Goal: Task Accomplishment & Management: Complete application form

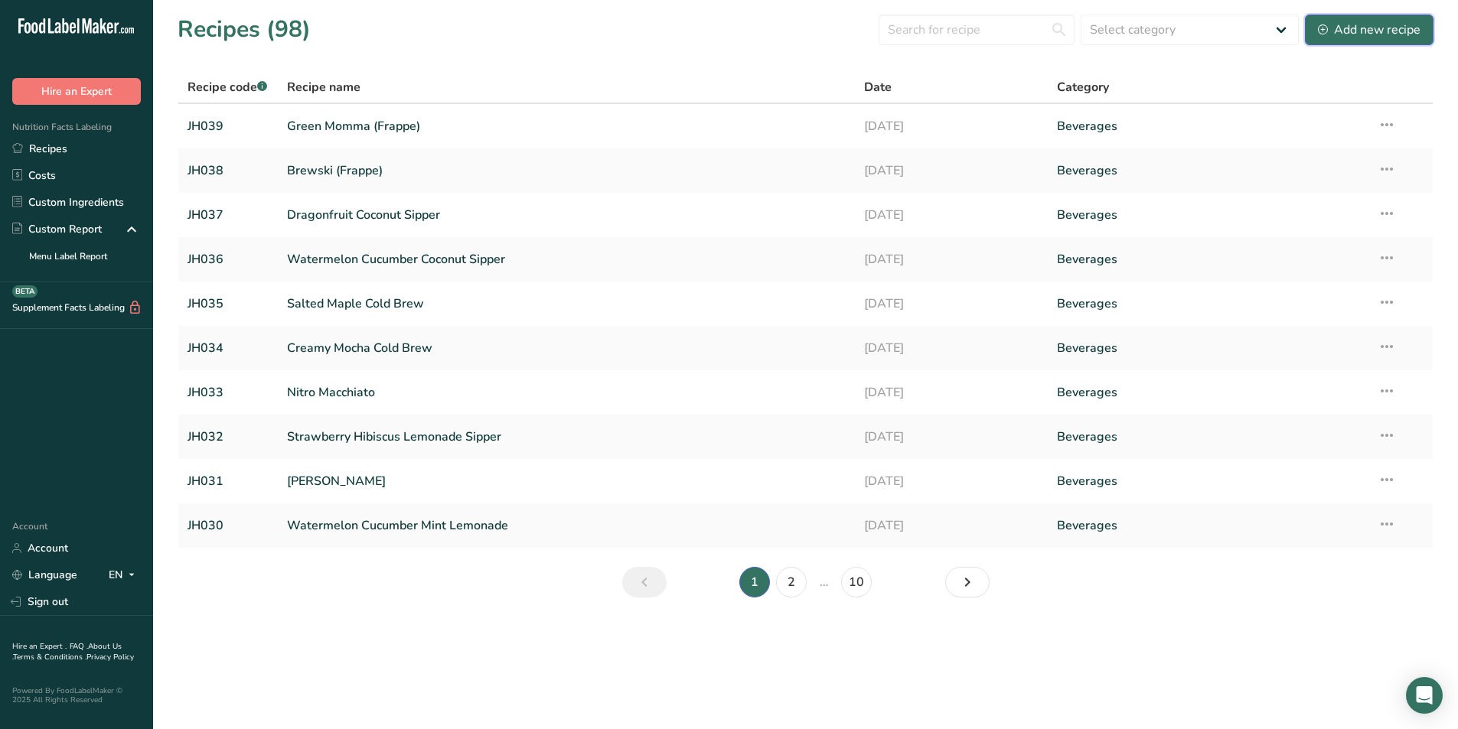
click at [1352, 32] on div "Add new recipe" at bounding box center [1369, 30] width 103 height 18
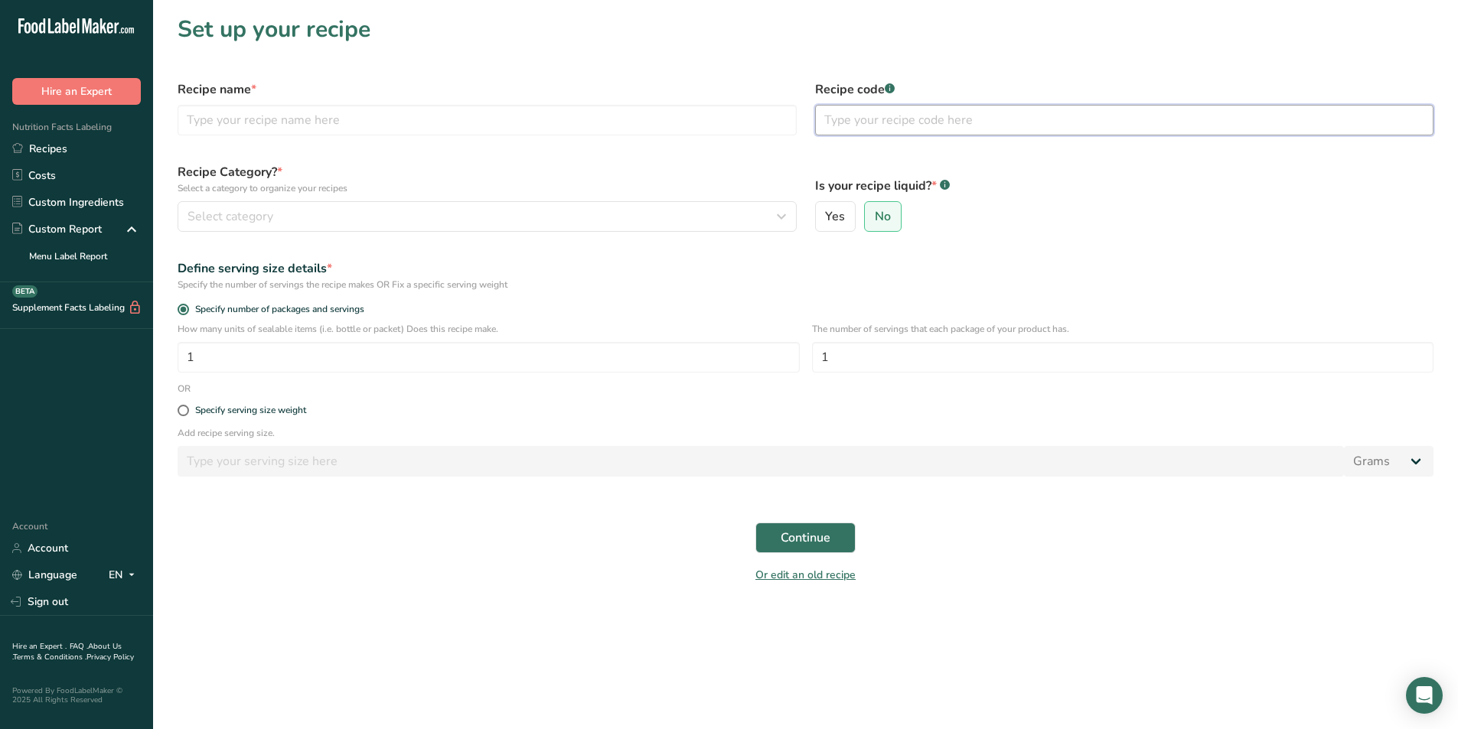
click at [862, 119] on input "text" at bounding box center [1124, 120] width 619 height 31
type input "JH040"
click at [314, 119] on input "text" at bounding box center [487, 120] width 619 height 31
type input "K"
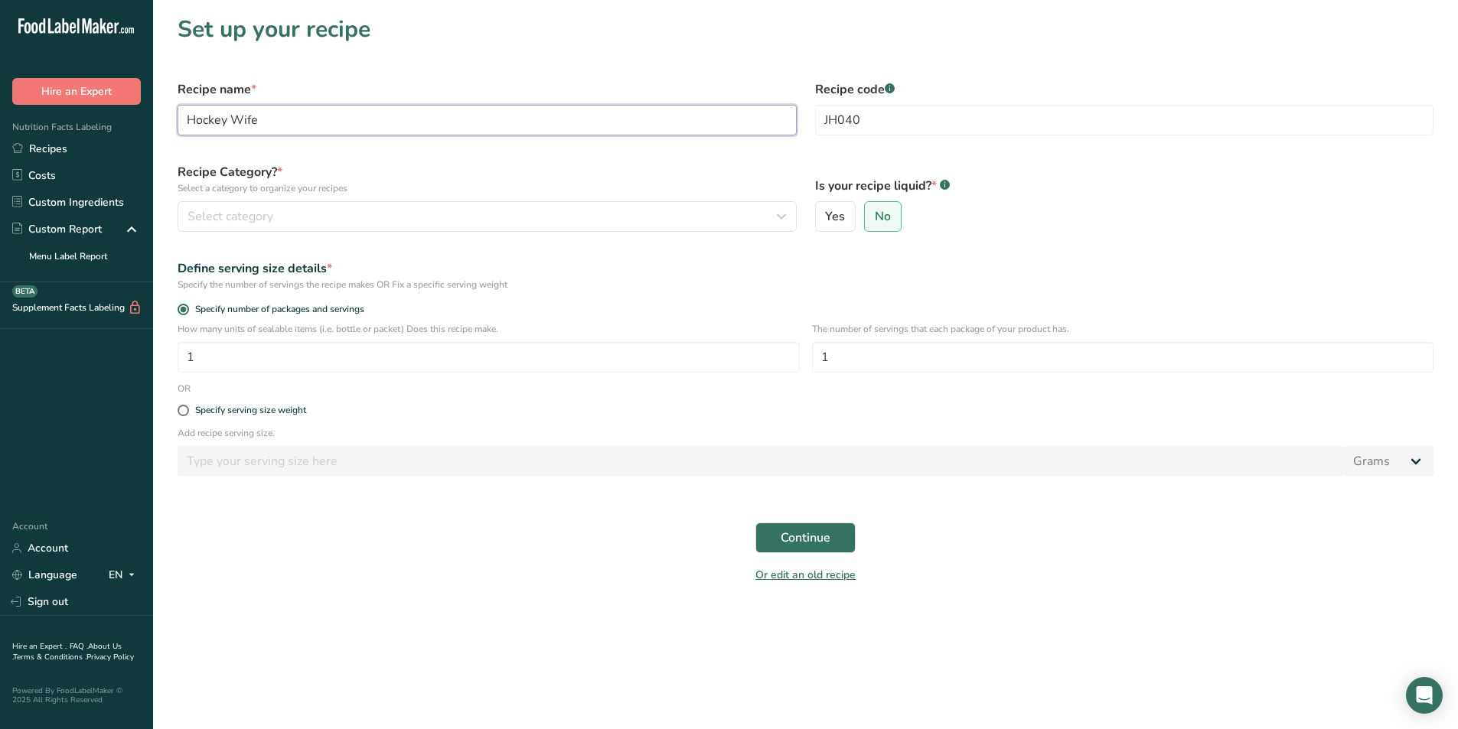
type input "Hockey Wife"
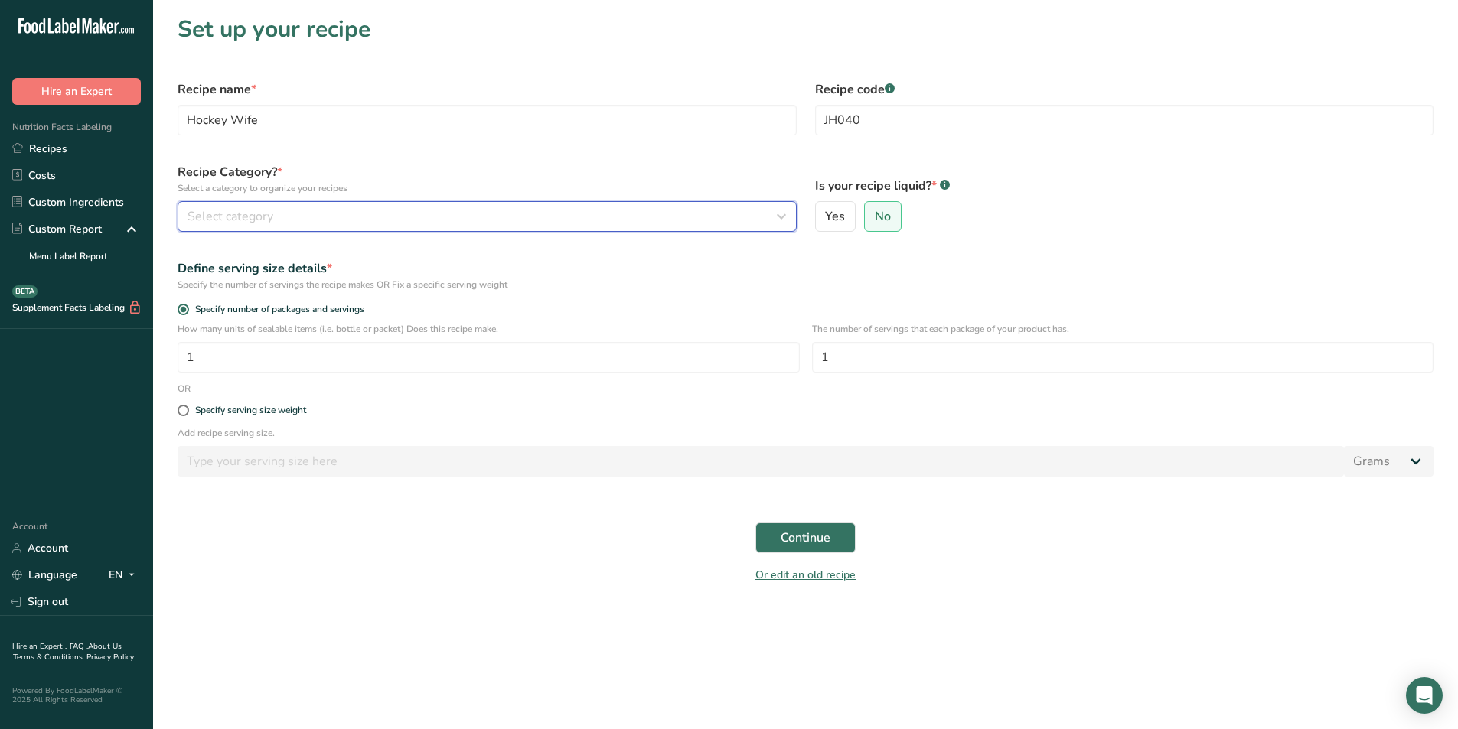
click at [298, 209] on div "Select category" at bounding box center [483, 216] width 590 height 18
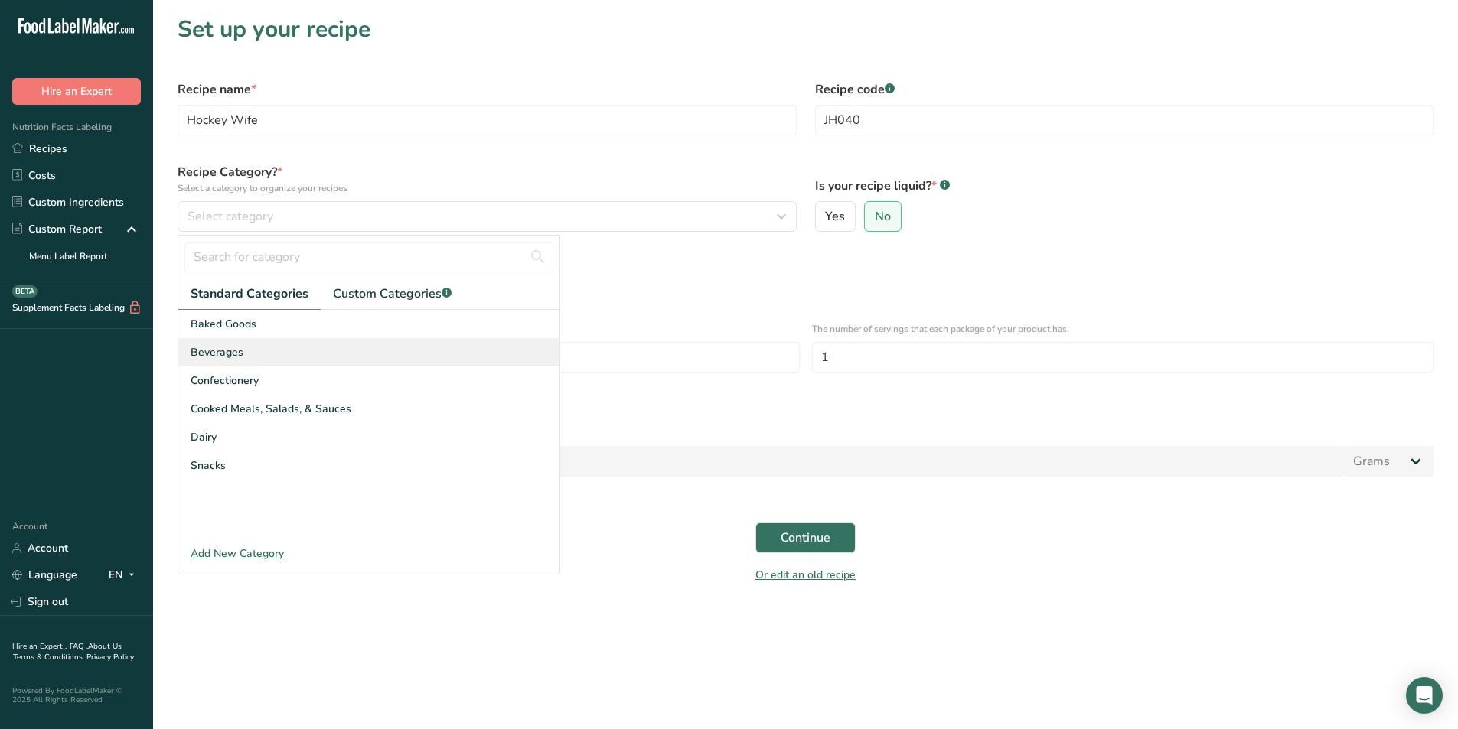
click at [249, 354] on div "Beverages" at bounding box center [368, 352] width 381 height 28
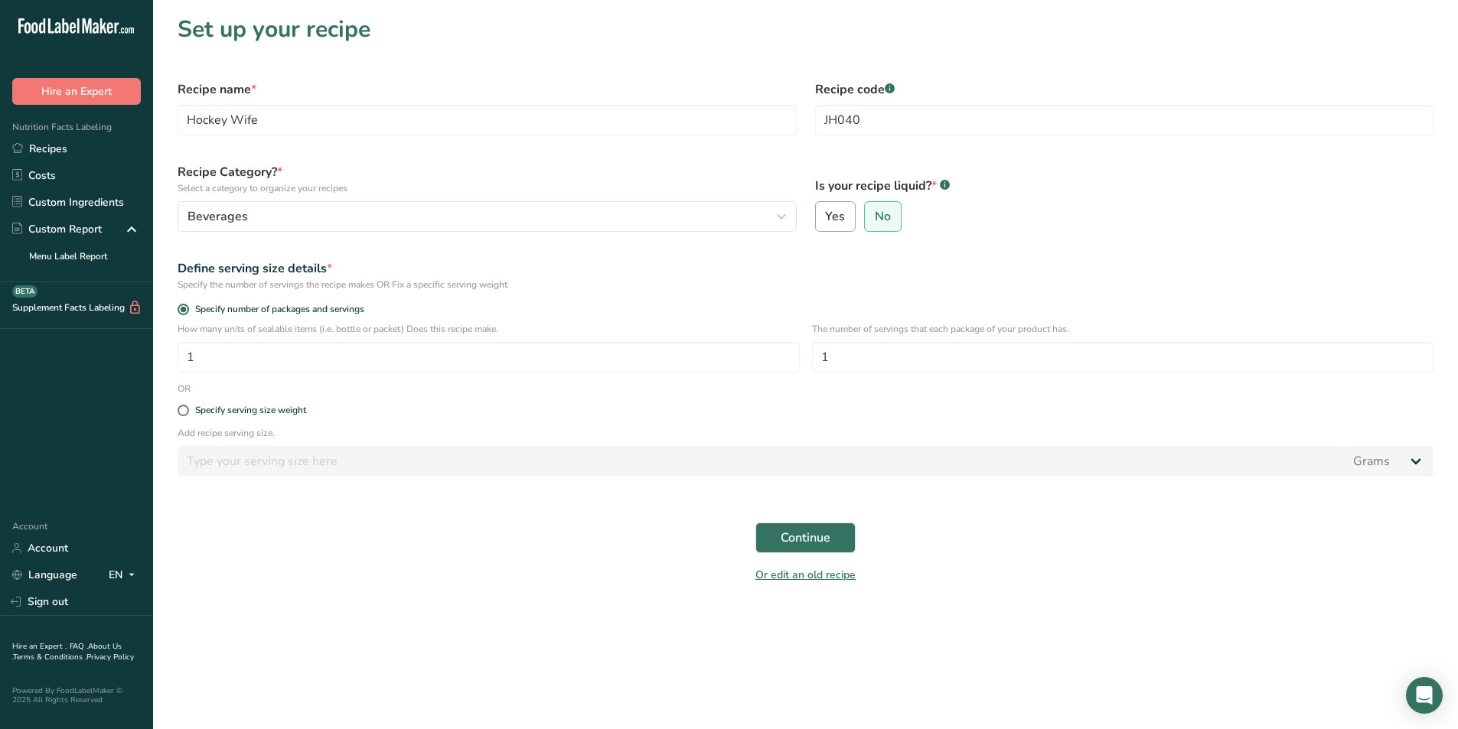
click at [824, 208] on label "Yes" at bounding box center [835, 216] width 41 height 31
click at [824, 212] on input "Yes" at bounding box center [821, 217] width 10 height 10
radio input "true"
radio input "false"
select select "22"
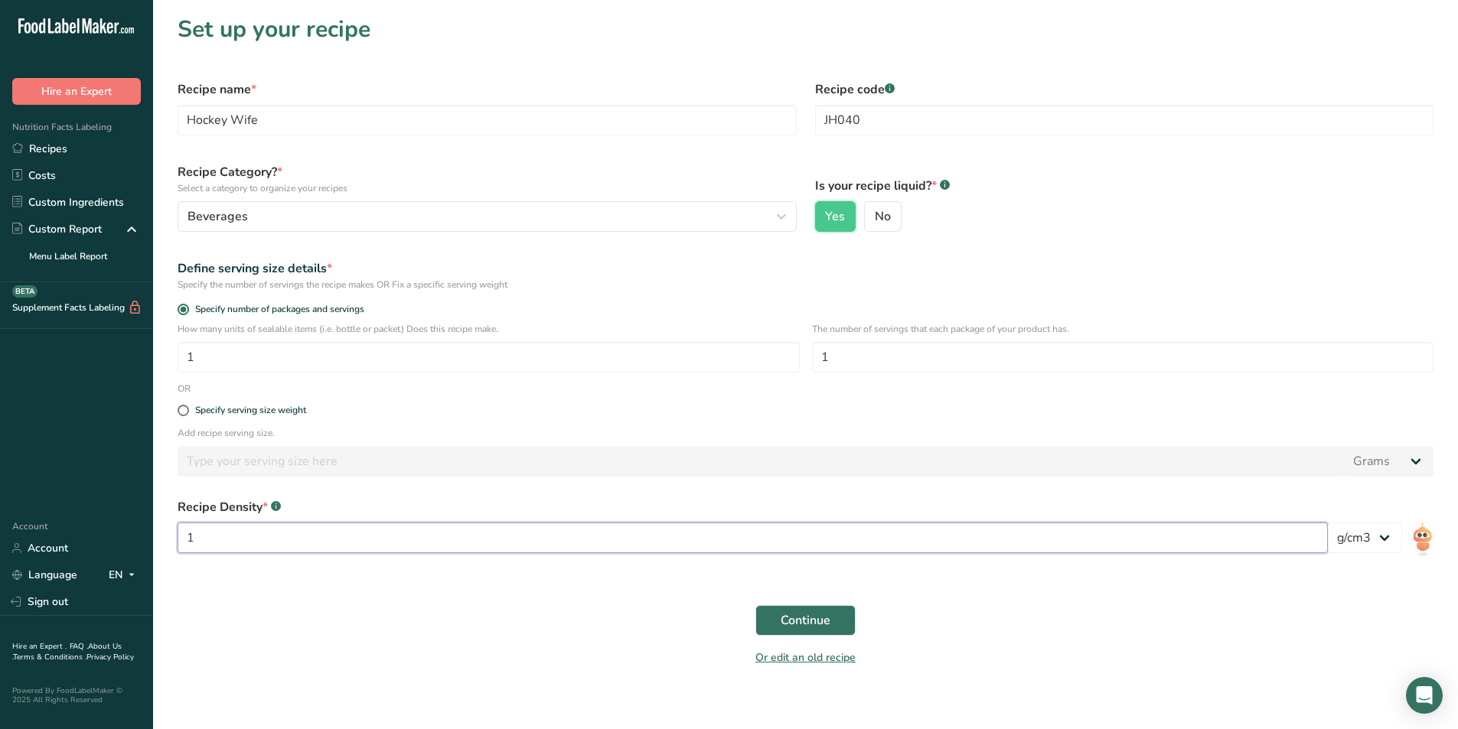
click at [206, 536] on input "1" at bounding box center [753, 538] width 1150 height 31
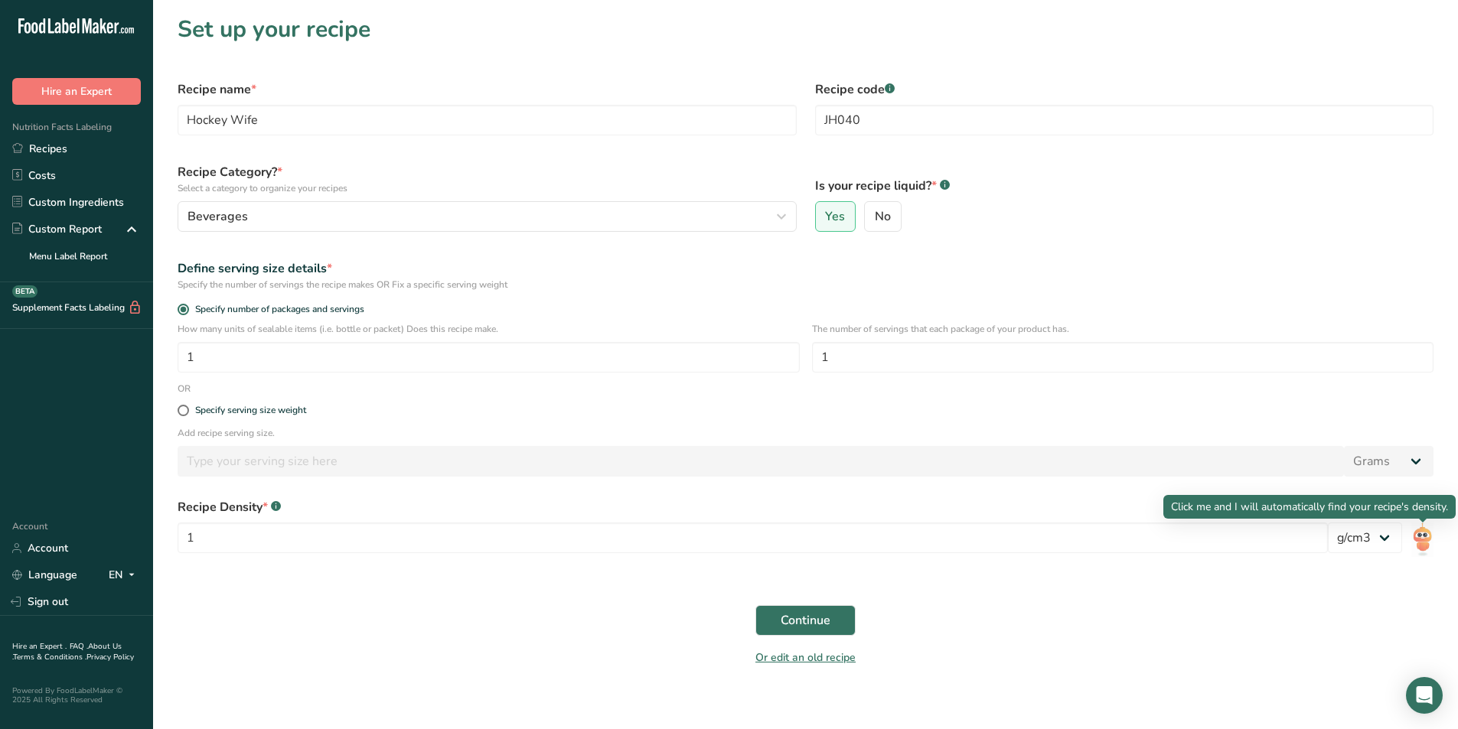
click at [1419, 538] on img at bounding box center [1422, 540] width 22 height 34
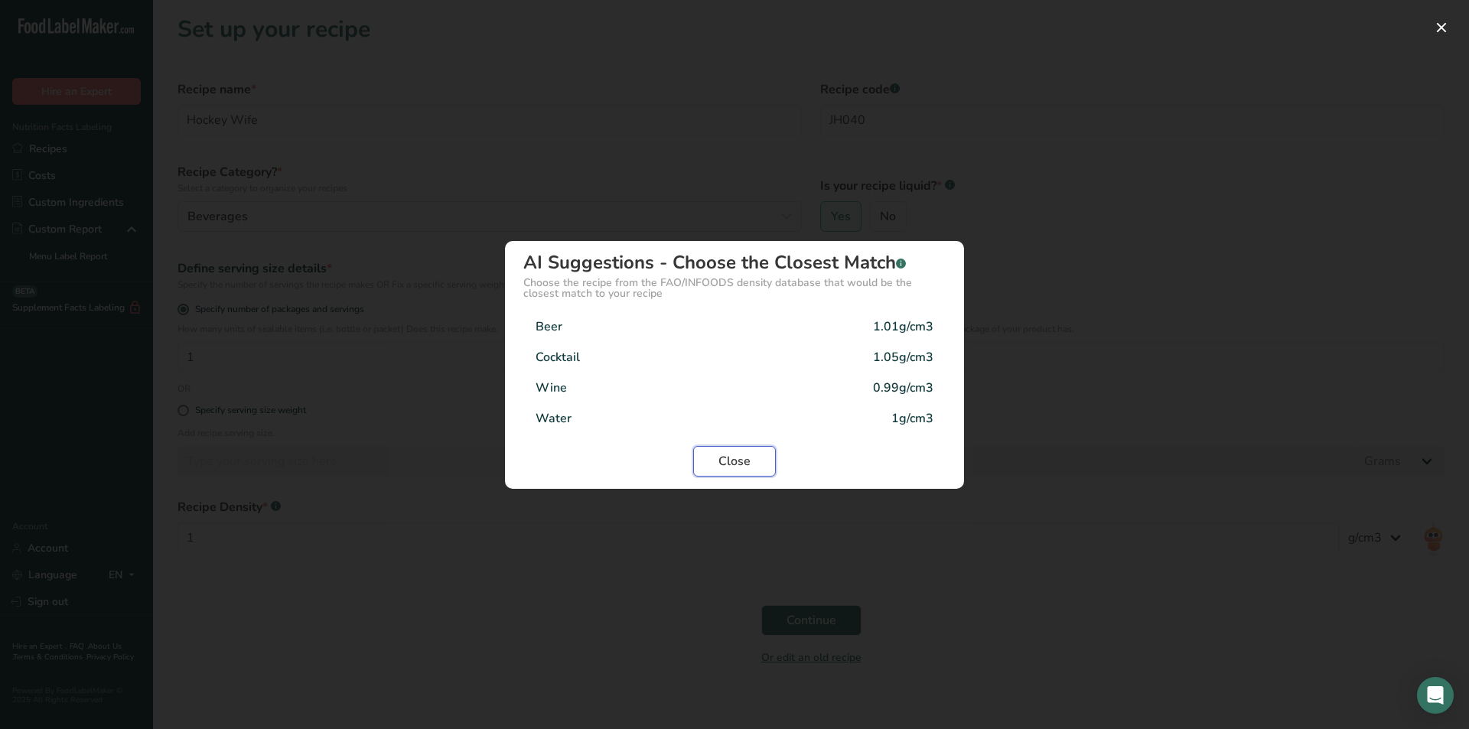
click at [724, 463] on span "Close" at bounding box center [735, 461] width 32 height 18
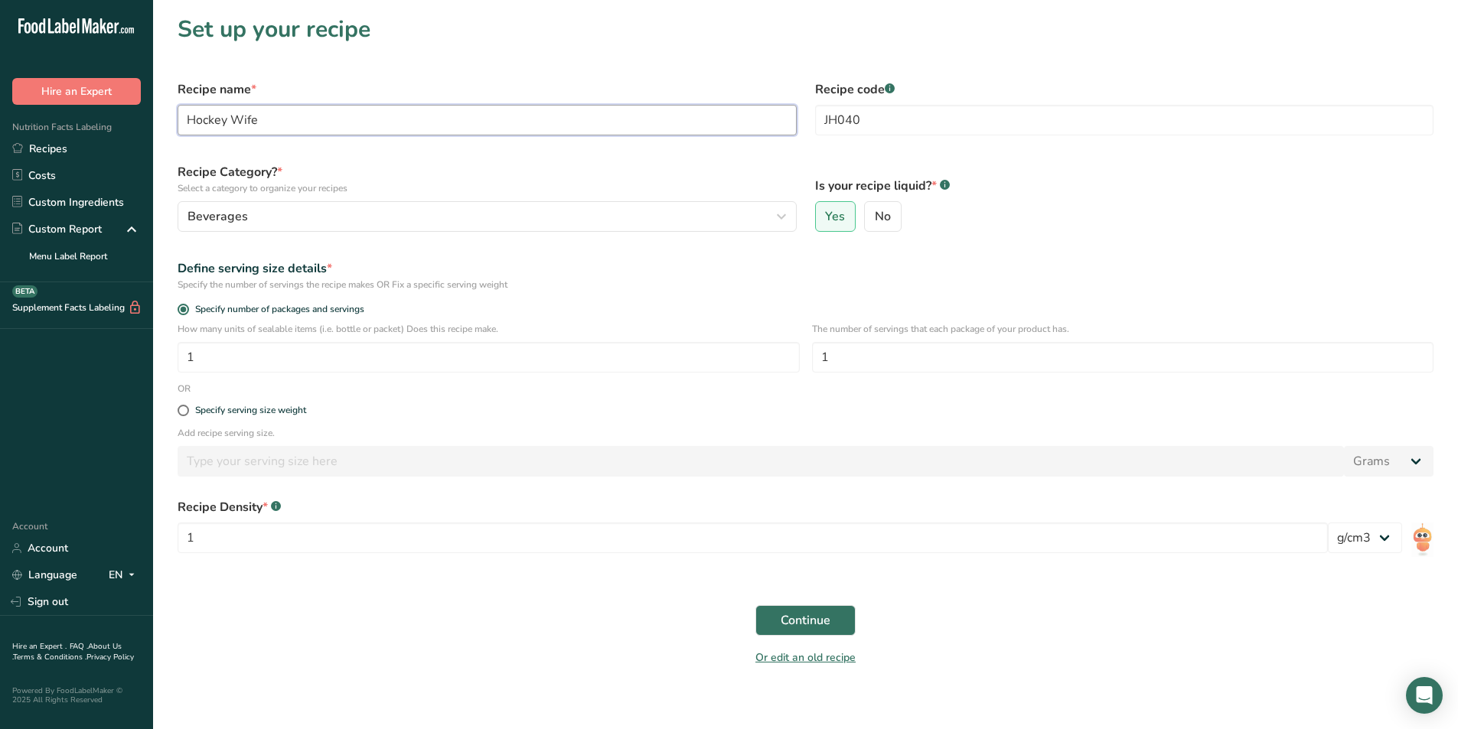
click at [279, 122] on input "Hockey Wife" at bounding box center [487, 120] width 619 height 31
type input "Hockey Wife (Hot)"
click at [788, 615] on span "Continue" at bounding box center [806, 621] width 50 height 18
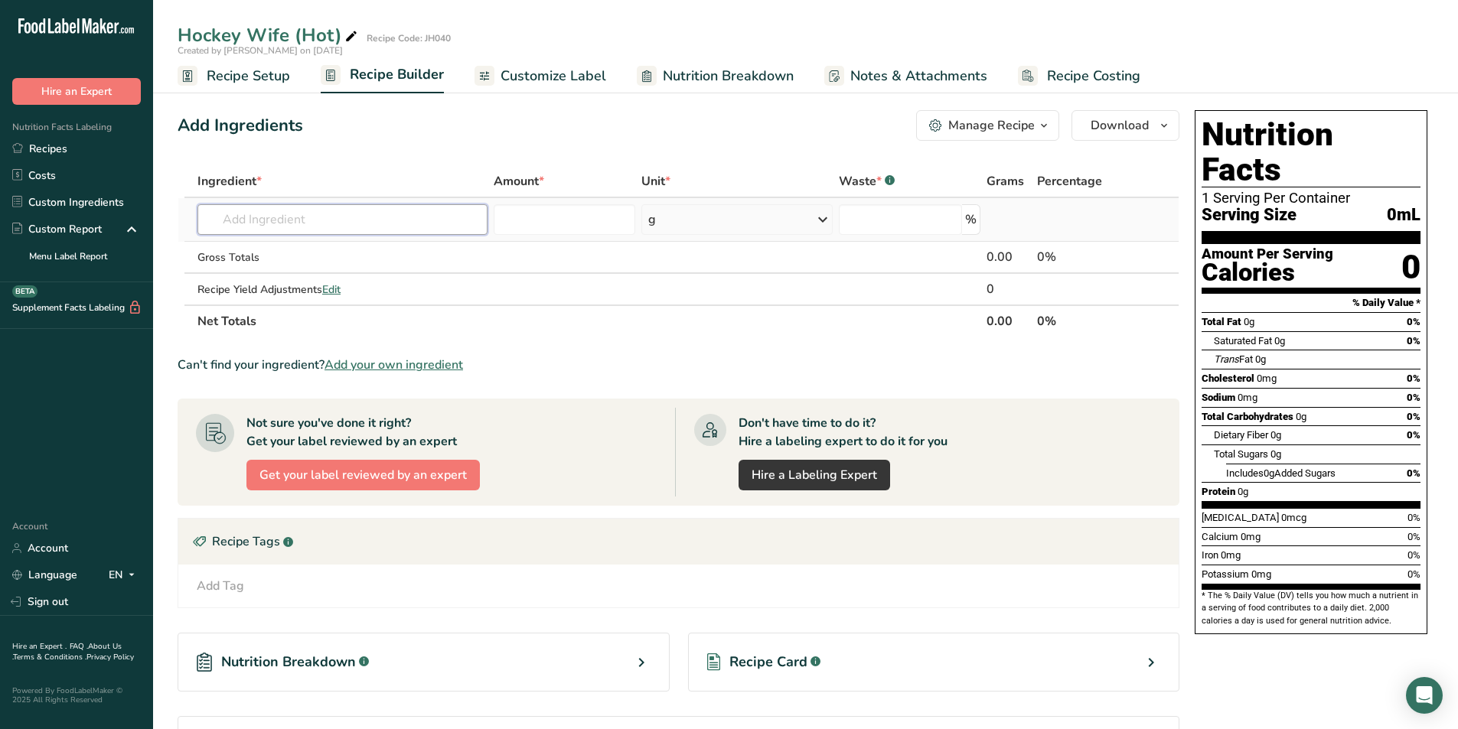
click at [247, 218] on input "text" at bounding box center [342, 219] width 290 height 31
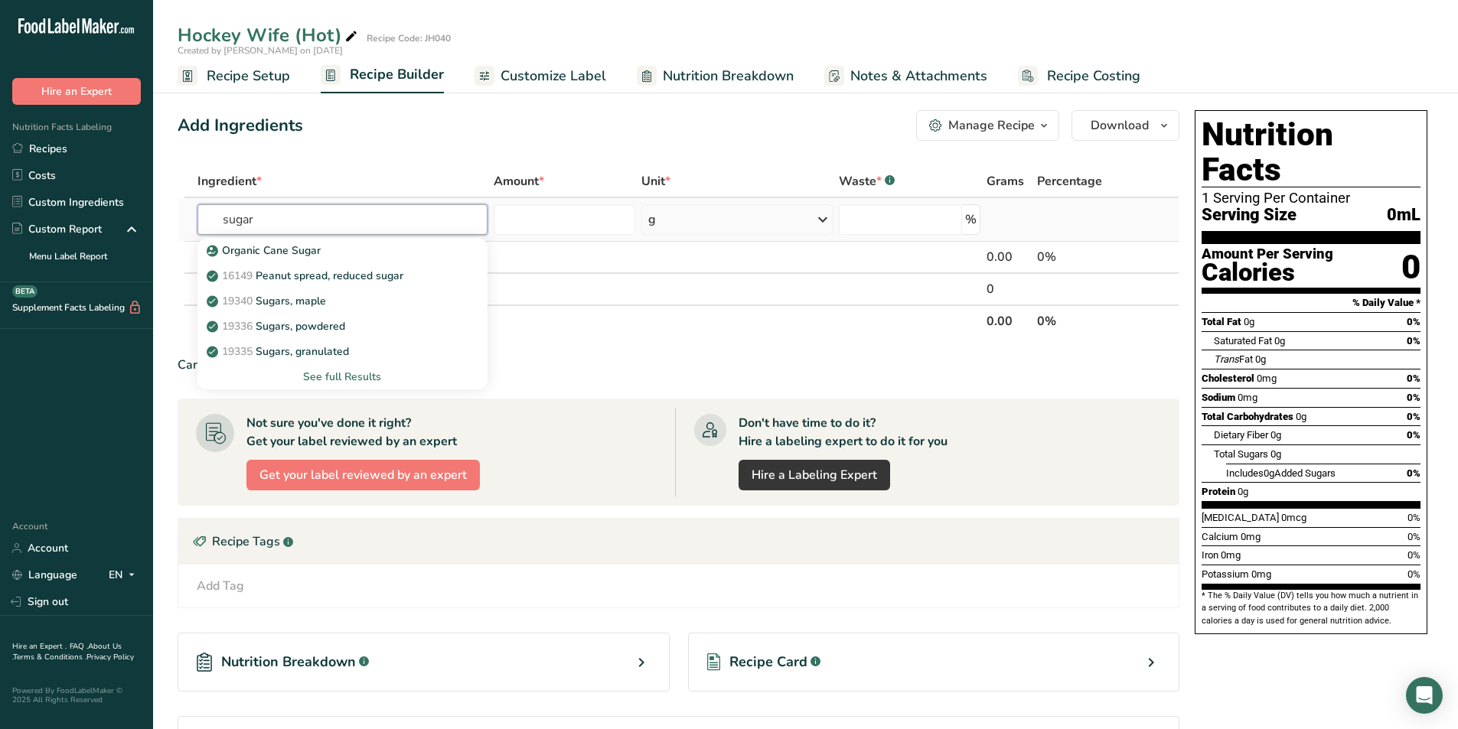
type input "sugar"
click at [342, 377] on div "See full Results" at bounding box center [343, 377] width 266 height 16
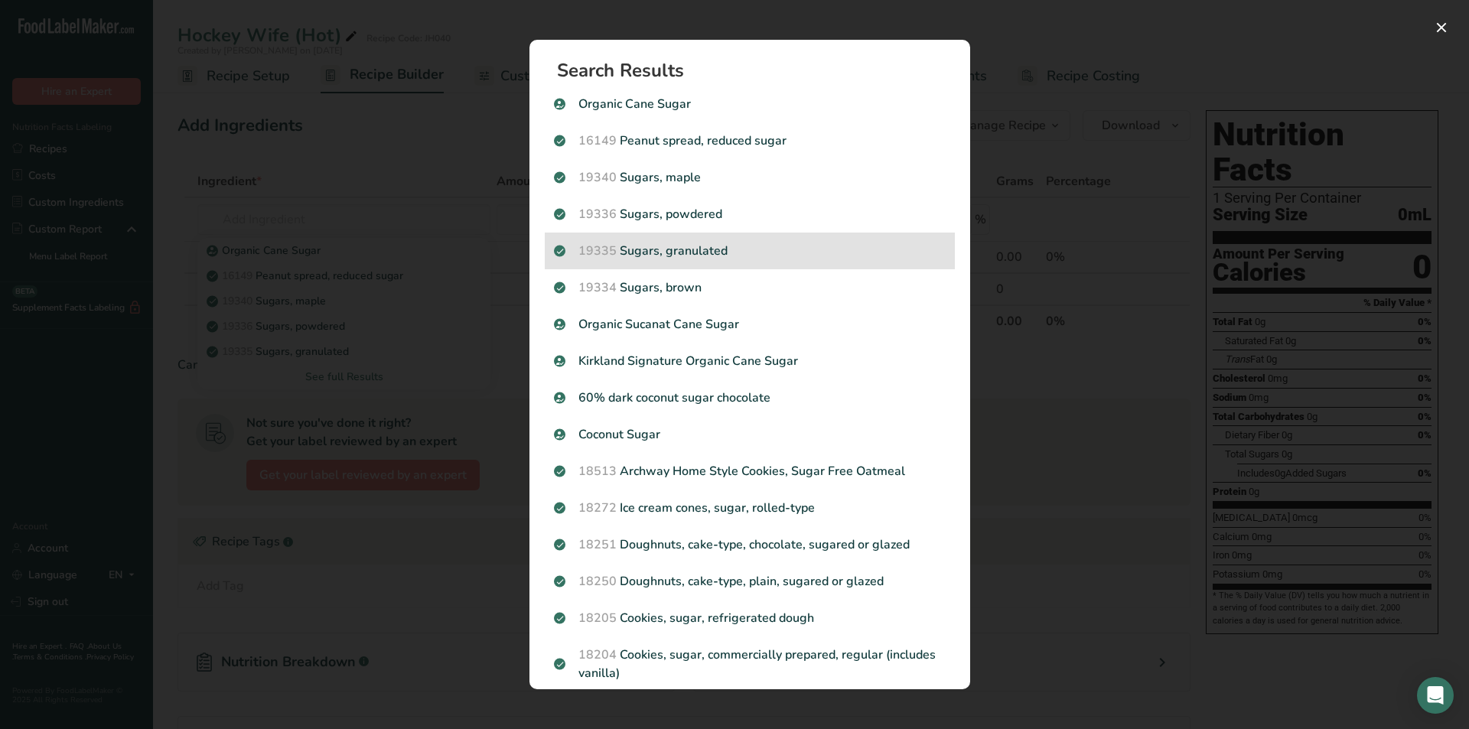
click at [745, 247] on p "19335 Sugars, granulated" at bounding box center [750, 251] width 392 height 18
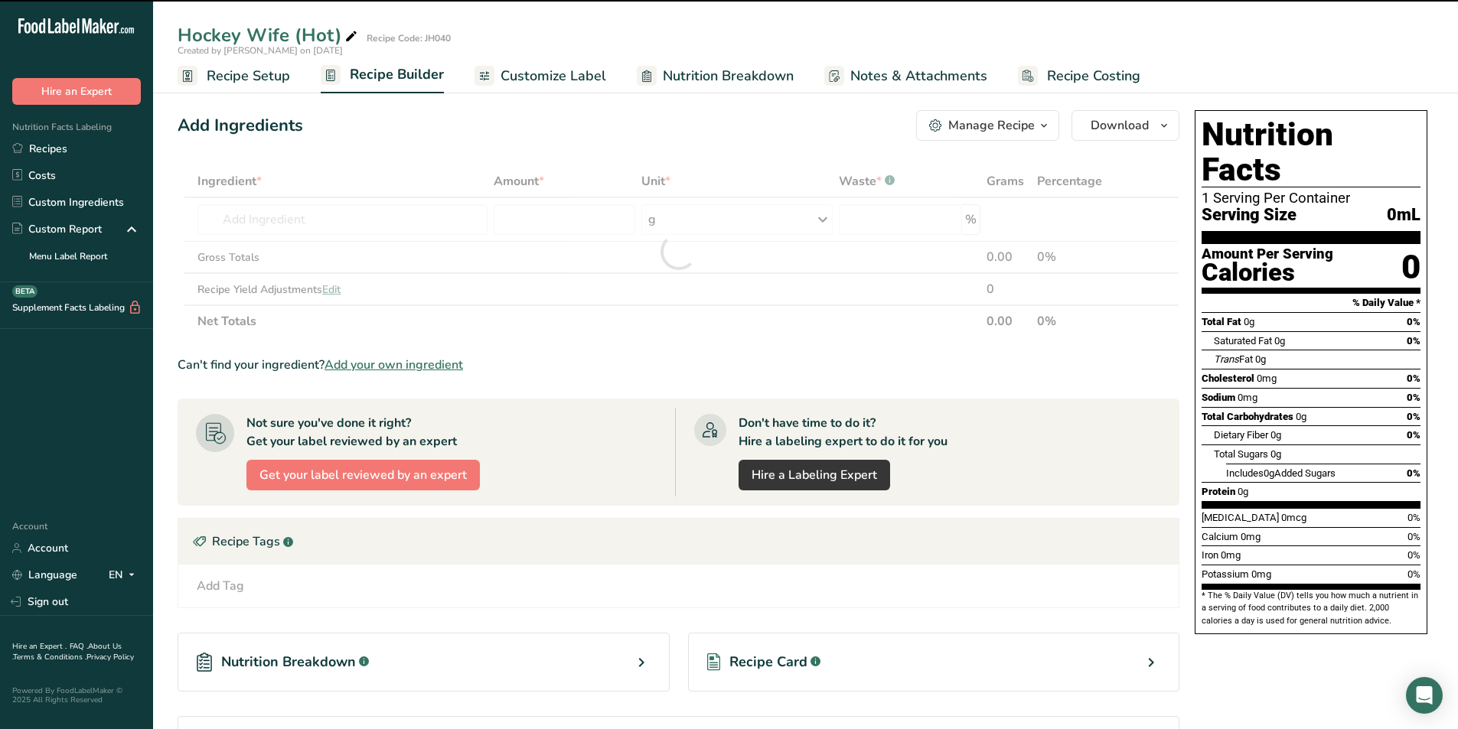
type input "0"
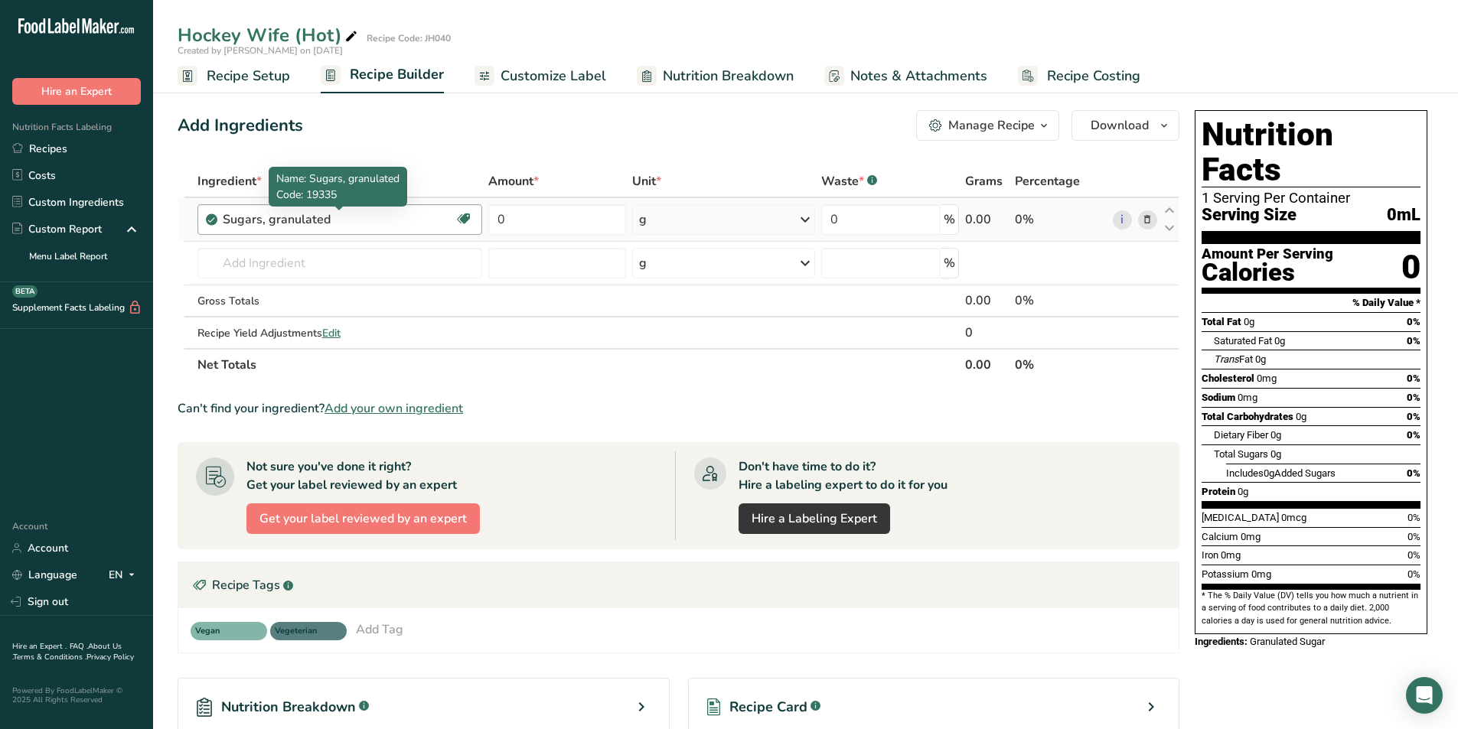
click at [354, 217] on div "Sugars, granulated" at bounding box center [318, 219] width 191 height 18
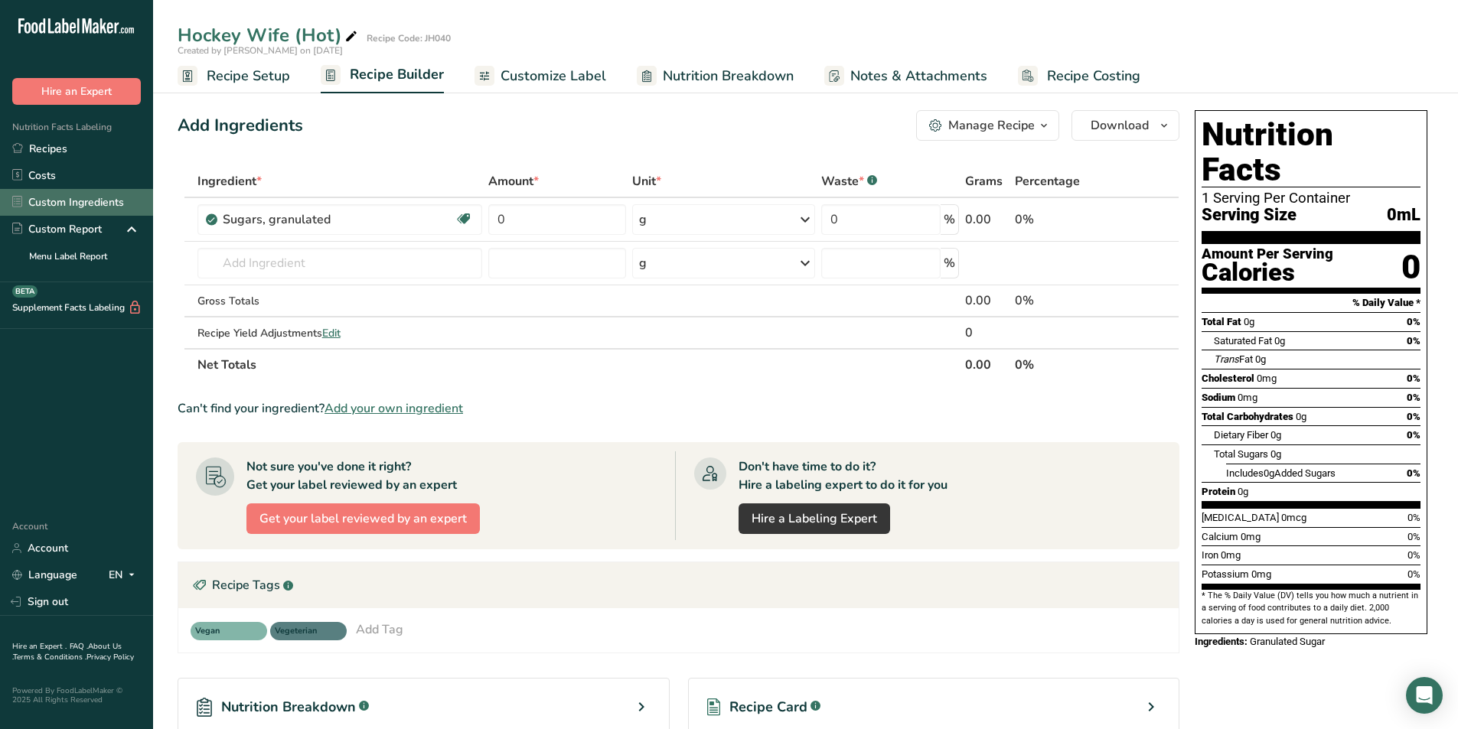
drag, startPoint x: 326, startPoint y: 220, endPoint x: 129, endPoint y: 207, distance: 197.1
click at [129, 207] on div ".a-20{fill:#fff;} Hire an Expert Nutrition Facts Labeling Recipes Costs Custom …" at bounding box center [729, 467] width 1458 height 935
click at [357, 150] on div "Add Ingredients Manage Recipe Delete Recipe Duplicate Recipe Scale Recipe Save …" at bounding box center [683, 507] width 1011 height 807
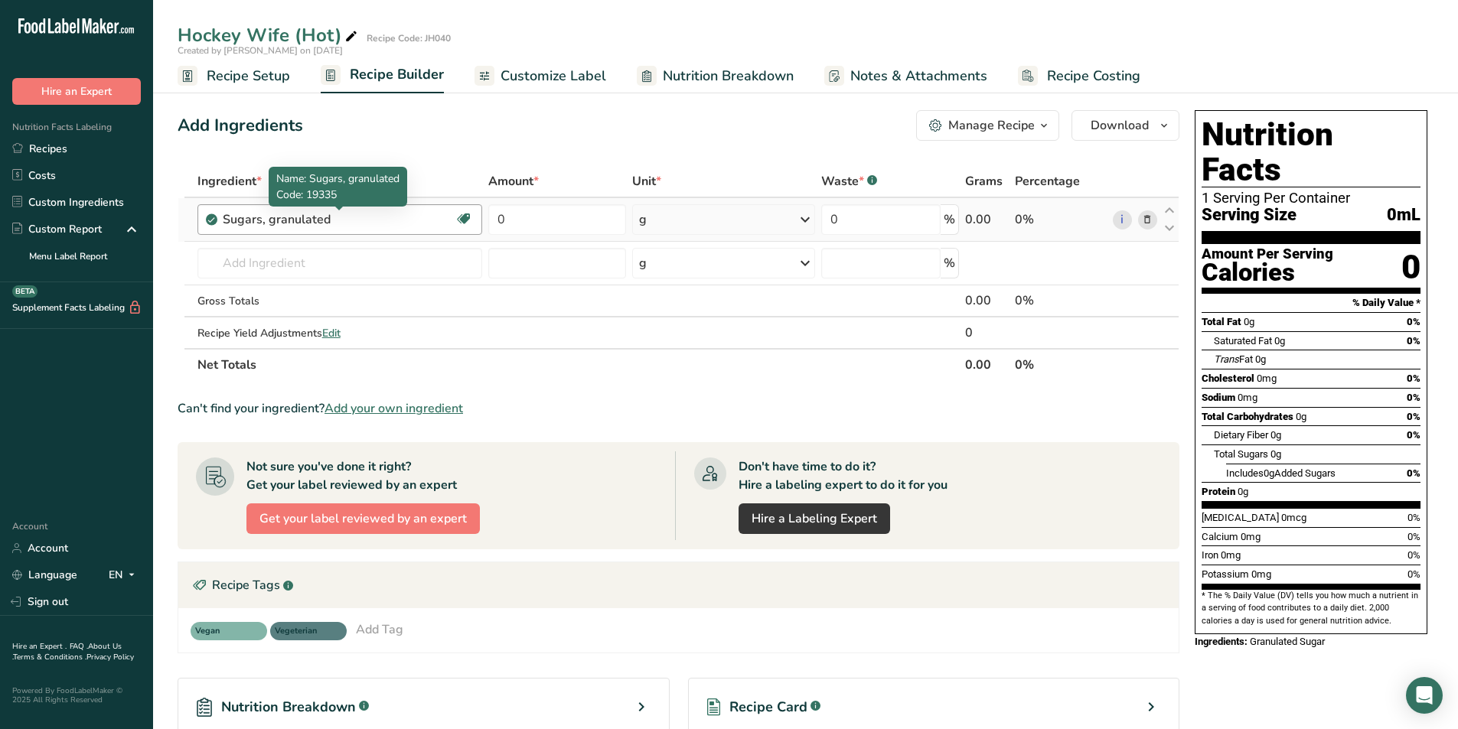
click at [339, 221] on div "Sugars, granulated" at bounding box center [318, 219] width 191 height 18
click at [330, 221] on div "Sugars, granulated" at bounding box center [318, 219] width 191 height 18
click at [329, 221] on div "Sugars, granulated" at bounding box center [318, 219] width 191 height 18
click at [324, 222] on div "Sugars, granulated" at bounding box center [318, 219] width 191 height 18
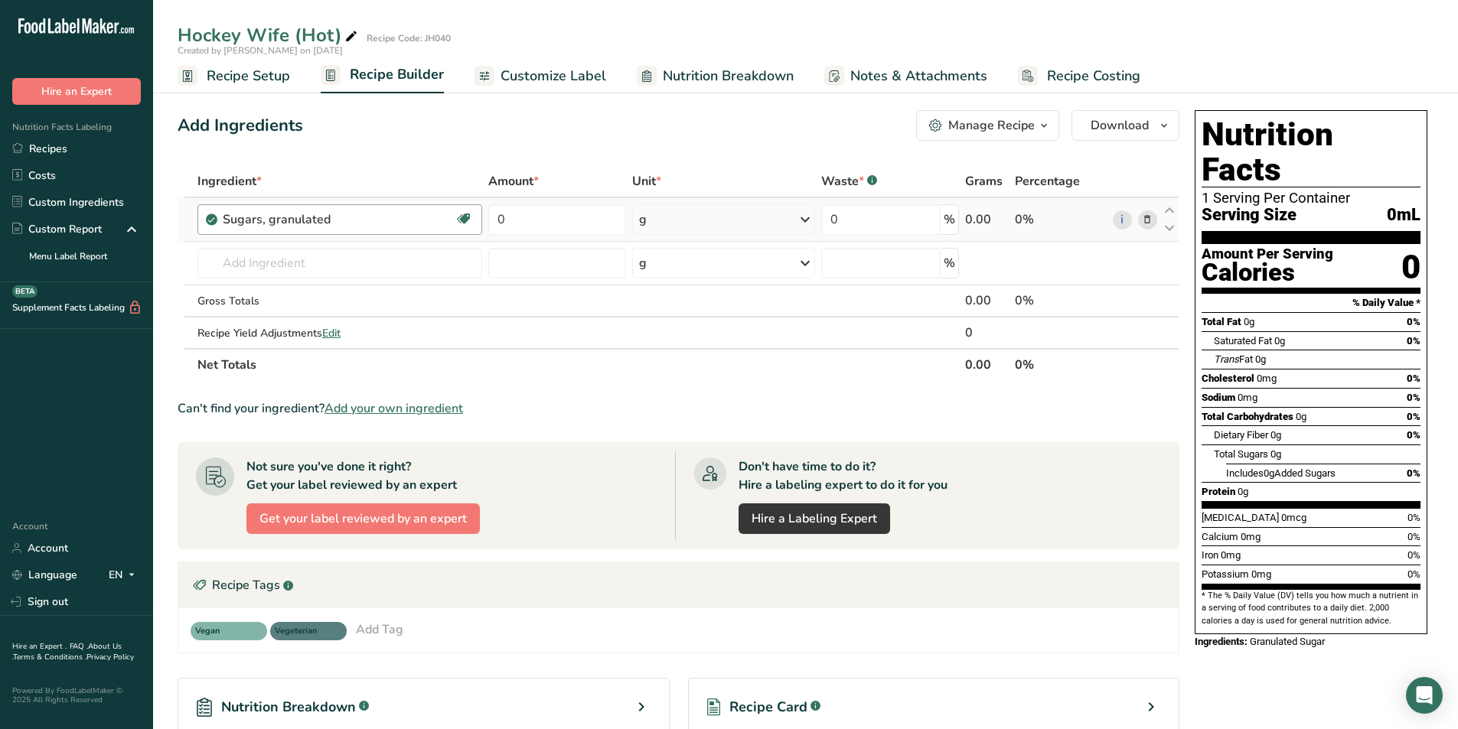
drag, startPoint x: 325, startPoint y: 222, endPoint x: 217, endPoint y: 217, distance: 107.2
click at [220, 217] on div "Sugars, granulated Dairy free Gluten free Vegan Vegetarian Soy free" at bounding box center [339, 219] width 285 height 31
click at [1146, 217] on icon at bounding box center [1147, 220] width 11 height 16
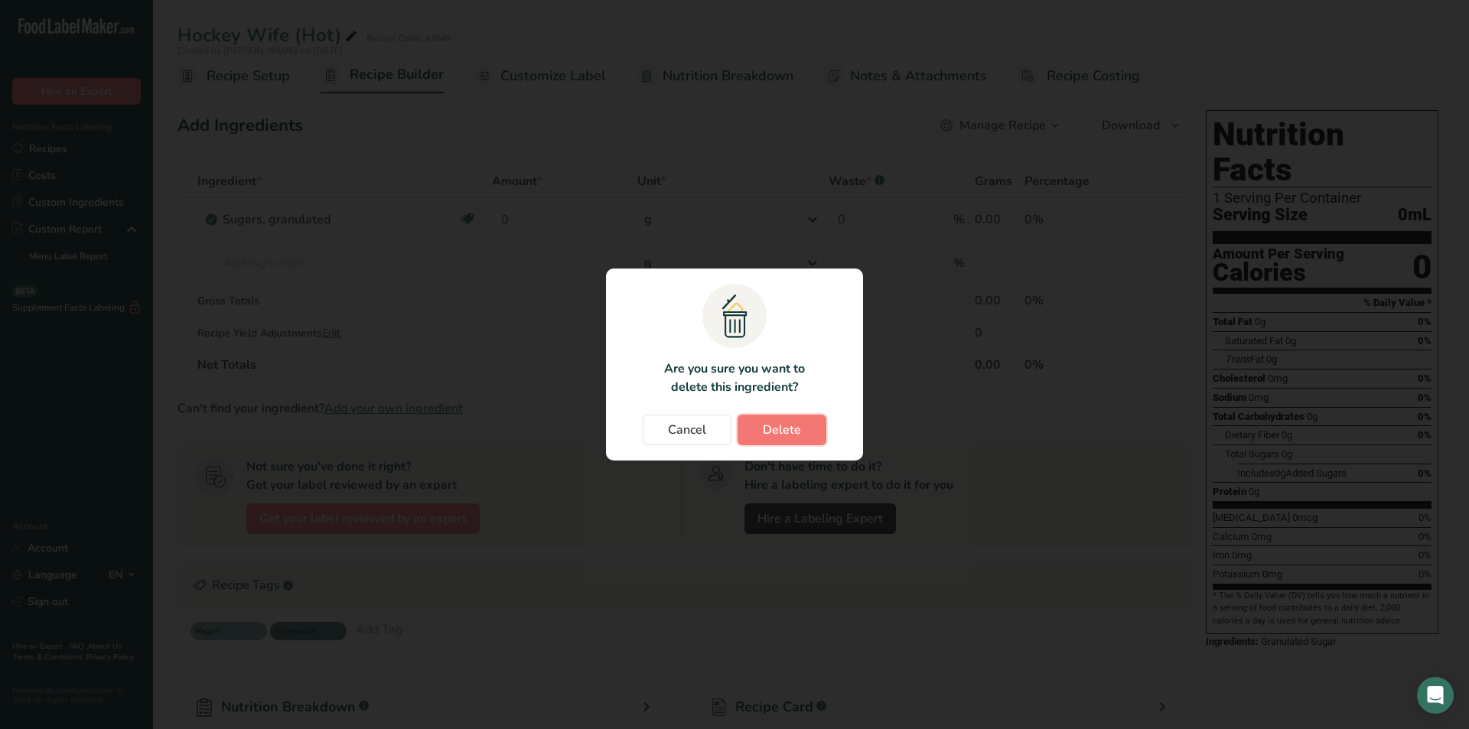
click at [783, 427] on span "Delete" at bounding box center [782, 430] width 38 height 18
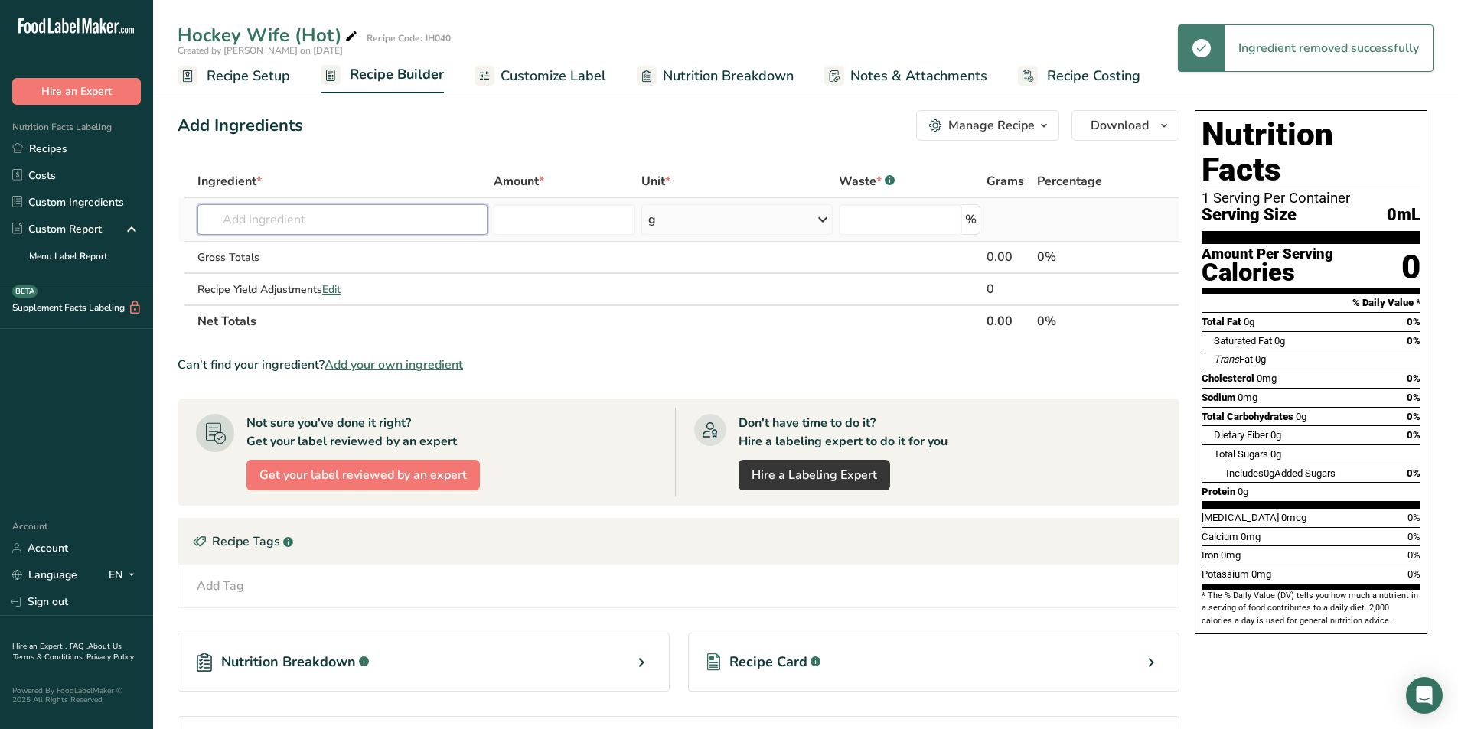
click at [269, 229] on input "text" at bounding box center [342, 219] width 290 height 31
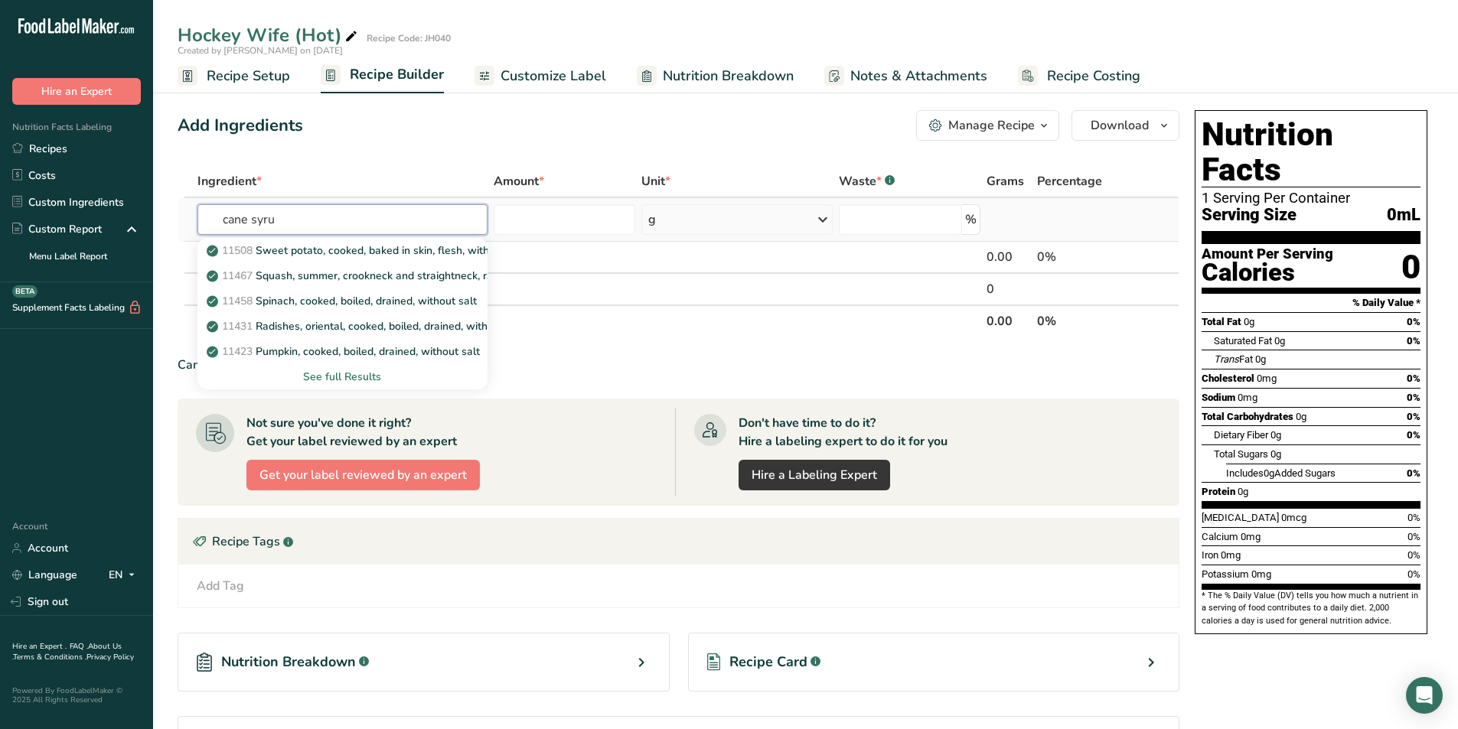
type input "cane syrup"
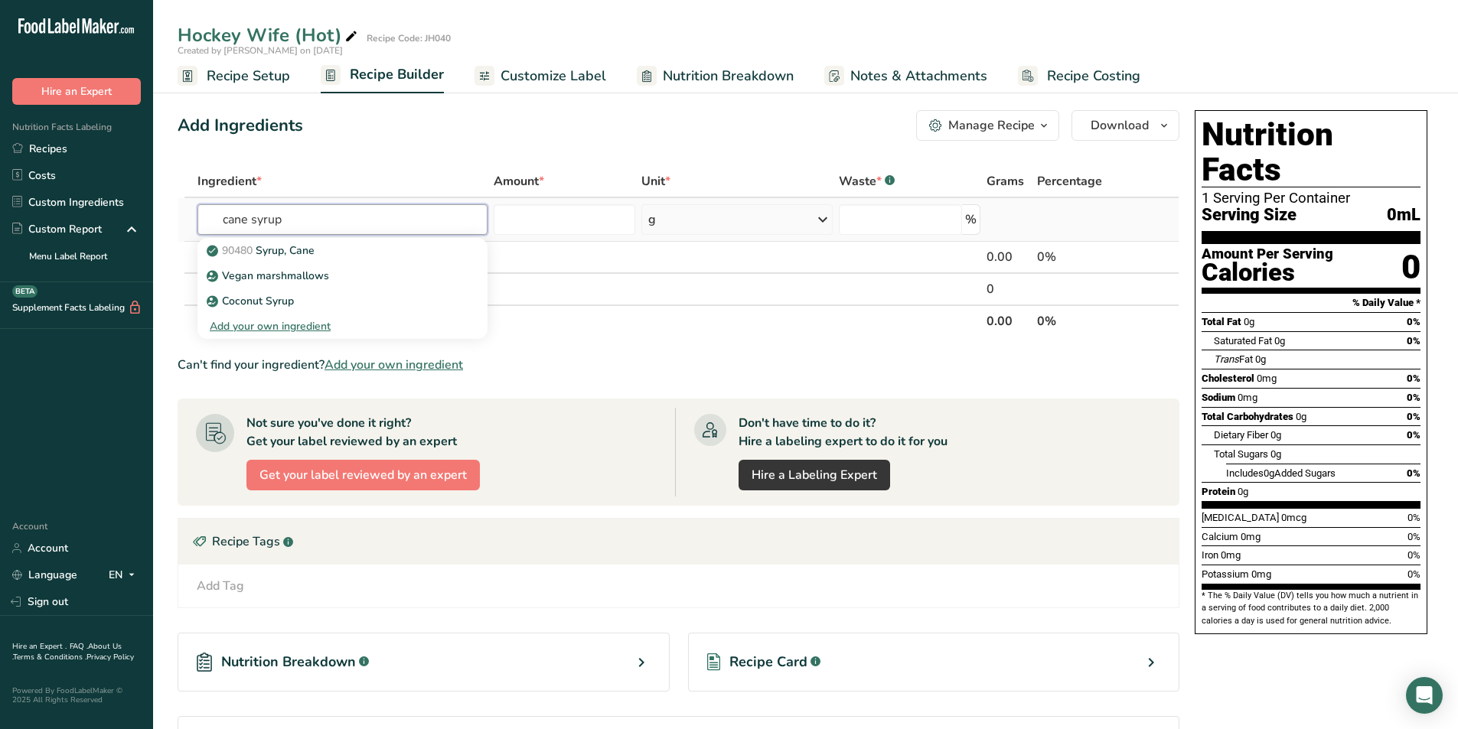
drag, startPoint x: 303, startPoint y: 227, endPoint x: 222, endPoint y: 223, distance: 81.2
click at [198, 219] on input "cane syrup" at bounding box center [342, 219] width 290 height 31
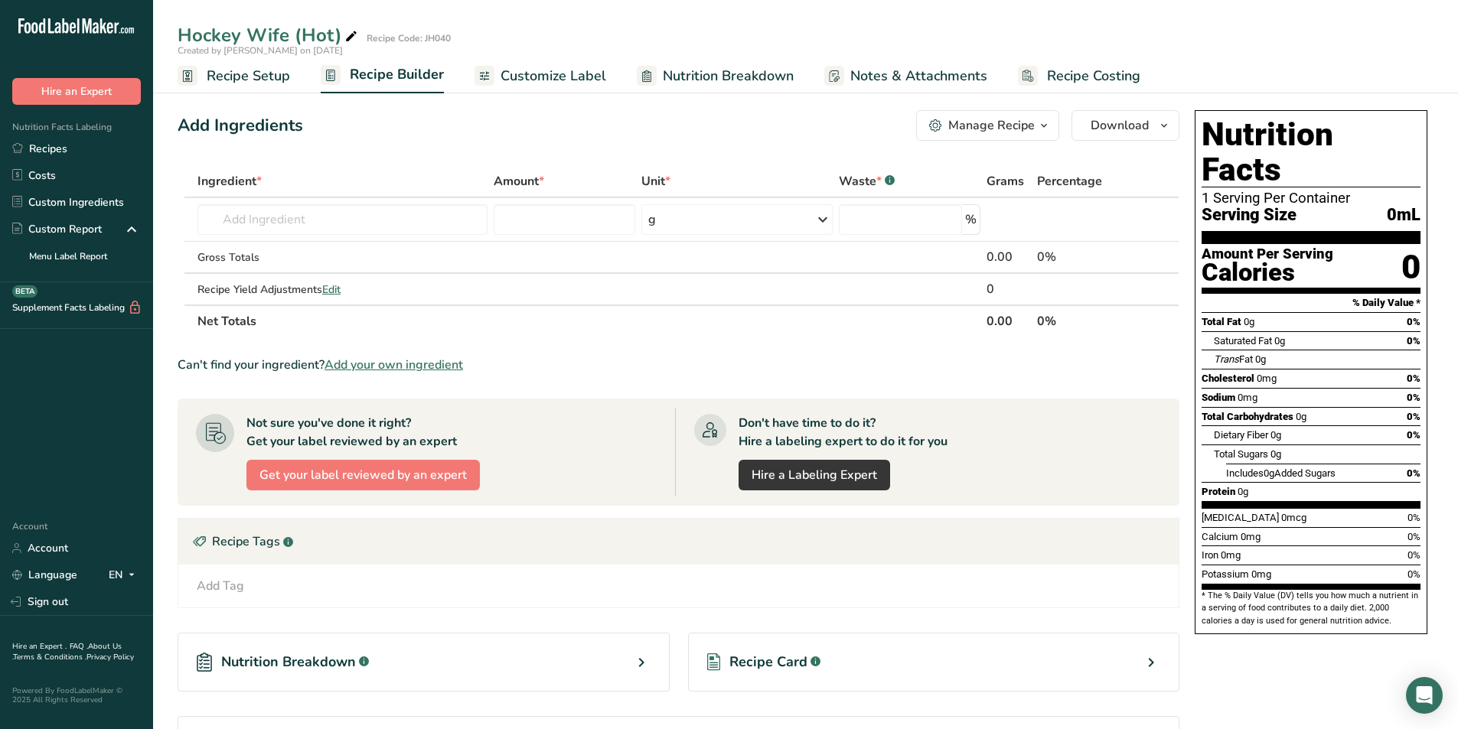
click at [378, 169] on th "Ingredient *" at bounding box center [342, 182] width 296 height 32
click at [331, 208] on input "text" at bounding box center [342, 219] width 290 height 31
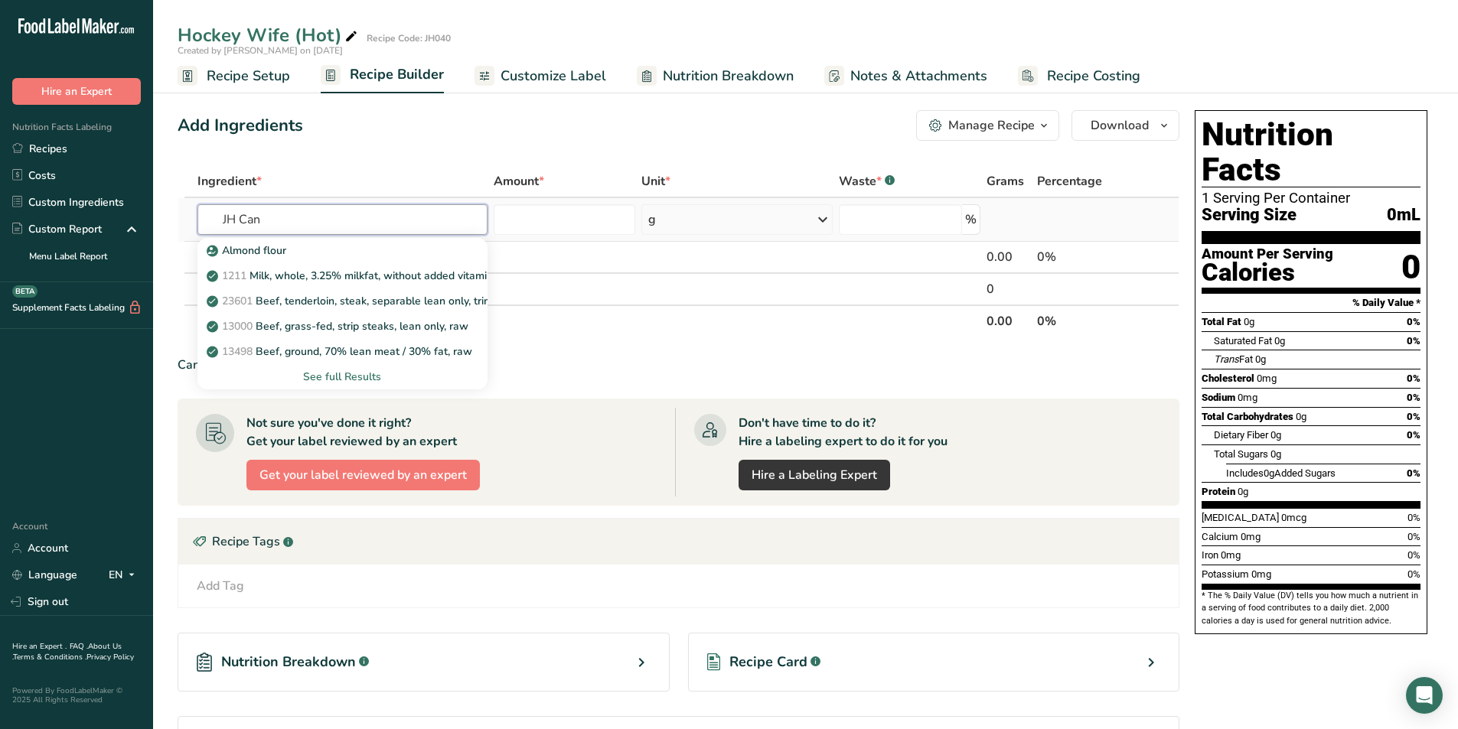
type input "JH Cane"
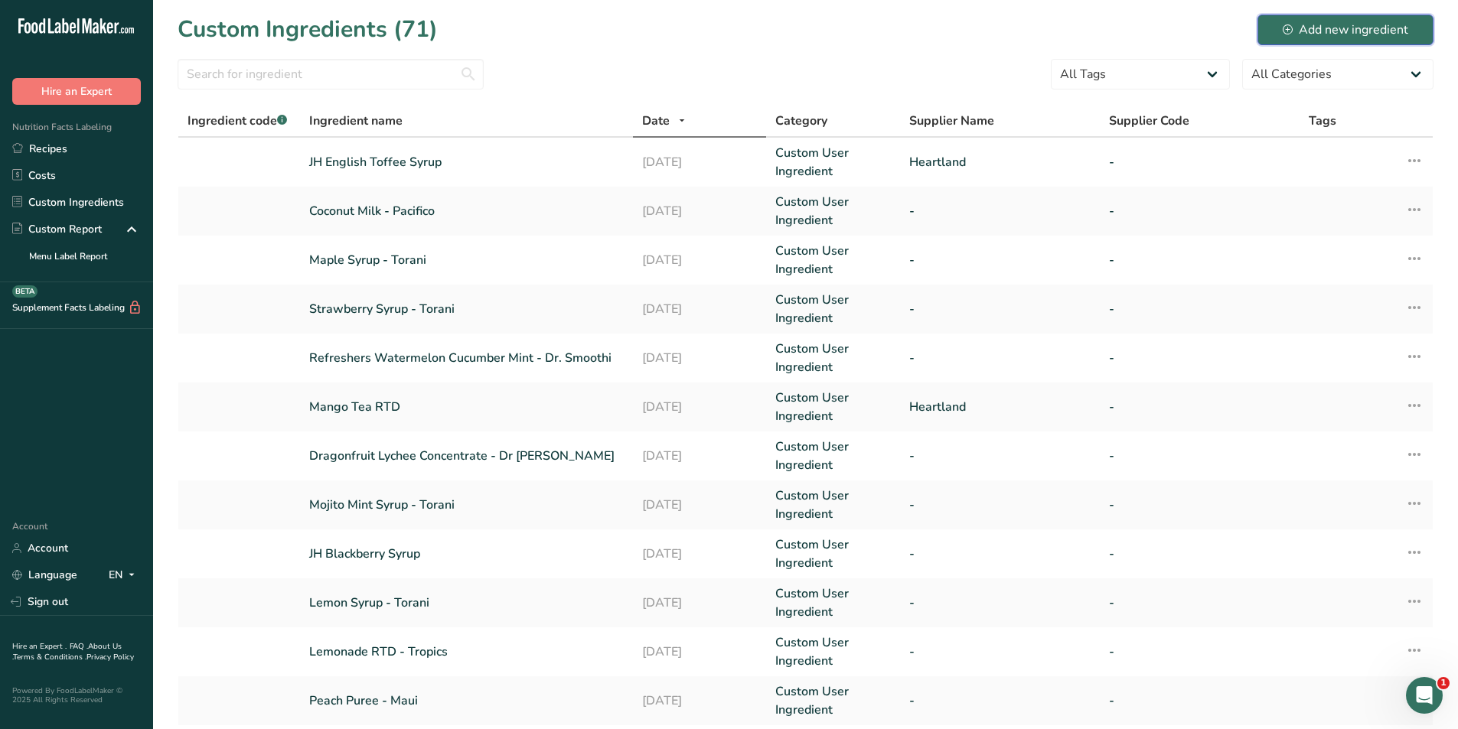
click at [1332, 34] on div "Add new ingredient" at bounding box center [1346, 30] width 126 height 18
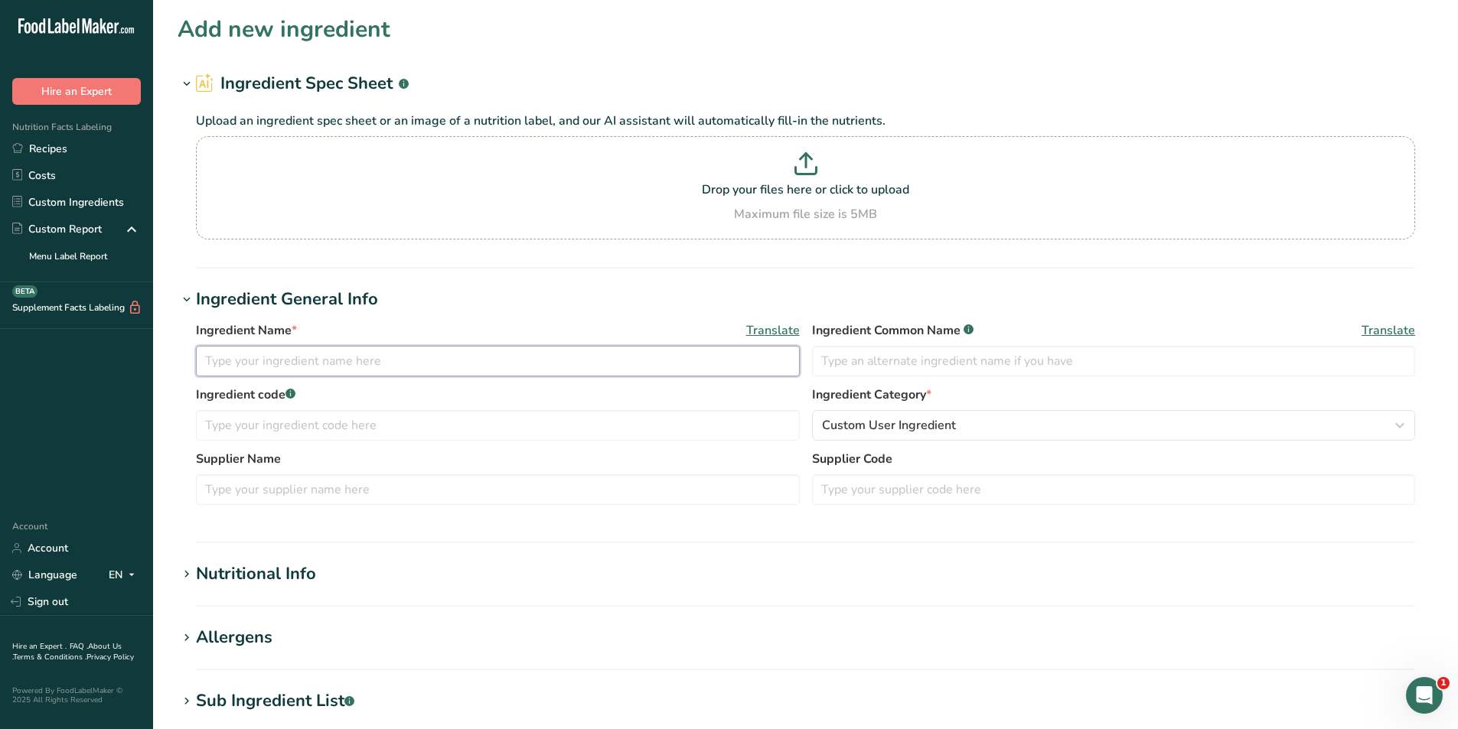
click at [311, 354] on input "text" at bounding box center [498, 361] width 604 height 31
type input "JH Cane Sugar Syrup"
click at [983, 370] on input "text" at bounding box center [1114, 361] width 604 height 31
type input "S"
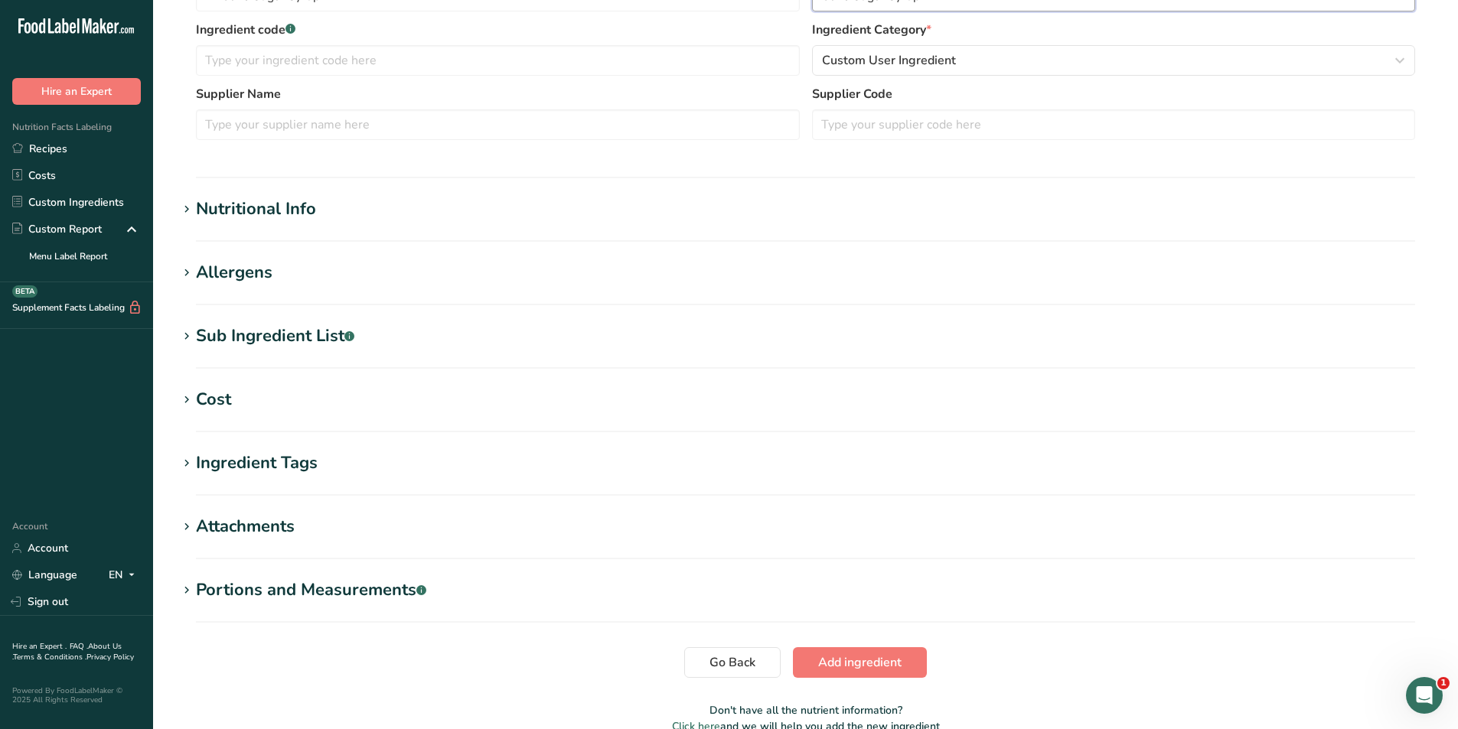
scroll to position [444, 0]
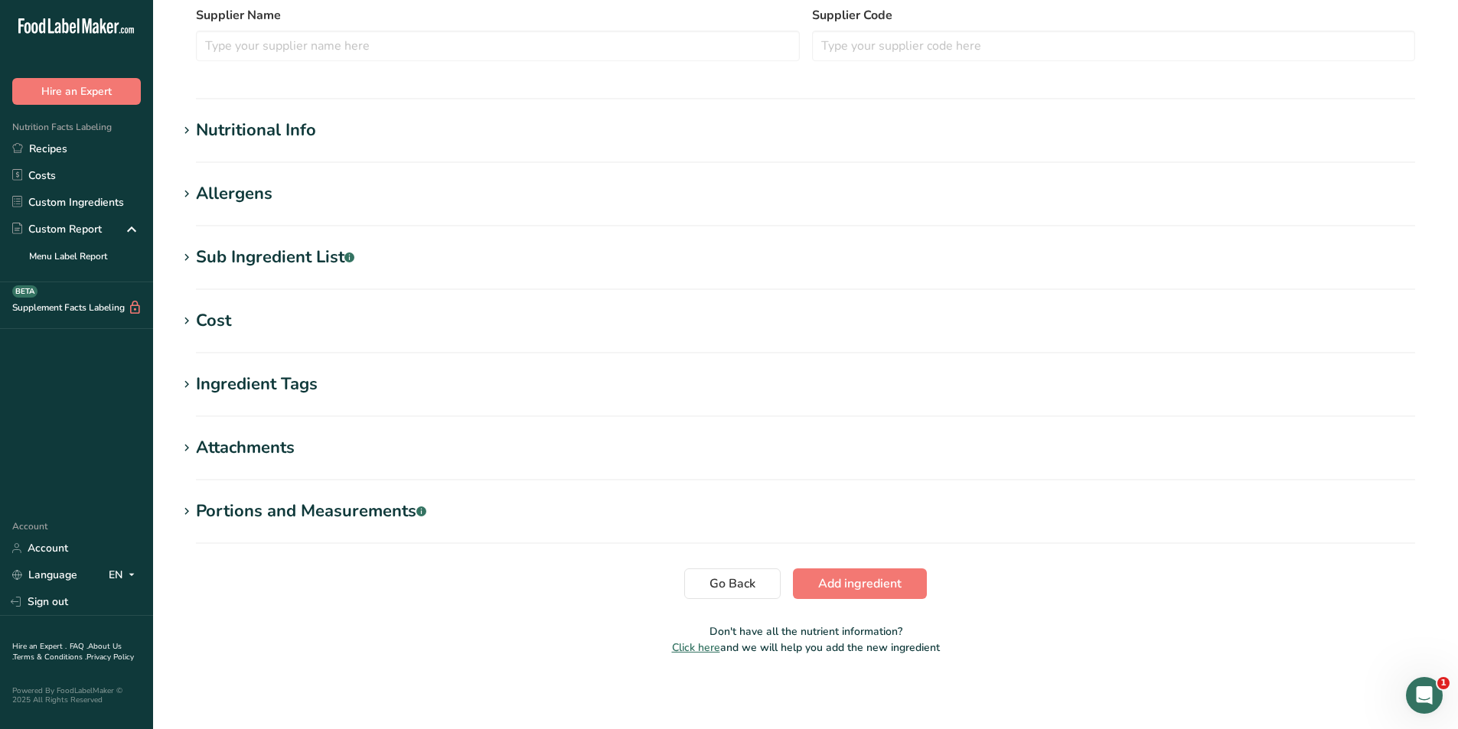
type input "Cane Sugar Syrup"
click at [261, 257] on div "Sub Ingredient List .a-a{fill:#347362;}.b-a{fill:#fff;}" at bounding box center [275, 257] width 158 height 25
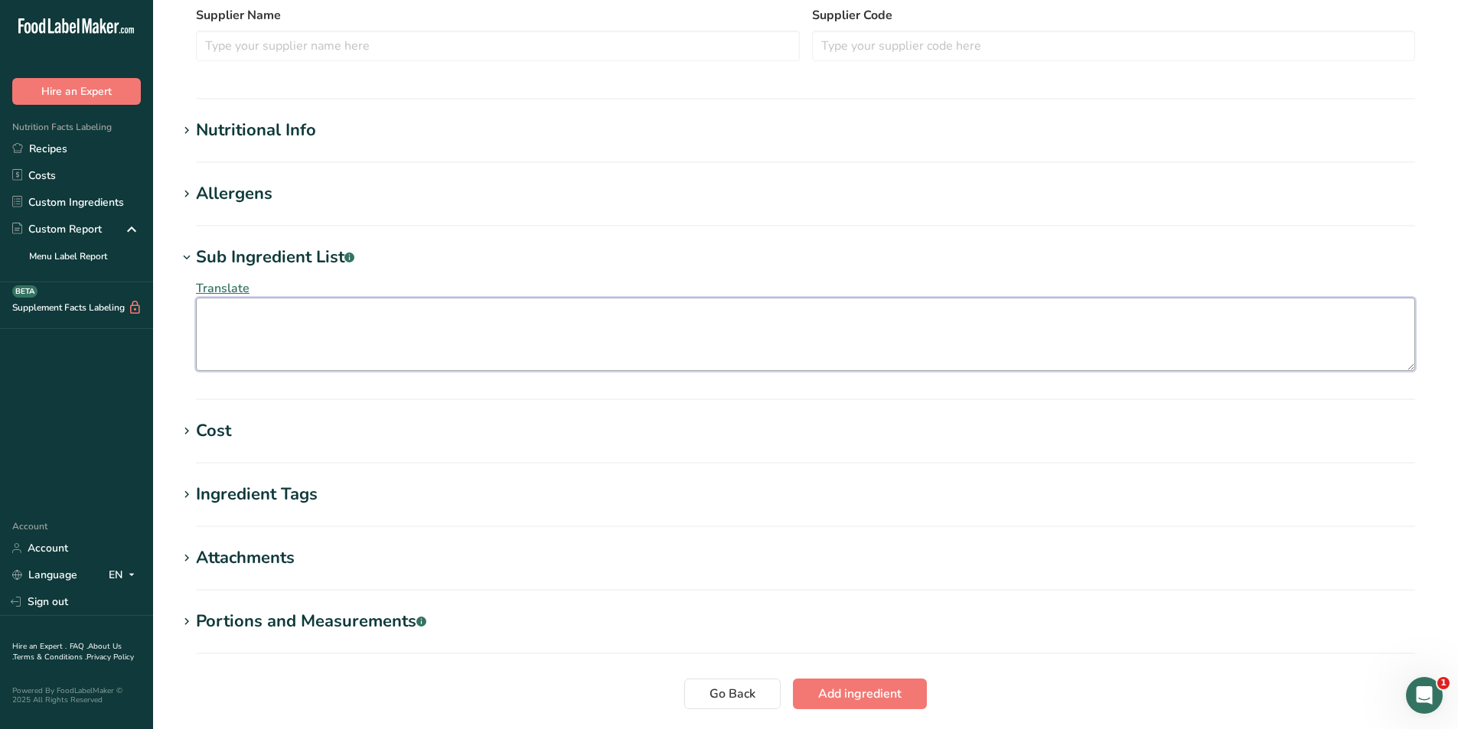
click at [277, 326] on textarea at bounding box center [805, 334] width 1219 height 73
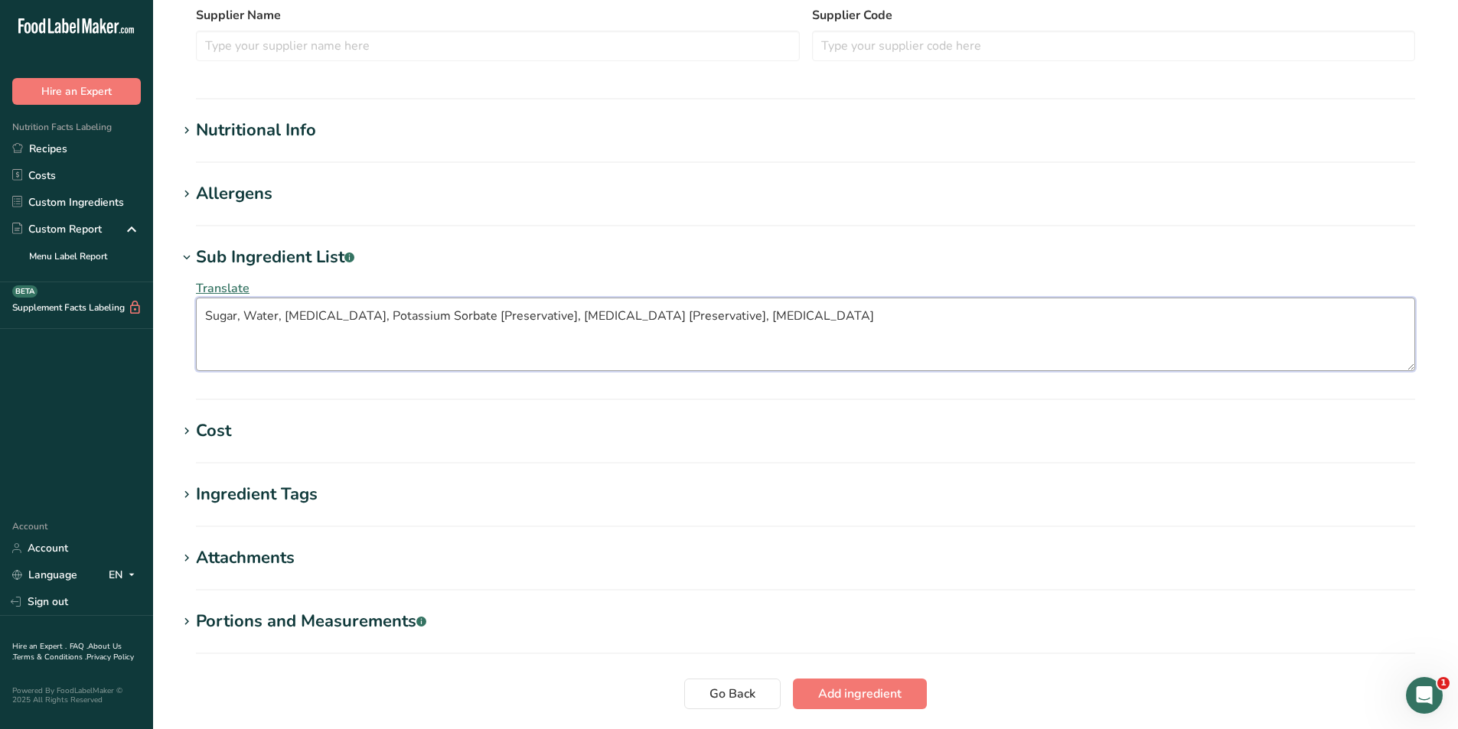
type textarea "Sugar, Water, Citric Acid, Potassium Sorbate [Preservative], Sodium Benzoate [P…"
click at [667, 266] on h1 "Sub Ingredient List .a-a{fill:#347362;}.b-a{fill:#fff;}" at bounding box center [806, 257] width 1256 height 25
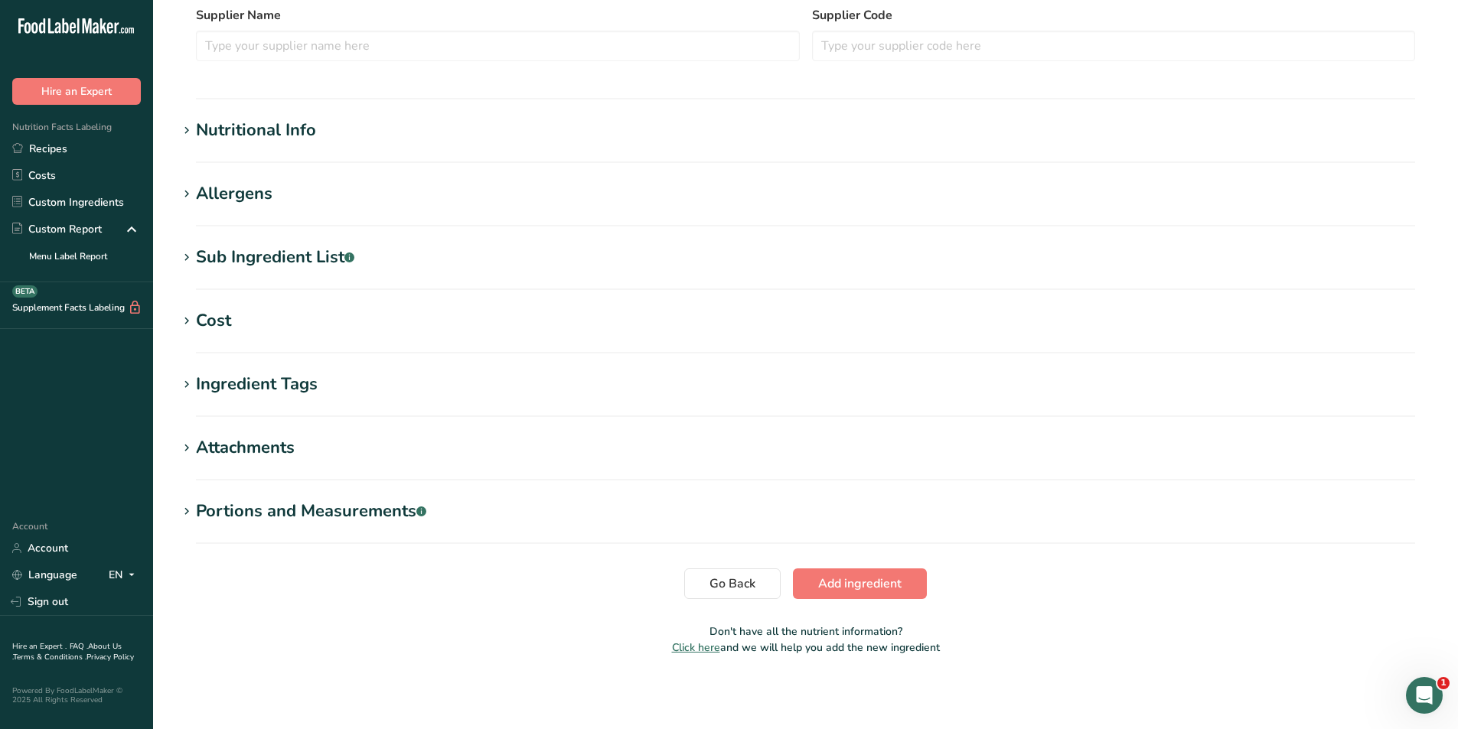
click at [667, 266] on h1 "Sub Ingredient List .a-a{fill:#347362;}.b-a{fill:#fff;}" at bounding box center [806, 257] width 1256 height 25
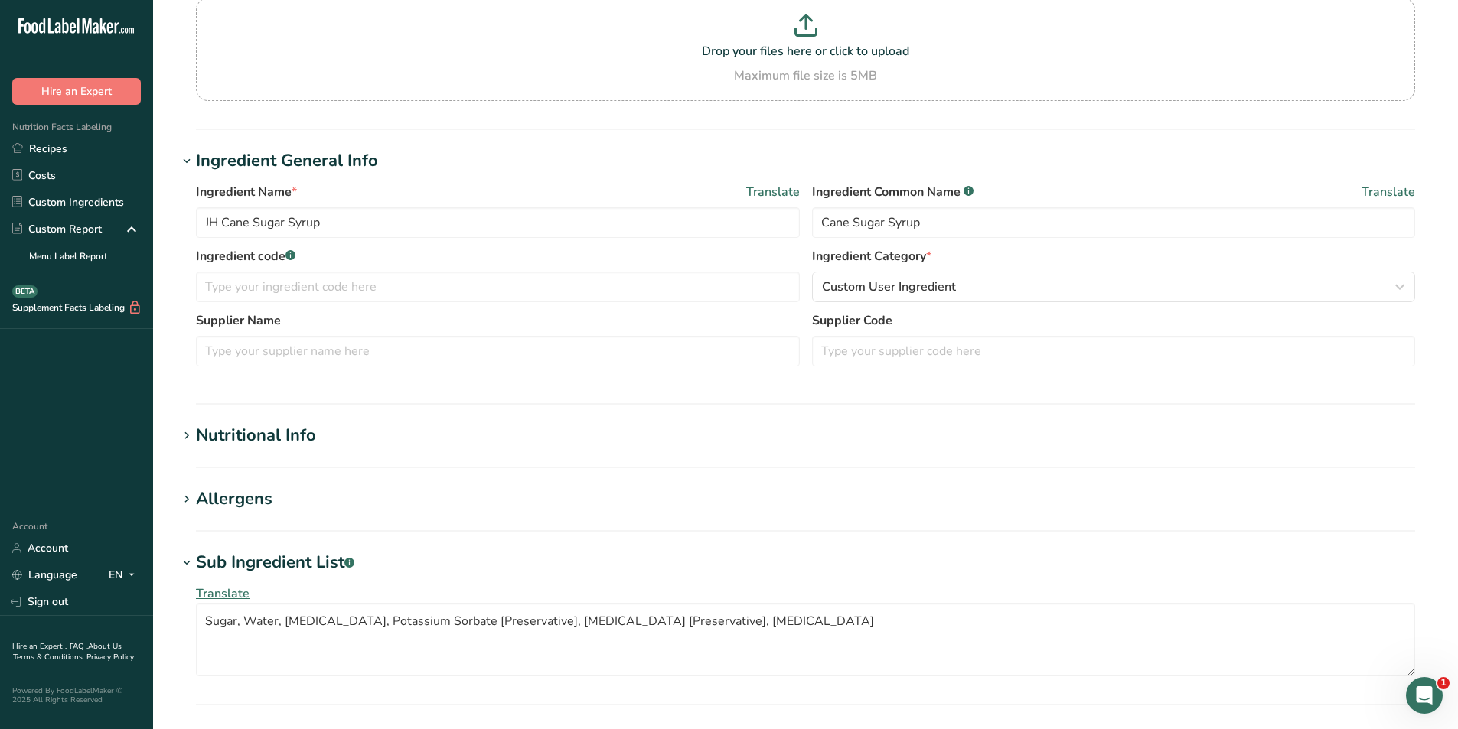
scroll to position [153, 0]
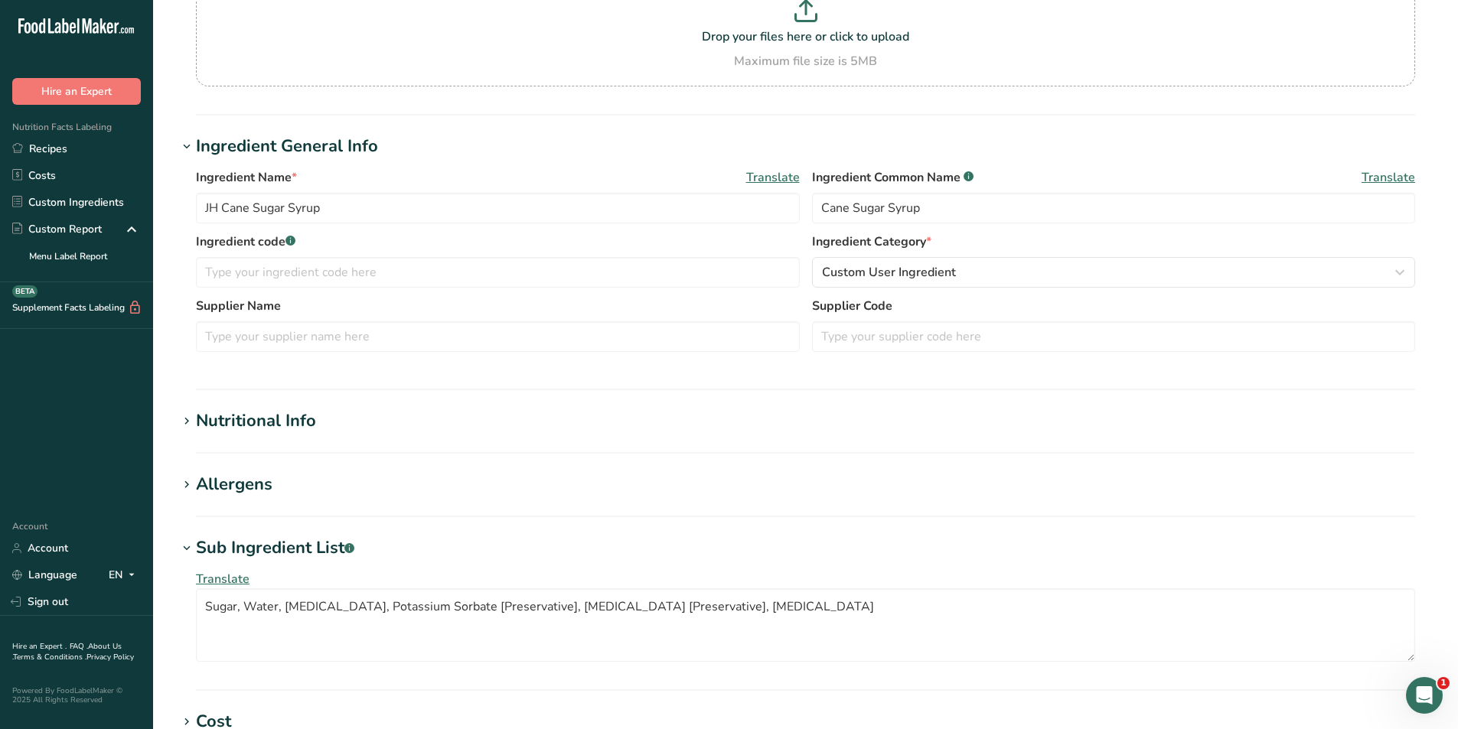
click at [318, 433] on h1 "Nutritional Info" at bounding box center [806, 421] width 1256 height 25
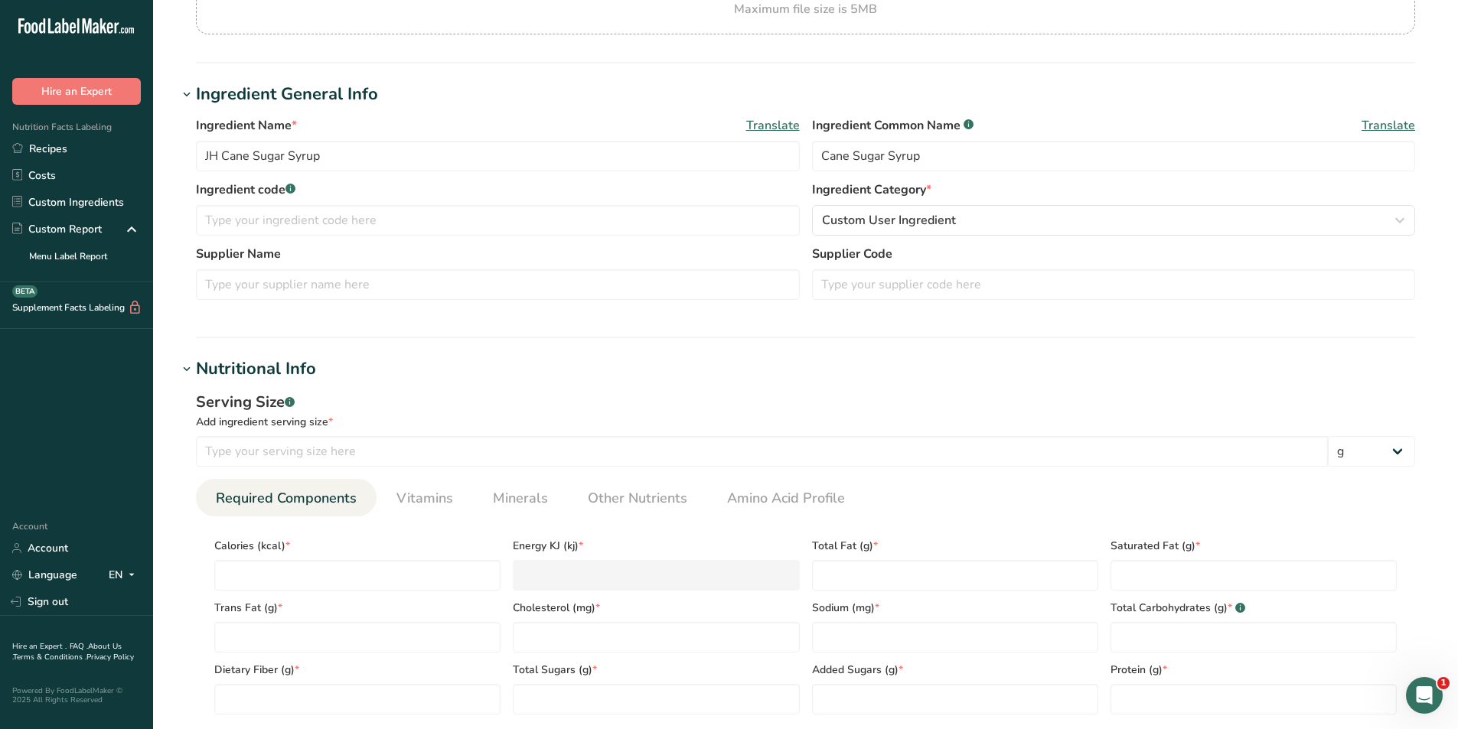
scroll to position [306, 0]
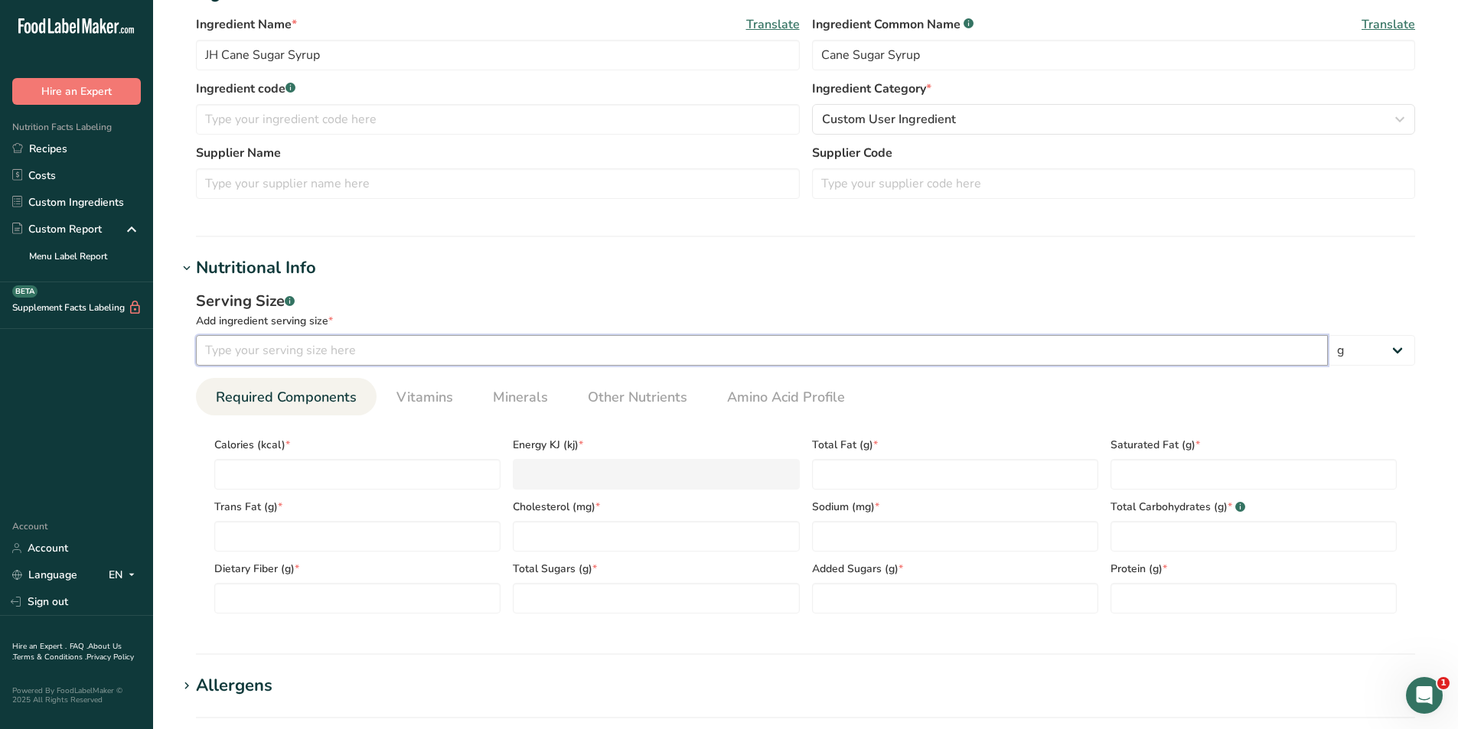
click at [394, 352] on input "number" at bounding box center [762, 350] width 1132 height 31
type input "75.19"
click at [1391, 339] on select "g kg mg mcg lb oz l mL fl oz tbsp tsp cup qt gallon" at bounding box center [1371, 350] width 87 height 31
select select "17"
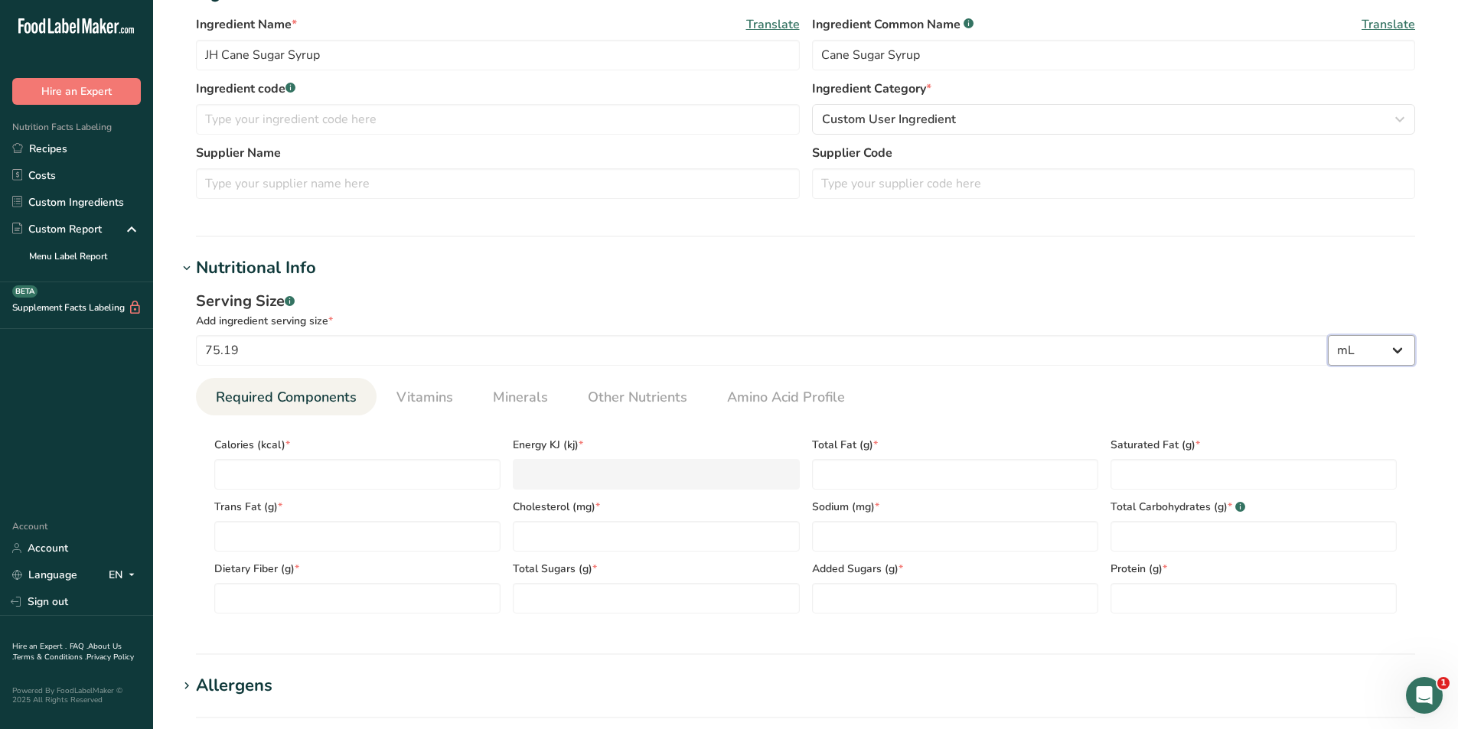
click at [1328, 335] on select "g kg mg mcg lb oz l mL fl oz tbsp tsp cup qt gallon" at bounding box center [1371, 350] width 87 height 31
select select "22"
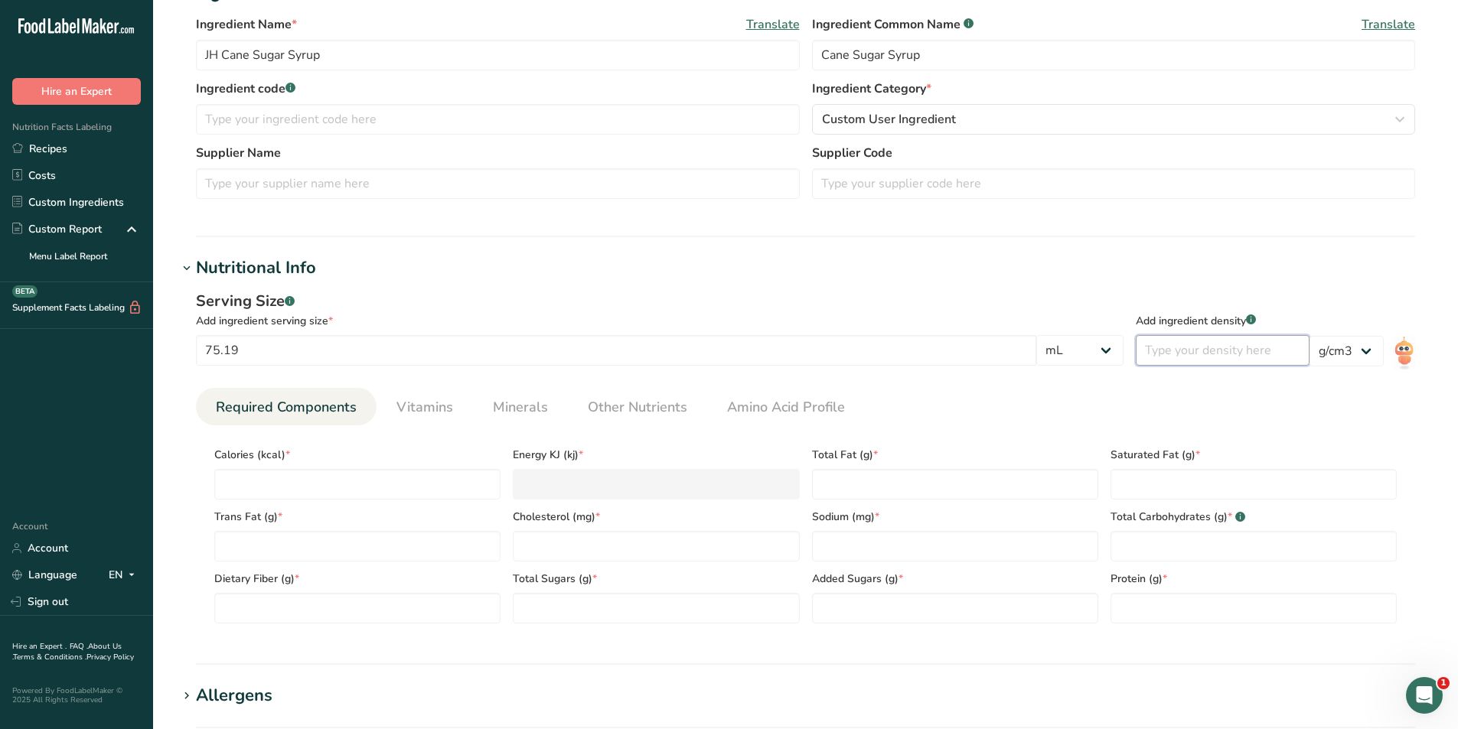
click at [1212, 357] on input "number" at bounding box center [1223, 350] width 174 height 31
type input "1.33"
click at [980, 400] on ul "Required Components Vitamins Minerals Other Nutrients Amino Acid Profile" at bounding box center [805, 407] width 1219 height 38
click at [312, 471] on input "number" at bounding box center [357, 484] width 286 height 31
click at [321, 496] on input "number" at bounding box center [357, 484] width 286 height 31
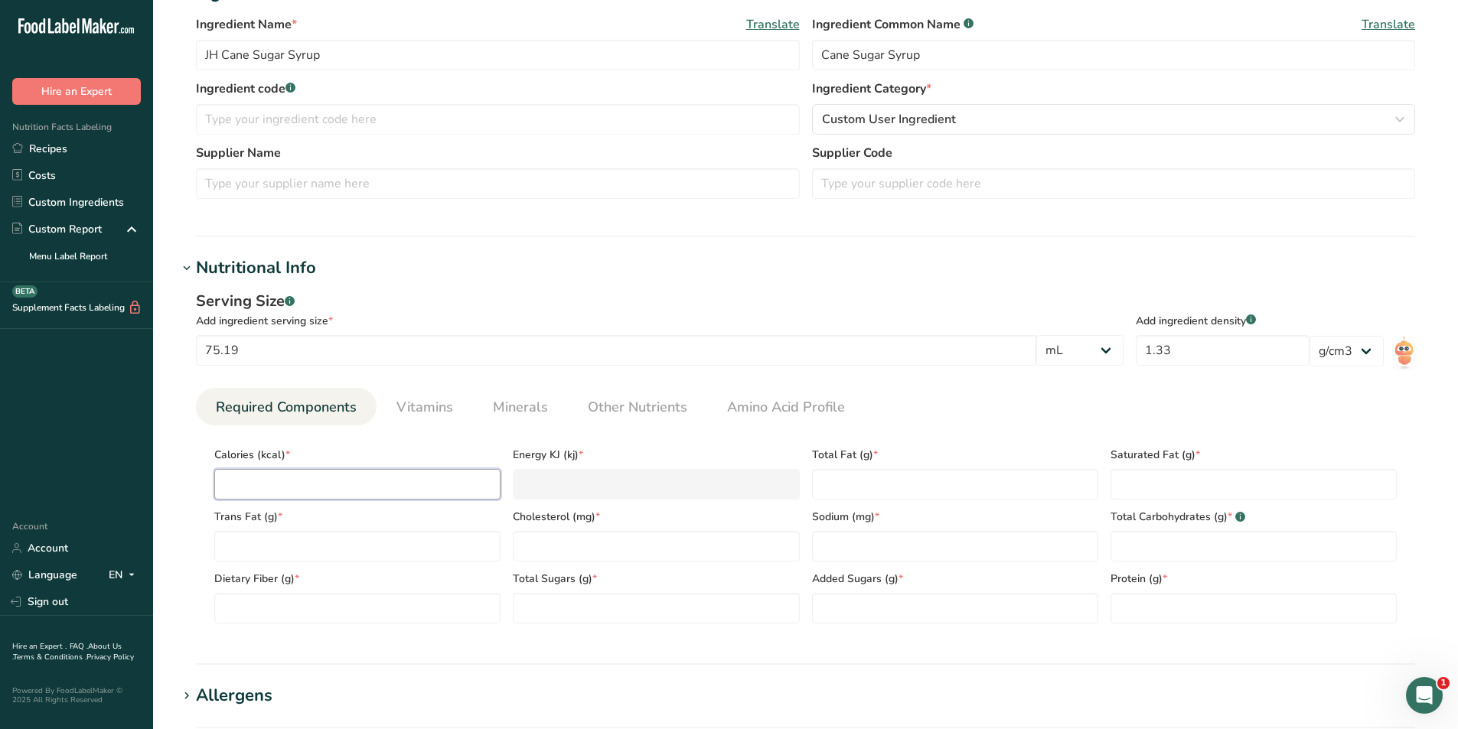
type input "2"
type KJ "8.4"
type input "25"
type KJ "104.6"
type input "256"
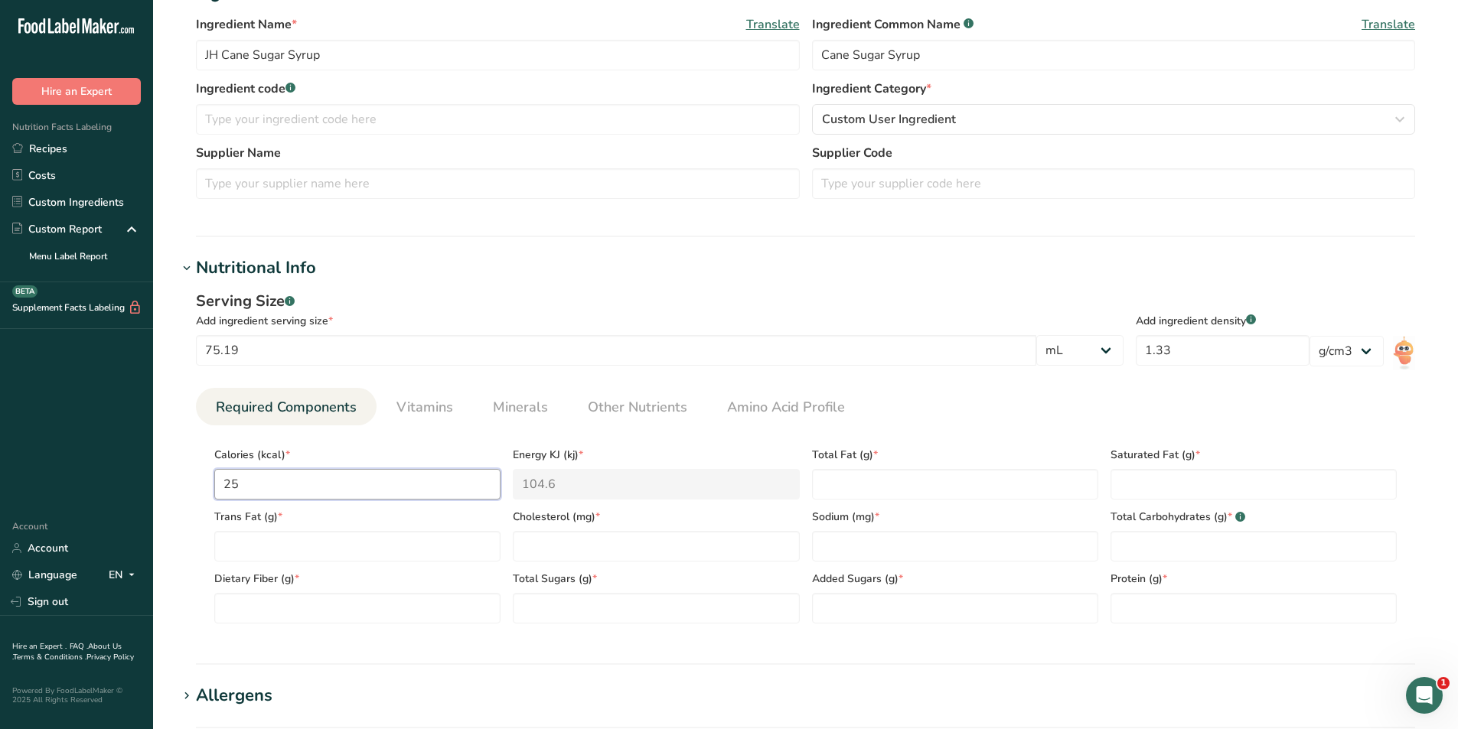
type KJ "1071.1"
type input "256.1"
type KJ "1071.5"
type input "256.13"
type KJ "1071.6"
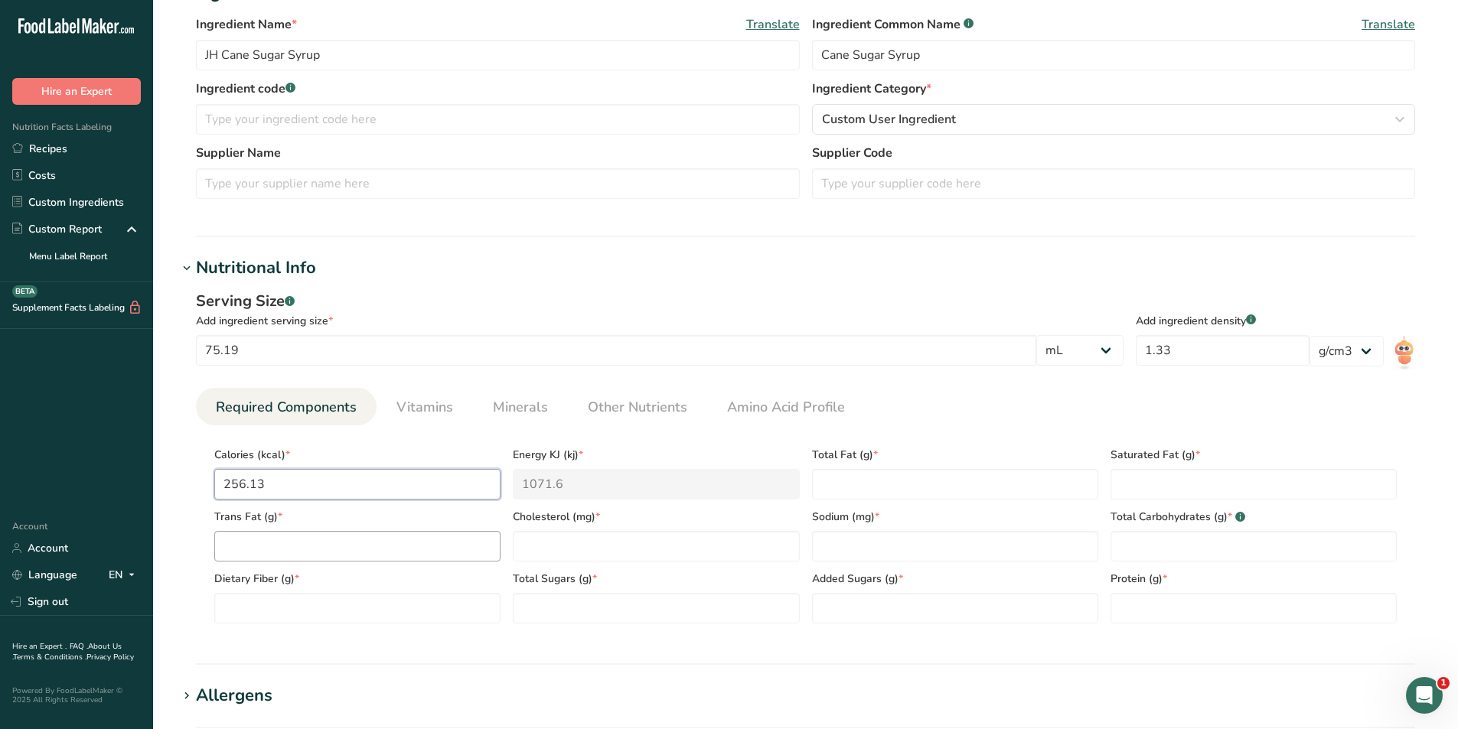
type input "256.13"
click at [330, 552] on Fat "number" at bounding box center [357, 546] width 286 height 31
type Fat "0"
click at [276, 609] on Fiber "number" at bounding box center [357, 608] width 286 height 31
type Fiber "0"
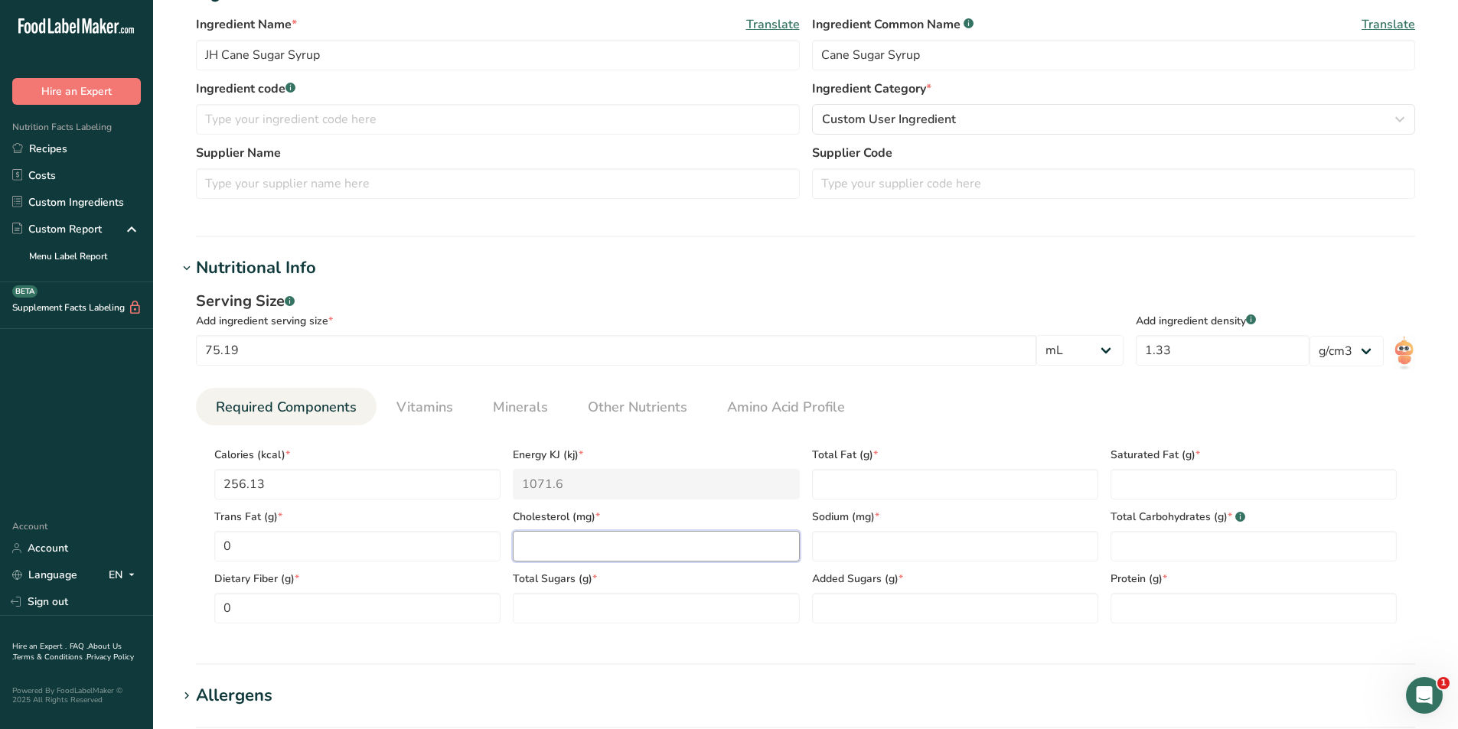
click at [560, 546] on input "number" at bounding box center [656, 546] width 286 height 31
type input "0"
click at [571, 601] on Sugars "number" at bounding box center [656, 608] width 286 height 31
type Sugars "65.87"
click at [900, 612] on Sugars "number" at bounding box center [955, 608] width 286 height 31
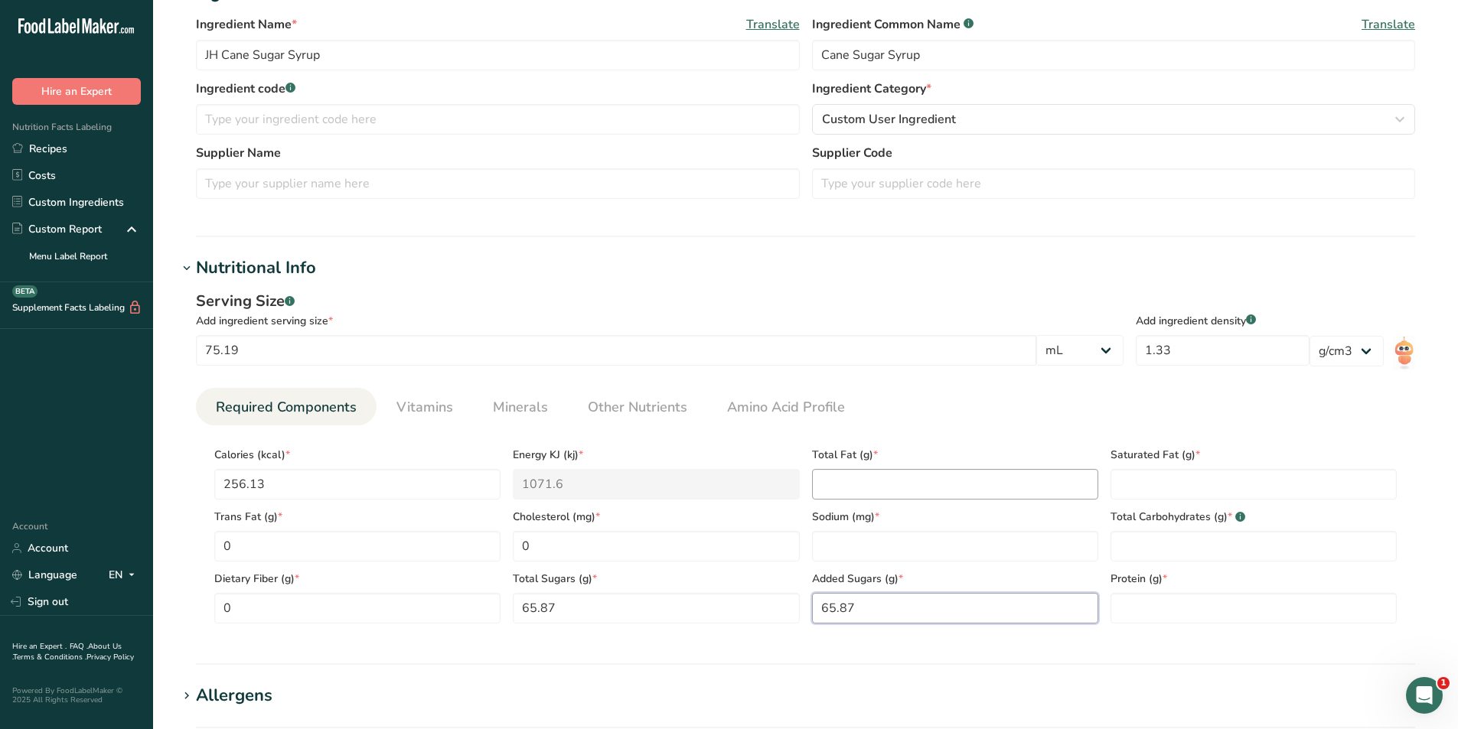
type Sugars "65.87"
click at [875, 486] on Fat "number" at bounding box center [955, 484] width 286 height 31
type Fat "0"
click at [866, 535] on input "number" at bounding box center [955, 546] width 286 height 31
type input "26.25"
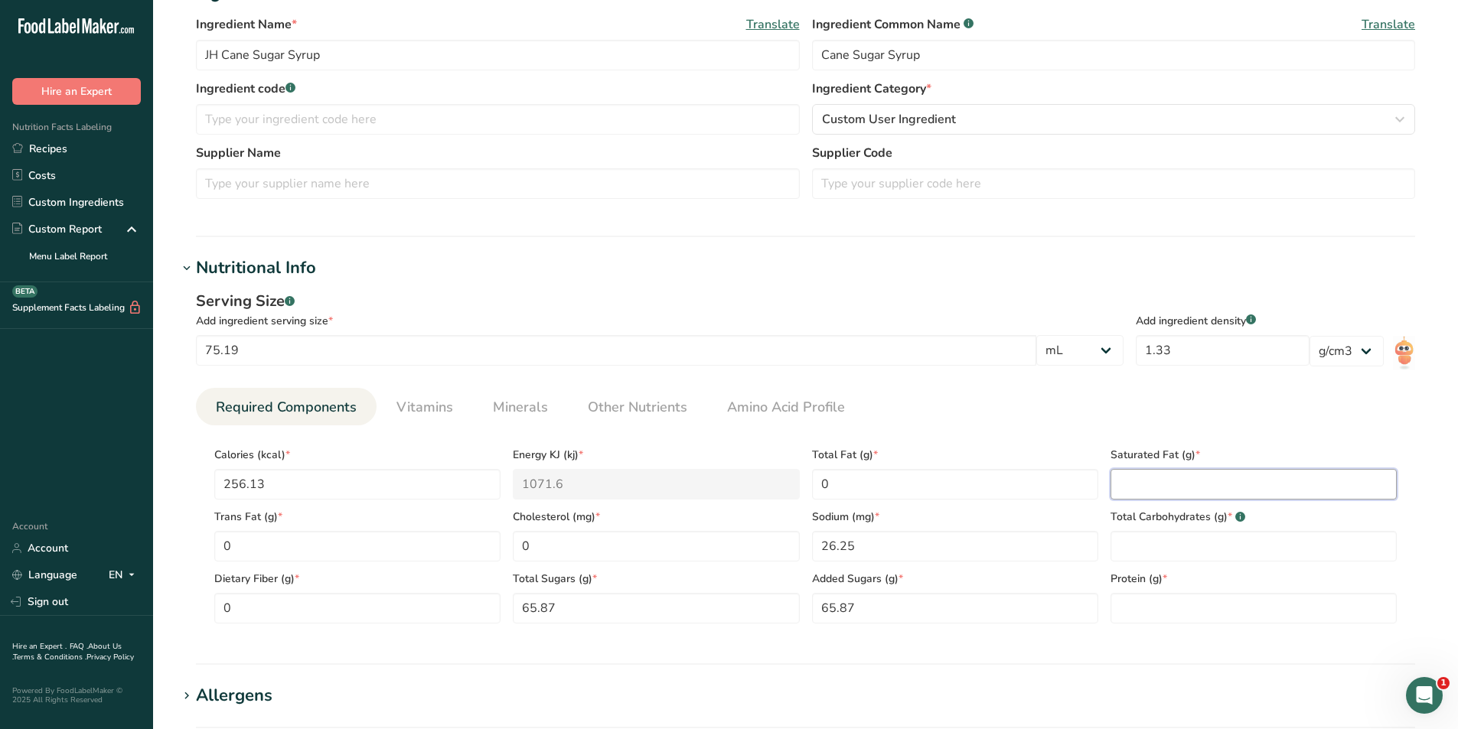
click at [1207, 486] on Fat "number" at bounding box center [1254, 484] width 286 height 31
type Fat "0"
click at [1175, 543] on Carbohydrates "number" at bounding box center [1254, 546] width 286 height 31
type Carbohydrates "0"
type Carbohydrates "66.27"
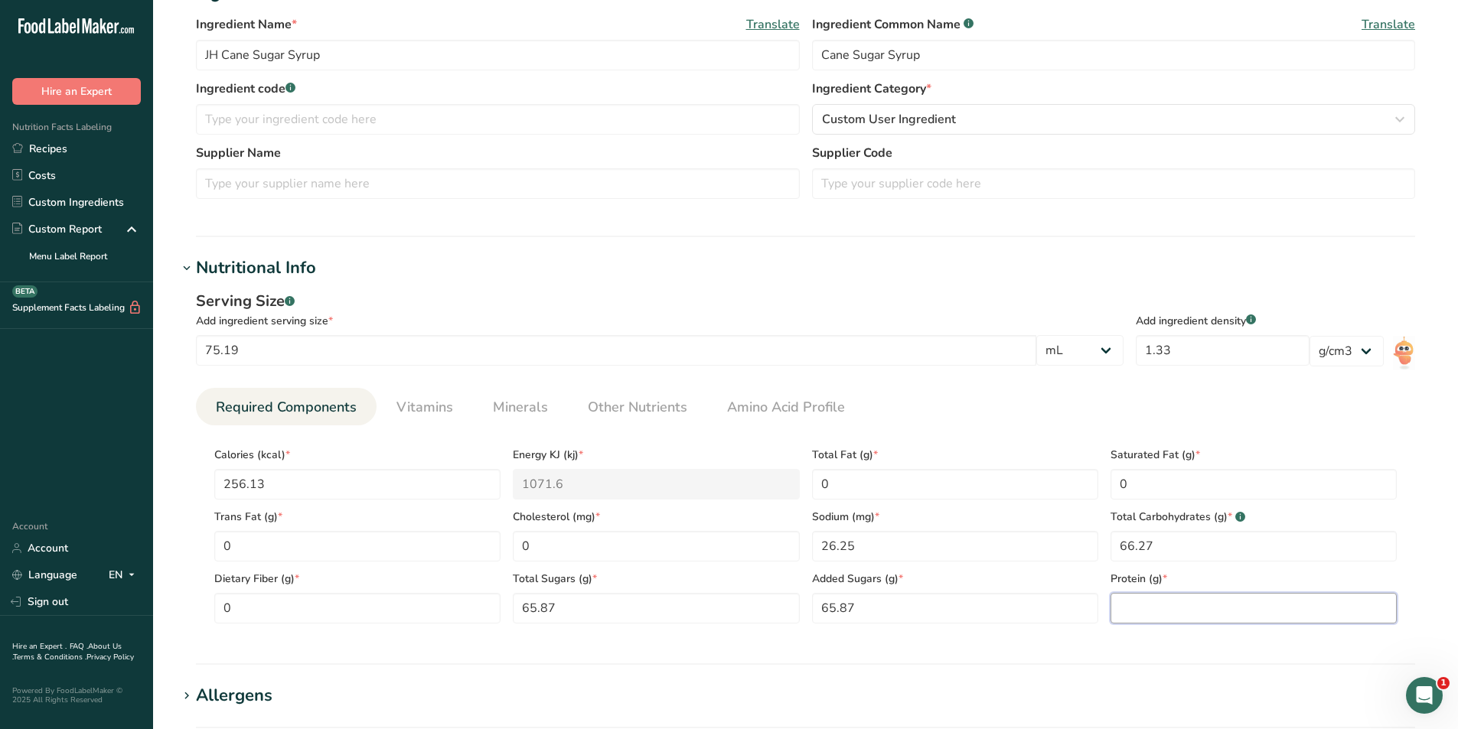
click at [1187, 599] on input "number" at bounding box center [1254, 608] width 286 height 31
type input "0"
click at [1019, 650] on section "Nutritional Info Serving Size .a-a{fill:#347362;}.b-a{fill:#fff;} Add ingredien…" at bounding box center [806, 460] width 1256 height 409
click at [416, 406] on span "Vitamins" at bounding box center [424, 407] width 57 height 21
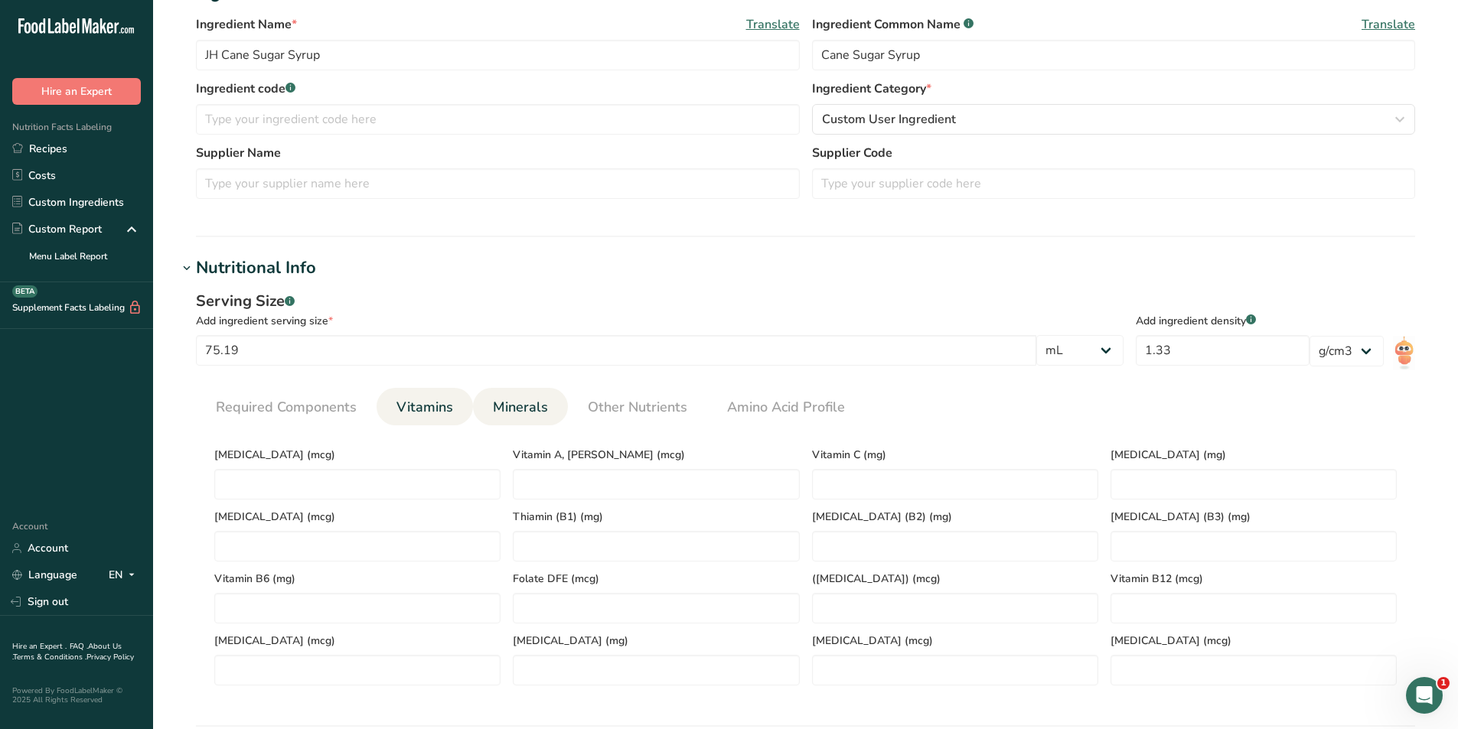
click at [494, 404] on span "Minerals" at bounding box center [520, 407] width 55 height 21
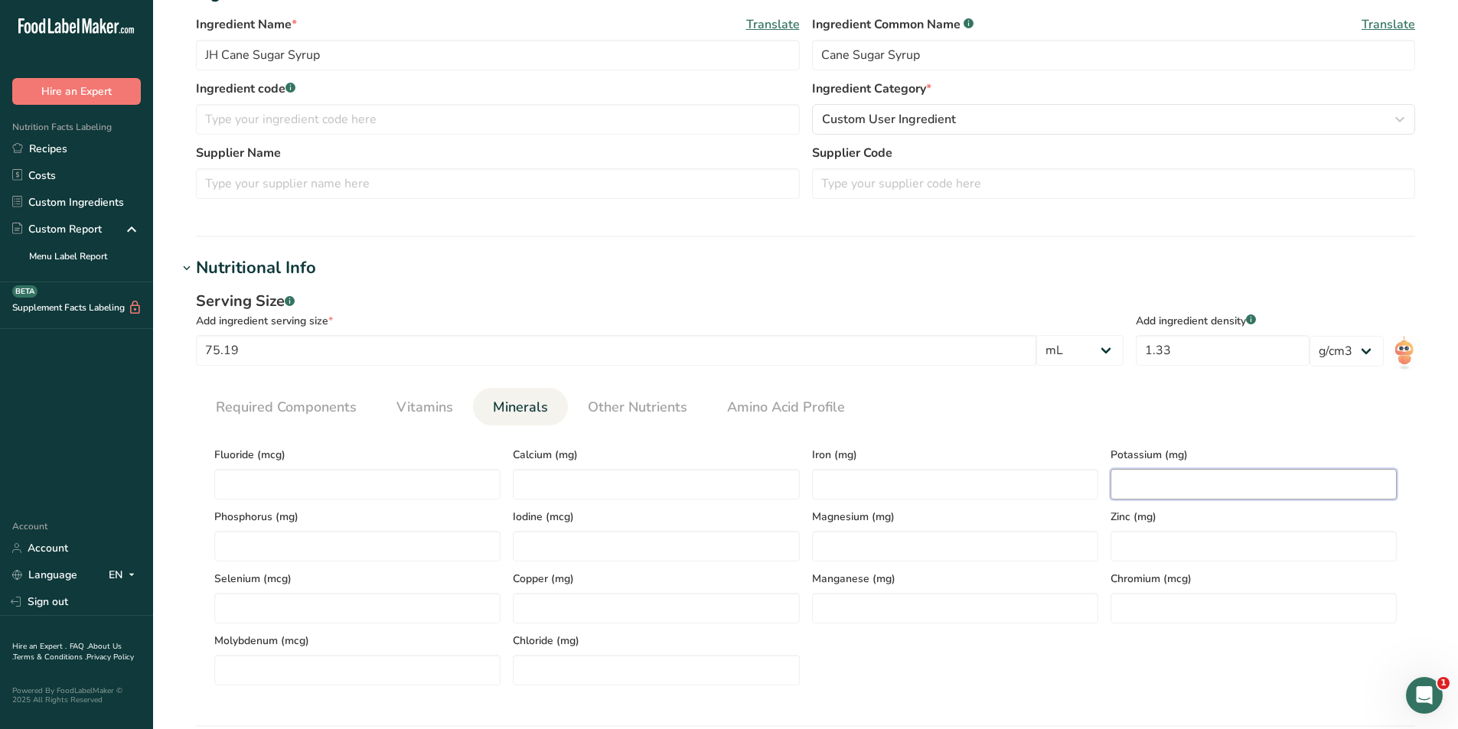
click at [1142, 486] on input "number" at bounding box center [1254, 484] width 286 height 31
type input "27.33"
click at [553, 491] on input "number" at bounding box center [656, 484] width 286 height 31
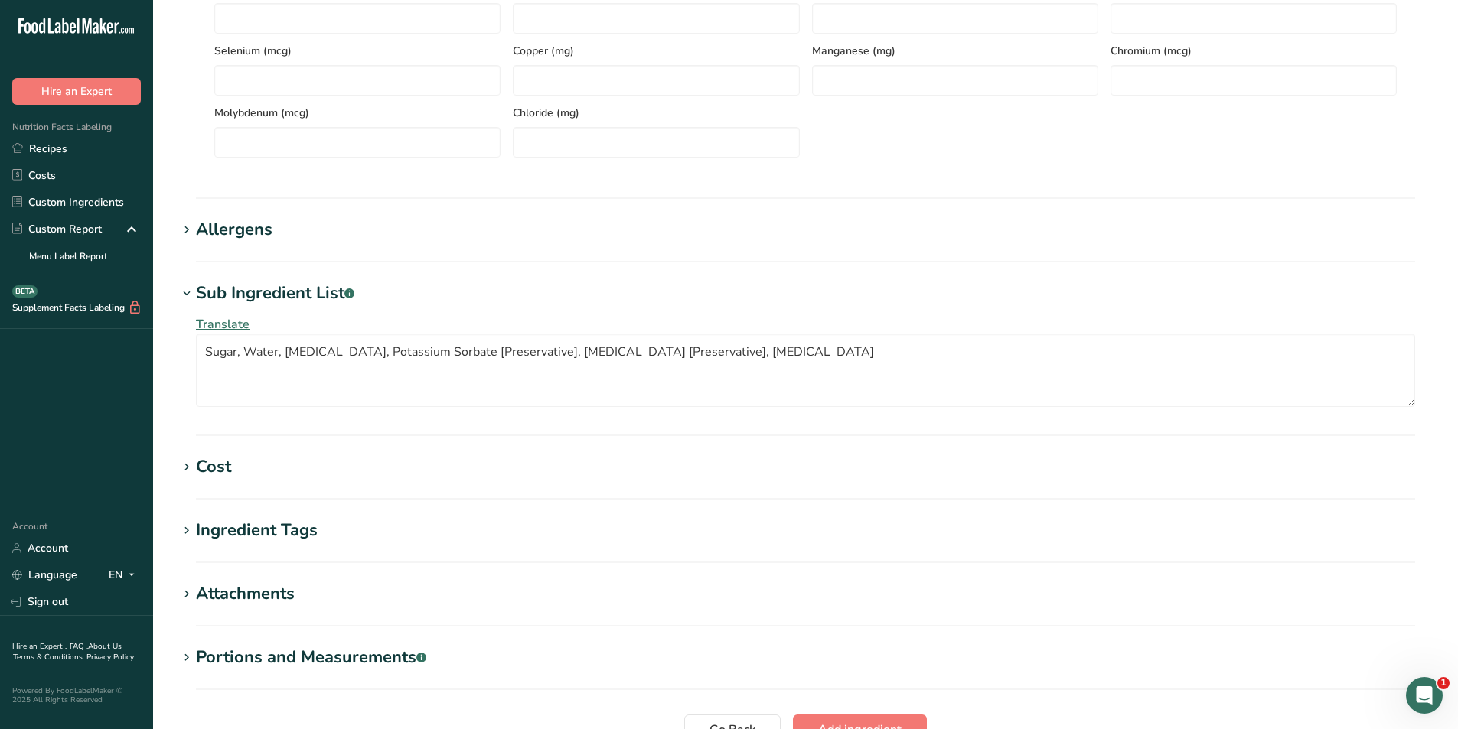
scroll to position [980, 0]
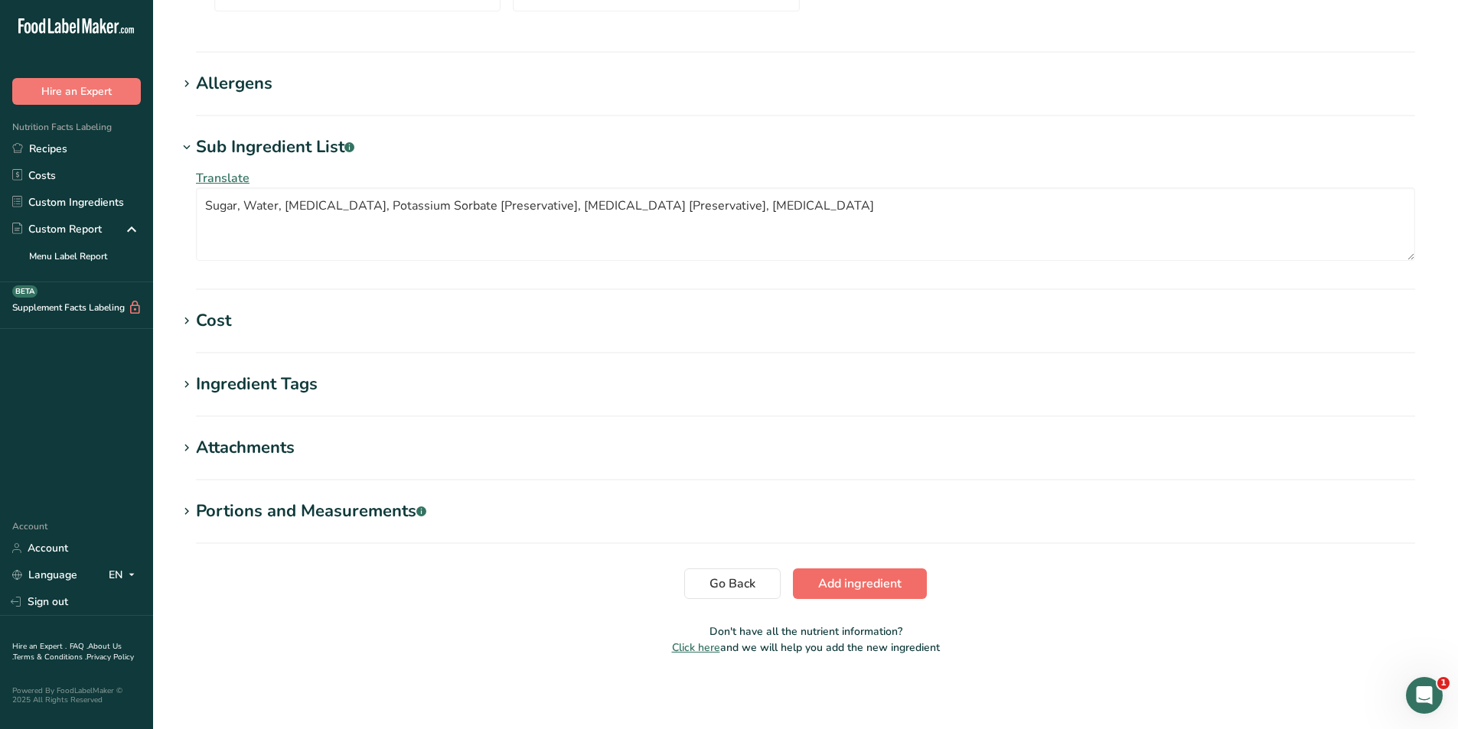
type input "0.66"
click at [845, 582] on span "Add ingredient" at bounding box center [859, 584] width 83 height 18
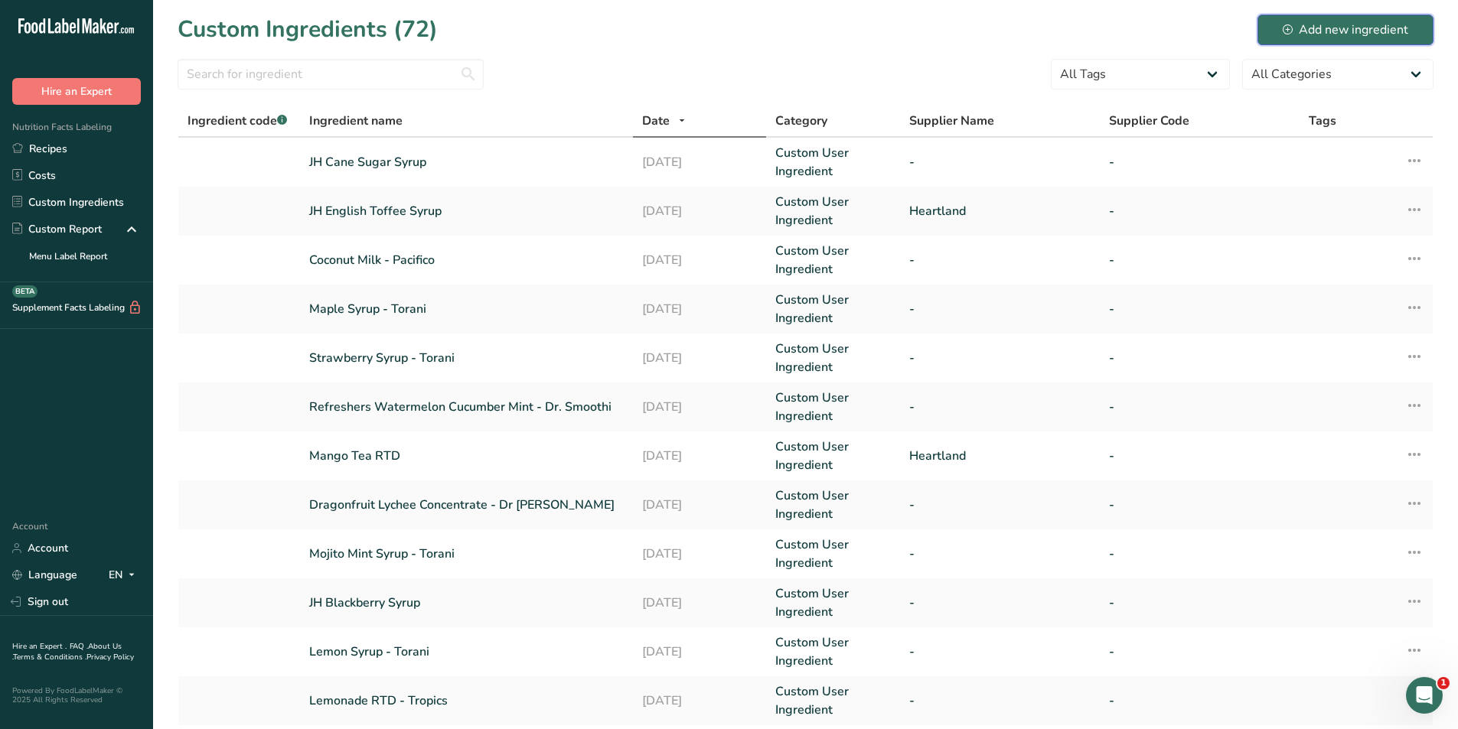
click at [1336, 25] on div "Add new ingredient" at bounding box center [1346, 30] width 126 height 18
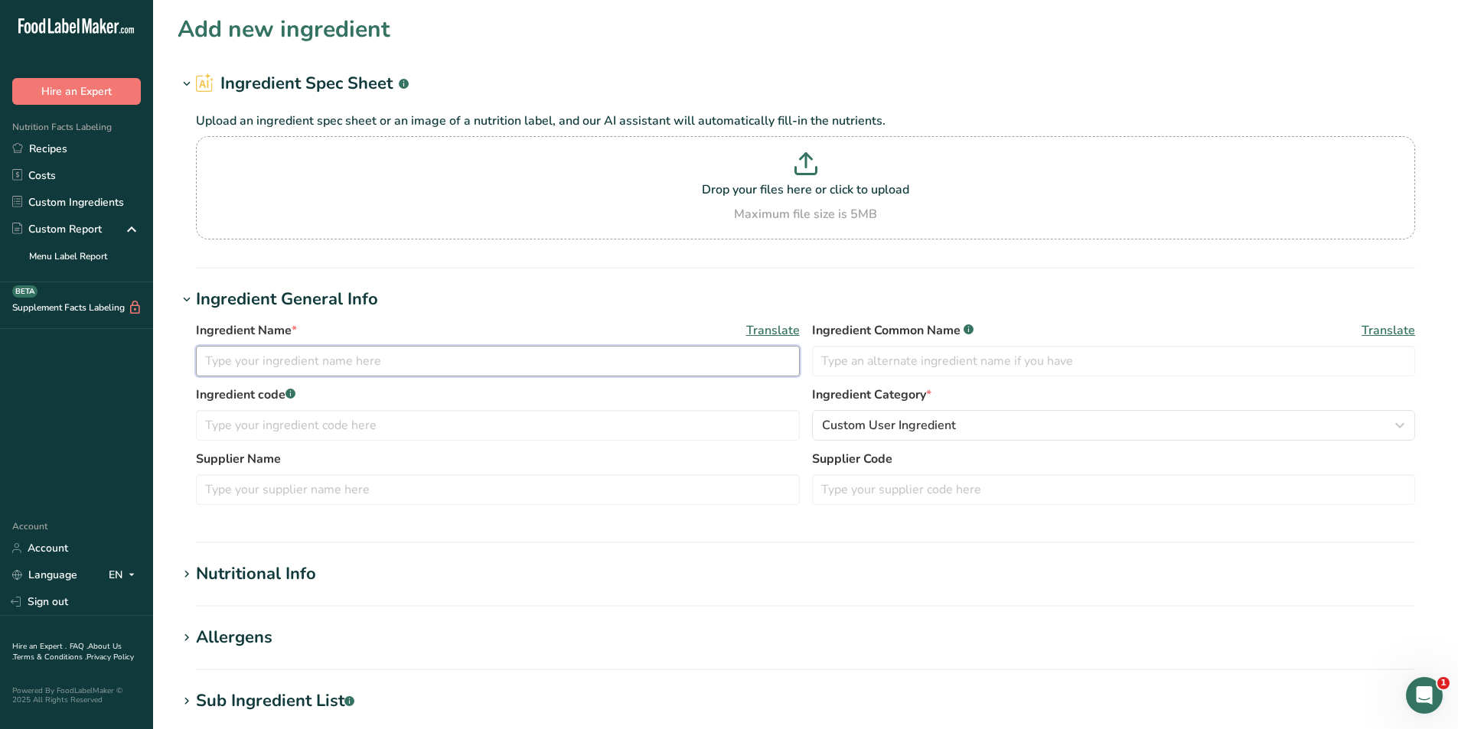
click at [295, 357] on input "text" at bounding box center [498, 361] width 604 height 31
type input "Cinnamon Syrup - Torani"
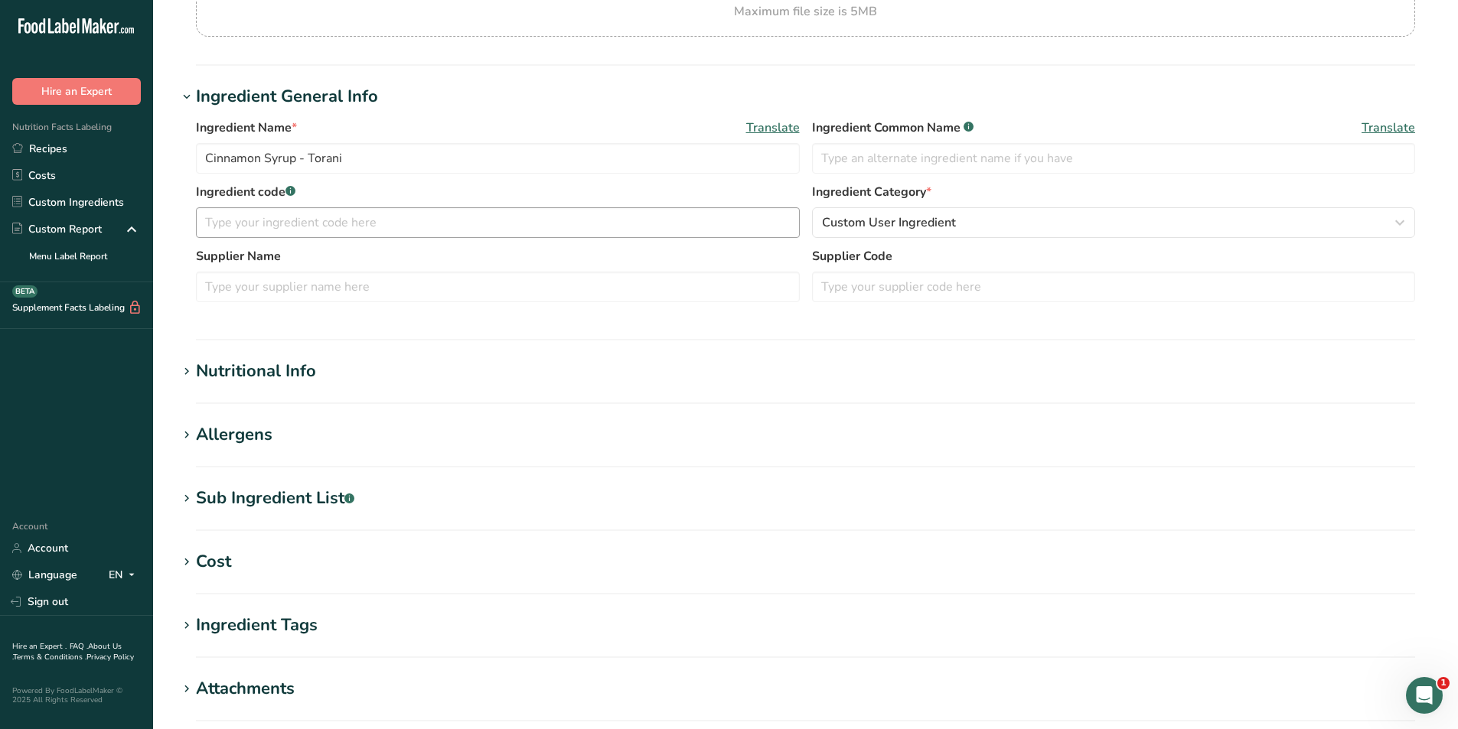
scroll to position [230, 0]
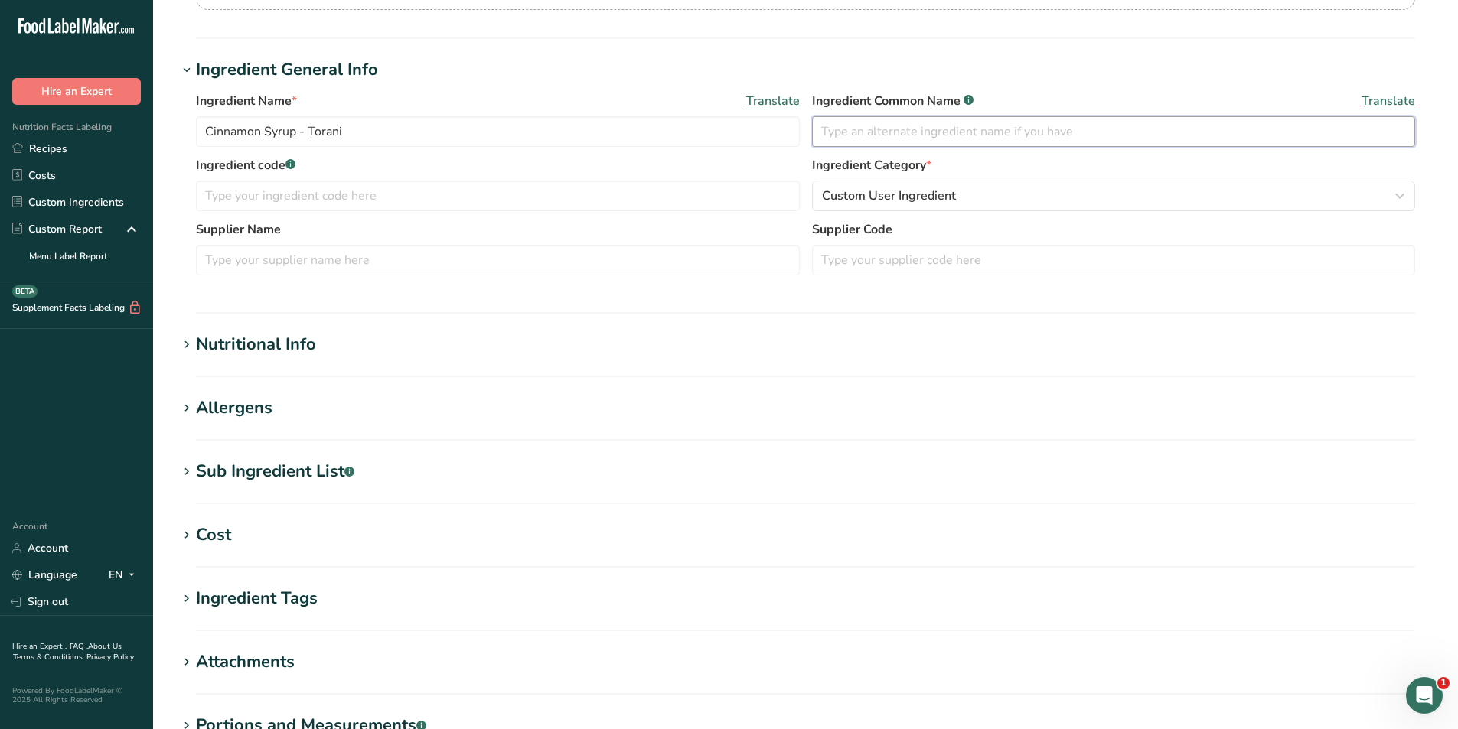
click at [854, 136] on input "text" at bounding box center [1114, 131] width 604 height 31
type input "Cinnamon Syrup"
click at [247, 355] on div "Nutritional Info" at bounding box center [256, 344] width 120 height 25
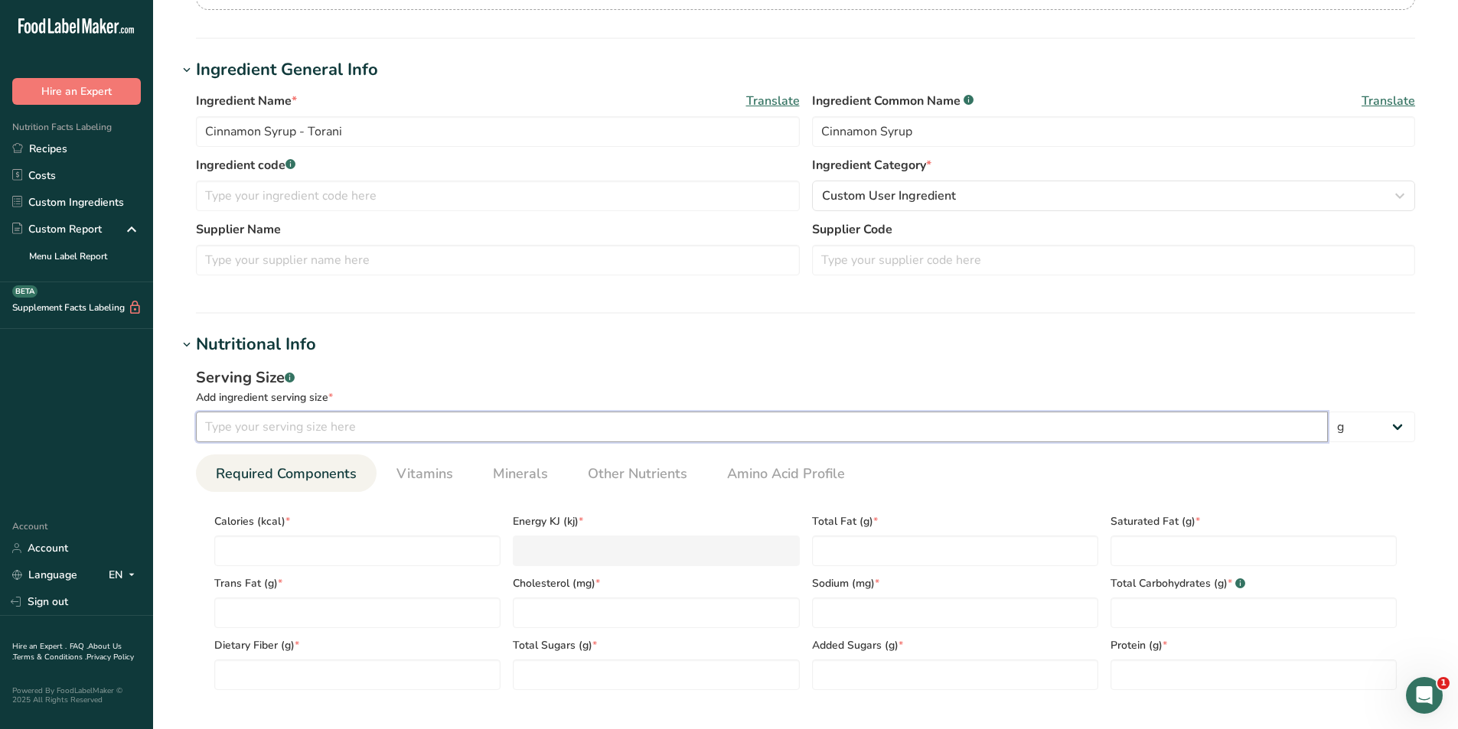
click at [313, 433] on input "number" at bounding box center [762, 427] width 1132 height 31
type input "0"
type input "30"
click at [1378, 431] on select "g kg mg mcg lb oz l mL fl oz tbsp tsp cup qt gallon" at bounding box center [1371, 427] width 87 height 31
select select "17"
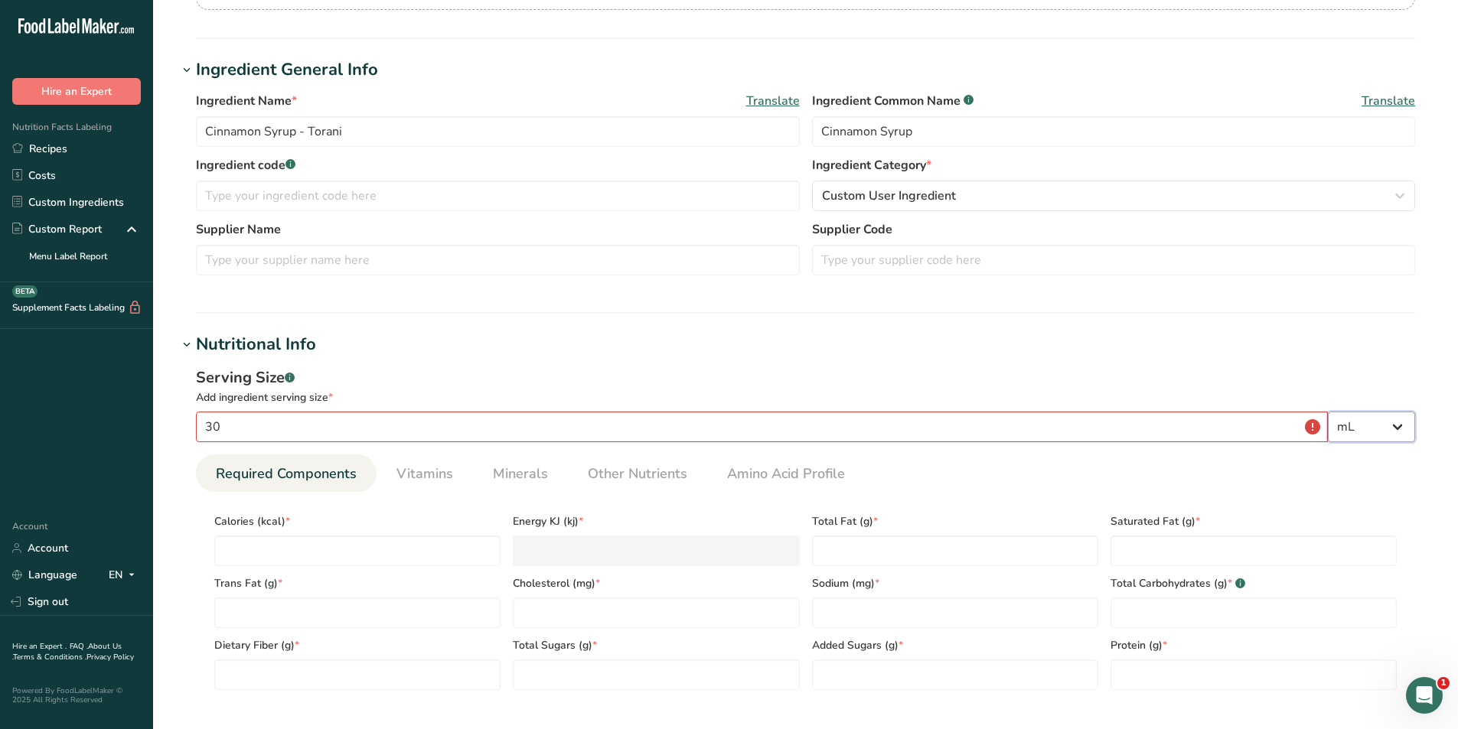
click at [1328, 412] on select "g kg mg mcg lb oz l mL fl oz tbsp tsp cup qt gallon" at bounding box center [1371, 427] width 87 height 31
select select "22"
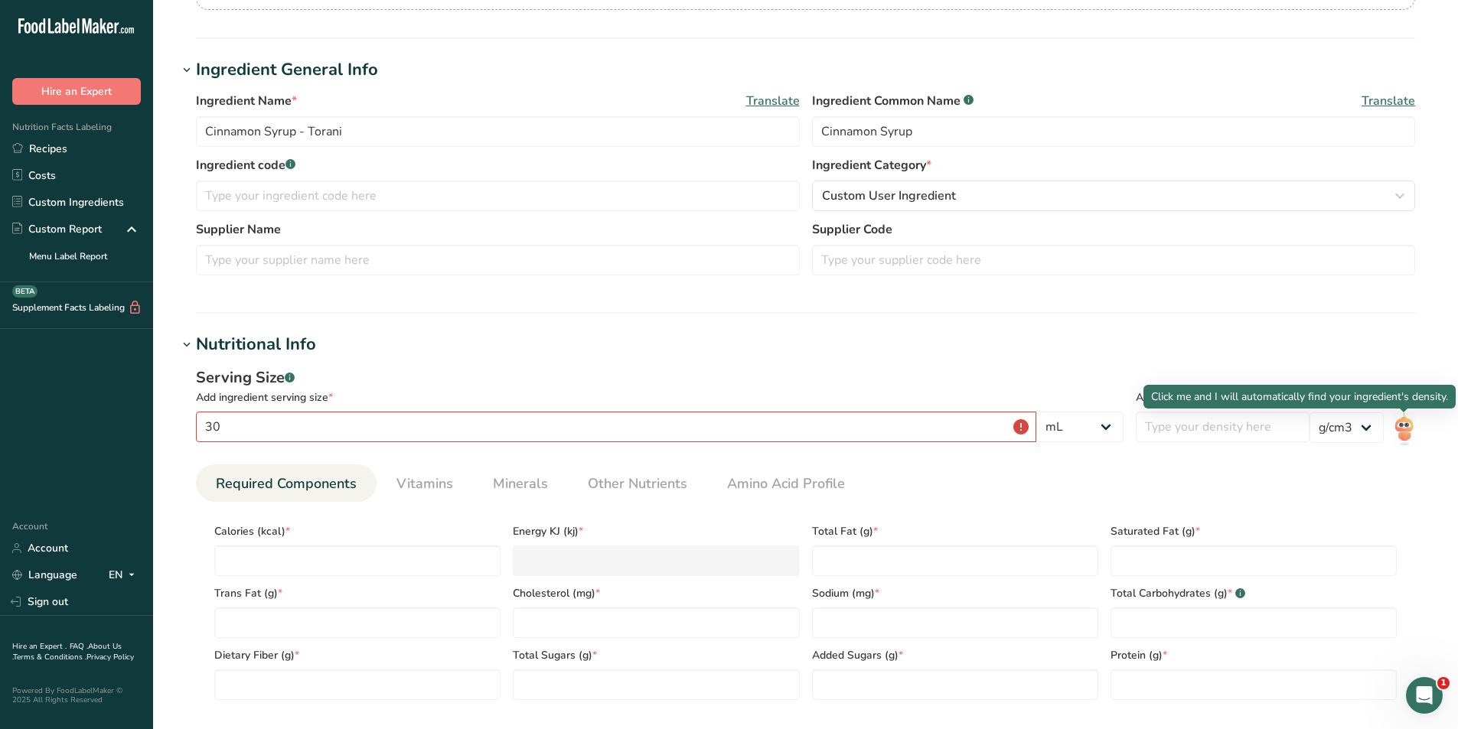
click at [1399, 428] on img at bounding box center [1404, 430] width 22 height 34
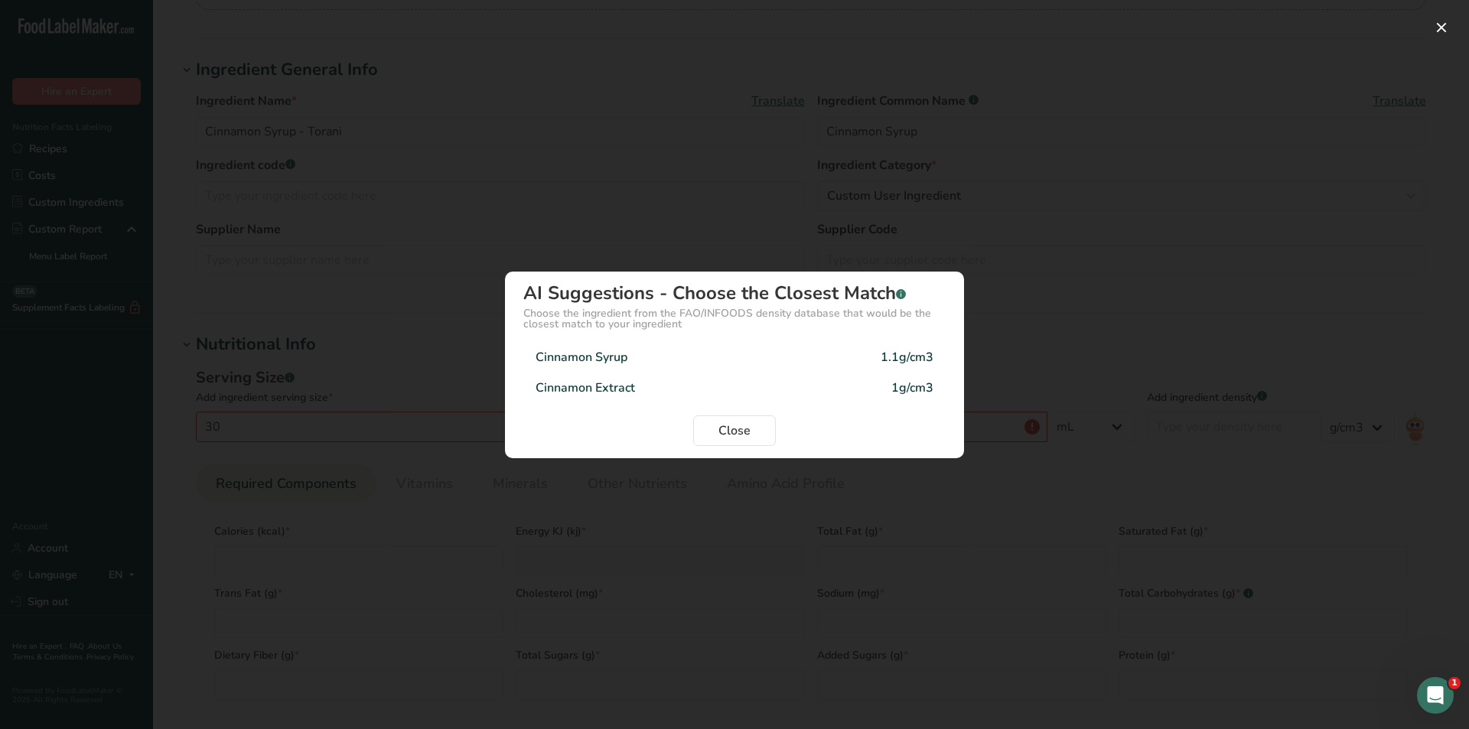
click at [658, 357] on div "Cinnamon Syrup 1.1g/cm3" at bounding box center [734, 357] width 422 height 31
type input "1.1"
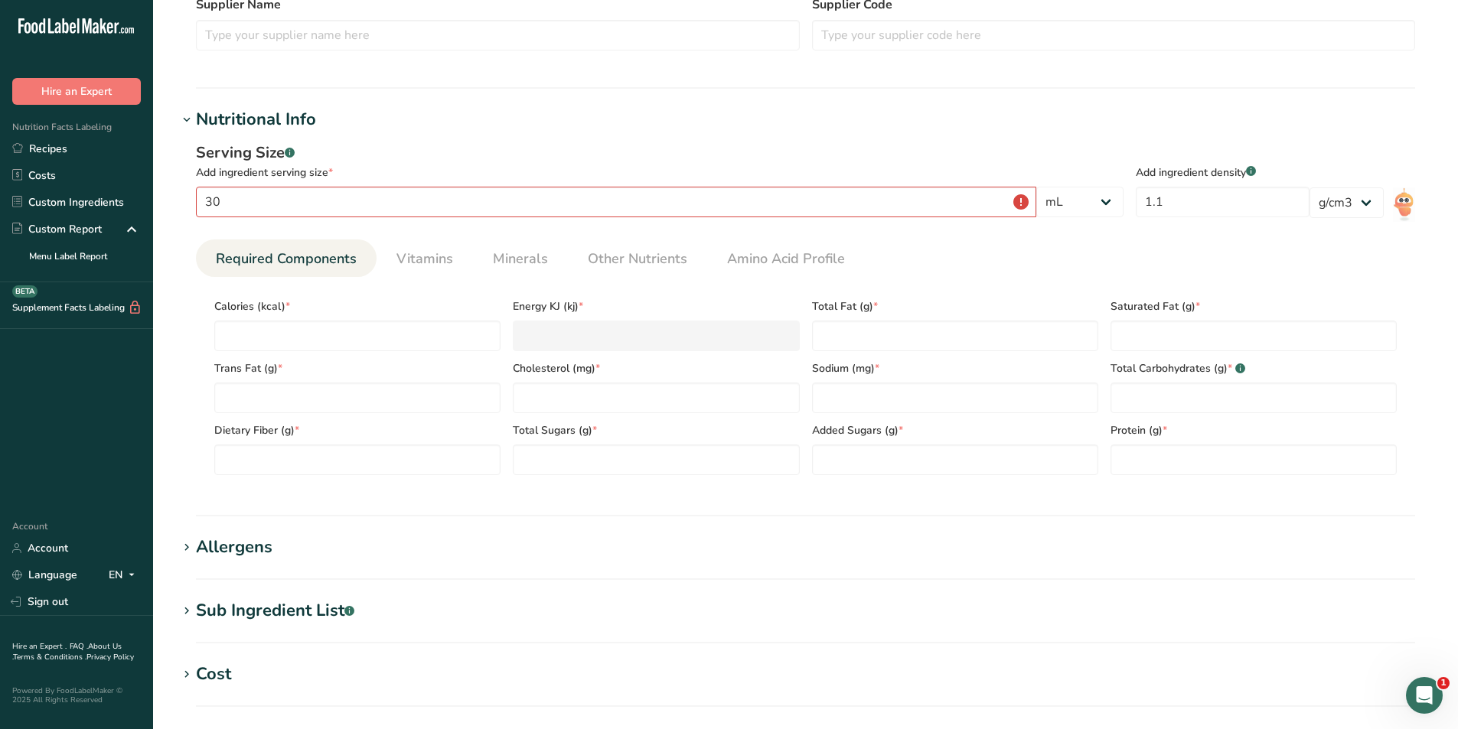
scroll to position [459, 0]
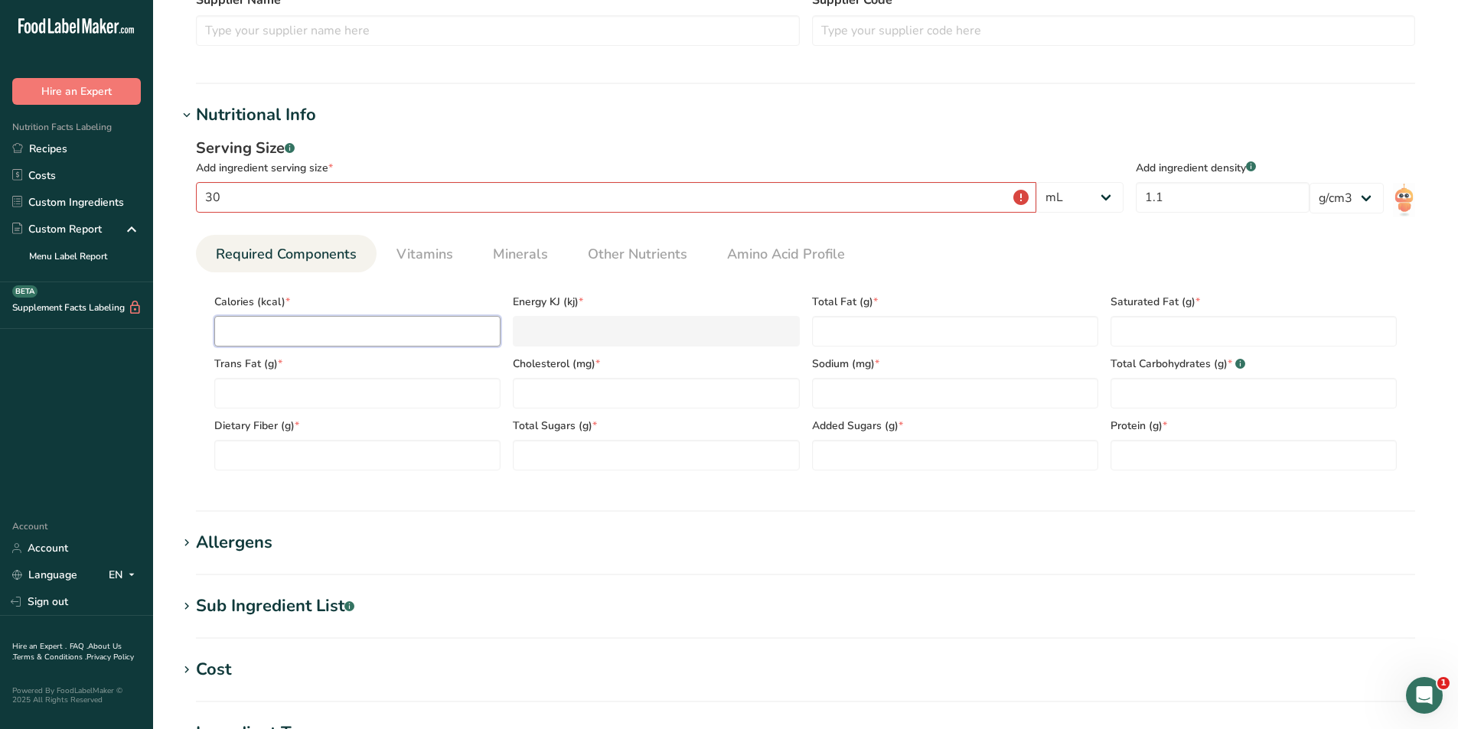
click at [313, 338] on input "number" at bounding box center [357, 331] width 286 height 31
type input "8"
type KJ "33.5"
type input "80"
type KJ "334.7"
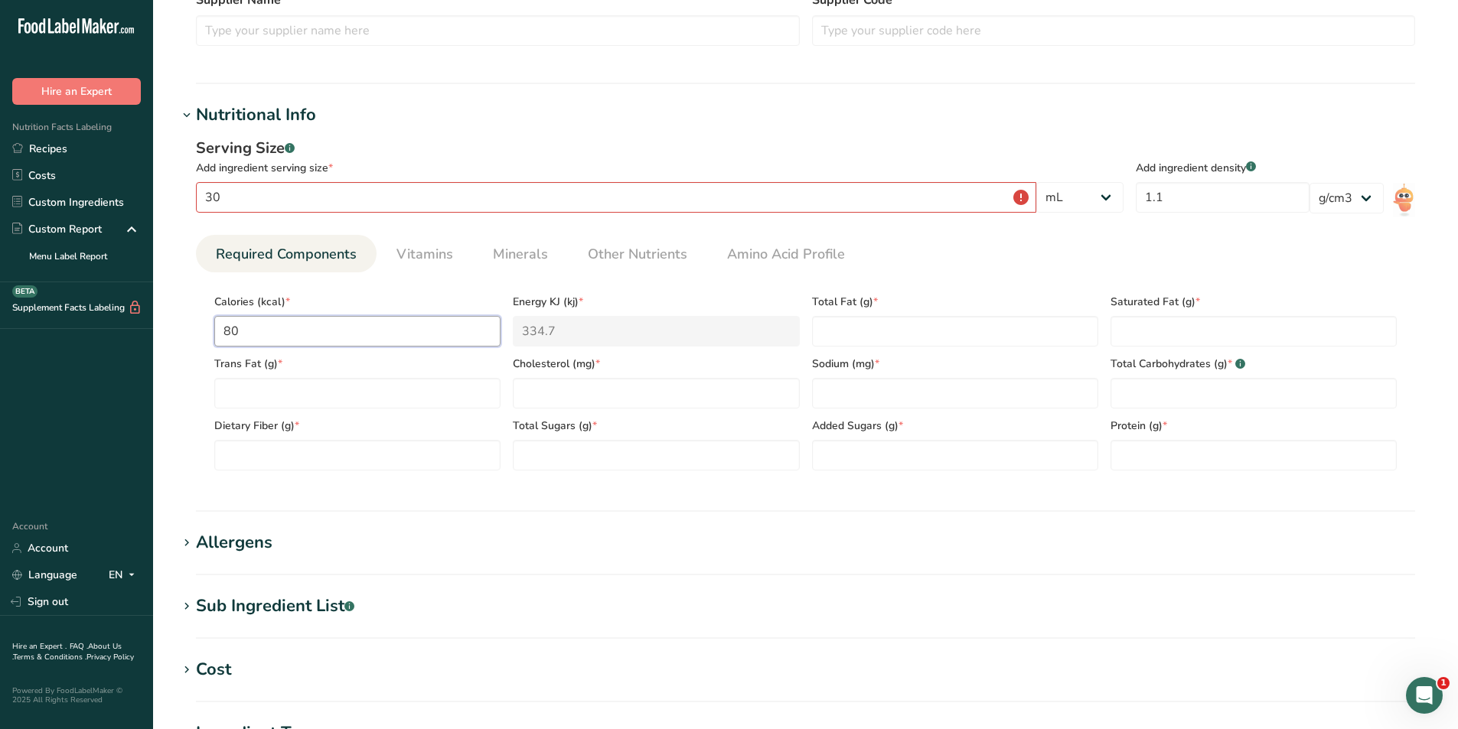
type input "80"
type Fat "0"
type input "0"
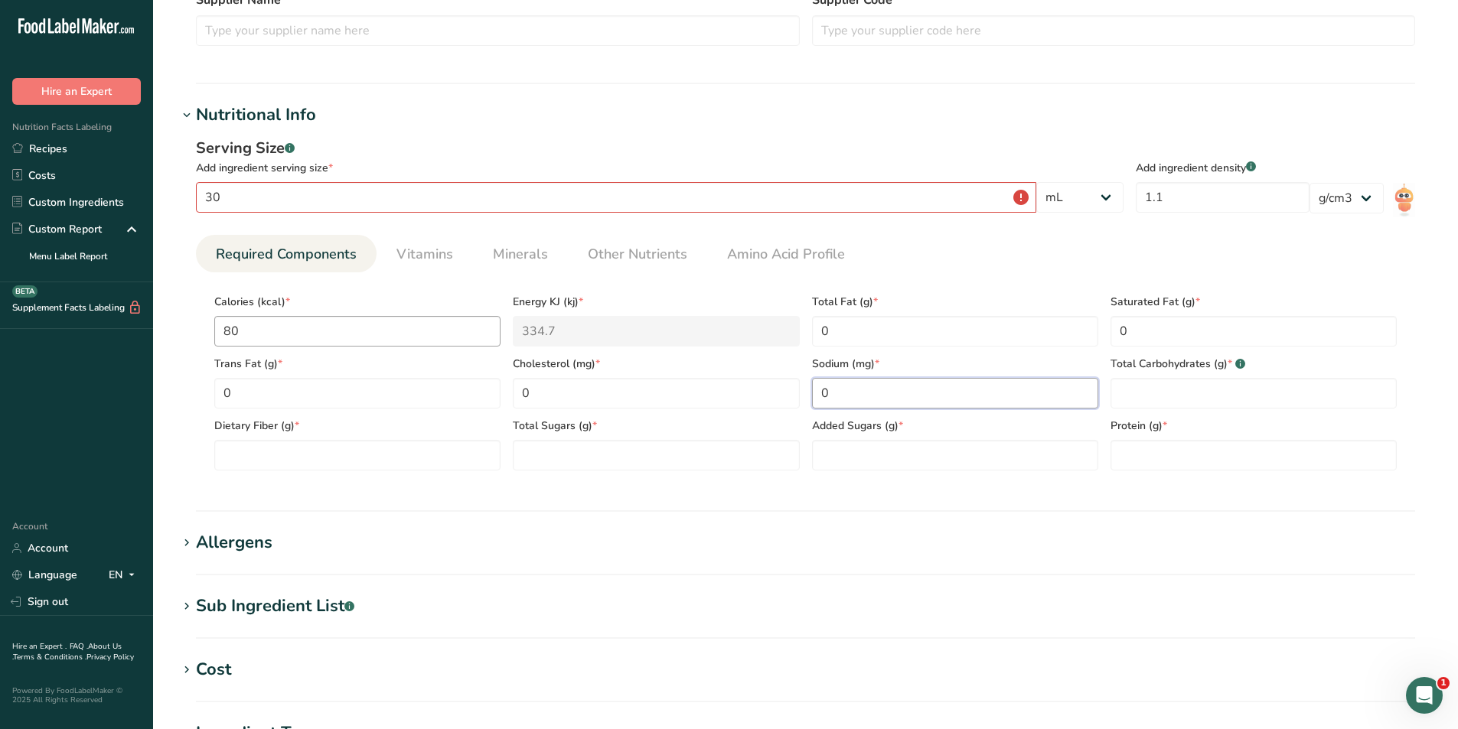
type input "0"
type Carbohydrates "20"
type Fiber "0"
type Sugars "19"
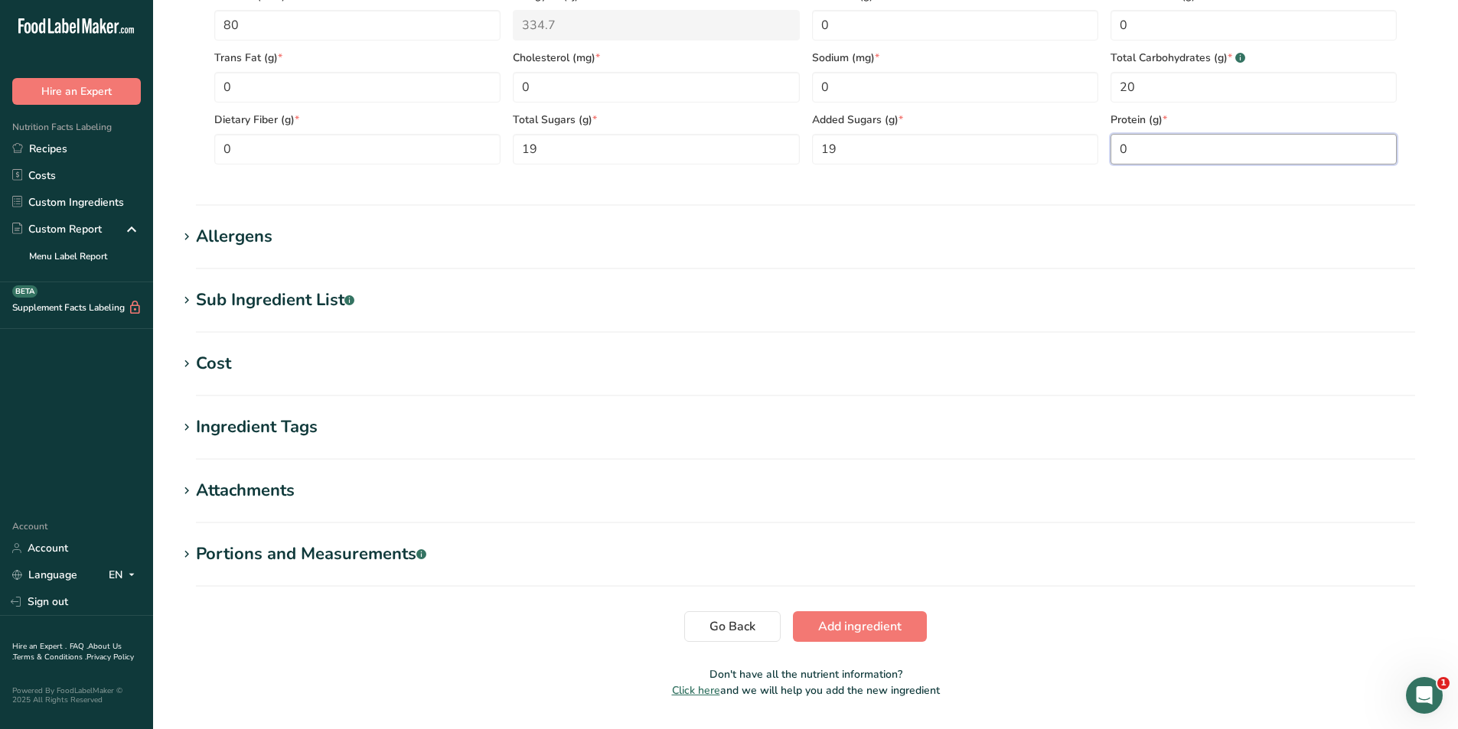
scroll to position [808, 0]
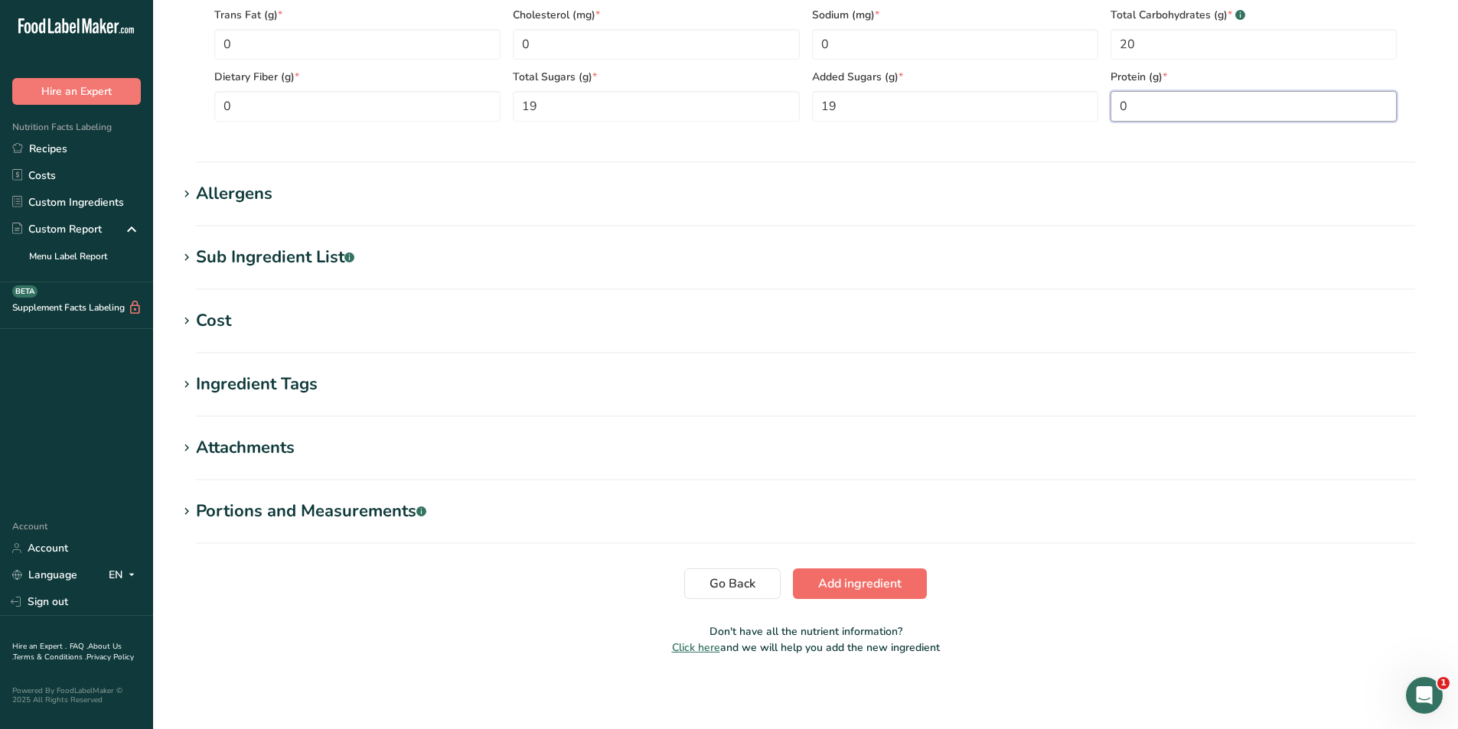
type input "0"
drag, startPoint x: 856, startPoint y: 578, endPoint x: 824, endPoint y: 577, distance: 32.9
click at [837, 582] on span "Add ingredient" at bounding box center [859, 584] width 83 height 18
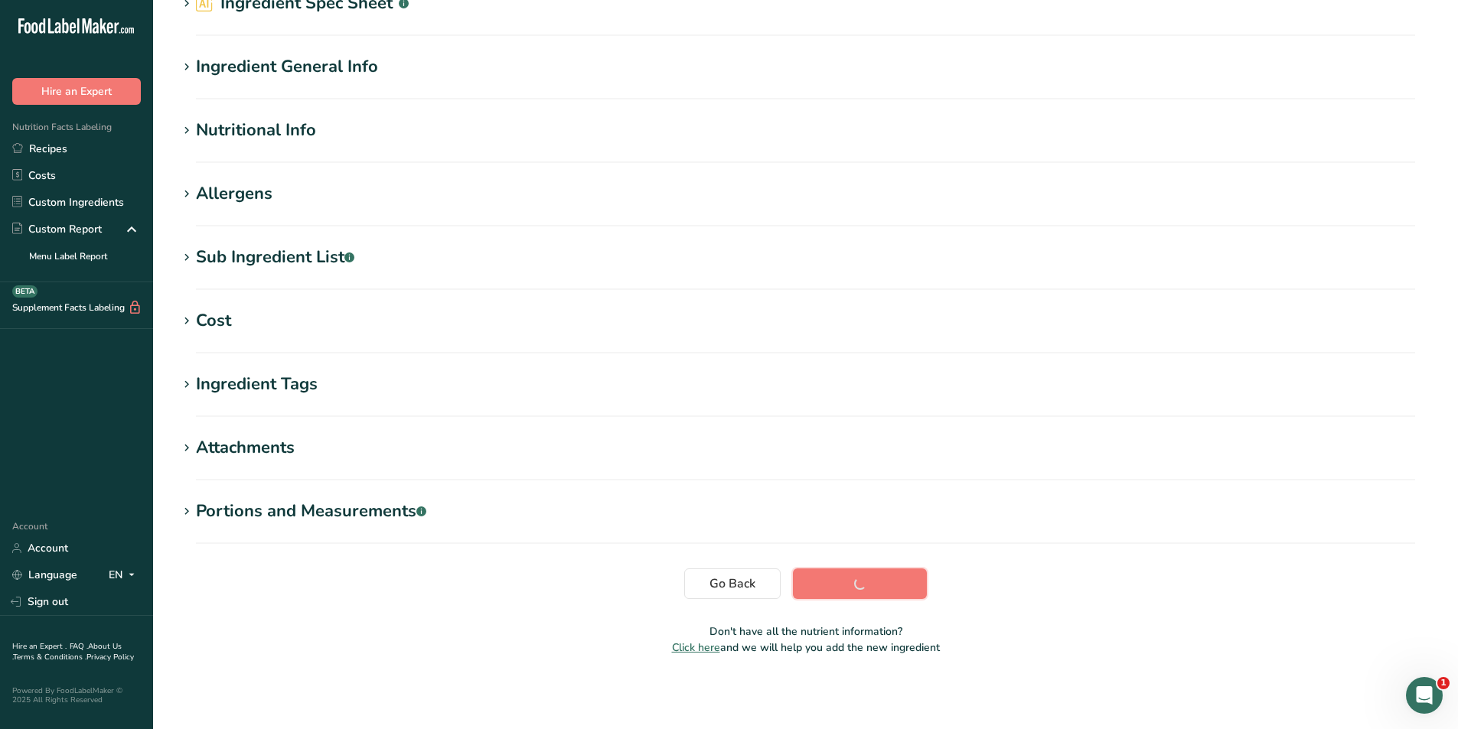
scroll to position [80, 0]
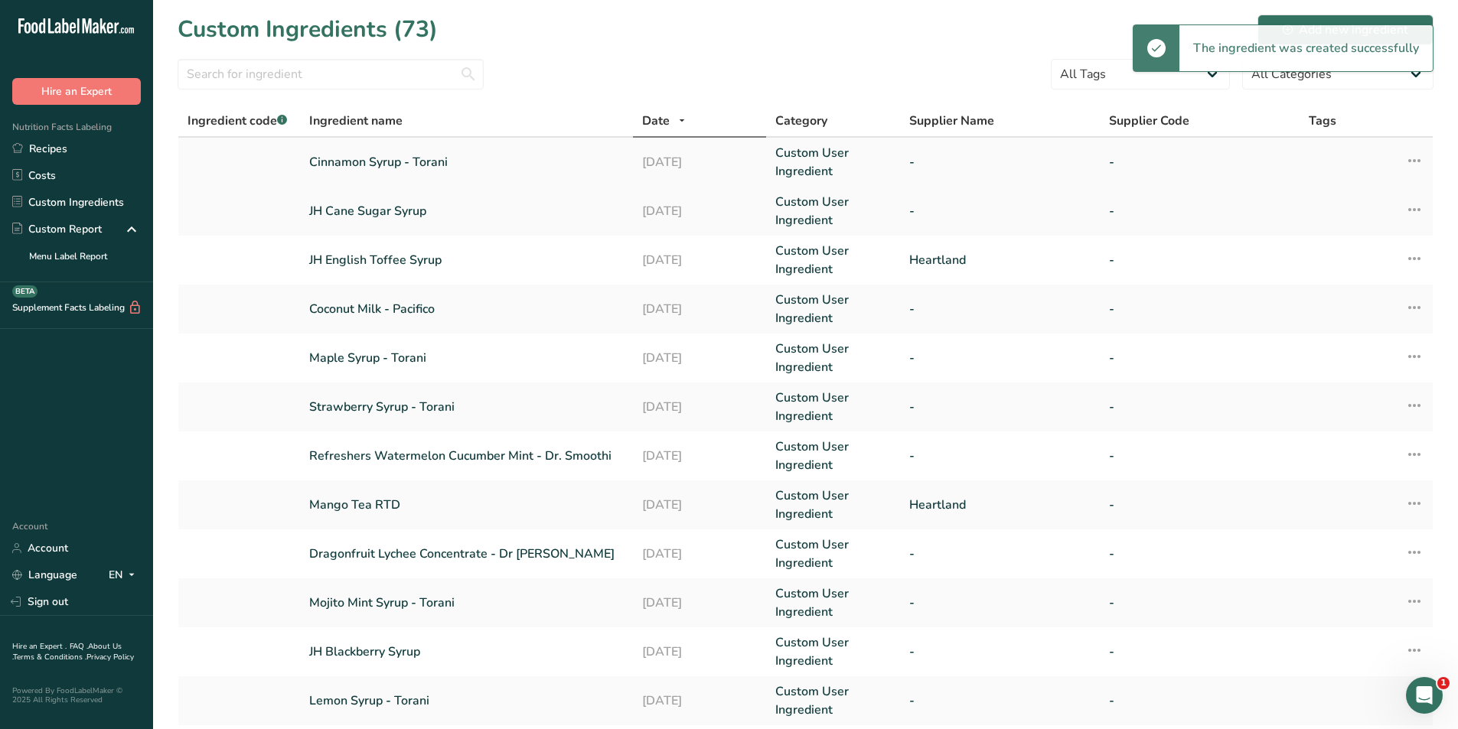
click at [347, 170] on link "Cinnamon Syrup - Torani" at bounding box center [466, 162] width 315 height 18
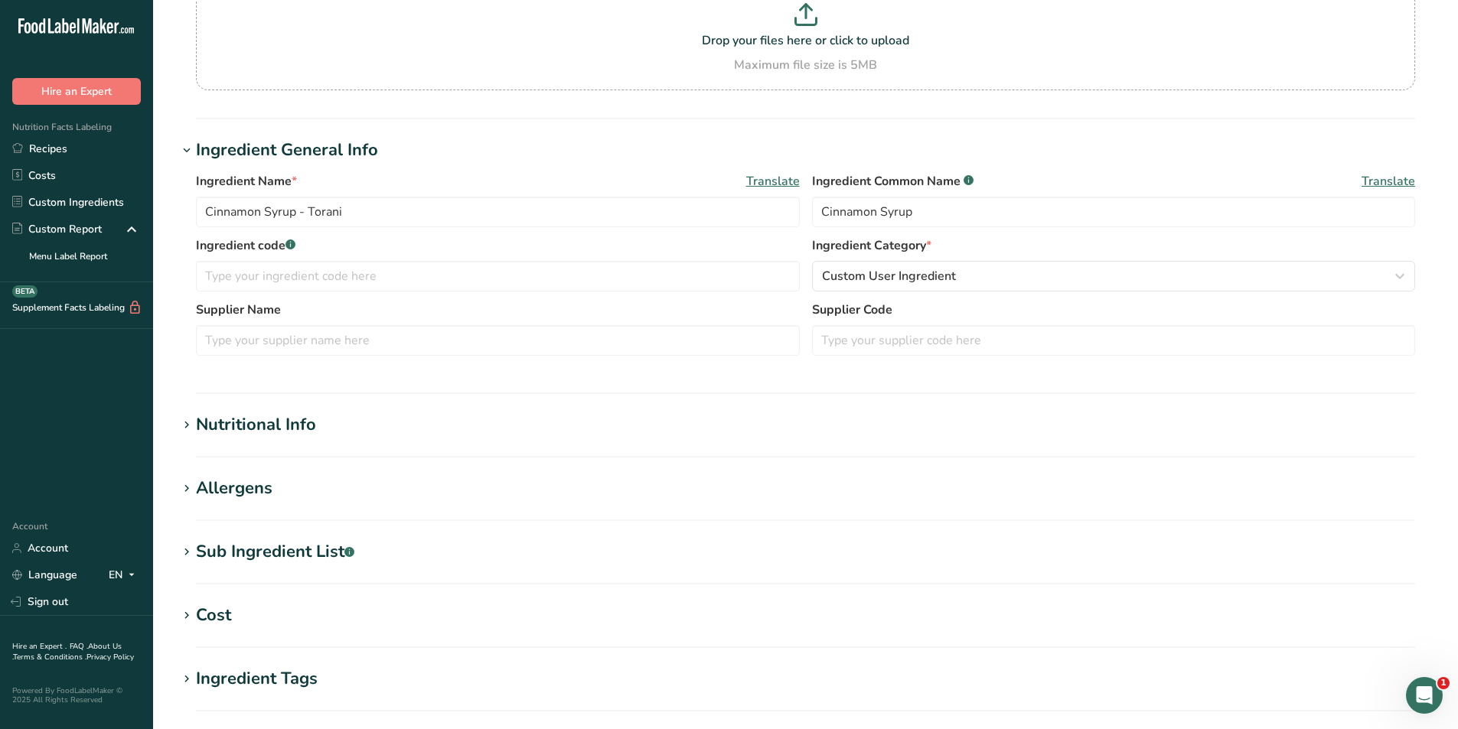
scroll to position [306, 0]
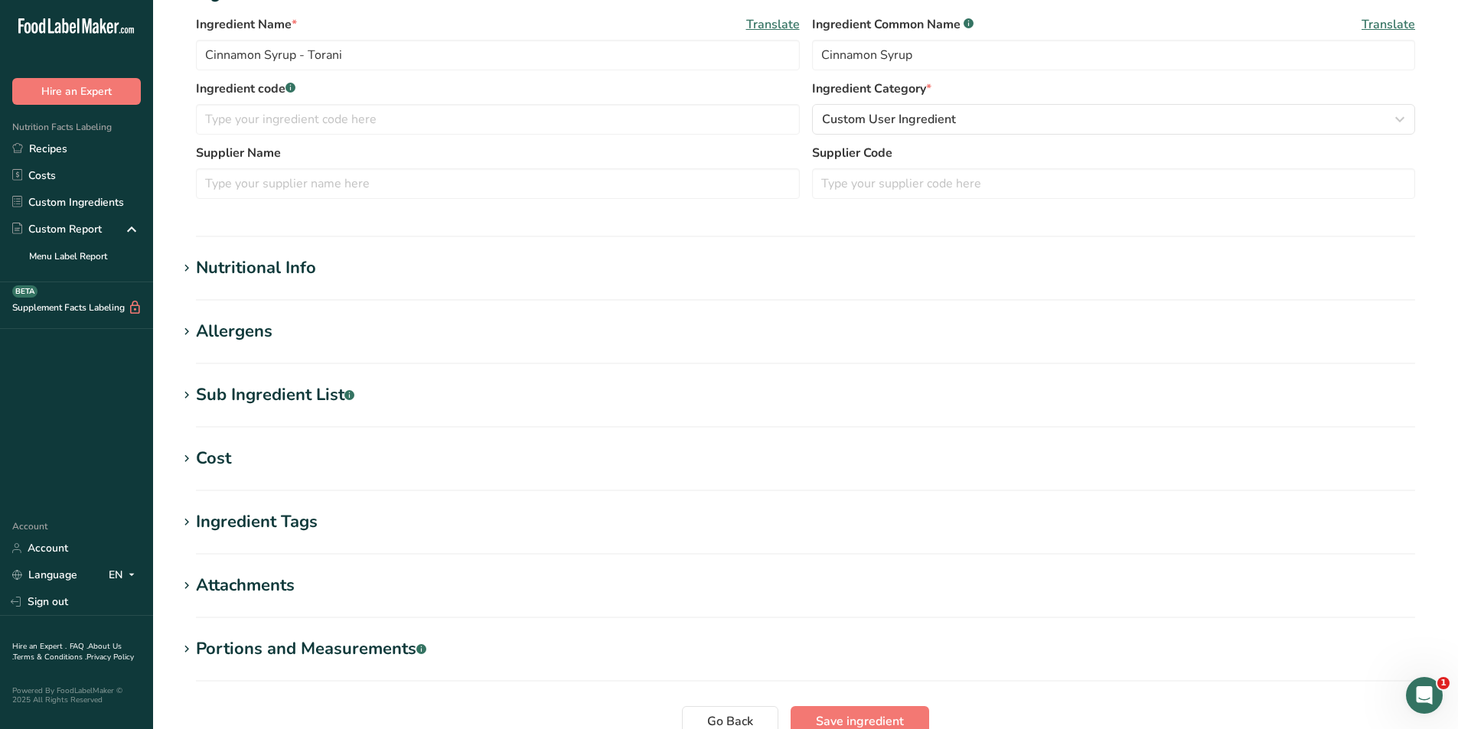
click at [272, 393] on div "Sub Ingredient List .a-a{fill:#347362;}.b-a{fill:#fff;}" at bounding box center [275, 395] width 158 height 25
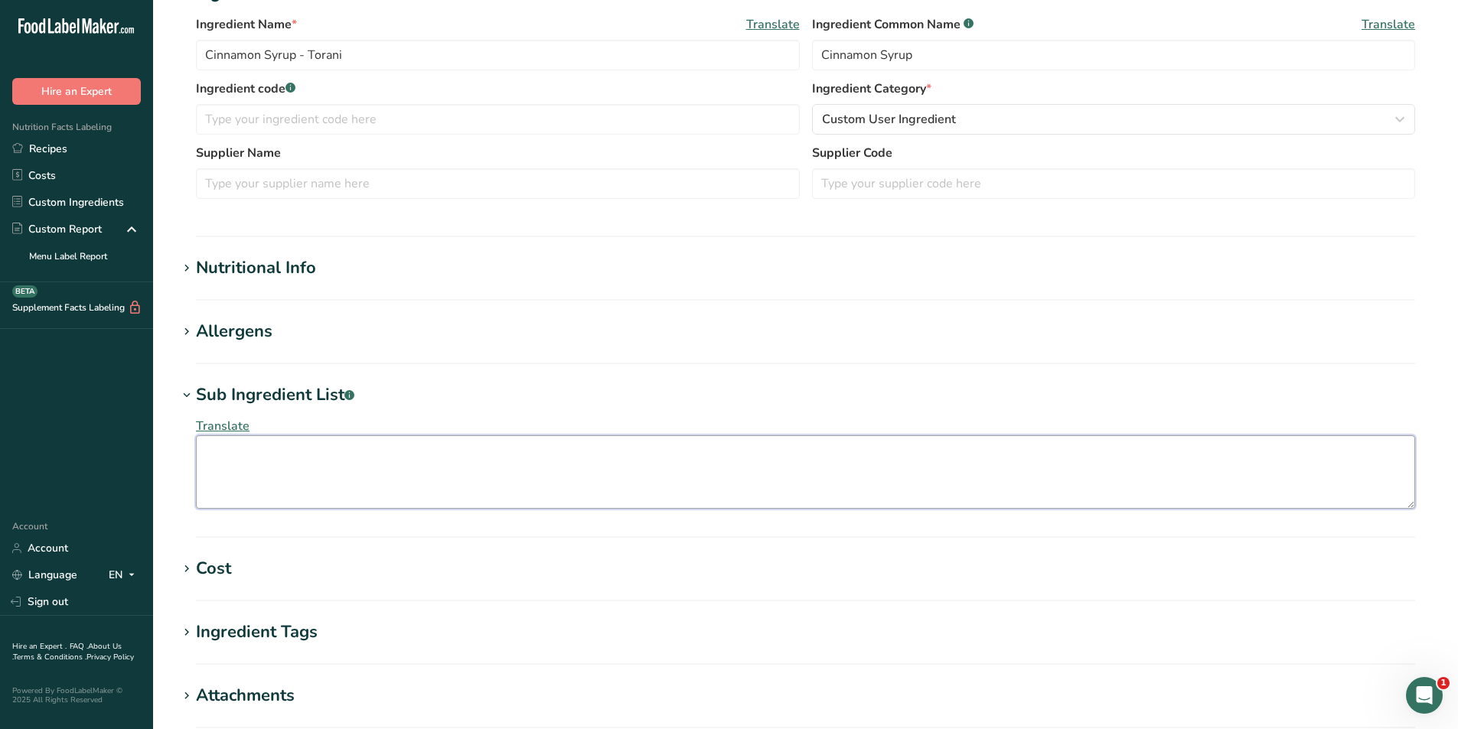
click at [297, 463] on textarea at bounding box center [805, 471] width 1219 height 73
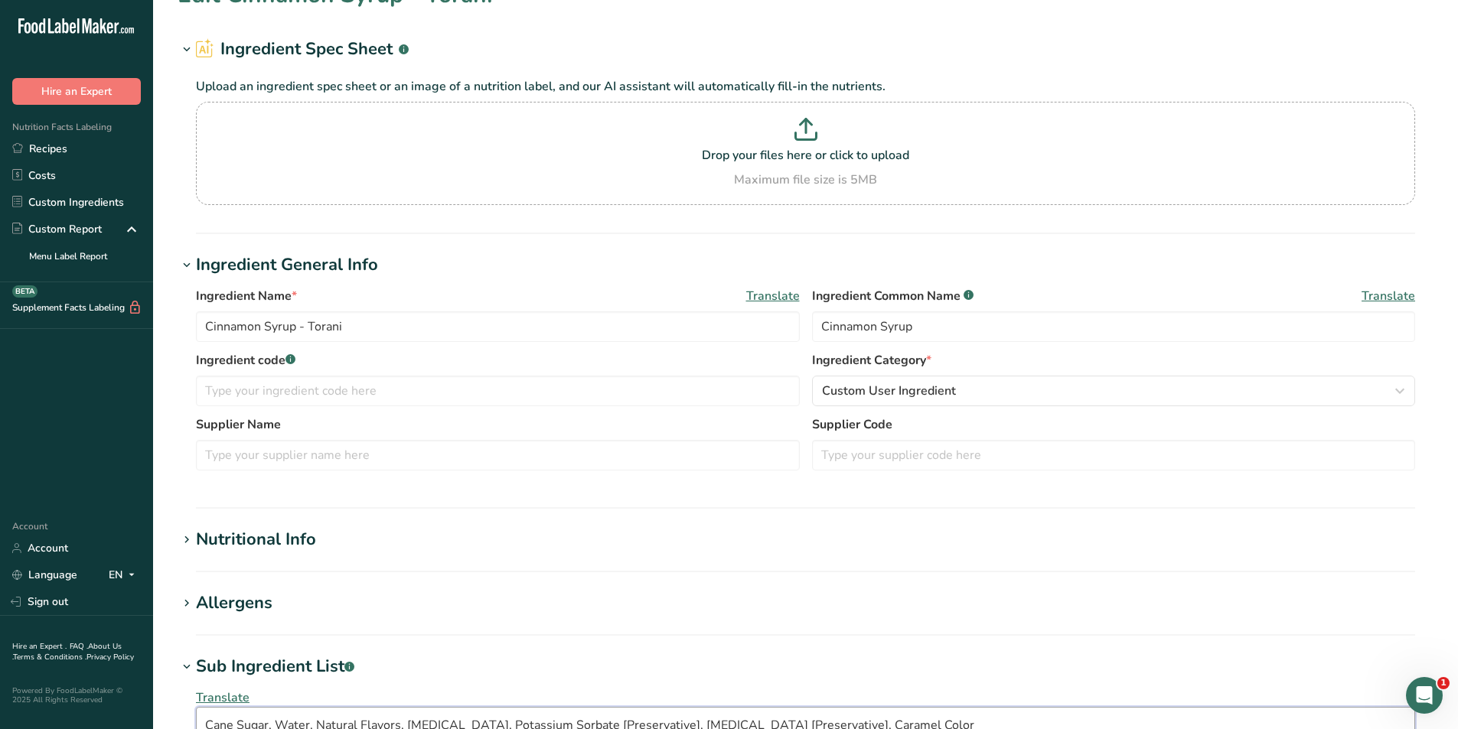
scroll to position [0, 0]
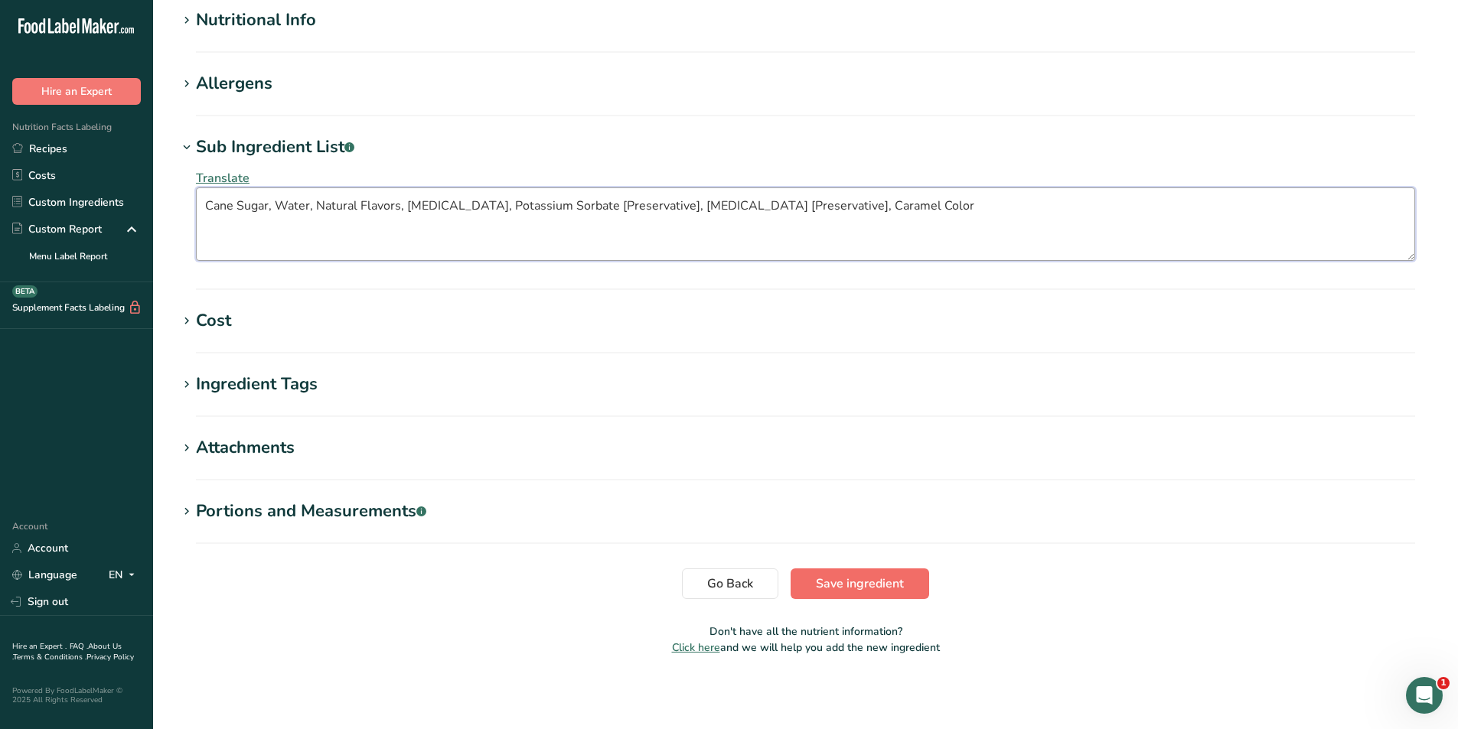
type textarea "Cane Sugar, Water, Natural Flavors, Citric Acid, Potassium Sorbate [Preservativ…"
click at [853, 582] on span "Save ingredient" at bounding box center [860, 584] width 88 height 18
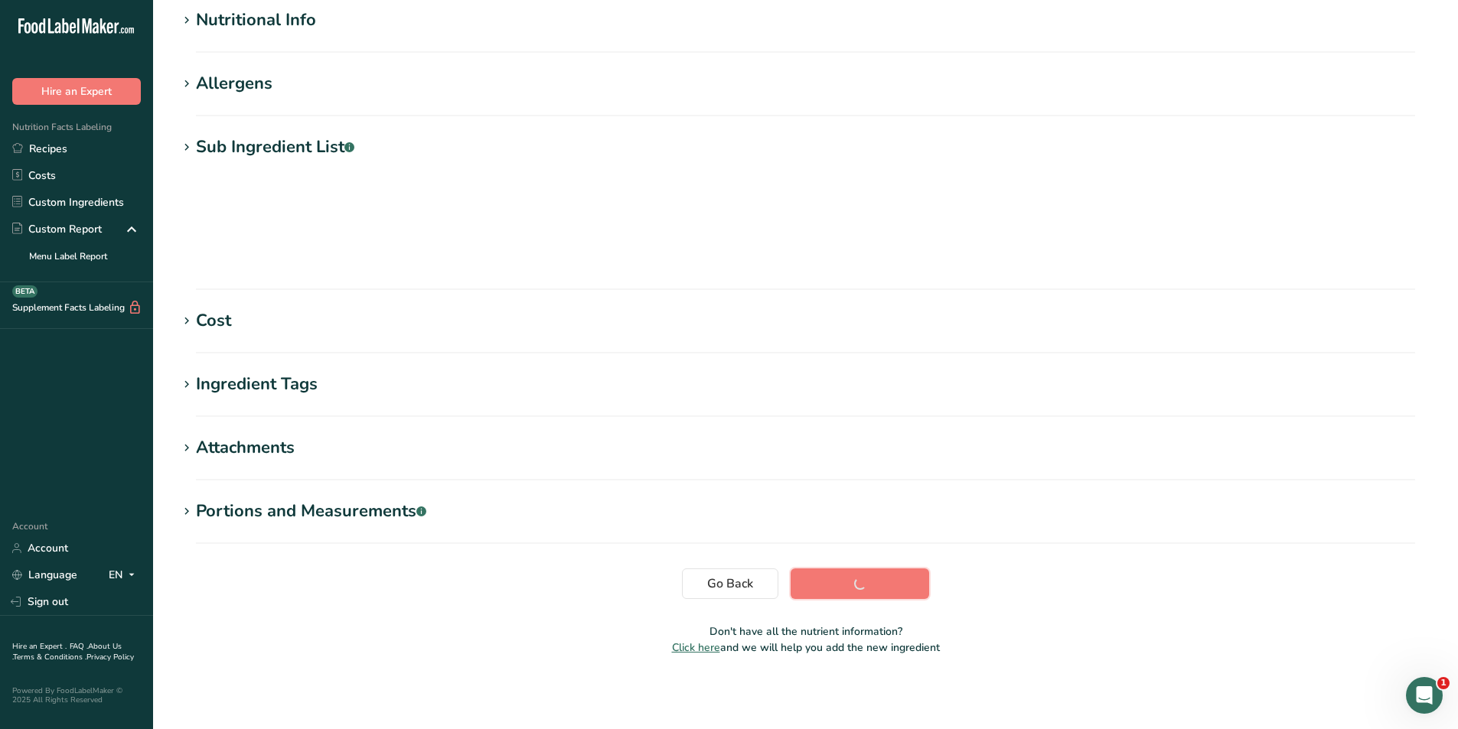
scroll to position [80, 0]
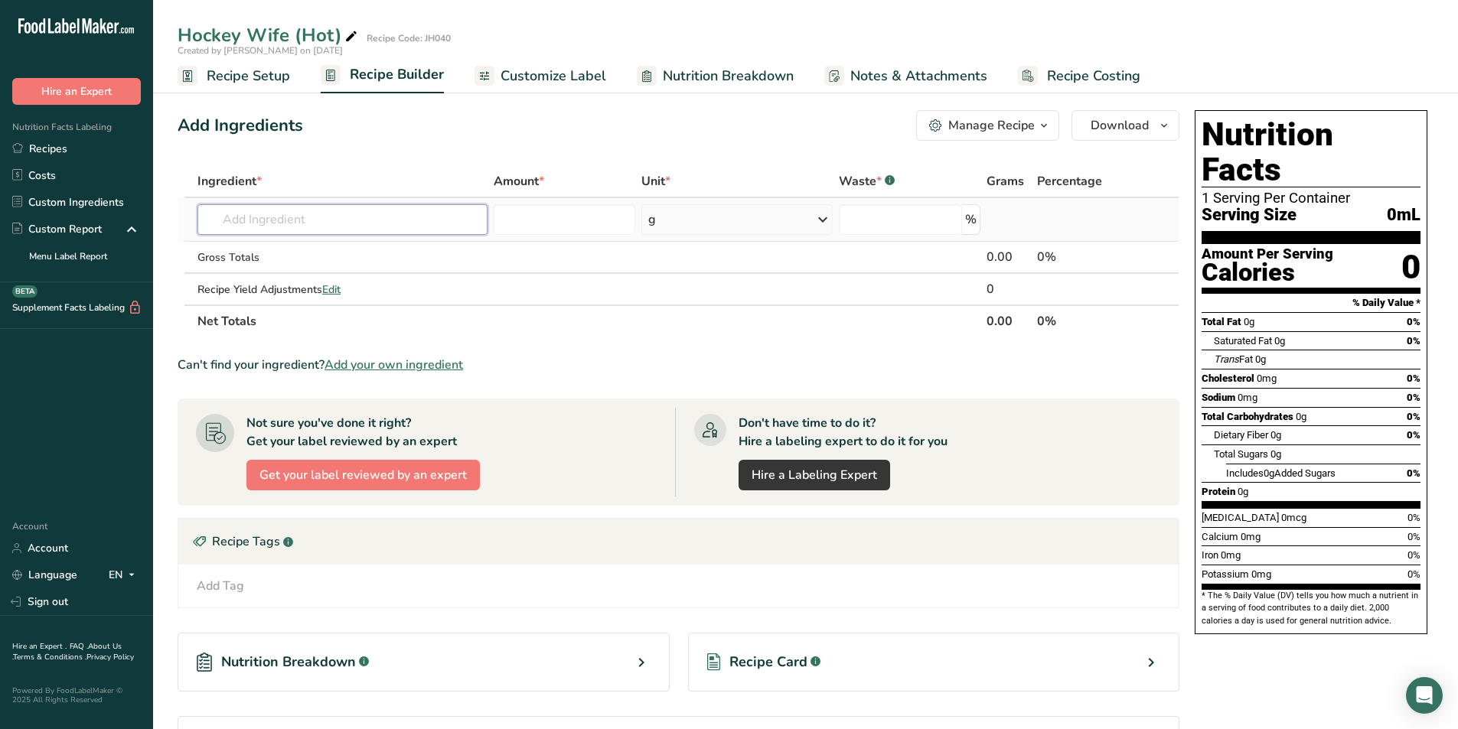
click at [279, 220] on input "text" at bounding box center [342, 219] width 290 height 31
type input "[PERSON_NAME]"
click at [298, 246] on p "JH Cane Sugar Syrup" at bounding box center [268, 251] width 116 height 16
type input "JH Cane Sugar Syrup"
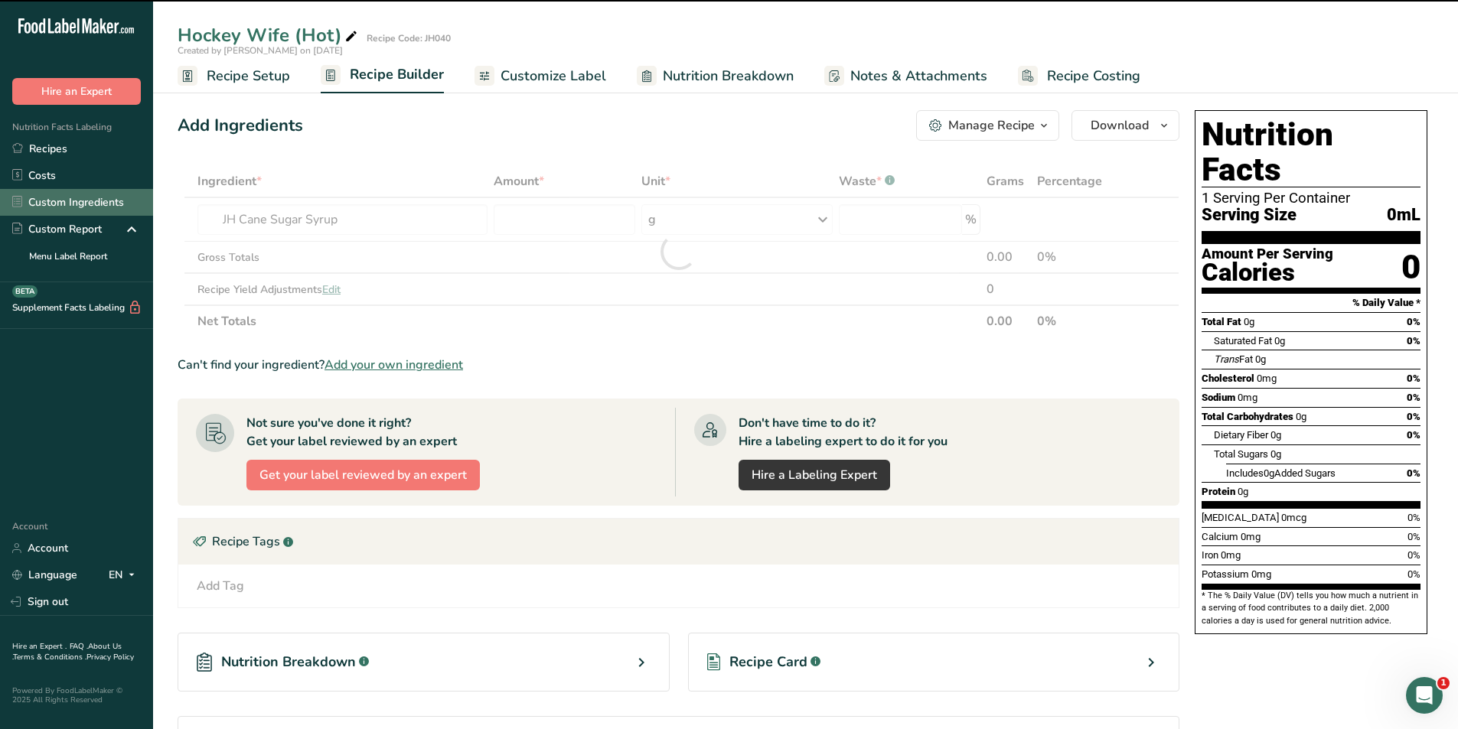
type input "0"
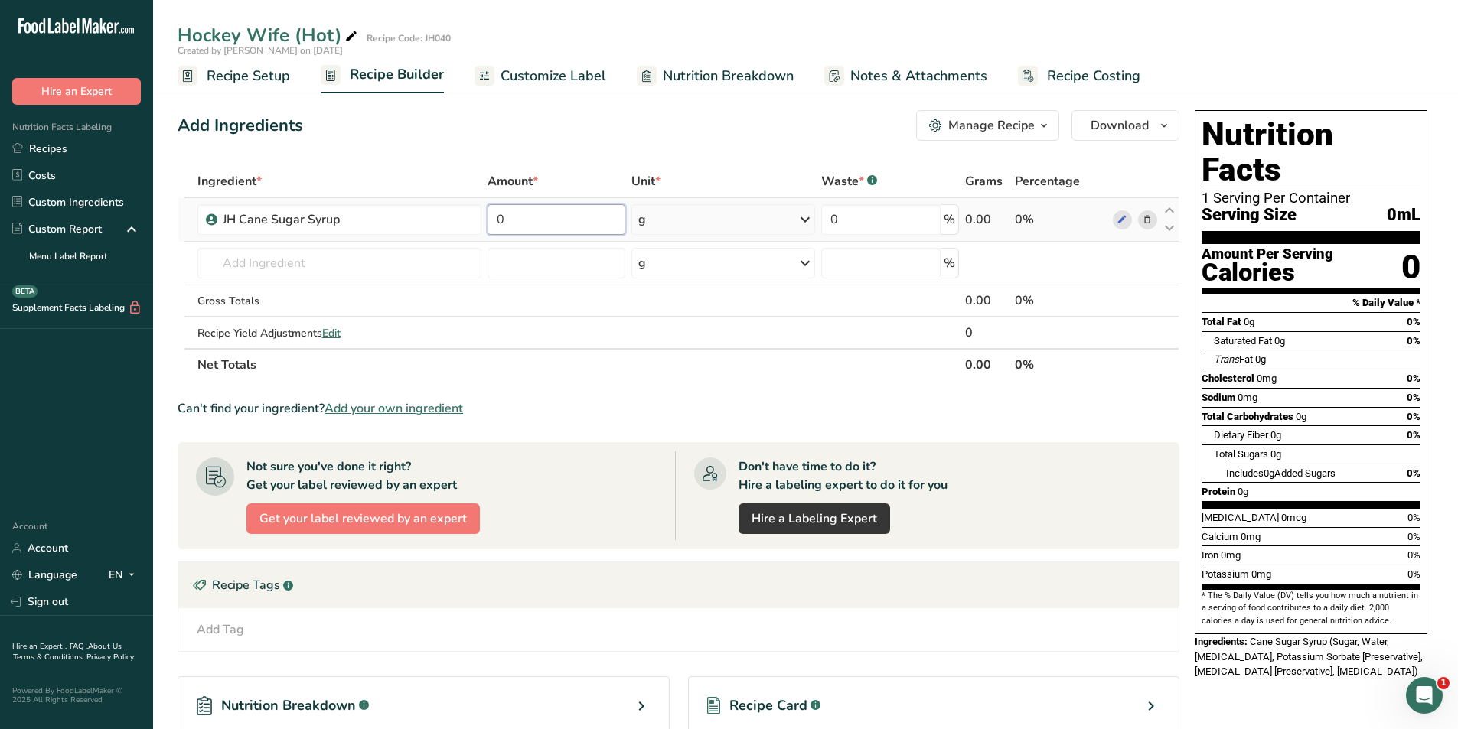
click at [501, 210] on input "0" at bounding box center [557, 219] width 138 height 31
type input "14"
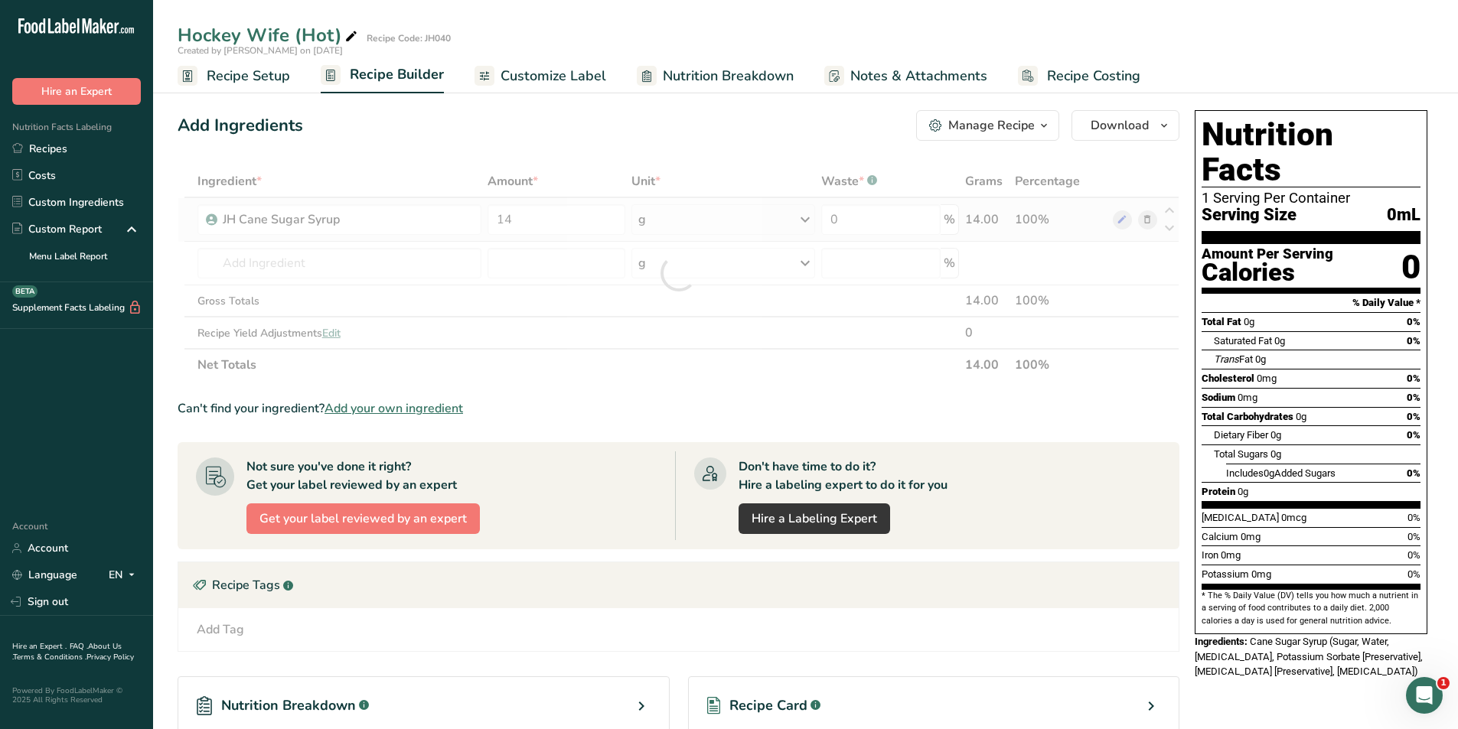
click at [708, 223] on div "Ingredient * Amount * Unit * Waste * .a-a{fill:#347362;}.b-a{fill:#fff;} Grams …" at bounding box center [679, 273] width 1002 height 216
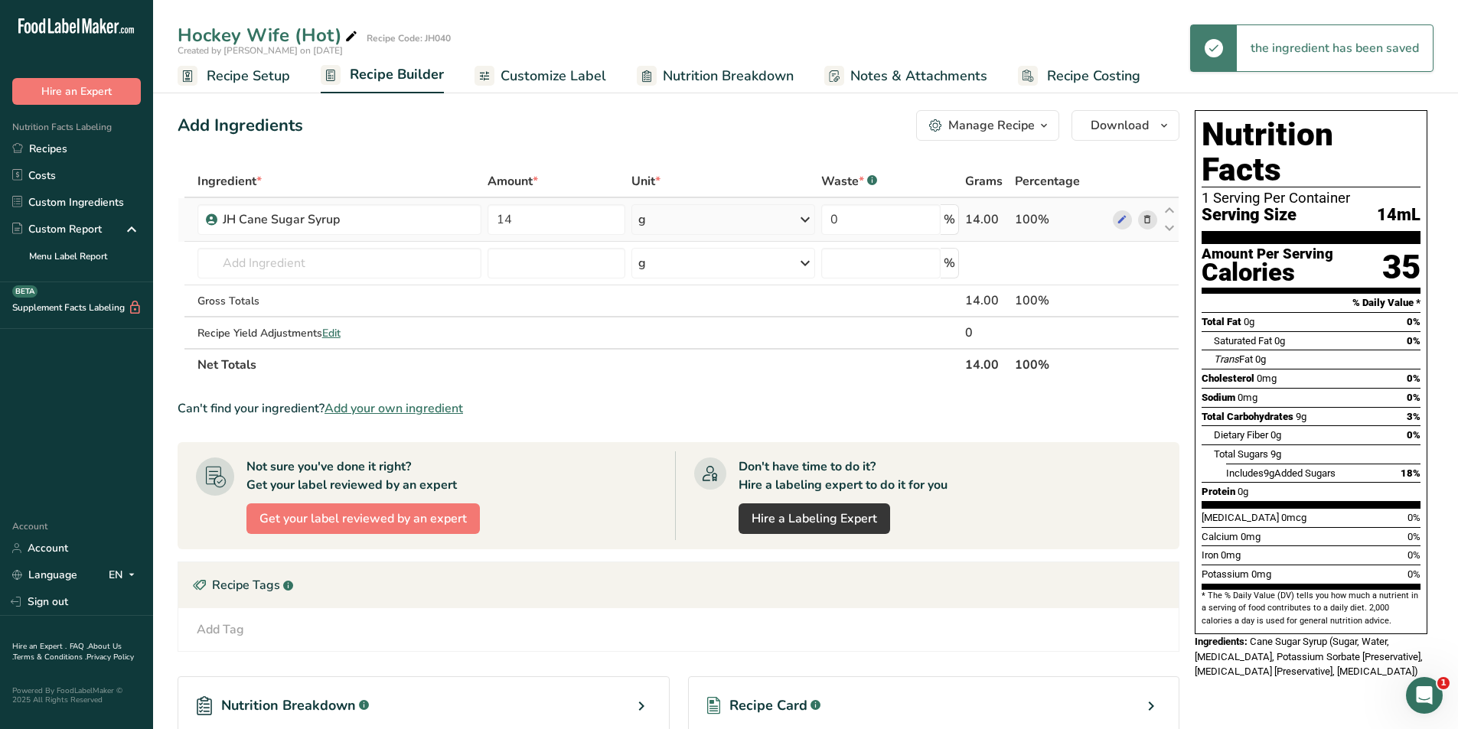
click at [801, 220] on icon at bounding box center [805, 220] width 18 height 28
click at [664, 413] on div "mL" at bounding box center [705, 412] width 116 height 16
click at [321, 258] on input "text" at bounding box center [339, 263] width 284 height 31
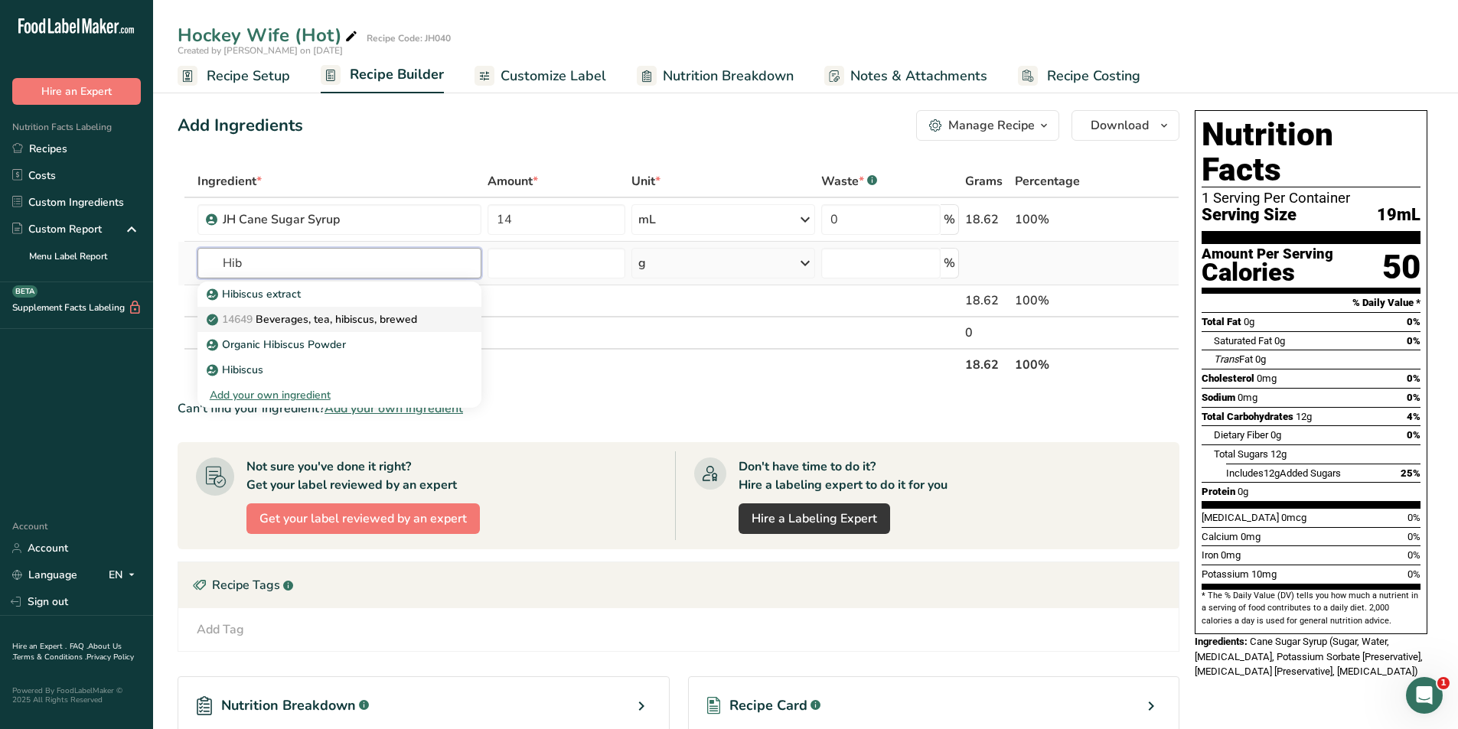
type input "Hib"
click at [326, 320] on p "14649 Beverages, tea, hibiscus, brewed" at bounding box center [313, 319] width 207 height 16
type input "Beverages, tea, hibiscus, brewed"
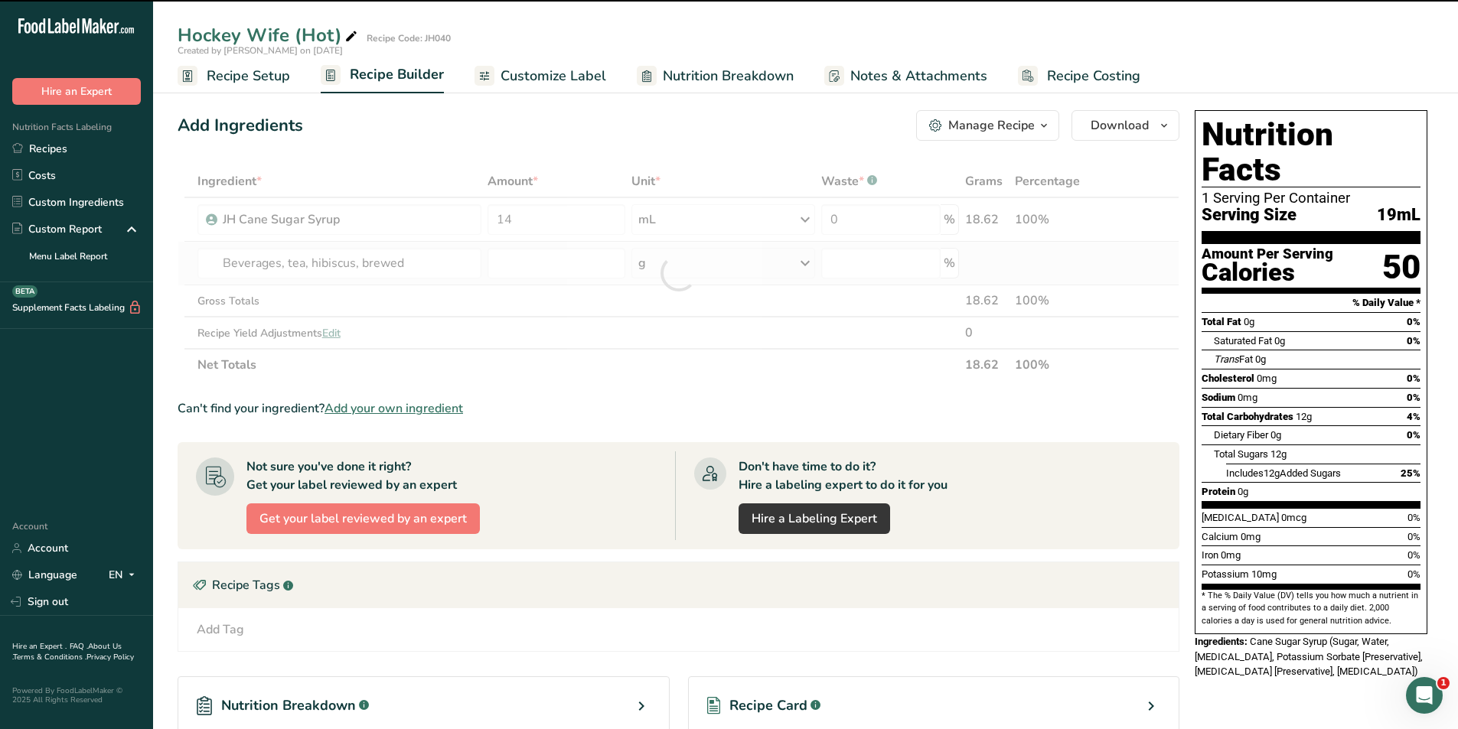
type input "0"
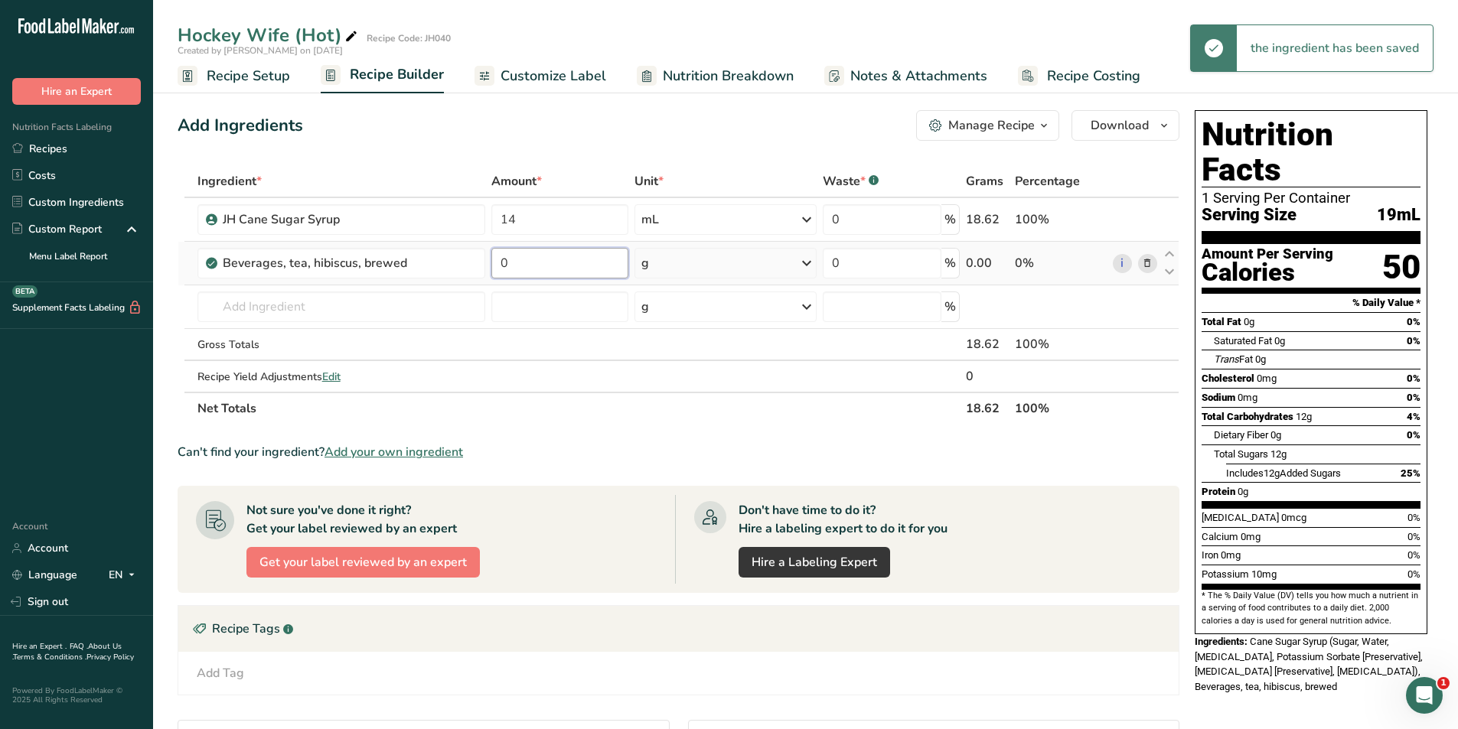
drag, startPoint x: 530, startPoint y: 266, endPoint x: 495, endPoint y: 272, distance: 35.7
click at [495, 272] on input "0" at bounding box center [559, 263] width 136 height 31
type input "3"
click at [790, 253] on div "Ingredient * Amount * Unit * Waste * .a-a{fill:#347362;}.b-a{fill:#fff;} Grams …" at bounding box center [679, 294] width 1002 height 259
click at [804, 265] on icon at bounding box center [806, 263] width 18 height 28
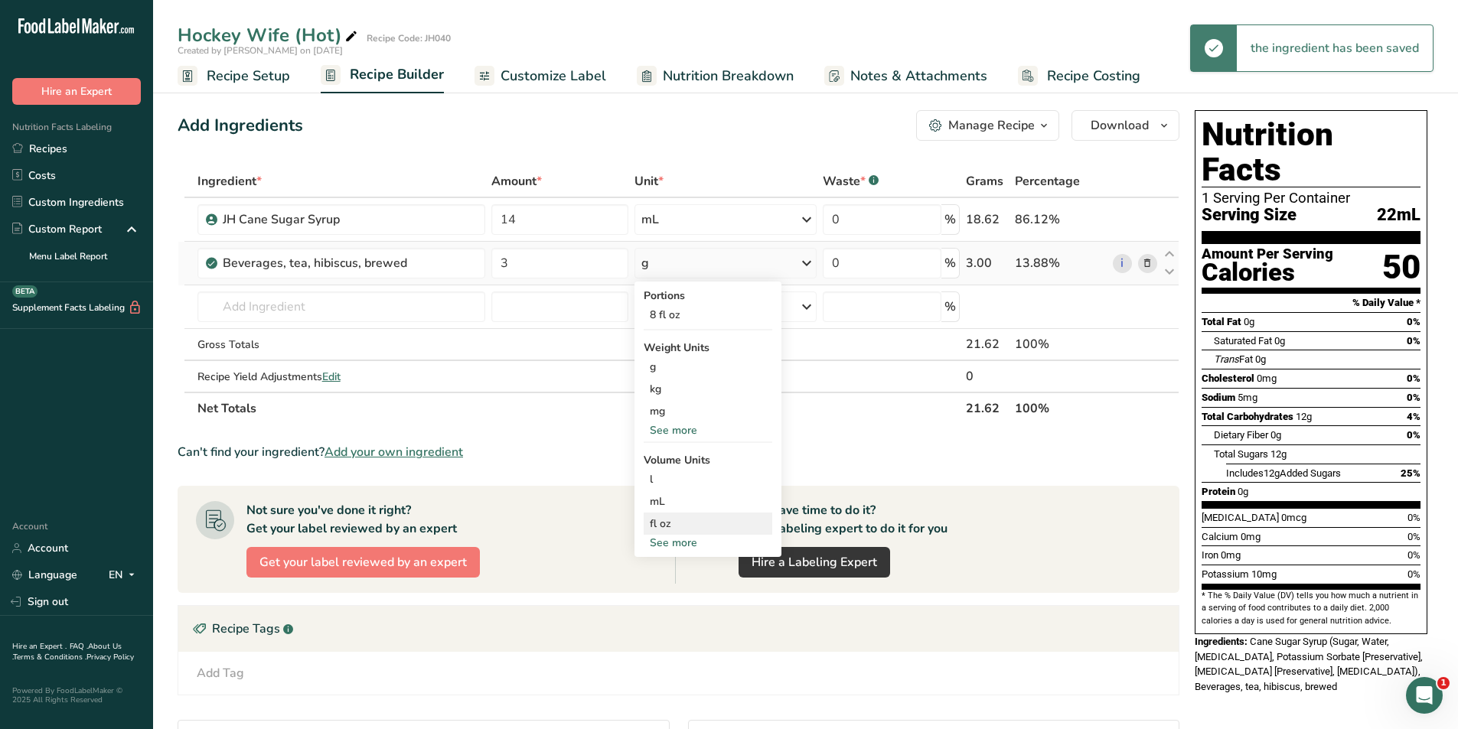
click at [682, 522] on div "fl oz" at bounding box center [708, 524] width 116 height 16
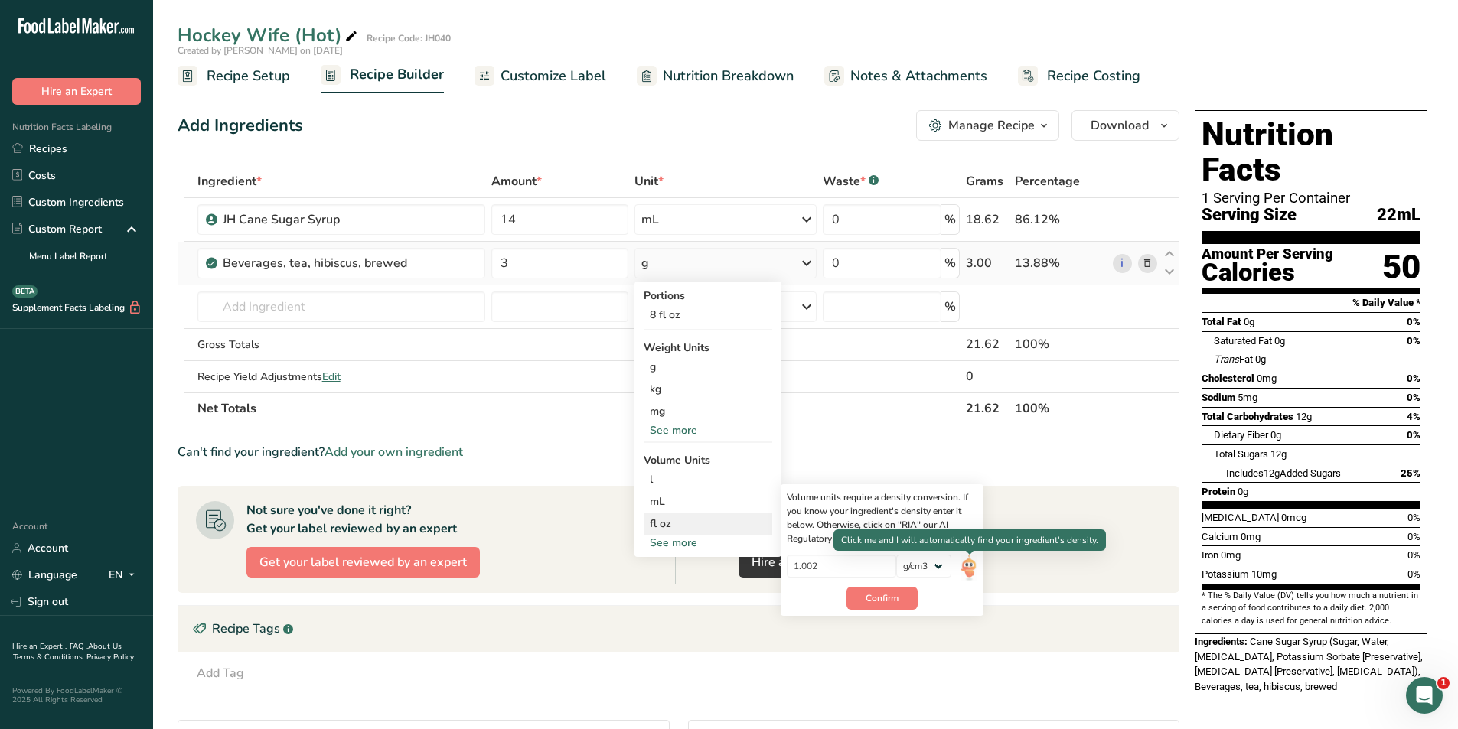
click at [968, 560] on img at bounding box center [968, 568] width 17 height 27
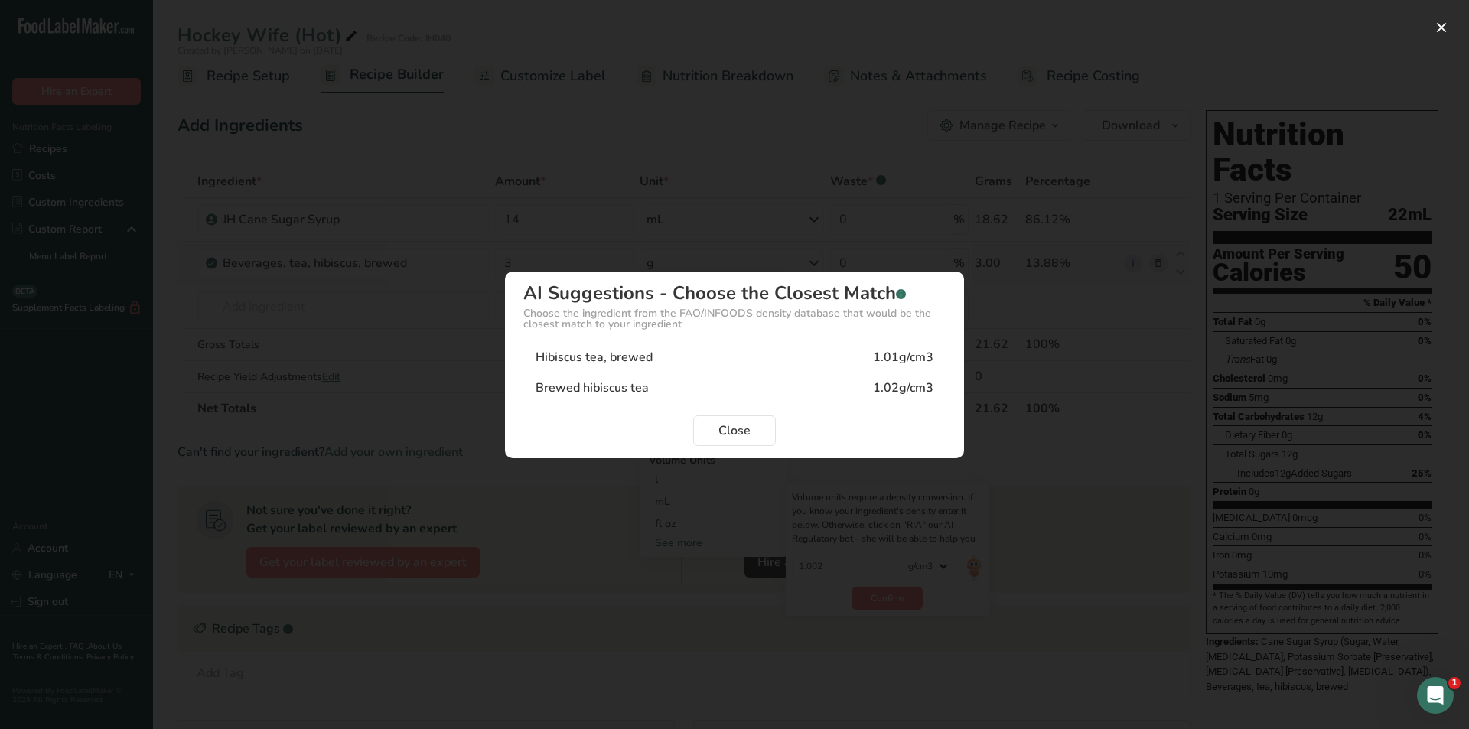
click at [687, 390] on div "Brewed hibiscus tea 1.02g/cm3" at bounding box center [734, 388] width 422 height 31
type input "1.02"
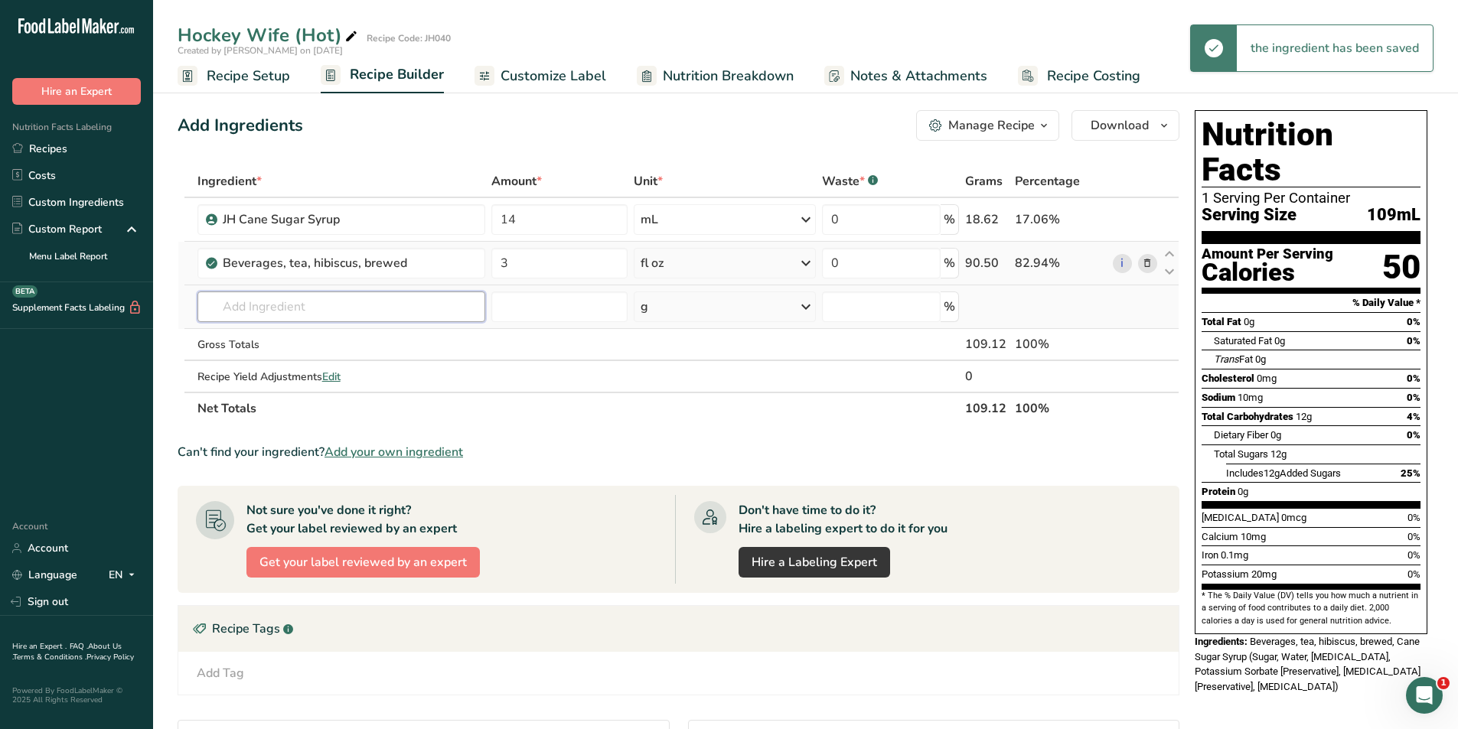
click at [395, 308] on input "text" at bounding box center [341, 307] width 288 height 31
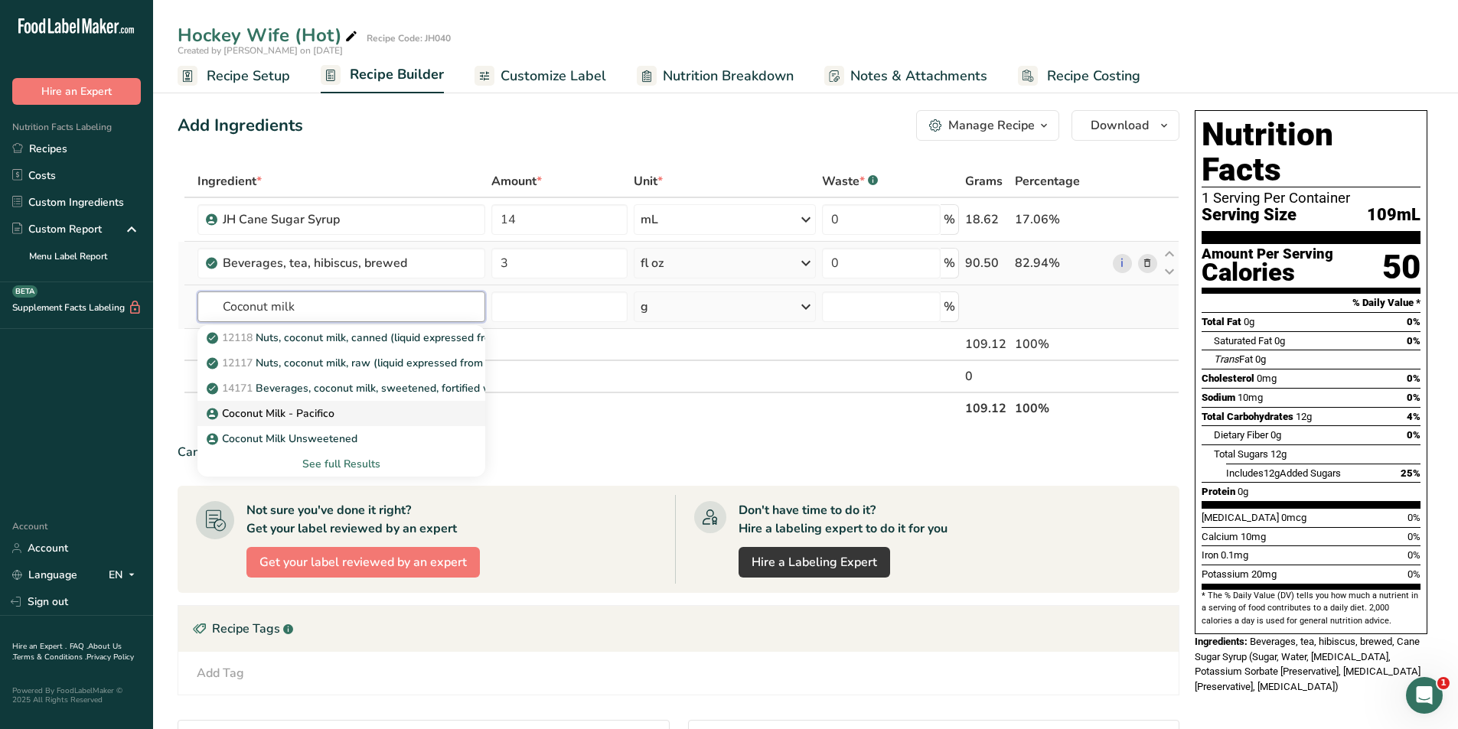
type input "Coconut milk"
click at [360, 416] on div "Coconut Milk - Pacifico" at bounding box center [329, 414] width 239 height 16
type input "Coconut Milk - Pacifico"
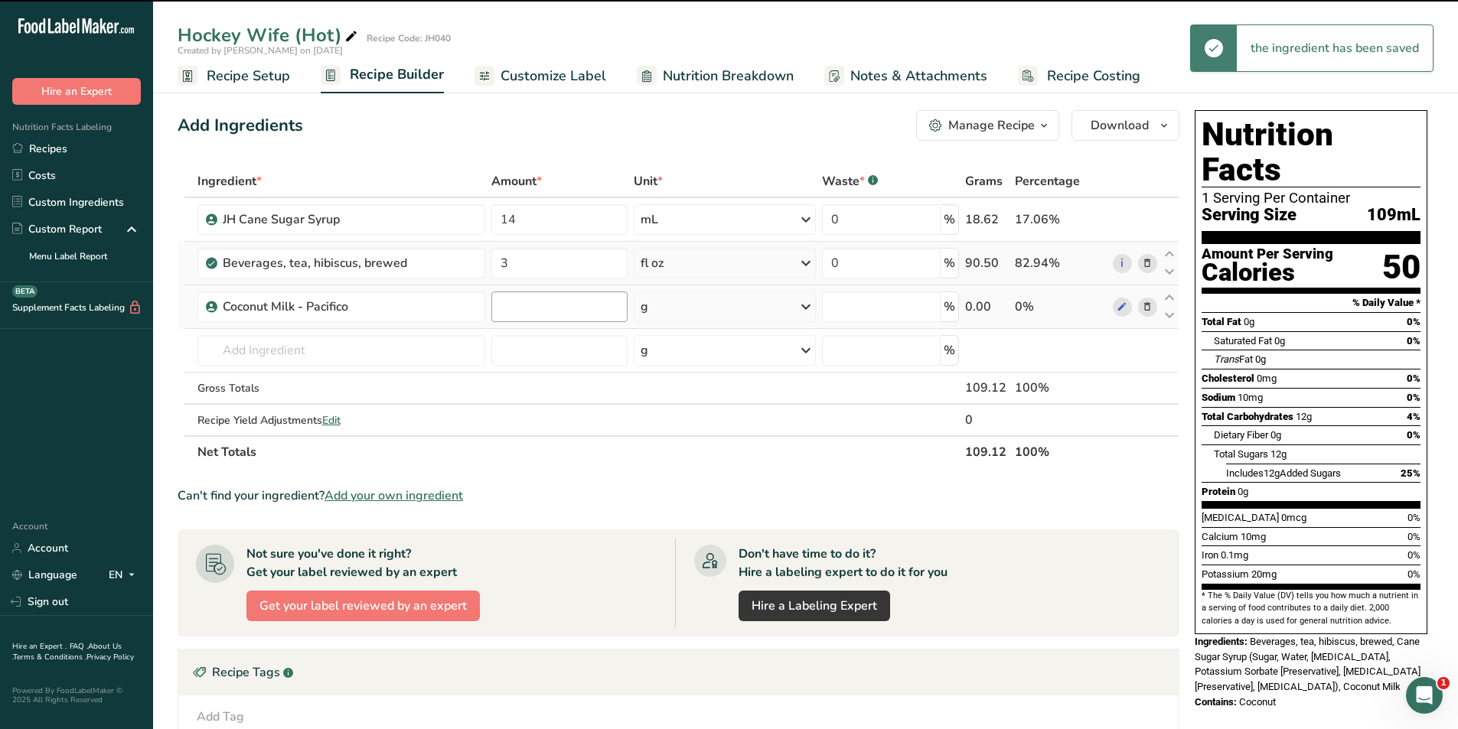
type input "0"
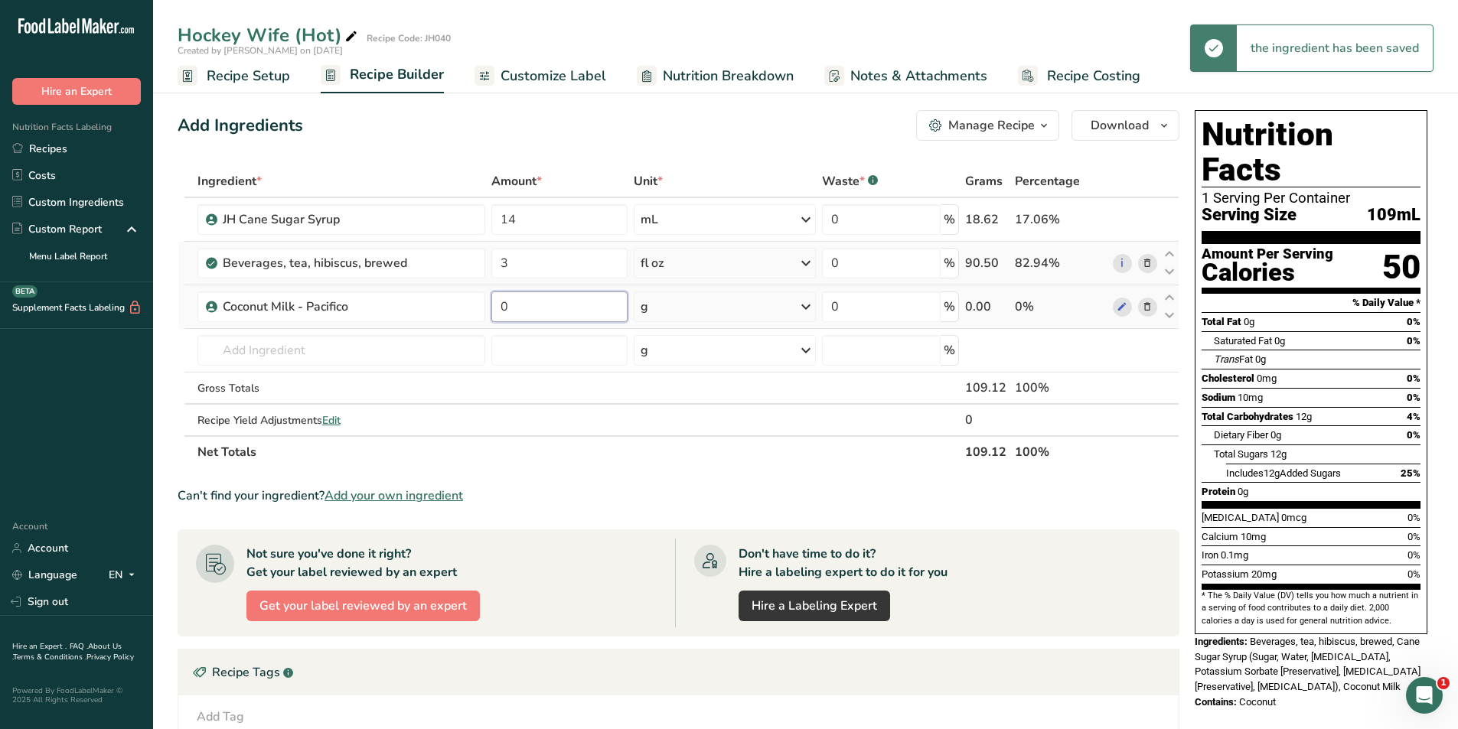
drag, startPoint x: 552, startPoint y: 307, endPoint x: 497, endPoint y: 312, distance: 54.6
click at [497, 312] on input "0" at bounding box center [559, 307] width 136 height 31
type input "10"
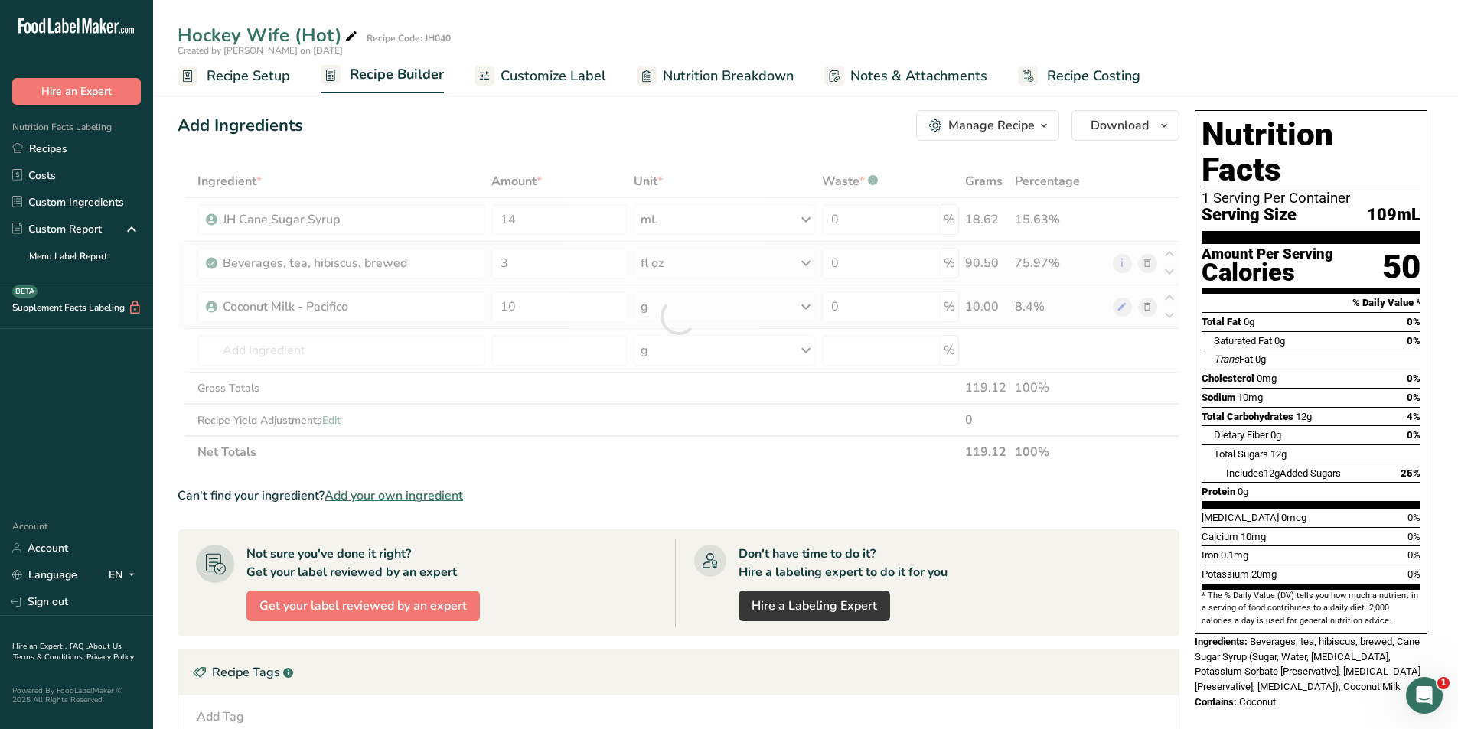
click at [709, 309] on div "Ingredient * Amount * Unit * Waste * .a-a{fill:#347362;}.b-a{fill:#fff;} Grams …" at bounding box center [679, 316] width 1002 height 303
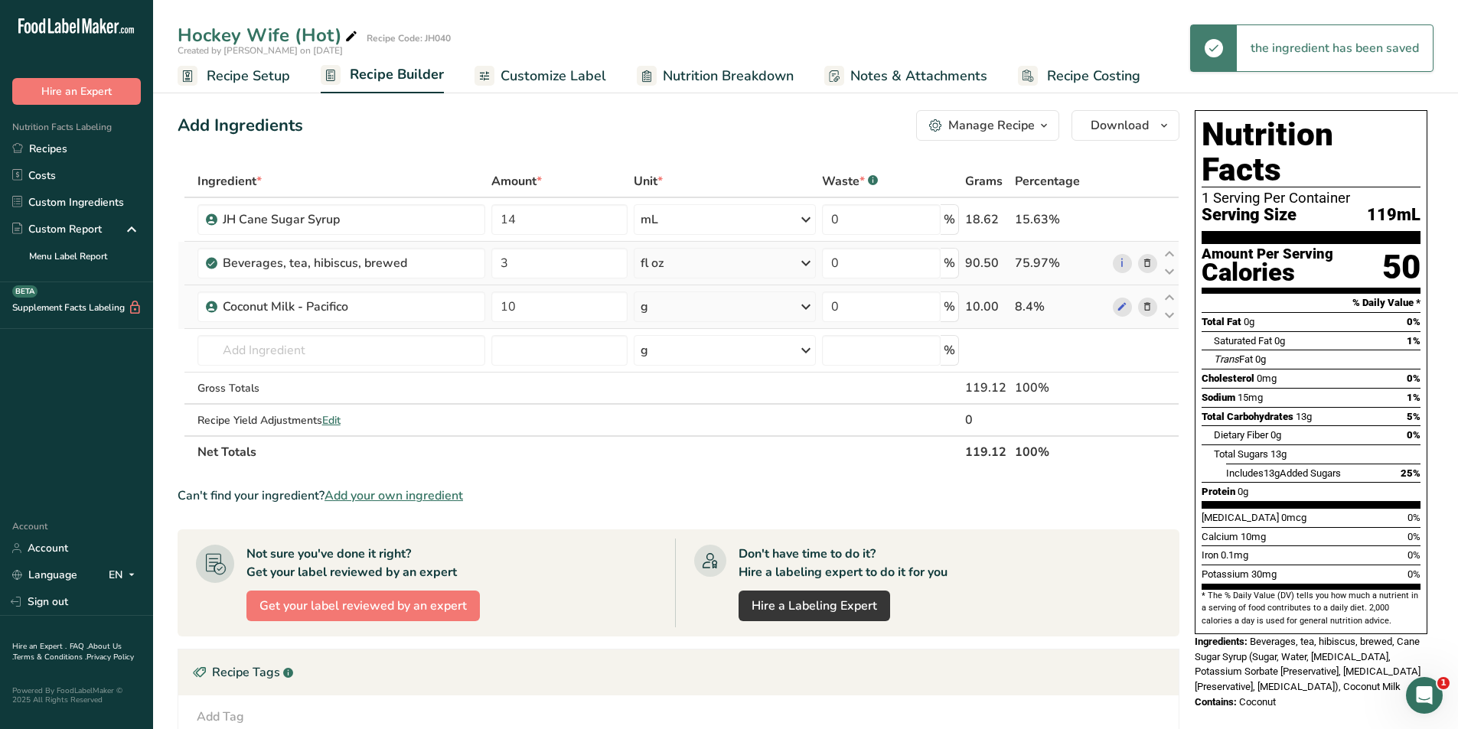
click at [806, 306] on icon at bounding box center [806, 307] width 18 height 28
click at [681, 521] on div "fl oz" at bounding box center [707, 522] width 116 height 16
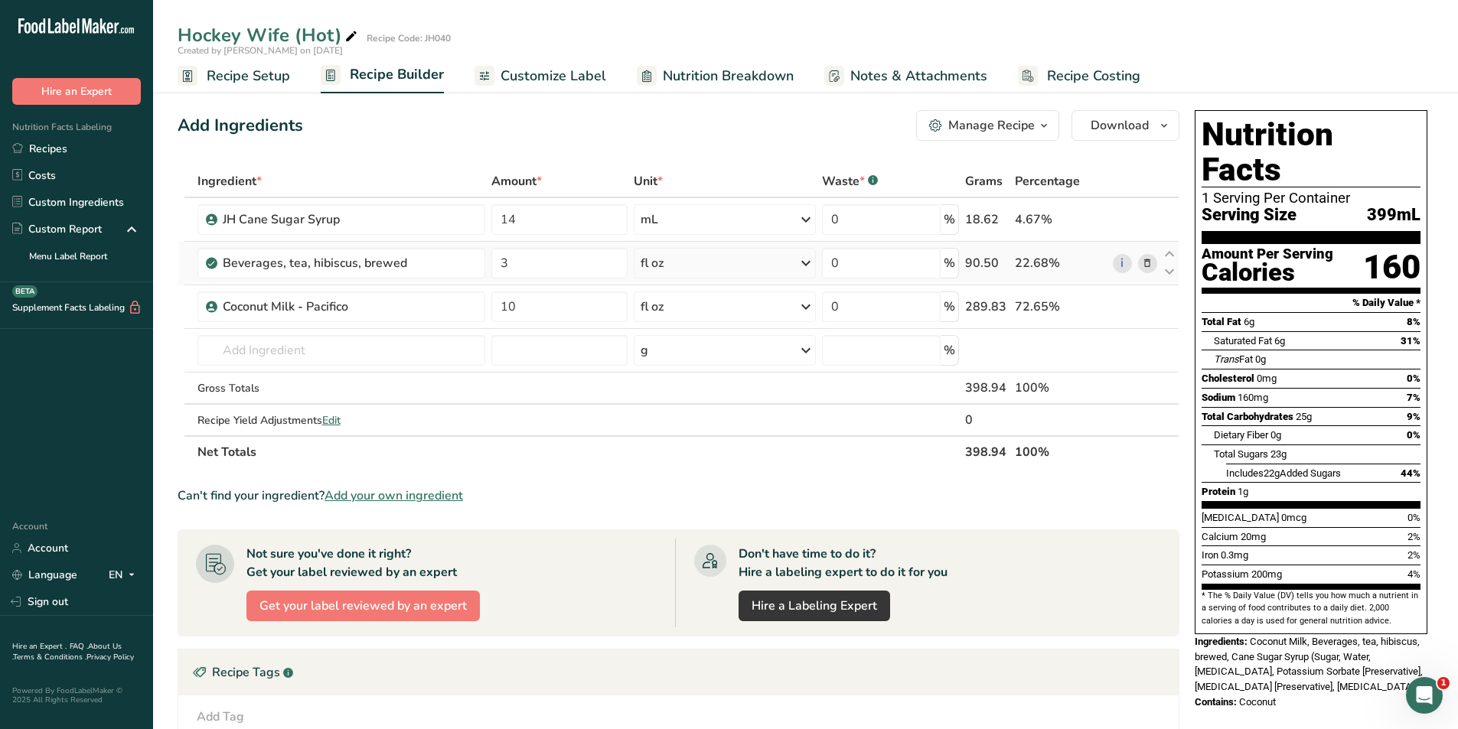
click at [535, 77] on span "Customize Label" at bounding box center [554, 76] width 106 height 21
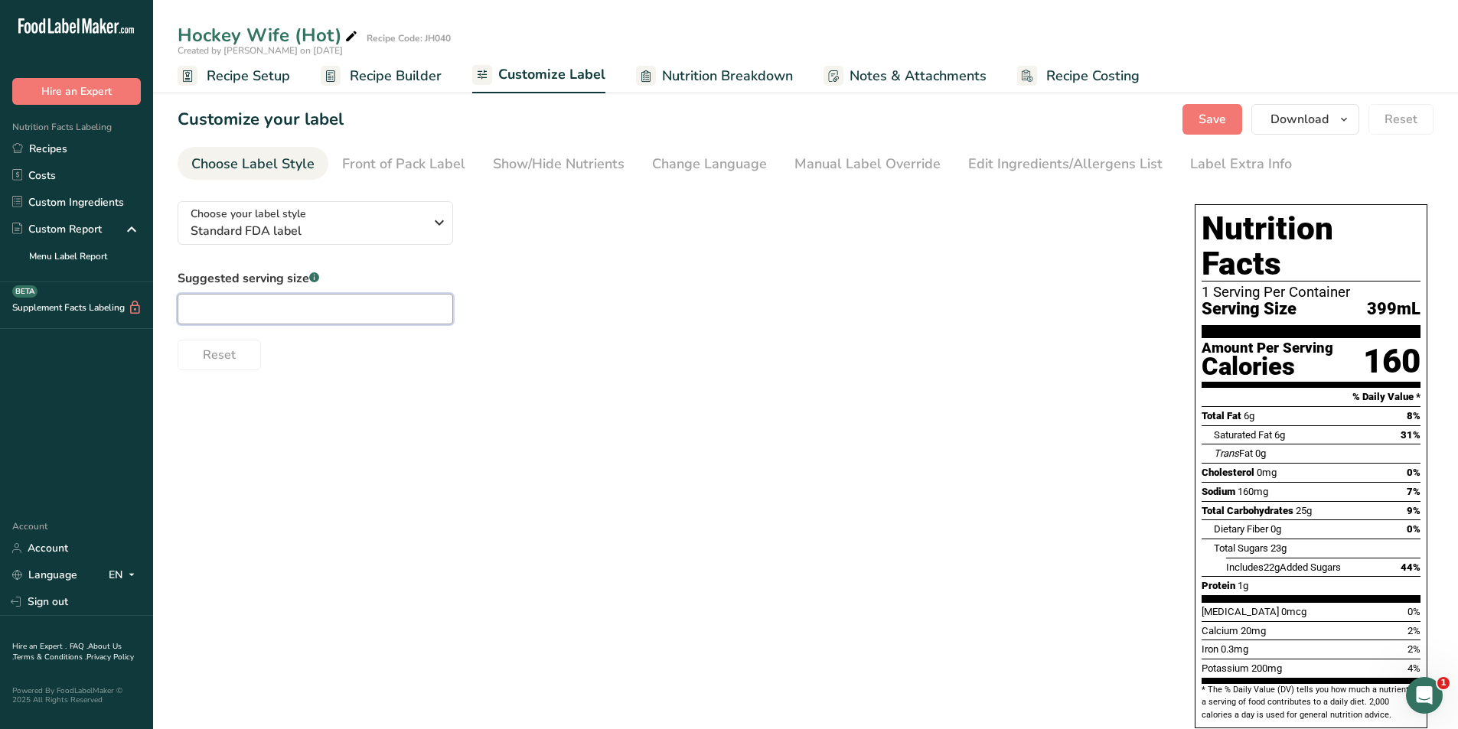
click at [221, 313] on input "text" at bounding box center [316, 309] width 276 height 31
type input "16"
type input "16oz"
click at [412, 161] on div "Front of Pack Label" at bounding box center [403, 164] width 123 height 21
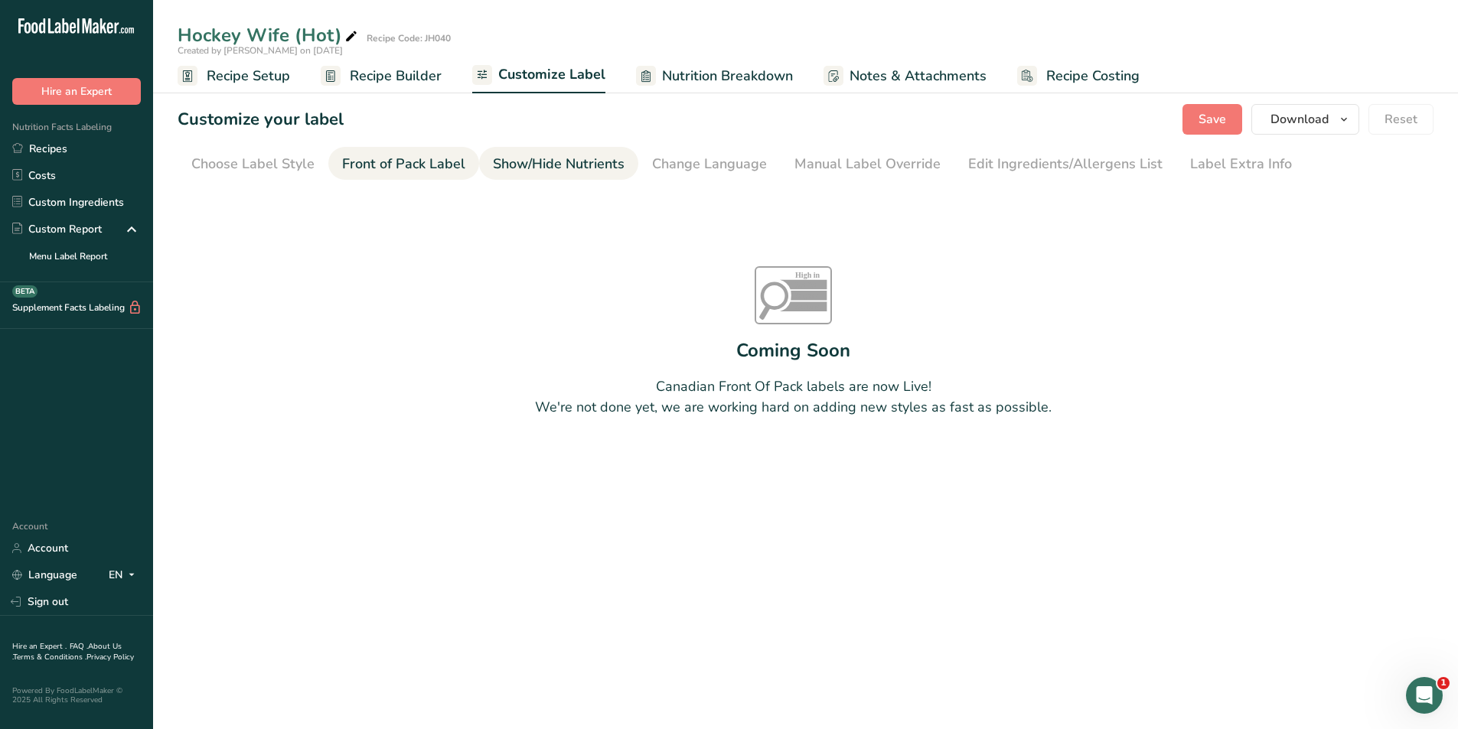
click at [533, 155] on div "Show/Hide Nutrients" at bounding box center [559, 164] width 132 height 21
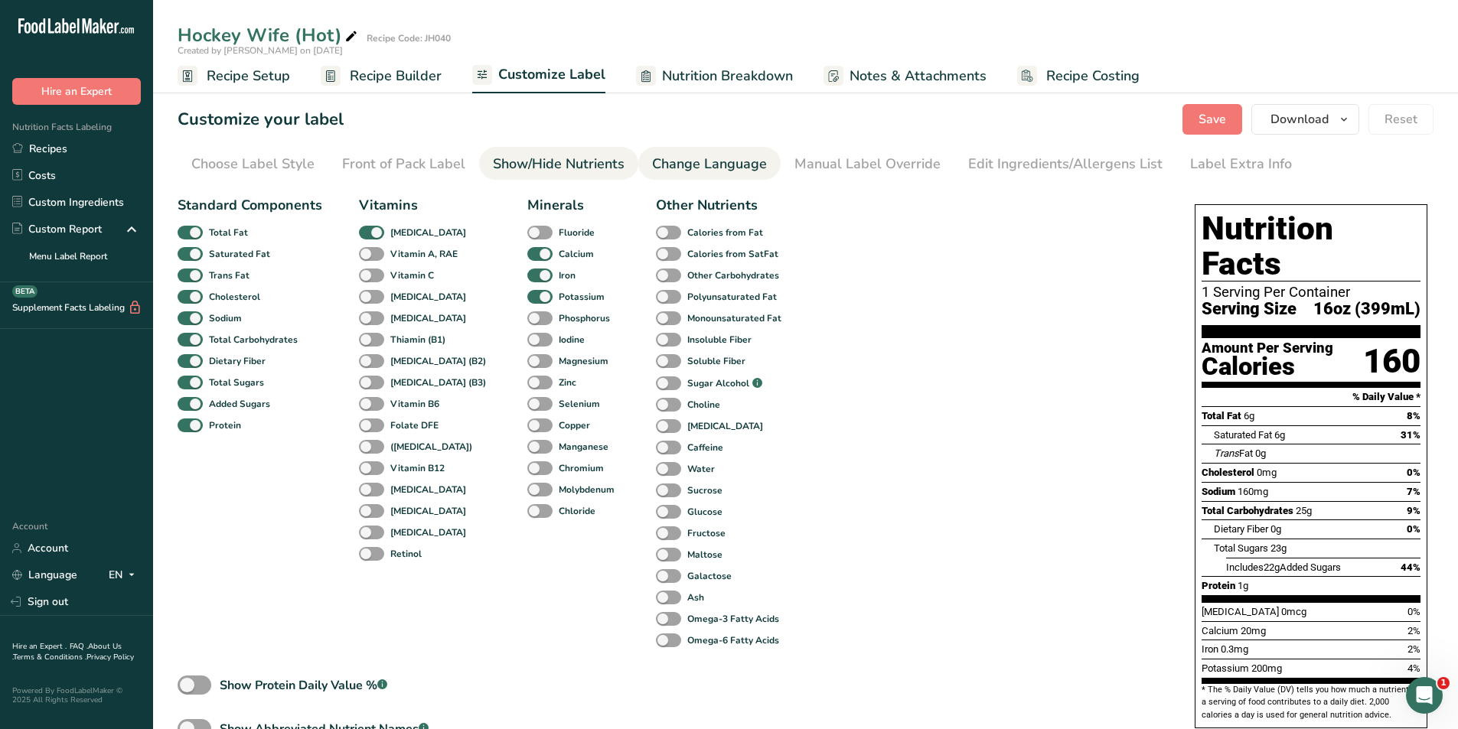
click at [670, 164] on div "Change Language" at bounding box center [709, 164] width 115 height 21
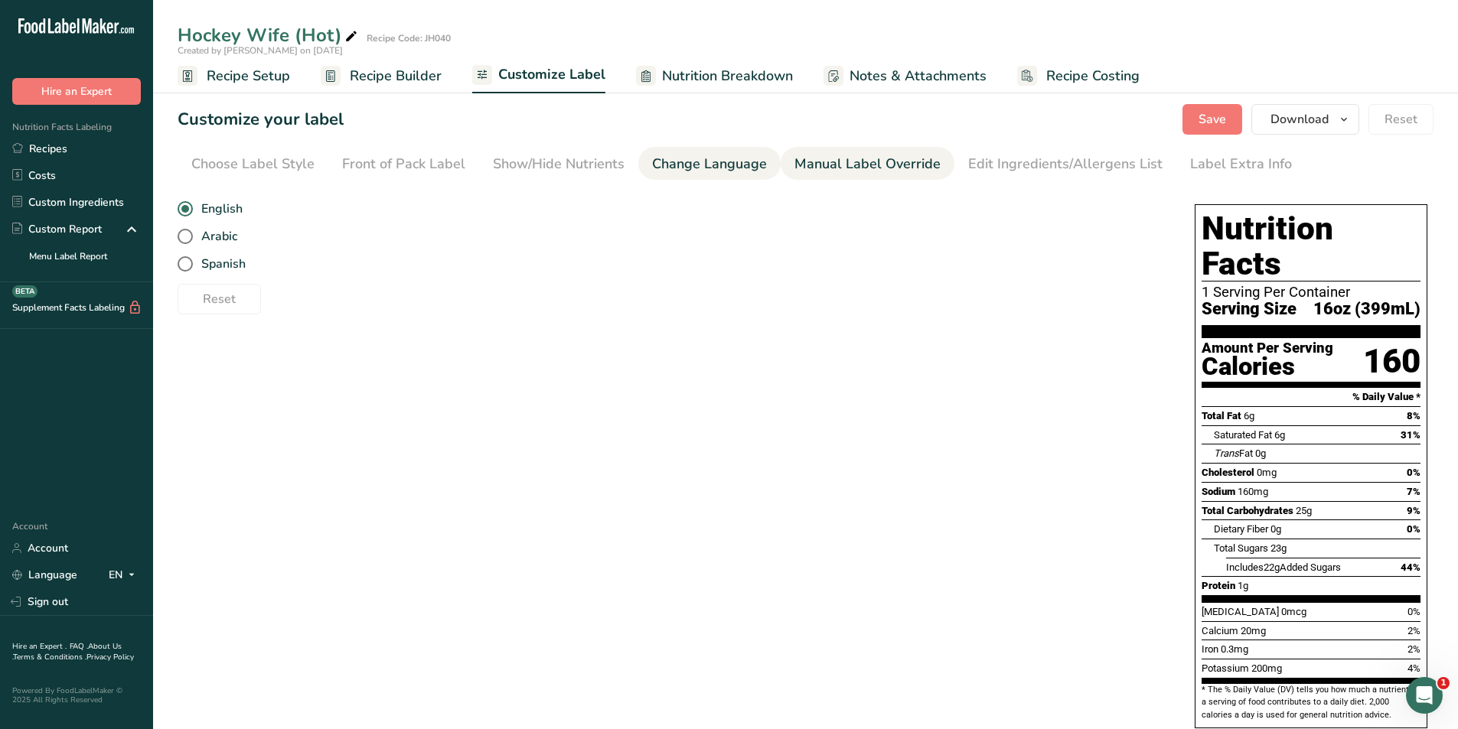
click at [804, 161] on div "Manual Label Override" at bounding box center [867, 164] width 146 height 21
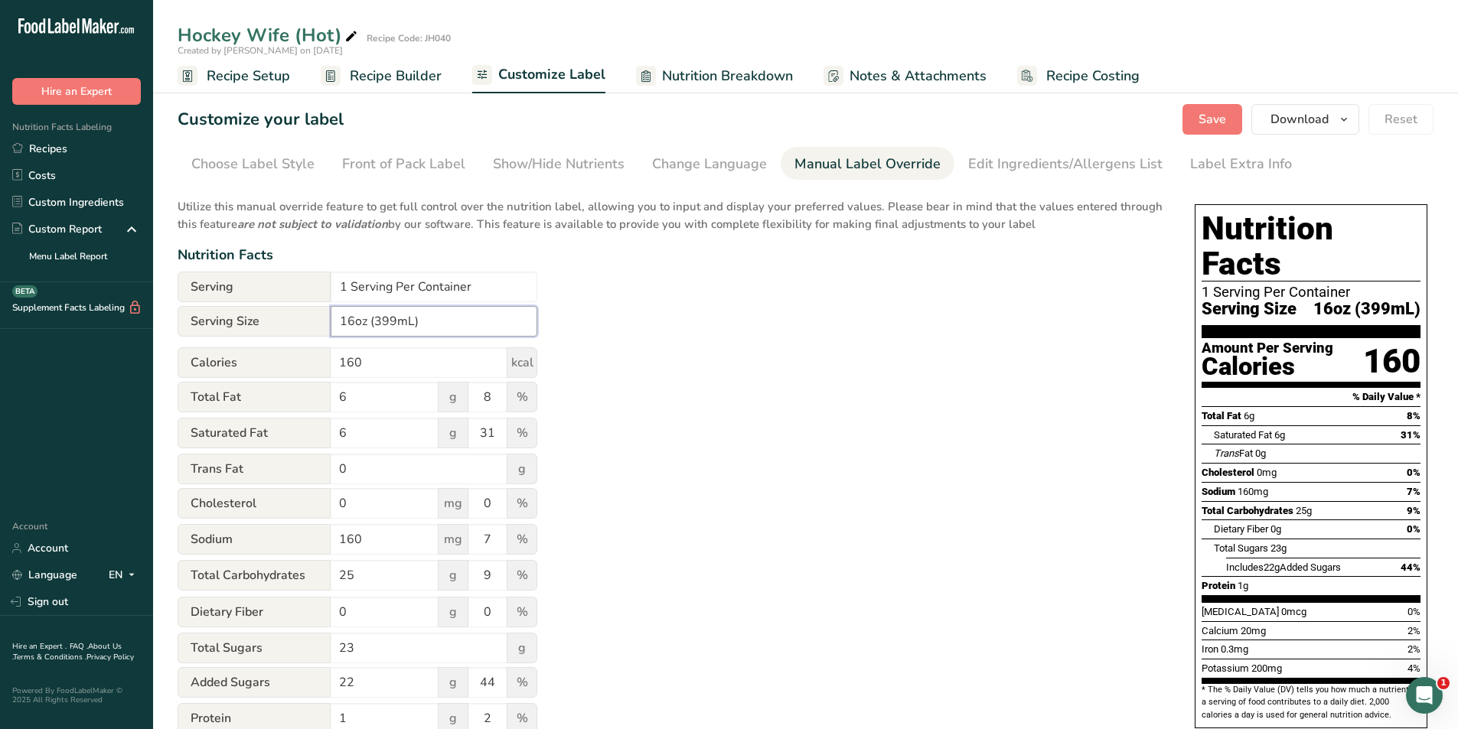
click at [400, 317] on input "16oz (399mL)" at bounding box center [434, 321] width 207 height 31
type input "16oz (473mL)"
click at [645, 342] on div "Utilize this manual override feature to get full control over the nutrition lab…" at bounding box center [671, 555] width 987 height 732
click at [1010, 165] on div "Edit Ingredients/Allergens List" at bounding box center [1065, 164] width 194 height 21
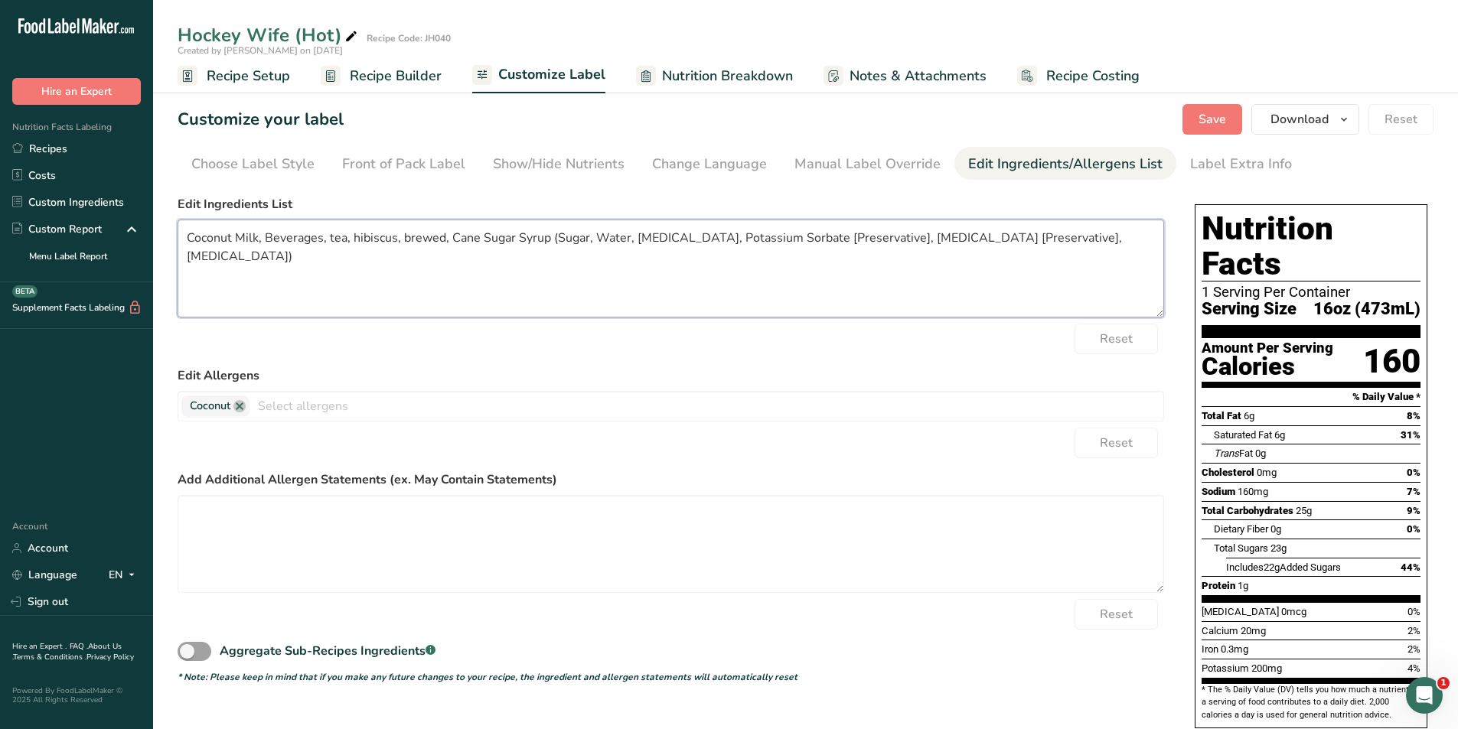
drag, startPoint x: 265, startPoint y: 238, endPoint x: 442, endPoint y: 239, distance: 176.8
click at [442, 239] on textarea "Coconut Milk, Beverages, tea, hibiscus, brewed, Cane Sugar Syrup (Sugar, Water,…" at bounding box center [671, 269] width 987 height 98
click at [1057, 238] on textarea "Coconut Milk, Hibiscus Tea, Cane Sugar Syrup (Sugar, Water, Citric Acid, Potass…" at bounding box center [671, 269] width 987 height 98
type textarea "Coconut Milk, Hibiscus Tea, Cane Sugar Syrup (Sugar, Water, Citric Acid, Potass…"
click at [1229, 117] on button "Save" at bounding box center [1212, 119] width 60 height 31
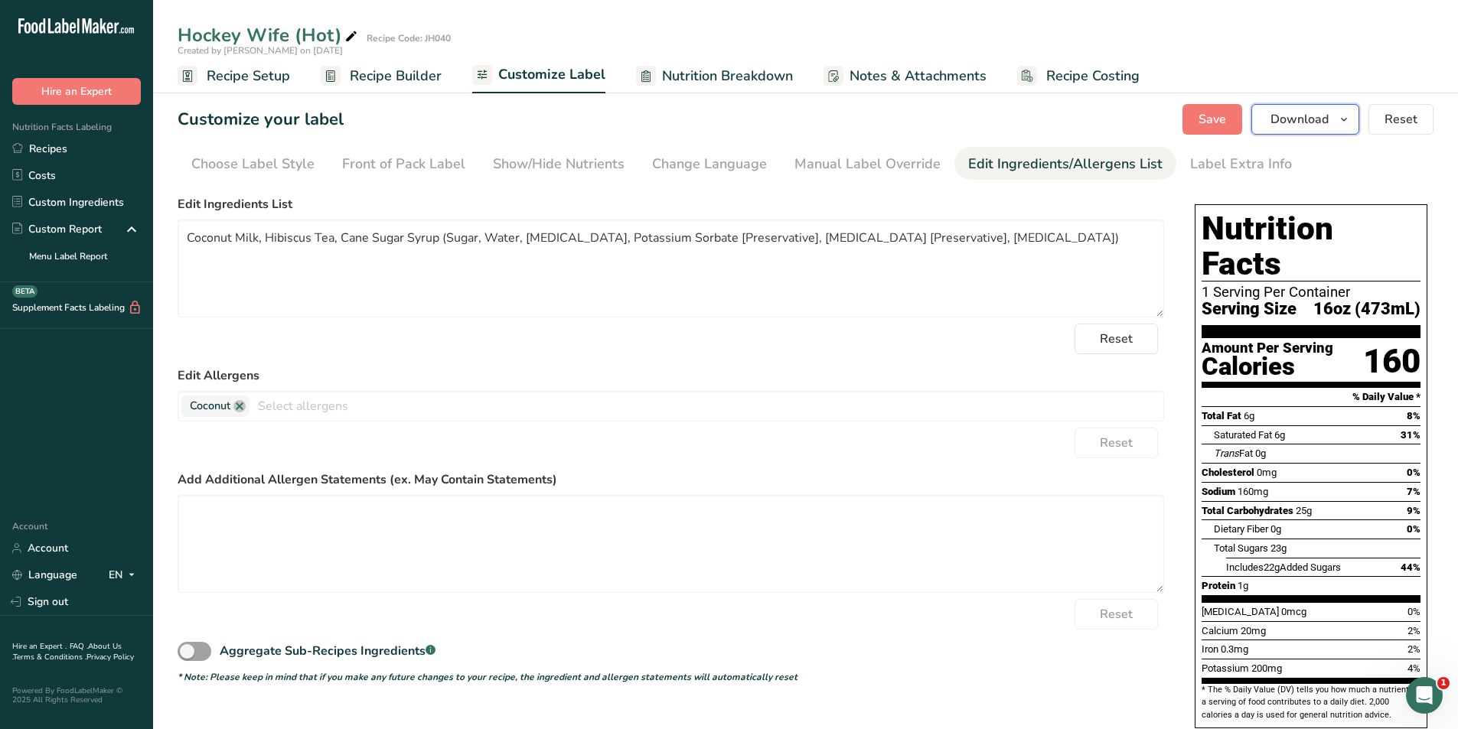
click at [1297, 121] on span "Download" at bounding box center [1299, 119] width 58 height 18
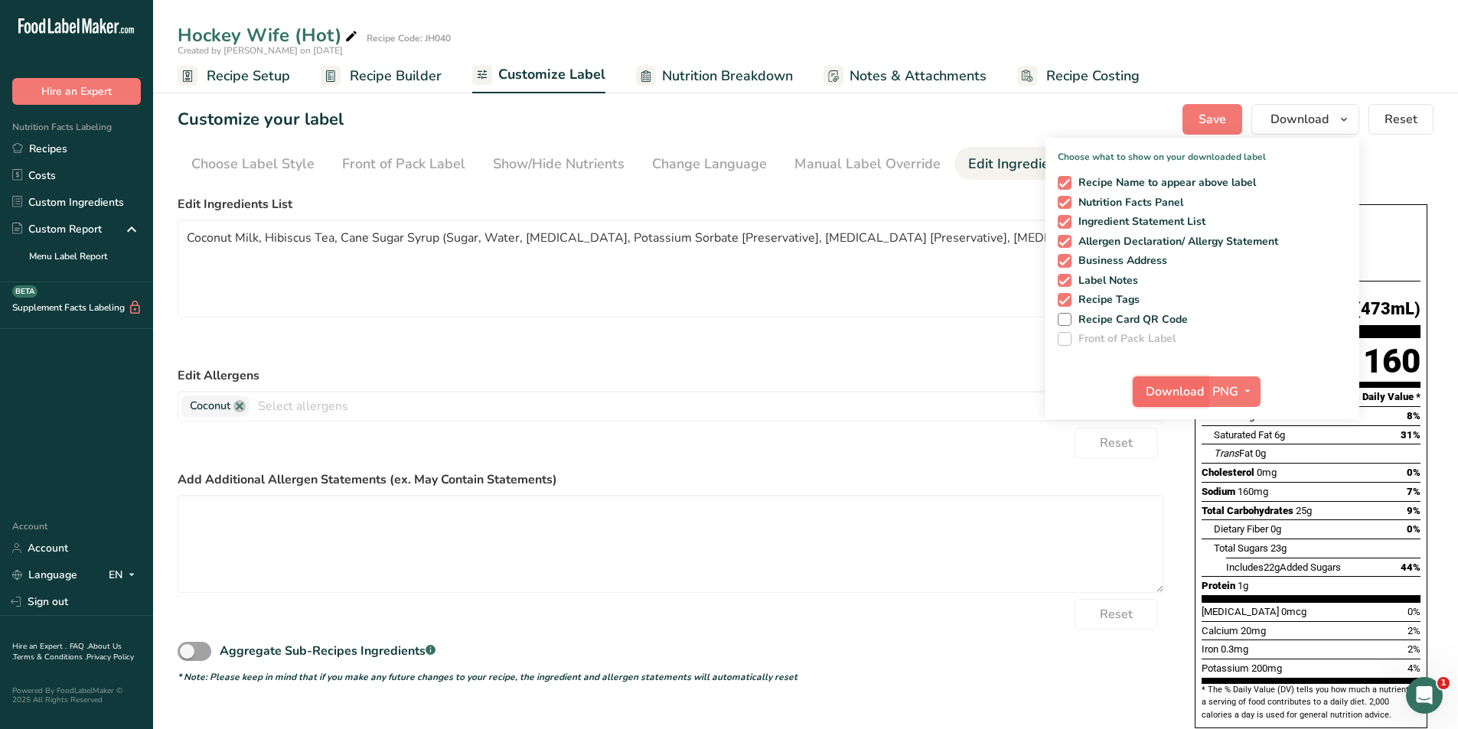
click at [1156, 383] on span "Download" at bounding box center [1175, 392] width 58 height 18
click at [228, 86] on link "Recipe Setup" at bounding box center [234, 76] width 113 height 34
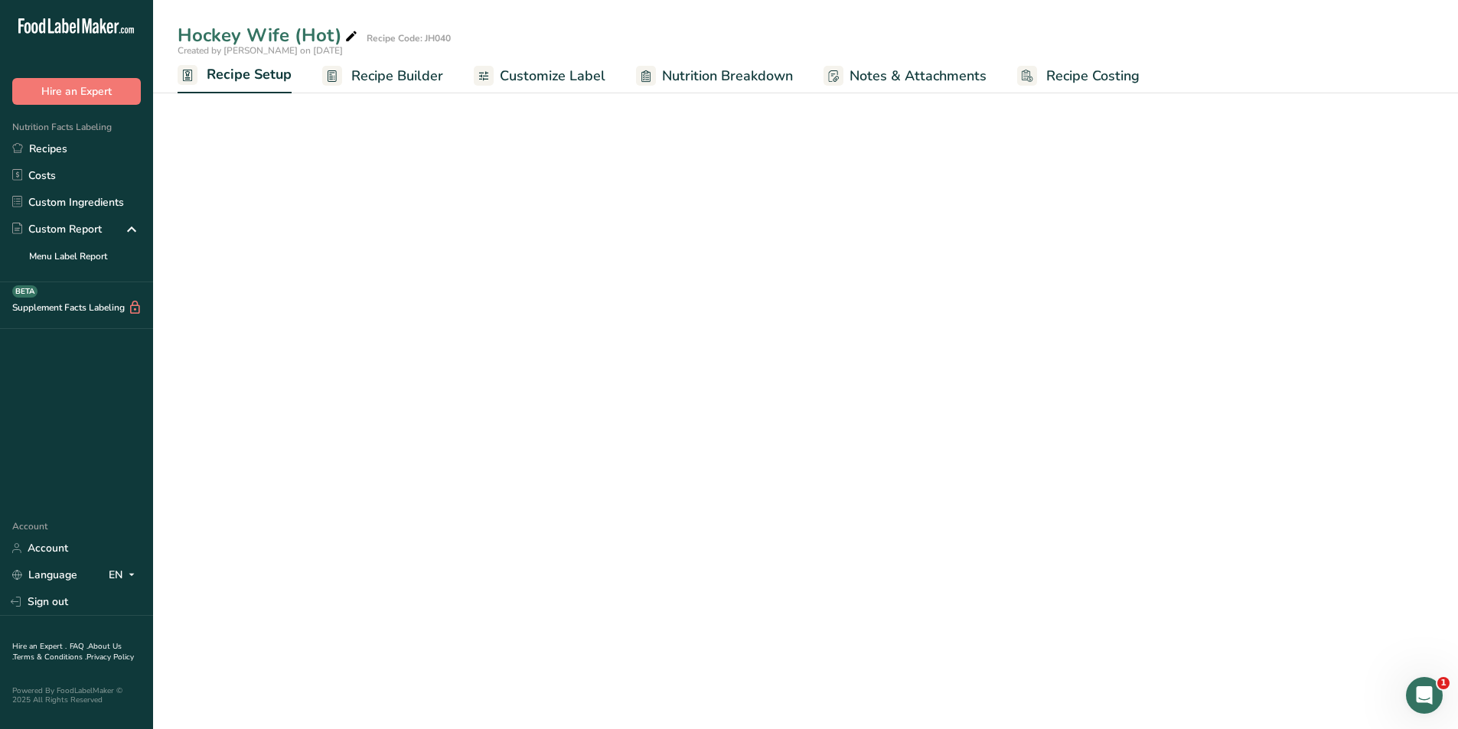
select select "22"
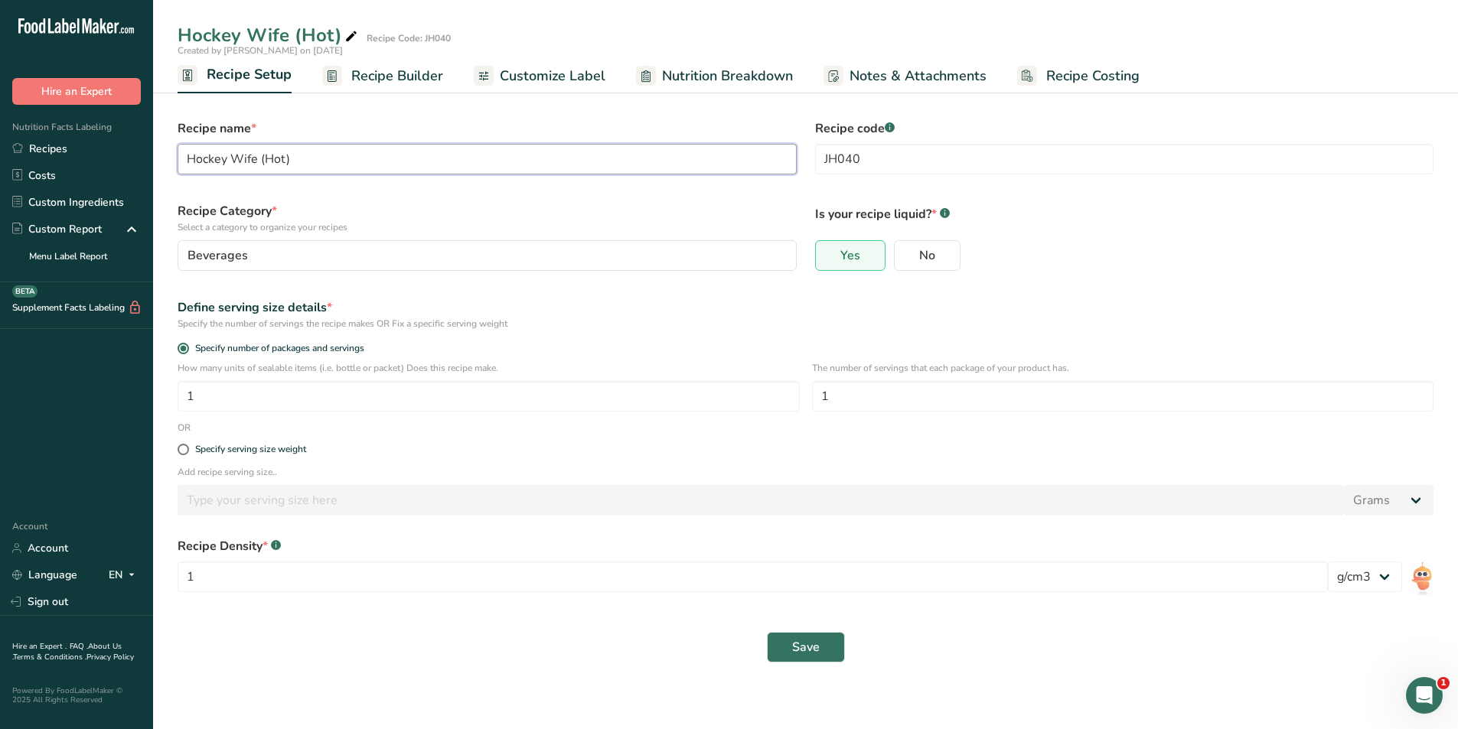
click at [269, 161] on input "Hockey Wife (Hot)" at bounding box center [487, 159] width 619 height 31
type input "Hockey Wife (Iced)"
click at [804, 653] on span "Save" at bounding box center [806, 647] width 28 height 18
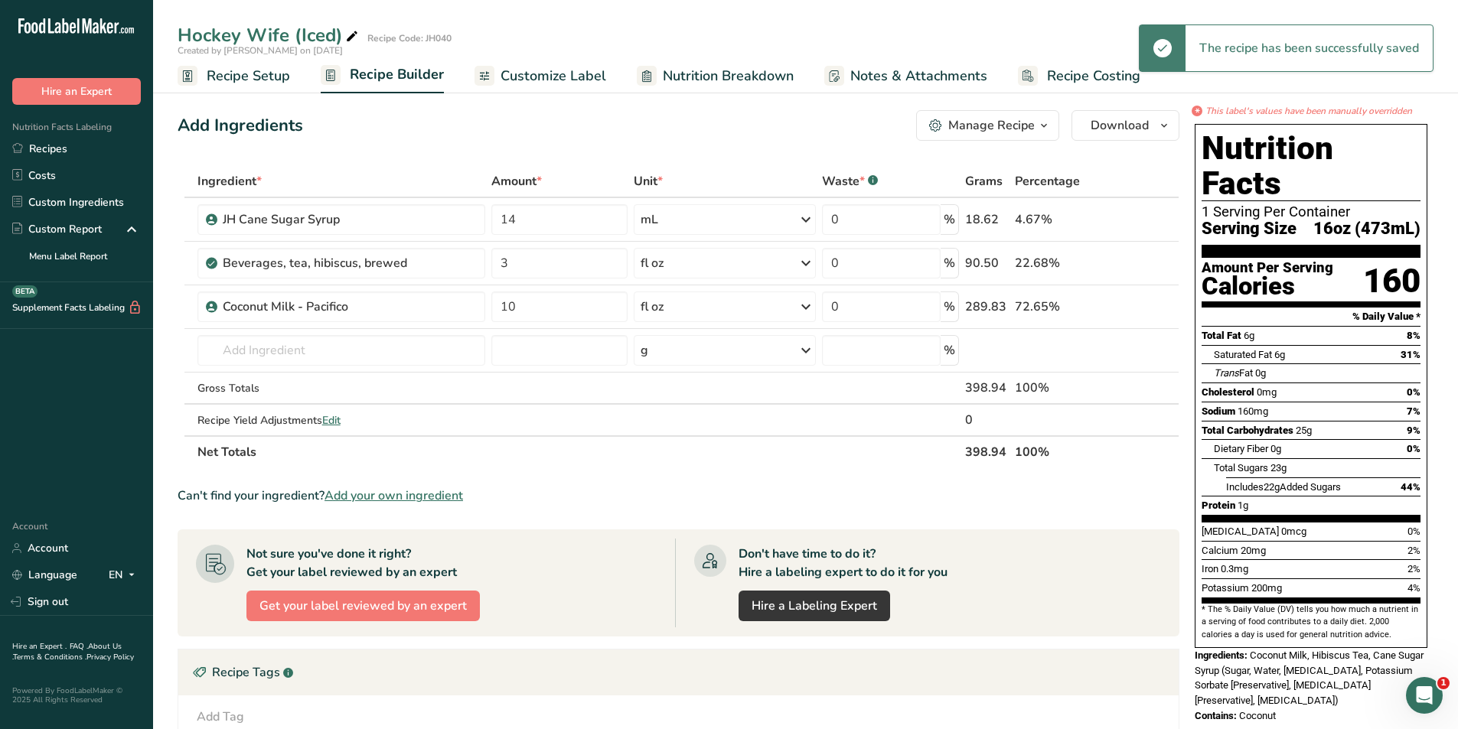
click at [524, 71] on span "Customize Label" at bounding box center [554, 76] width 106 height 21
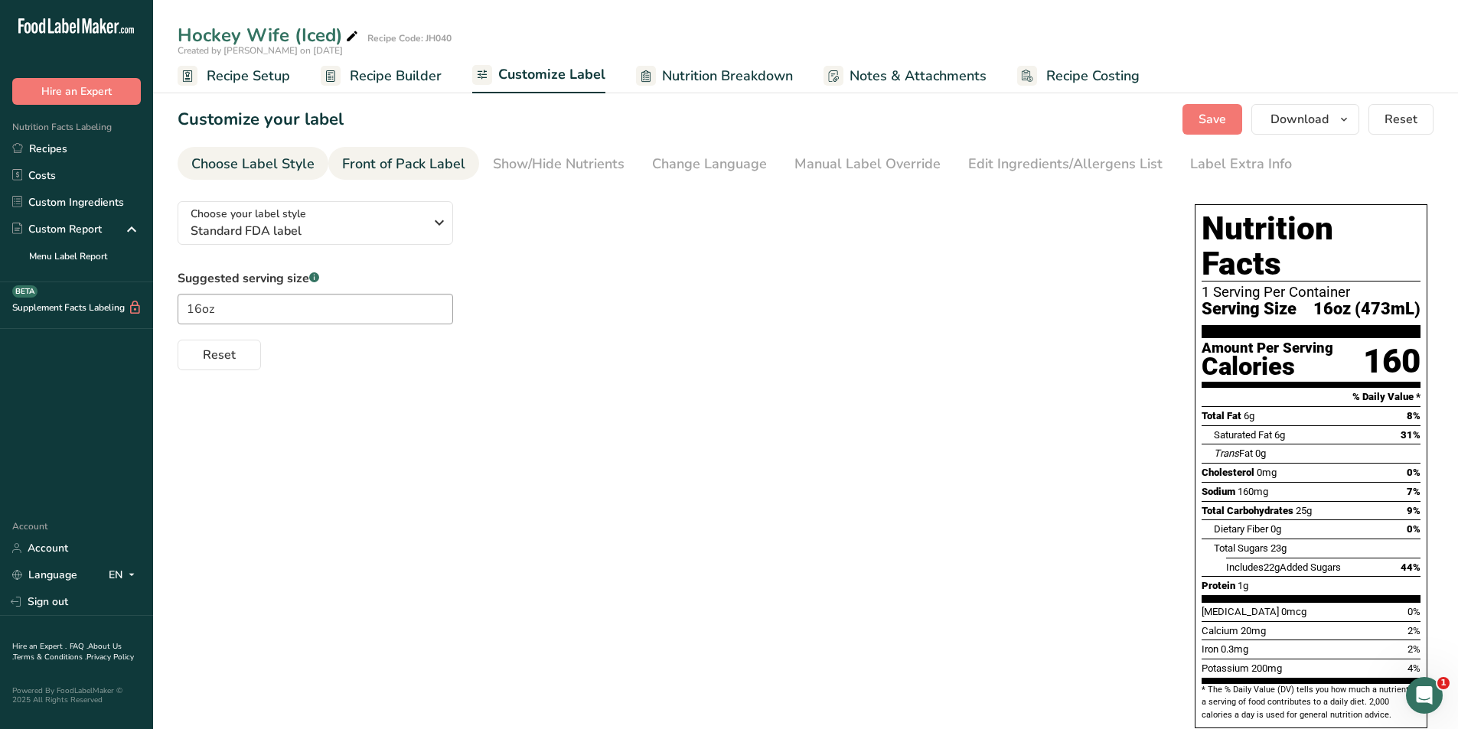
click at [383, 162] on div "Front of Pack Label" at bounding box center [403, 164] width 123 height 21
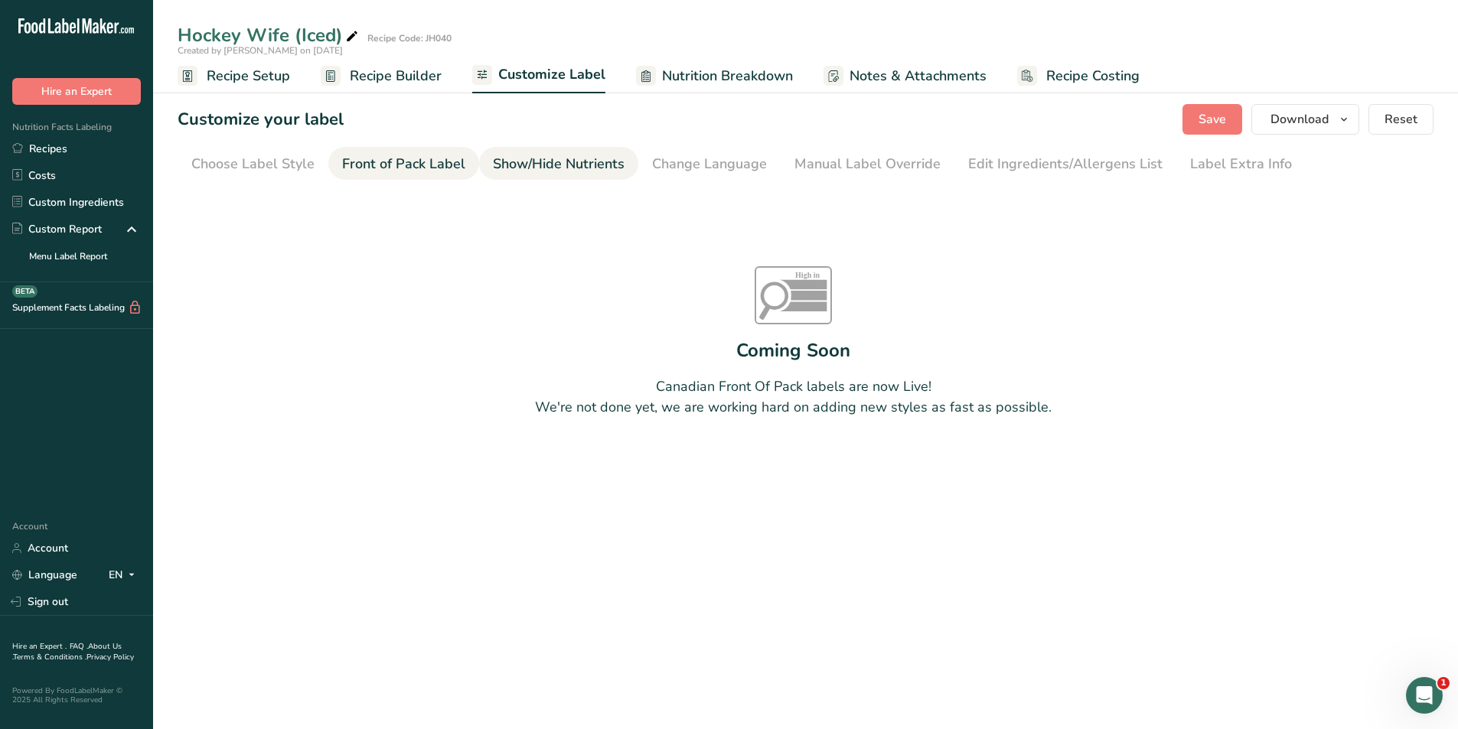
click at [550, 159] on div "Show/Hide Nutrients" at bounding box center [559, 164] width 132 height 21
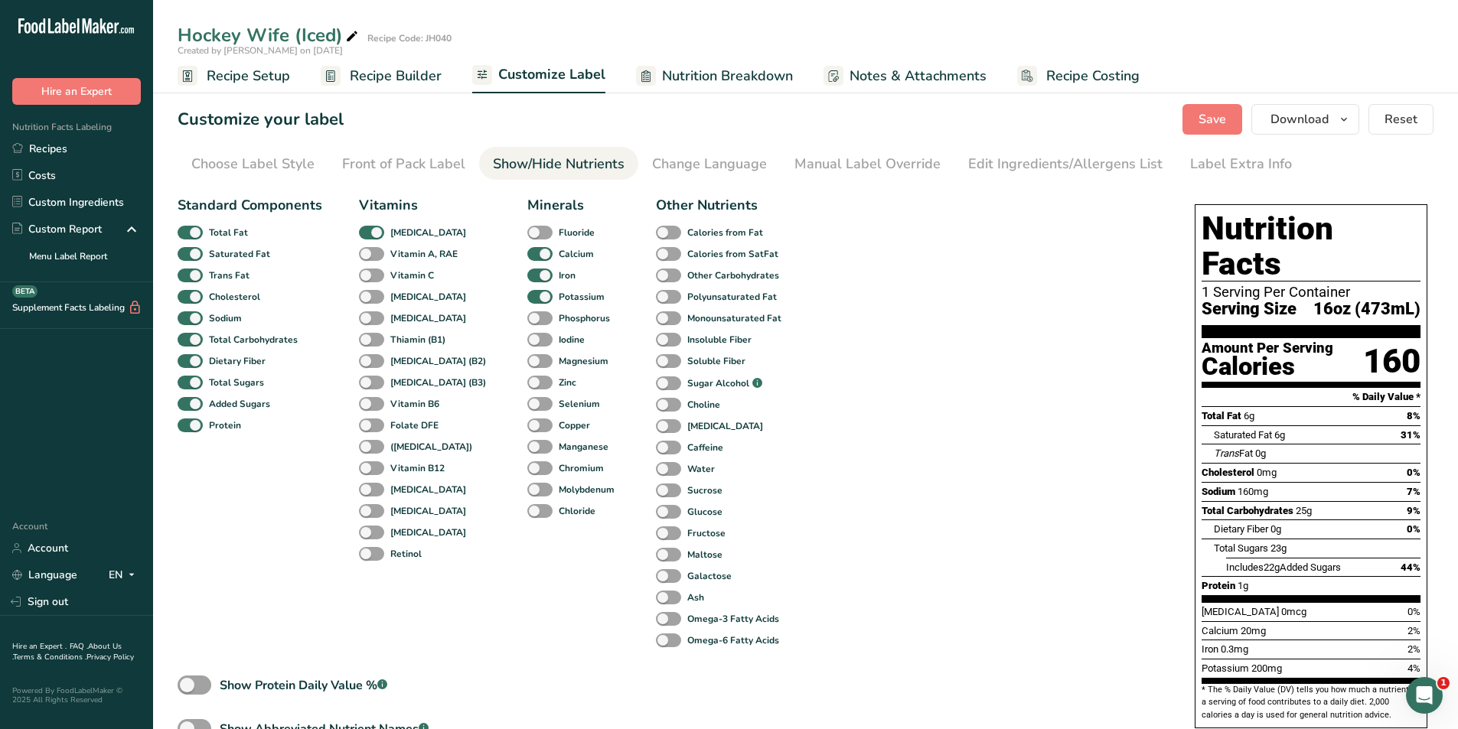
click at [362, 80] on span "Recipe Builder" at bounding box center [396, 76] width 92 height 21
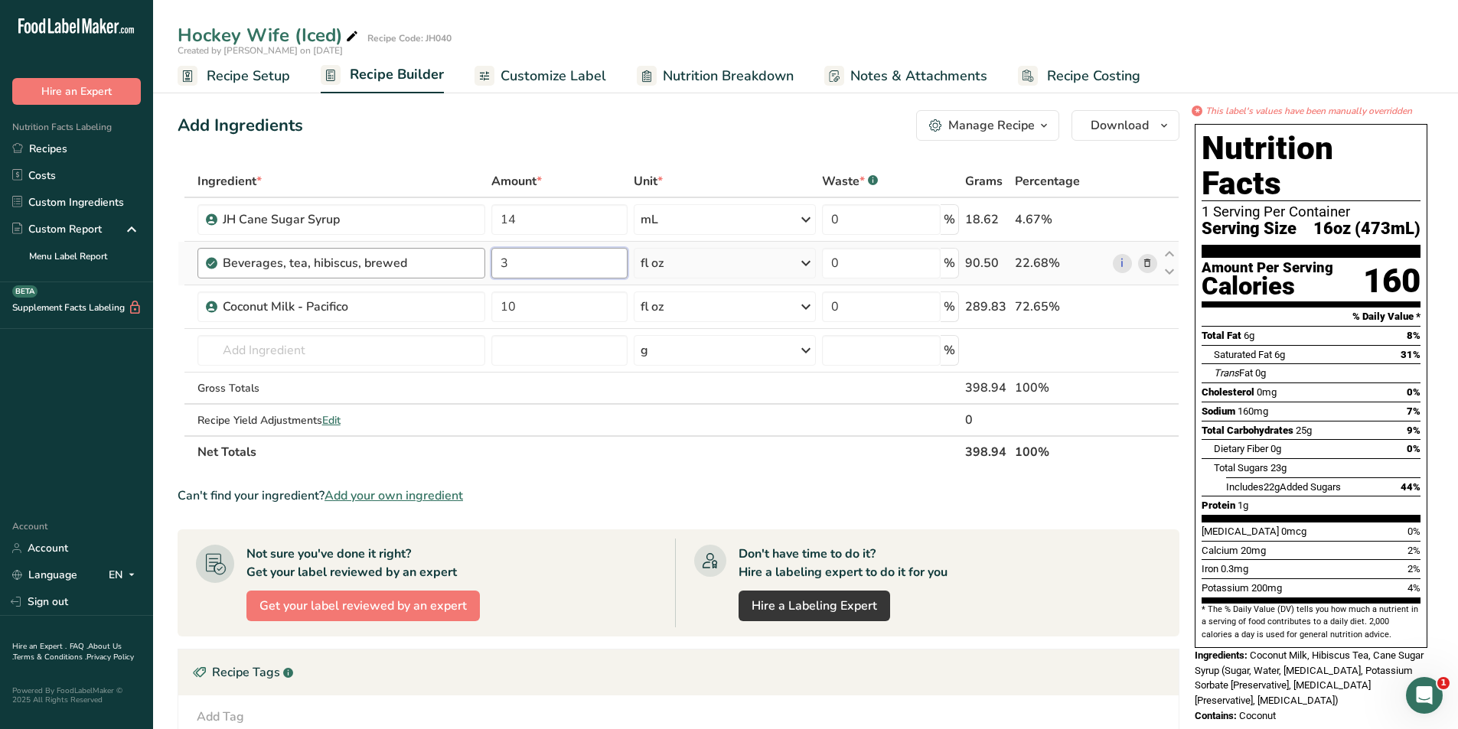
drag, startPoint x: 524, startPoint y: 270, endPoint x: 478, endPoint y: 271, distance: 46.7
click at [478, 271] on tr "Beverages, tea, hibiscus, brewed 3 fl oz Portions 8 fl oz Weight Units g kg mg …" at bounding box center [678, 264] width 1000 height 44
type input "2.5"
click at [531, 308] on div "Ingredient * Amount * Unit * Waste * .a-a{fill:#347362;}.b-a{fill:#fff;} Grams …" at bounding box center [679, 316] width 1002 height 303
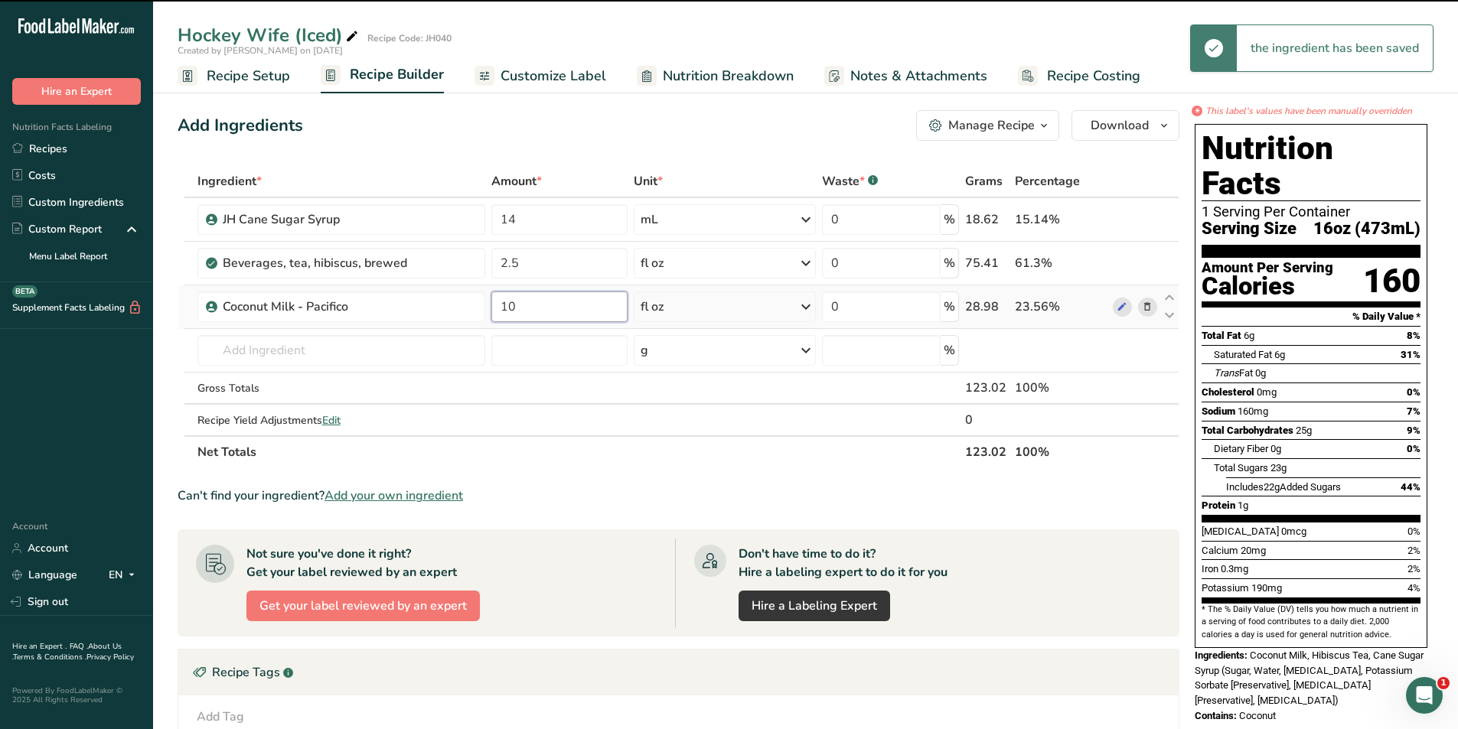
type input "1"
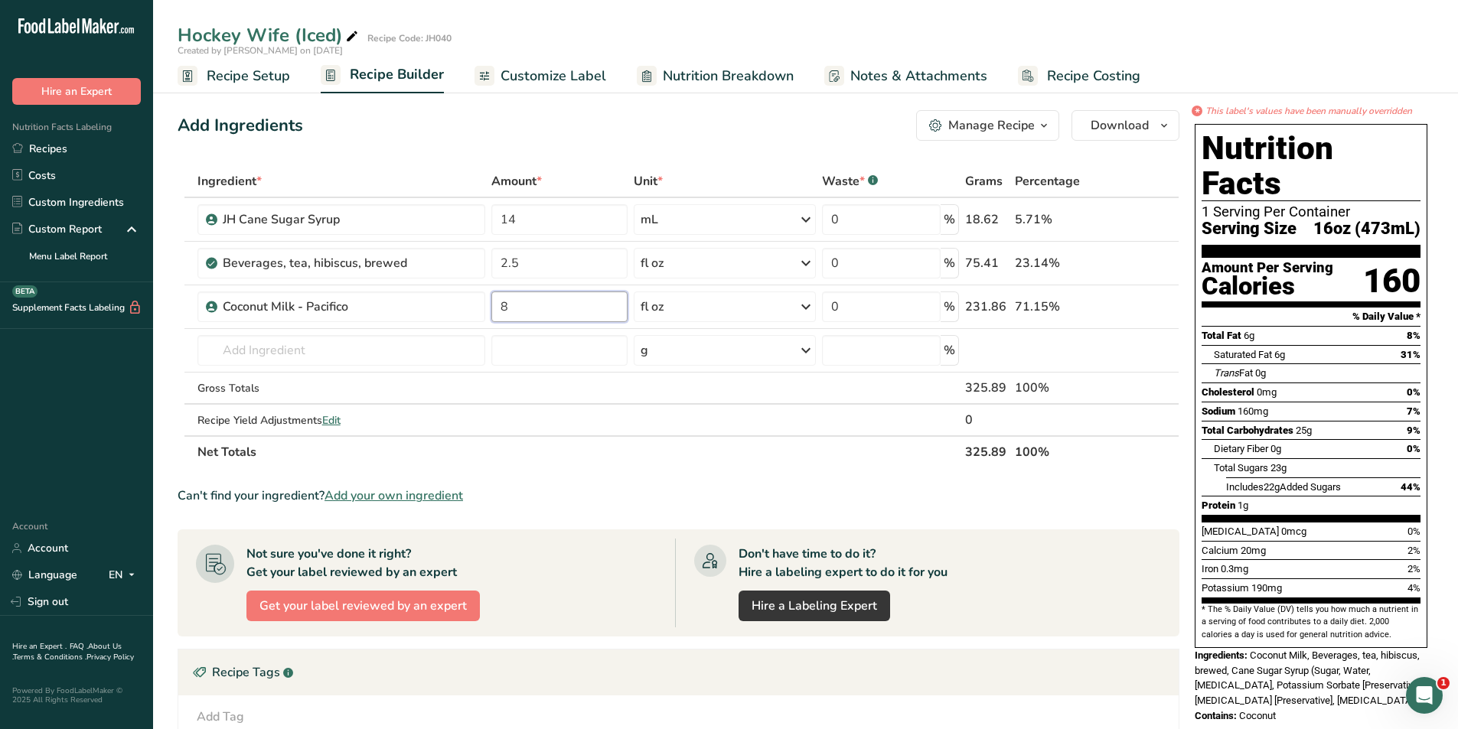
type input "8"
click at [548, 77] on span "Customize Label" at bounding box center [554, 76] width 106 height 21
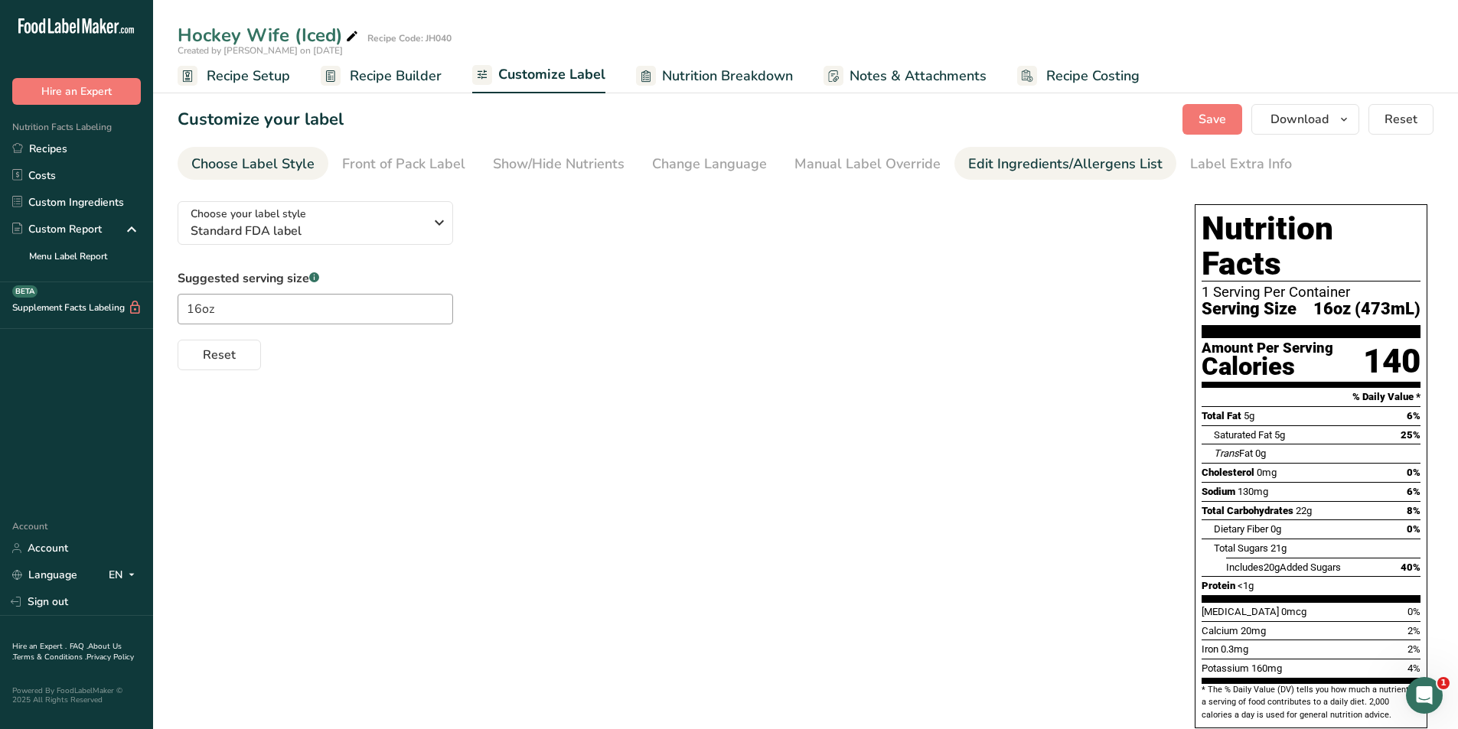
click at [1000, 160] on div "Edit Ingredients/Allergens List" at bounding box center [1065, 164] width 194 height 21
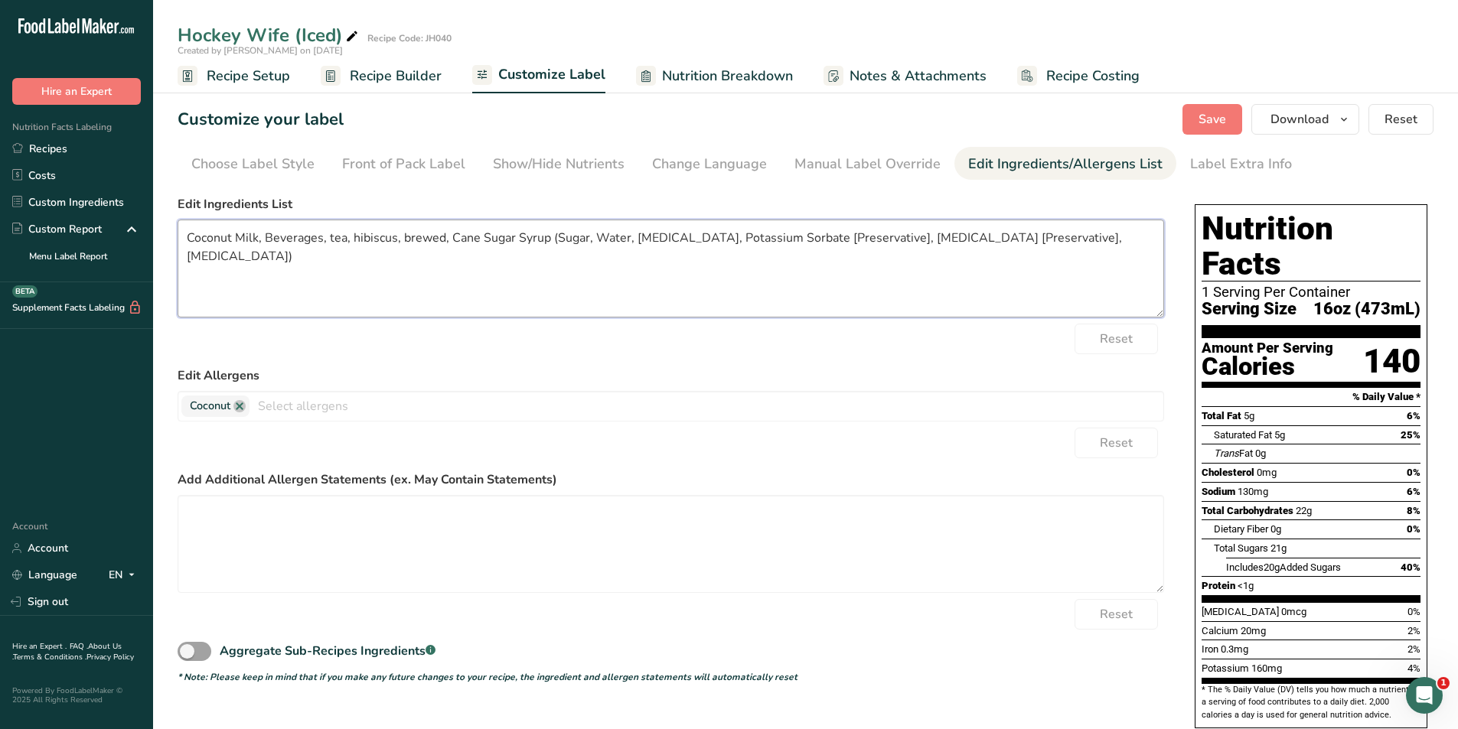
drag, startPoint x: 264, startPoint y: 238, endPoint x: 447, endPoint y: 240, distance: 182.9
click at [447, 240] on textarea "Coconut Milk, Beverages, tea, hibiscus, brewed, Cane Sugar Syrup (Sugar, Water,…" at bounding box center [671, 269] width 987 height 98
click at [1084, 241] on textarea "Coconut Milk, Hibiscus Tea, Cane Sugar Syrup (Sugar, Water, Citric Acid, Potass…" at bounding box center [671, 269] width 987 height 98
type textarea "Coconut Milk, Hibiscus Tea, Cane Sugar Syrup (Sugar, Water, Citric Acid, Potass…"
click at [1208, 121] on span "Save" at bounding box center [1213, 119] width 28 height 18
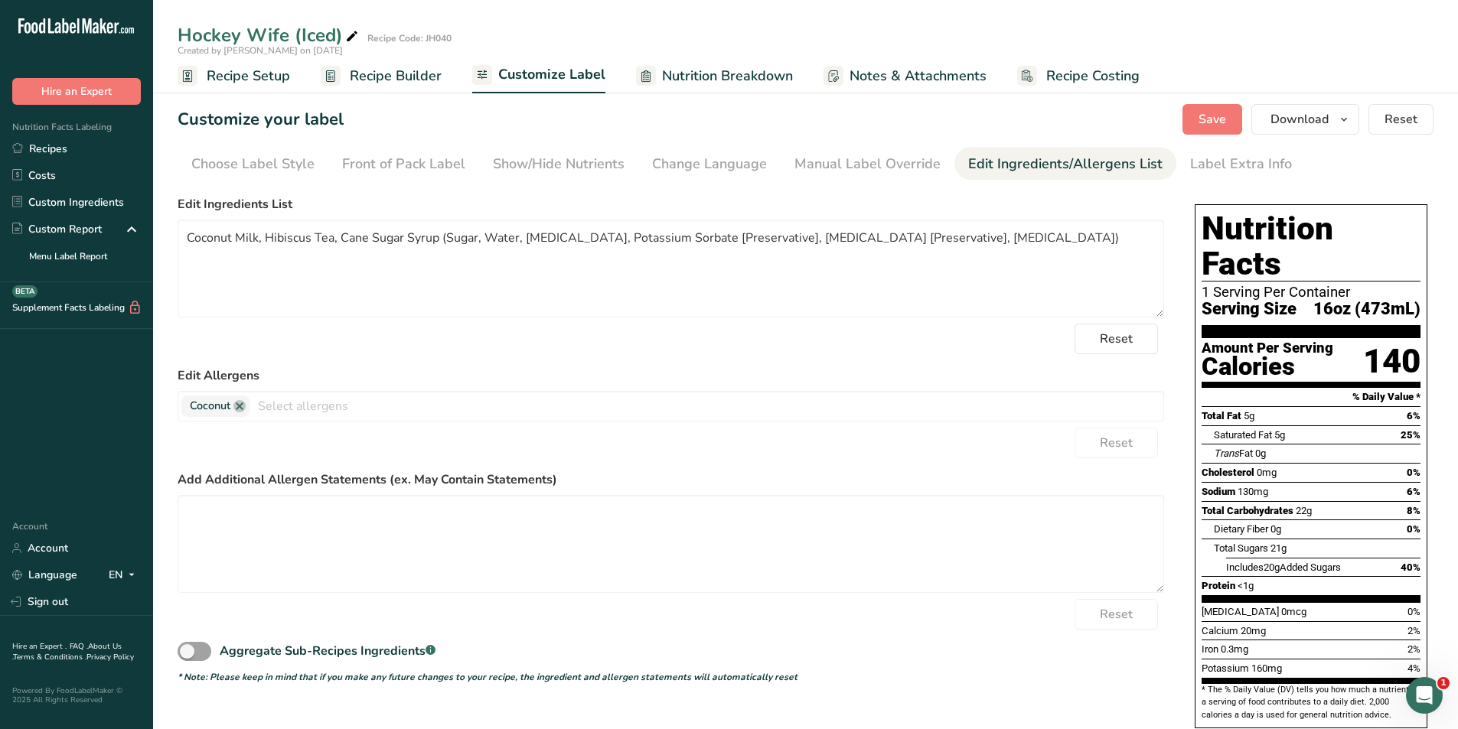
click at [992, 357] on form "Edit Ingredients List Coconut Milk, Hibiscus Tea, Cane Sugar Syrup (Sugar, Wate…" at bounding box center [671, 439] width 987 height 489
click at [1312, 116] on span "Download" at bounding box center [1299, 119] width 58 height 18
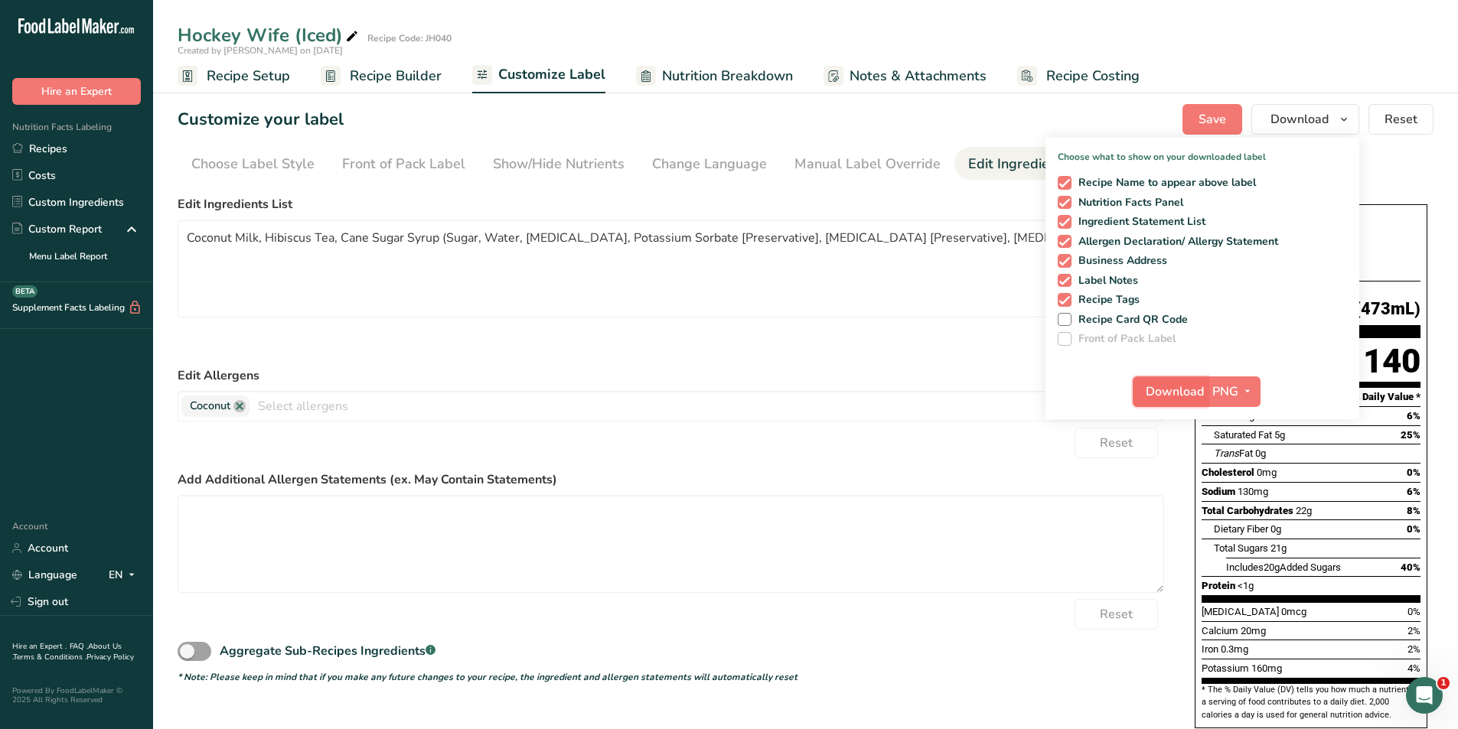
click at [1165, 396] on span "Download" at bounding box center [1175, 392] width 58 height 18
click at [250, 72] on span "Recipe Setup" at bounding box center [248, 76] width 83 height 21
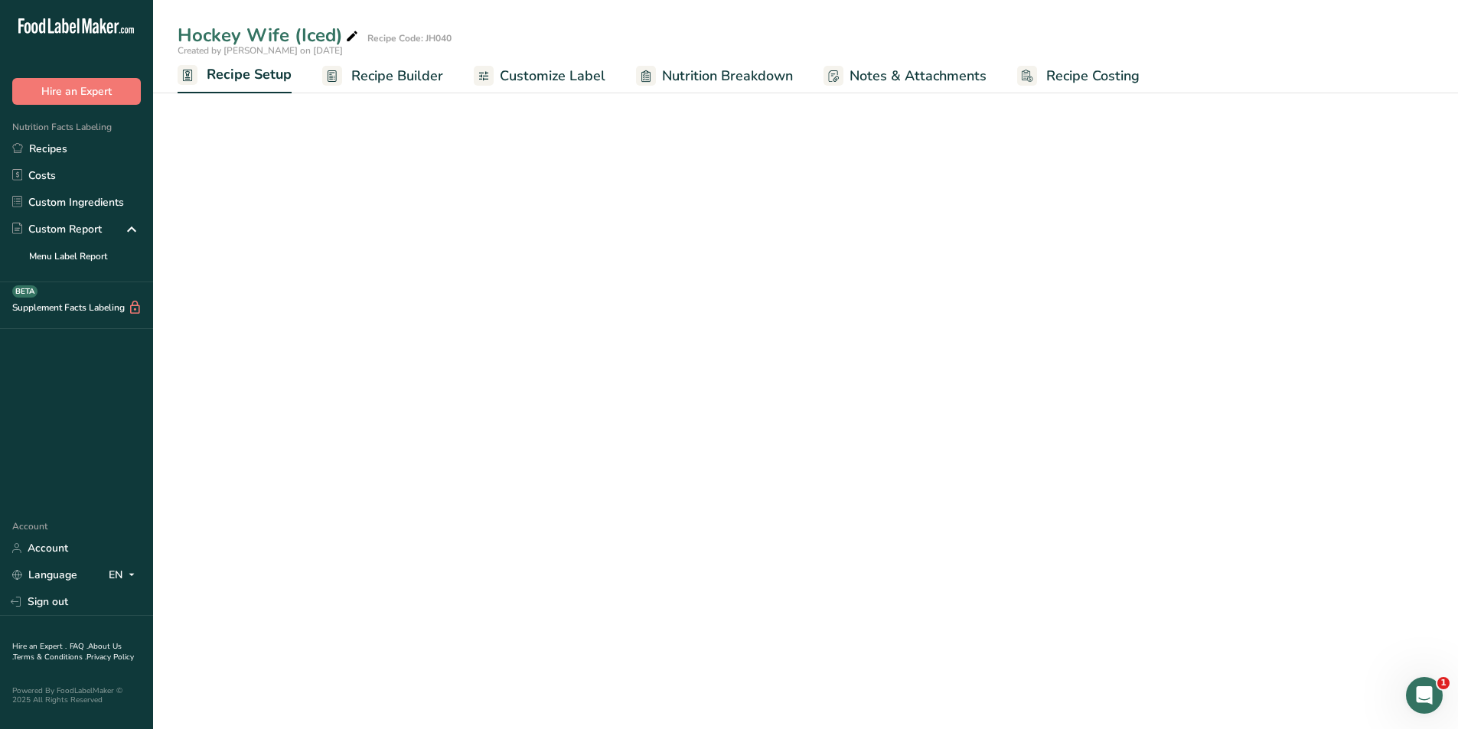
select select "22"
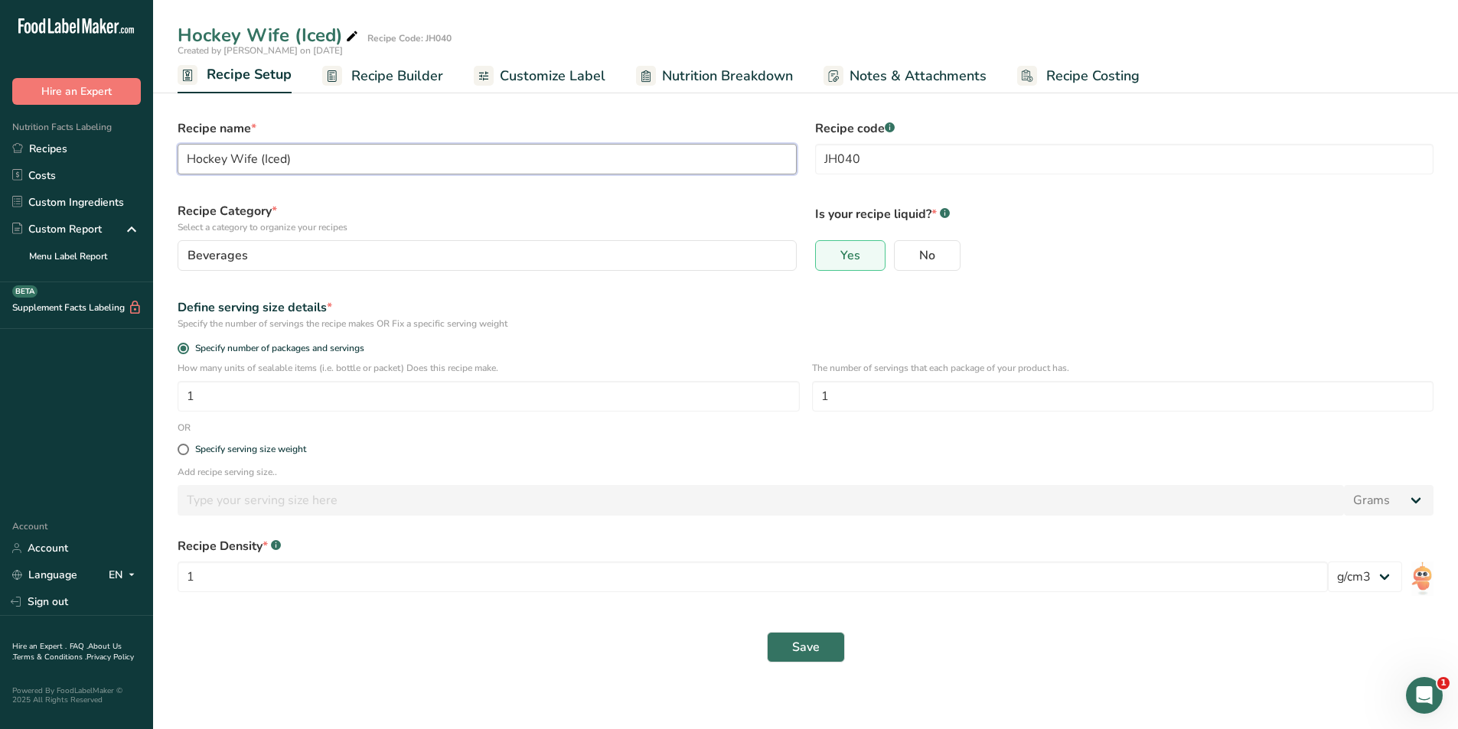
click at [288, 165] on input "Hockey Wife (Iced)" at bounding box center [487, 159] width 619 height 31
type input "Hockey Wife (Frappe)"
click at [805, 644] on span "Save" at bounding box center [806, 647] width 28 height 18
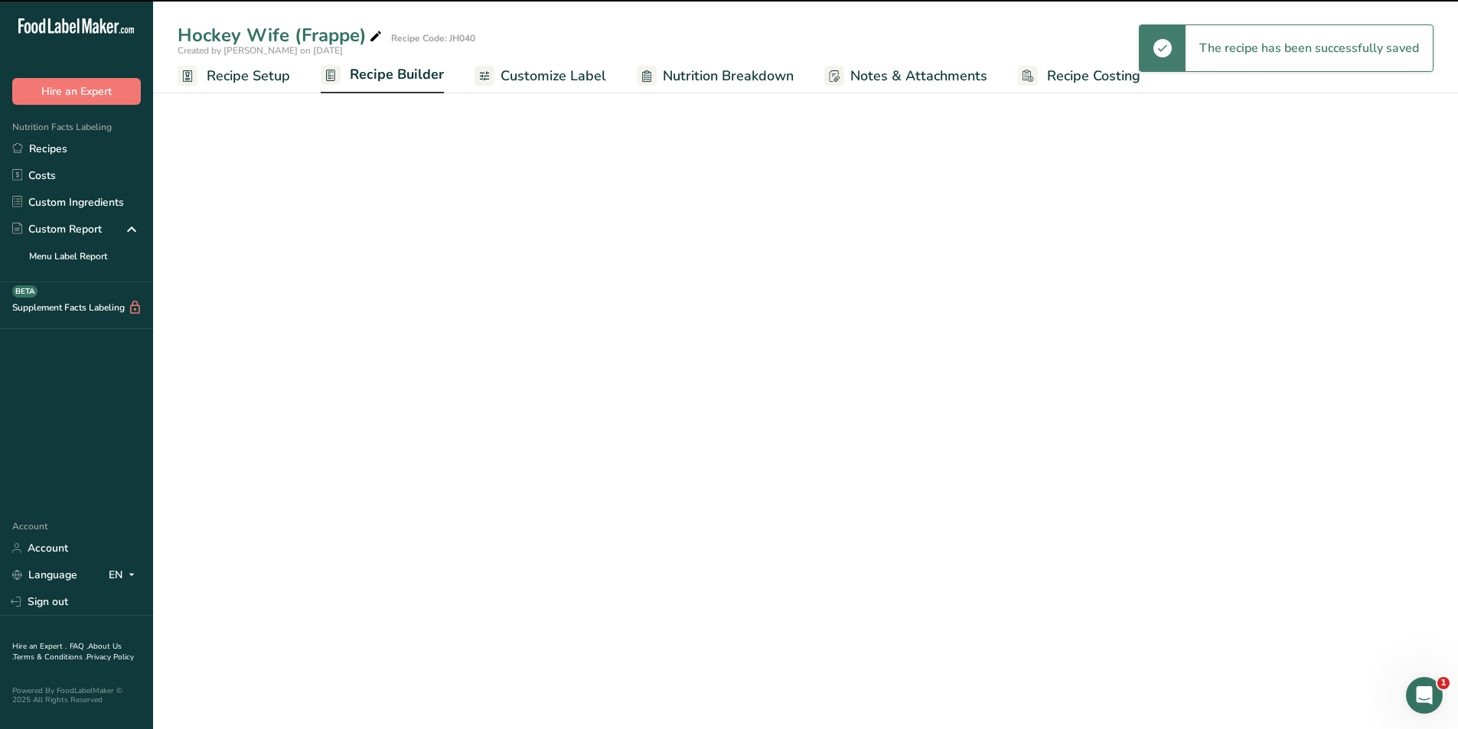
click at [393, 82] on span "Recipe Builder" at bounding box center [397, 74] width 94 height 21
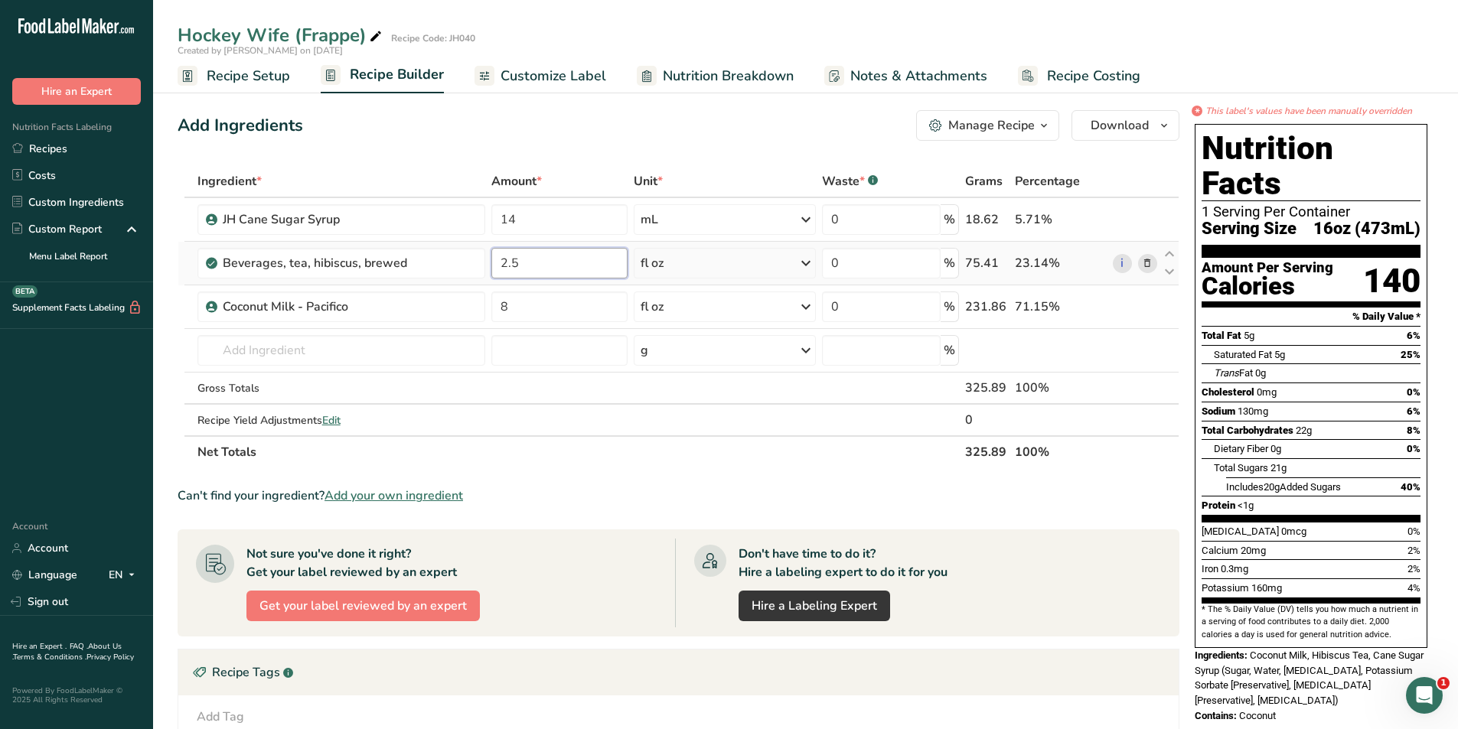
click at [546, 269] on input "2.5" at bounding box center [559, 263] width 136 height 31
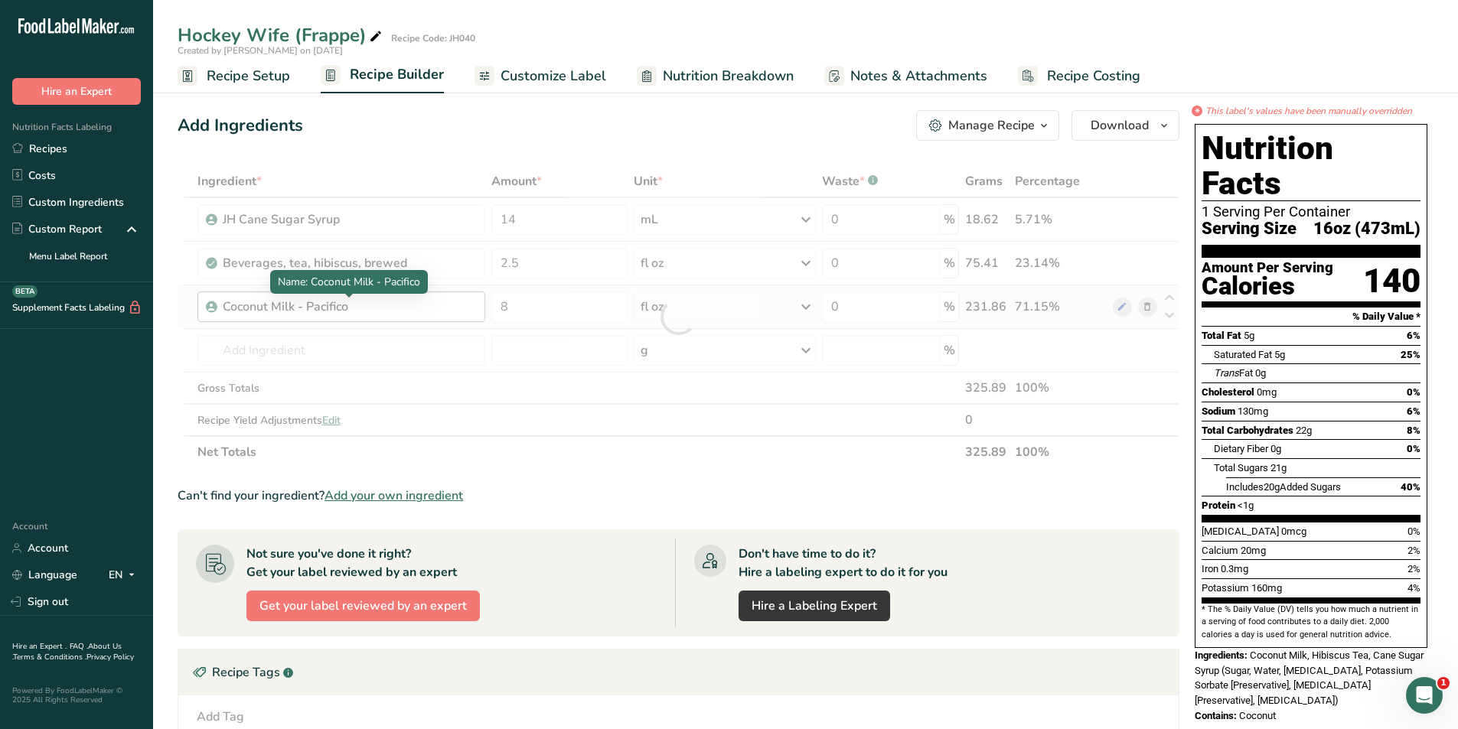
click at [383, 307] on div "Ingredient * Amount * Unit * Waste * .a-a{fill:#347362;}.b-a{fill:#fff;} Grams …" at bounding box center [679, 316] width 1002 height 303
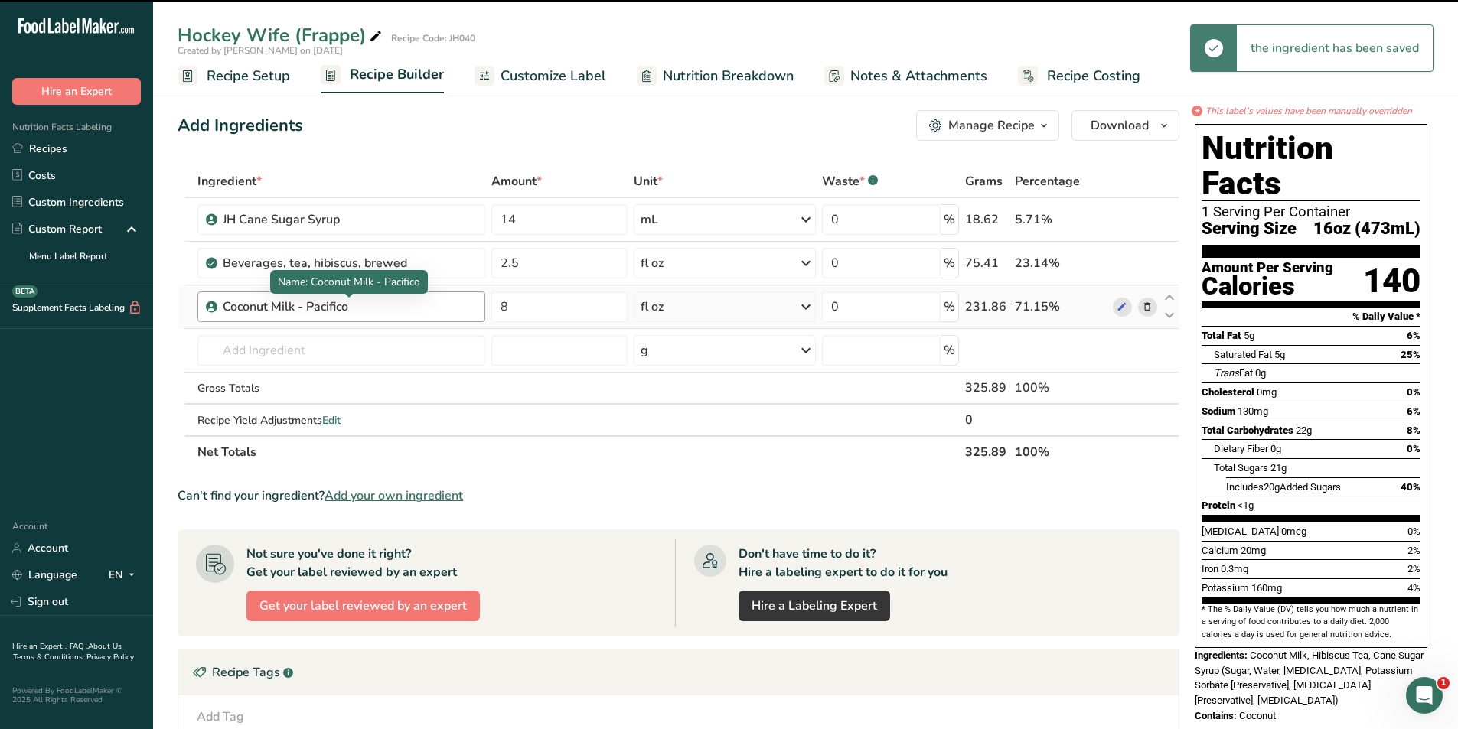
click at [353, 303] on div "Coconut Milk - Pacifico" at bounding box center [318, 307] width 191 height 18
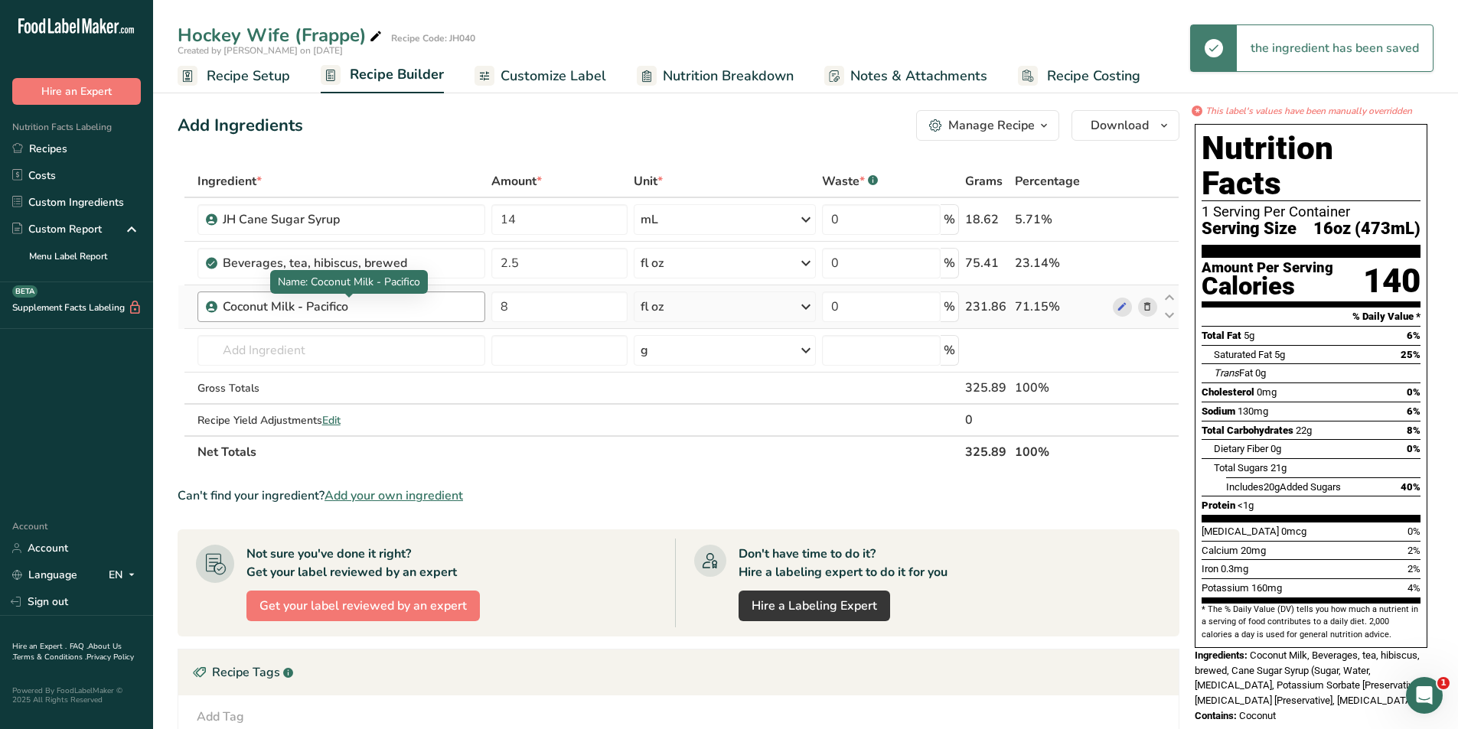
click at [371, 308] on div "Coconut Milk - Pacifico" at bounding box center [318, 307] width 191 height 18
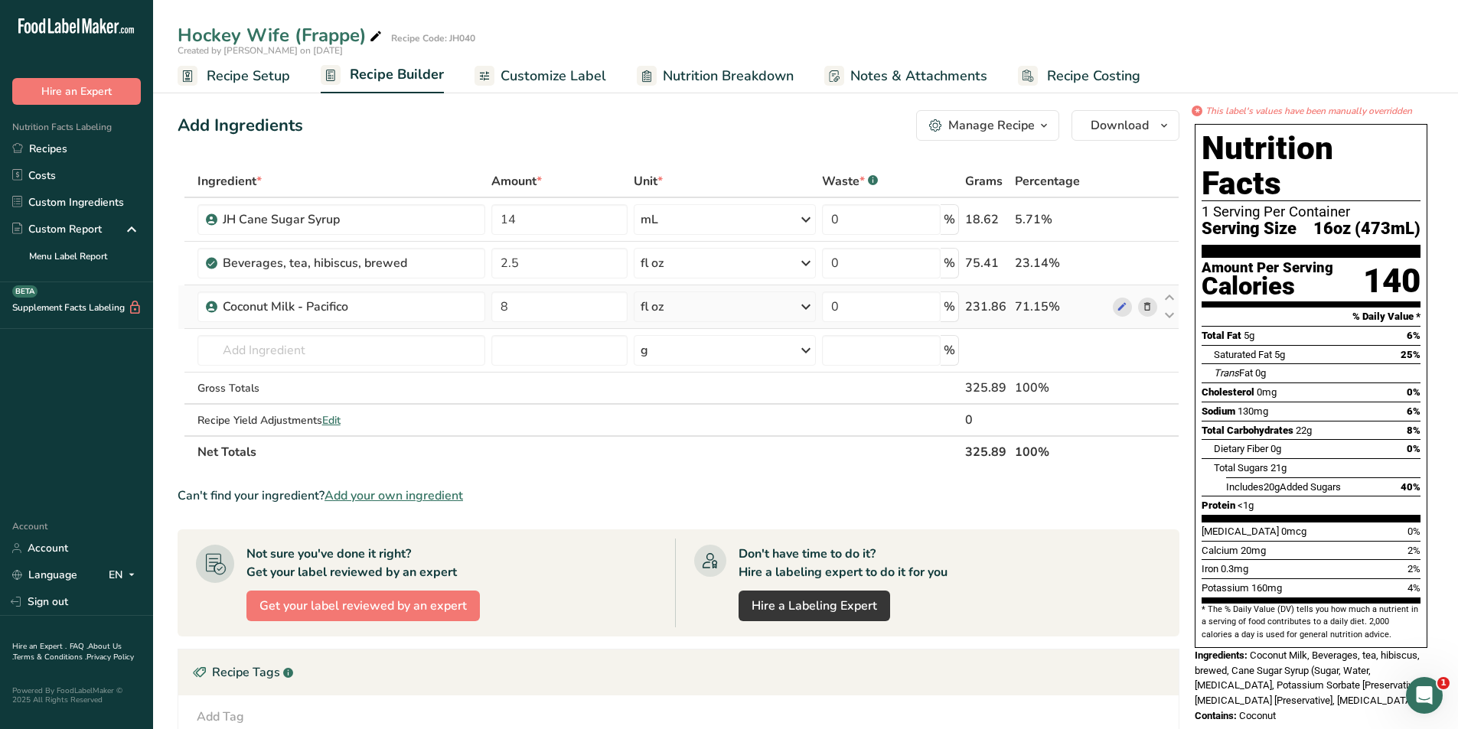
click at [1146, 308] on icon at bounding box center [1147, 307] width 11 height 16
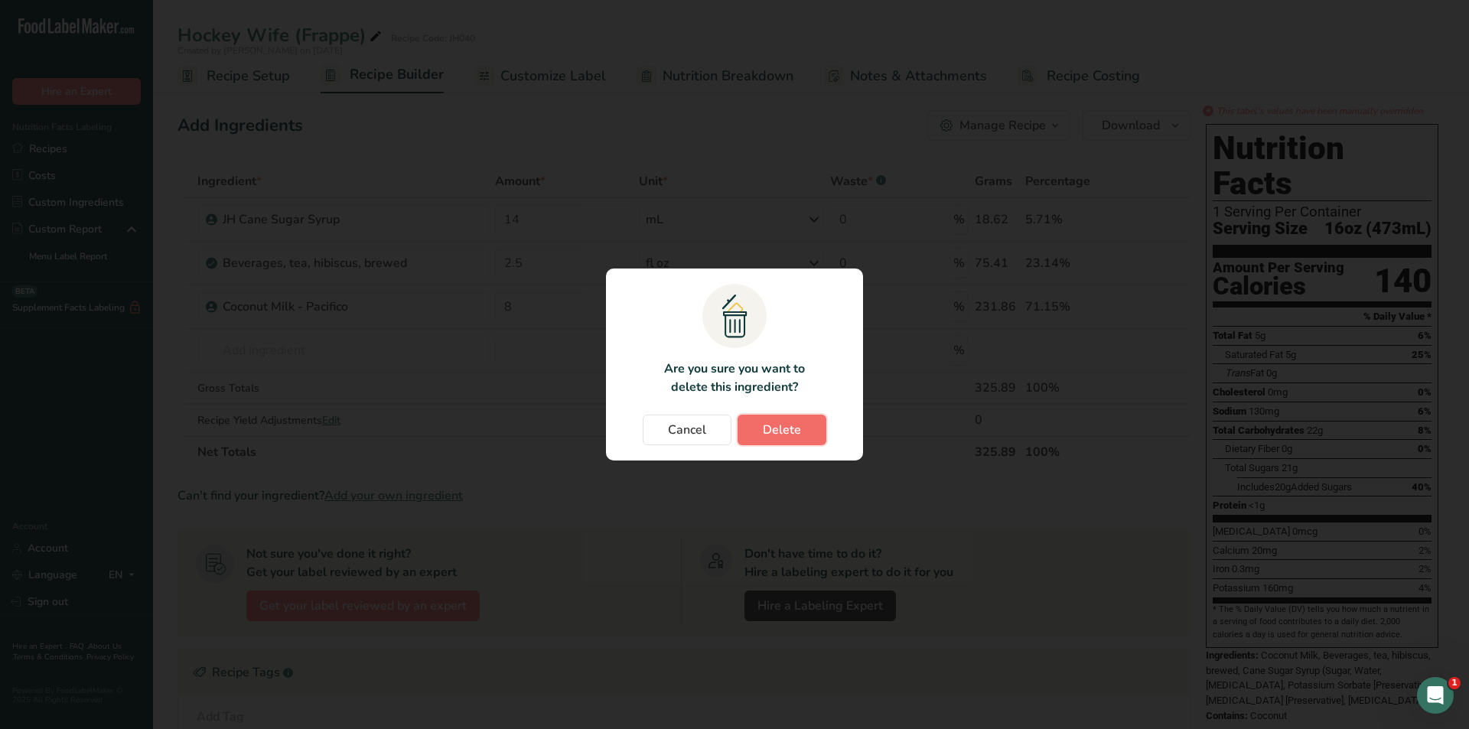
click at [762, 427] on button "Delete" at bounding box center [782, 430] width 89 height 31
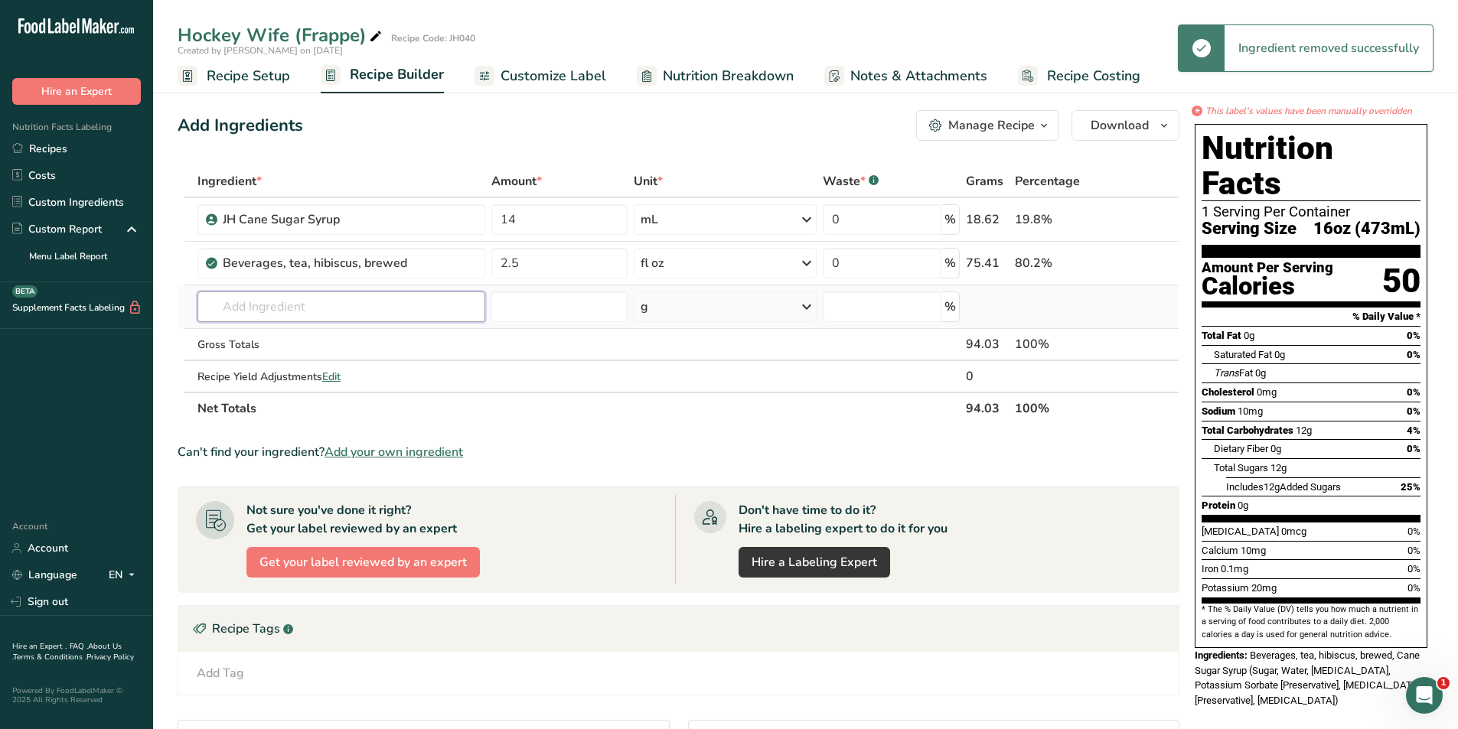
click at [277, 312] on input "text" at bounding box center [341, 307] width 288 height 31
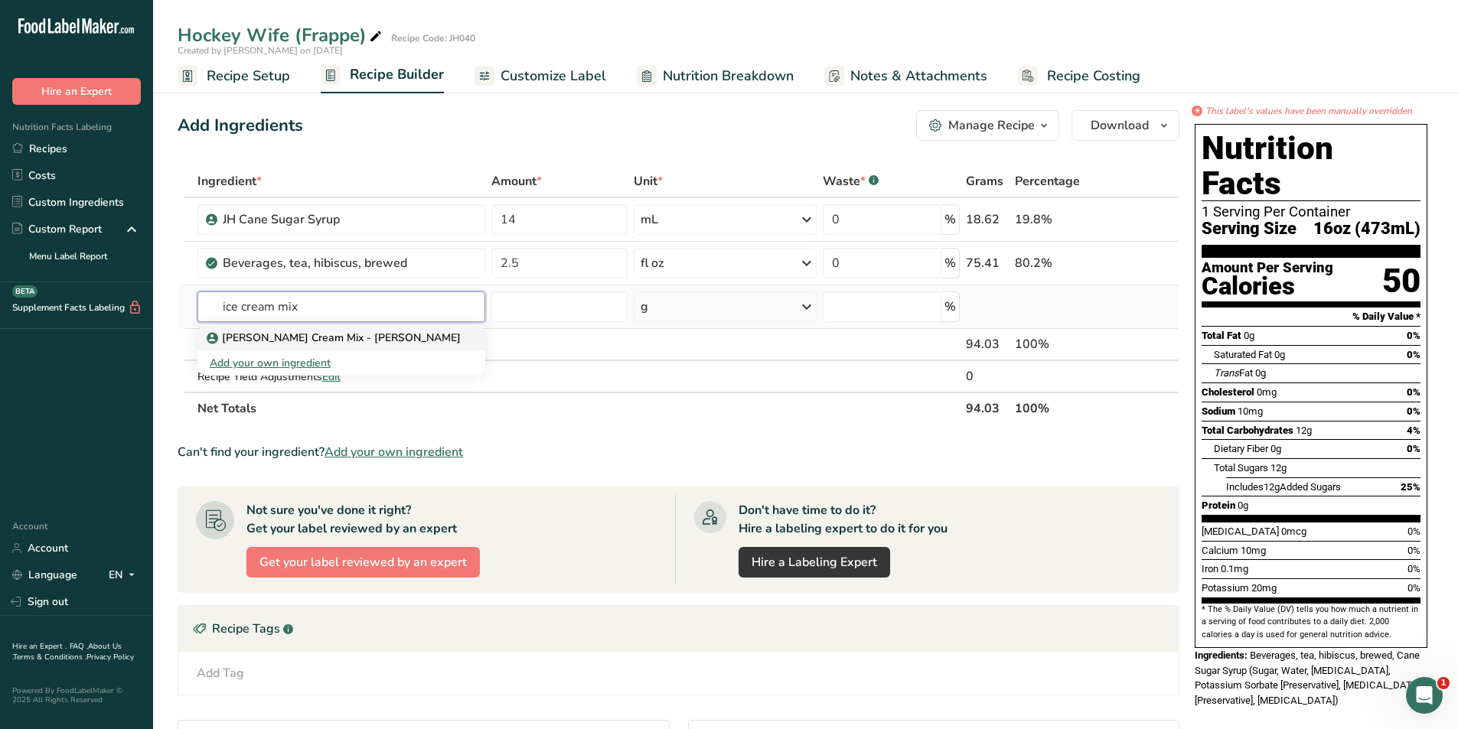
type input "ice cream mix"
click at [306, 342] on p "[PERSON_NAME] Cream Mix - [PERSON_NAME]" at bounding box center [335, 338] width 251 height 16
type input "[PERSON_NAME] Cream Mix - [PERSON_NAME]"
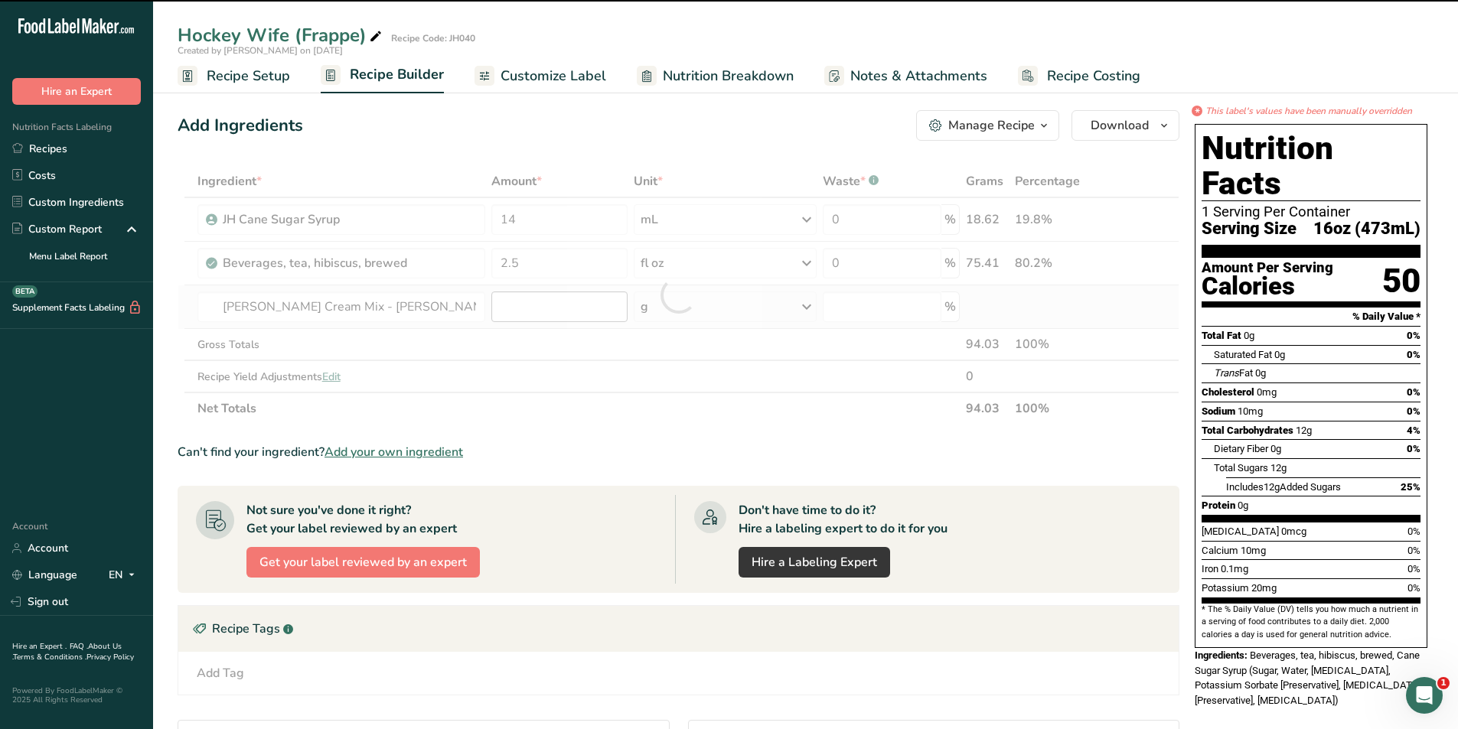
type input "0"
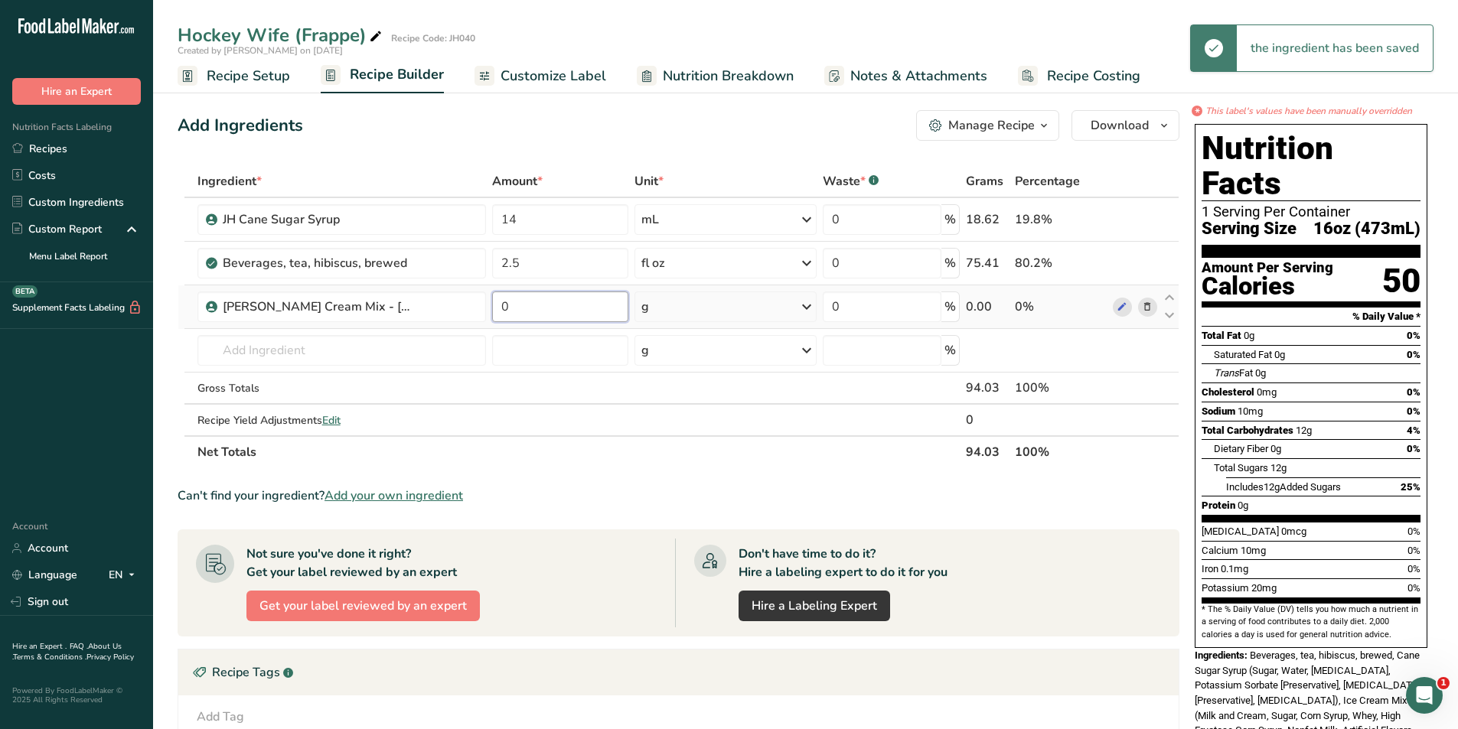
click at [543, 313] on input "0" at bounding box center [560, 307] width 136 height 31
type input "5"
click at [662, 303] on div "Ingredient * Amount * Unit * Waste * .a-a{fill:#347362;}.b-a{fill:#fff;} Grams …" at bounding box center [679, 316] width 1002 height 303
click at [701, 305] on div "g" at bounding box center [725, 307] width 182 height 31
click at [670, 520] on div "fl oz" at bounding box center [708, 522] width 116 height 16
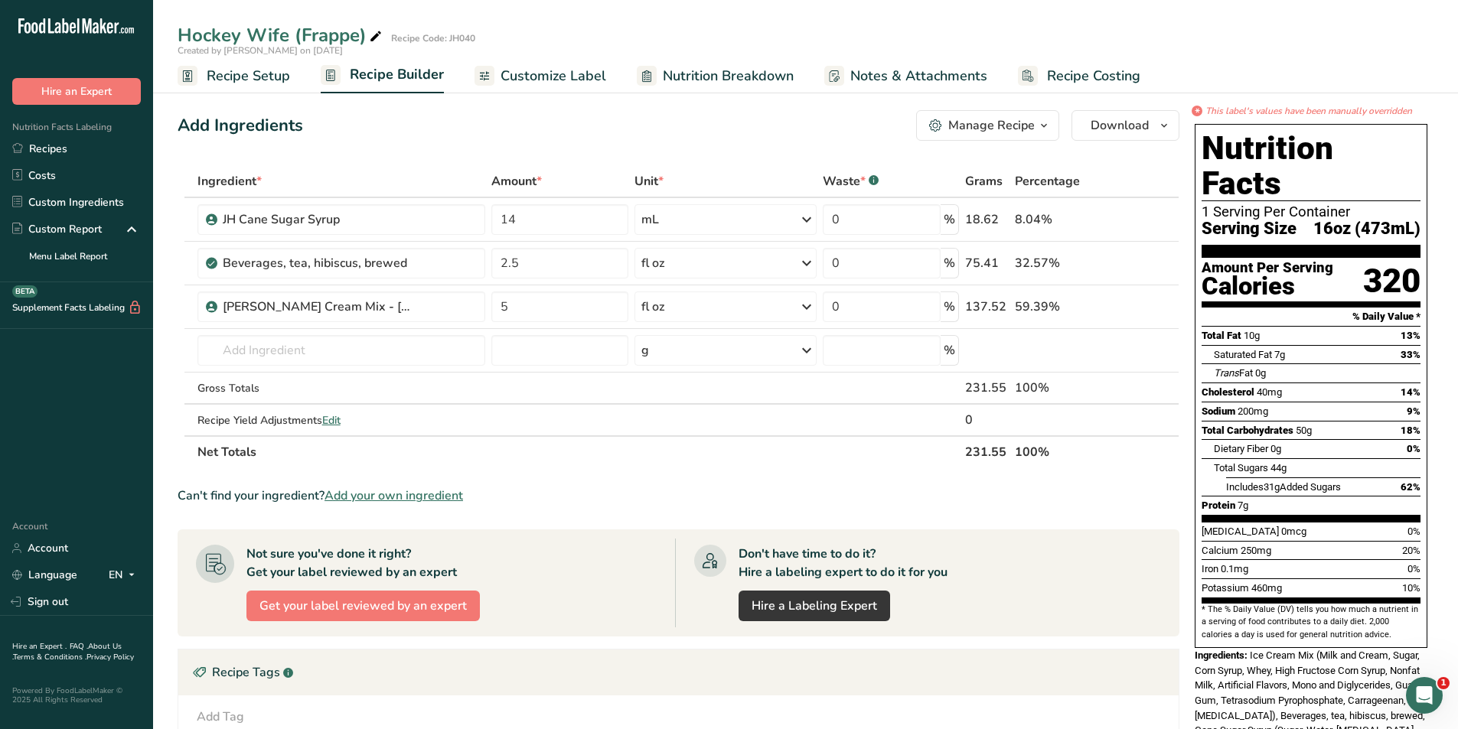
click at [542, 81] on span "Customize Label" at bounding box center [554, 76] width 106 height 21
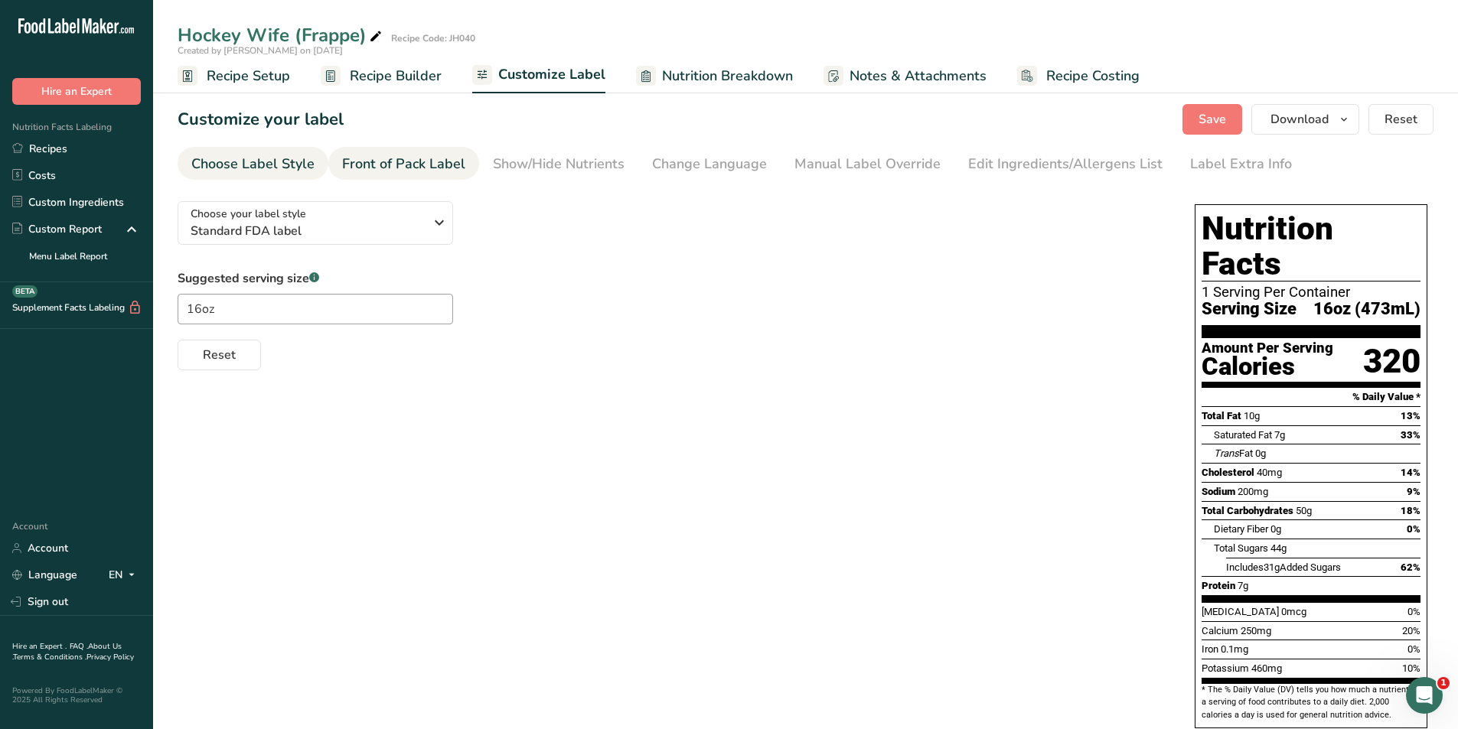
click at [394, 169] on div "Front of Pack Label" at bounding box center [403, 164] width 123 height 21
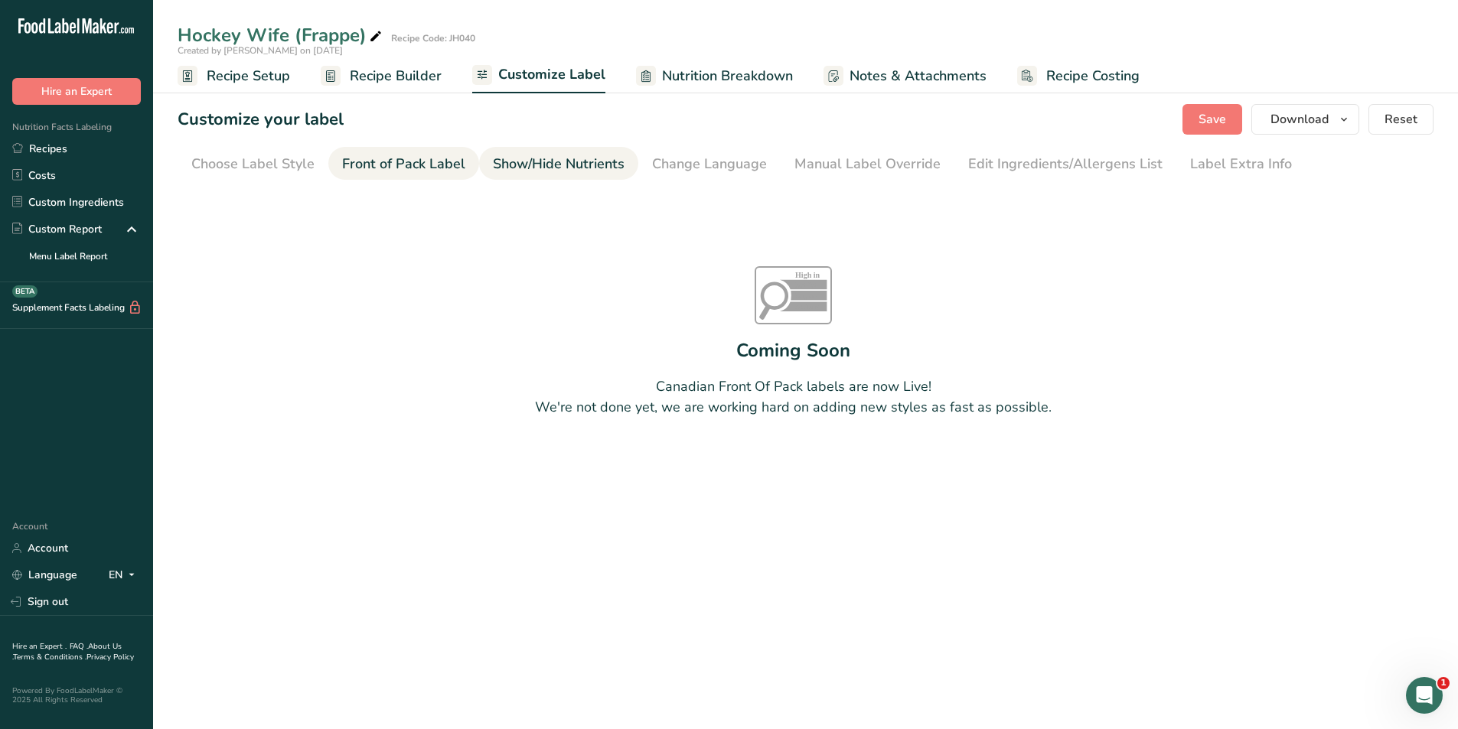
click at [516, 166] on div "Show/Hide Nutrients" at bounding box center [559, 164] width 132 height 21
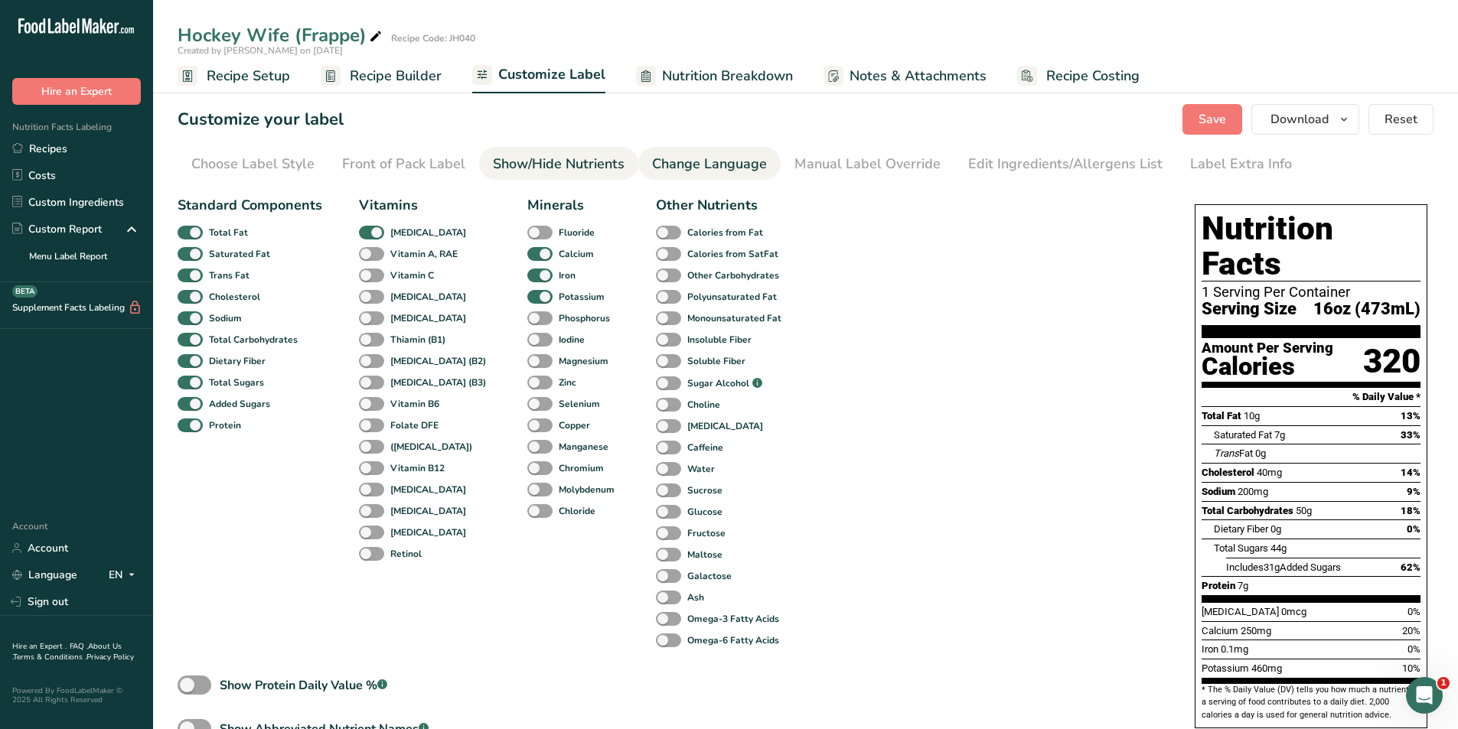
click at [693, 166] on div "Change Language" at bounding box center [709, 164] width 115 height 21
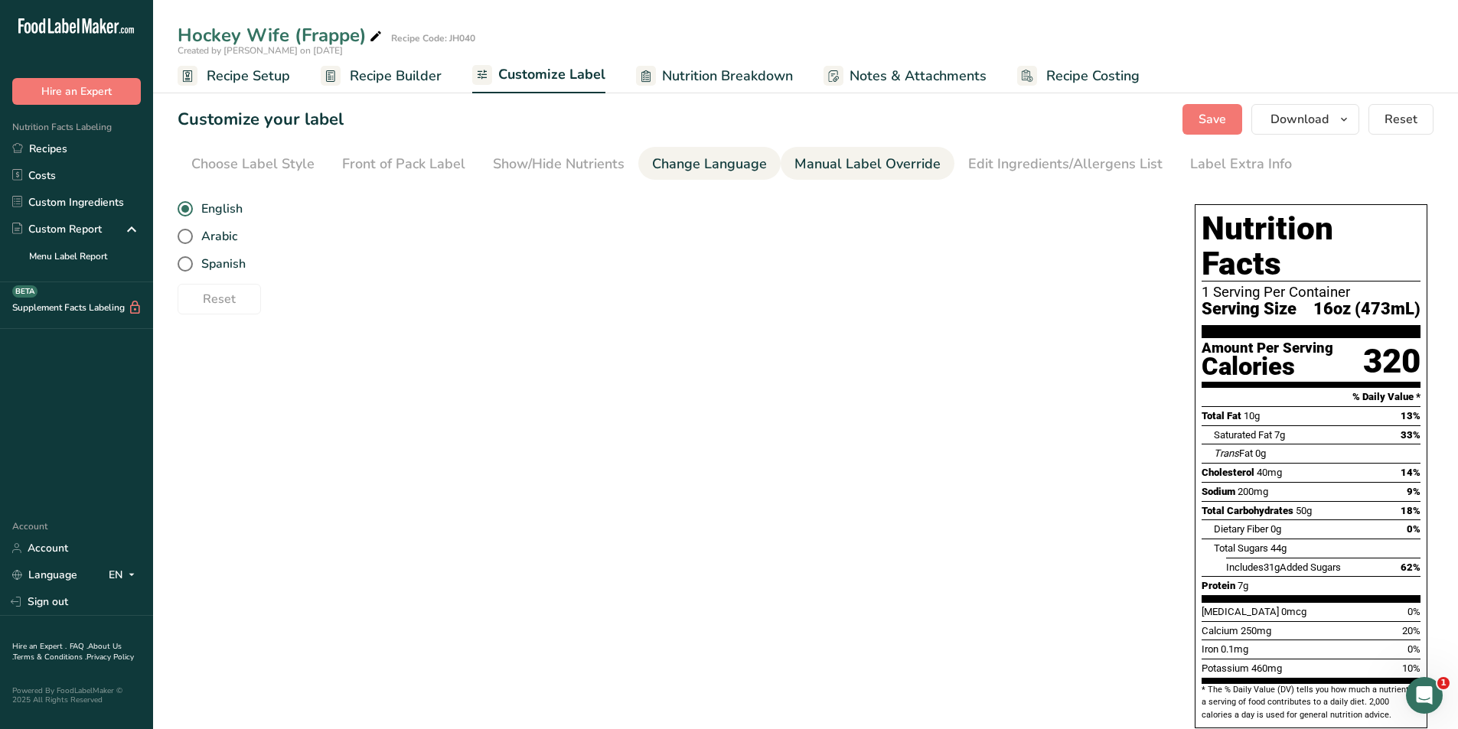
click at [837, 159] on div "Manual Label Override" at bounding box center [867, 164] width 146 height 21
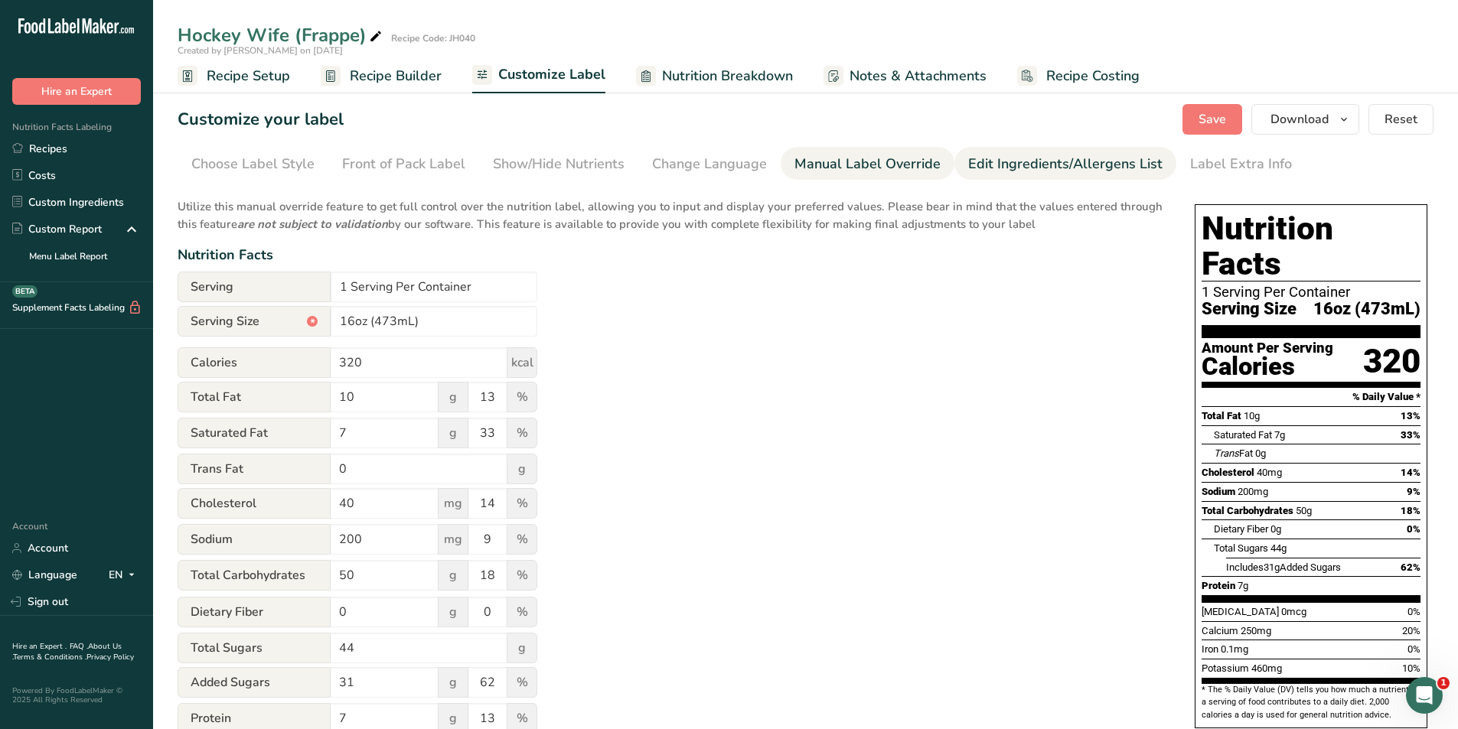
click at [1060, 158] on div "Edit Ingredients/Allergens List" at bounding box center [1065, 164] width 194 height 21
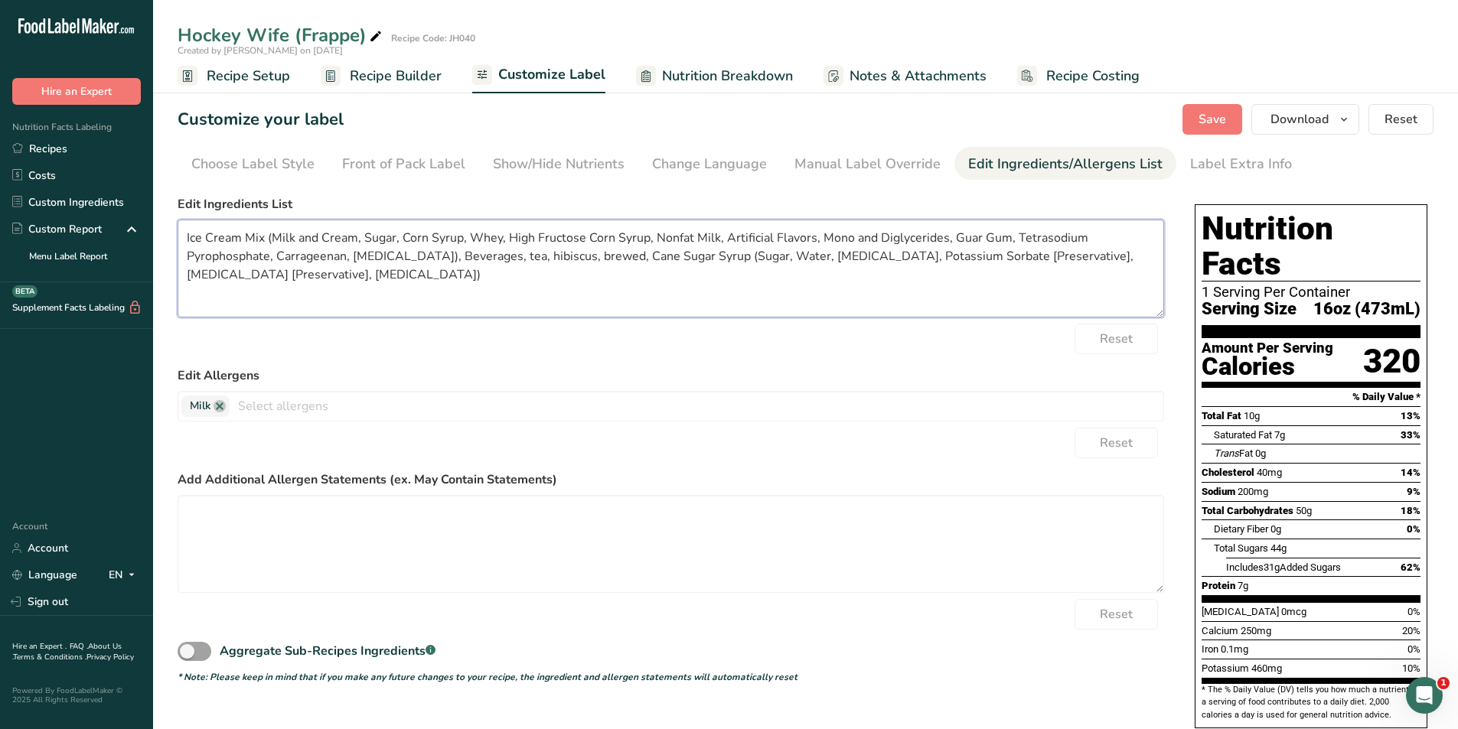
click at [475, 256] on textarea "Ice Cream Mix (Milk and Cream, Sugar, Corn Syrup, Whey, High Fructose Corn Syru…" at bounding box center [671, 269] width 987 height 98
type textarea "Ice Cream Mix (Milk and Cream, Sugar, Corn Syrup, Whey, High Fructose Corn Syru…"
click at [1223, 116] on span "Save" at bounding box center [1213, 119] width 28 height 18
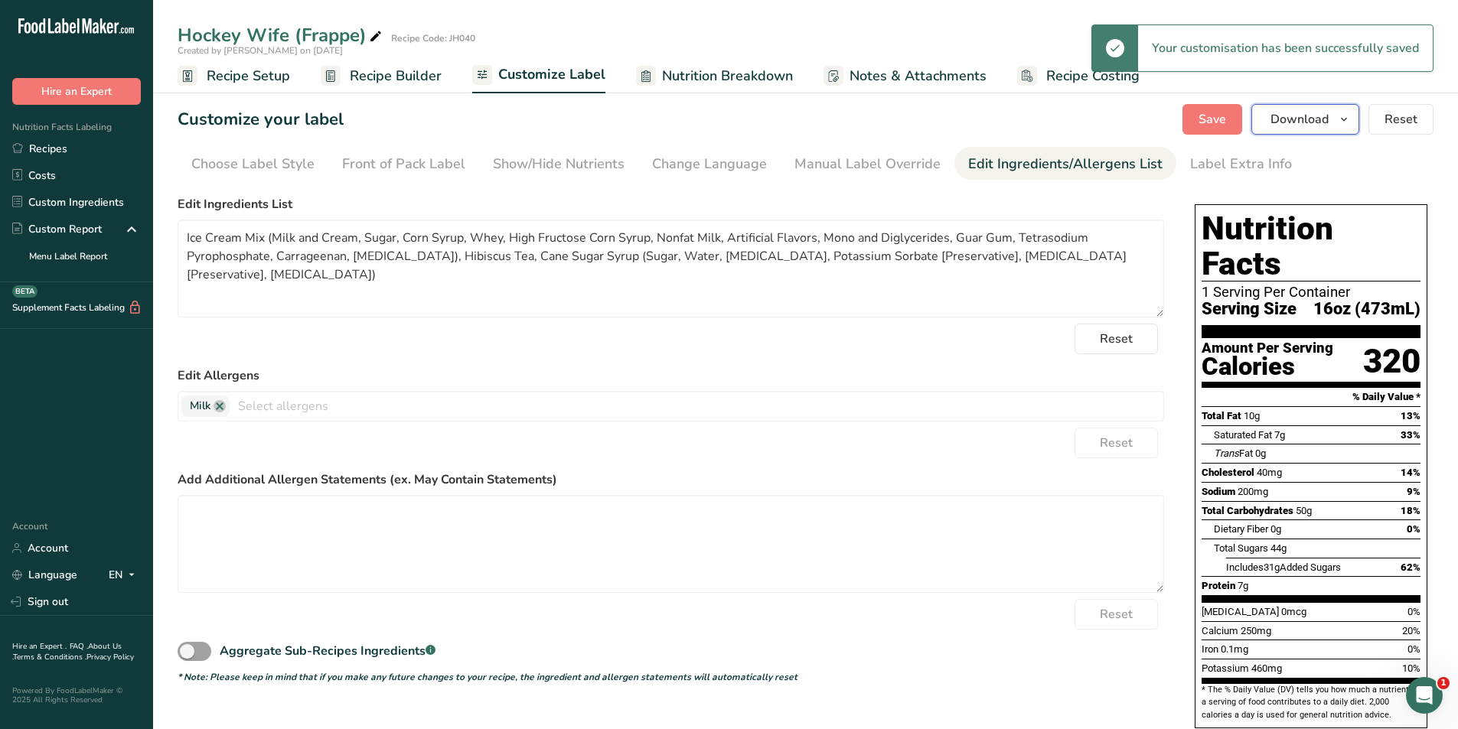
click at [1295, 116] on span "Download" at bounding box center [1299, 119] width 58 height 18
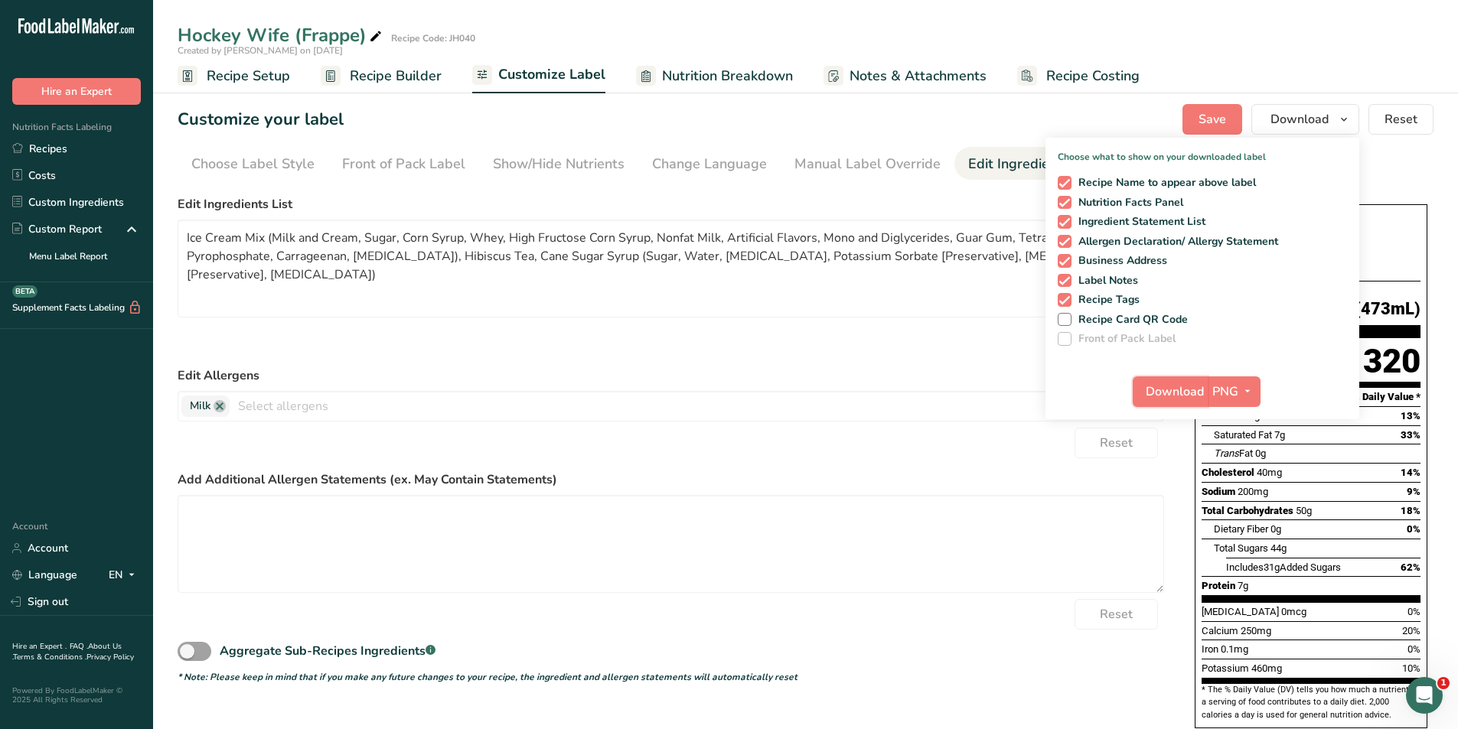
click at [1163, 398] on span "Download" at bounding box center [1175, 392] width 58 height 18
drag, startPoint x: 249, startPoint y: 84, endPoint x: 246, endPoint y: 107, distance: 23.3
click at [249, 84] on span "Recipe Setup" at bounding box center [248, 76] width 83 height 21
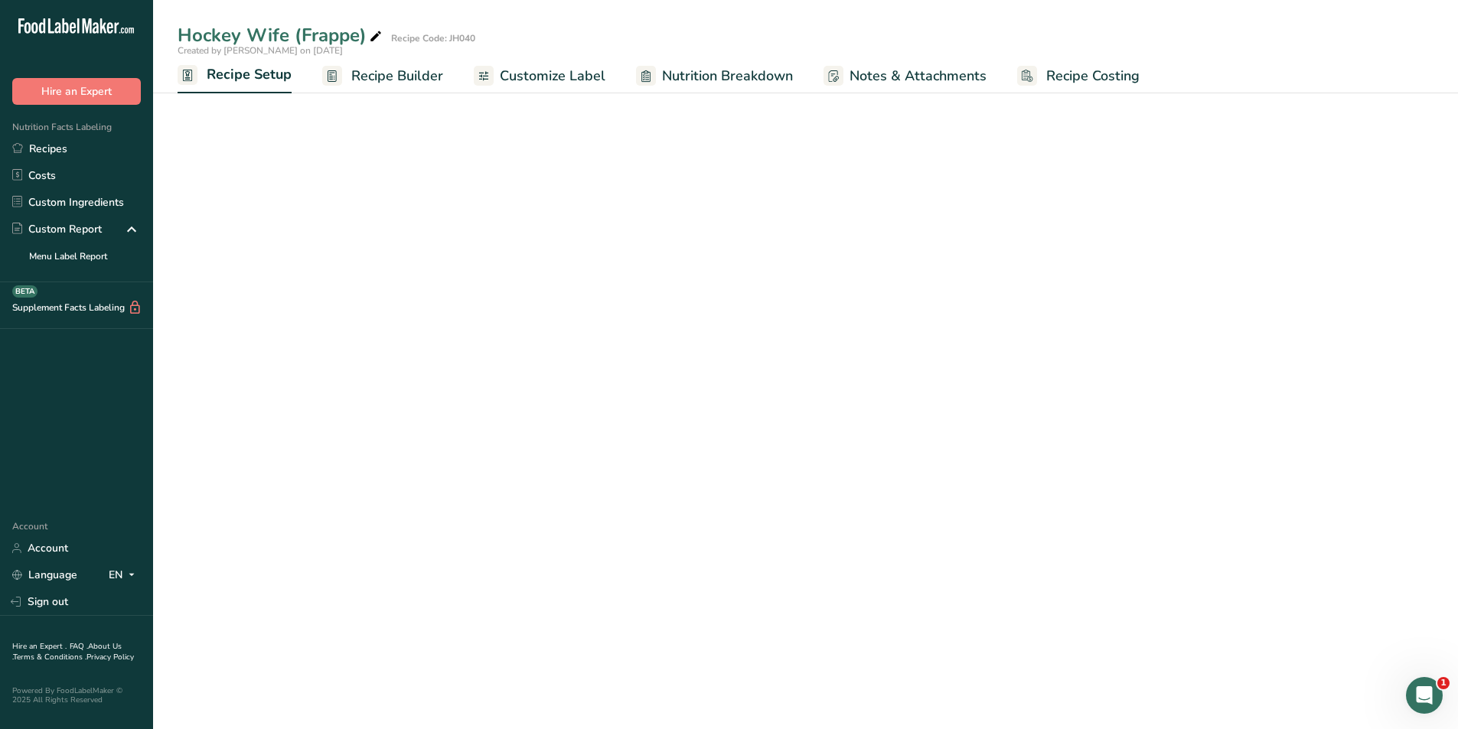
select select "22"
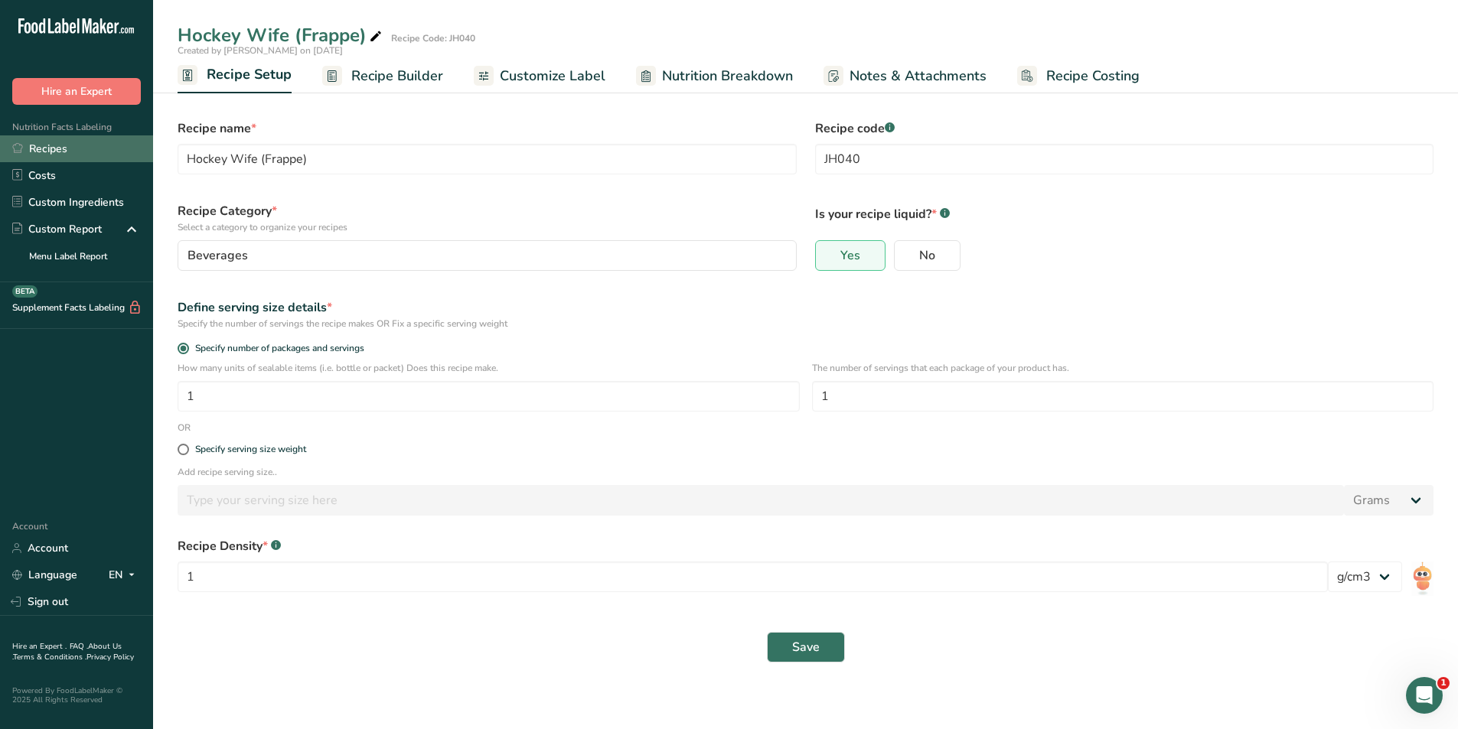
click at [62, 155] on link "Recipes" at bounding box center [76, 148] width 153 height 27
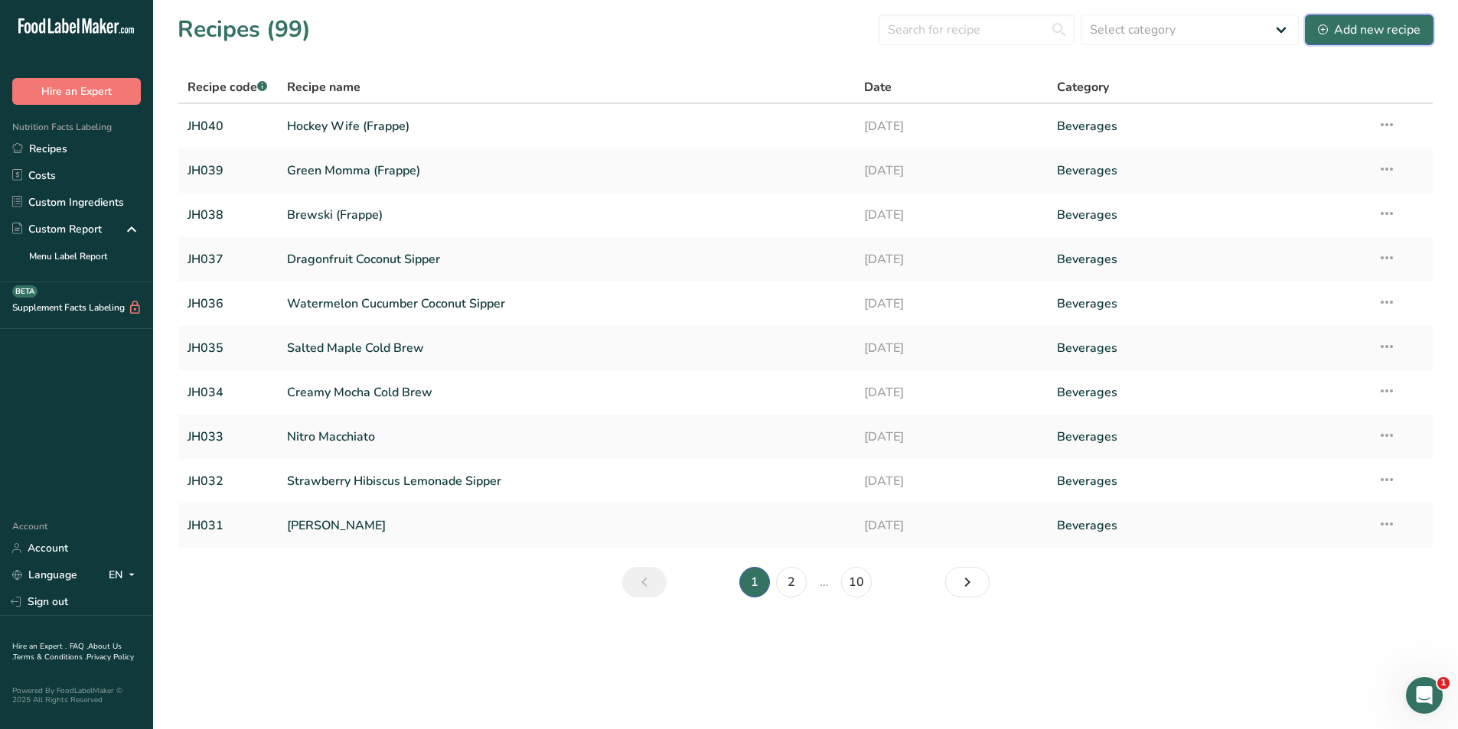
click at [1332, 28] on div "Add new recipe" at bounding box center [1369, 30] width 103 height 18
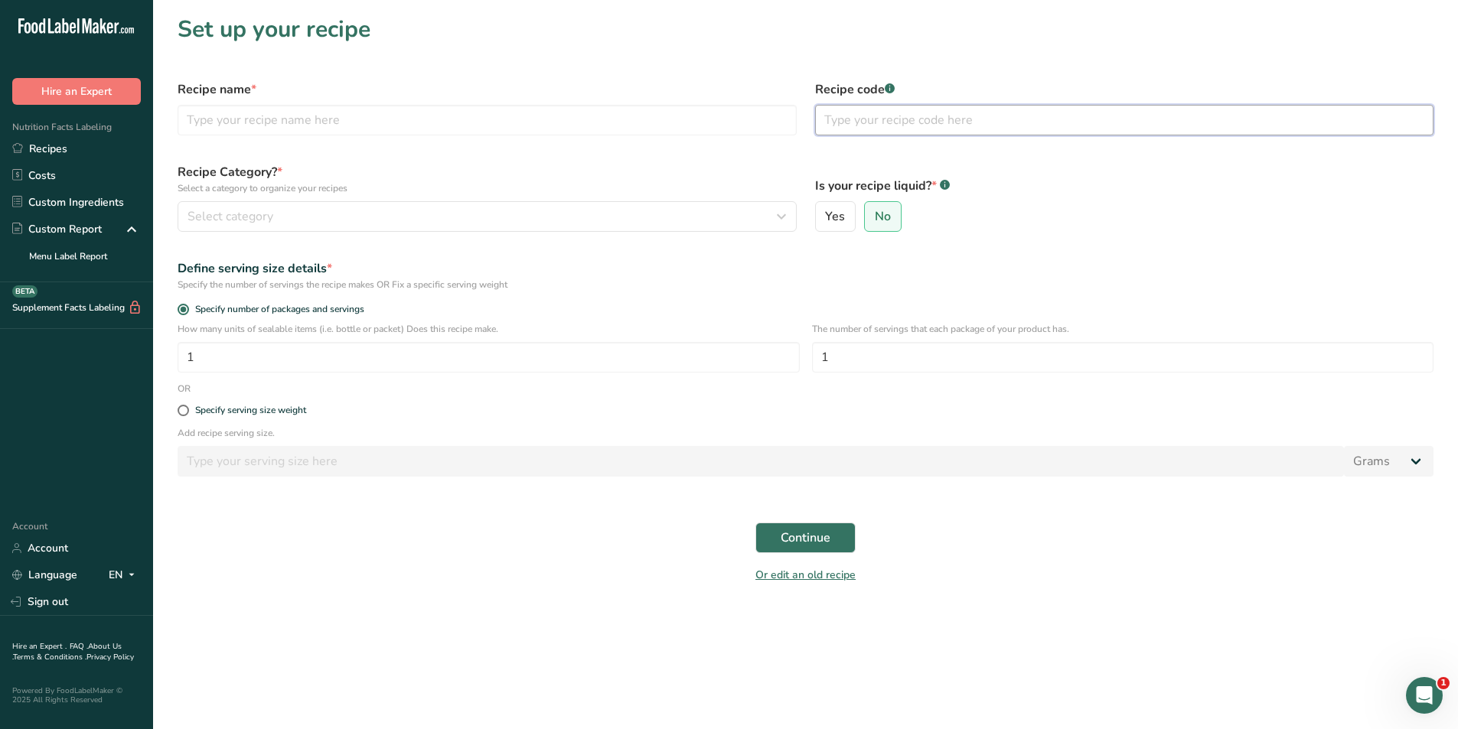
click at [920, 121] on input "text" at bounding box center [1124, 120] width 619 height 31
type input "JH041"
drag, startPoint x: 434, startPoint y: 125, endPoint x: 432, endPoint y: 115, distance: 10.1
click at [434, 125] on input "text" at bounding box center [487, 120] width 619 height 31
type input "Honey Baby (Hot)"
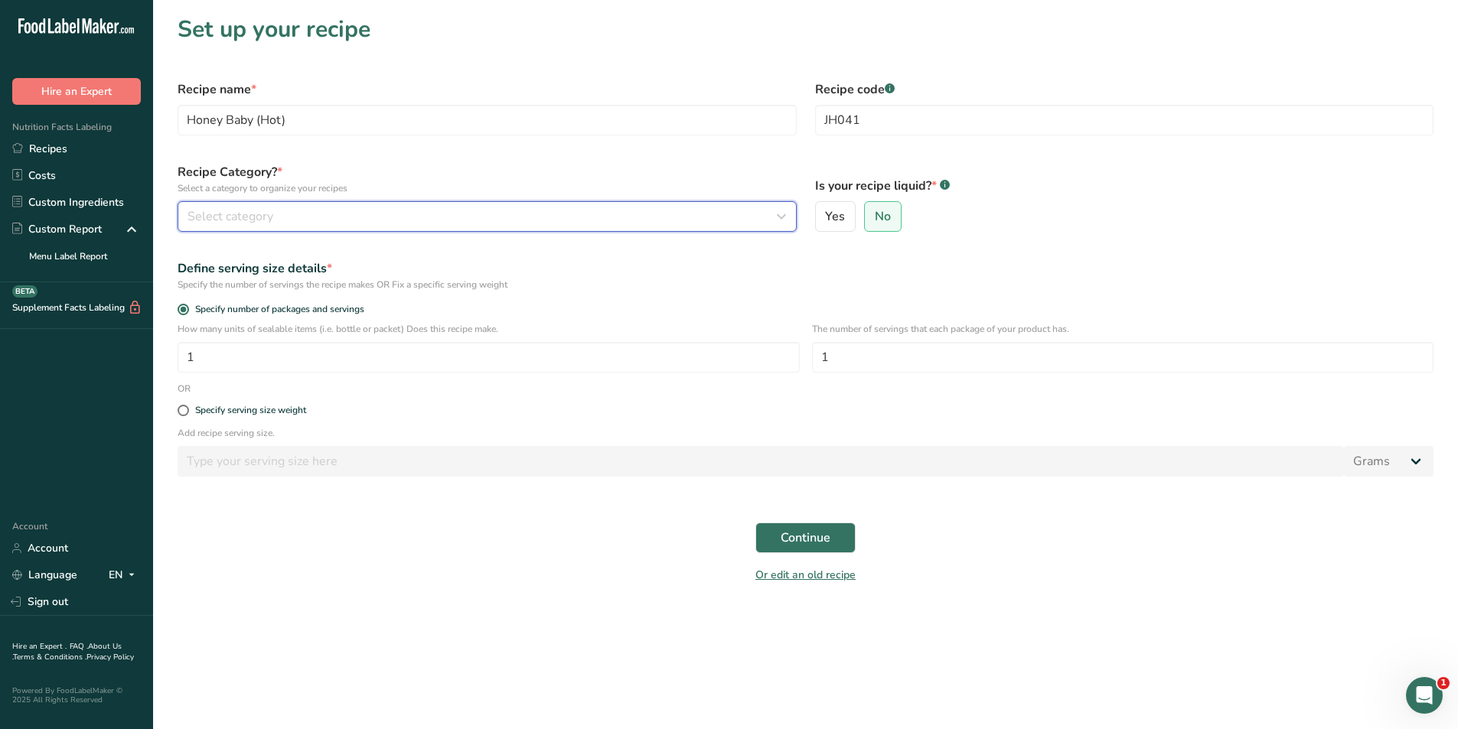
click at [363, 211] on div "Select category" at bounding box center [483, 216] width 590 height 18
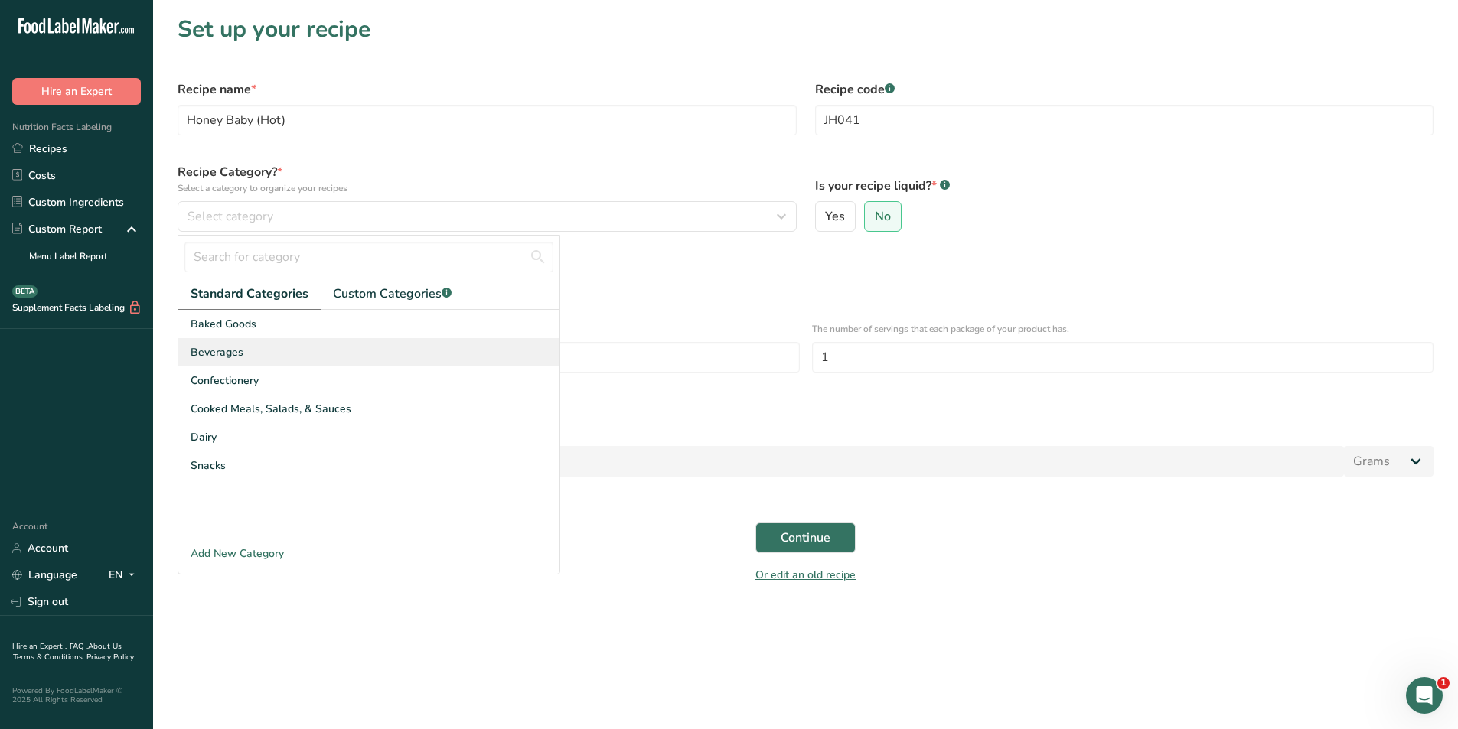
click at [222, 357] on span "Beverages" at bounding box center [217, 352] width 53 height 16
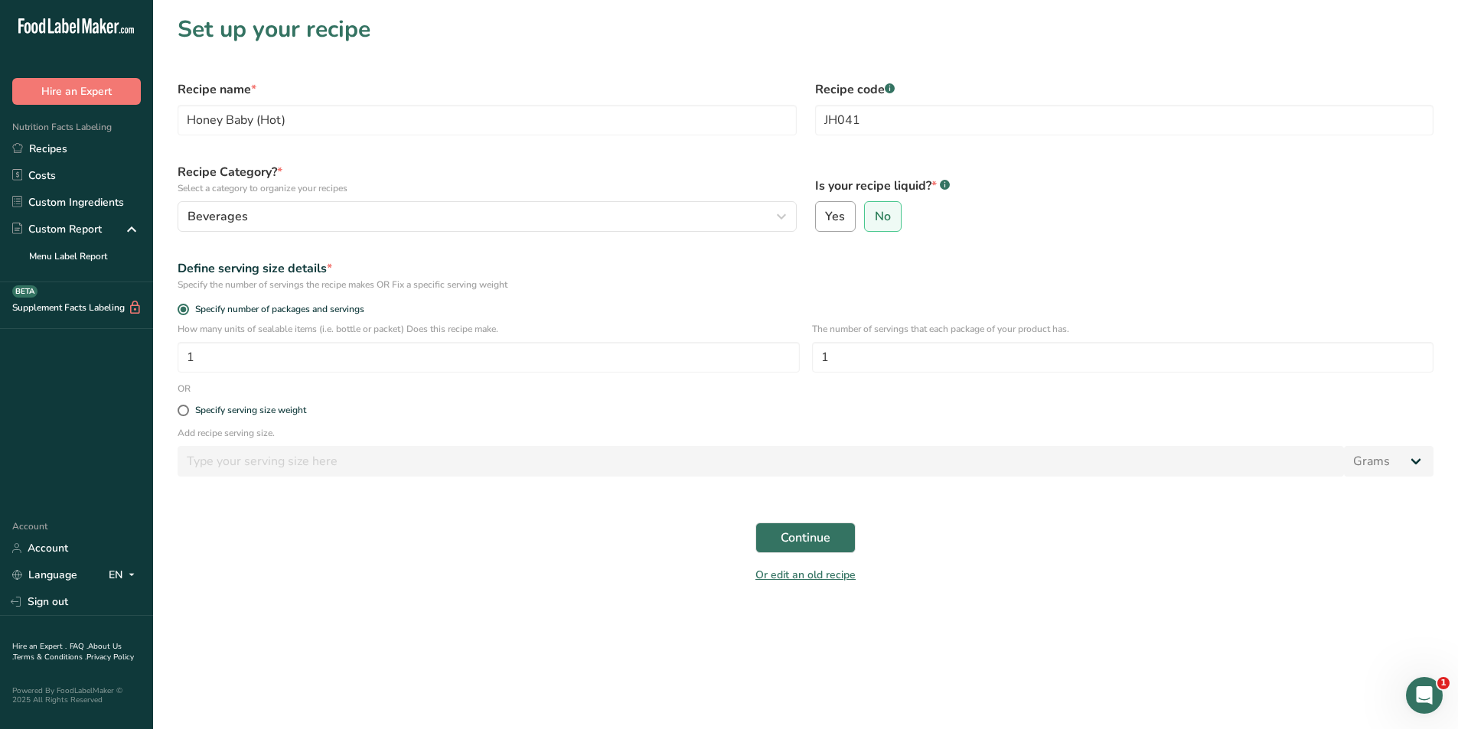
click at [830, 209] on span "Yes" at bounding box center [835, 216] width 20 height 15
click at [826, 212] on input "Yes" at bounding box center [821, 217] width 10 height 10
radio input "true"
radio input "false"
select select "22"
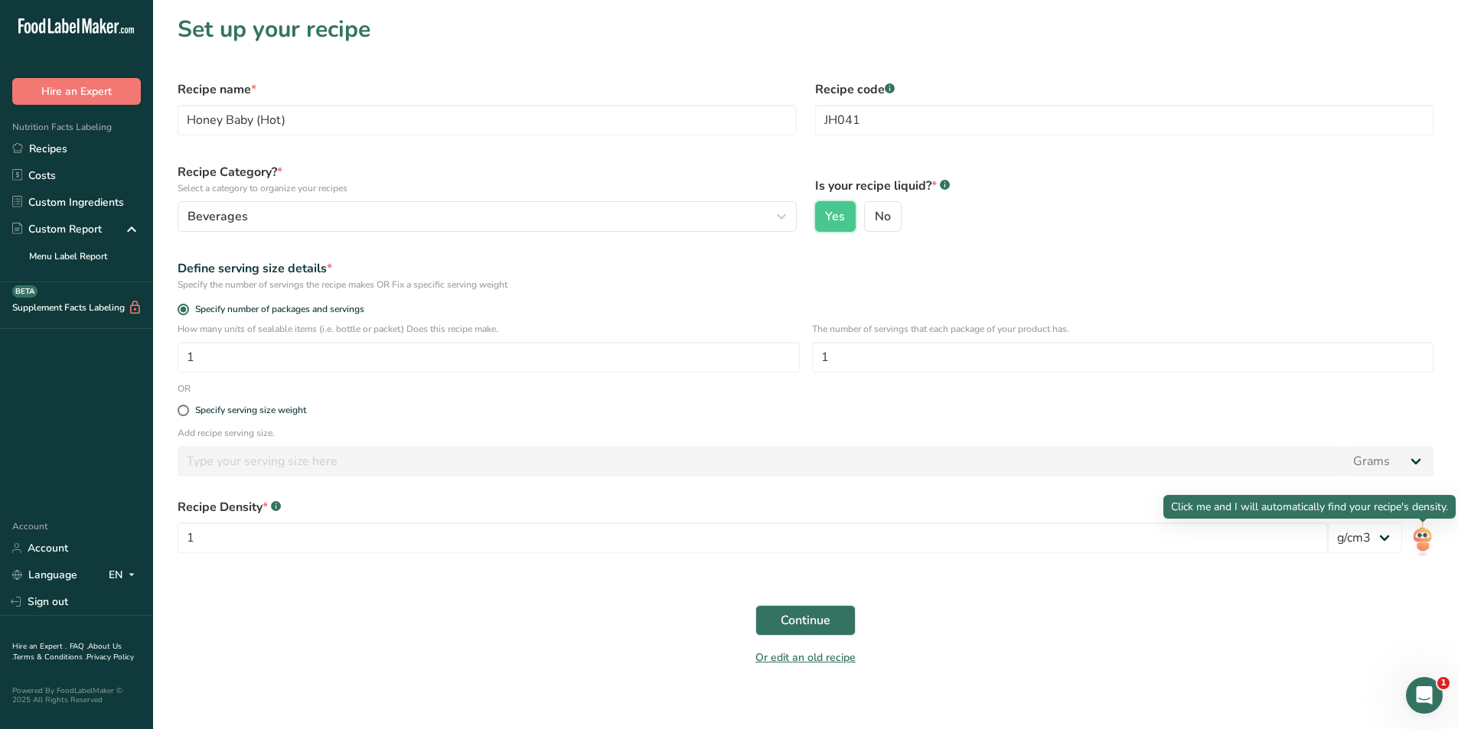
click at [1417, 538] on img at bounding box center [1422, 540] width 22 height 34
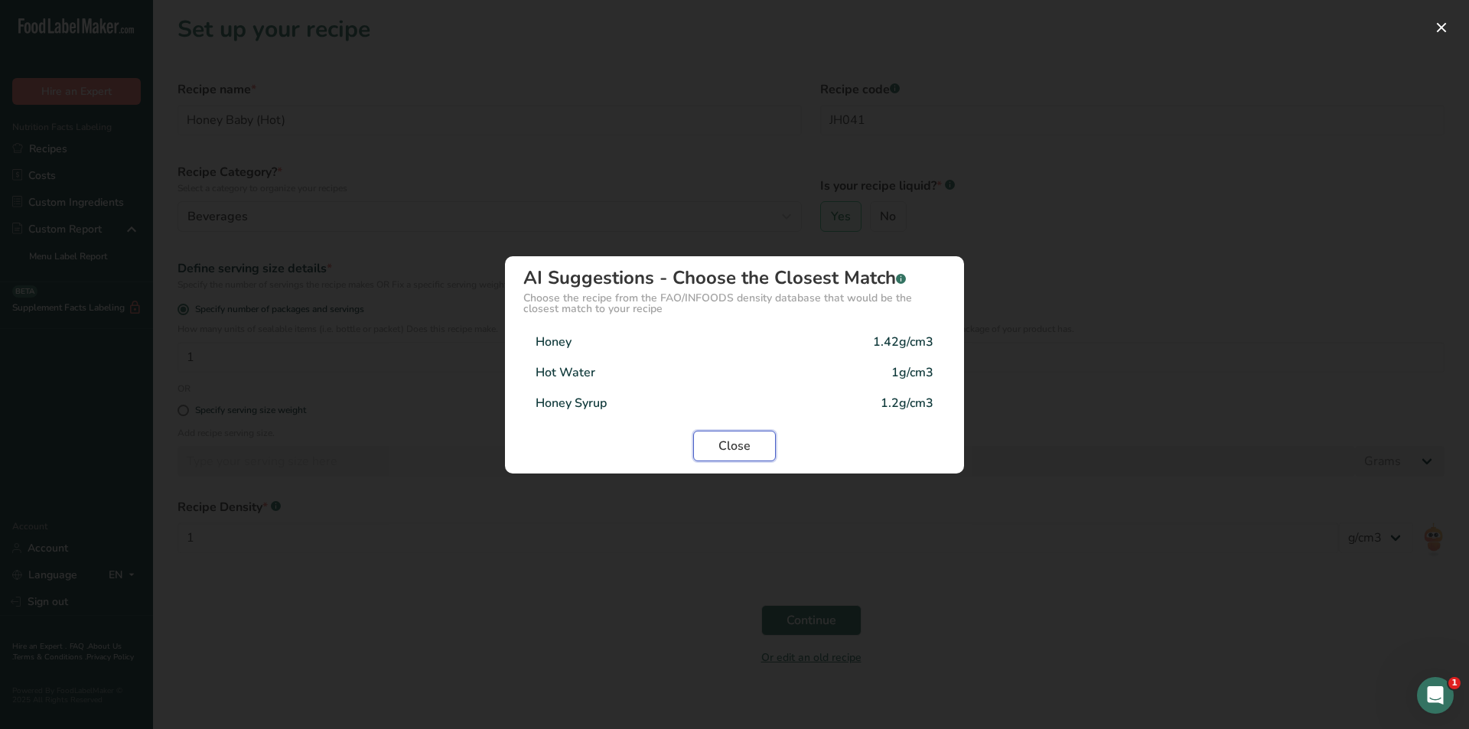
click at [723, 445] on span "Close" at bounding box center [735, 446] width 32 height 18
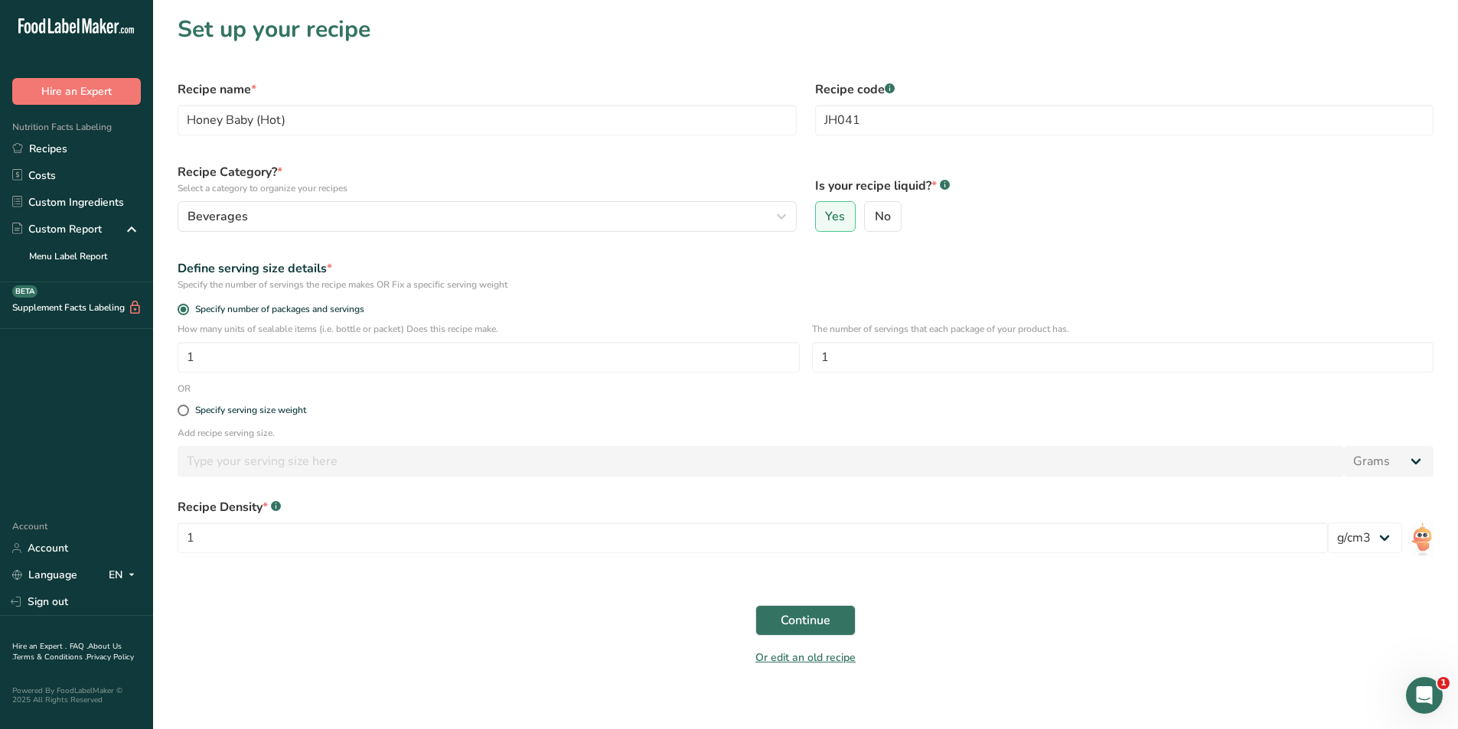
click at [503, 629] on div "Continue" at bounding box center [805, 620] width 1274 height 49
click at [800, 612] on span "Continue" at bounding box center [806, 621] width 50 height 18
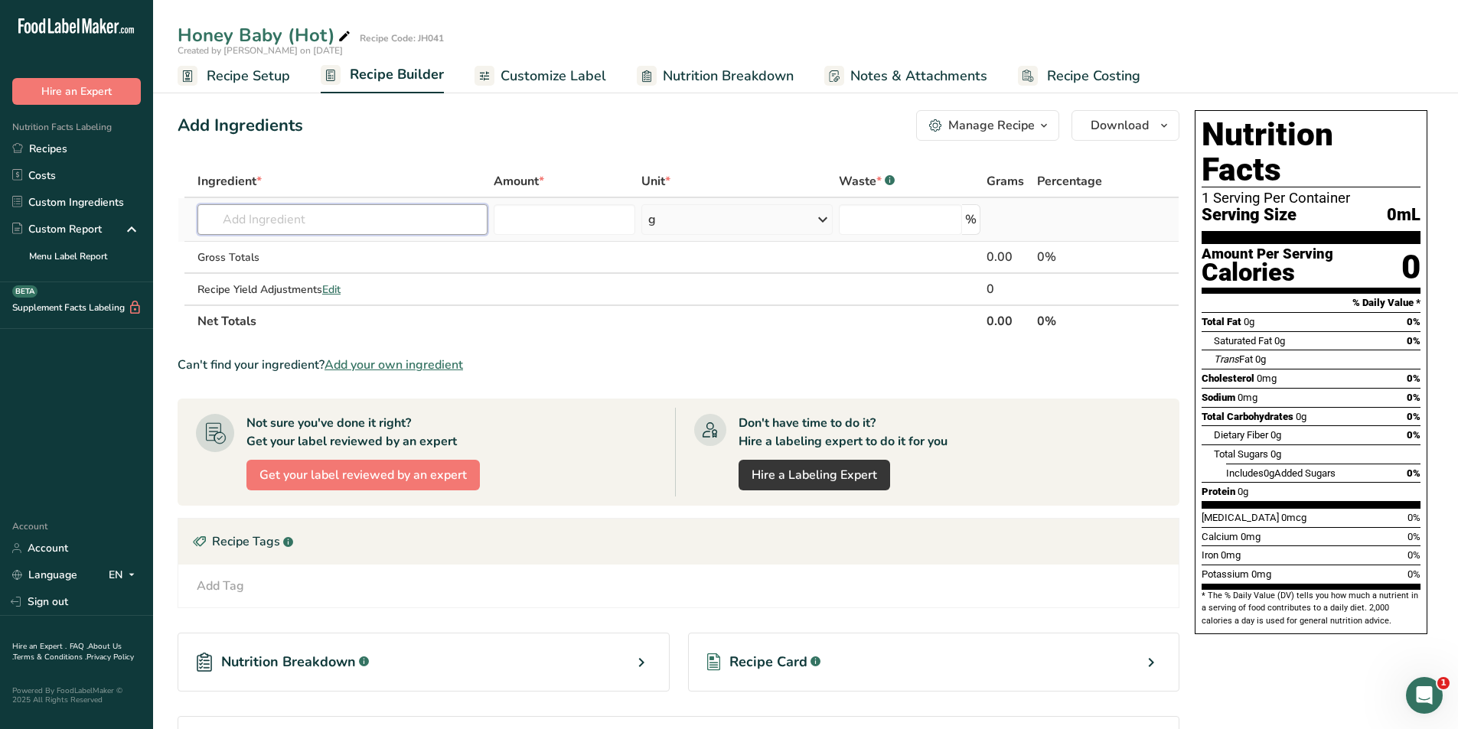
click at [328, 219] on input "text" at bounding box center [342, 219] width 290 height 31
type input "Cinnamon Syrup"
click at [329, 245] on p "Cinnamon Syrup - Torani" at bounding box center [277, 251] width 134 height 16
type input "Cinnamon Syrup - Torani"
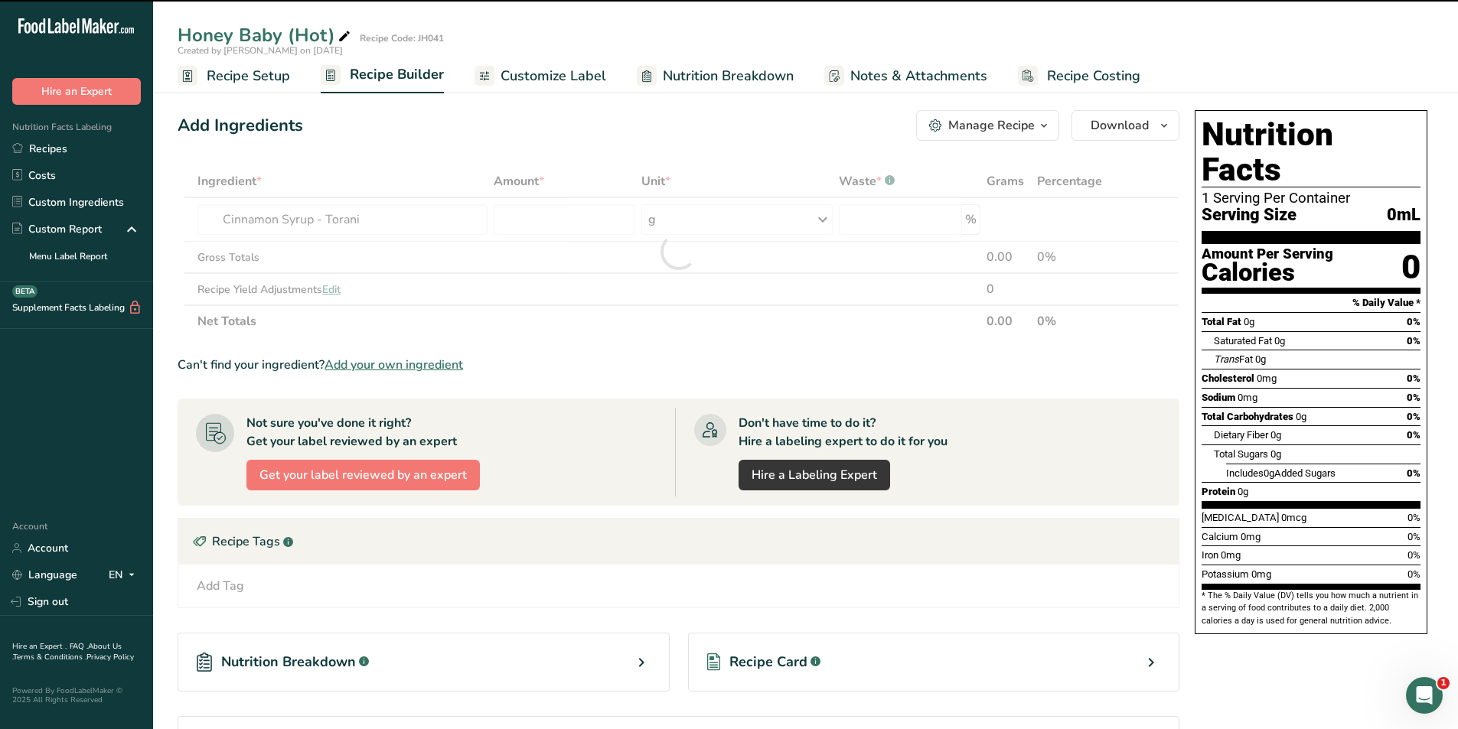
type input "0"
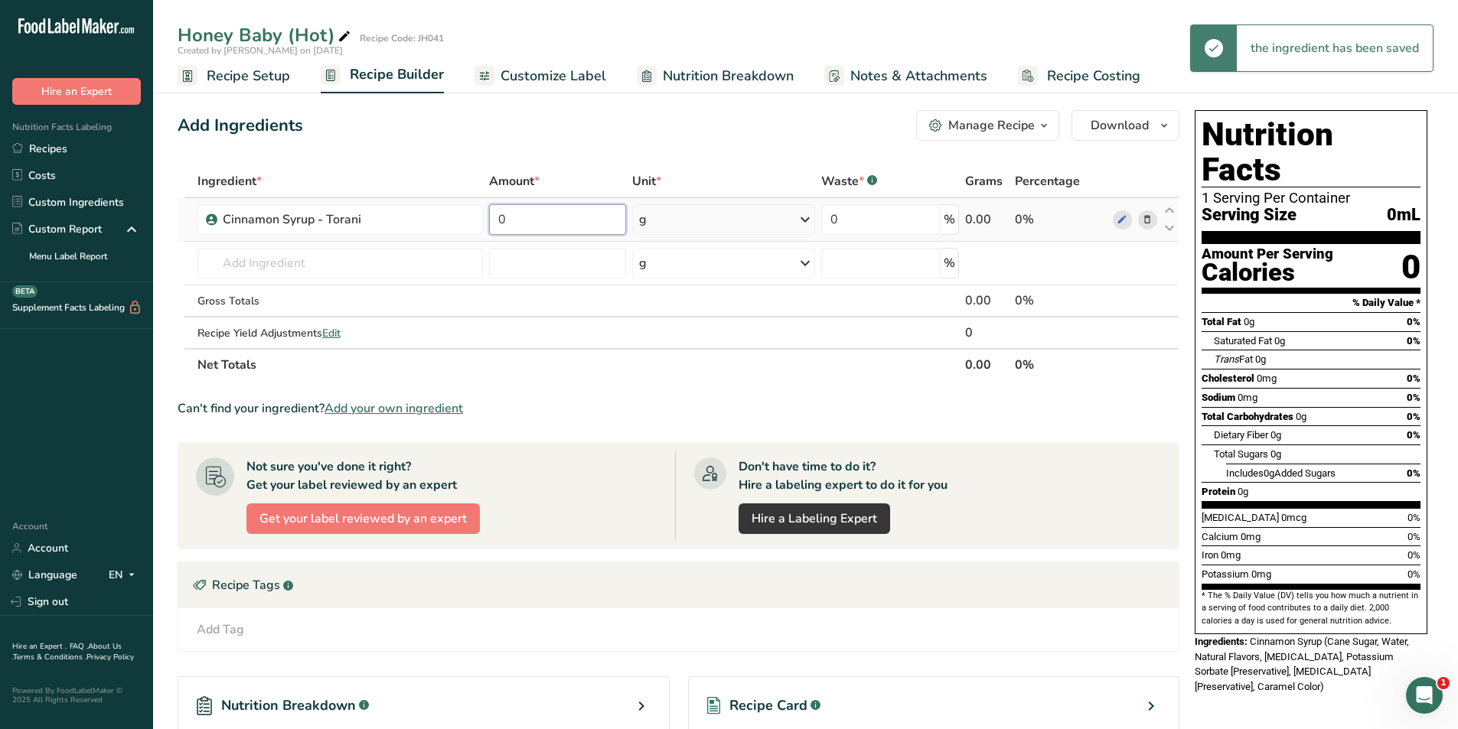
click at [574, 217] on input "0" at bounding box center [558, 219] width 138 height 31
drag, startPoint x: 539, startPoint y: 215, endPoint x: 490, endPoint y: 217, distance: 49.0
click at [491, 217] on input "0" at bounding box center [558, 219] width 138 height 31
click at [658, 216] on div "Ingredient * Amount * Unit * Waste * .a-a{fill:#347362;}.b-a{fill:#fff;} Grams …" at bounding box center [679, 273] width 1002 height 216
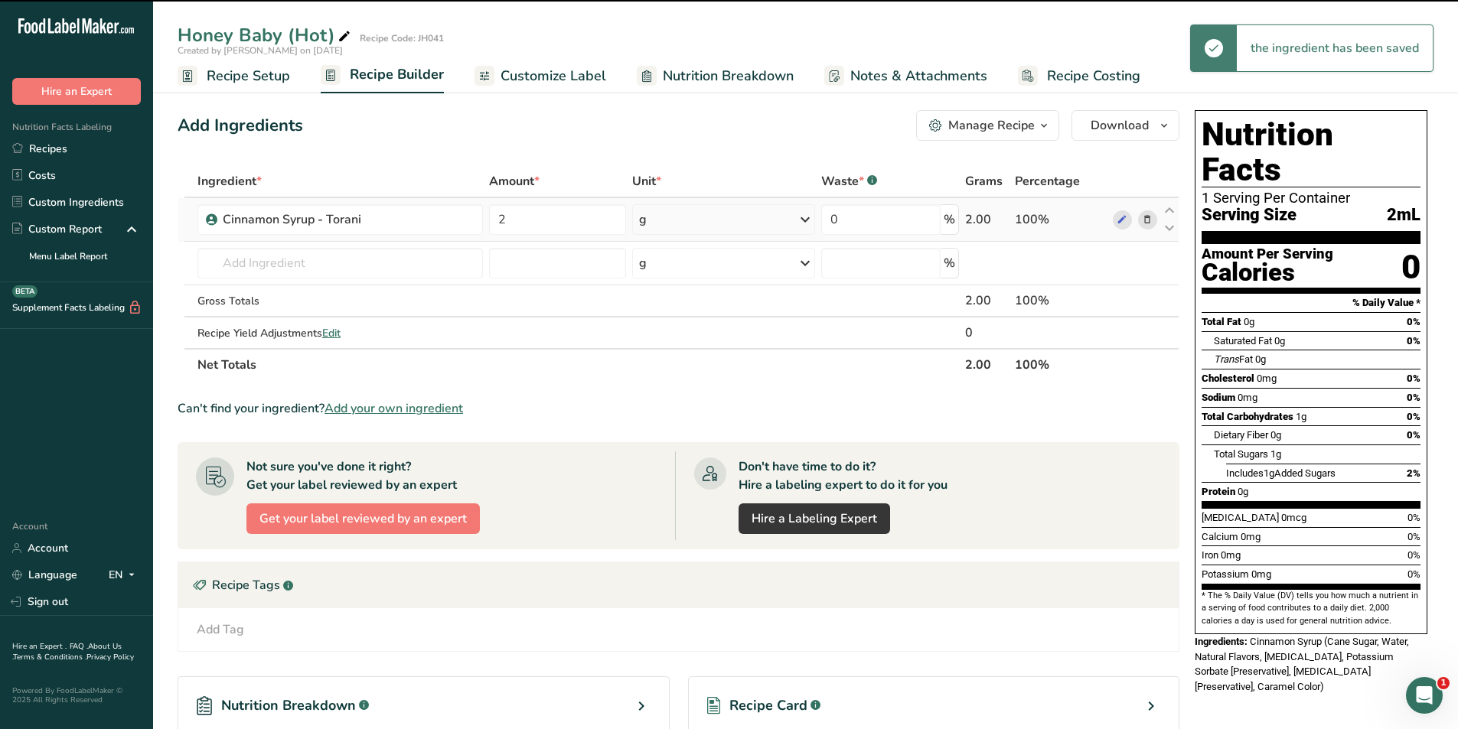
click at [797, 216] on icon at bounding box center [805, 220] width 18 height 28
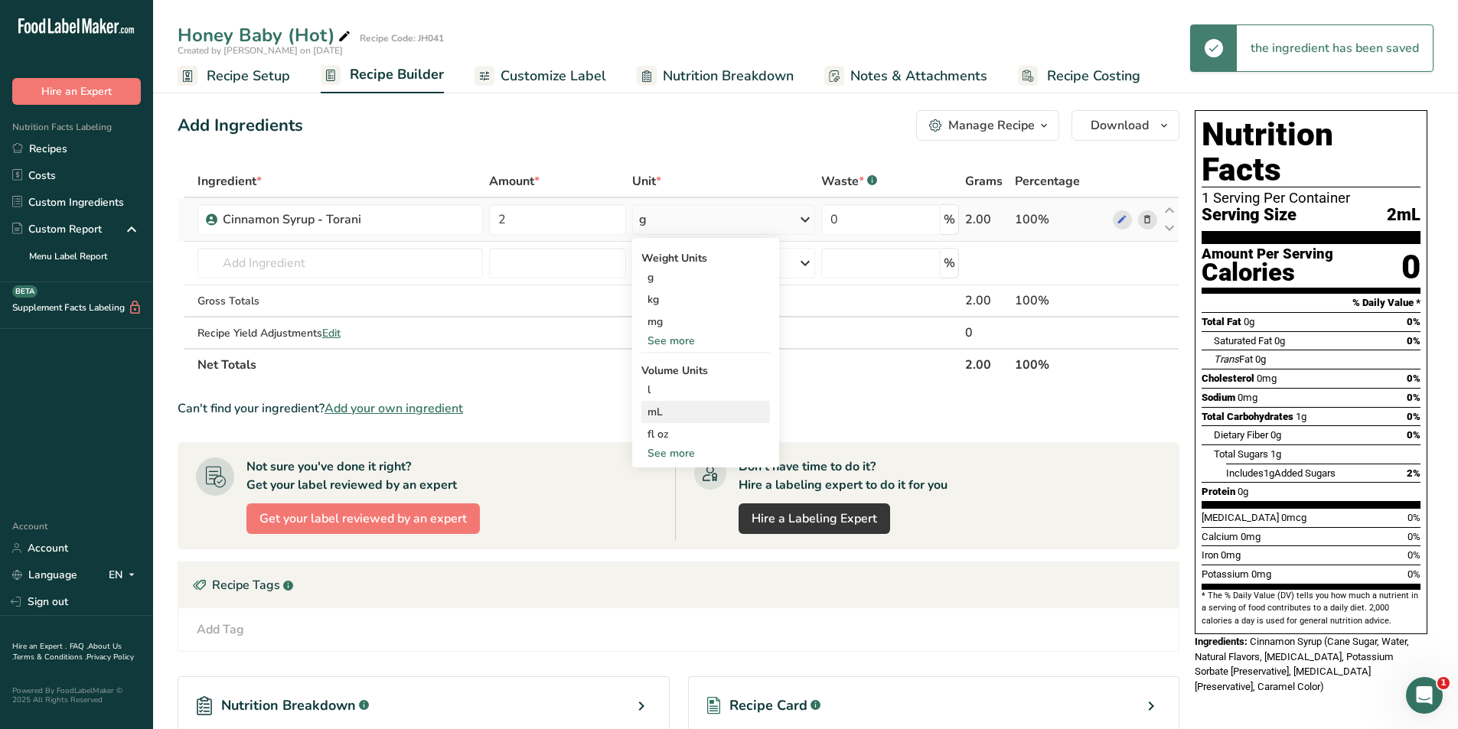
click at [668, 408] on div "mL" at bounding box center [705, 412] width 116 height 16
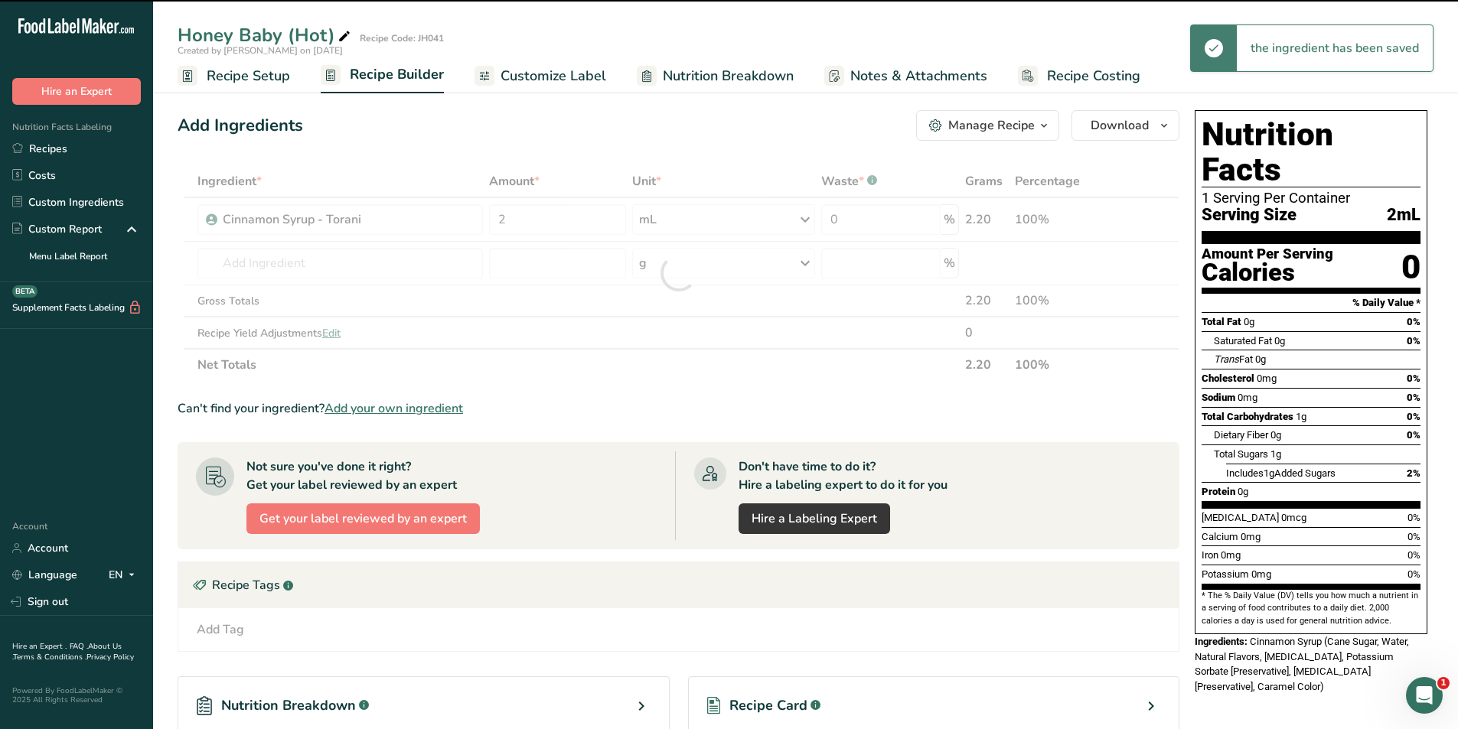
click at [524, 215] on div at bounding box center [679, 273] width 1002 height 216
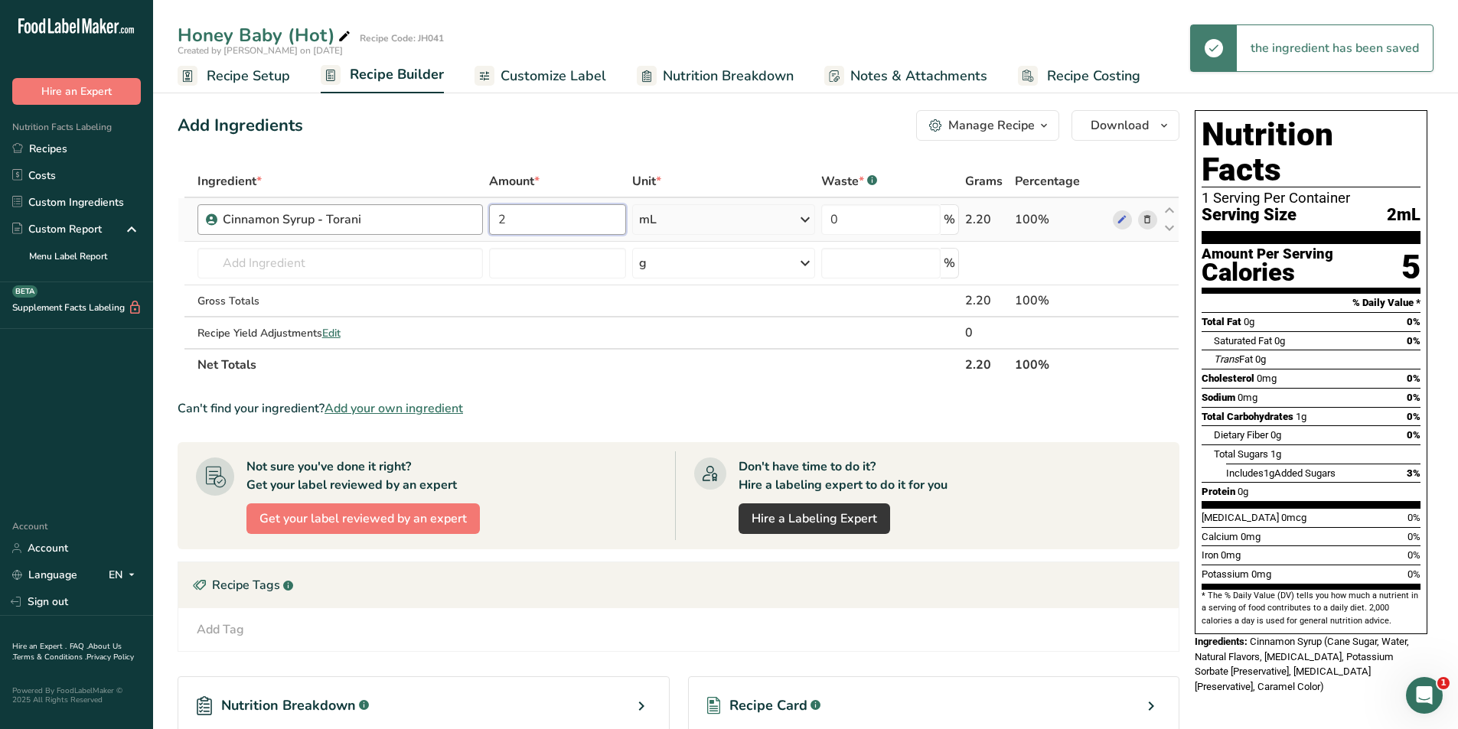
drag, startPoint x: 517, startPoint y: 219, endPoint x: 471, endPoint y: 223, distance: 46.1
click at [471, 223] on tr "Cinnamon Syrup - Torani 2 mL Weight Units g kg mg See more Volume Units l mL fl…" at bounding box center [678, 220] width 1000 height 44
type input "14"
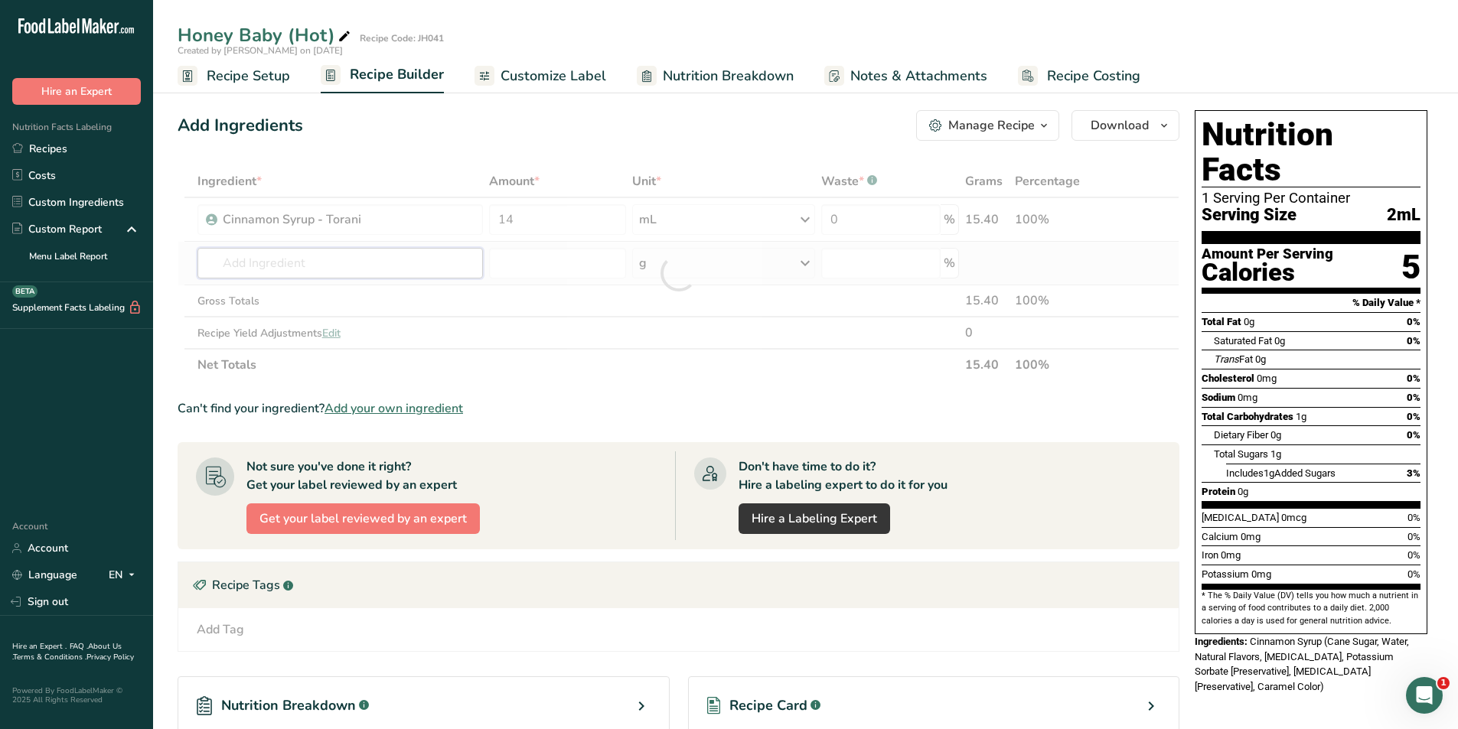
click at [340, 269] on div "Ingredient * Amount * Unit * Waste * .a-a{fill:#347362;}.b-a{fill:#fff;} Grams …" at bounding box center [679, 273] width 1002 height 216
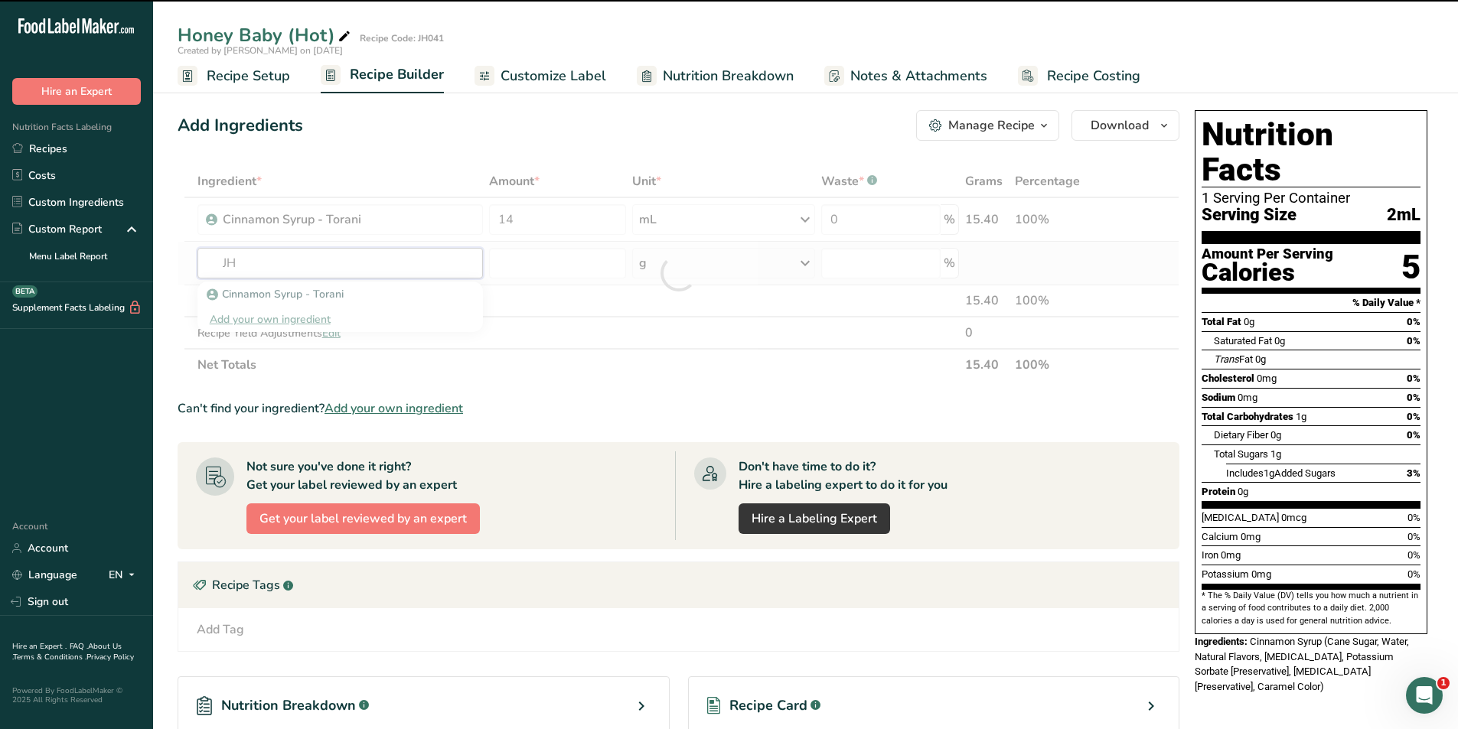
type input "JH"
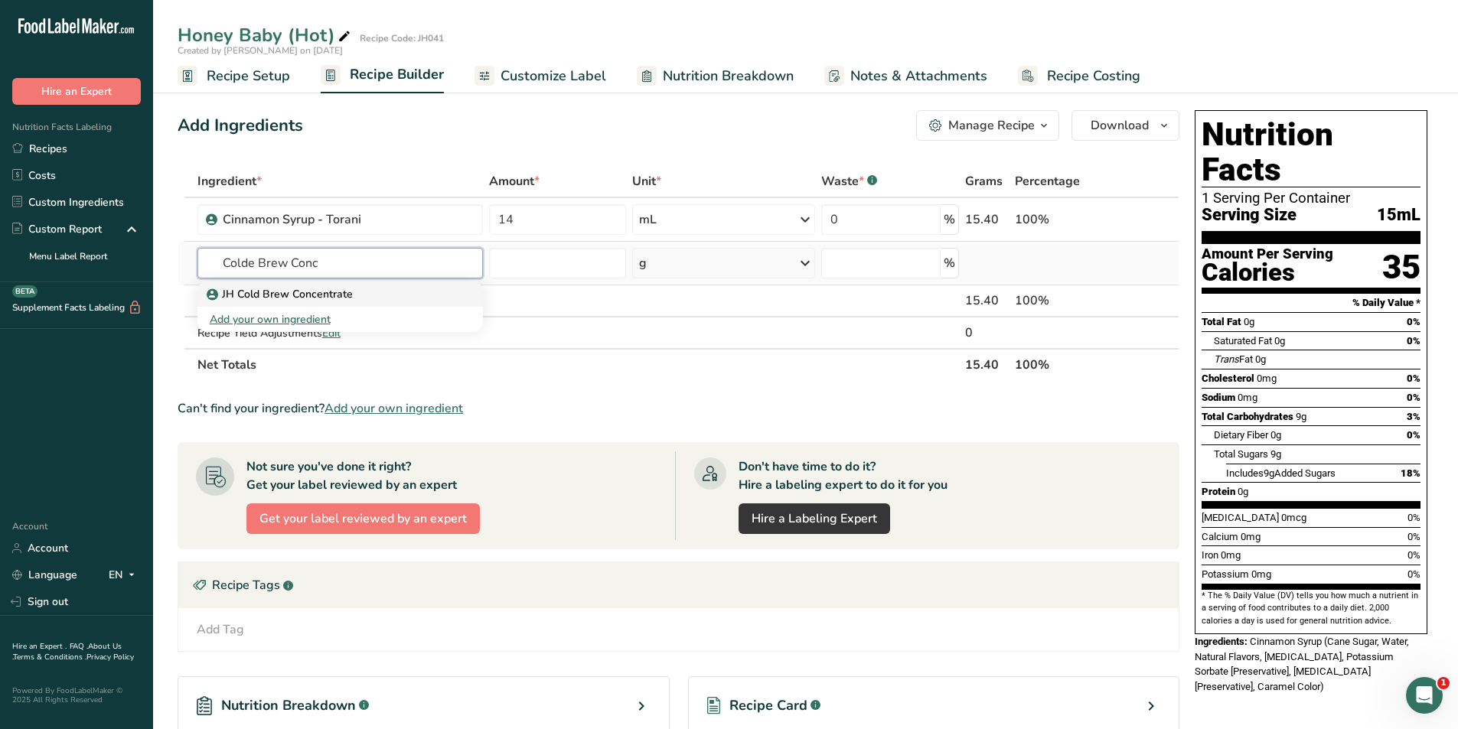
type input "Colde Brew Conc"
click at [332, 288] on p "JH Cold Brew Concentrate" at bounding box center [281, 294] width 143 height 16
type input "JH Cold Brew Concentrate"
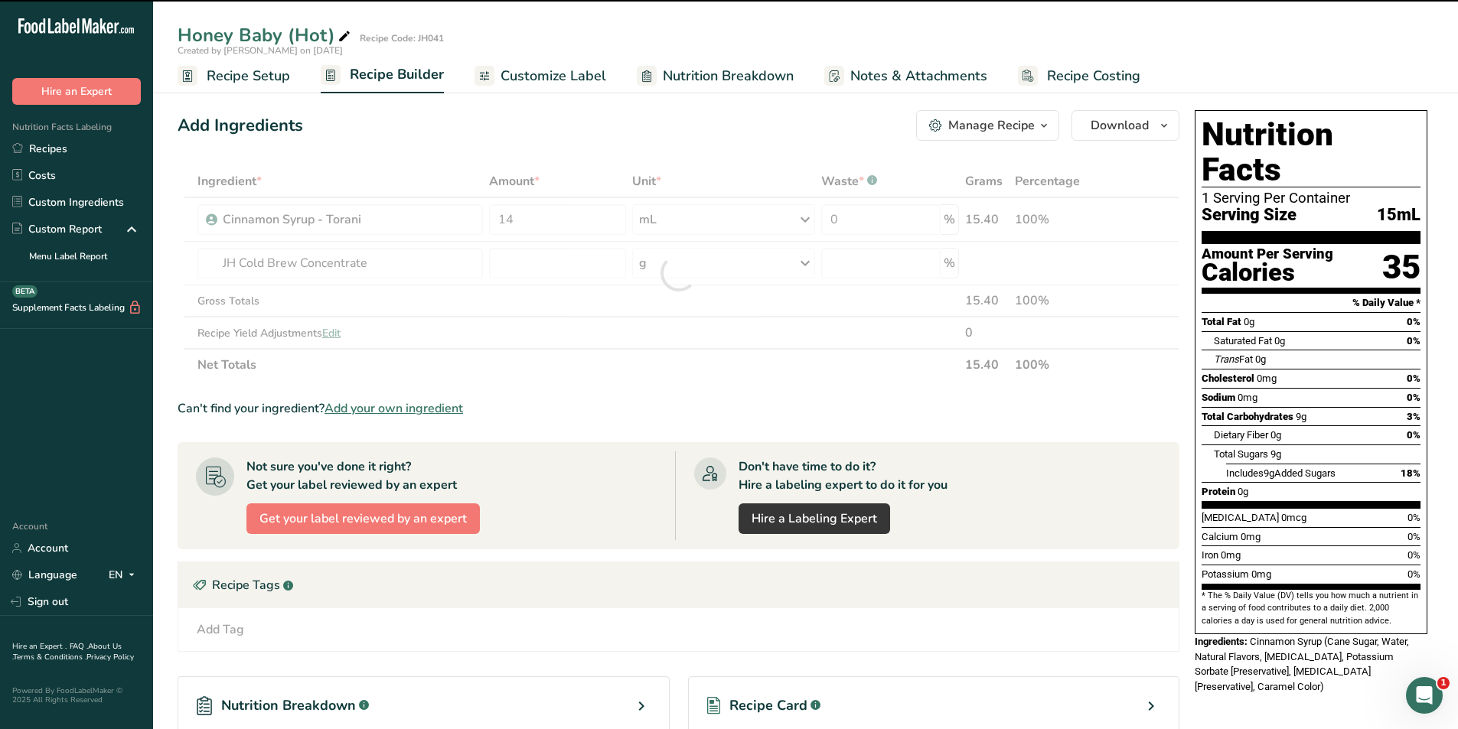
type input "0"
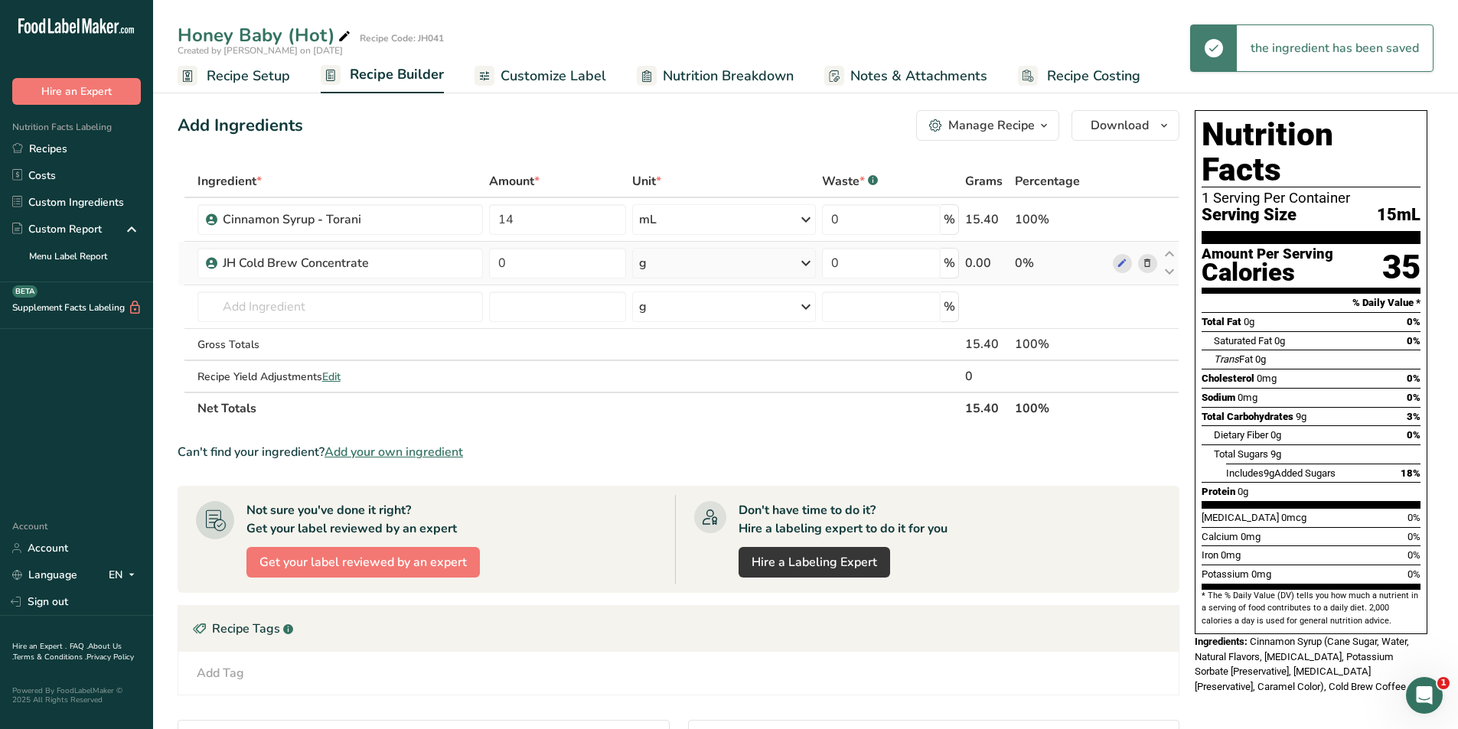
click at [670, 263] on div "g" at bounding box center [723, 263] width 183 height 31
click at [660, 472] on div "fl oz" at bounding box center [705, 478] width 116 height 16
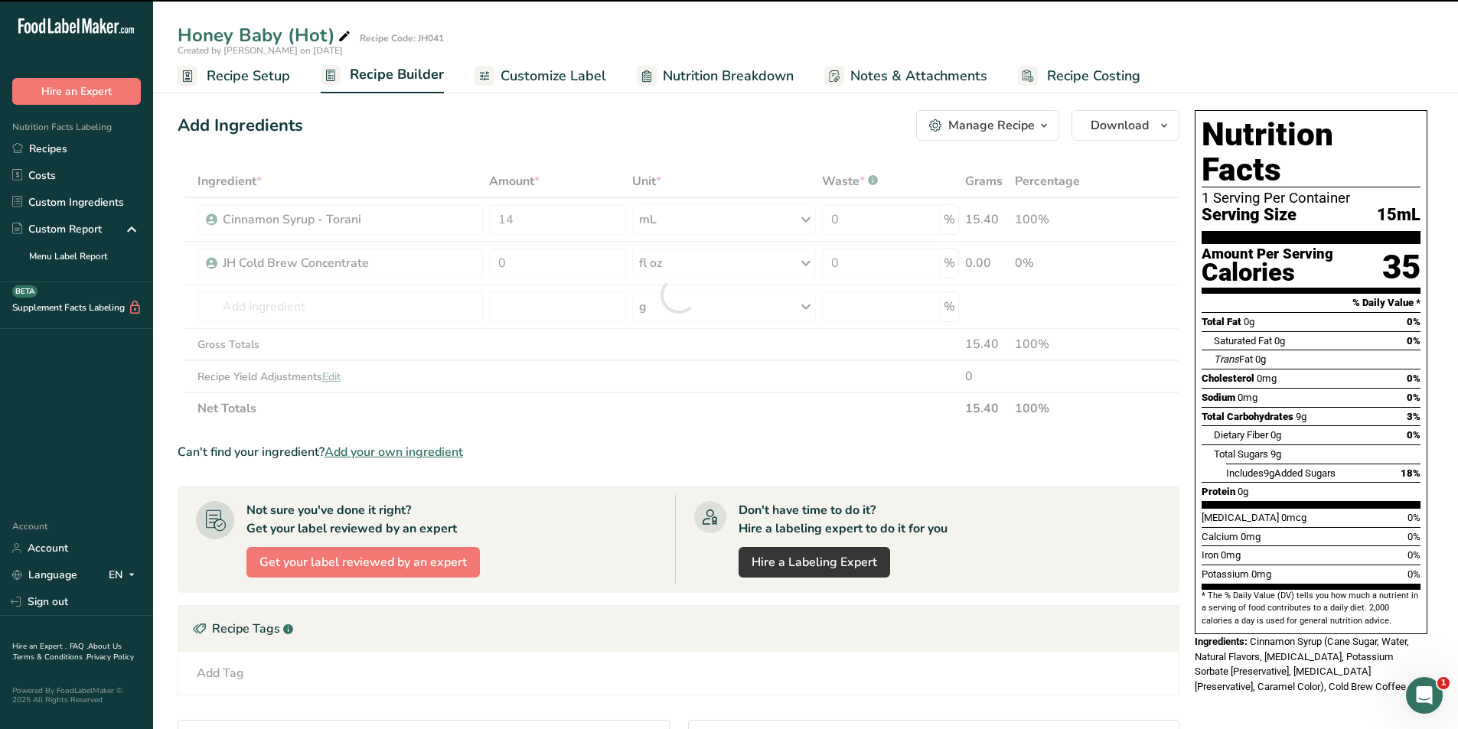
click at [531, 266] on div at bounding box center [679, 294] width 1002 height 259
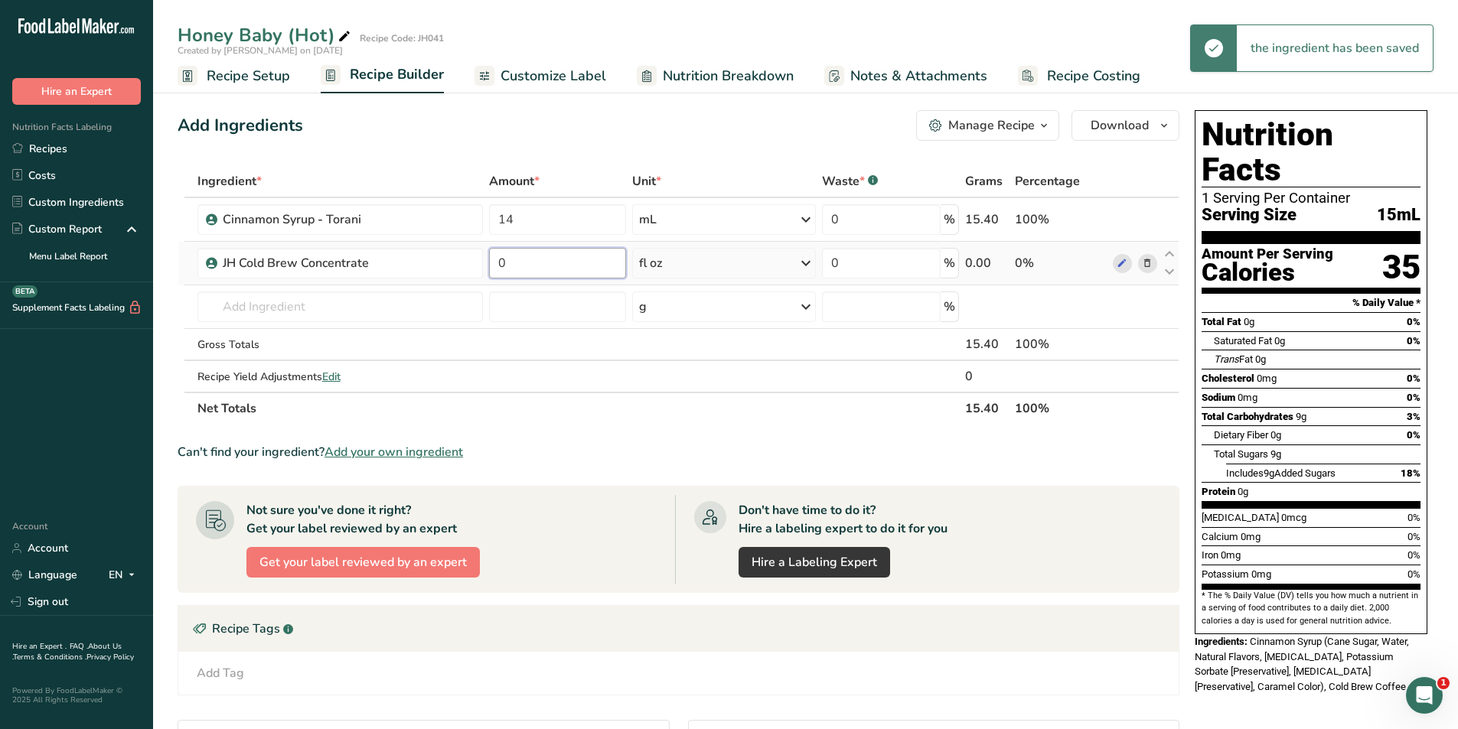
drag, startPoint x: 532, startPoint y: 262, endPoint x: 488, endPoint y: 263, distance: 43.6
click at [489, 263] on input "0" at bounding box center [557, 263] width 137 height 31
type input "2"
click at [337, 302] on div "Ingredient * Amount * Unit * Waste * .a-a{fill:#347362;}.b-a{fill:#fff;} Grams …" at bounding box center [679, 294] width 1002 height 259
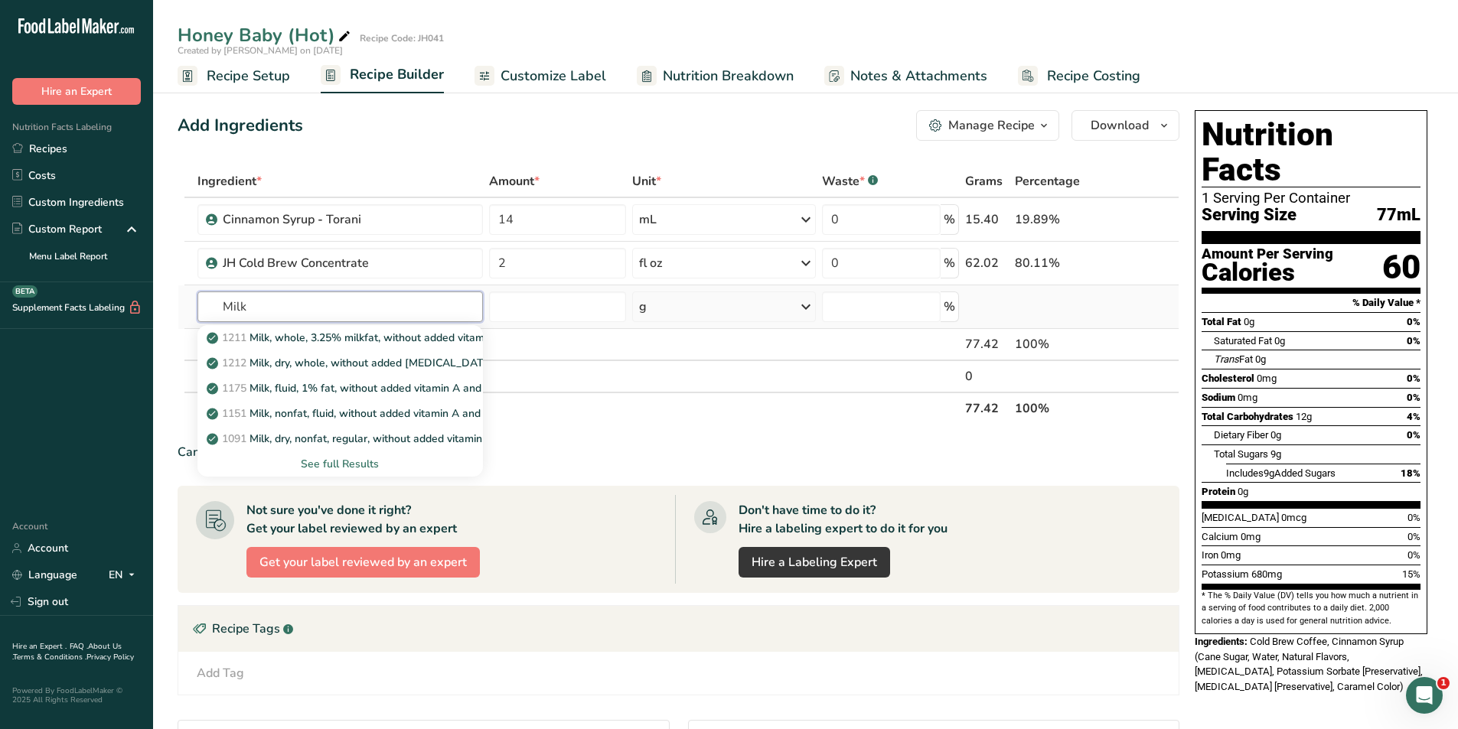
type input "Milk"
click at [347, 465] on div "See full Results" at bounding box center [340, 464] width 261 height 16
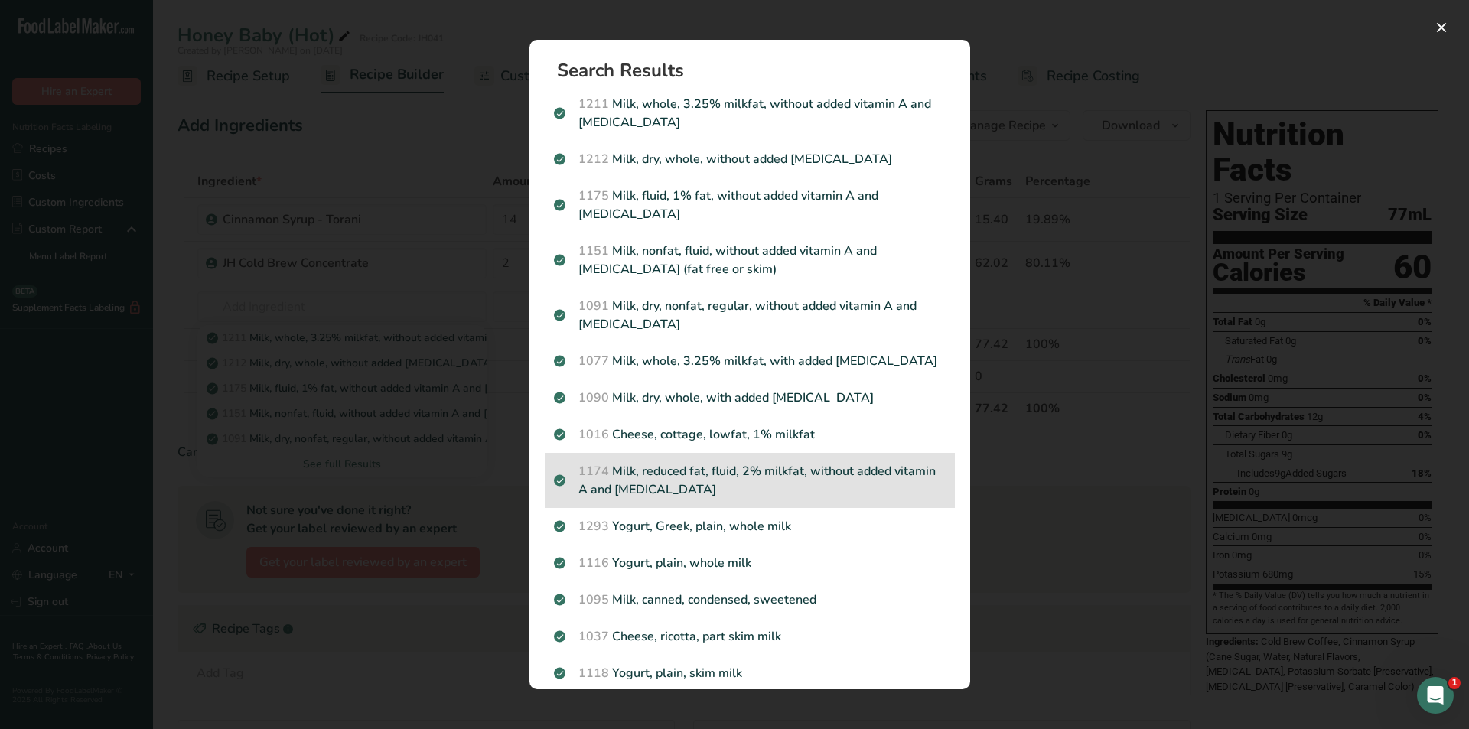
click at [700, 478] on p "1174 Milk, reduced fat, fluid, 2% milkfat, without added vitamin A and vitamin D" at bounding box center [750, 480] width 392 height 37
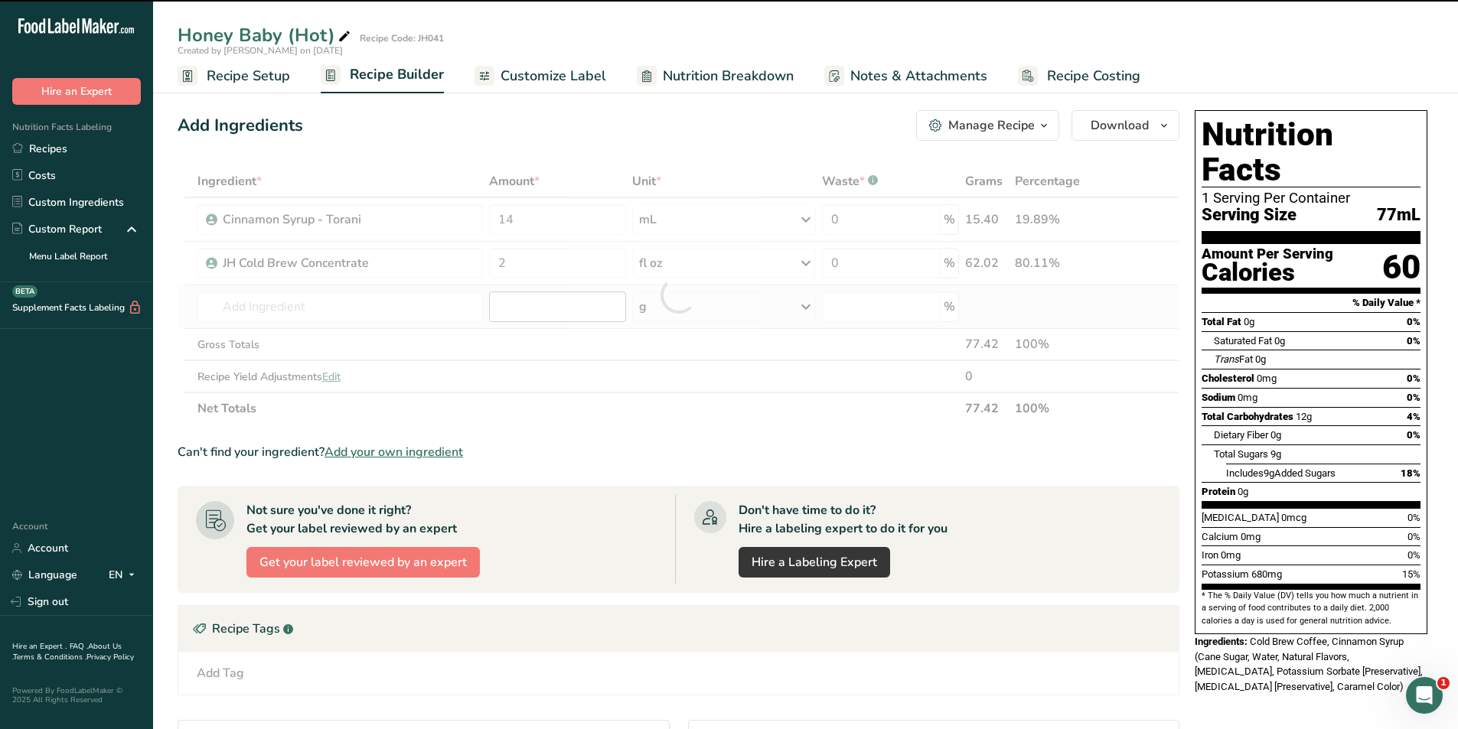
type input "0"
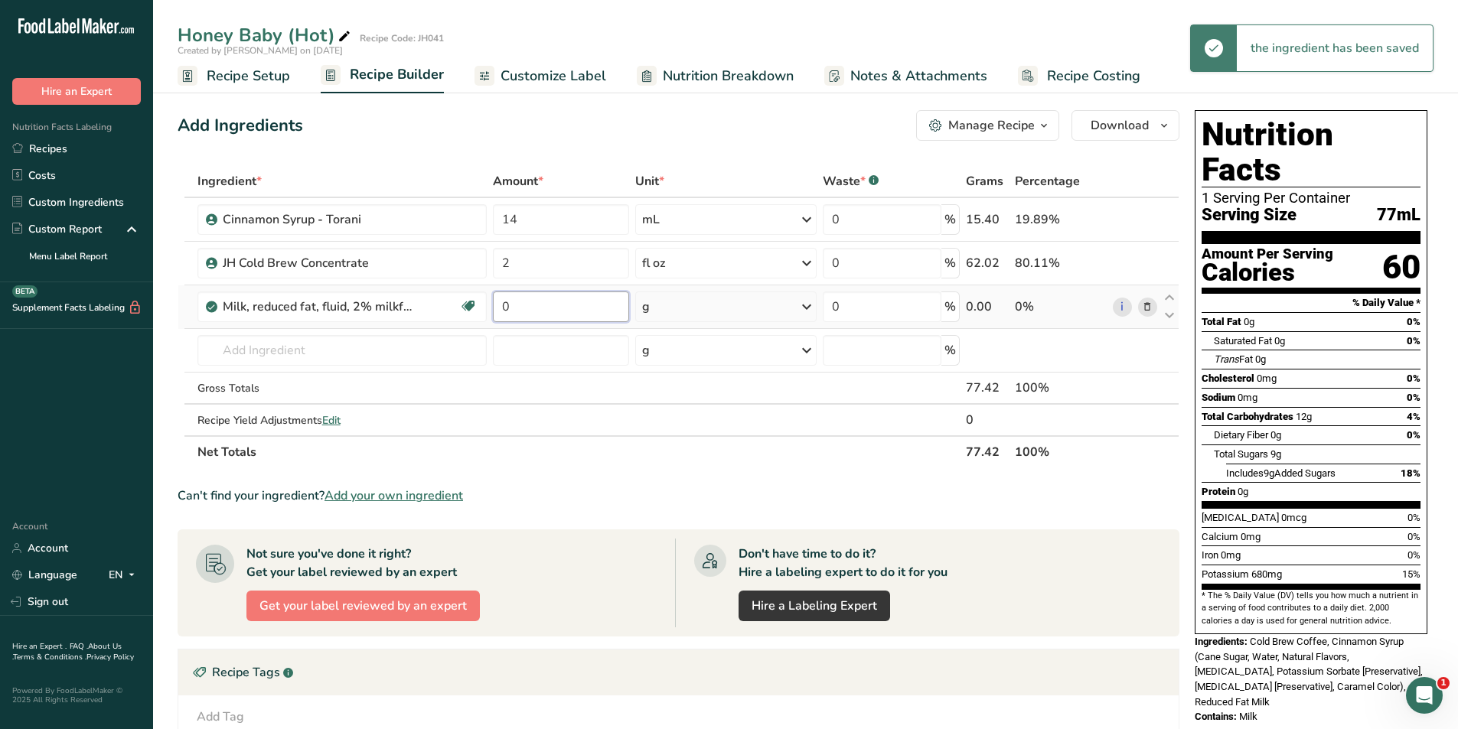
click at [531, 310] on input "0" at bounding box center [561, 307] width 136 height 31
drag, startPoint x: 554, startPoint y: 313, endPoint x: 498, endPoint y: 308, distance: 56.1
click at [498, 308] on input "0" at bounding box center [561, 307] width 136 height 31
type input "10"
click at [744, 314] on div "Ingredient * Amount * Unit * Waste * .a-a{fill:#347362;}.b-a{fill:#fff;} Grams …" at bounding box center [679, 316] width 1002 height 303
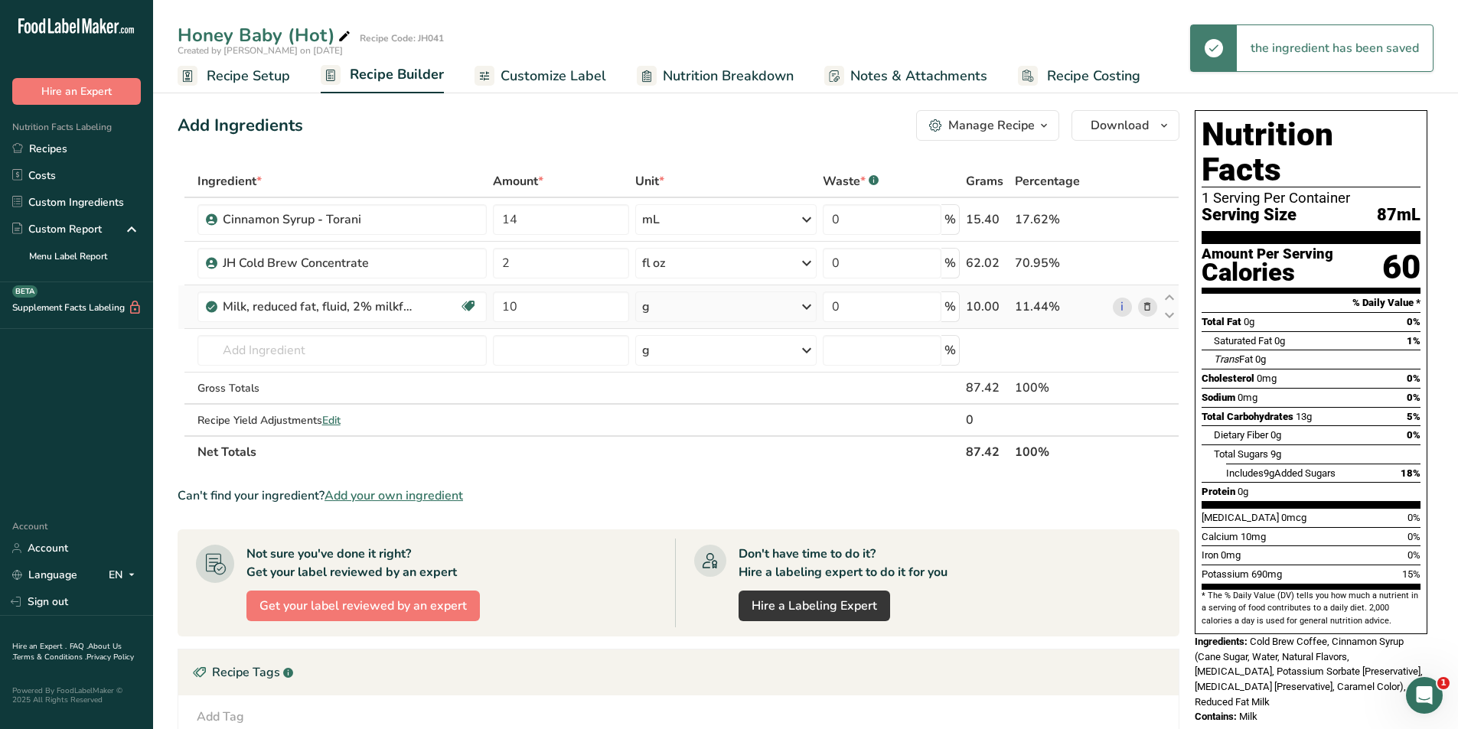
click at [744, 314] on div "g" at bounding box center [725, 307] width 181 height 31
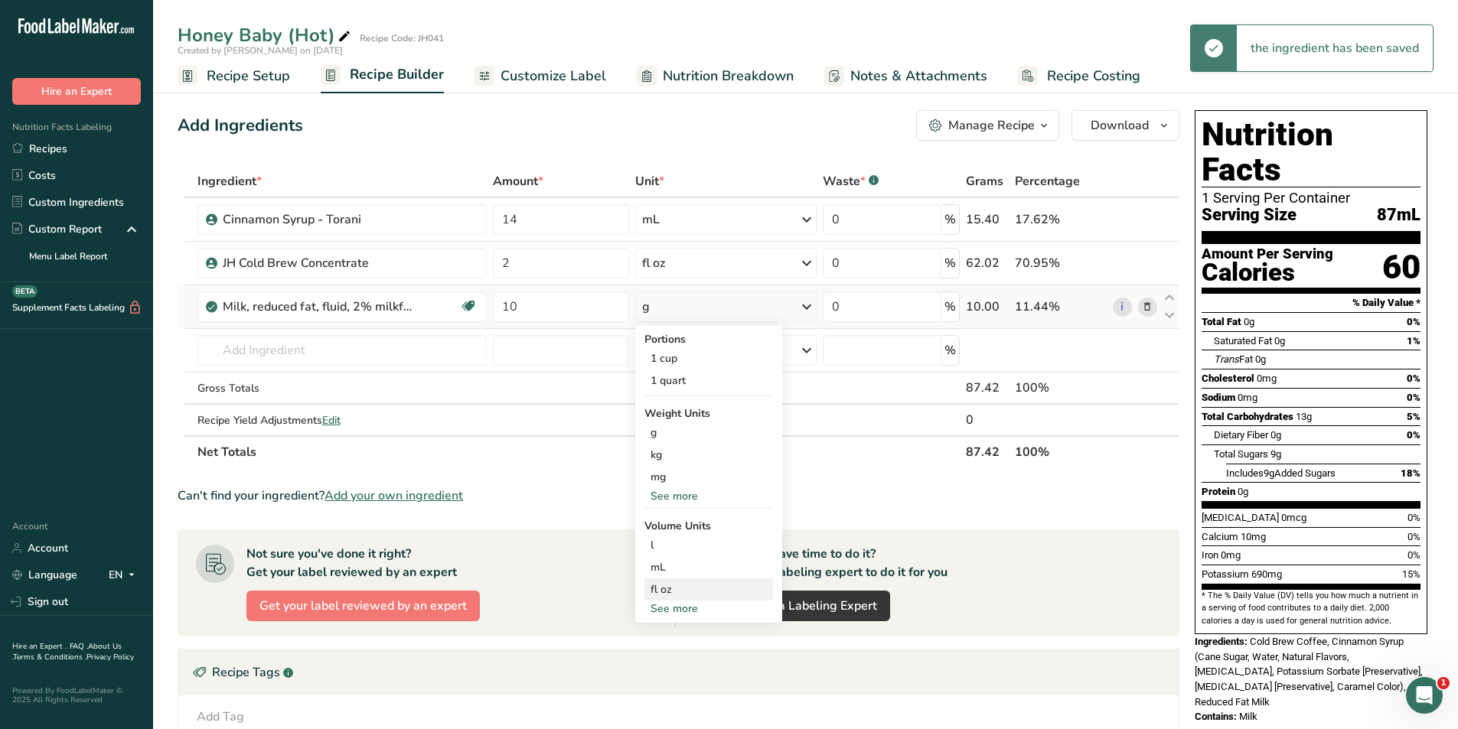
click at [656, 592] on div "fl oz" at bounding box center [709, 590] width 116 height 16
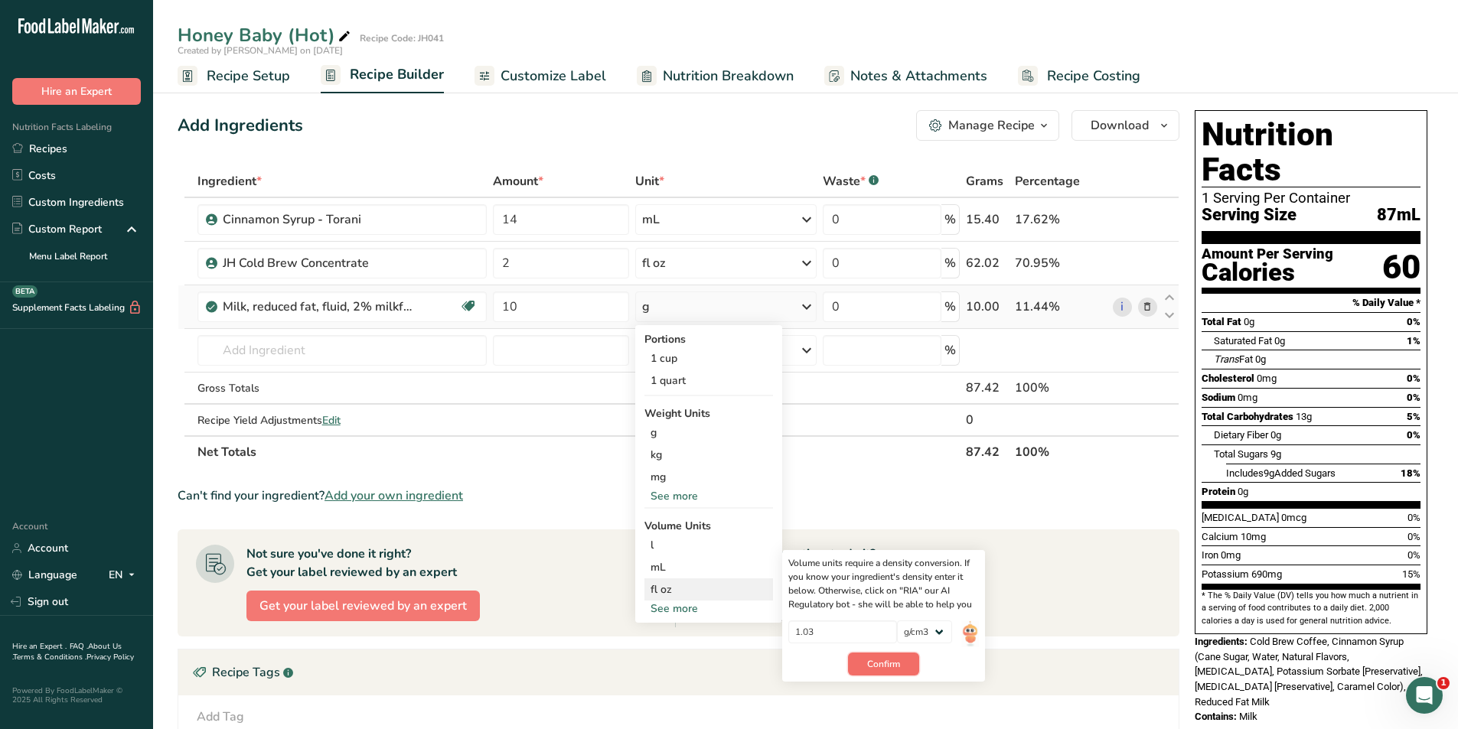
click at [902, 669] on button "Confirm" at bounding box center [883, 664] width 71 height 23
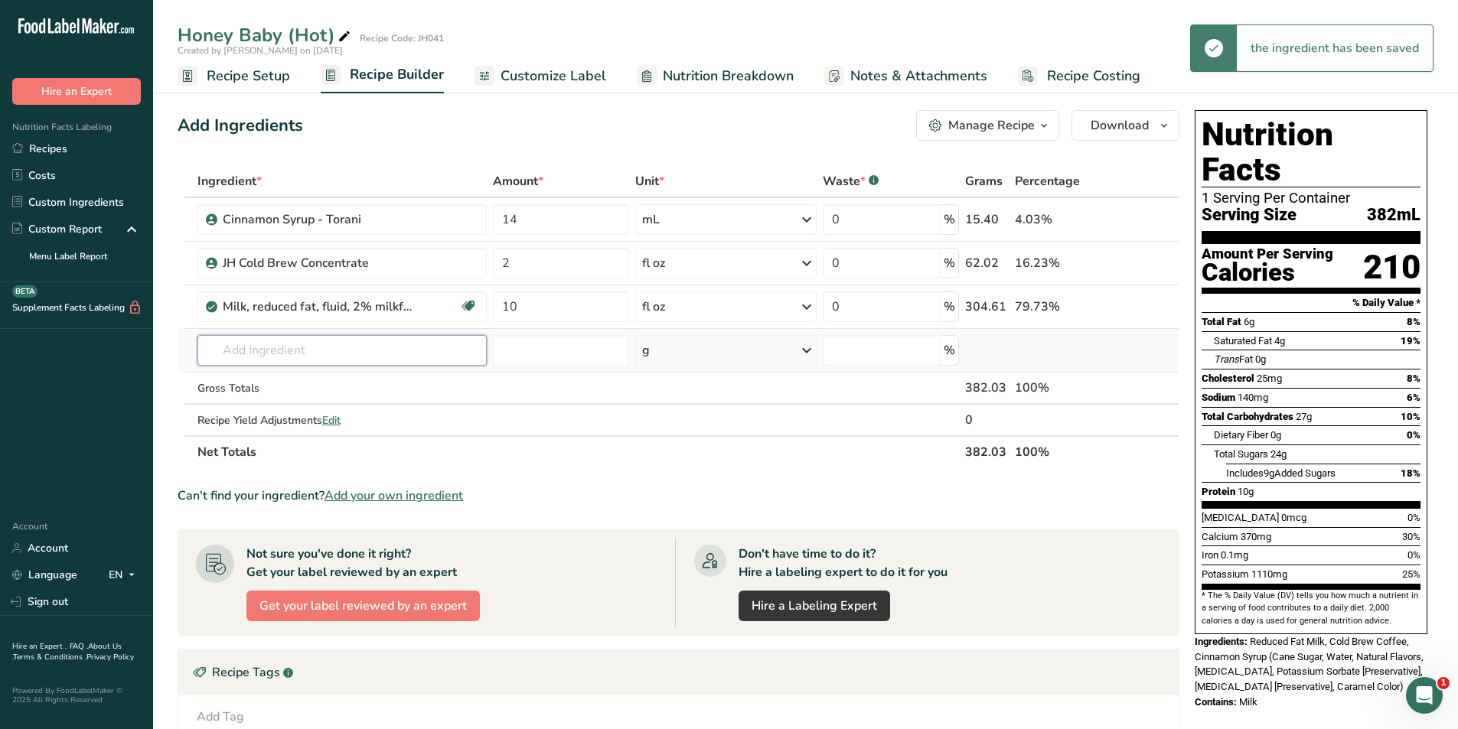
click at [295, 354] on input "text" at bounding box center [342, 350] width 290 height 31
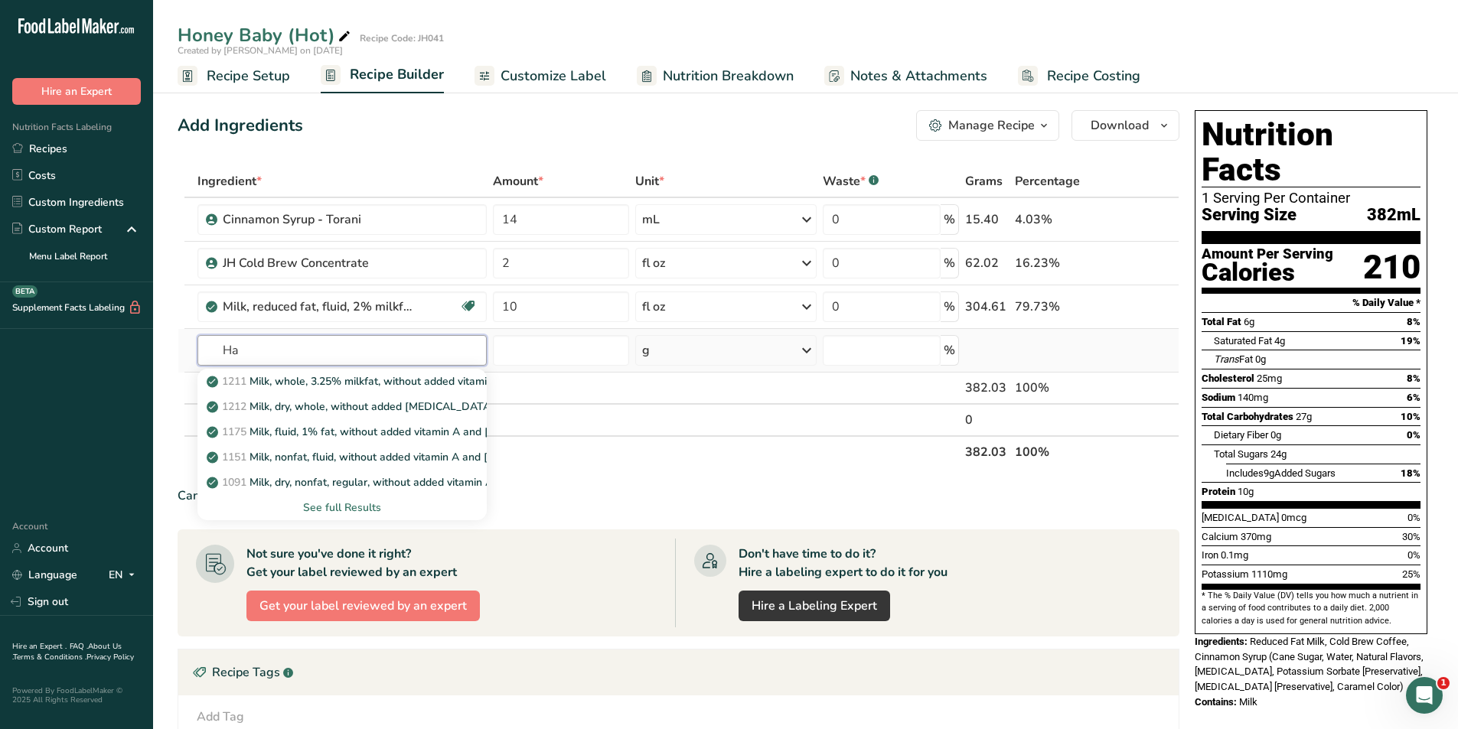
type input "H"
type input "Whipped Cream"
click at [297, 404] on p "JavaHouse Whipped Cream" at bounding box center [285, 407] width 150 height 16
type input "JavaHouse Whipped Cream"
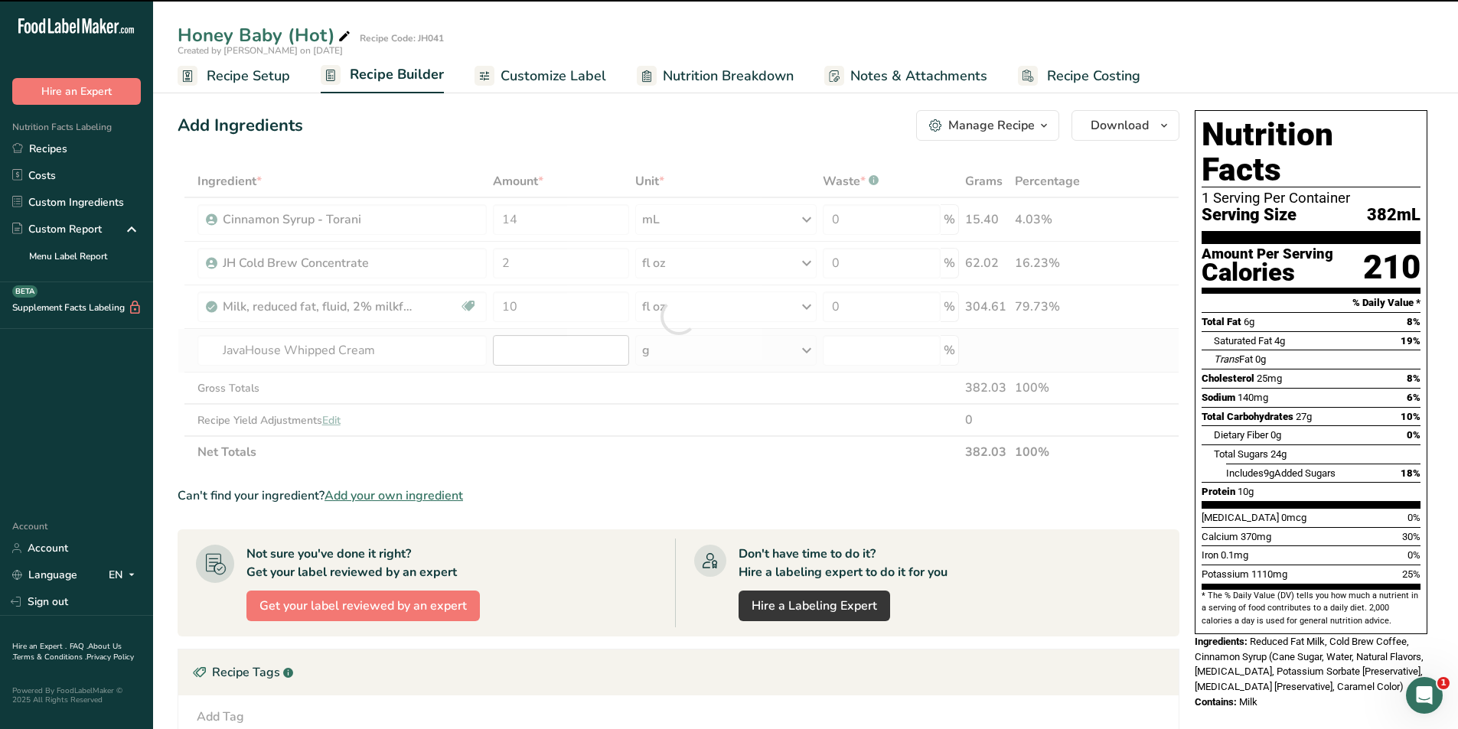
type input "0"
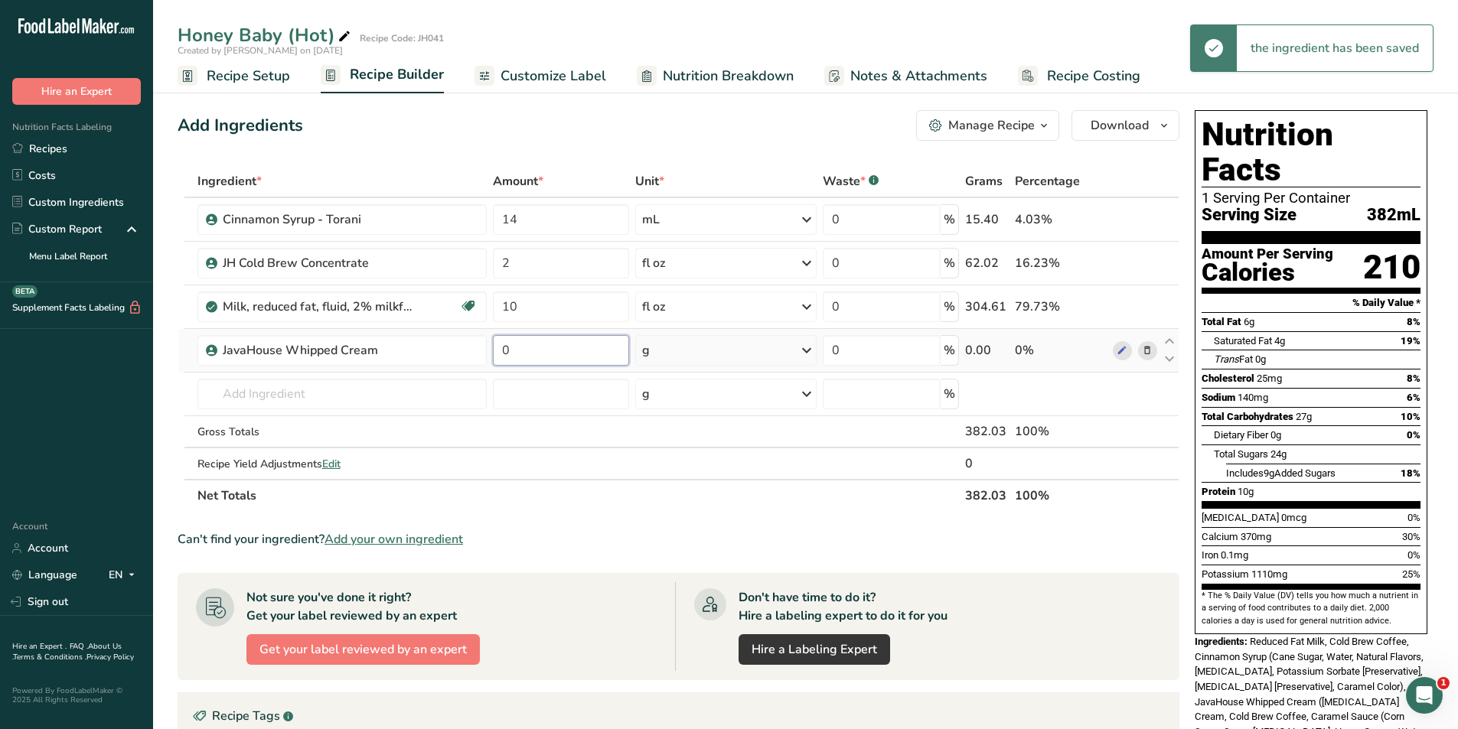
drag, startPoint x: 536, startPoint y: 355, endPoint x: 496, endPoint y: 354, distance: 39.8
click at [496, 354] on input "0" at bounding box center [561, 350] width 136 height 31
type input "28"
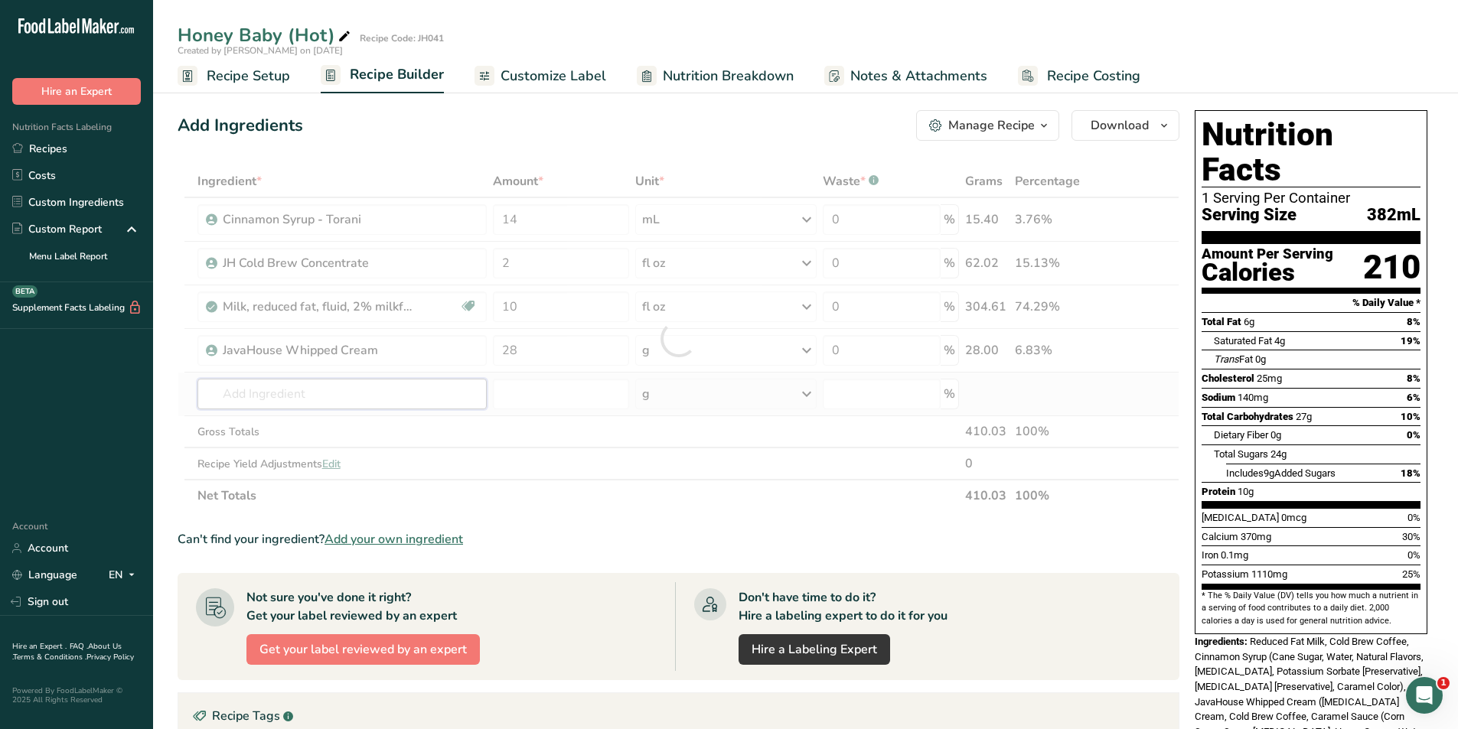
click at [384, 386] on div "Ingredient * Amount * Unit * Waste * .a-a{fill:#347362;}.b-a{fill:#fff;} Grams …" at bounding box center [679, 338] width 1002 height 347
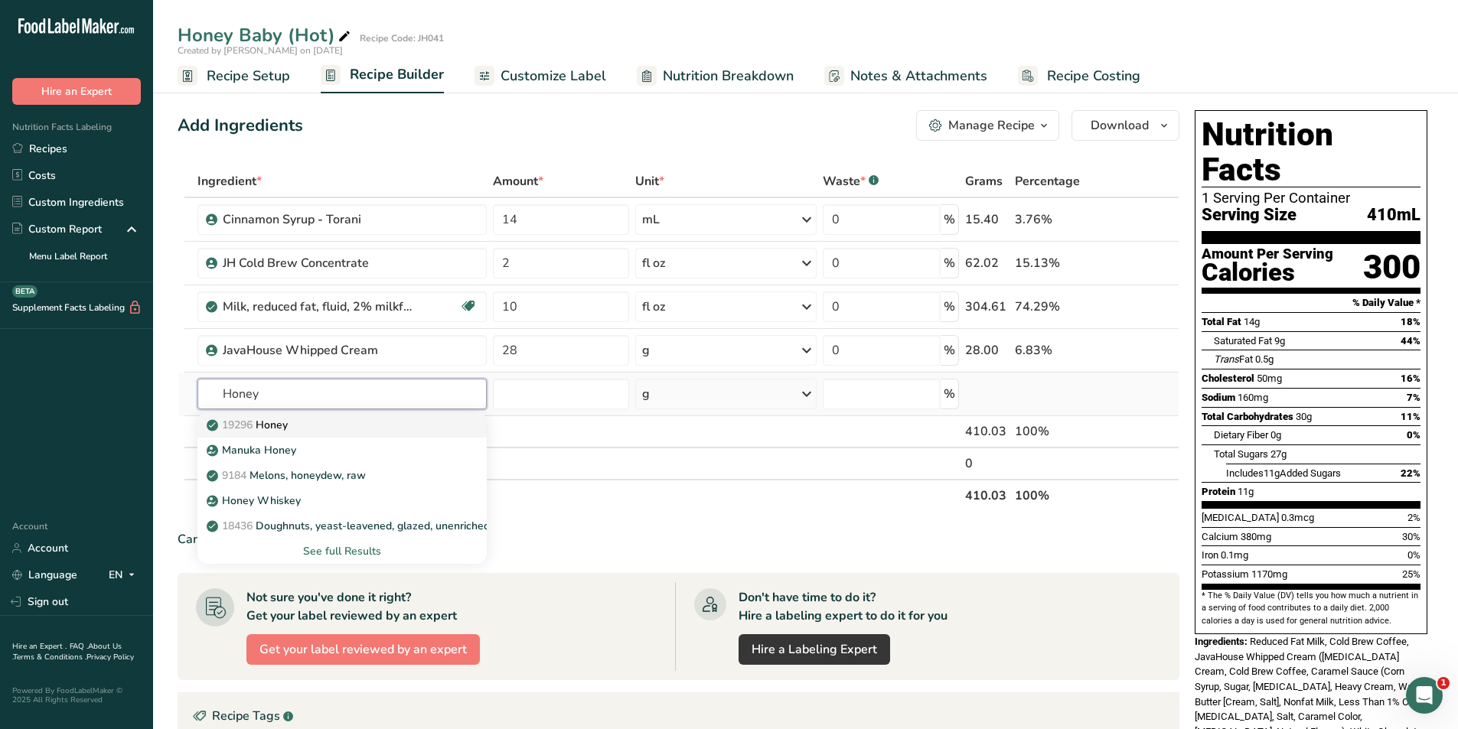
type input "Honey"
click at [345, 418] on div "19296 Honey" at bounding box center [330, 425] width 241 height 16
type input "Honey"
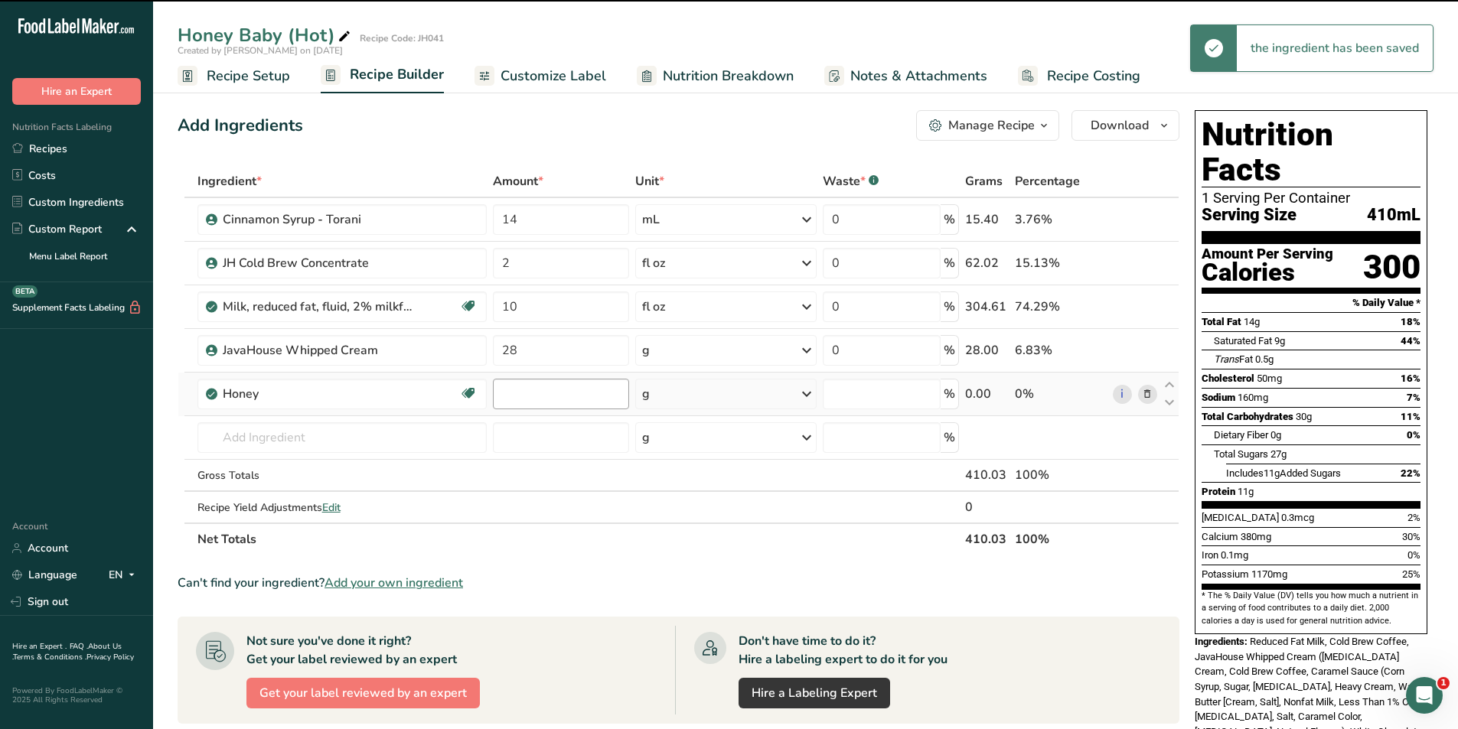
type input "0"
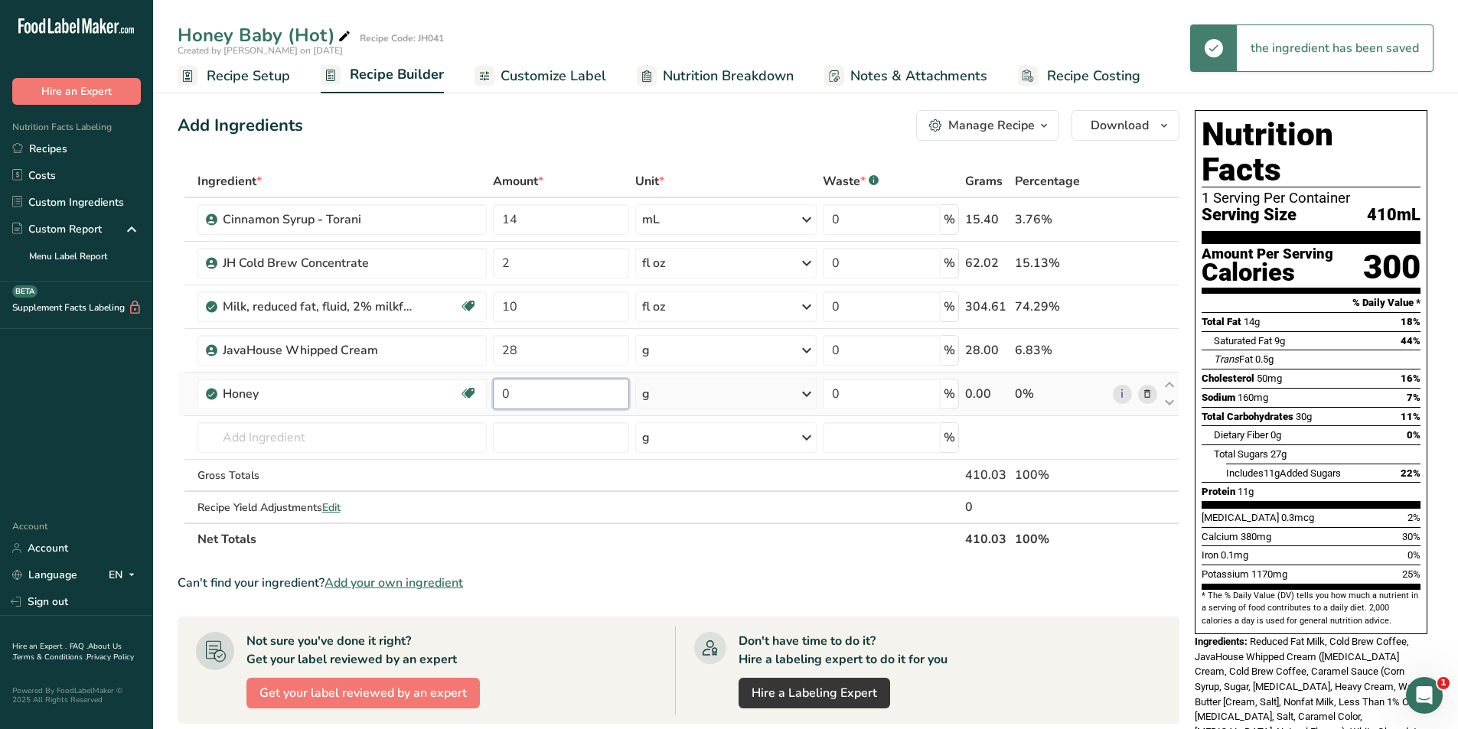
drag, startPoint x: 530, startPoint y: 392, endPoint x: 499, endPoint y: 396, distance: 31.7
click at [499, 396] on input "0" at bounding box center [561, 394] width 136 height 31
type input "4"
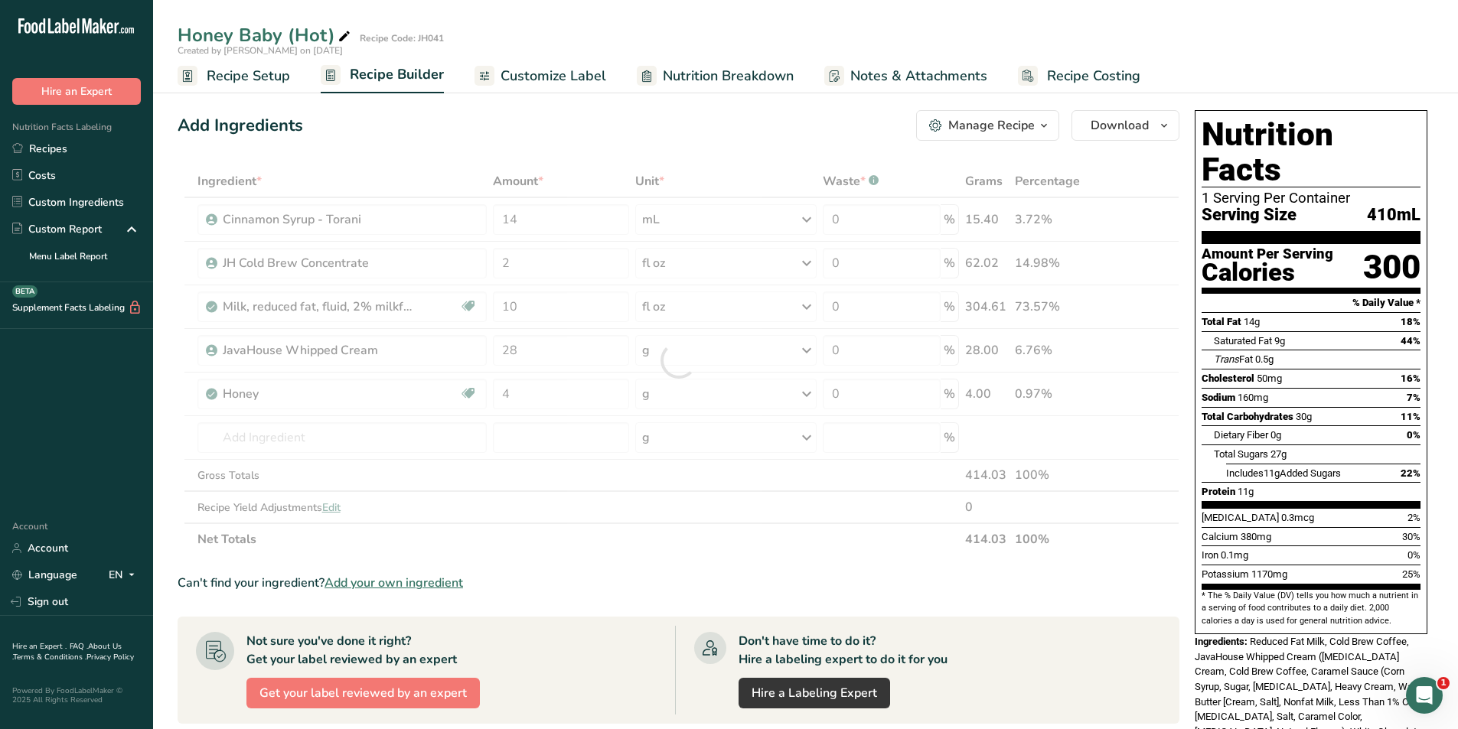
click at [693, 566] on section "Ingredient * Amount * Unit * Waste * .a-a{fill:#347362;}.b-a{fill:#fff;} Grams …" at bounding box center [679, 612] width 1002 height 894
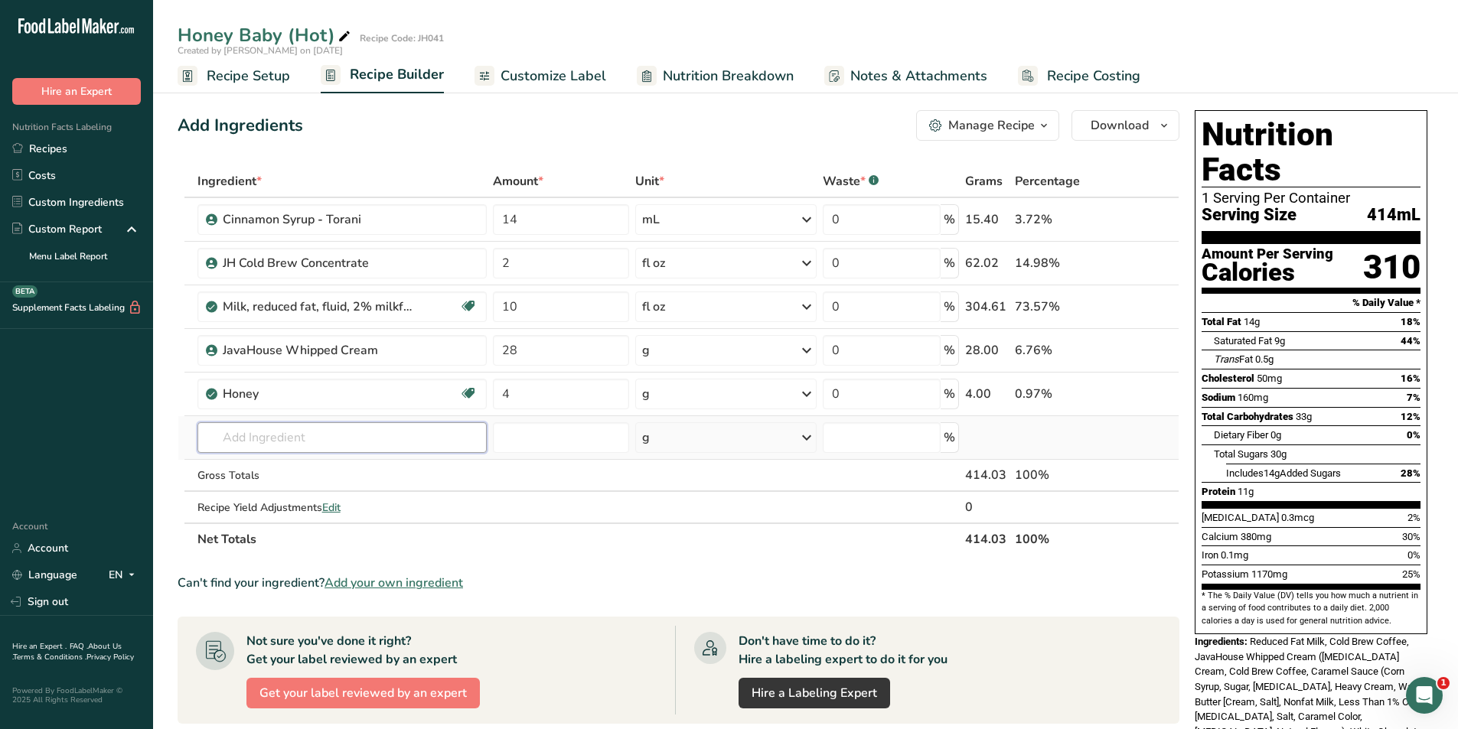
click at [266, 441] on input "text" at bounding box center [342, 437] width 290 height 31
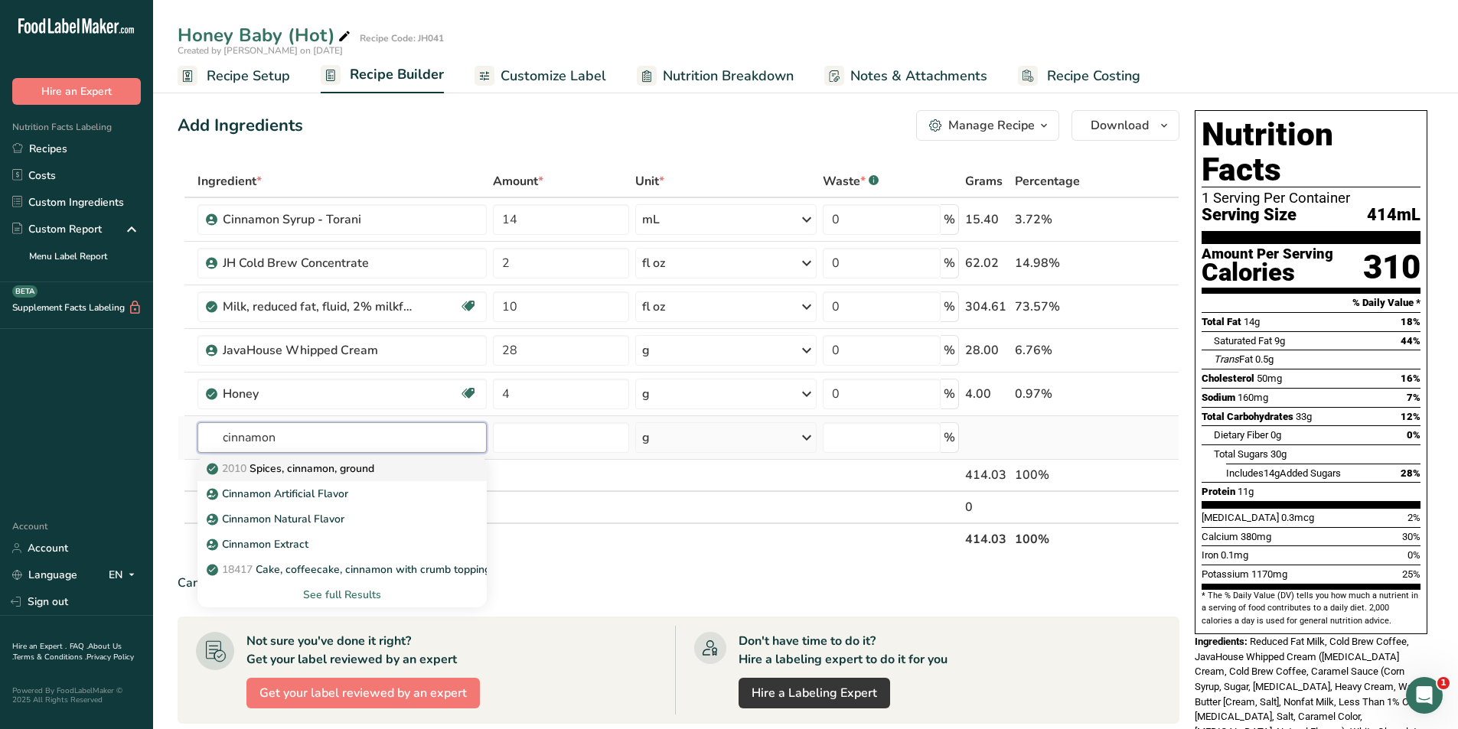
type input "cinnamon"
click at [393, 465] on div "2010 Spices, cinnamon, ground" at bounding box center [330, 469] width 241 height 16
type input "Spices, cinnamon, ground"
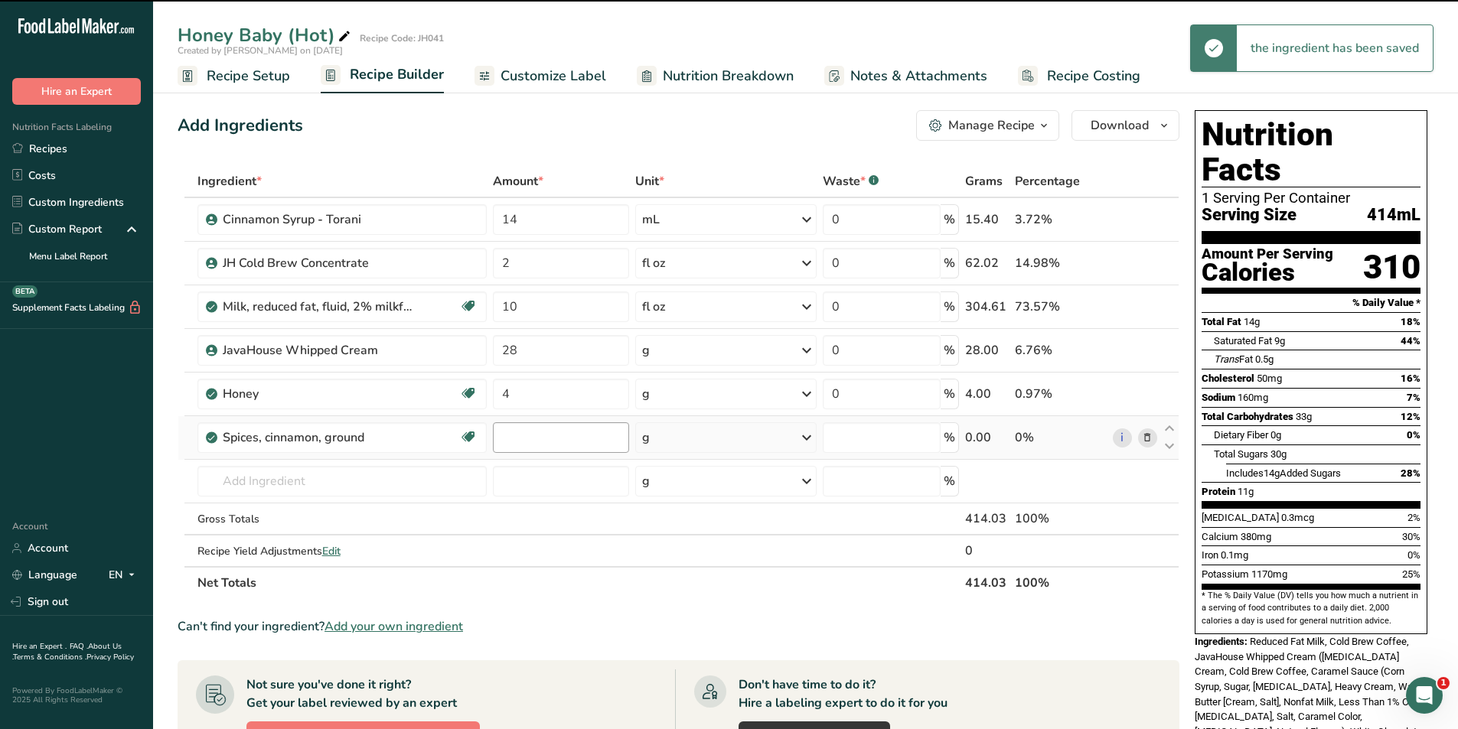
type input "0"
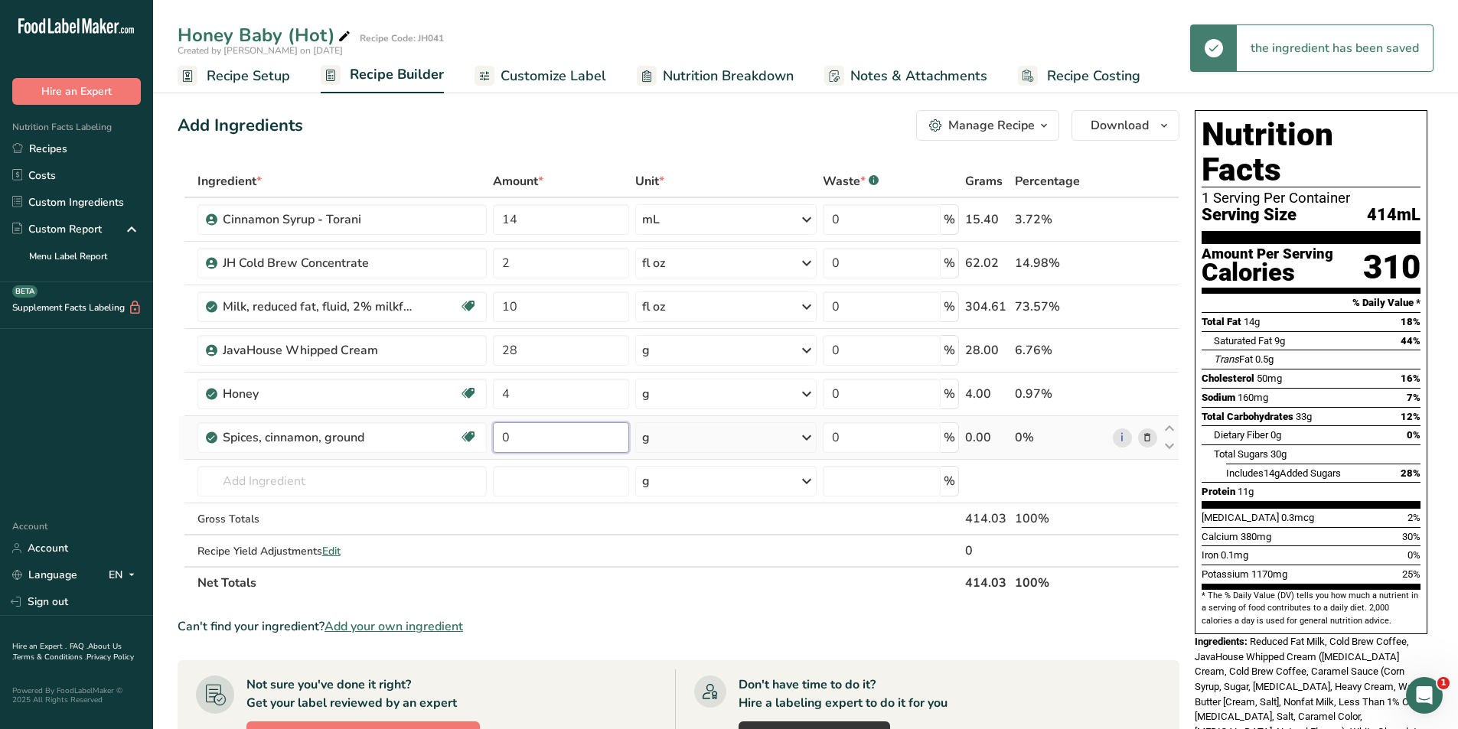
click at [540, 438] on input "0" at bounding box center [561, 437] width 136 height 31
drag, startPoint x: 522, startPoint y: 433, endPoint x: 496, endPoint y: 432, distance: 26.1
click at [496, 432] on input "0" at bounding box center [561, 437] width 136 height 31
type input "2"
type input "1"
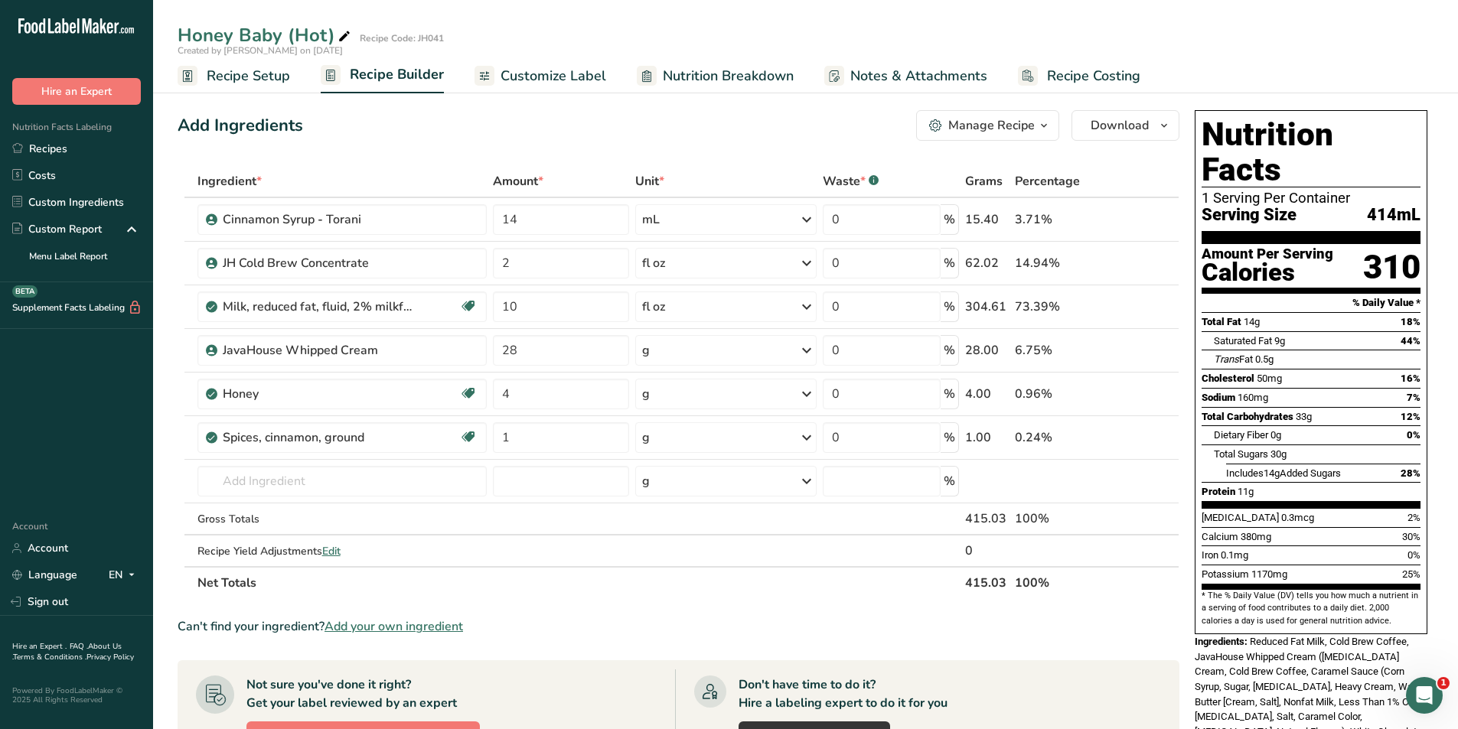
click at [726, 623] on div "Can't find your ingredient? Add your own ingredient" at bounding box center [679, 627] width 1002 height 18
click at [532, 77] on span "Customize Label" at bounding box center [554, 76] width 106 height 21
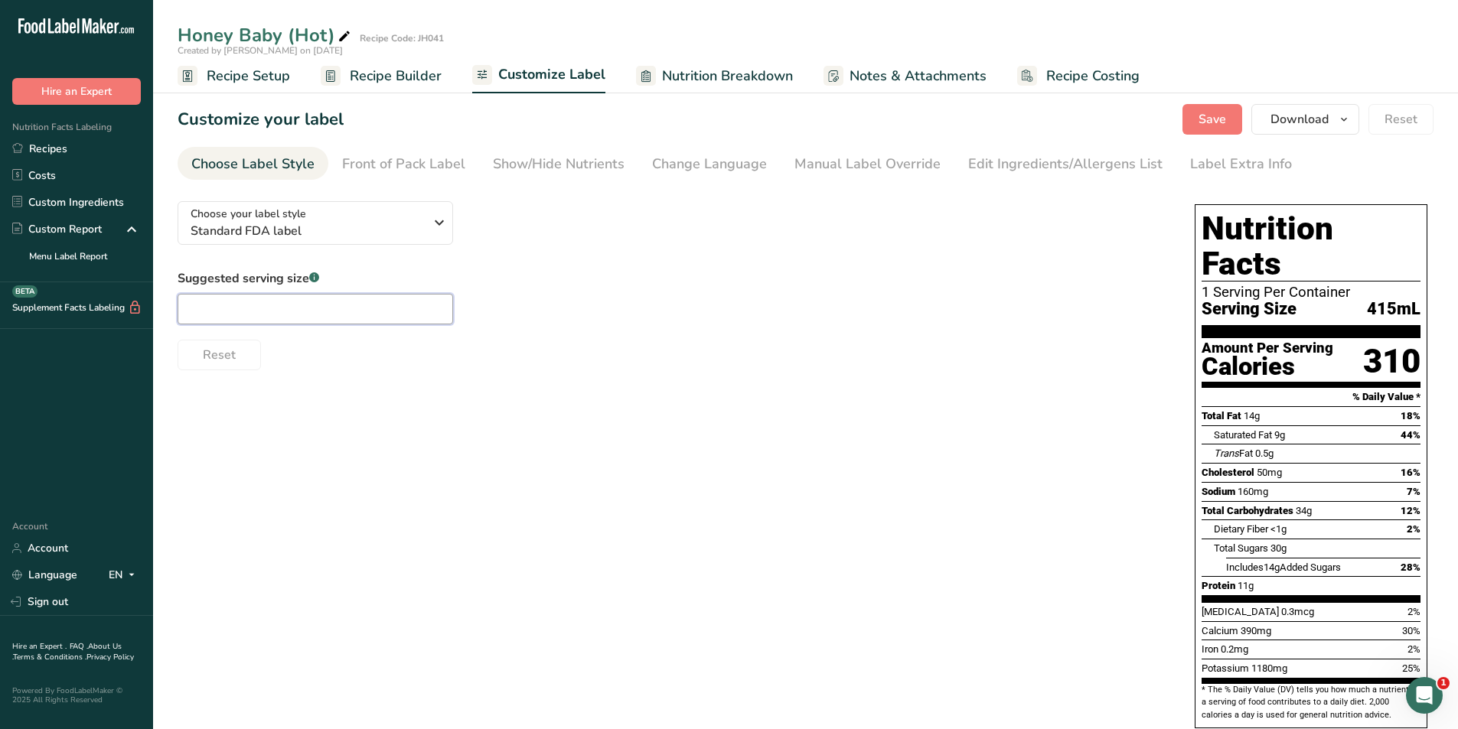
click at [246, 302] on input "text" at bounding box center [316, 309] width 276 height 31
type input "16oz"
click at [878, 177] on link "Manual Label Override" at bounding box center [867, 164] width 146 height 34
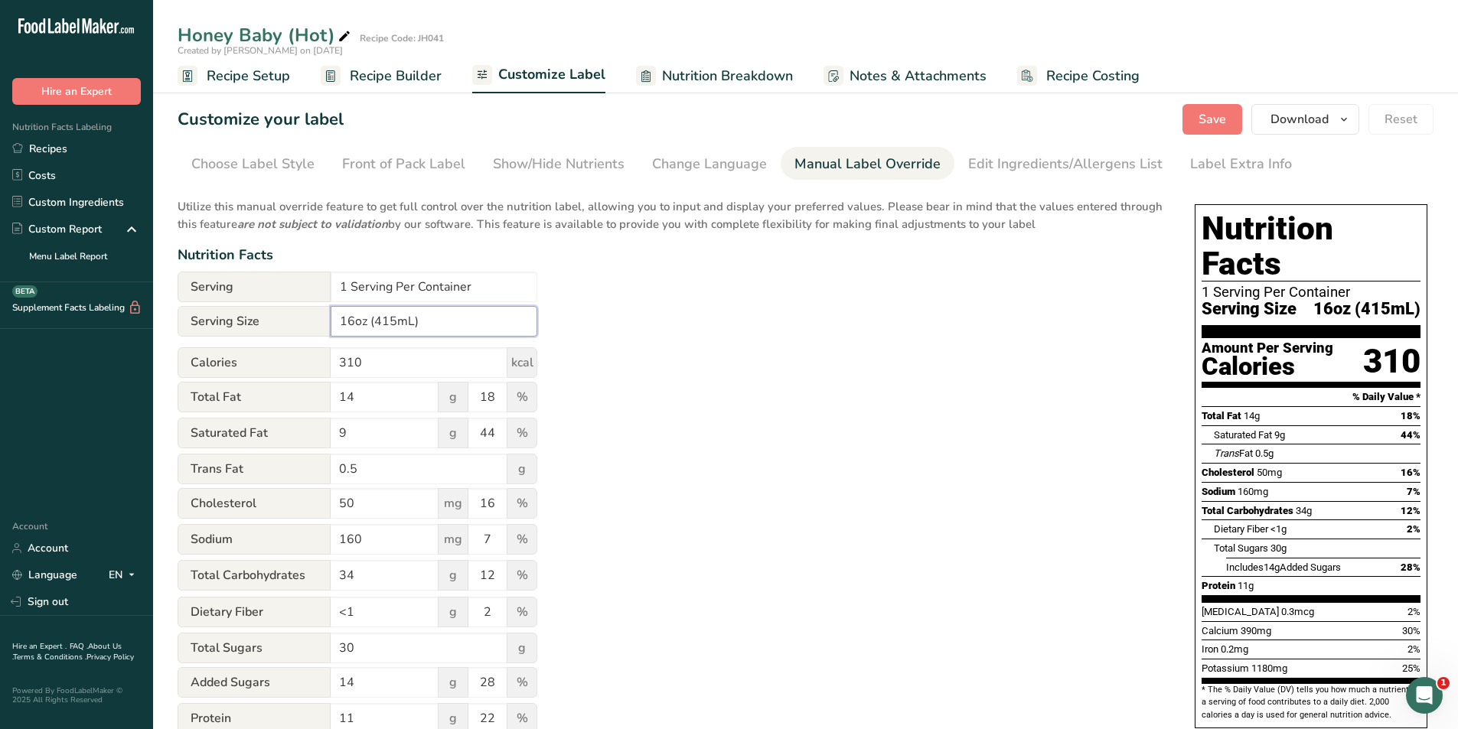
click at [401, 323] on input "16oz (415mL)" at bounding box center [434, 321] width 207 height 31
type input "16oz (473mL)"
click at [1012, 159] on div "Edit Ingredients/Allergens List" at bounding box center [1065, 164] width 194 height 21
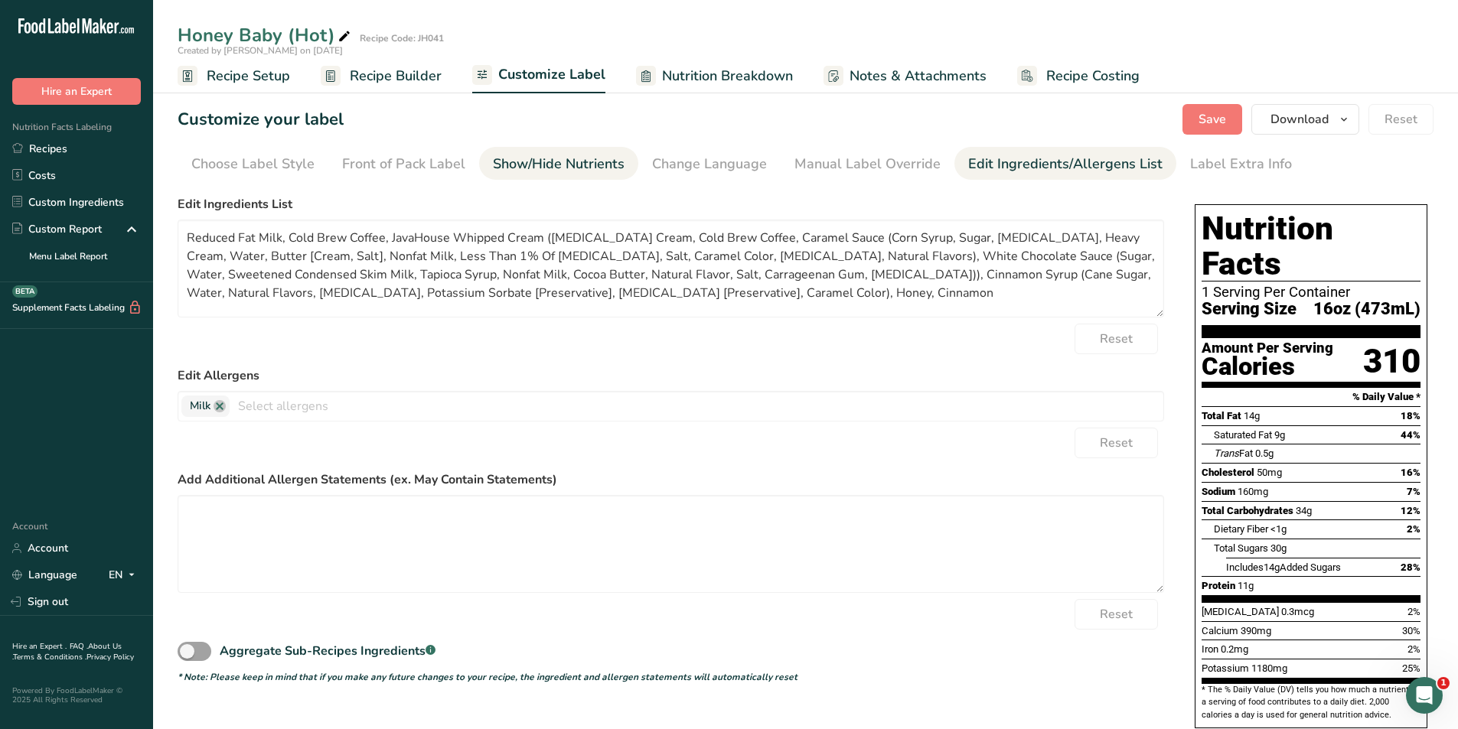
click at [591, 165] on div "Show/Hide Nutrients" at bounding box center [559, 164] width 132 height 21
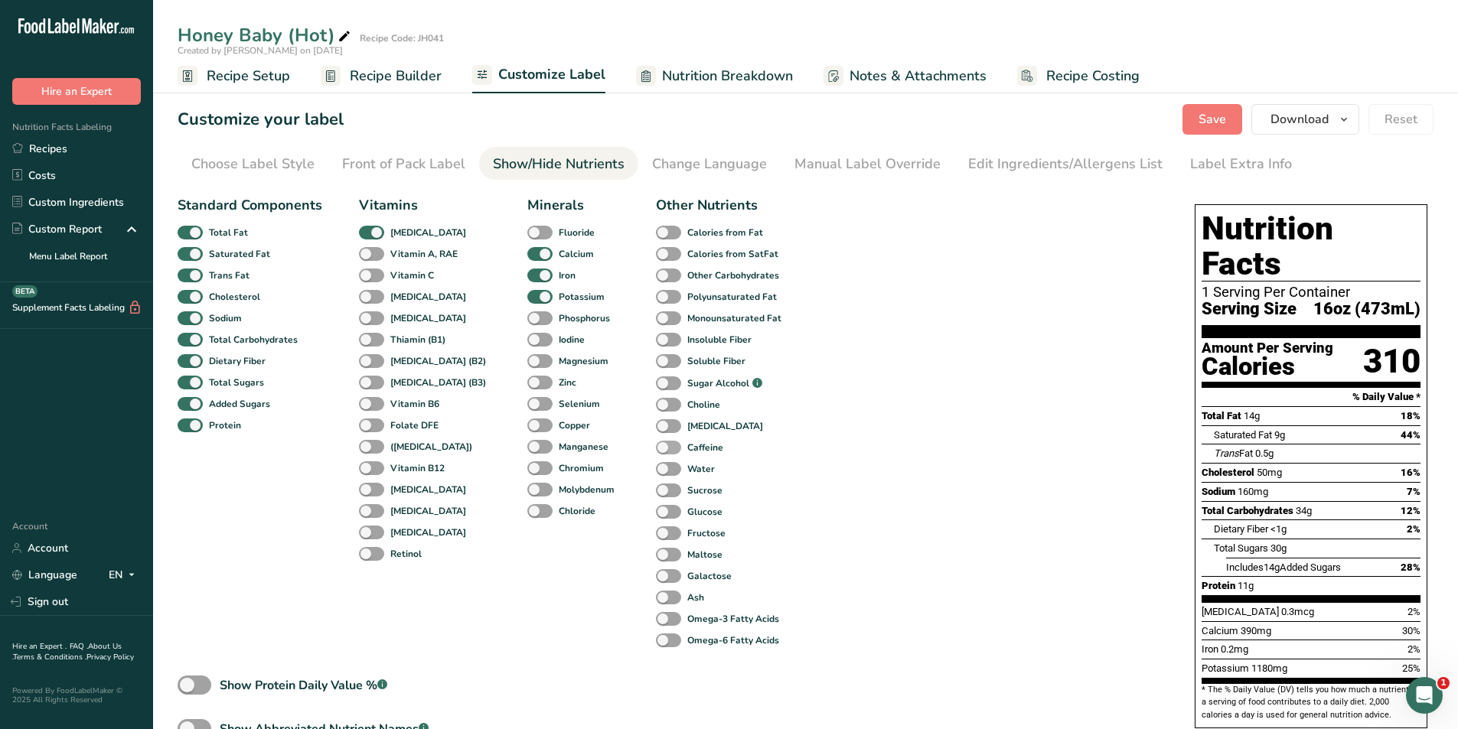
click at [656, 441] on span at bounding box center [668, 448] width 25 height 15
click at [656, 442] on input "Caffeine" at bounding box center [661, 447] width 10 height 10
checkbox input "true"
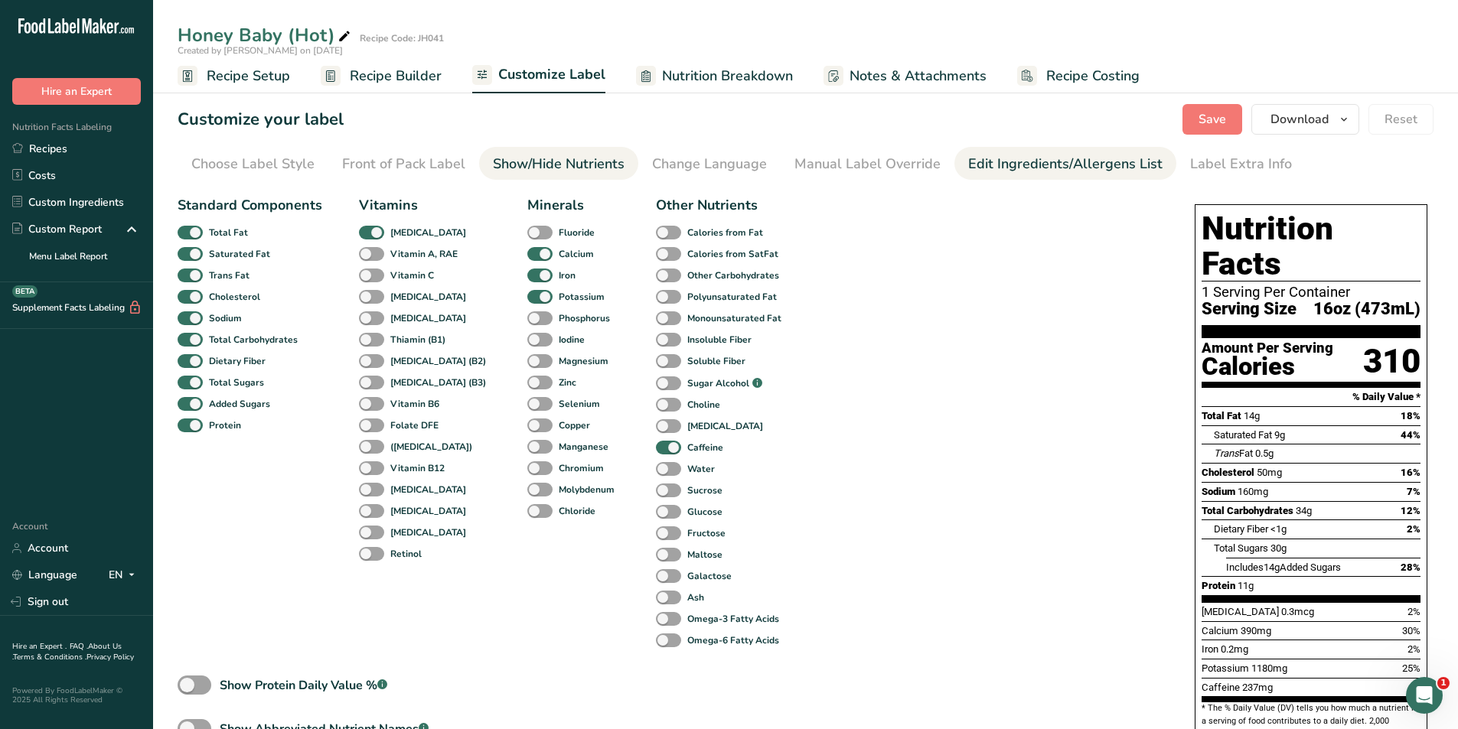
click at [1032, 157] on div "Edit Ingredients/Allergens List" at bounding box center [1065, 164] width 194 height 21
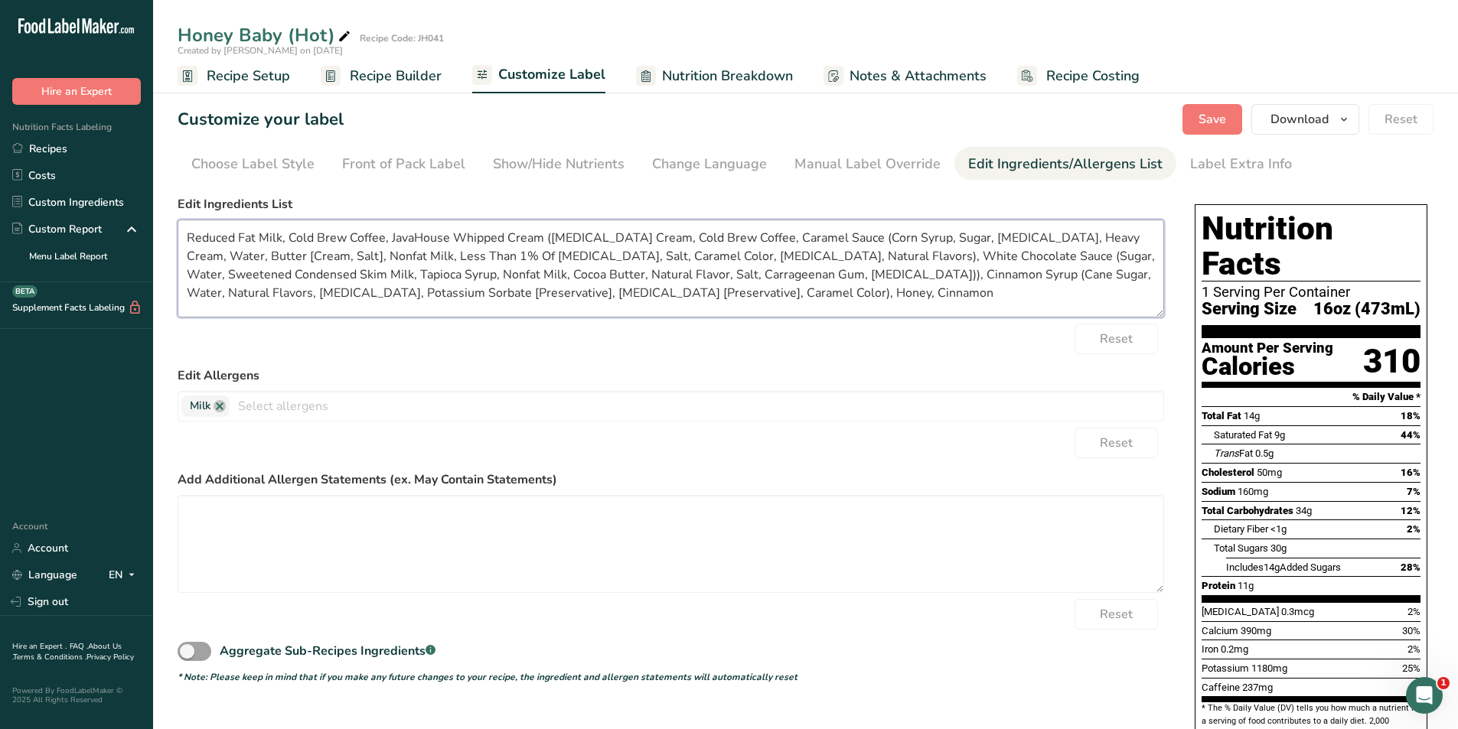
click at [837, 236] on textarea "Reduced Fat Milk, Cold Brew Coffee, JavaHouse Whipped Cream (Whipping Cream, Co…" at bounding box center [671, 269] width 987 height 98
click at [224, 254] on textarea "Reduced Fat Milk, Cold Brew Coffee, JavaHouse Whipped Cream (Whipping Cream, Co…" at bounding box center [671, 269] width 987 height 98
drag, startPoint x: 778, startPoint y: 293, endPoint x: 181, endPoint y: 230, distance: 600.3
click at [181, 230] on textarea "Reduced Fat Milk, Cold Brew Coffee, JavaHouse Whipped Cream (Whipping Cream, Co…" at bounding box center [671, 269] width 987 height 98
type textarea "Reduced Fat Milk, Cold Brew Coffee, JavaHouse Whipped Cream (Whipping Cream, Co…"
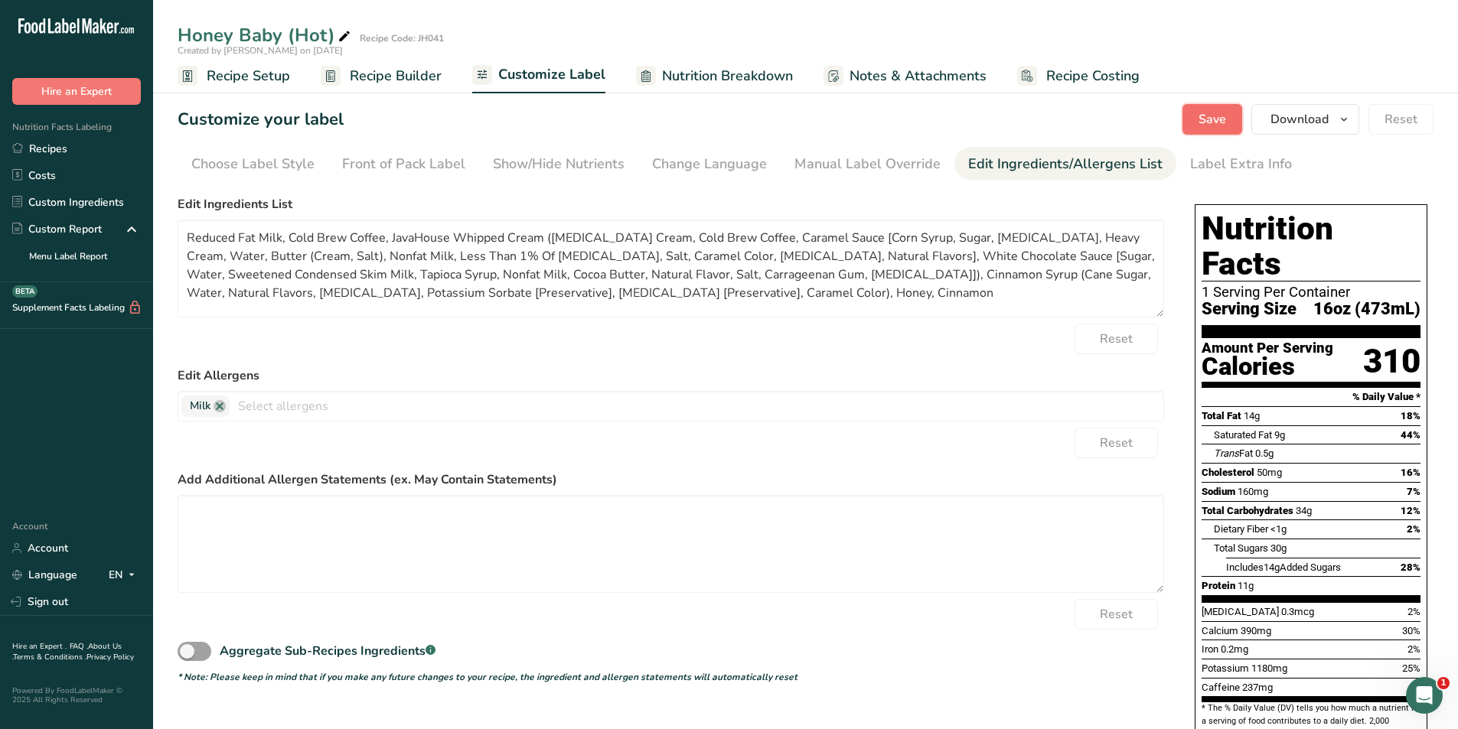
click at [1228, 127] on button "Save" at bounding box center [1212, 119] width 60 height 31
click at [1302, 115] on span "Download" at bounding box center [1299, 119] width 58 height 18
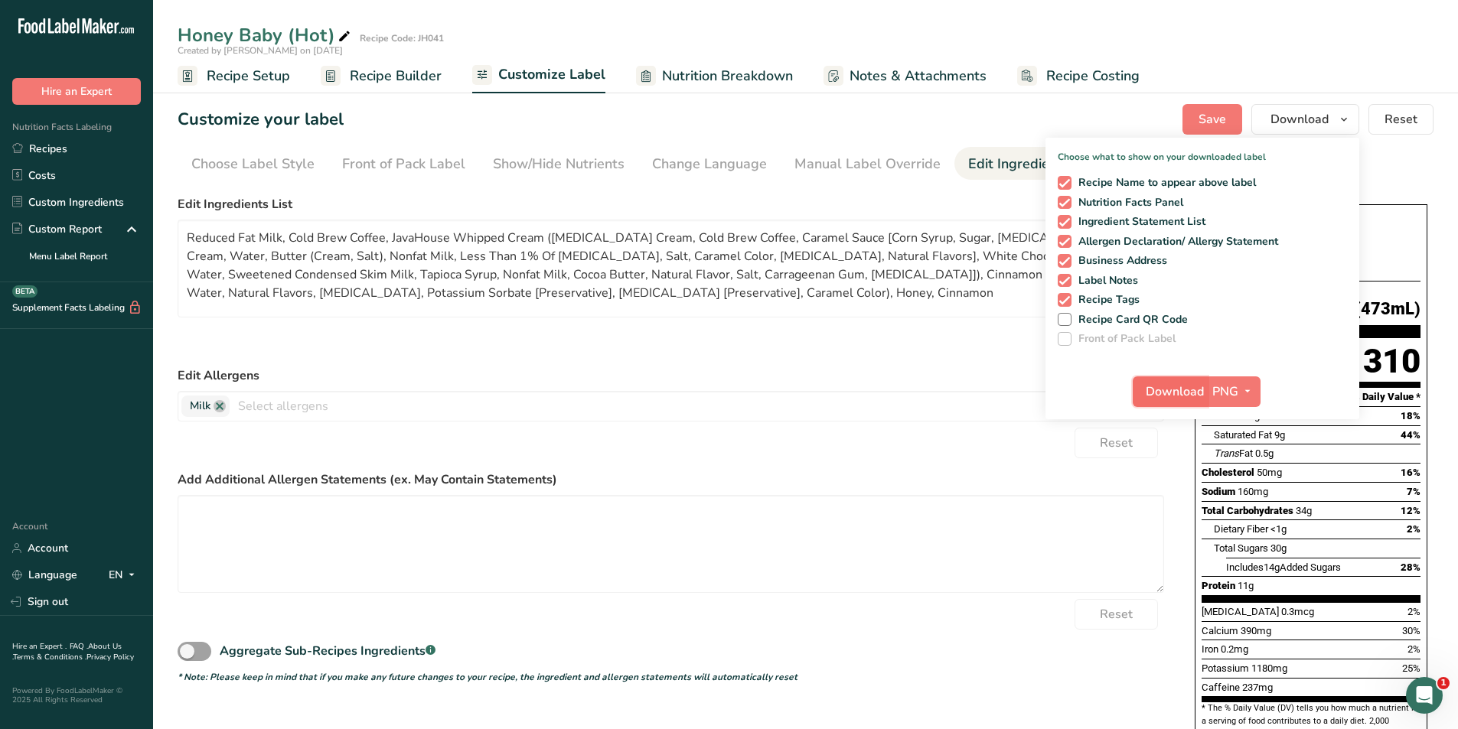
click at [1177, 396] on span "Download" at bounding box center [1175, 392] width 58 height 18
click at [557, 342] on div "Reset" at bounding box center [671, 339] width 987 height 31
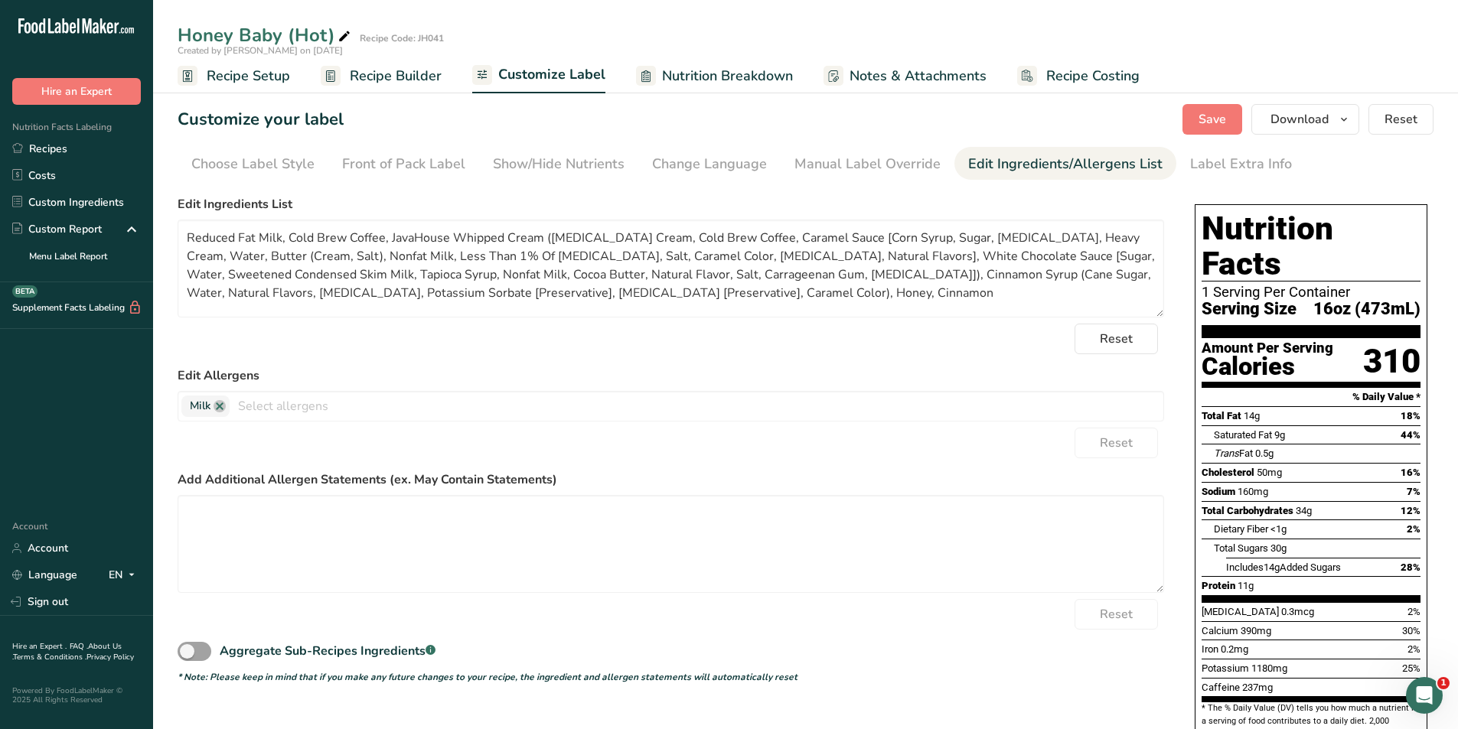
click at [271, 76] on span "Recipe Setup" at bounding box center [248, 76] width 83 height 21
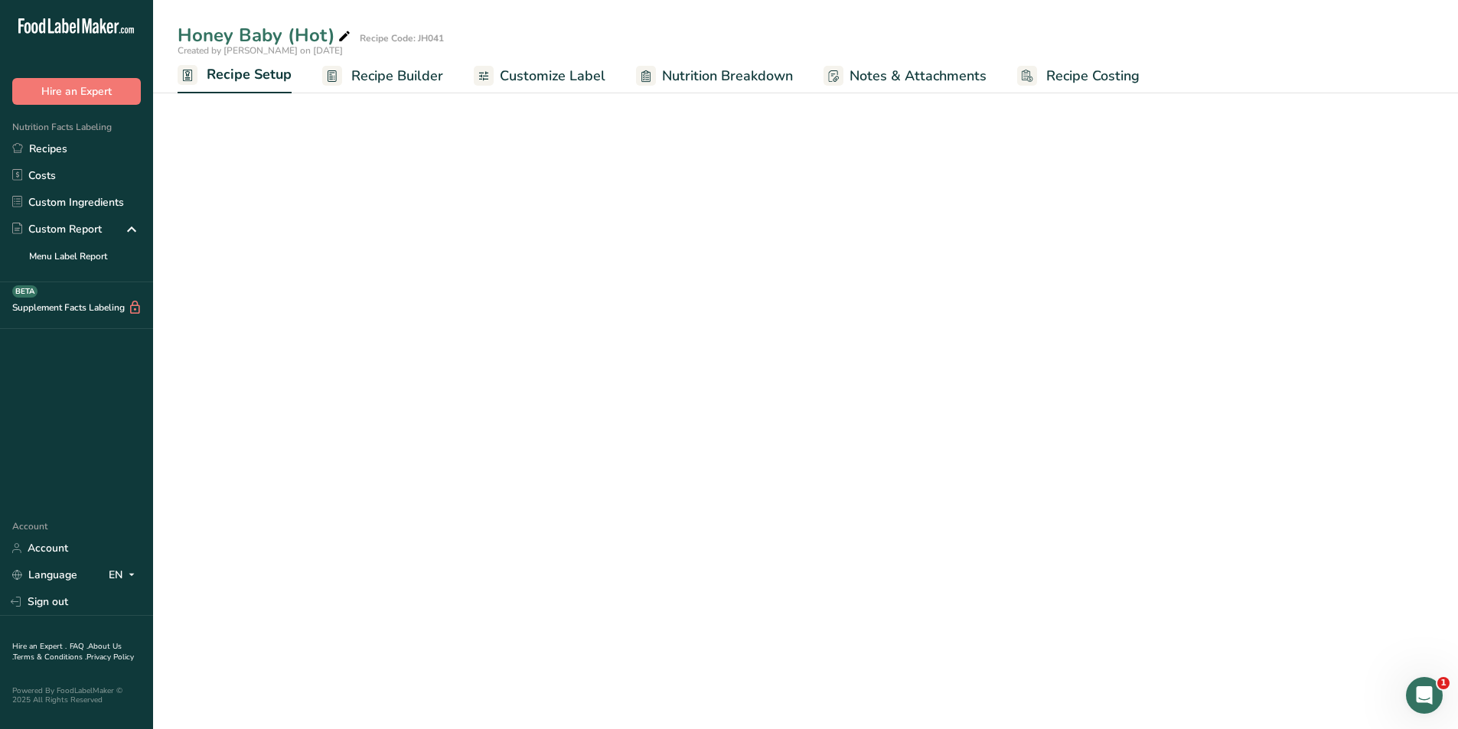
select select "22"
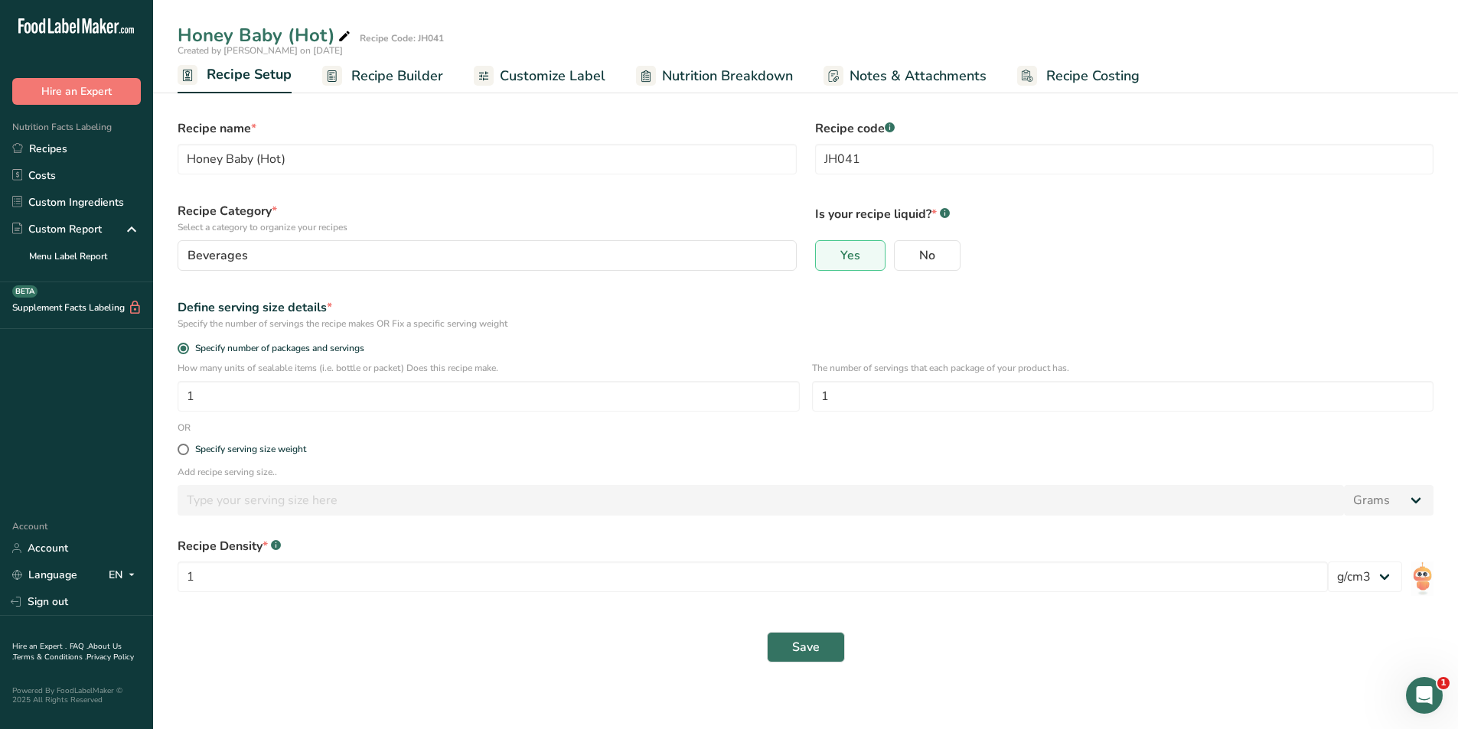
click at [384, 73] on span "Recipe Builder" at bounding box center [397, 76] width 92 height 21
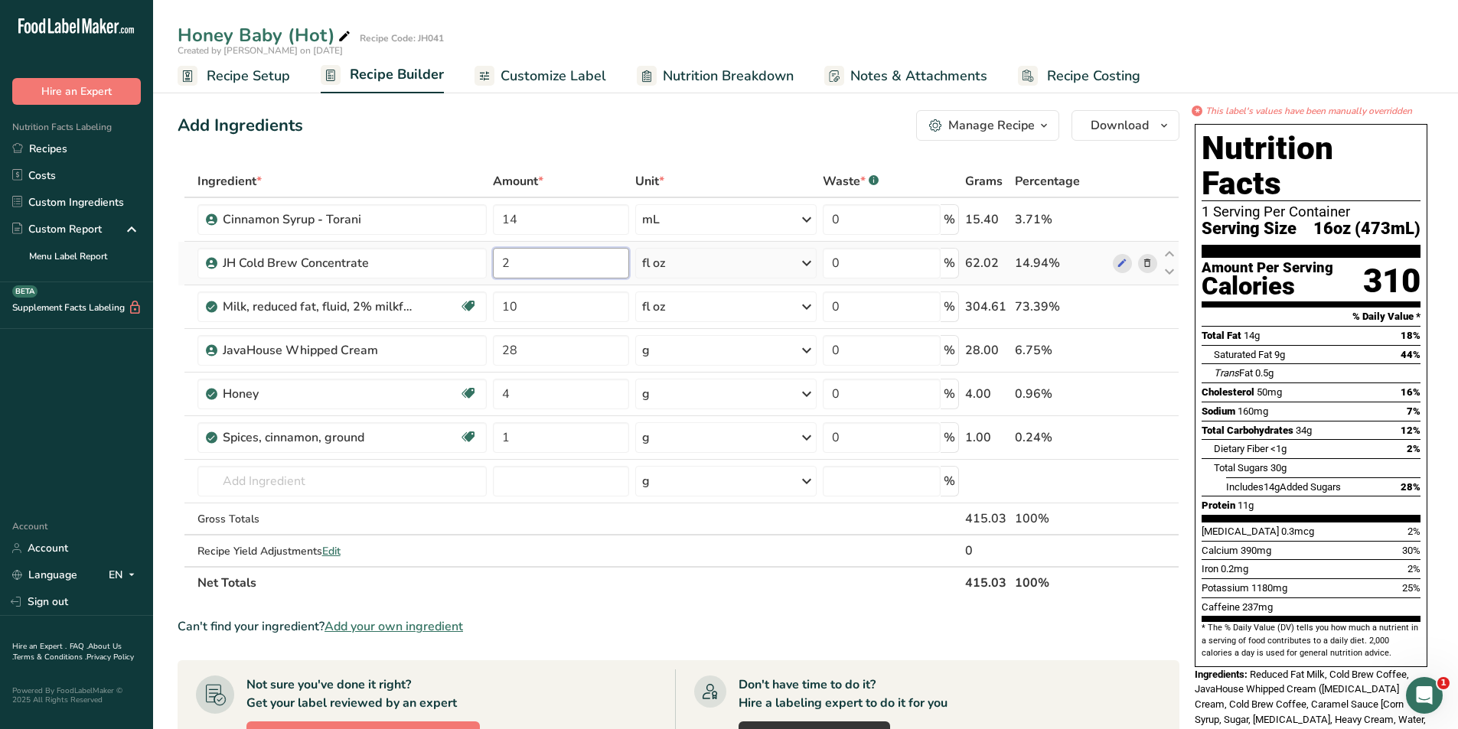
drag, startPoint x: 517, startPoint y: 266, endPoint x: 506, endPoint y: 268, distance: 11.0
click at [506, 268] on input "2" at bounding box center [561, 263] width 136 height 31
type input "1.5"
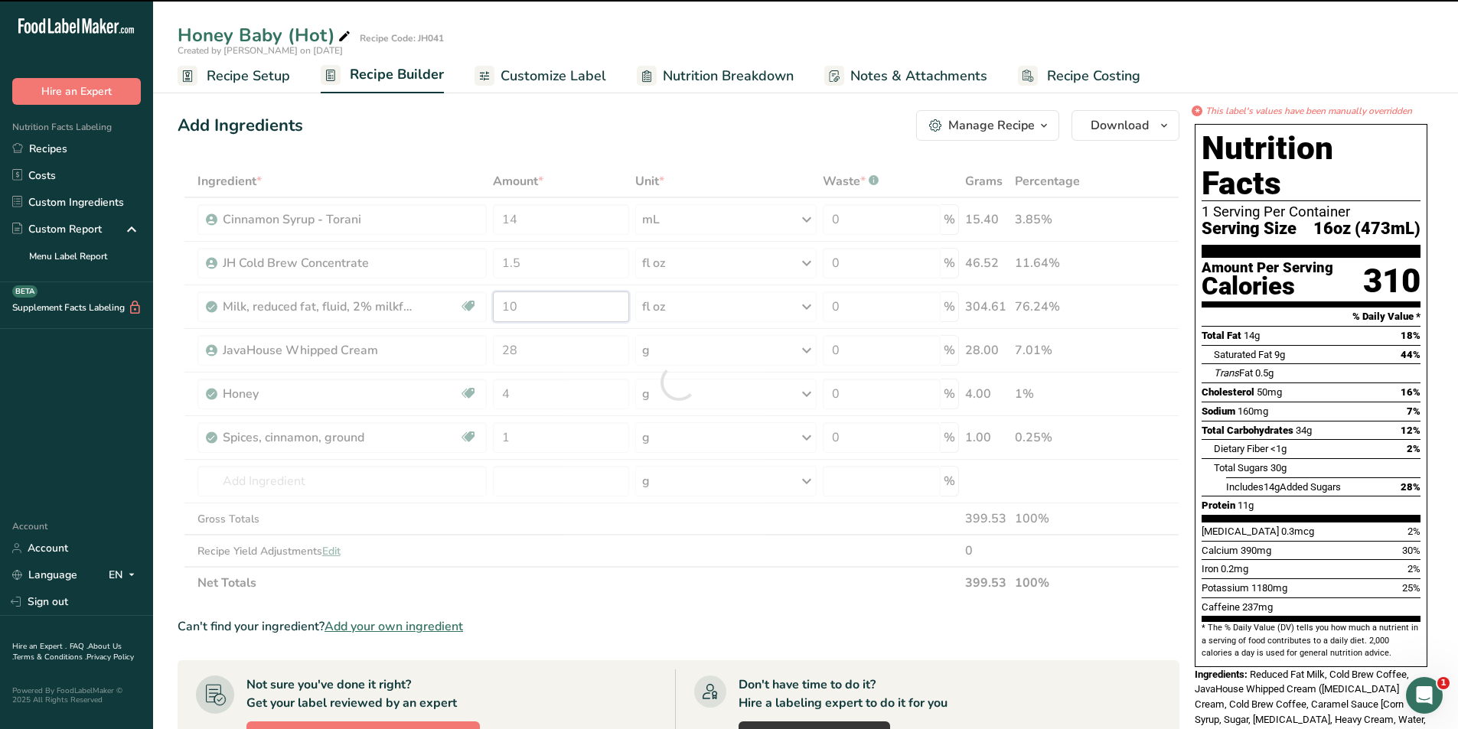
drag, startPoint x: 529, startPoint y: 303, endPoint x: 502, endPoint y: 302, distance: 26.8
click at [502, 302] on div "Ingredient * Amount * Unit * Waste * .a-a{fill:#347362;}.b-a{fill:#fff;} Grams …" at bounding box center [679, 382] width 1002 height 434
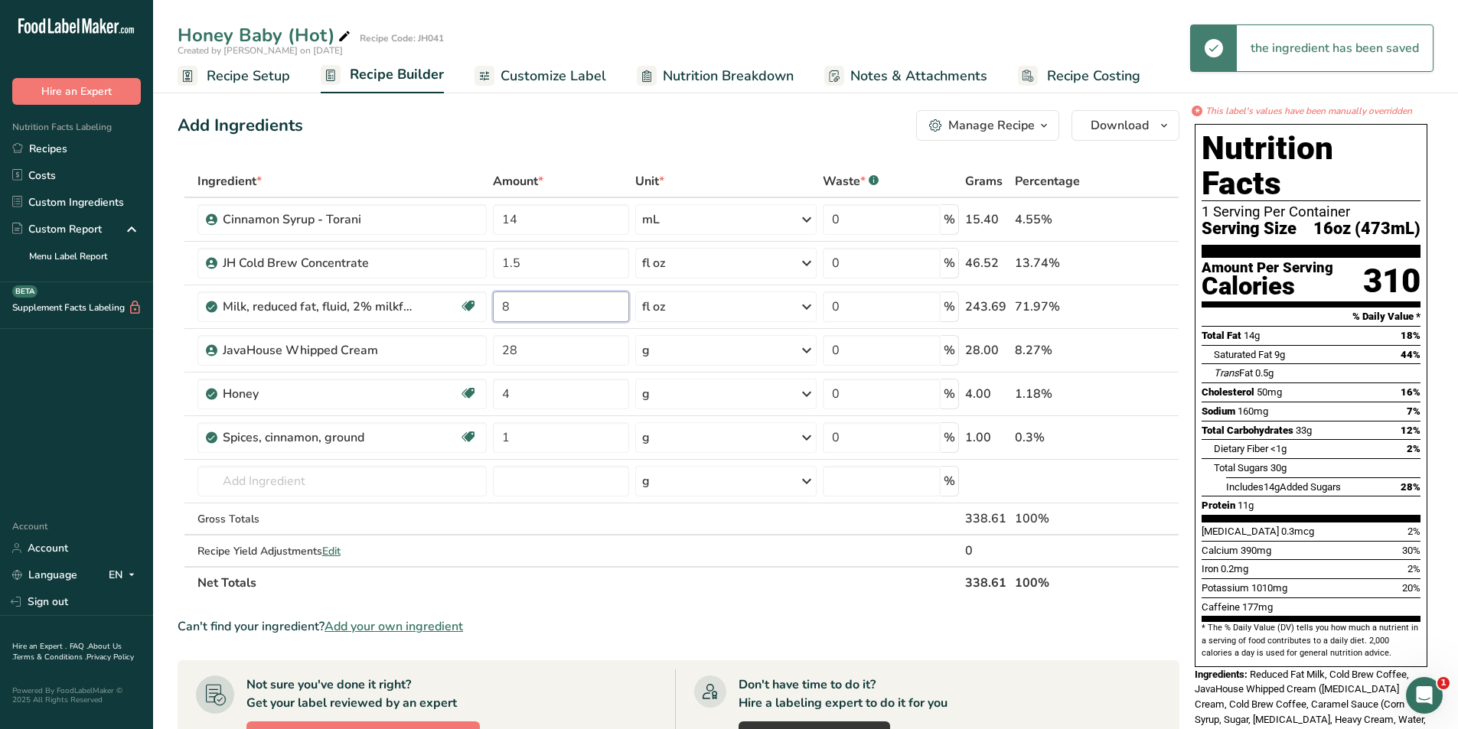
type input "8"
click at [658, 143] on div "Add Ingredients Manage Recipe Delete Recipe Duplicate Recipe Scale Recipe Save …" at bounding box center [683, 615] width 1011 height 1023
click at [536, 75] on span "Customize Label" at bounding box center [554, 76] width 106 height 21
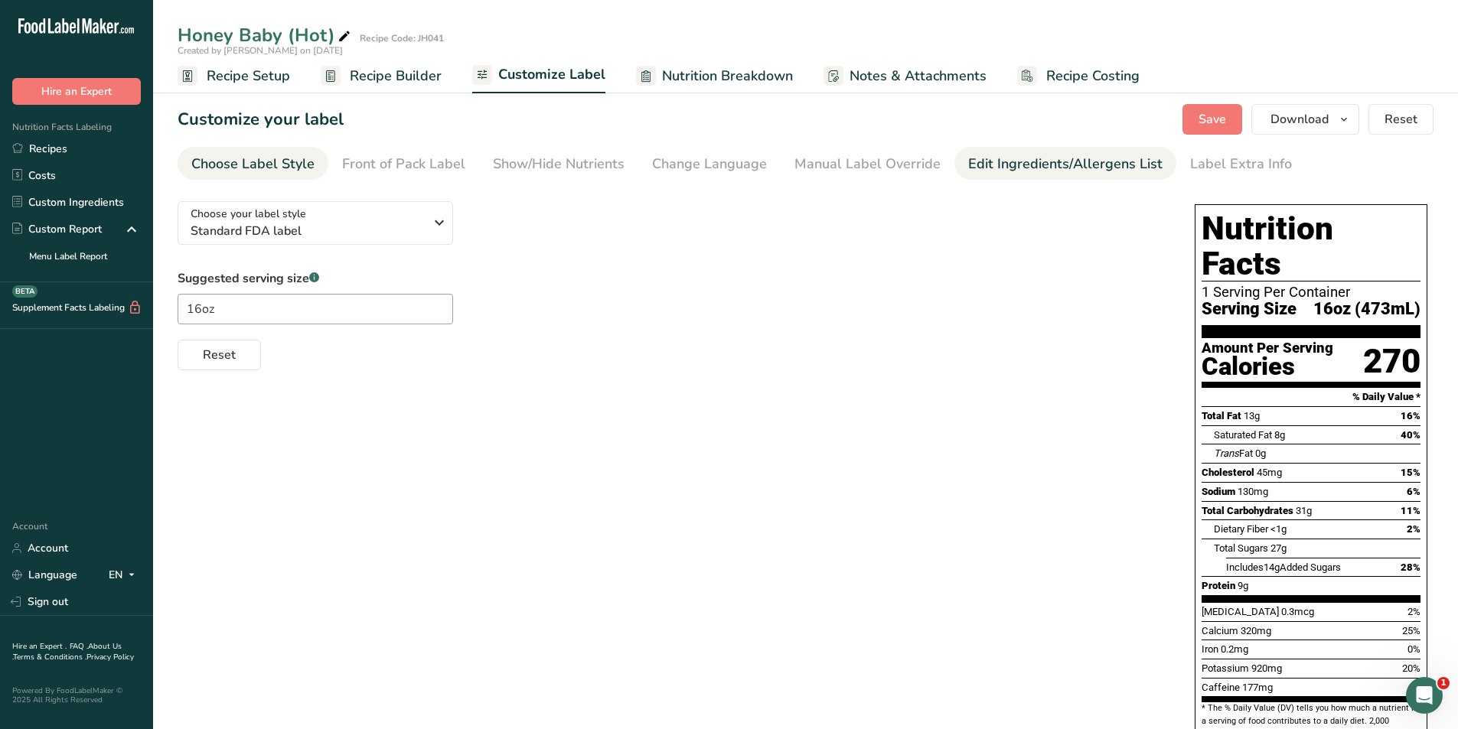
click at [1039, 164] on div "Edit Ingredients/Allergens List" at bounding box center [1065, 164] width 194 height 21
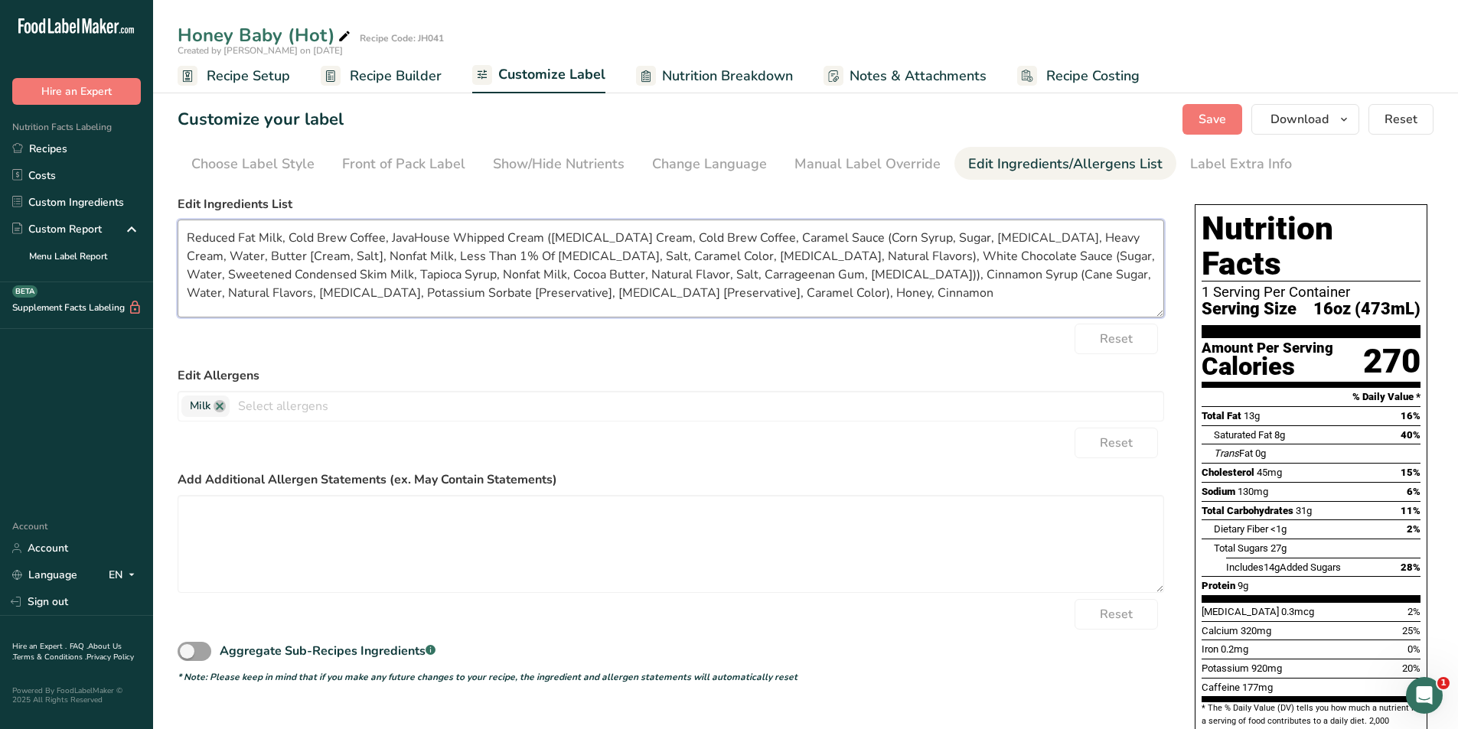
drag, startPoint x: 814, startPoint y: 295, endPoint x: 187, endPoint y: 236, distance: 630.3
click at [187, 236] on textarea "Reduced Fat Milk, Cold Brew Coffee, JavaHouse Whipped Cream ([MEDICAL_DATA] Cre…" at bounding box center [671, 269] width 987 height 98
paste textarea "[Corn Syrup, Sugar, Invert Sugar, Heavy Cream, Water, Butter (Cream, Salt), Non…"
click at [811, 298] on textarea "Reduced Fat Milk, Cold Brew Coffee, JavaHouse Whipped Cream ([MEDICAL_DATA] Cre…" at bounding box center [671, 269] width 987 height 98
type textarea "Reduced Fat Milk, Cold Brew Coffee, JavaHouse Whipped Cream ([MEDICAL_DATA] Cre…"
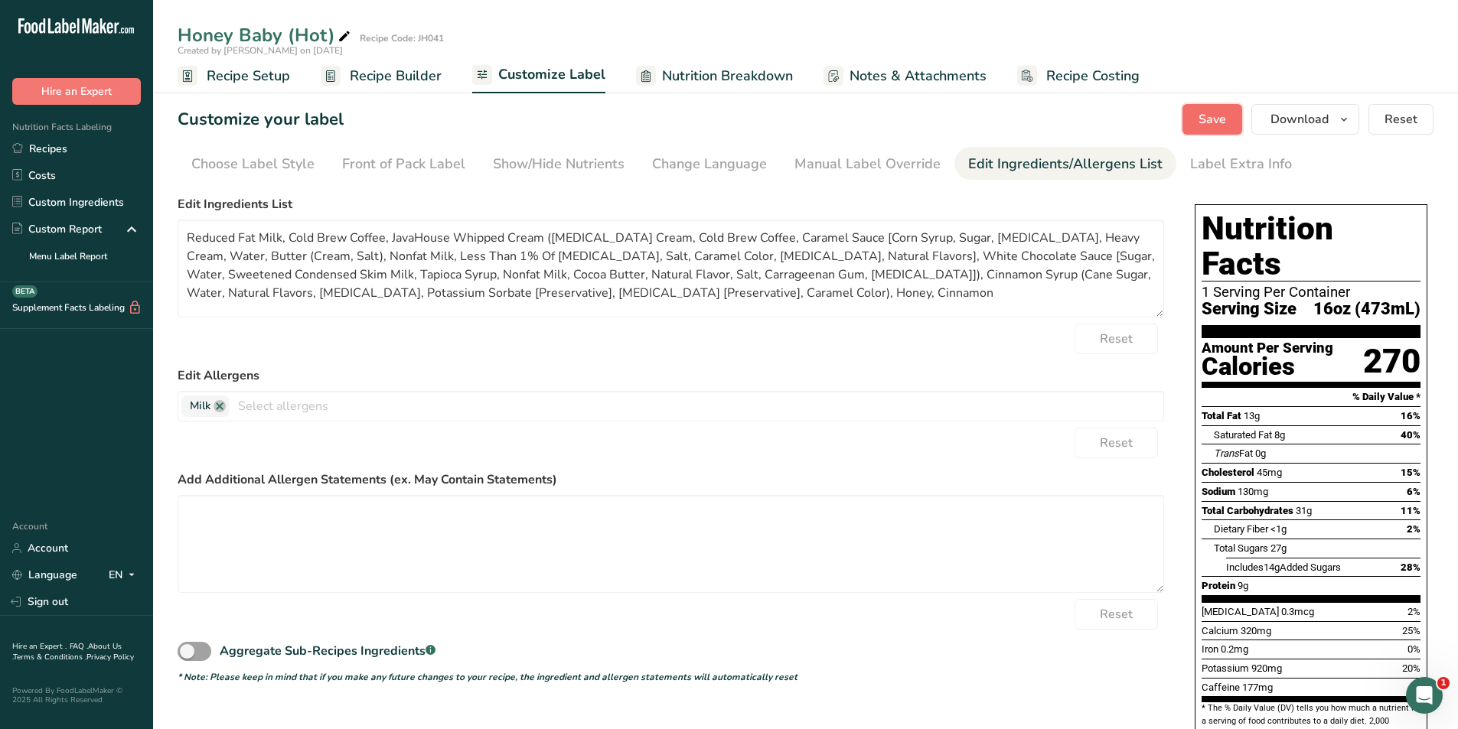
click at [1198, 122] on button "Save" at bounding box center [1212, 119] width 60 height 31
click at [260, 84] on span "Recipe Setup" at bounding box center [248, 76] width 83 height 21
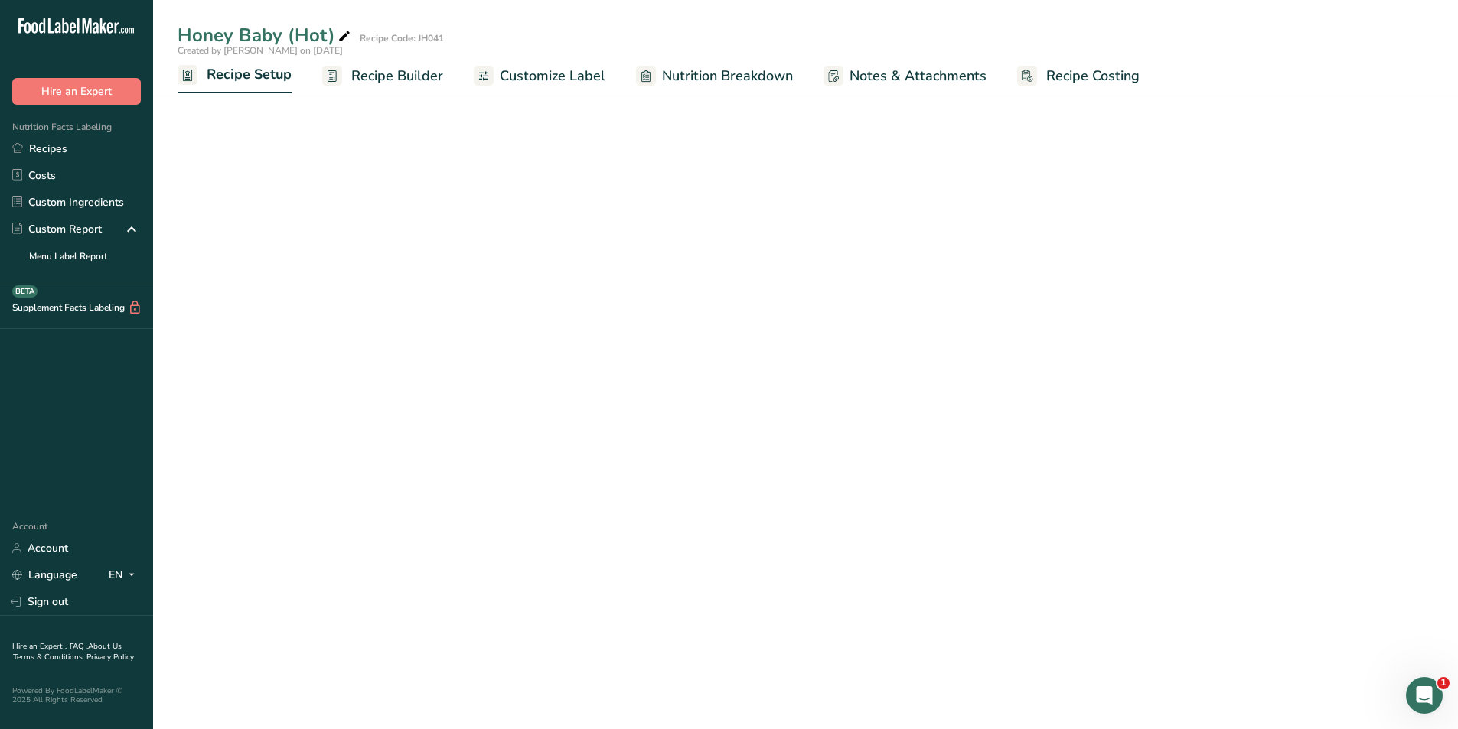
select select "22"
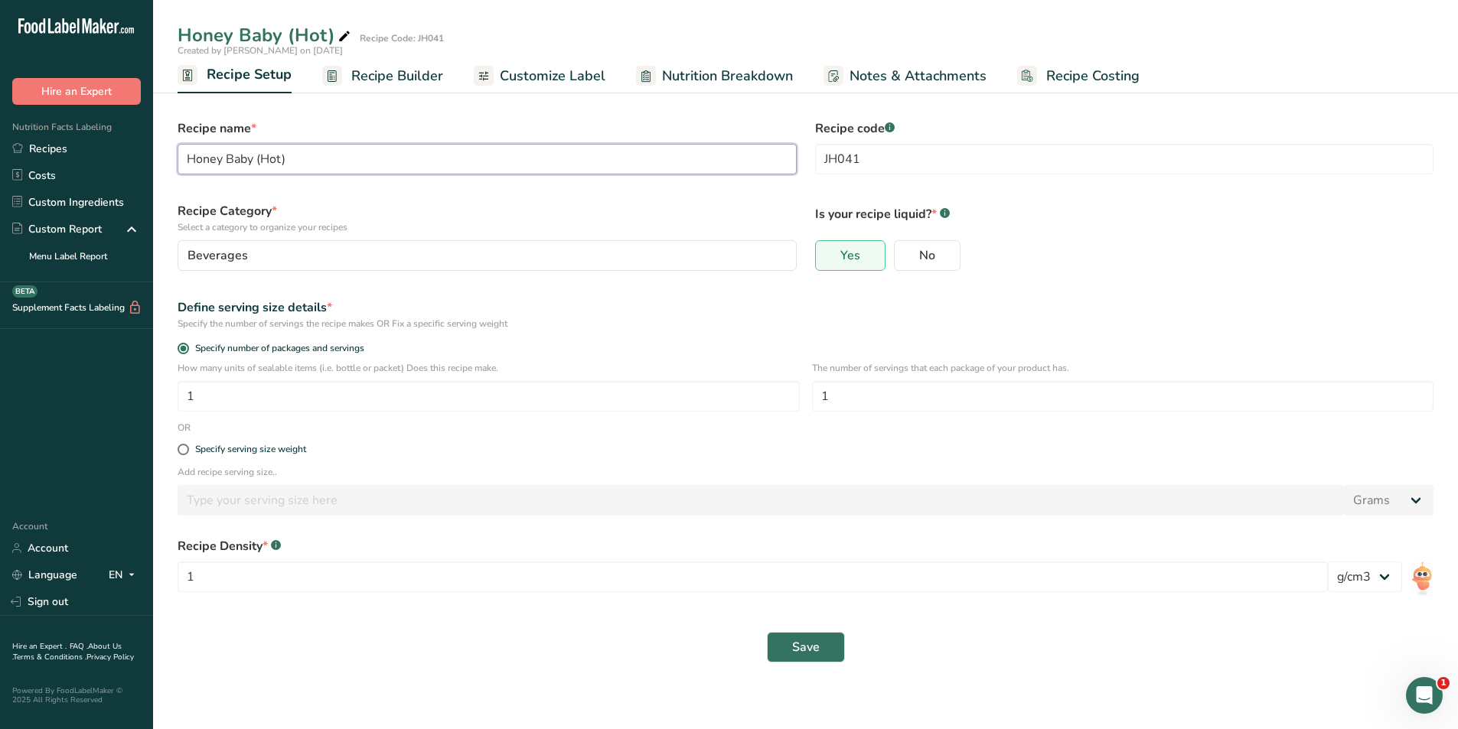
click at [267, 160] on input "Honey Baby (Hot)" at bounding box center [487, 159] width 619 height 31
type input "Honey Baby (Iced)"
click at [822, 654] on button "Save" at bounding box center [806, 647] width 78 height 31
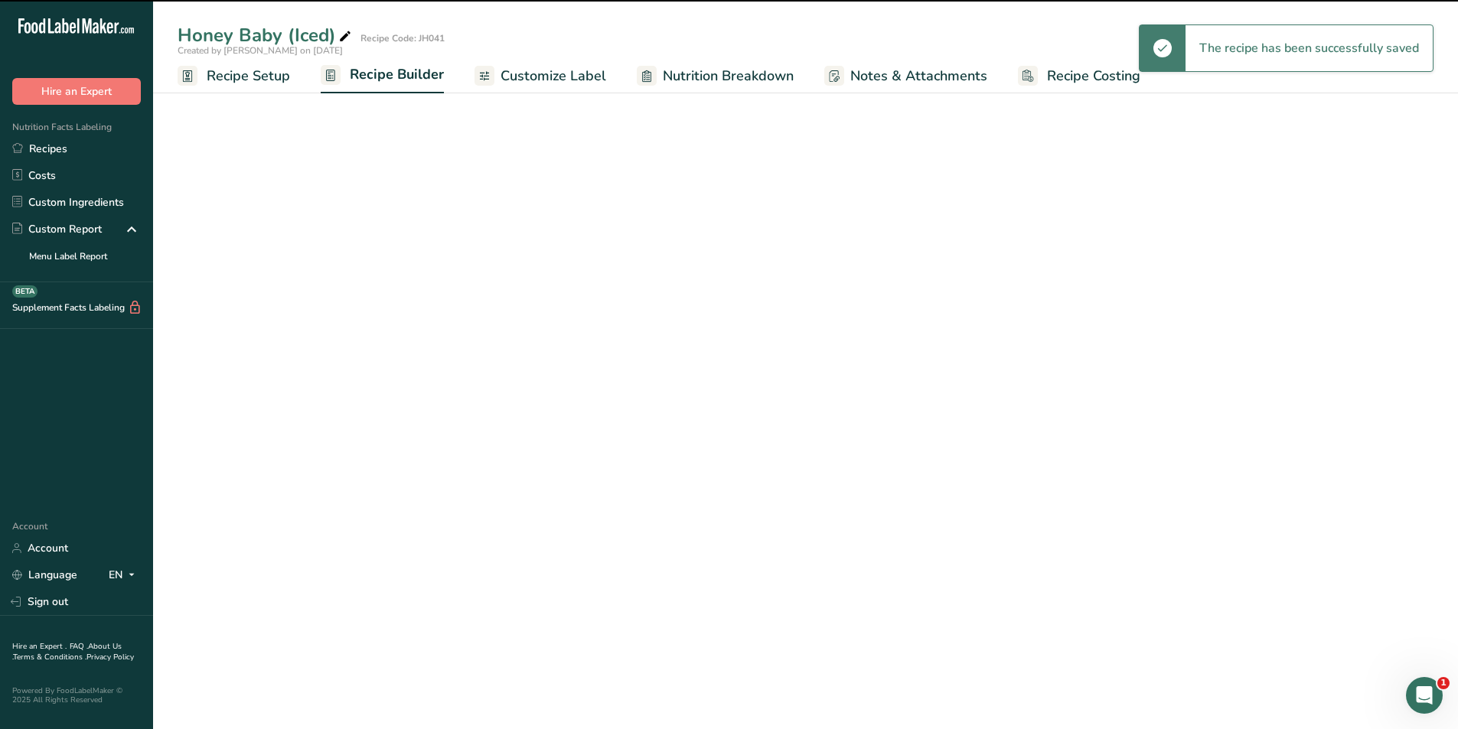
click at [562, 68] on span "Customize Label" at bounding box center [554, 76] width 106 height 21
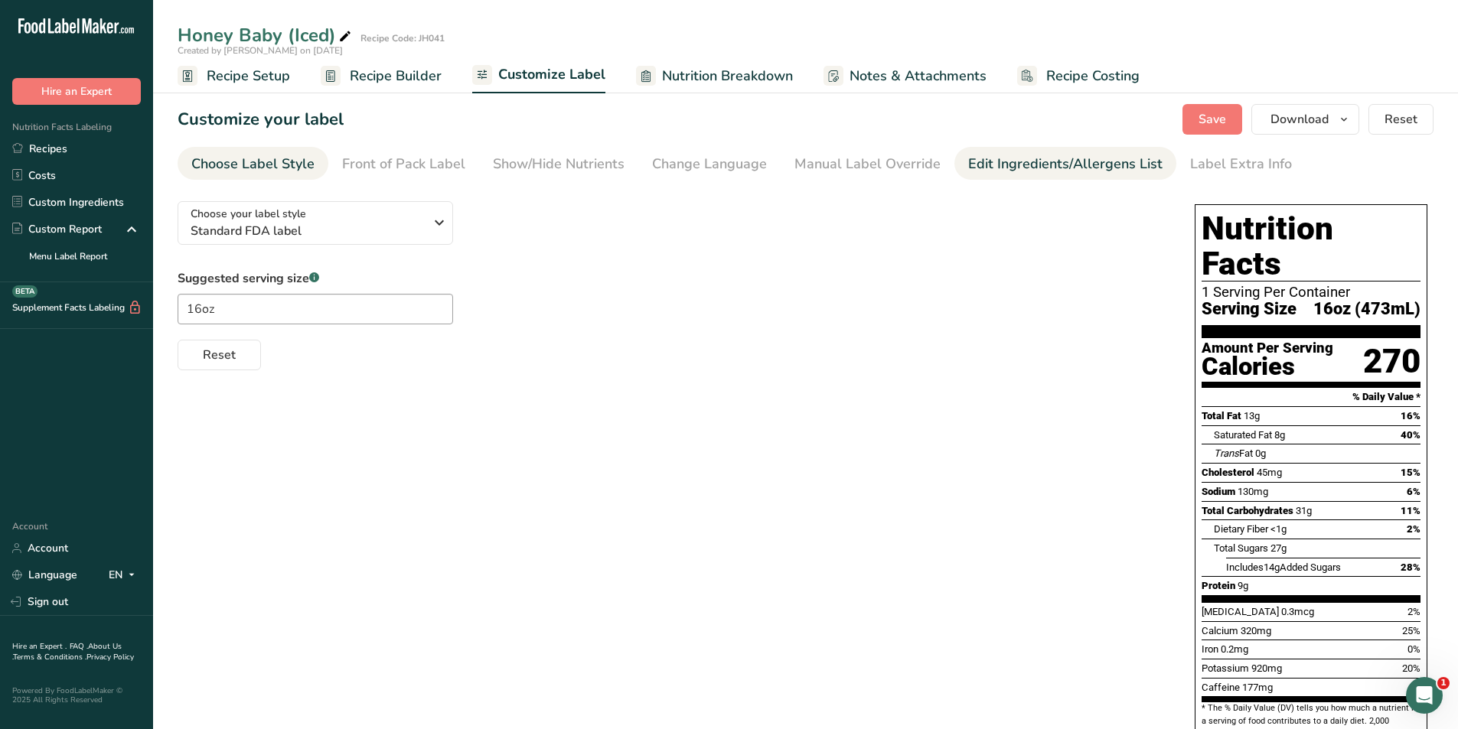
click at [969, 169] on div "Edit Ingredients/Allergens List" at bounding box center [1065, 164] width 194 height 21
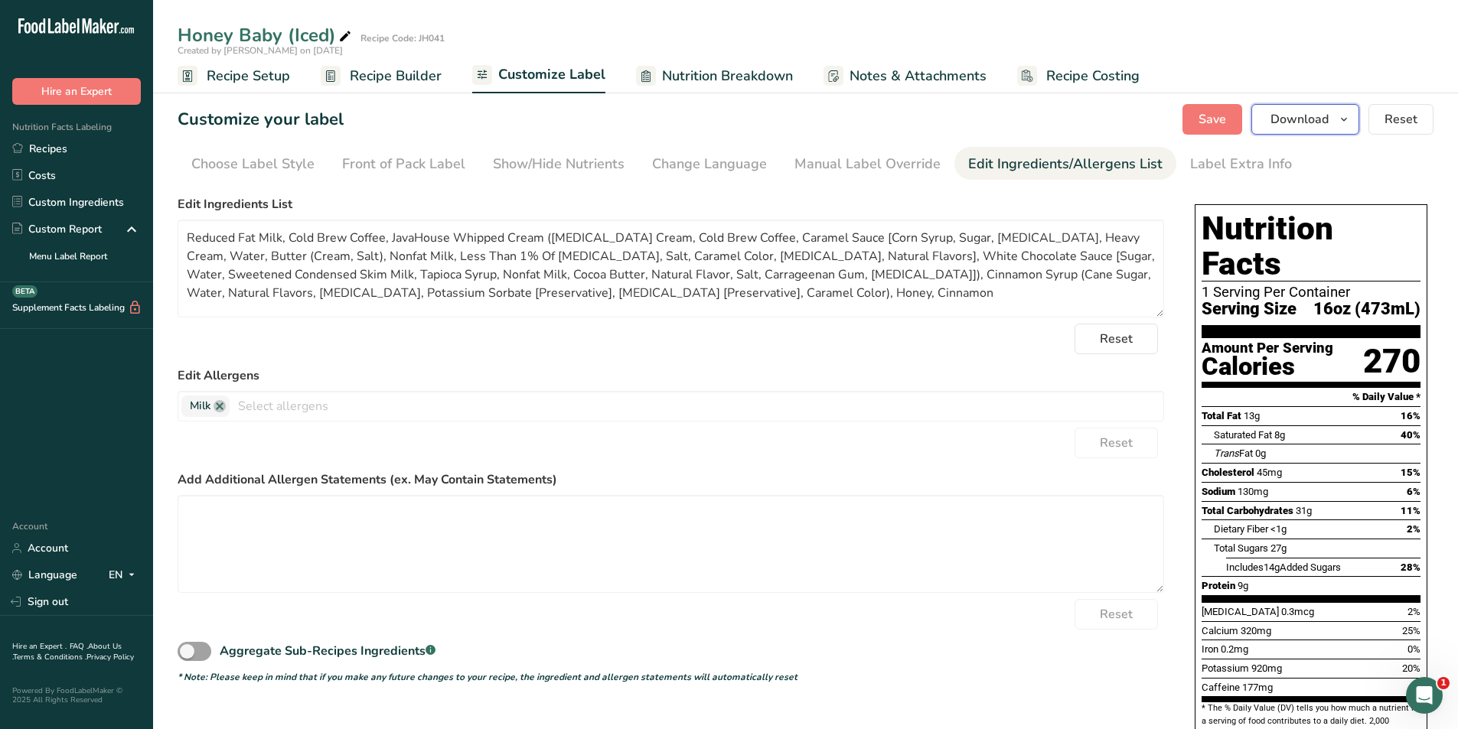
click at [1282, 120] on span "Download" at bounding box center [1299, 119] width 58 height 18
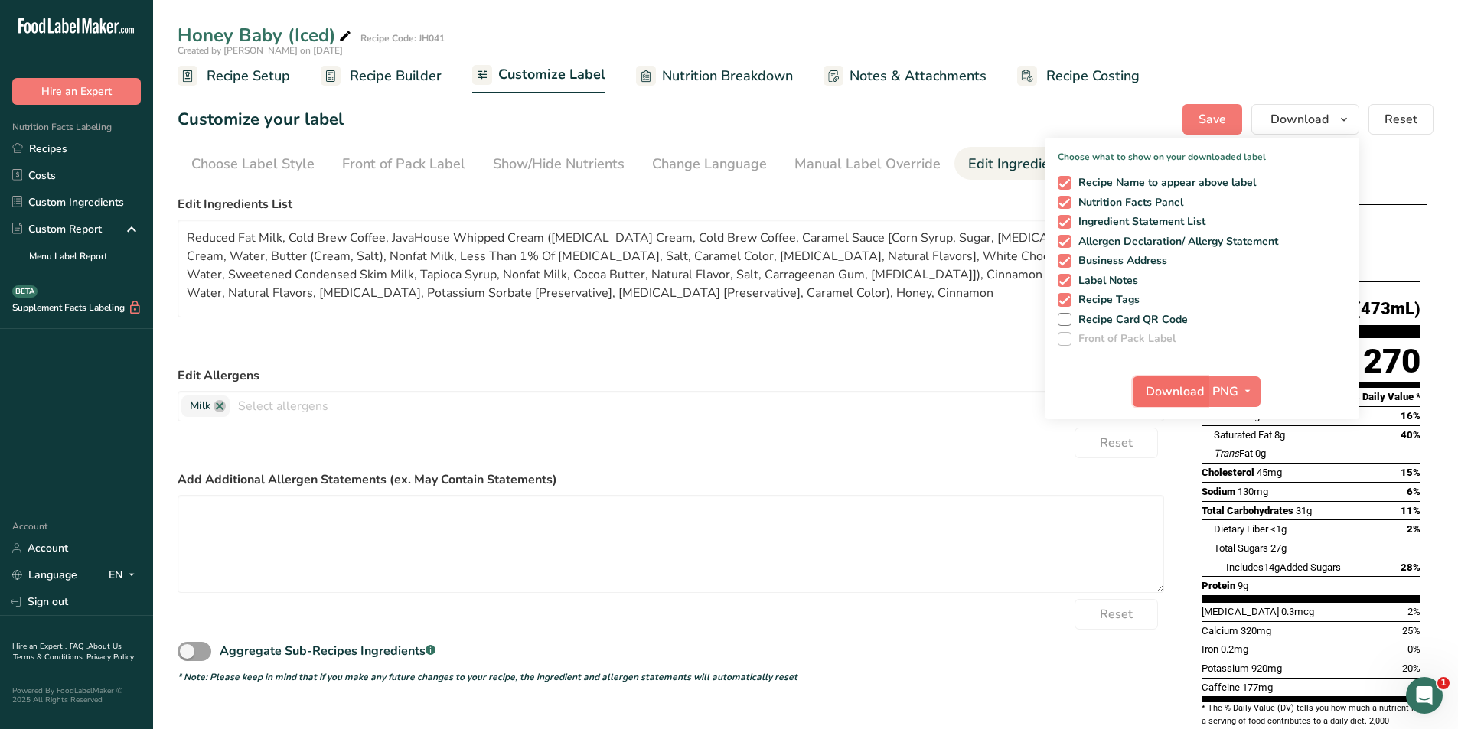
click at [1169, 395] on span "Download" at bounding box center [1175, 392] width 58 height 18
click at [846, 361] on form "Edit Ingredients List Reduced Fat Milk, Cold Brew Coffee, JavaHouse Whipped Cre…" at bounding box center [671, 439] width 987 height 489
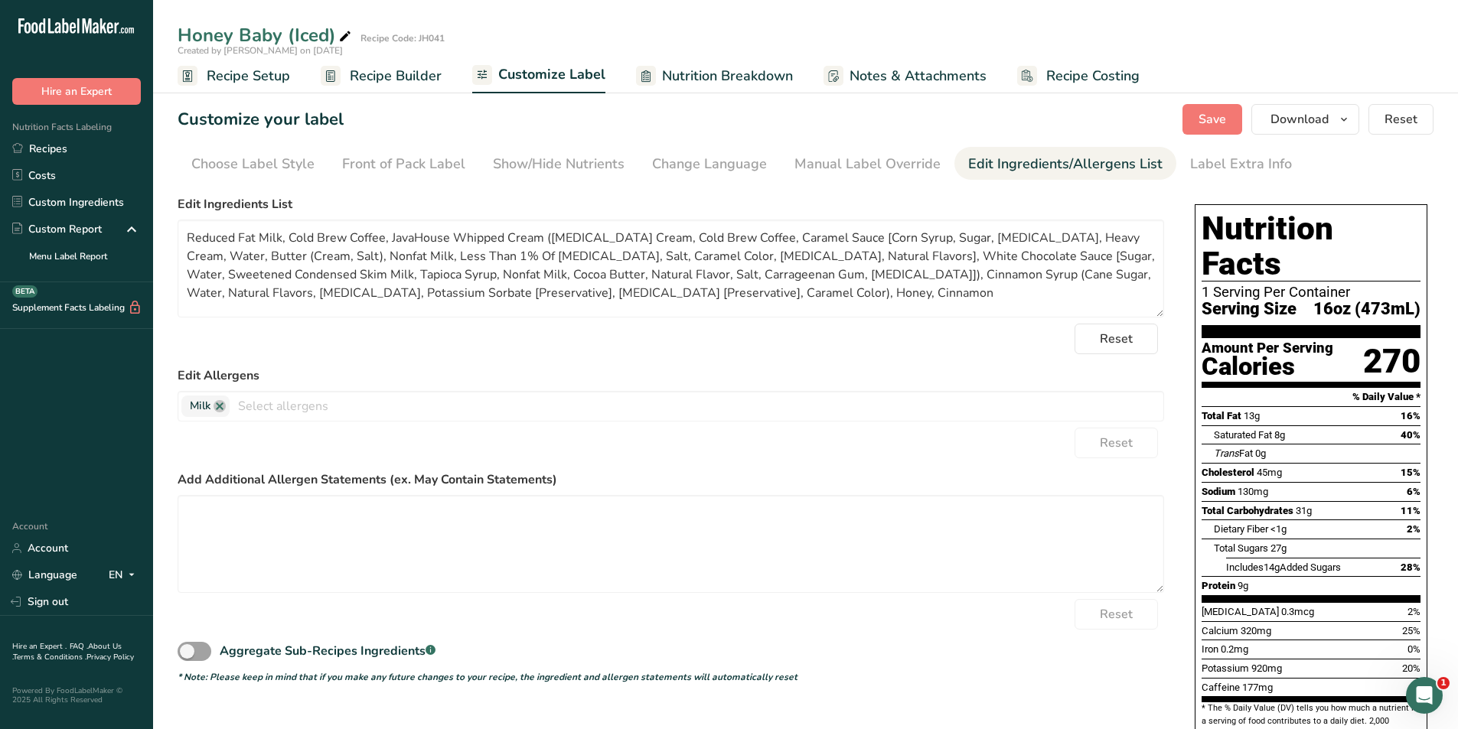
click at [248, 81] on span "Recipe Setup" at bounding box center [248, 76] width 83 height 21
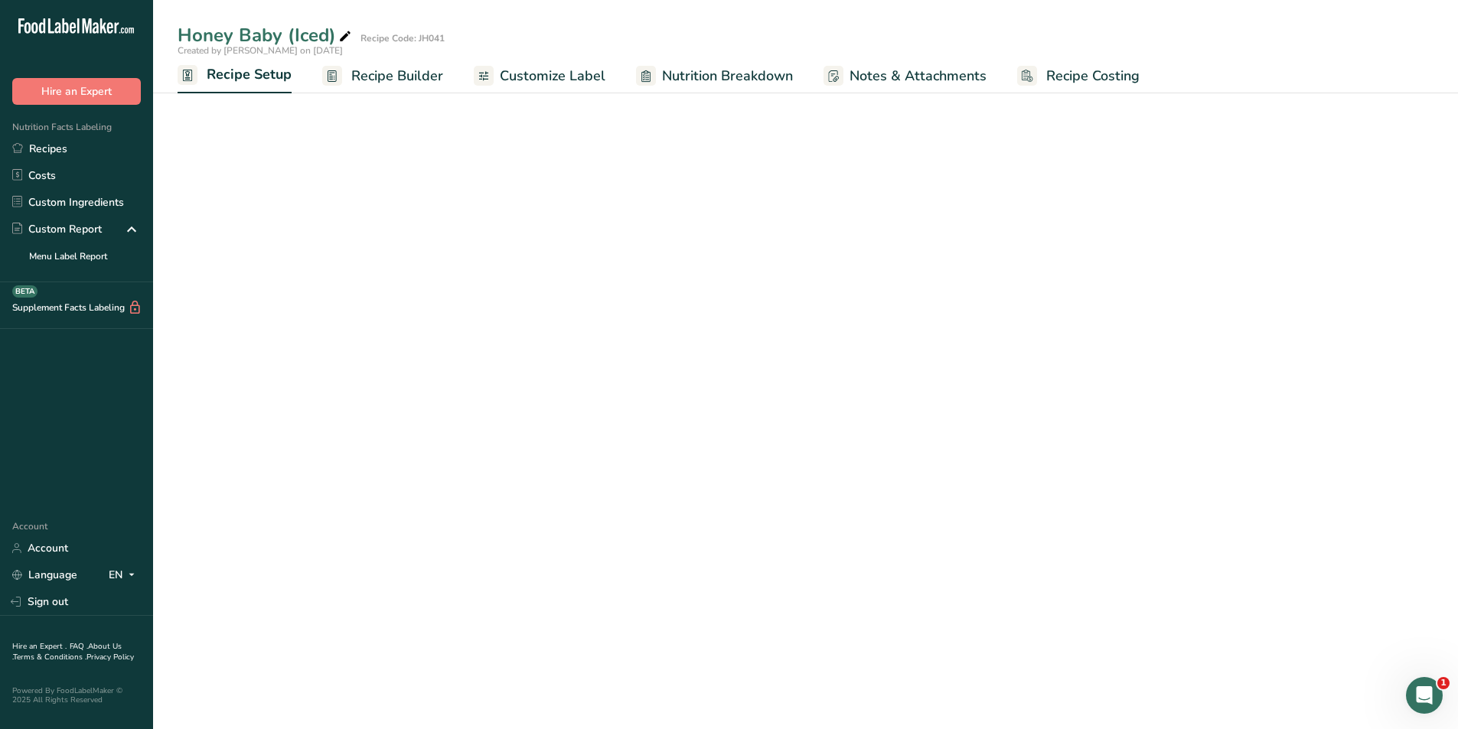
select select "22"
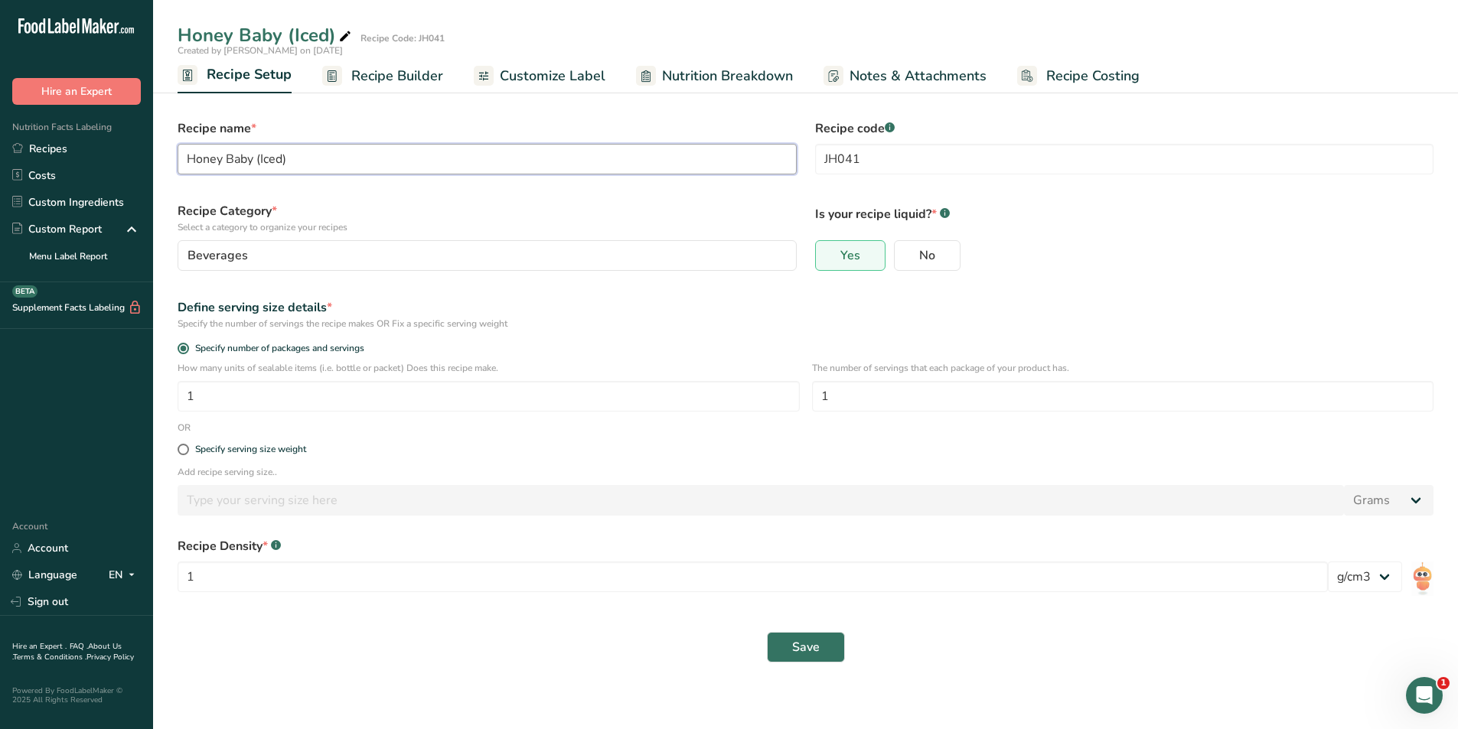
click at [276, 155] on input "Honey Baby (Iced)" at bounding box center [487, 159] width 619 height 31
type input "Honey Baby (Frappe)"
click at [341, 195] on div "Recipe Category * Select a category to organize your recipes Beverages Standard…" at bounding box center [487, 236] width 638 height 87
click at [811, 641] on span "Save" at bounding box center [806, 647] width 28 height 18
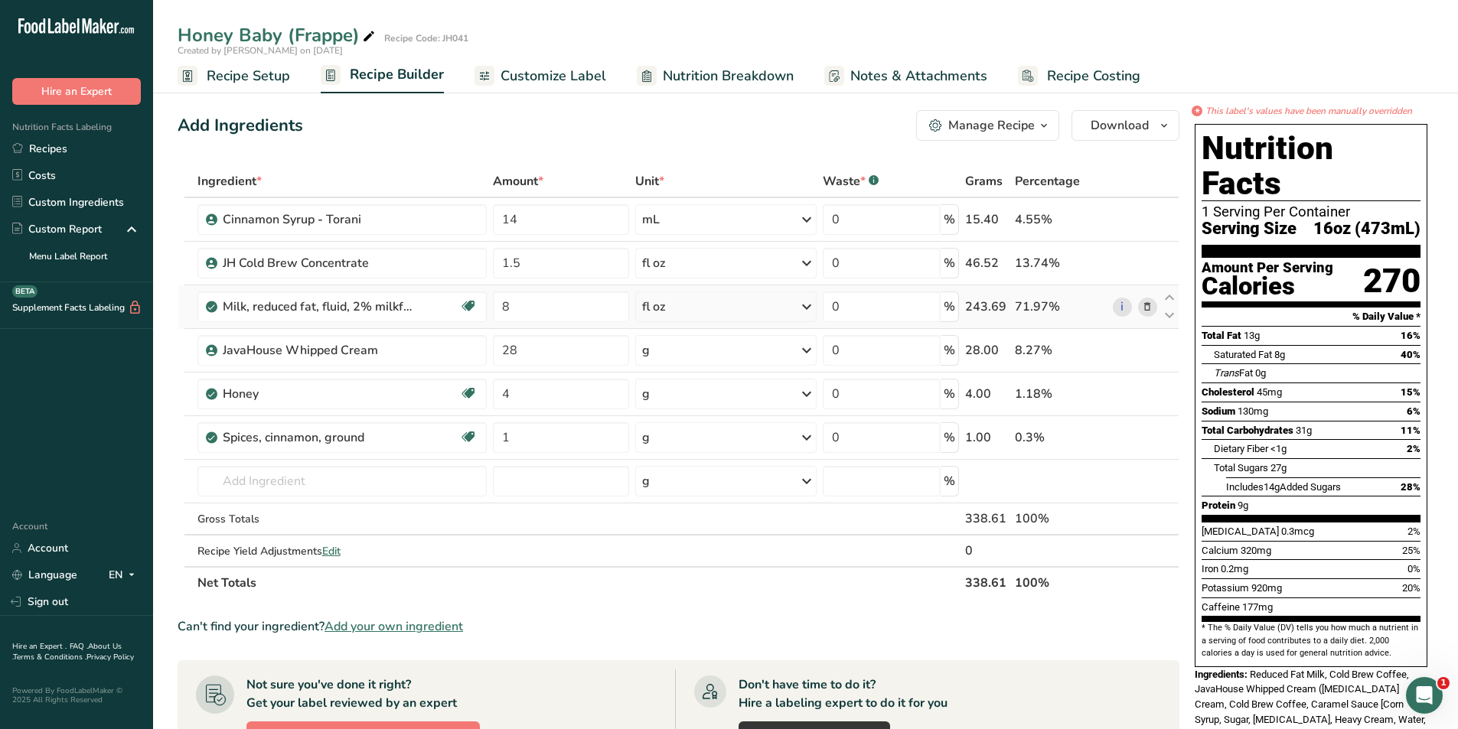
click at [1148, 307] on icon at bounding box center [1147, 307] width 11 height 16
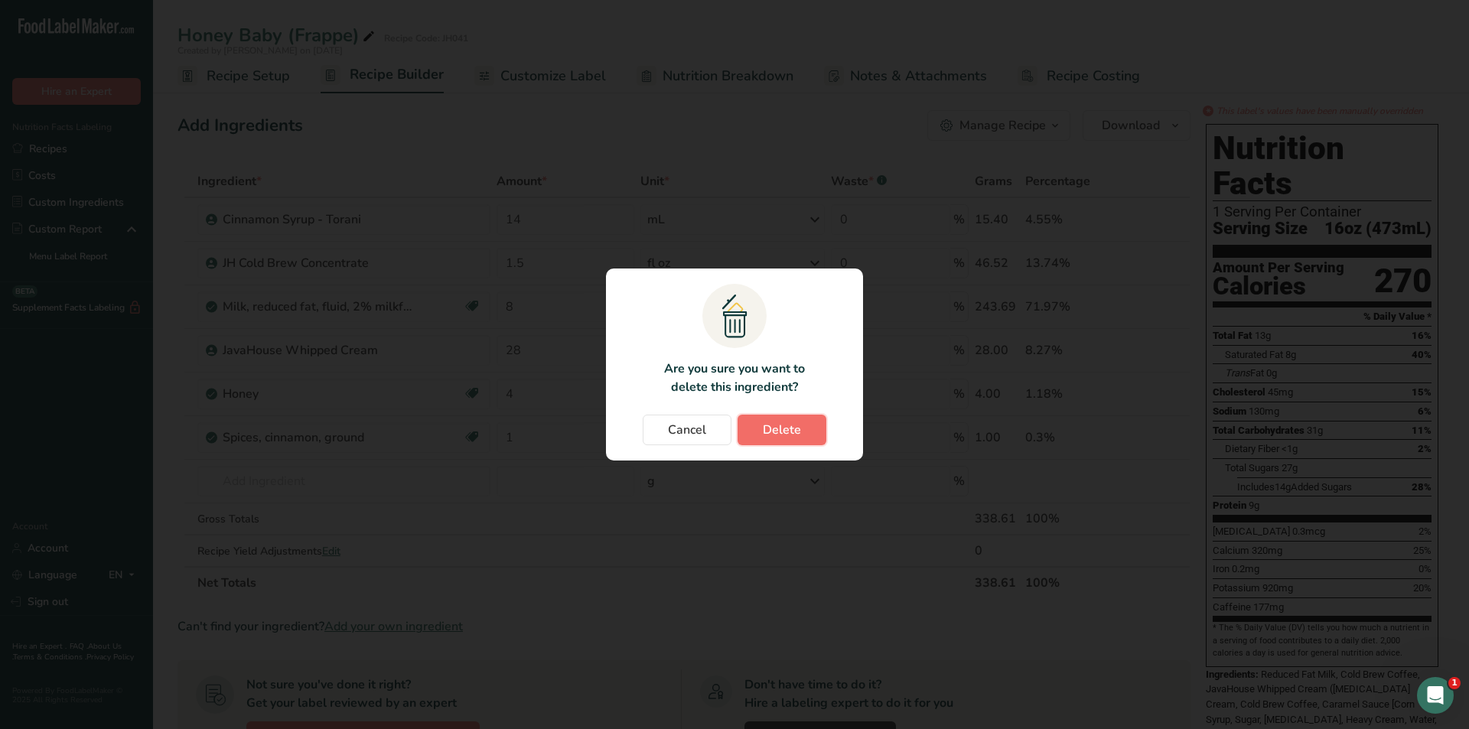
click at [777, 432] on span "Delete" at bounding box center [782, 430] width 38 height 18
type input "28"
type input "4"
type input "1"
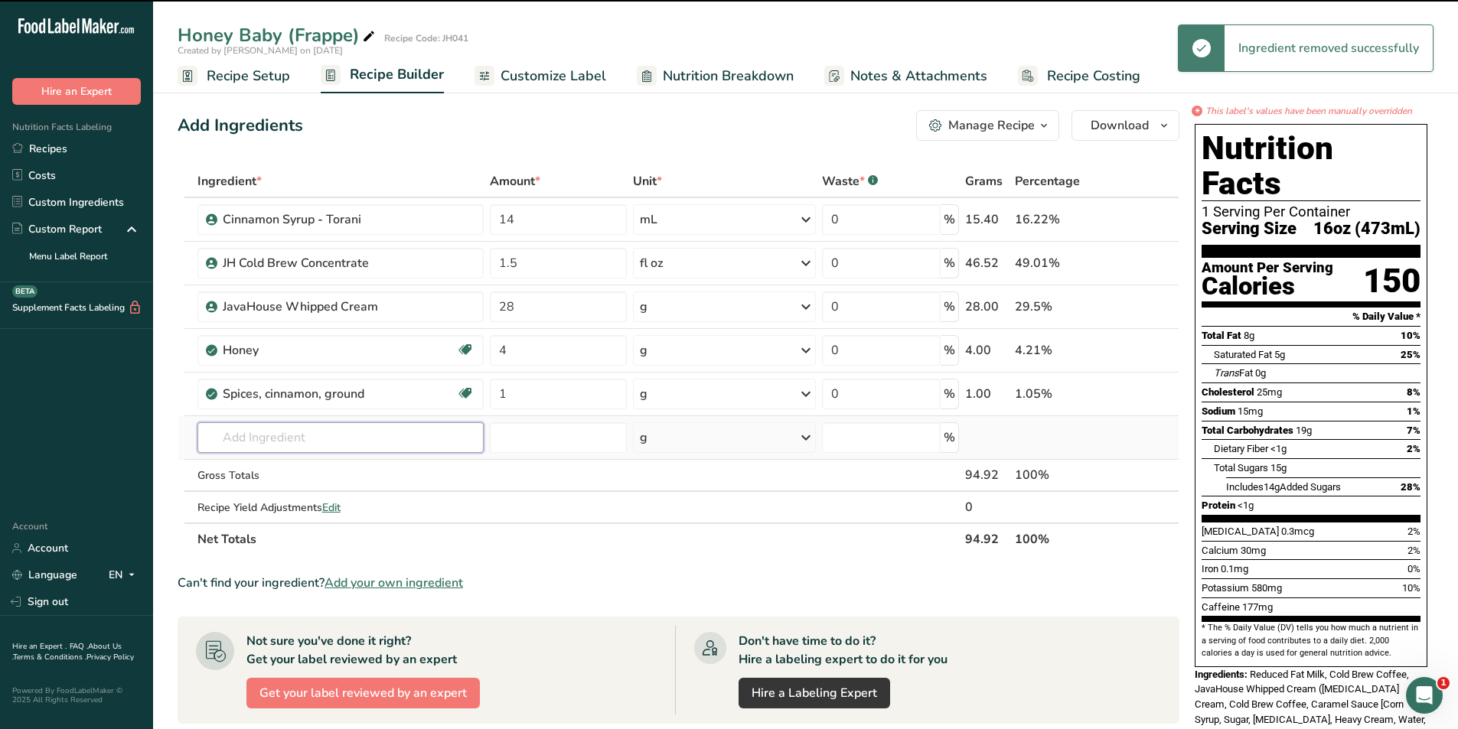
click at [274, 442] on input "text" at bounding box center [340, 437] width 286 height 31
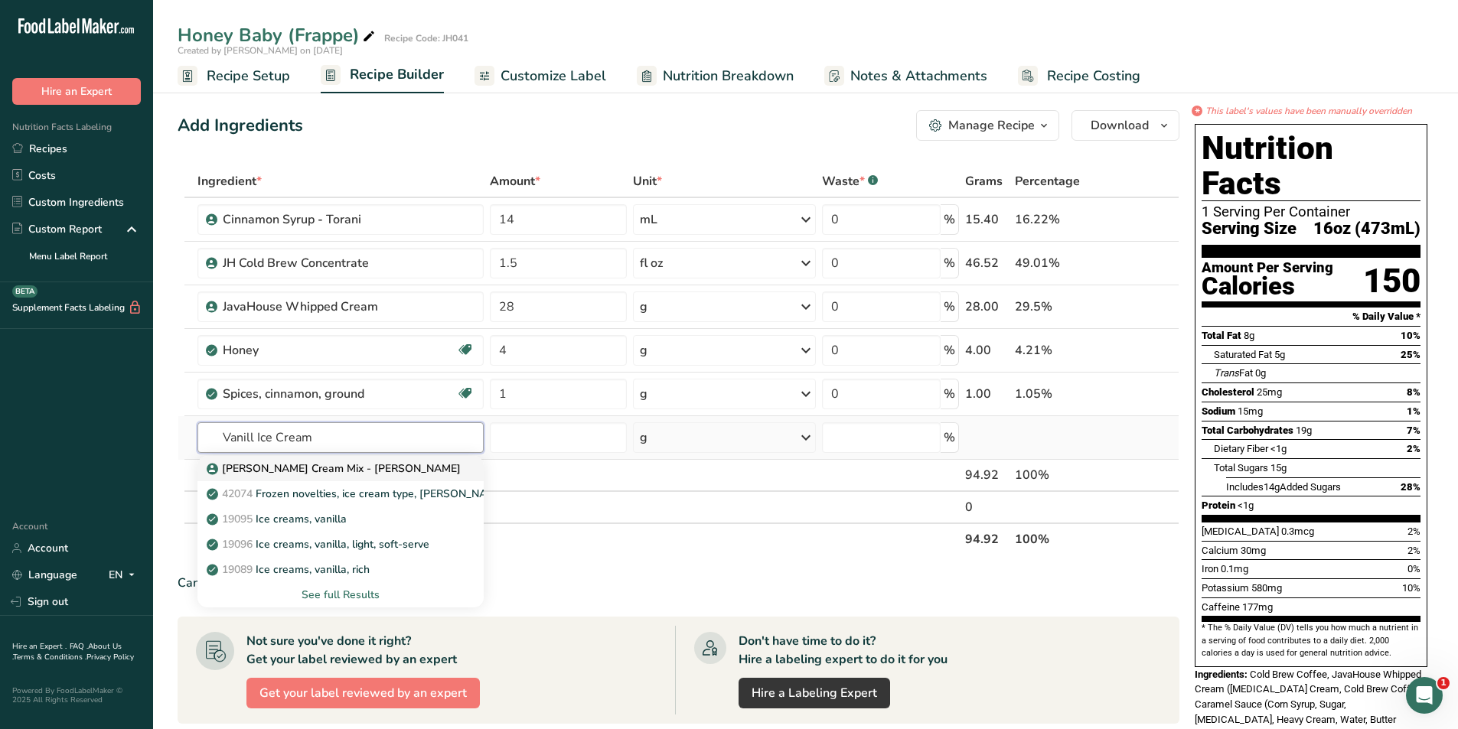
type input "Vanill Ice Cream"
click at [294, 472] on p "[PERSON_NAME] Cream Mix - [PERSON_NAME]" at bounding box center [335, 469] width 251 height 16
type input "[PERSON_NAME] Cream Mix - [PERSON_NAME]"
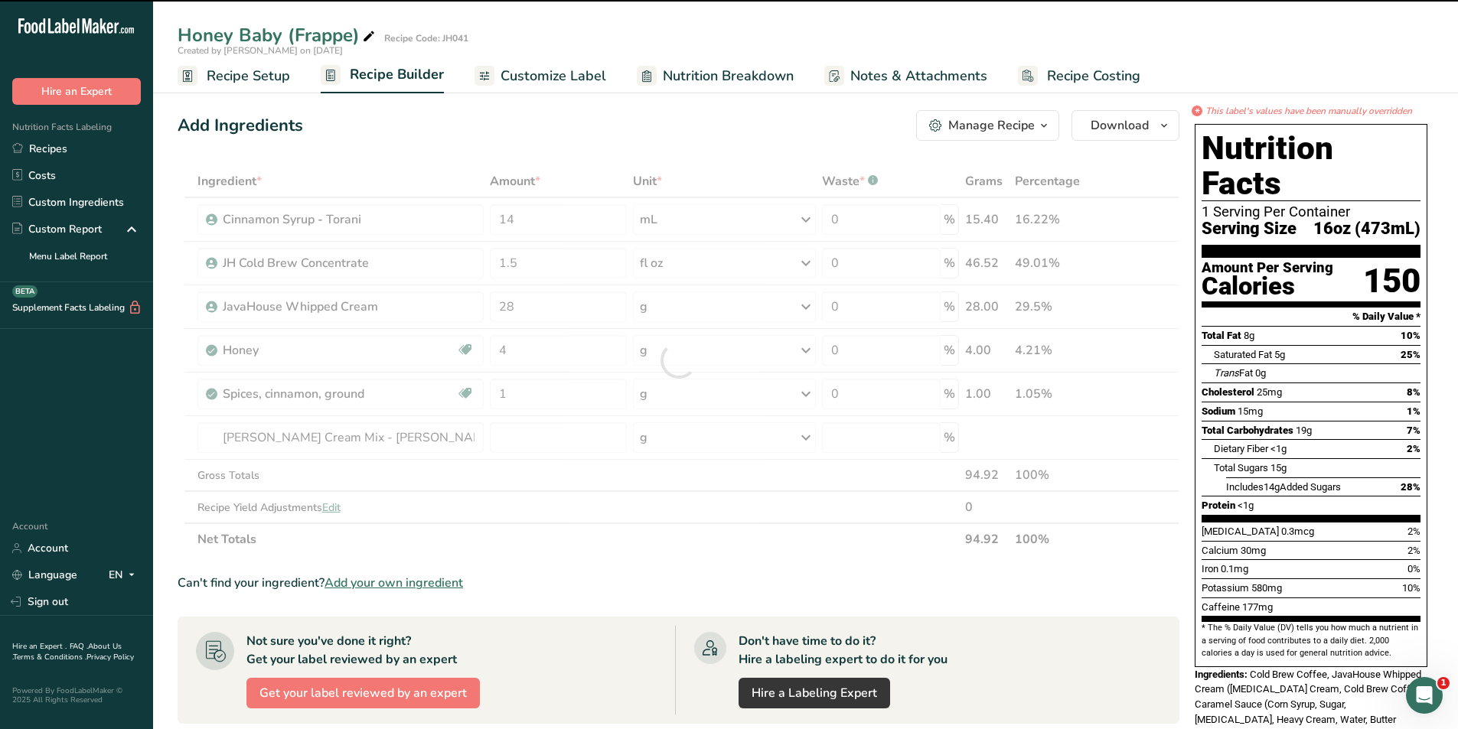
type input "0"
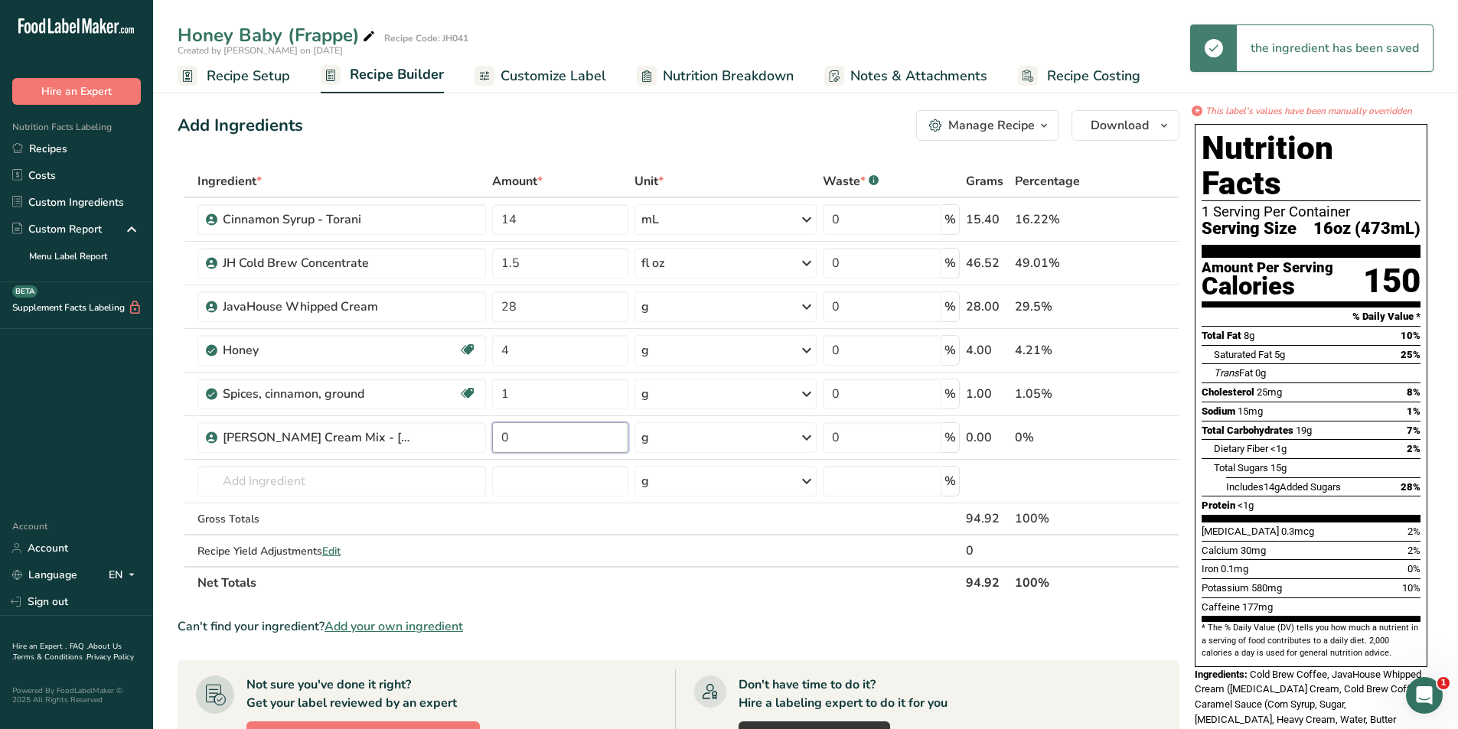
click at [552, 442] on input "0" at bounding box center [560, 437] width 136 height 31
drag, startPoint x: 516, startPoint y: 441, endPoint x: 493, endPoint y: 441, distance: 23.0
click at [493, 441] on input "0" at bounding box center [560, 437] width 136 height 31
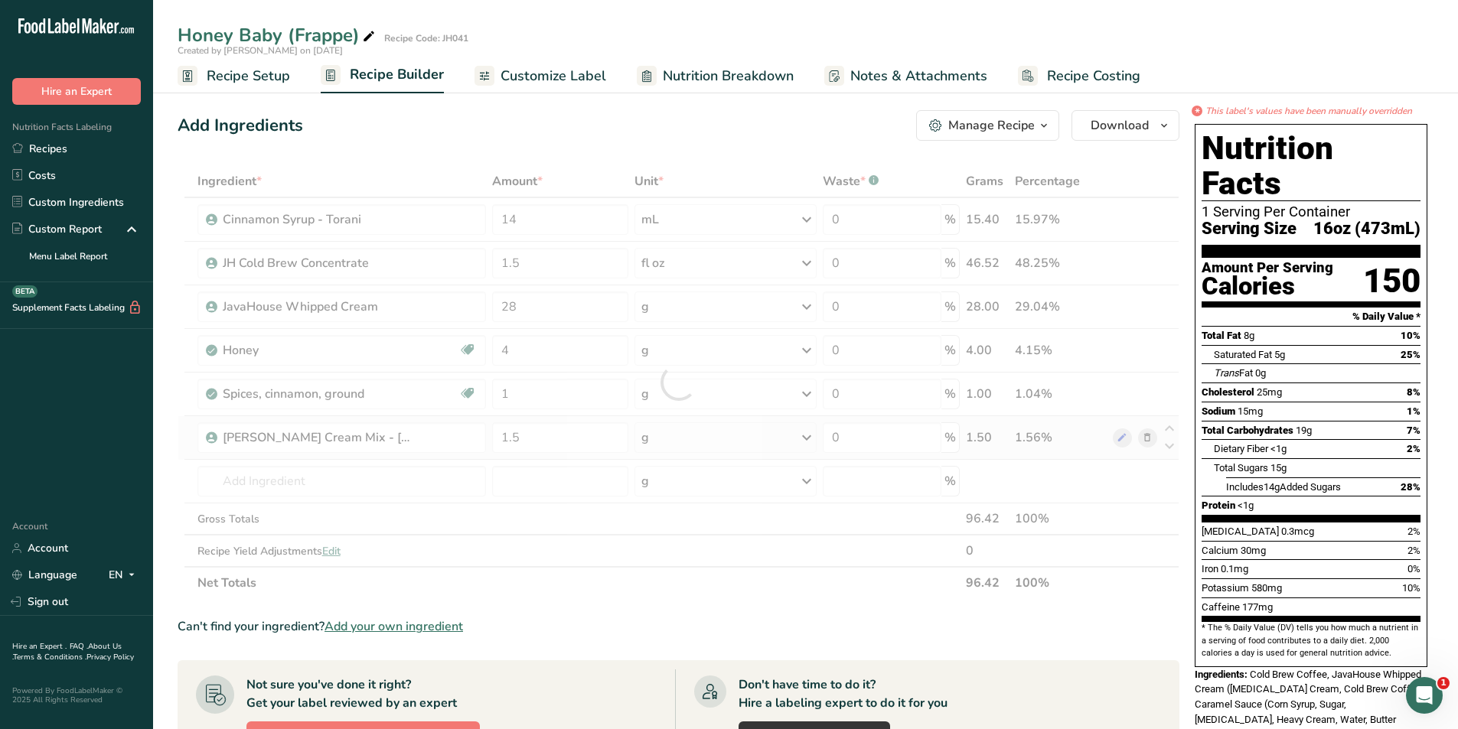
click at [801, 442] on div "Ingredient * Amount * Unit * Waste * .a-a{fill:#347362;}.b-a{fill:#fff;} Grams …" at bounding box center [679, 382] width 1002 height 434
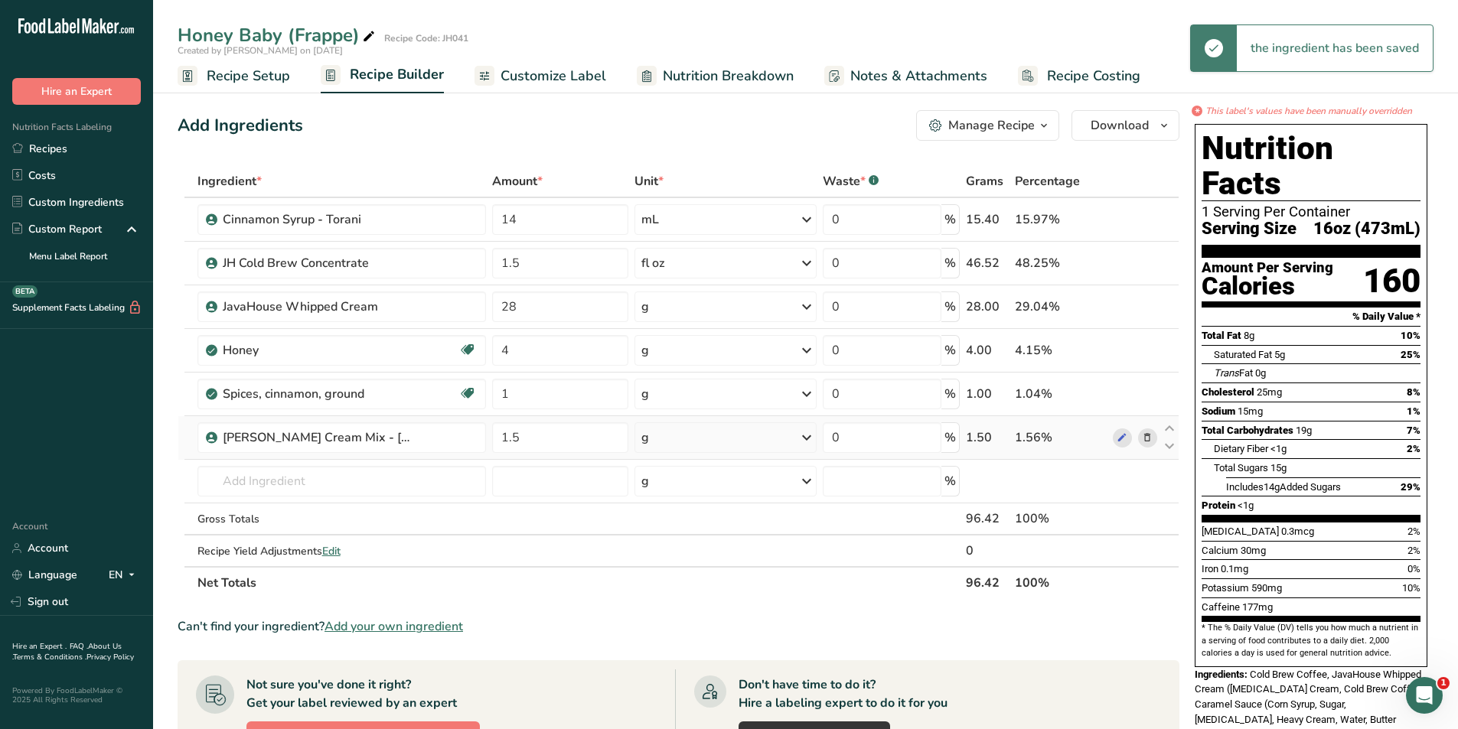
click at [801, 442] on icon at bounding box center [806, 438] width 18 height 28
click at [656, 647] on div "fl oz" at bounding box center [708, 652] width 116 height 16
drag, startPoint x: 527, startPoint y: 439, endPoint x: 490, endPoint y: 433, distance: 38.0
click at [491, 433] on input "1.5" at bounding box center [559, 437] width 136 height 31
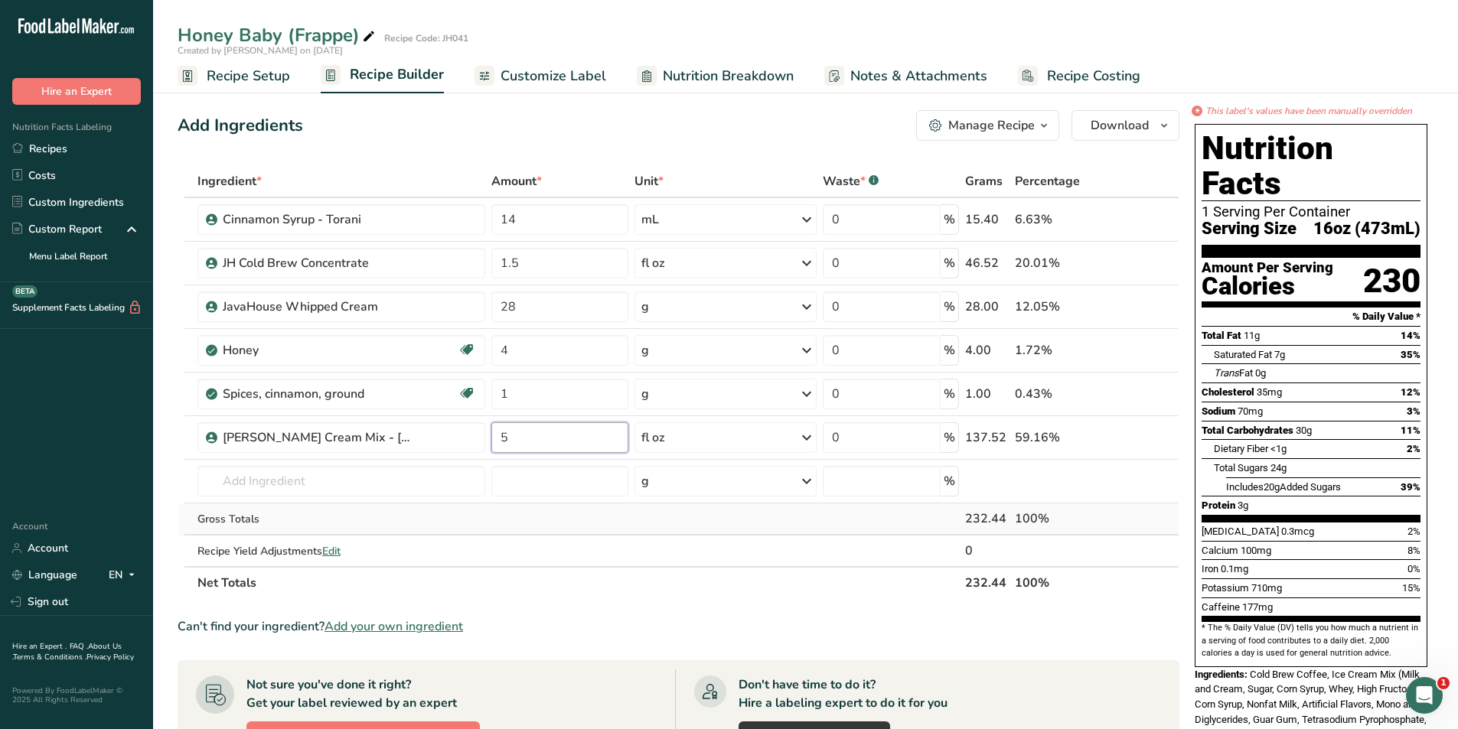
type input "5"
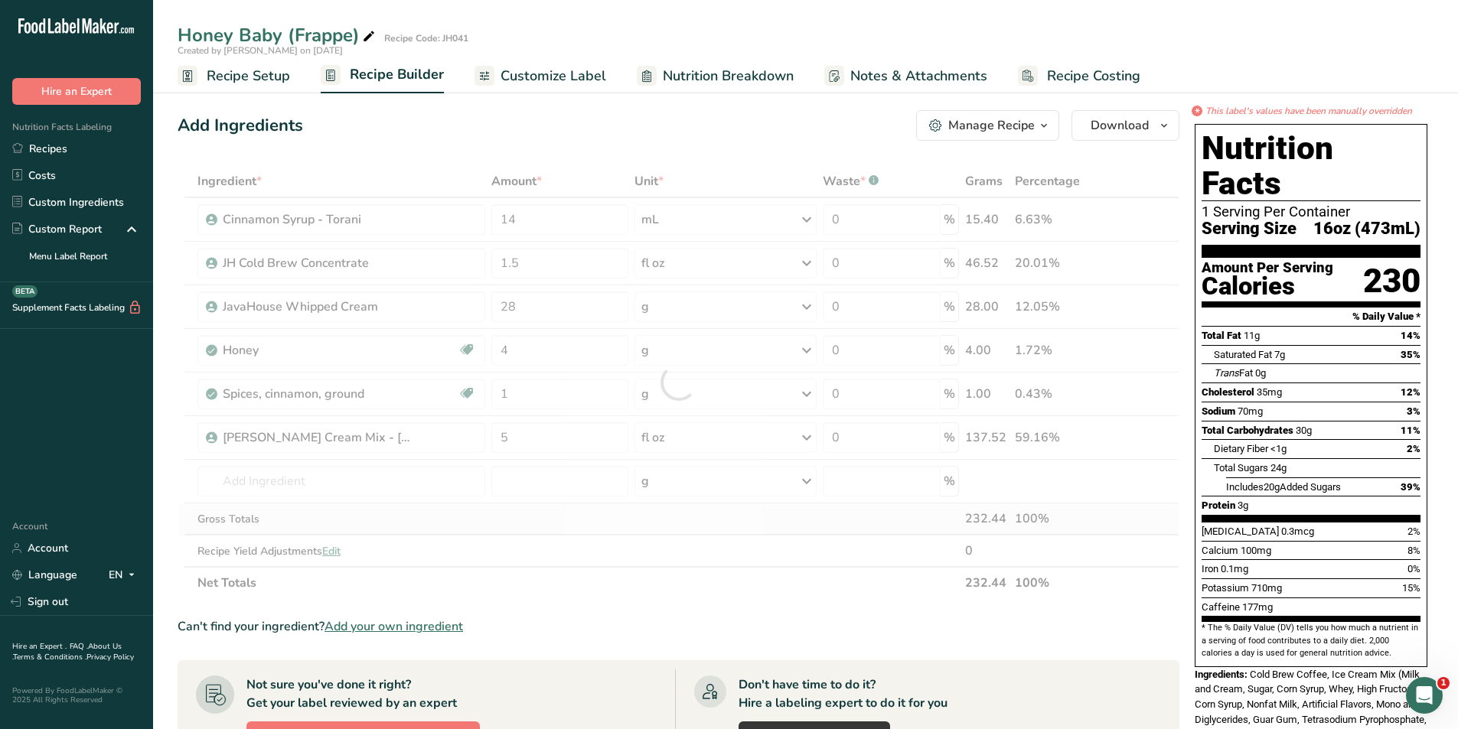
click at [716, 520] on div "Ingredient * Amount * Unit * Waste * .a-a{fill:#347362;}.b-a{fill:#fff;} Grams …" at bounding box center [679, 382] width 1002 height 434
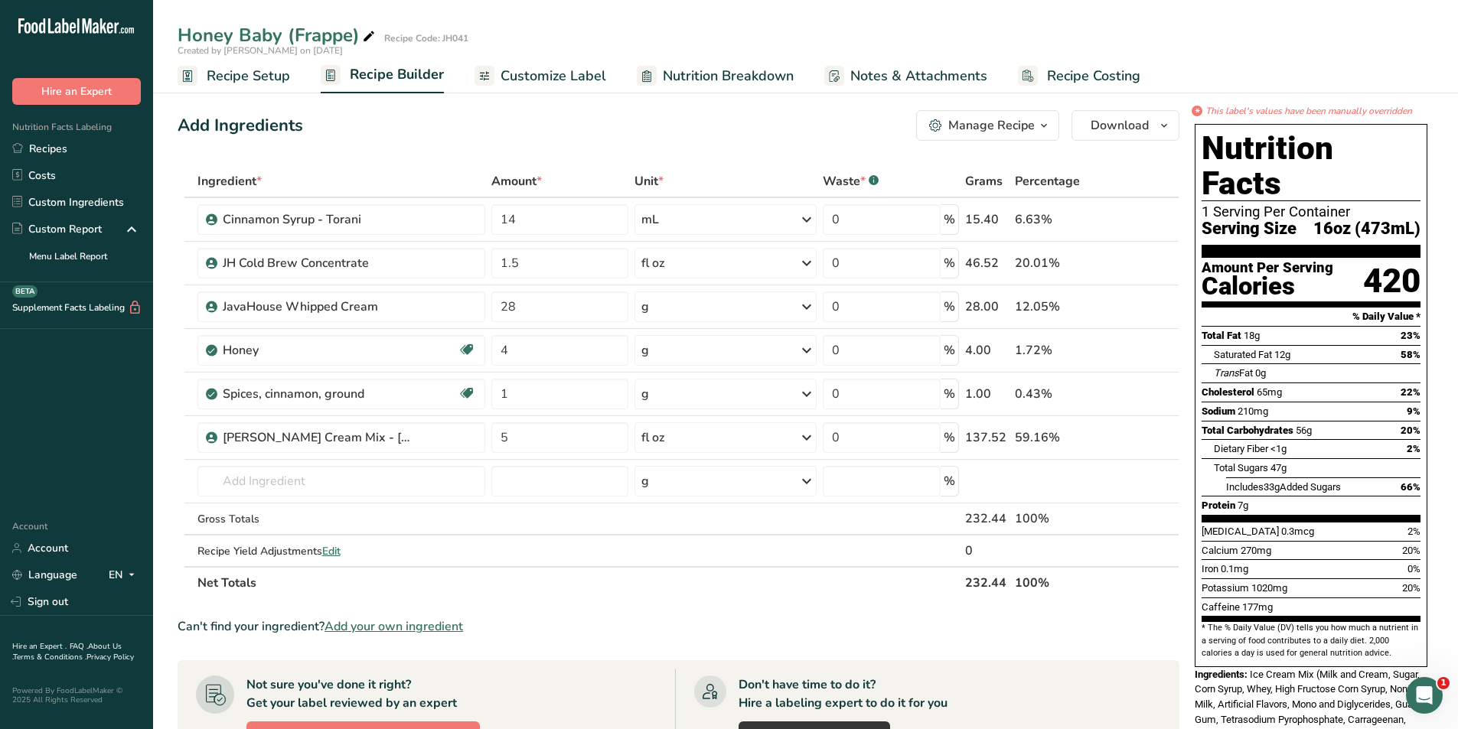
drag, startPoint x: 530, startPoint y: 73, endPoint x: 520, endPoint y: 133, distance: 61.2
click at [530, 73] on span "Customize Label" at bounding box center [554, 76] width 106 height 21
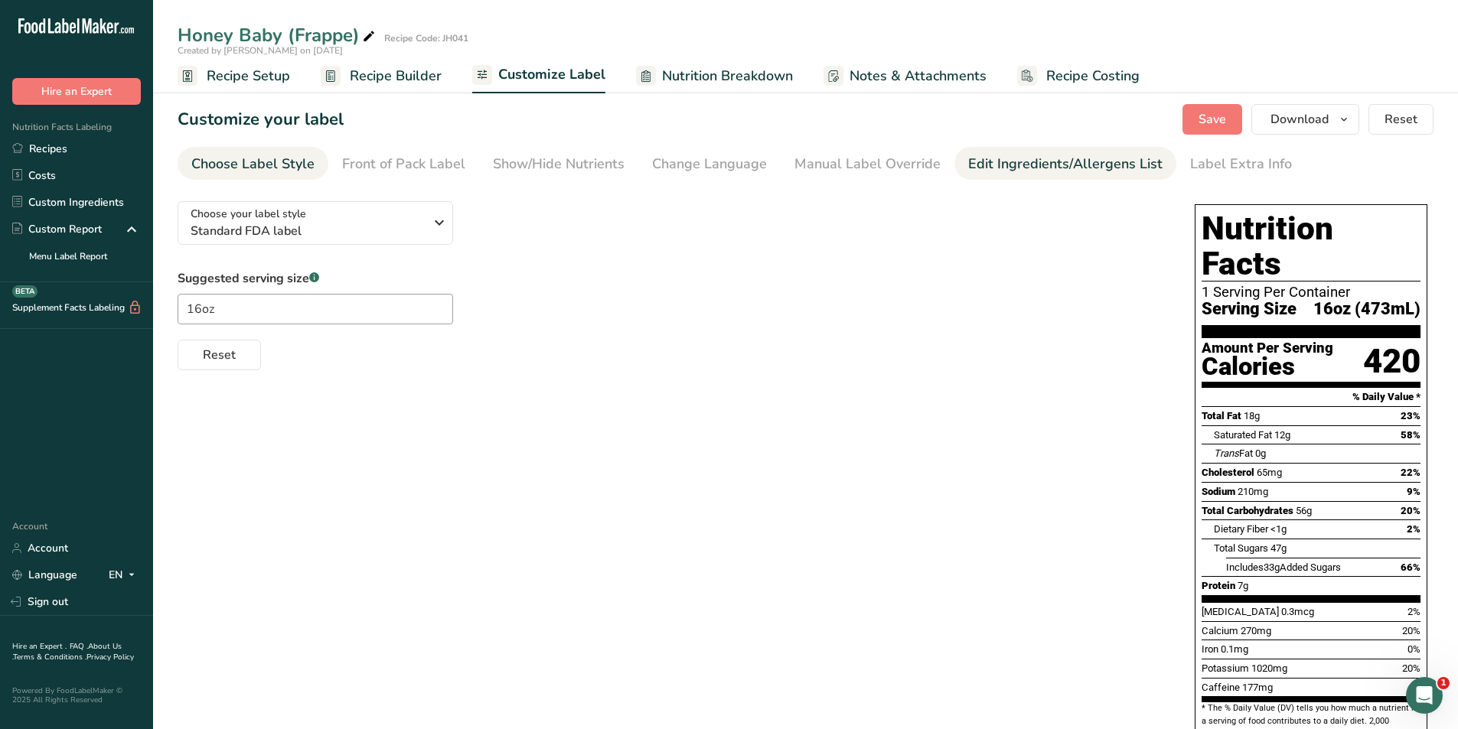
click at [1009, 167] on div "Edit Ingredients/Allergens List" at bounding box center [1065, 164] width 194 height 21
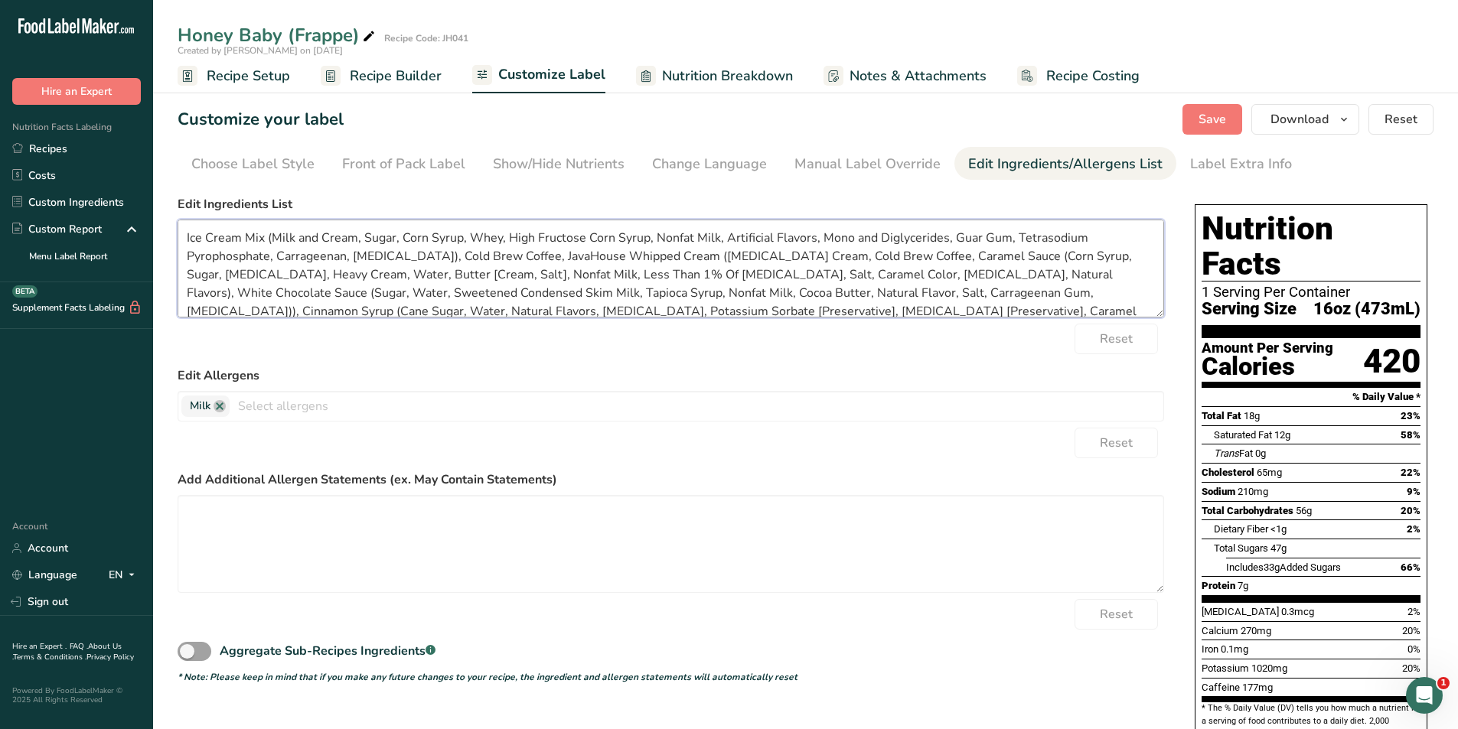
click at [1023, 255] on textarea "Ice Cream Mix (Milk and Cream, Sugar, Corn Syrup, Whey, High Fructose Corn Syru…" at bounding box center [671, 269] width 987 height 98
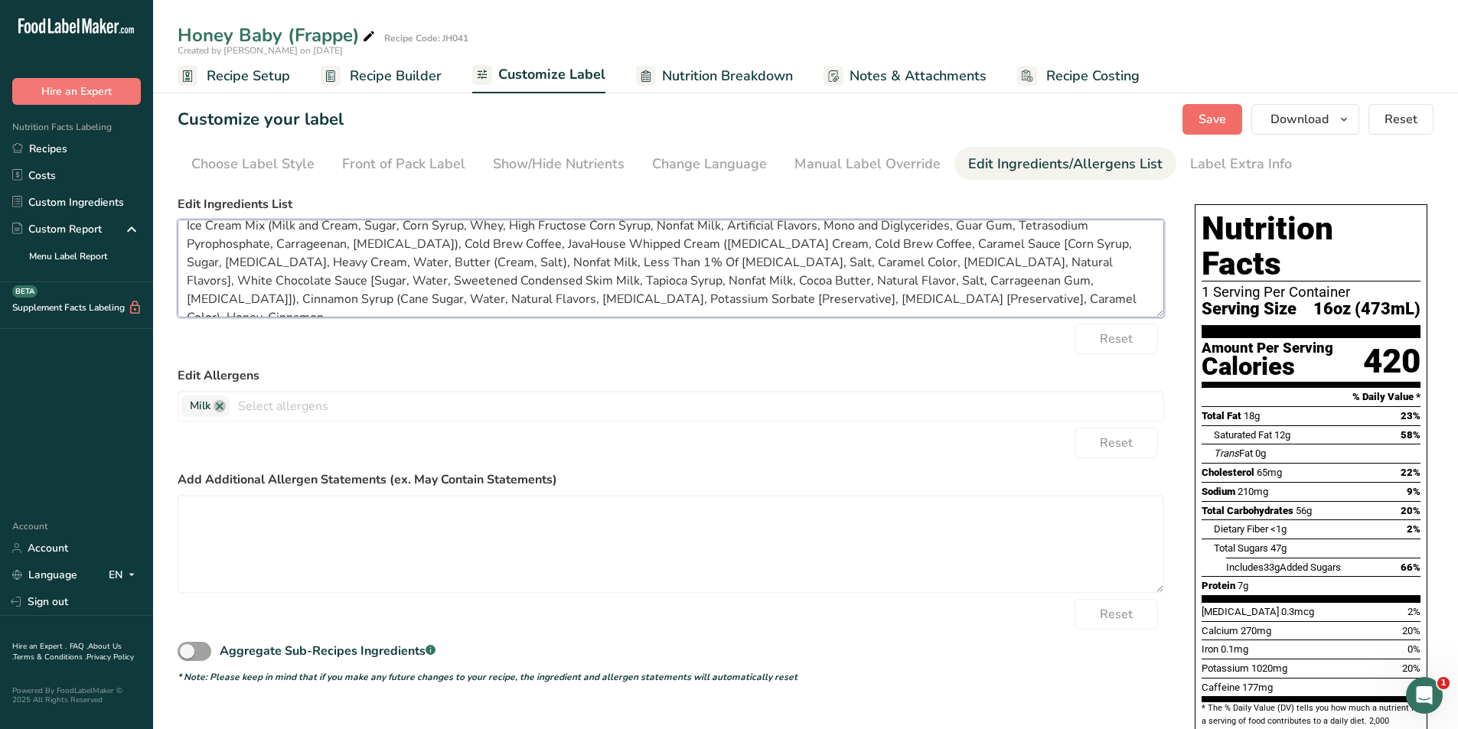
type textarea "Ice Cream Mix (Milk and Cream, Sugar, Corn Syrup, Whey, High Fructose Corn Syru…"
click at [1217, 121] on span "Save" at bounding box center [1213, 119] width 28 height 18
click at [1293, 109] on button "Download" at bounding box center [1305, 119] width 108 height 31
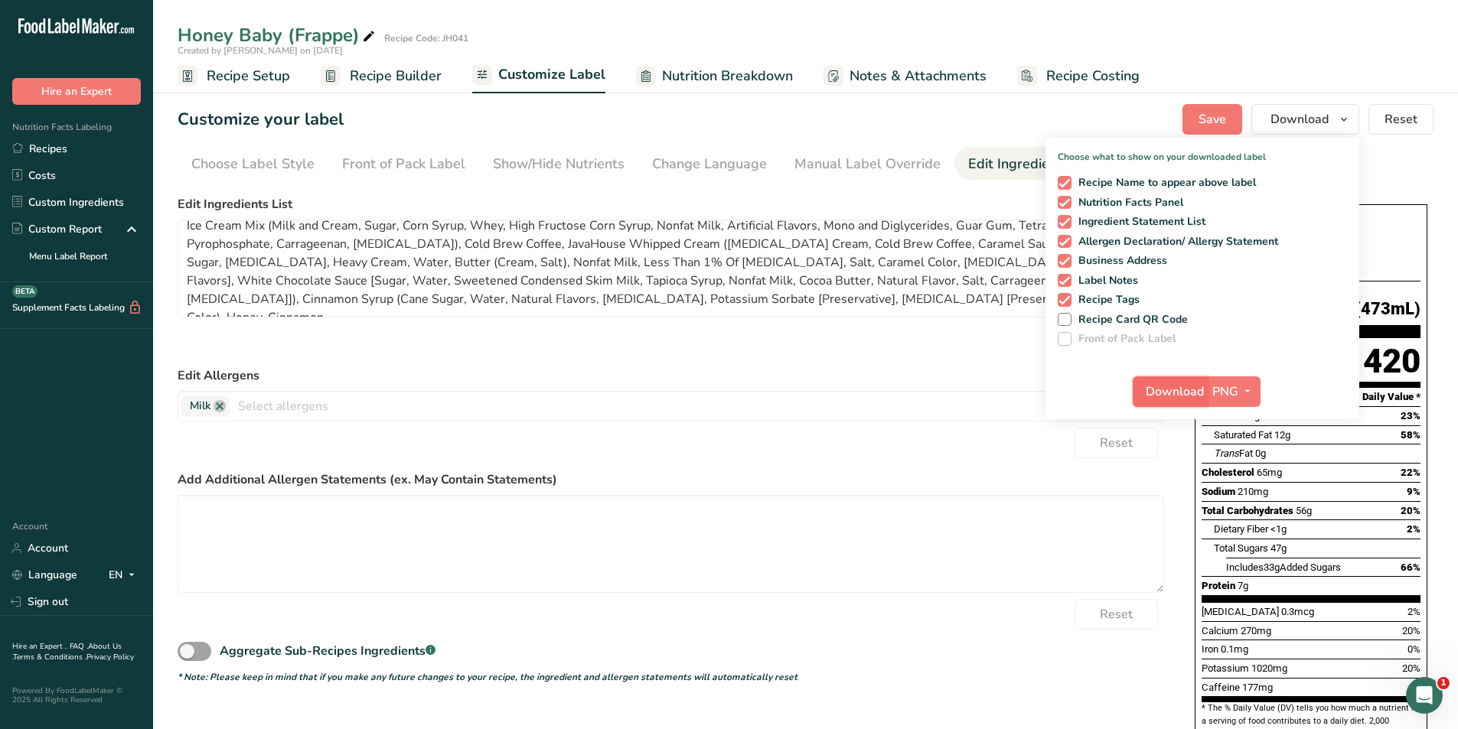
click at [1180, 399] on span "Download" at bounding box center [1175, 392] width 58 height 18
drag, startPoint x: 80, startPoint y: 151, endPoint x: 83, endPoint y: 159, distance: 8.7
click at [81, 151] on link "Recipes" at bounding box center [76, 148] width 153 height 27
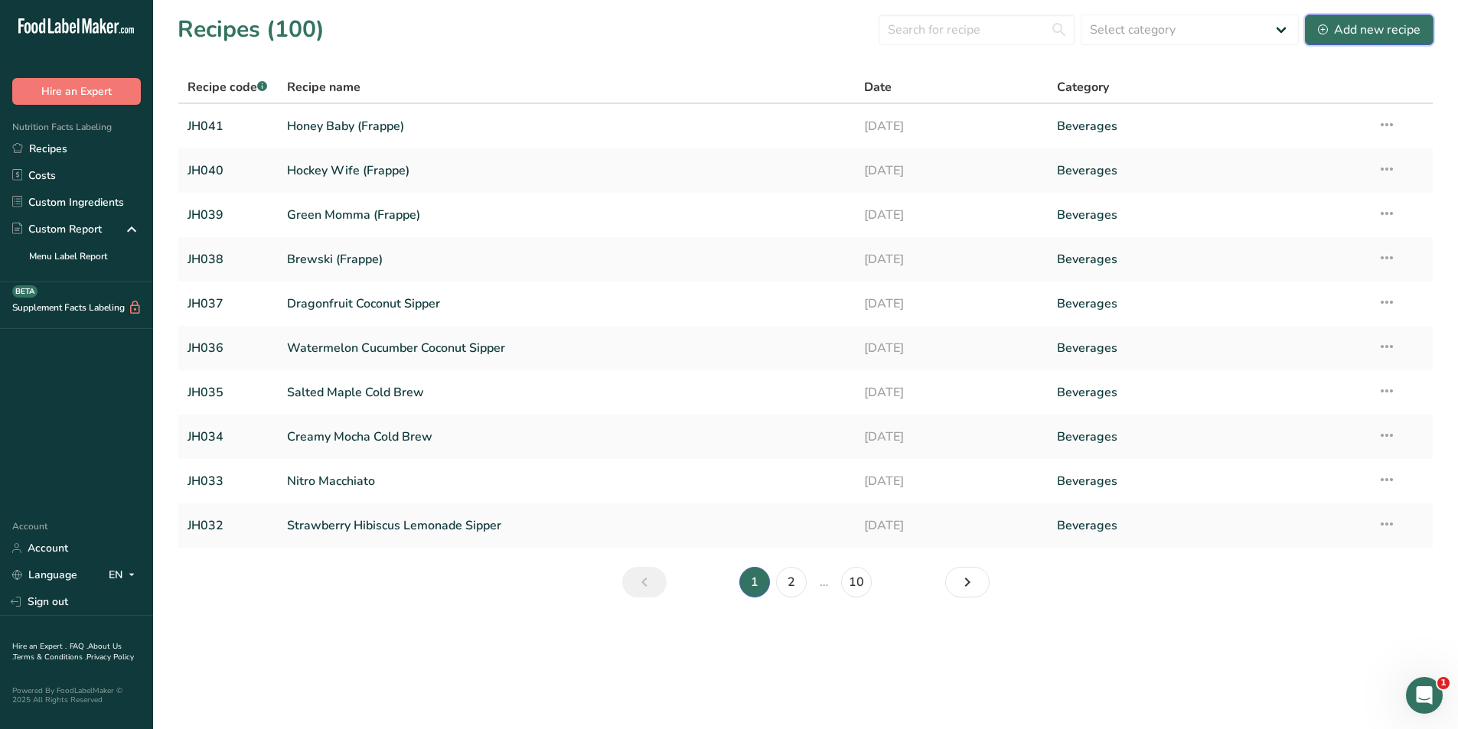
click at [1345, 31] on div "Add new recipe" at bounding box center [1369, 30] width 103 height 18
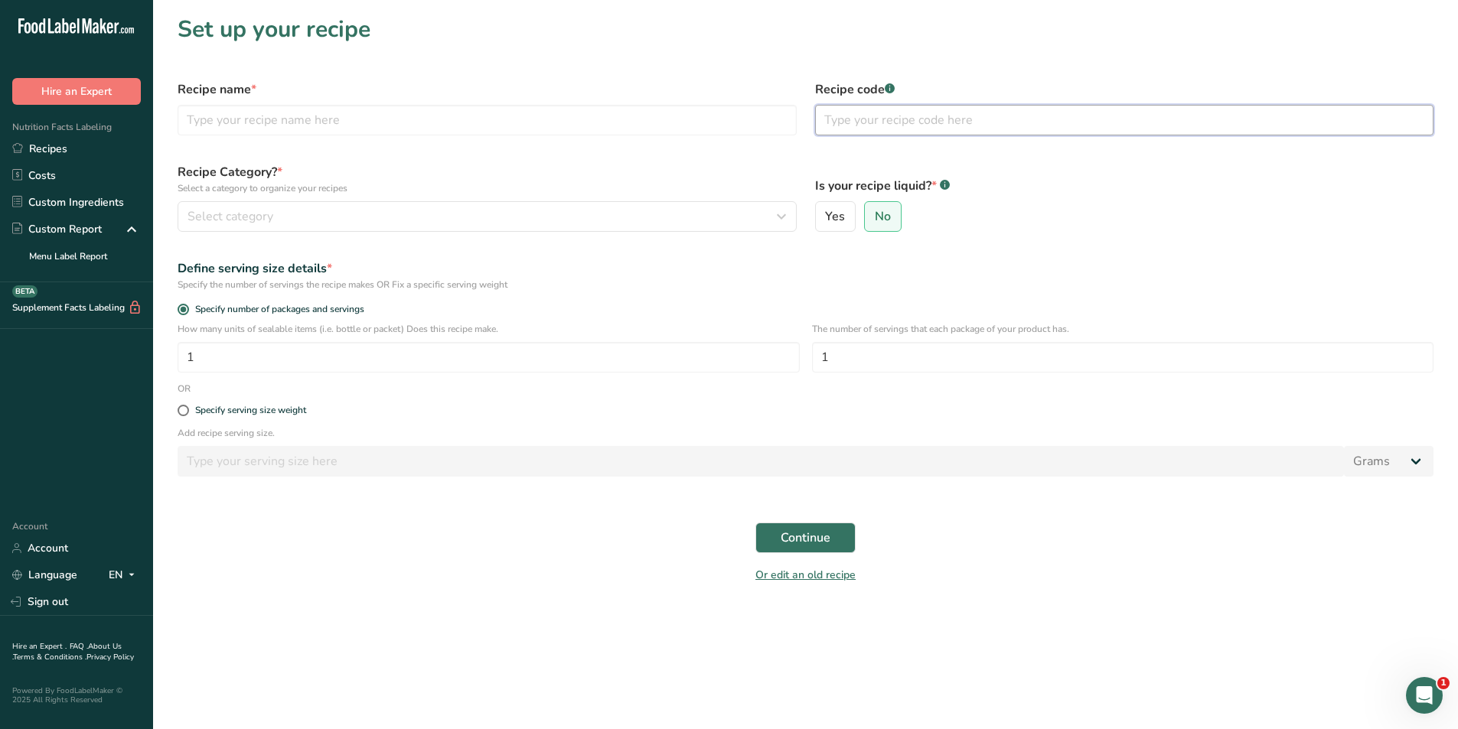
click at [863, 121] on input "text" at bounding box center [1124, 120] width 619 height 31
type input "JH042"
click at [242, 113] on input "text" at bounding box center [487, 120] width 619 height 31
type input "In A Minute (Hot)"
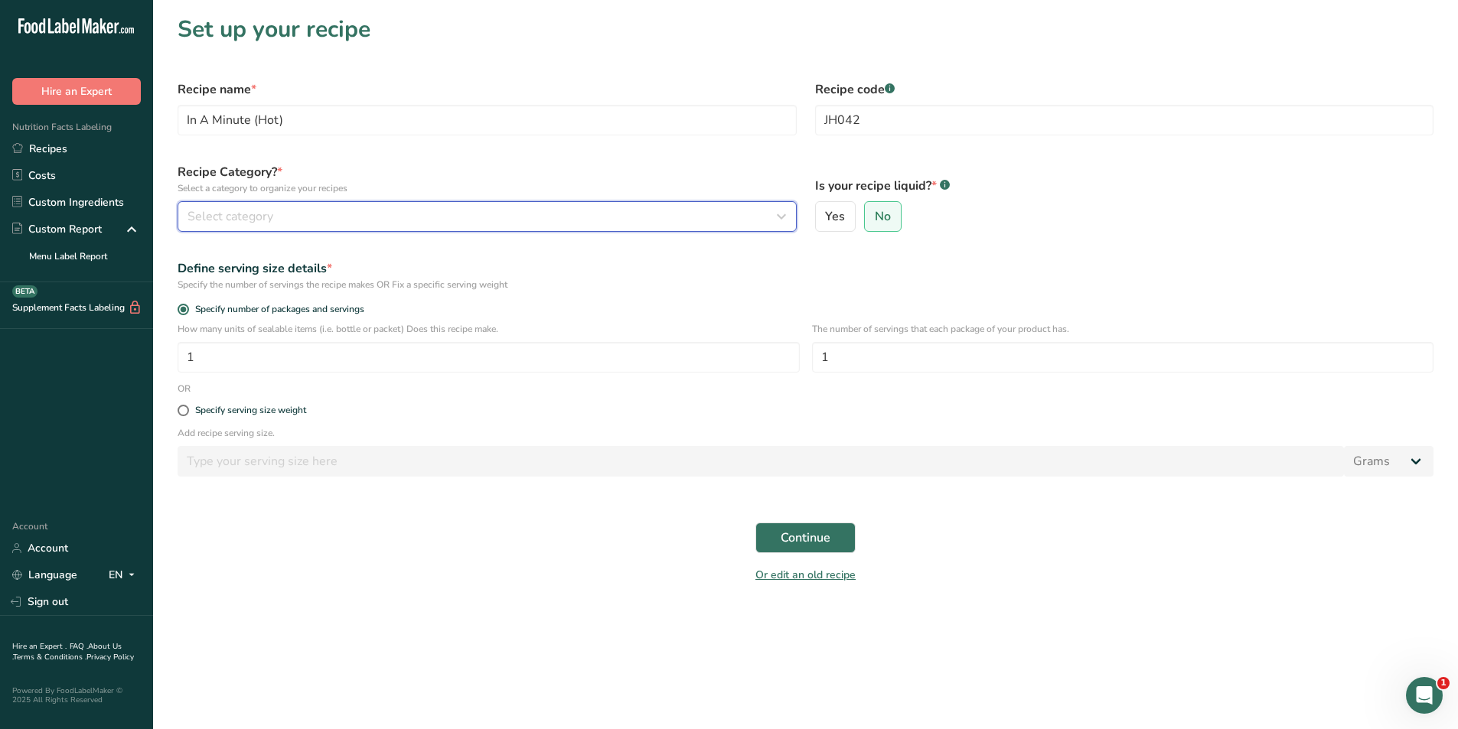
click at [326, 225] on div "Select category" at bounding box center [483, 216] width 590 height 18
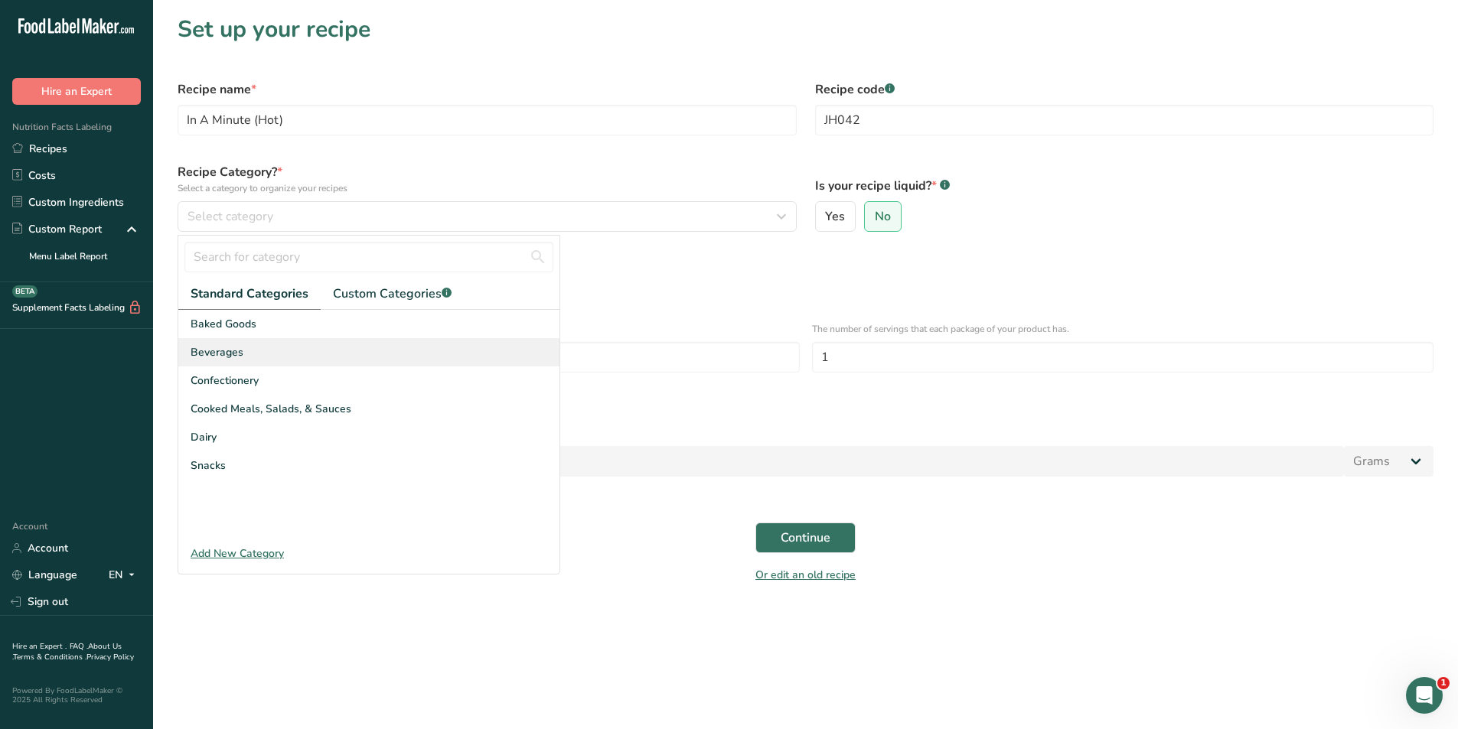
click at [230, 361] on div "Beverages" at bounding box center [368, 352] width 381 height 28
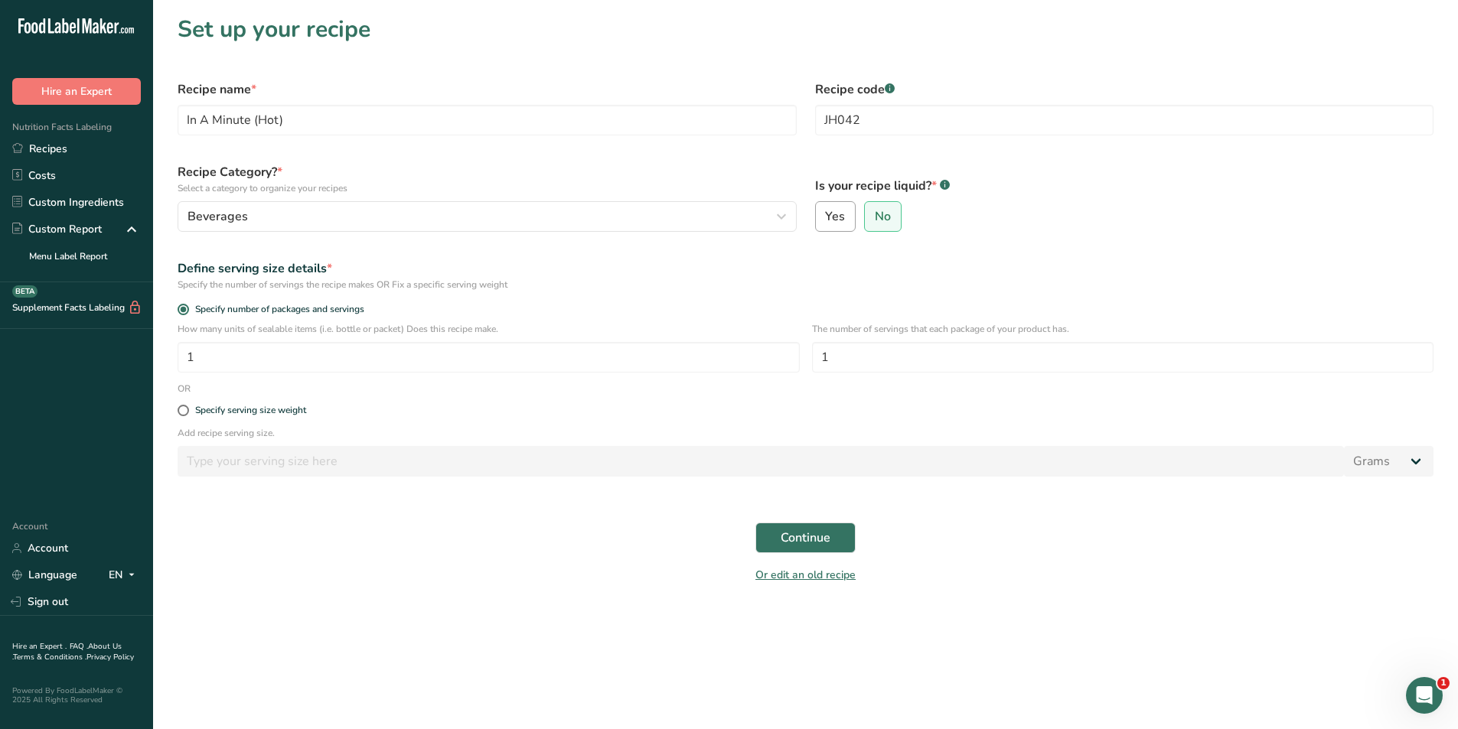
click at [830, 220] on span "Yes" at bounding box center [835, 216] width 20 height 15
click at [826, 220] on input "Yes" at bounding box center [821, 217] width 10 height 10
radio input "true"
radio input "false"
select select "22"
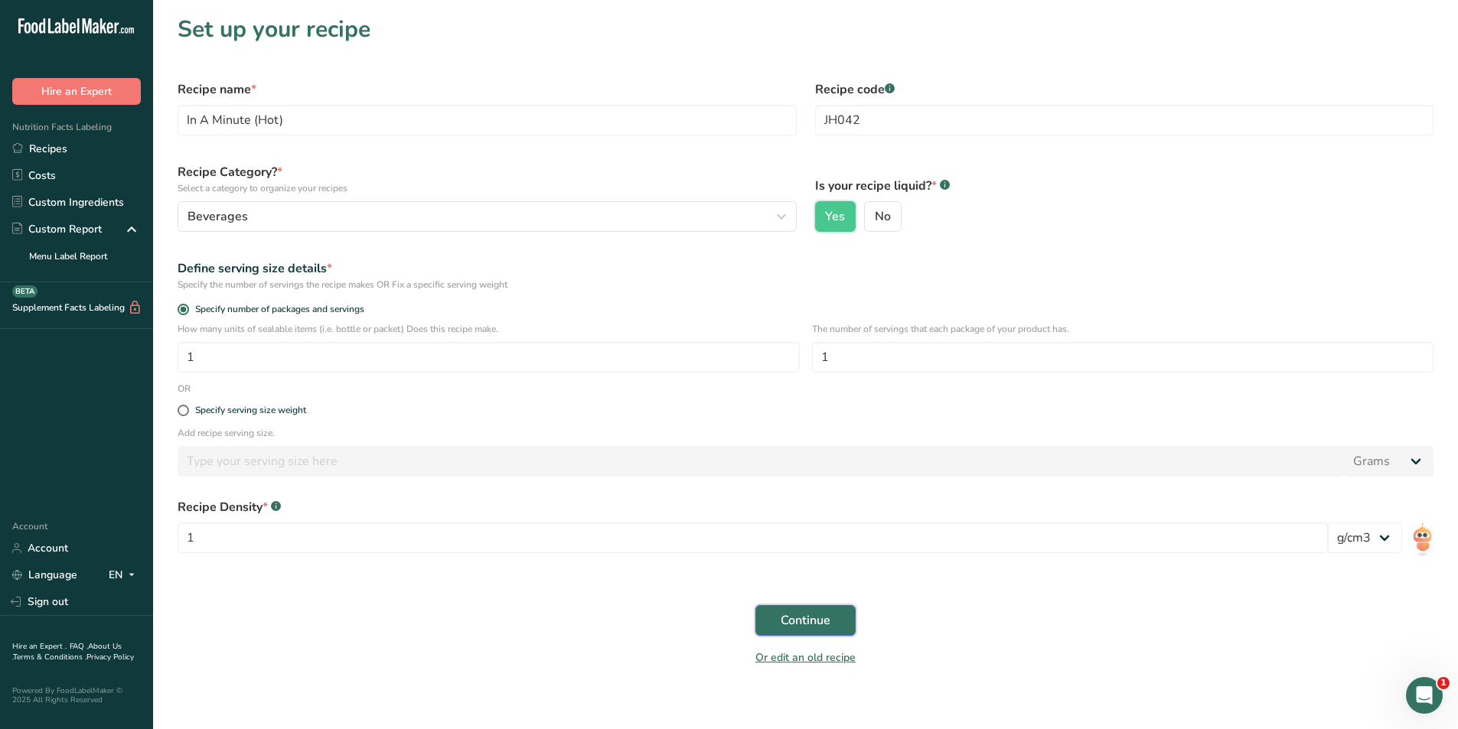
click at [799, 624] on span "Continue" at bounding box center [806, 621] width 50 height 18
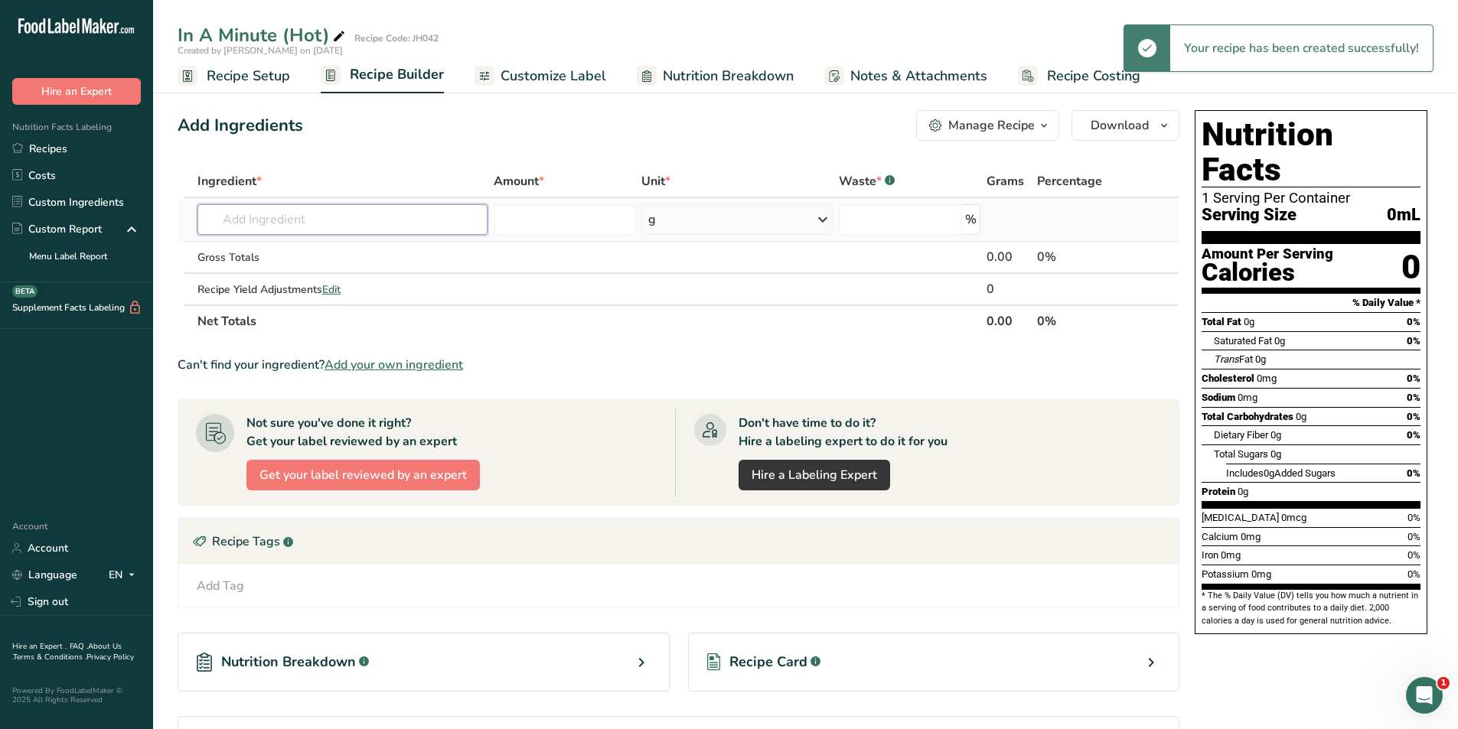
click at [256, 210] on input "text" at bounding box center [342, 219] width 290 height 31
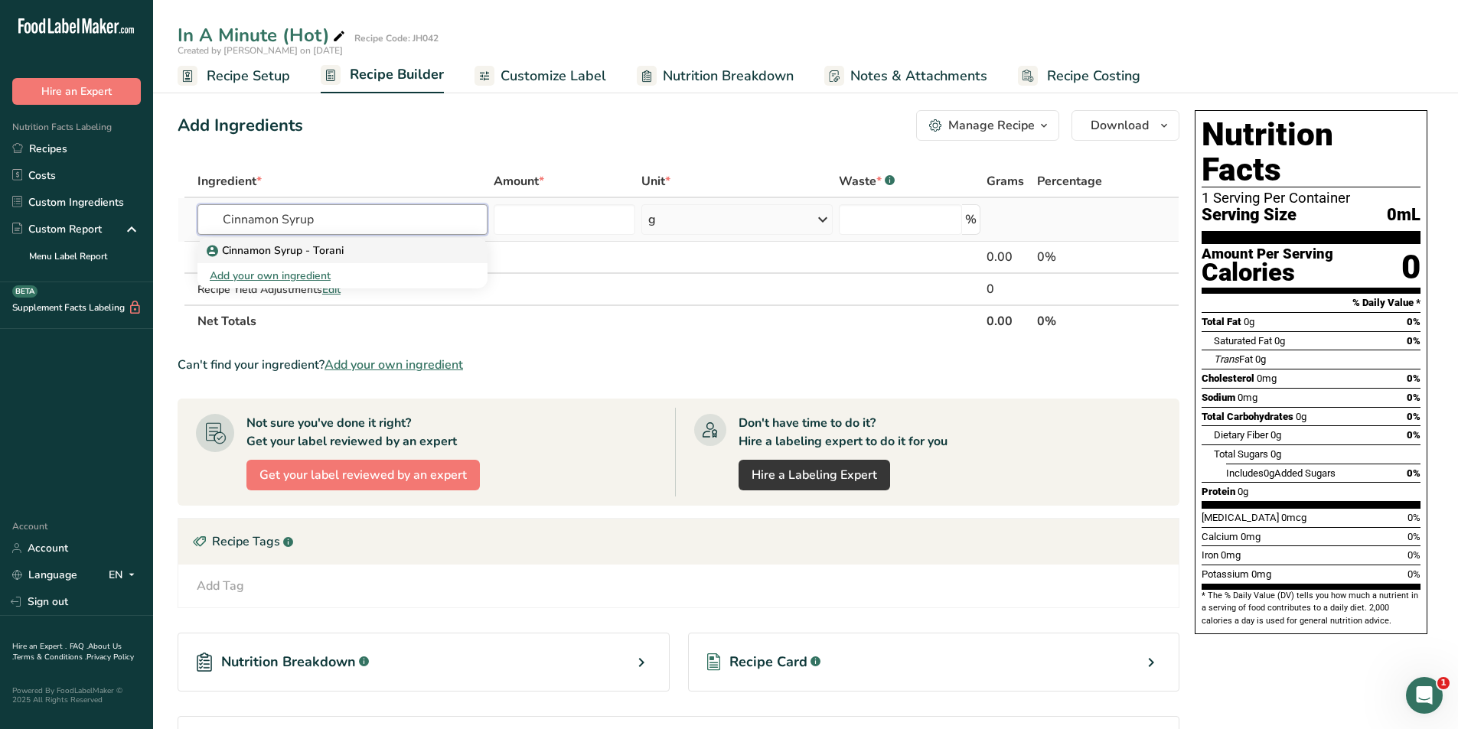
type input "Cinnamon Syrup"
click at [280, 253] on p "Cinnamon Syrup - Torani" at bounding box center [277, 251] width 134 height 16
type input "Cinnamon Syrup - Torani"
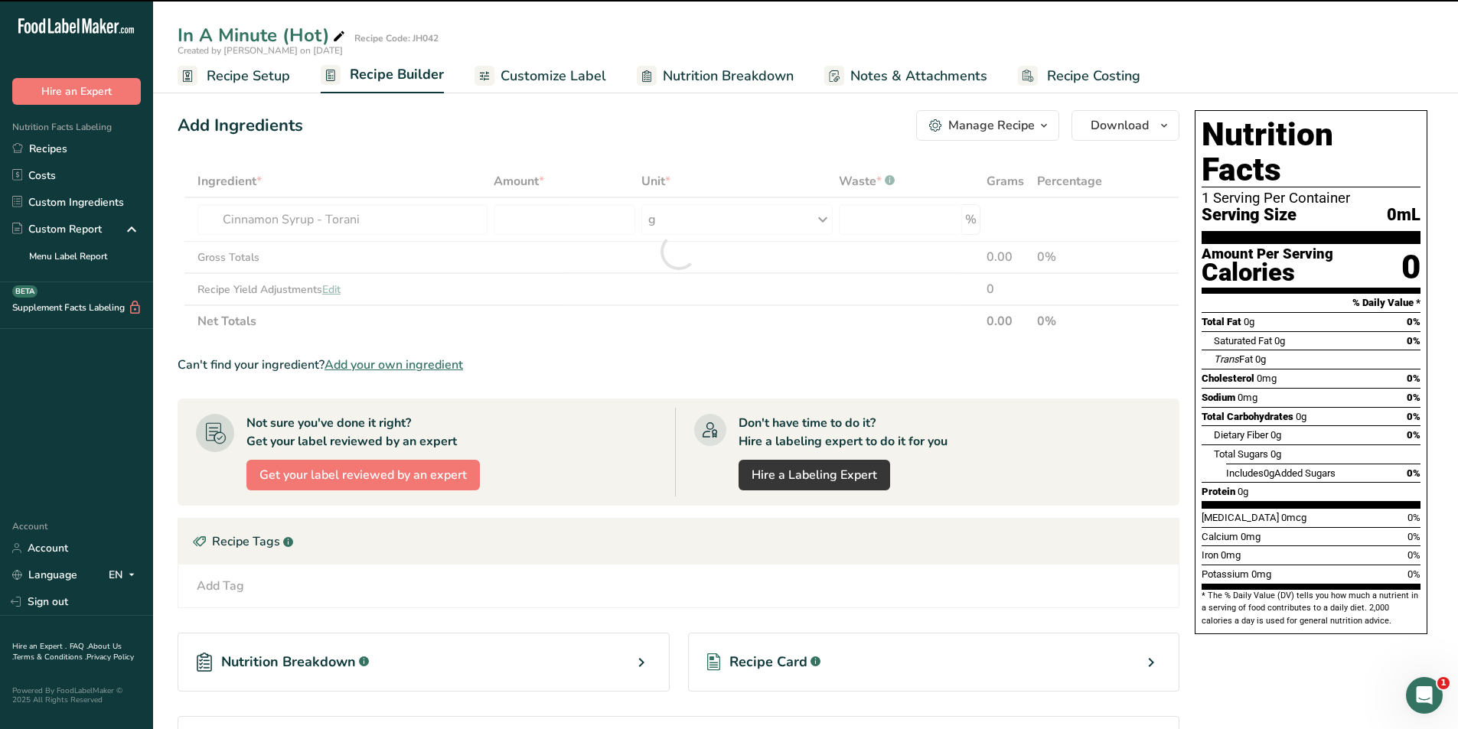
type input "0"
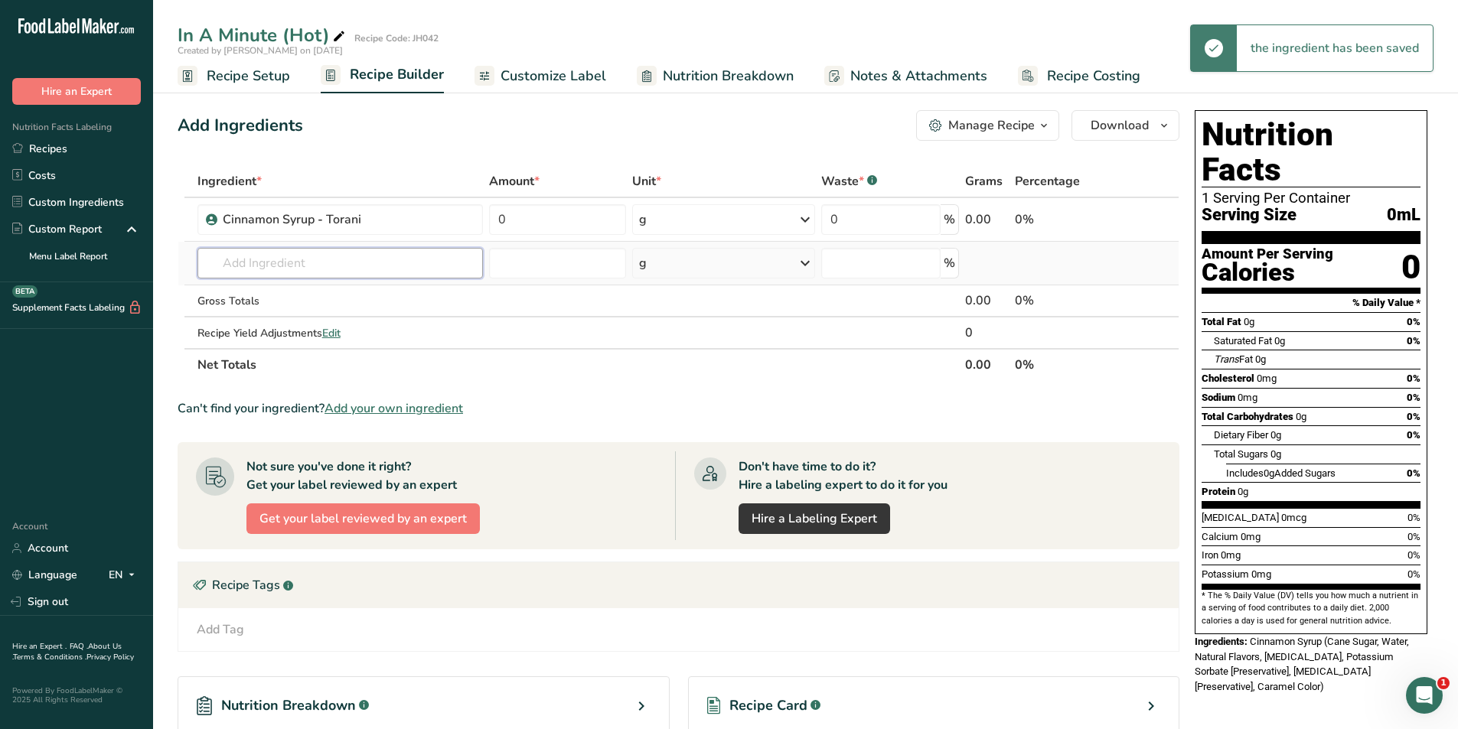
click at [295, 257] on input "text" at bounding box center [339, 263] width 285 height 31
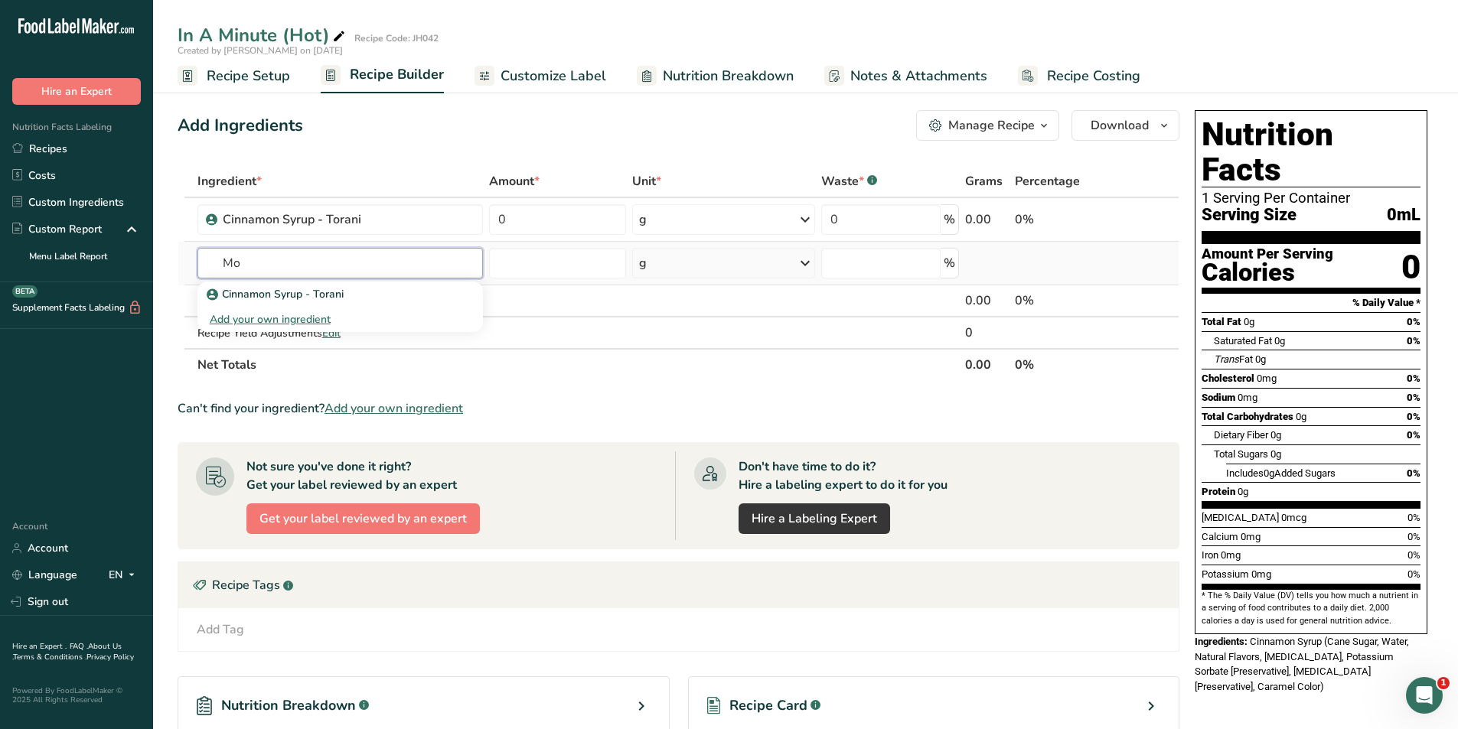
type input "M"
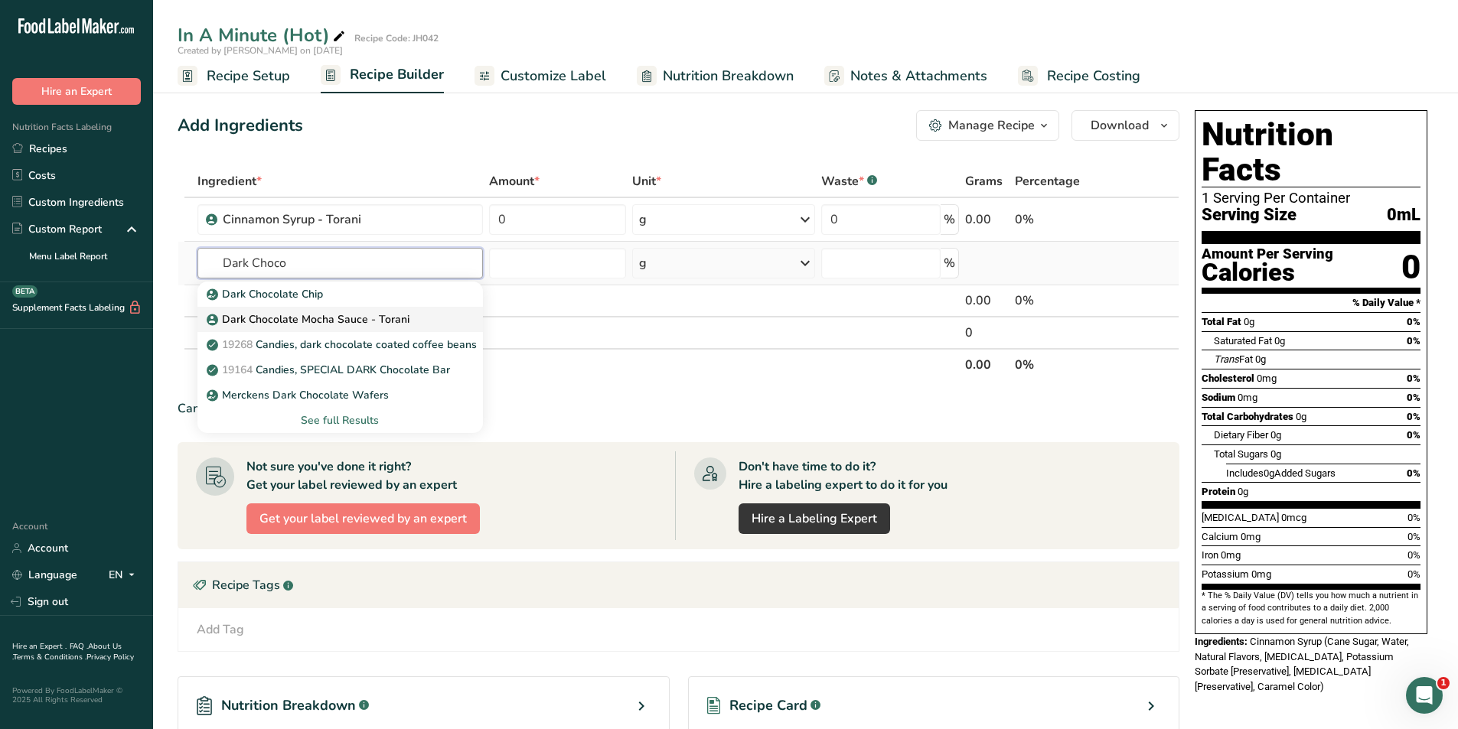
type input "Dark Choco"
click at [315, 326] on p "Dark Chocolate Mocha Sauce - Torani" at bounding box center [310, 319] width 200 height 16
type input "Dark Chocolate Mocha Sauce - Torani"
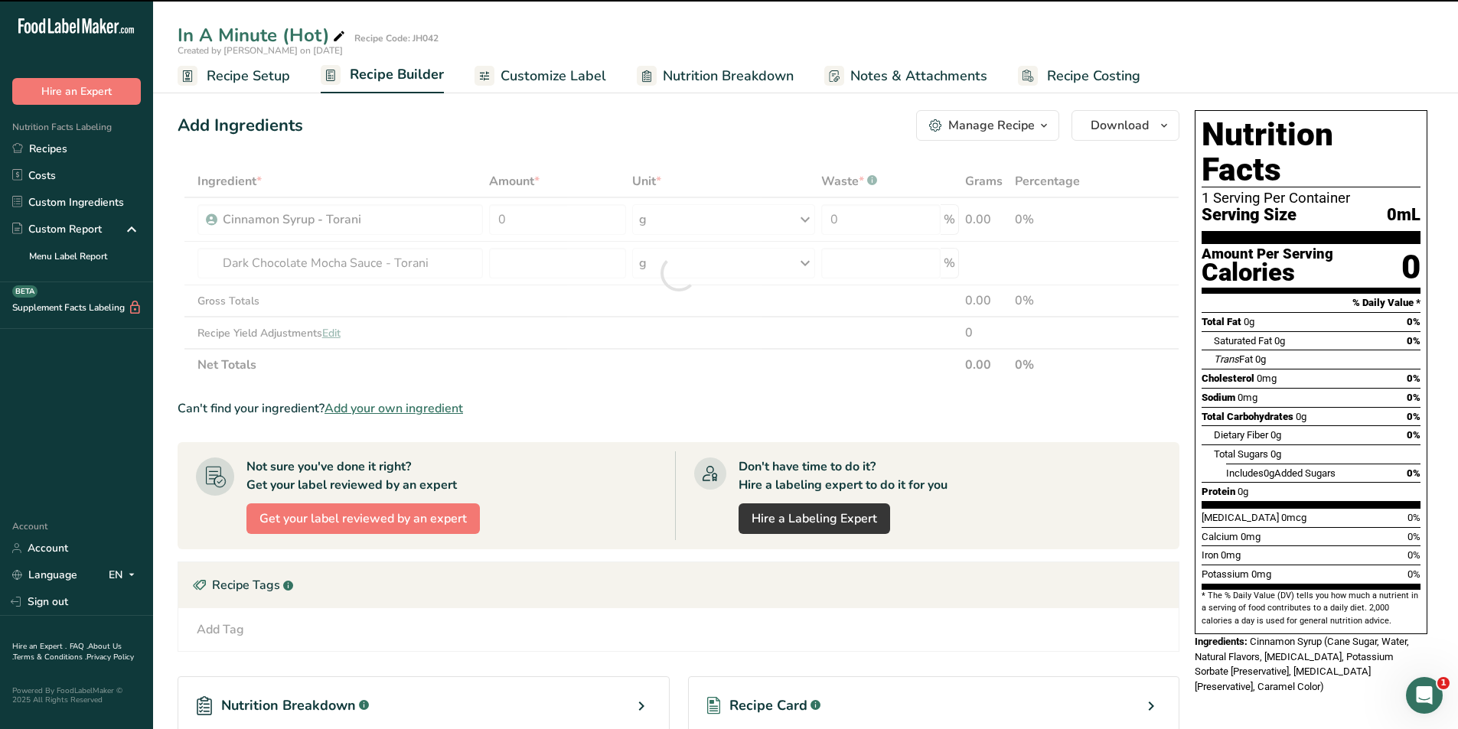
type input "0"
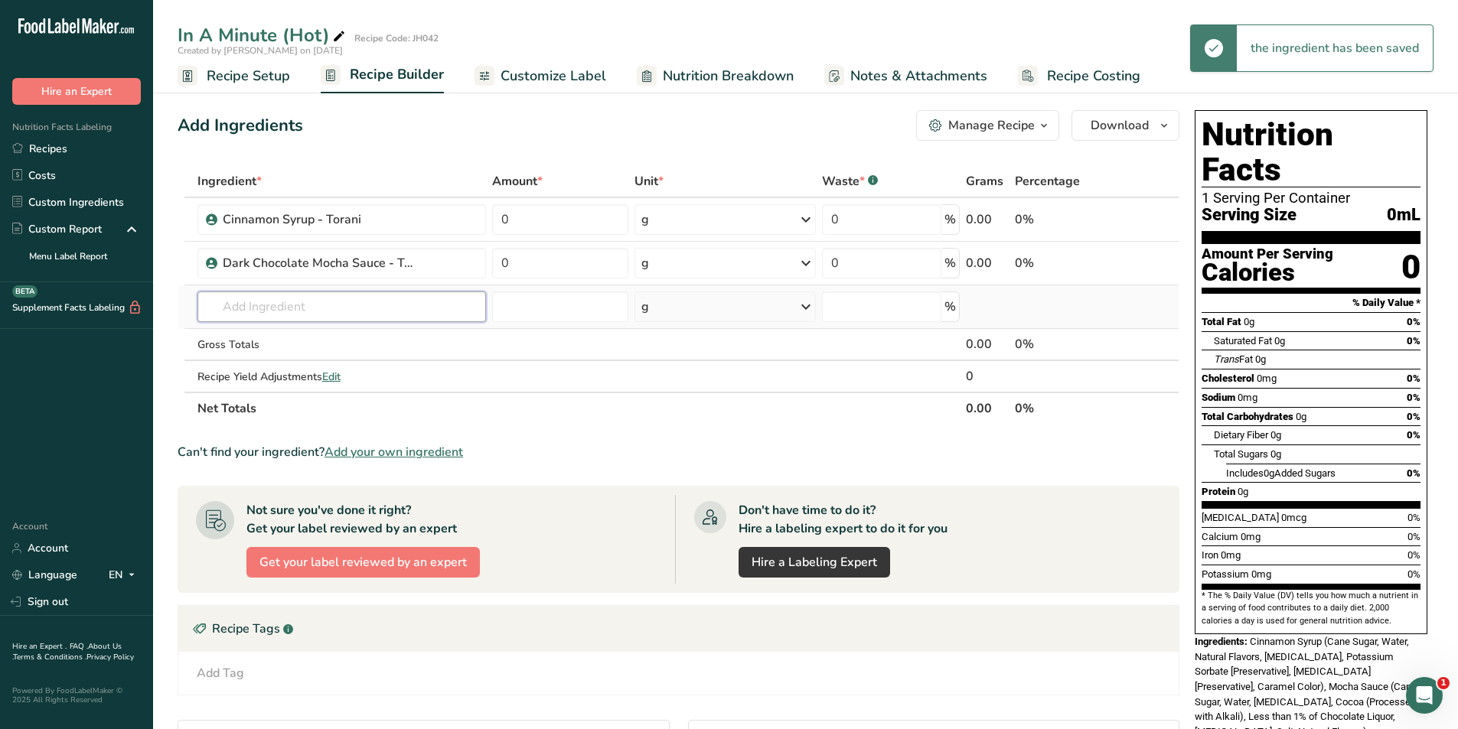
click at [313, 307] on input "text" at bounding box center [341, 307] width 289 height 31
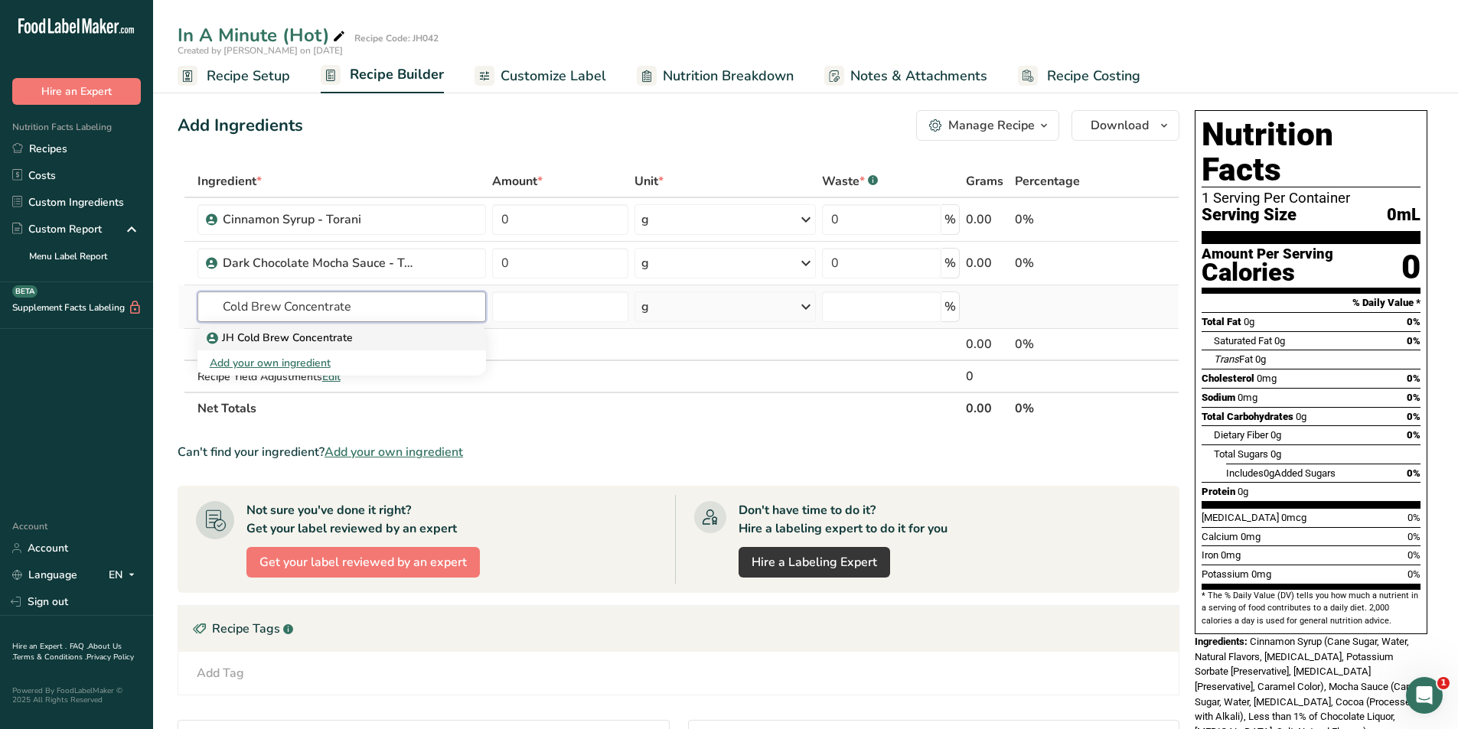
type input "Cold Brew Concentrate"
click at [318, 336] on p "JH Cold Brew Concentrate" at bounding box center [281, 338] width 143 height 16
type input "JH Cold Brew Concentrate"
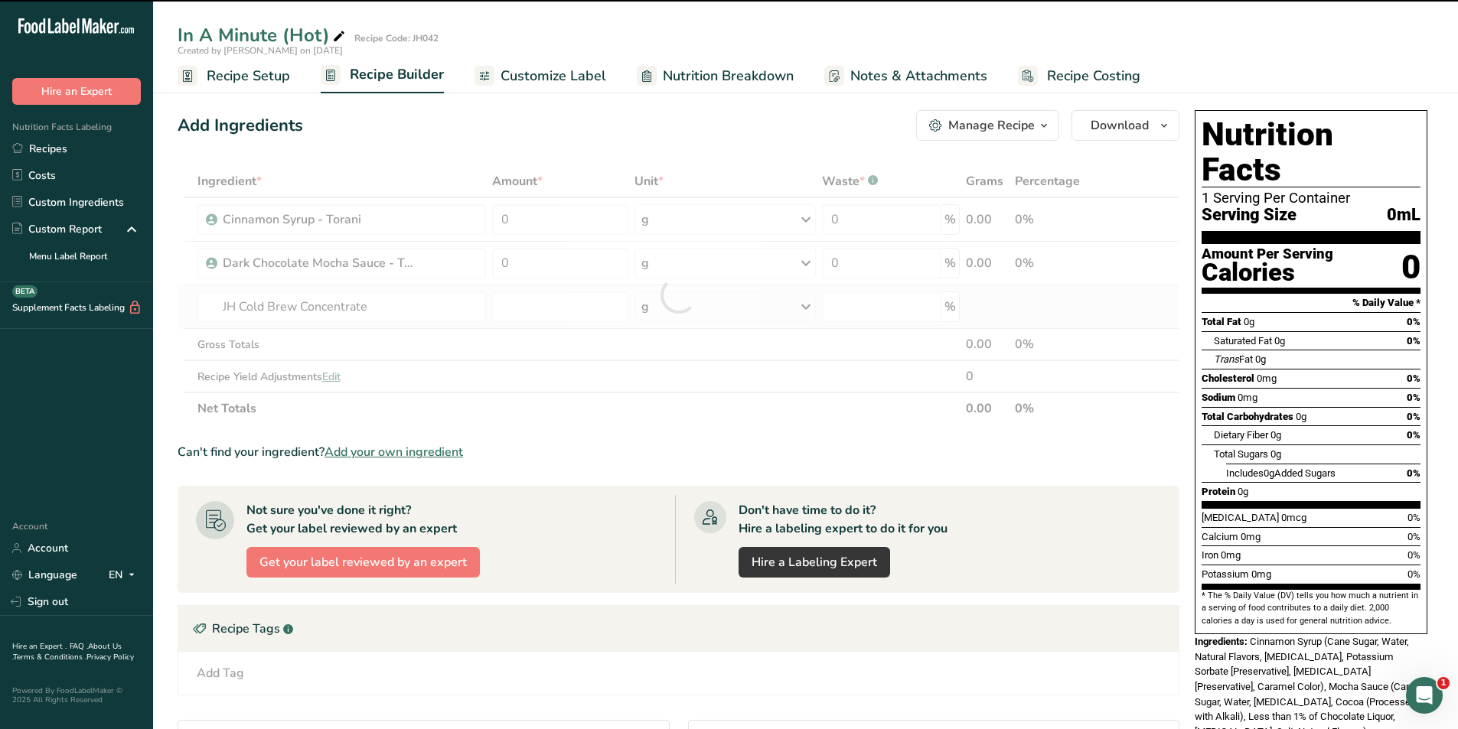
type input "0"
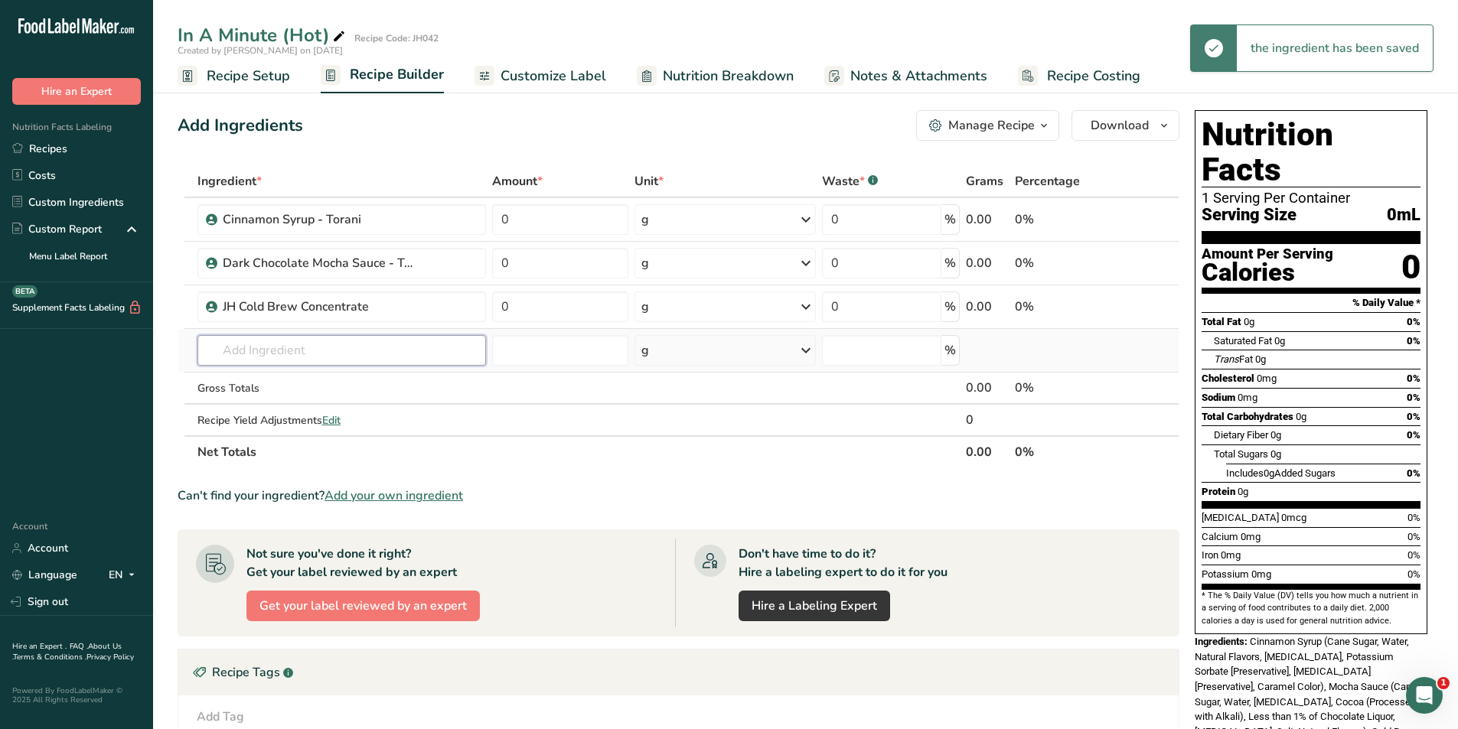
click at [338, 356] on input "text" at bounding box center [341, 350] width 289 height 31
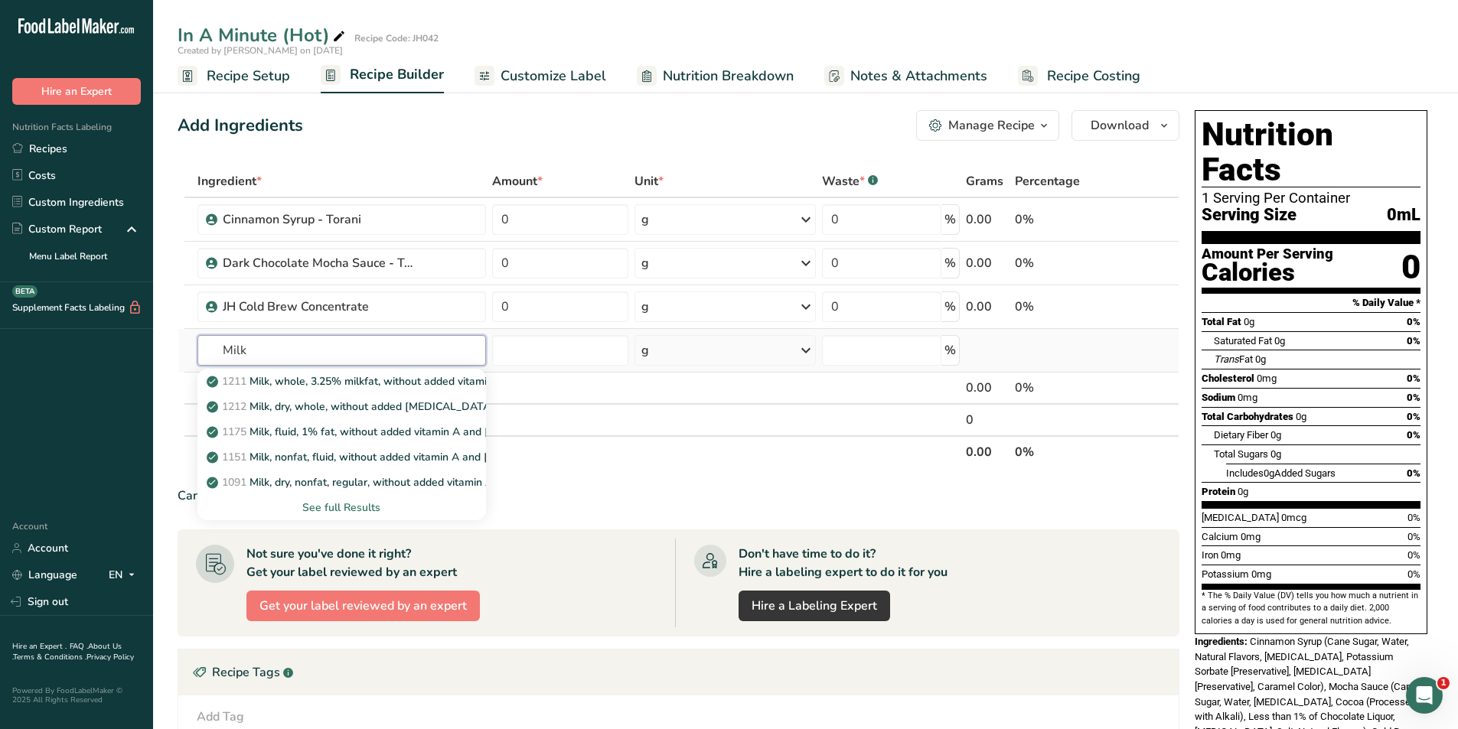
type input "Milk"
click at [345, 509] on div "See full Results" at bounding box center [342, 508] width 264 height 16
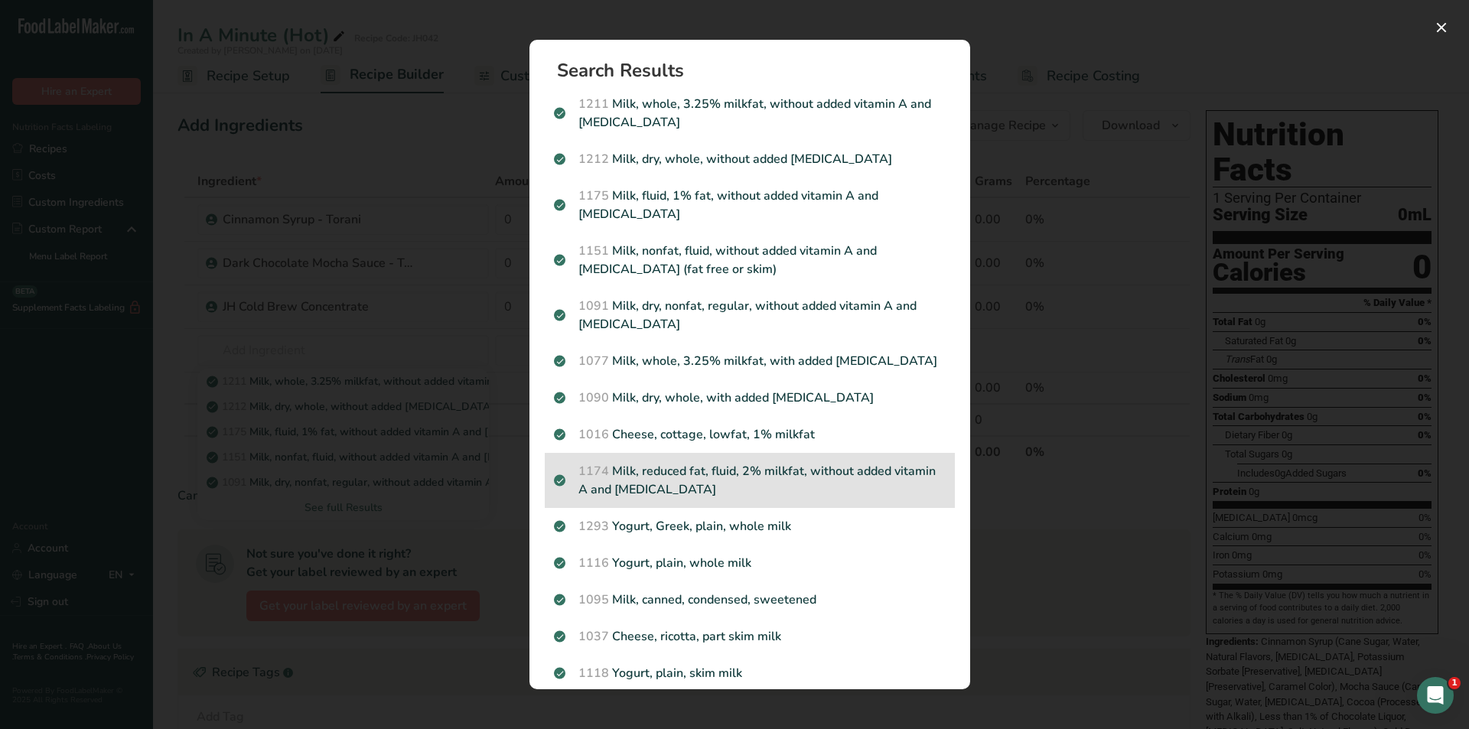
click at [683, 476] on p "1174 Milk, reduced fat, fluid, 2% milkfat, without added vitamin A and vitamin D" at bounding box center [750, 480] width 392 height 37
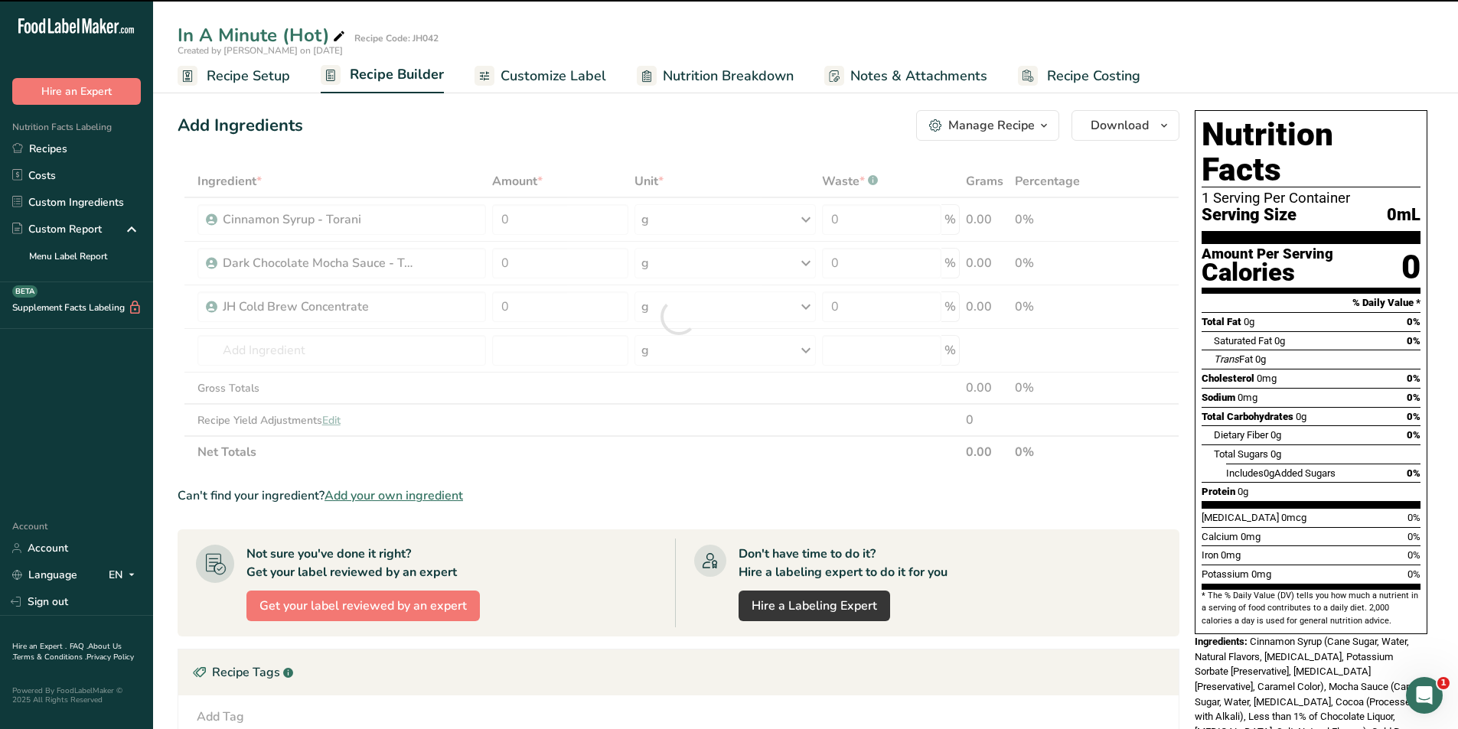
type input "0"
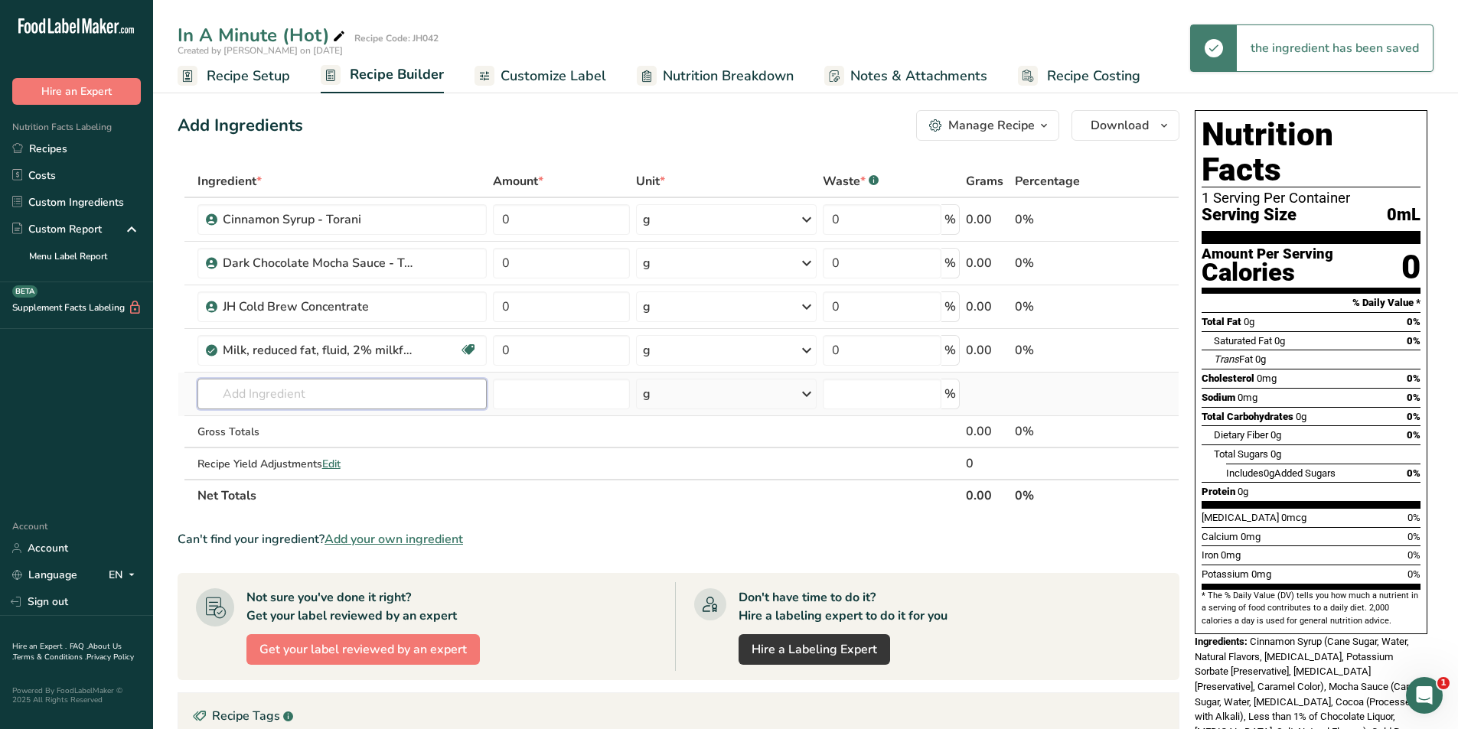
click at [330, 386] on input "text" at bounding box center [342, 394] width 290 height 31
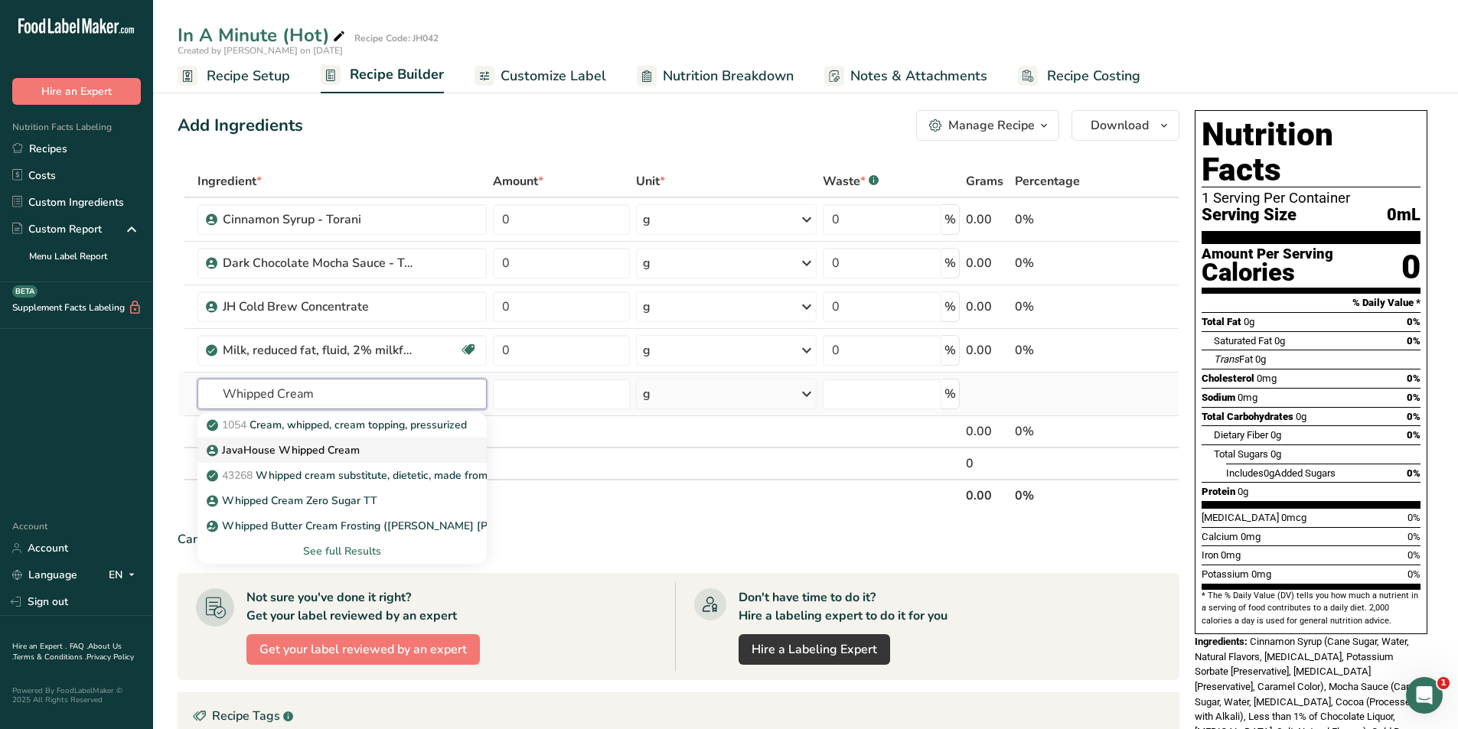
type input "Whipped Cream"
click at [348, 454] on p "JavaHouse Whipped Cream" at bounding box center [285, 450] width 150 height 16
type input "JavaHouse Whipped Cream"
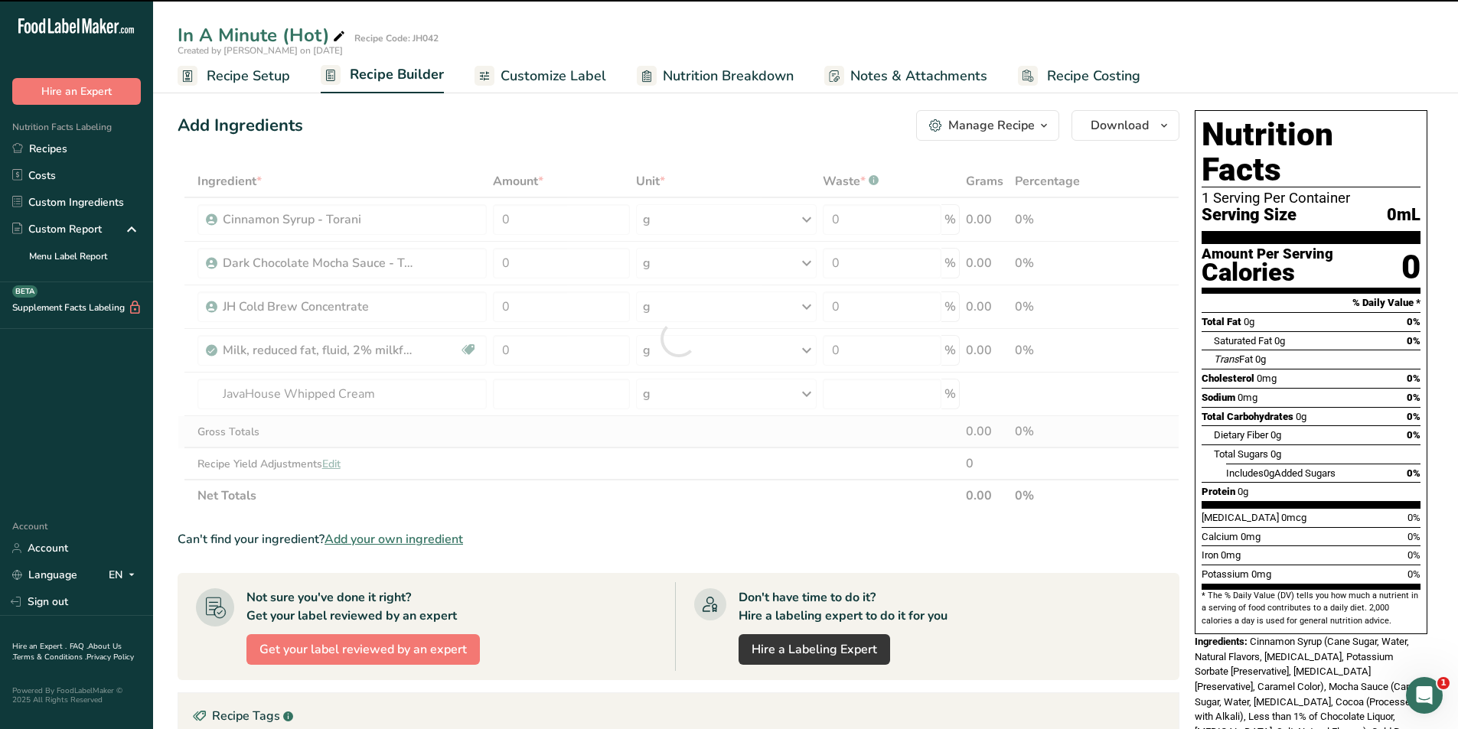
type input "0"
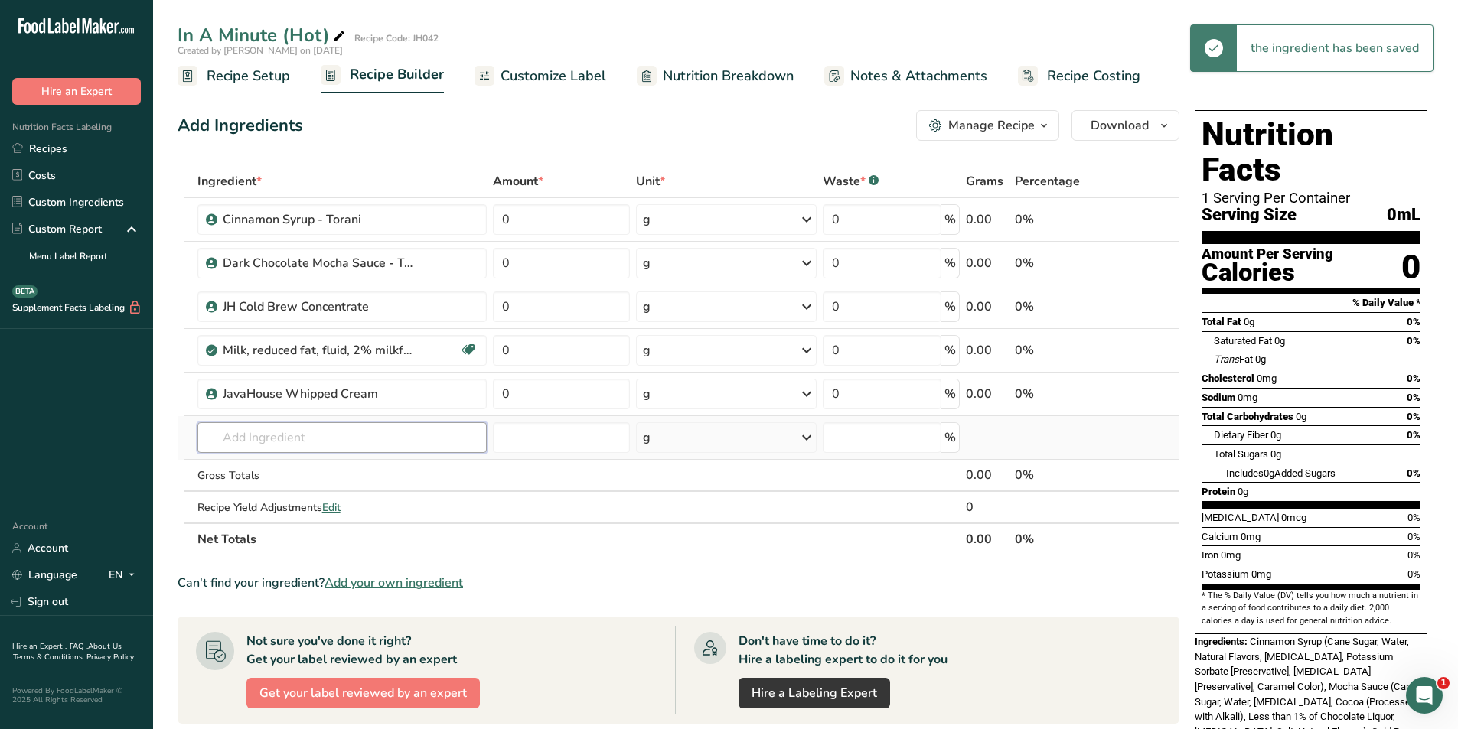
click at [305, 432] on input "text" at bounding box center [342, 437] width 290 height 31
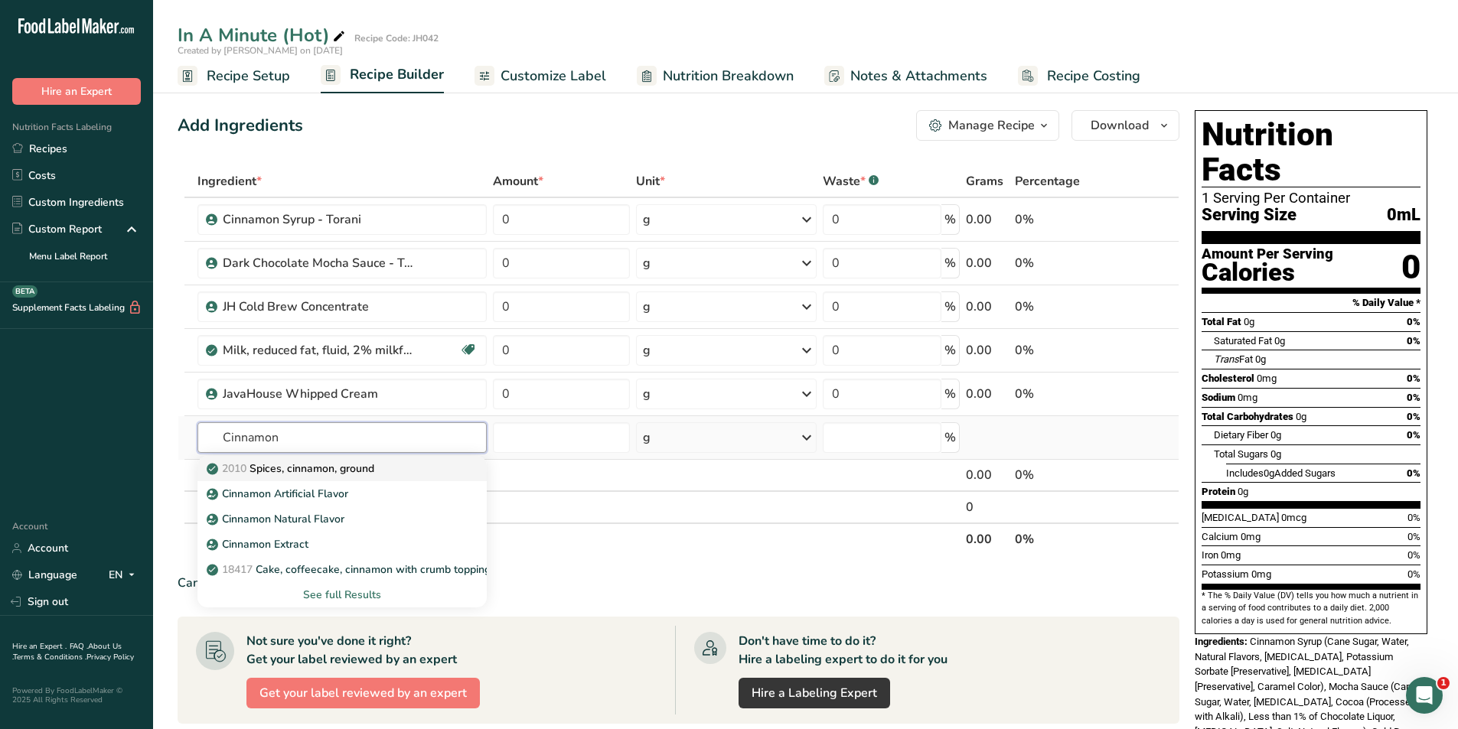
type input "Cinnamon"
click at [311, 461] on p "2010 Spices, cinnamon, ground" at bounding box center [292, 469] width 165 height 16
type input "Spices, cinnamon, ground"
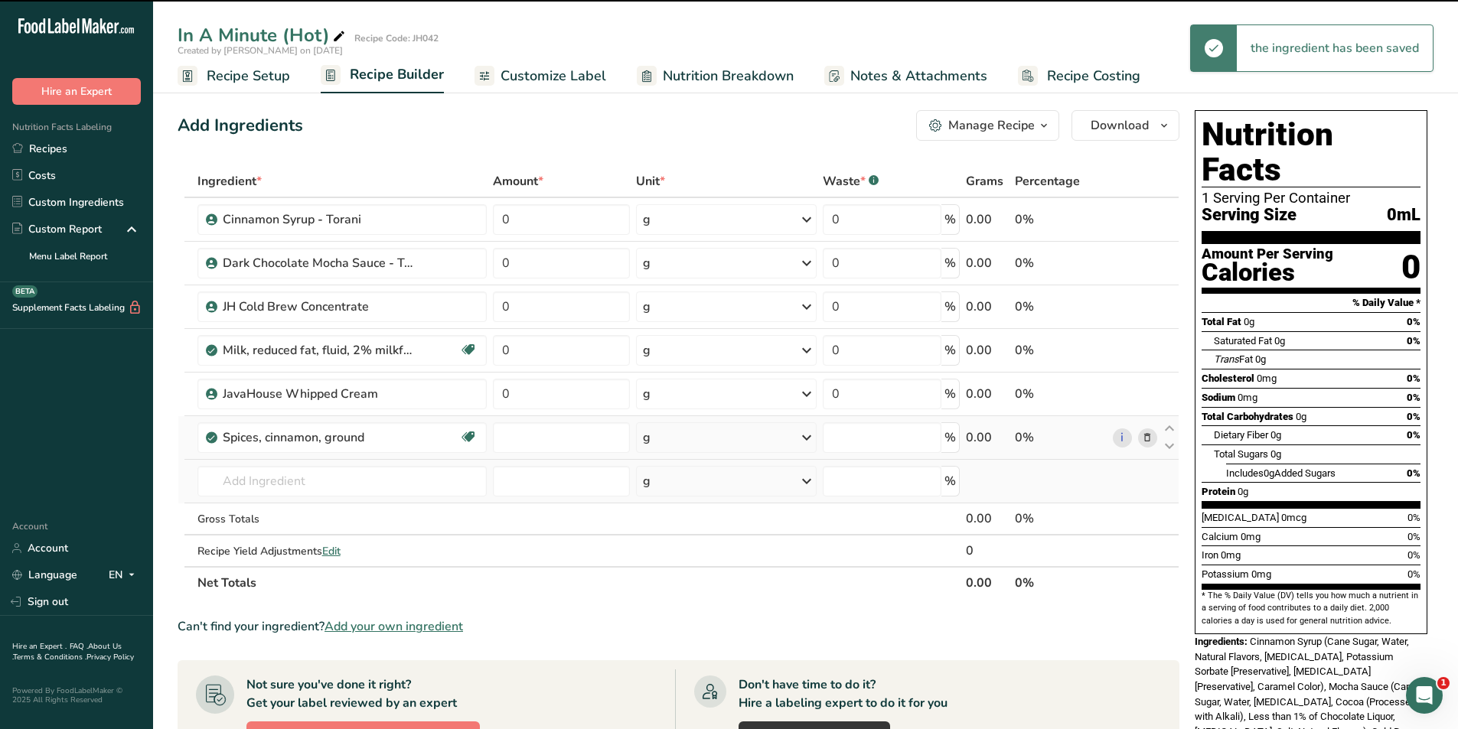
type input "0"
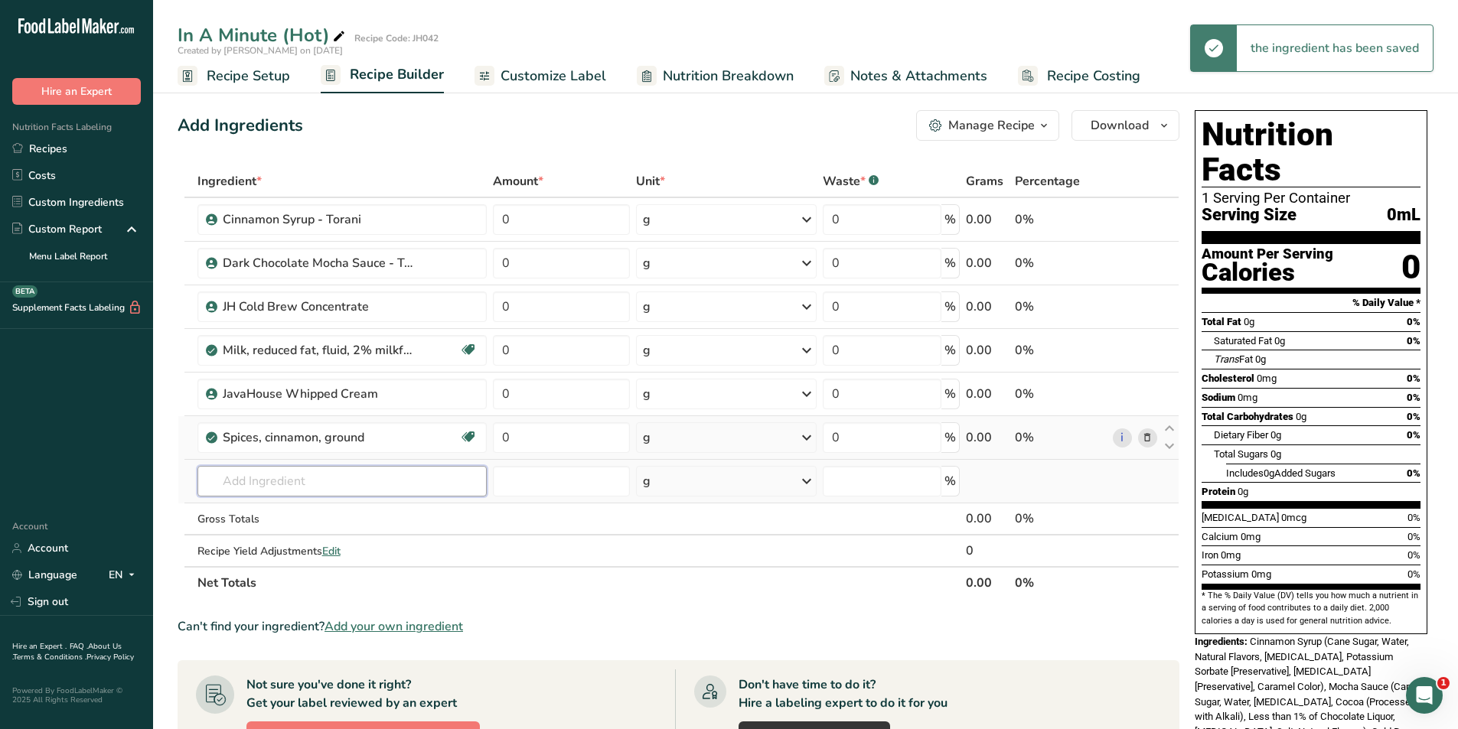
click at [295, 478] on input "text" at bounding box center [342, 481] width 290 height 31
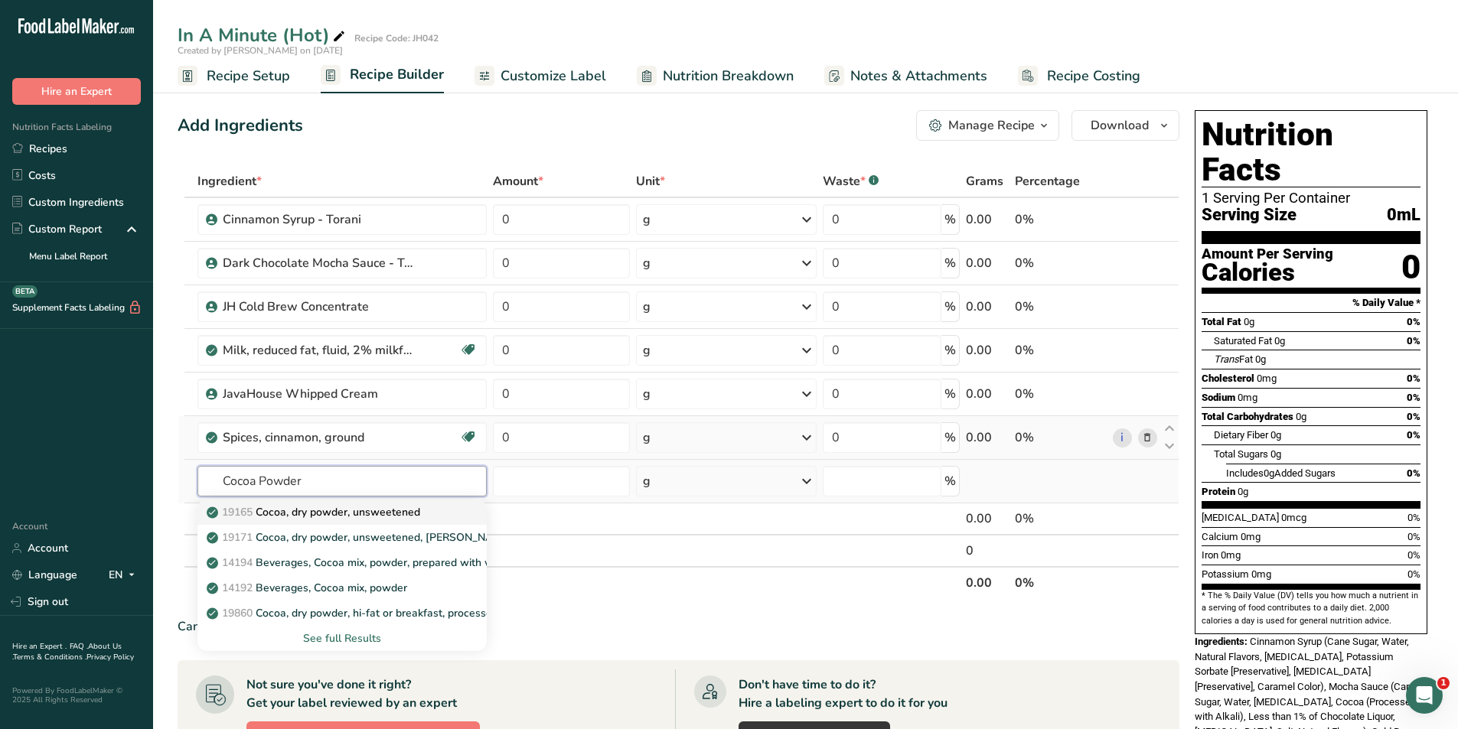
type input "Cocoa Powder"
click at [315, 515] on p "19165 Cocoa, dry powder, unsweetened" at bounding box center [315, 512] width 210 height 16
type input "Cocoa, dry powder, unsweetened"
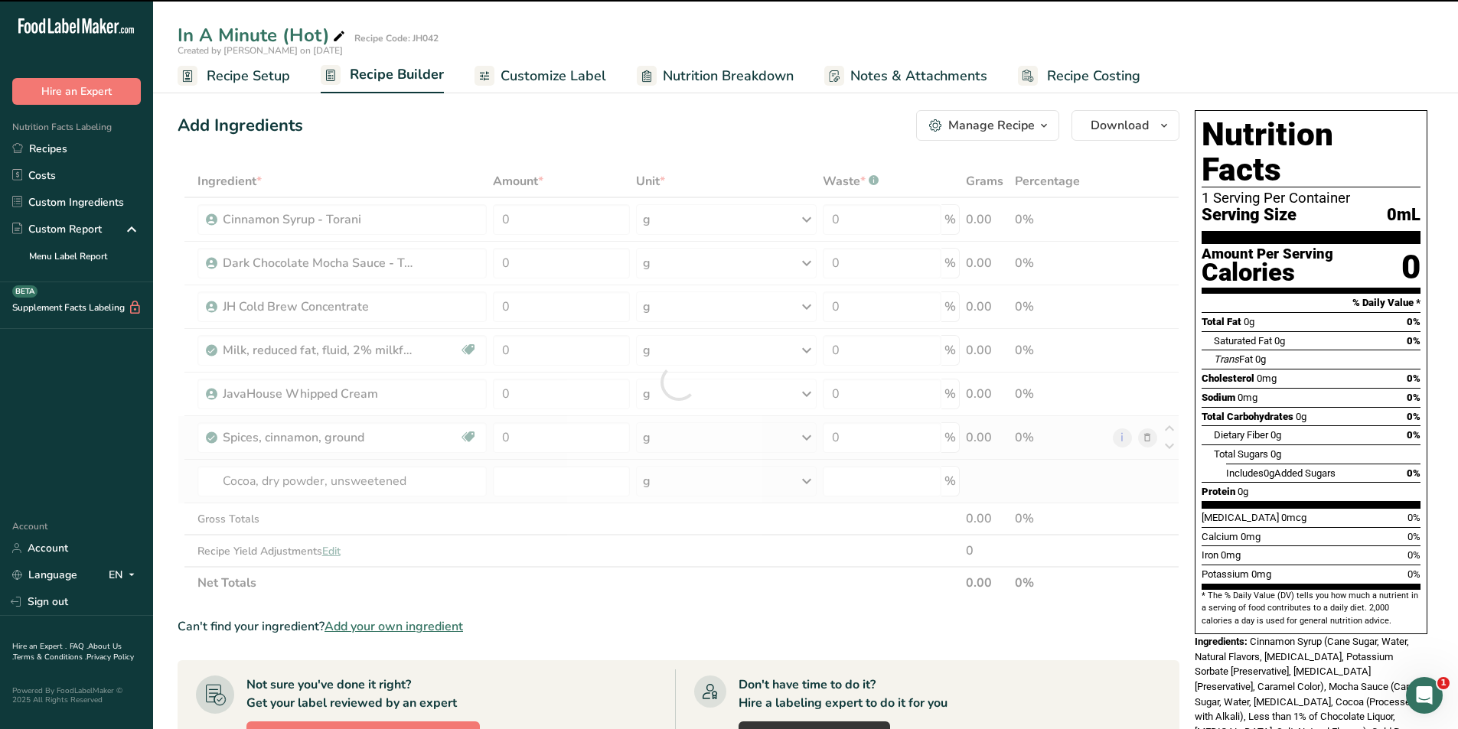
type input "0"
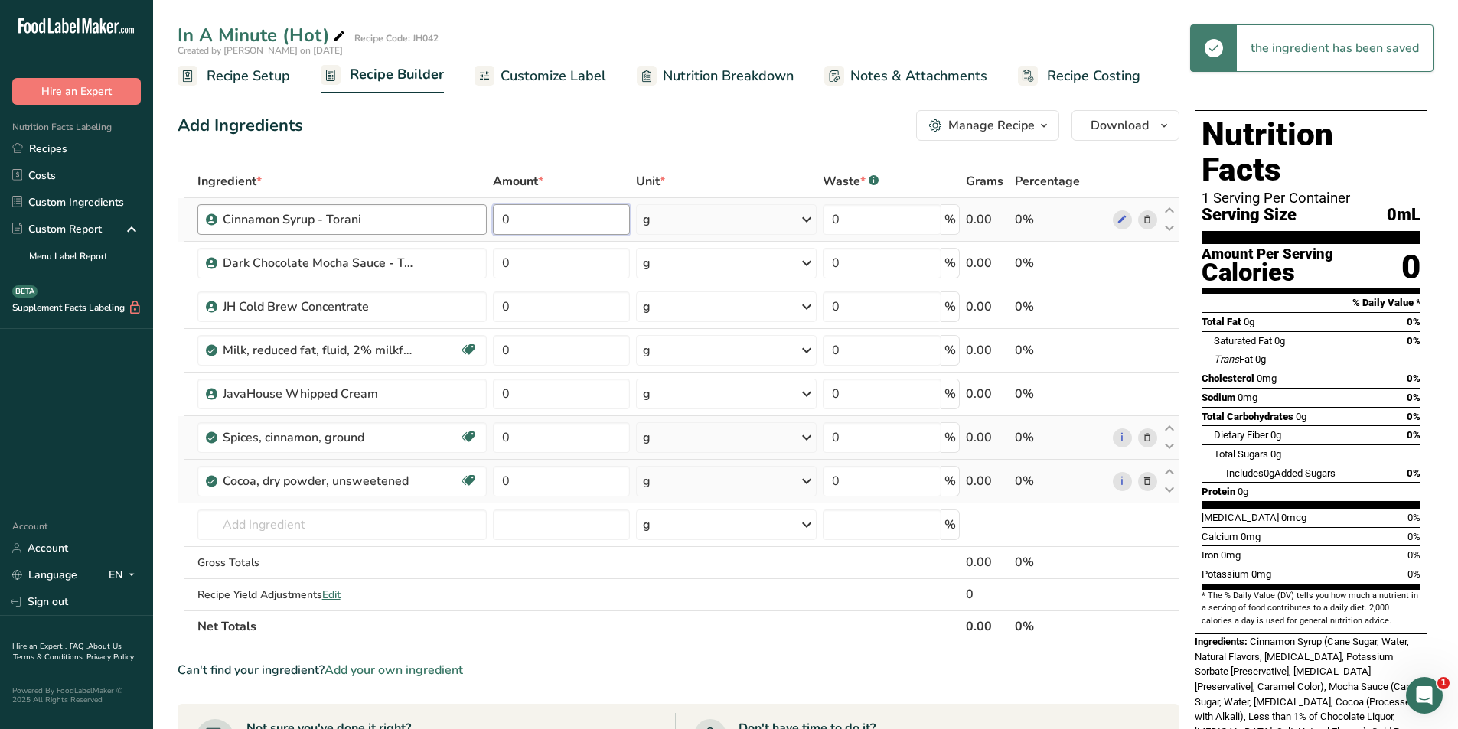
drag, startPoint x: 531, startPoint y: 218, endPoint x: 475, endPoint y: 218, distance: 56.6
click at [475, 218] on tr "Cinnamon Syrup - Torani 0 g Weight Units g kg mg See more Volume Units l mL fl …" at bounding box center [678, 220] width 1000 height 44
type input "14"
click at [768, 218] on div "Ingredient * Amount * Unit * Waste * .a-a{fill:#347362;}.b-a{fill:#fff;} Grams …" at bounding box center [679, 404] width 1002 height 478
click at [745, 223] on div "g" at bounding box center [726, 219] width 181 height 31
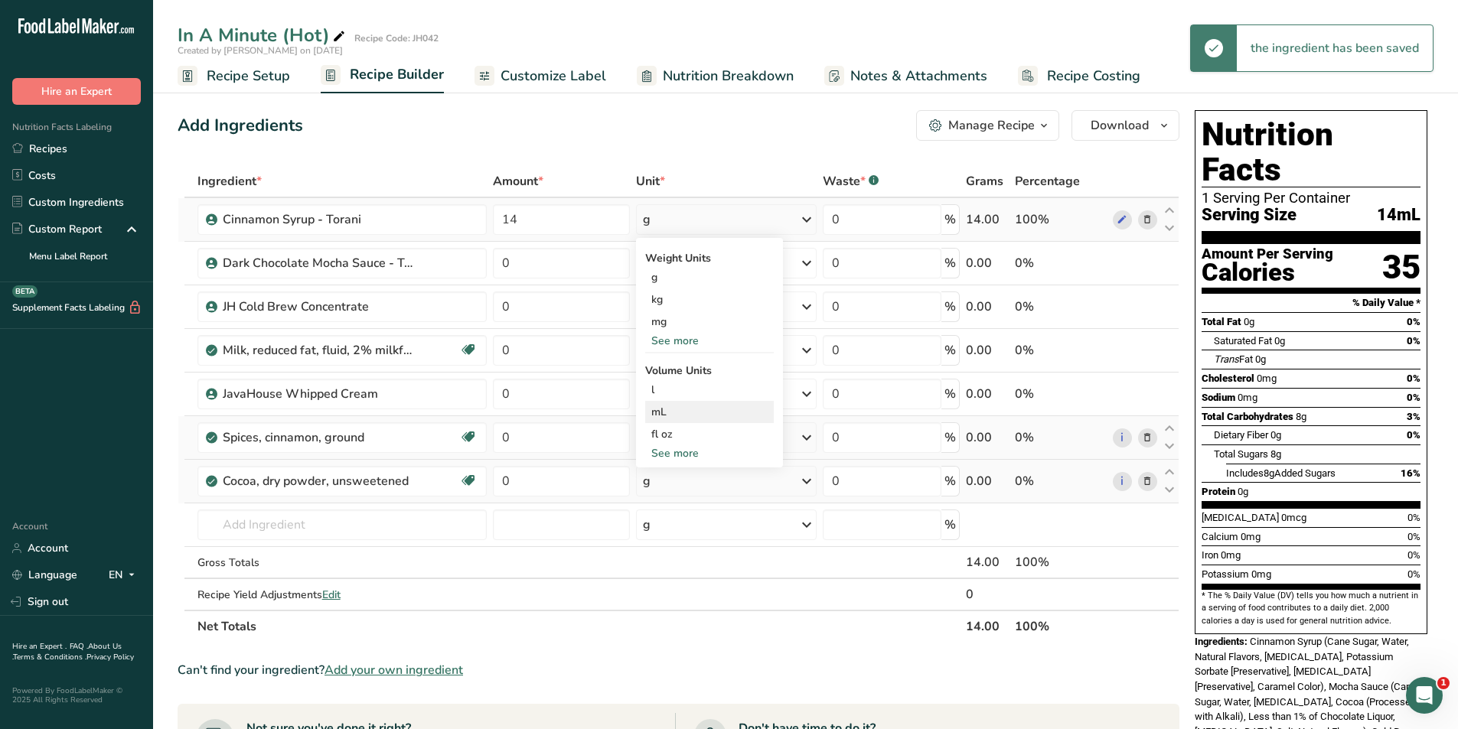
click at [666, 417] on div "mL" at bounding box center [709, 412] width 116 height 16
drag, startPoint x: 527, startPoint y: 264, endPoint x: 501, endPoint y: 265, distance: 26.0
click at [501, 265] on input "0" at bounding box center [561, 263] width 136 height 31
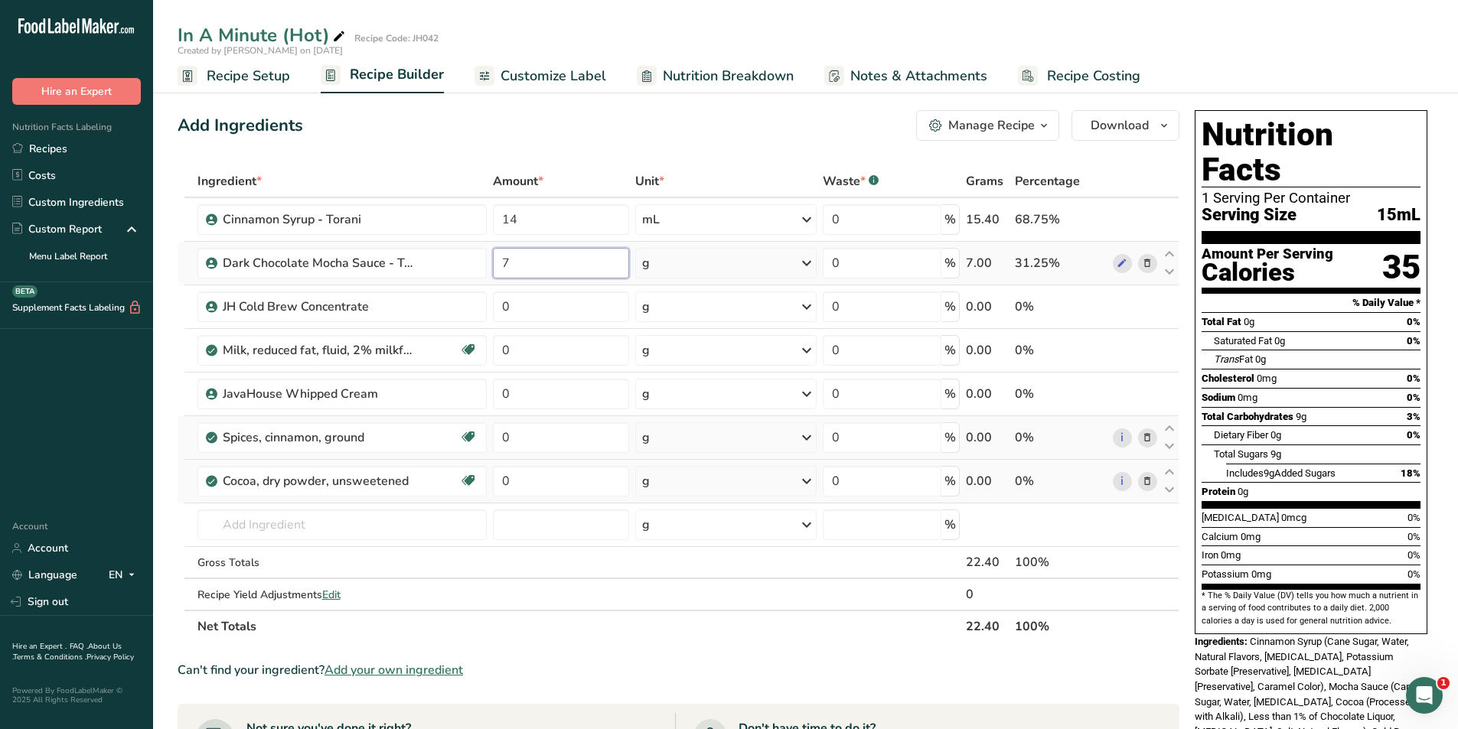
type input "7"
click at [704, 268] on div "Ingredient * Amount * Unit * Waste * .a-a{fill:#347362;}.b-a{fill:#fff;} Grams …" at bounding box center [679, 404] width 1002 height 478
click at [709, 266] on div "g" at bounding box center [725, 263] width 181 height 31
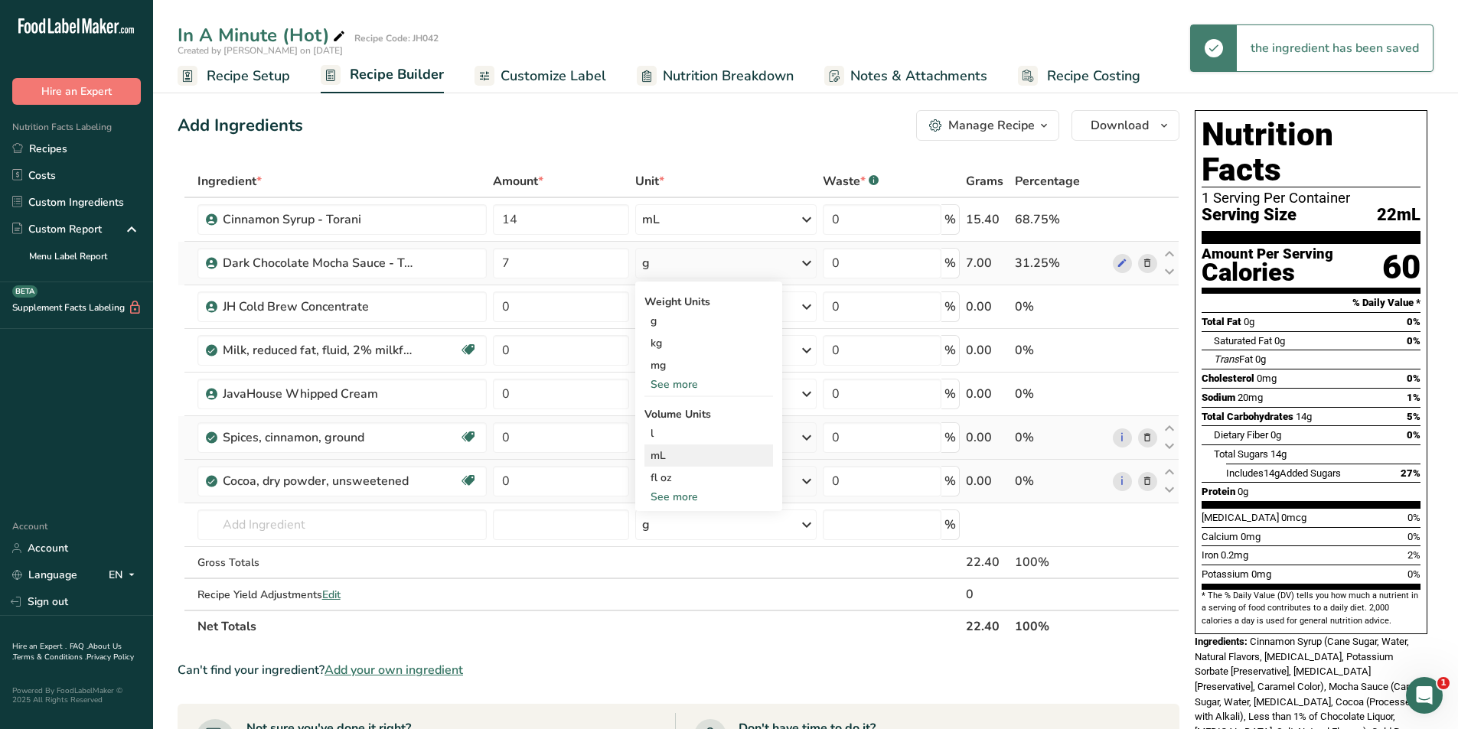
click at [669, 459] on div "mL" at bounding box center [709, 456] width 116 height 16
drag, startPoint x: 533, startPoint y: 302, endPoint x: 497, endPoint y: 302, distance: 35.2
click at [497, 302] on input "0" at bounding box center [561, 307] width 136 height 31
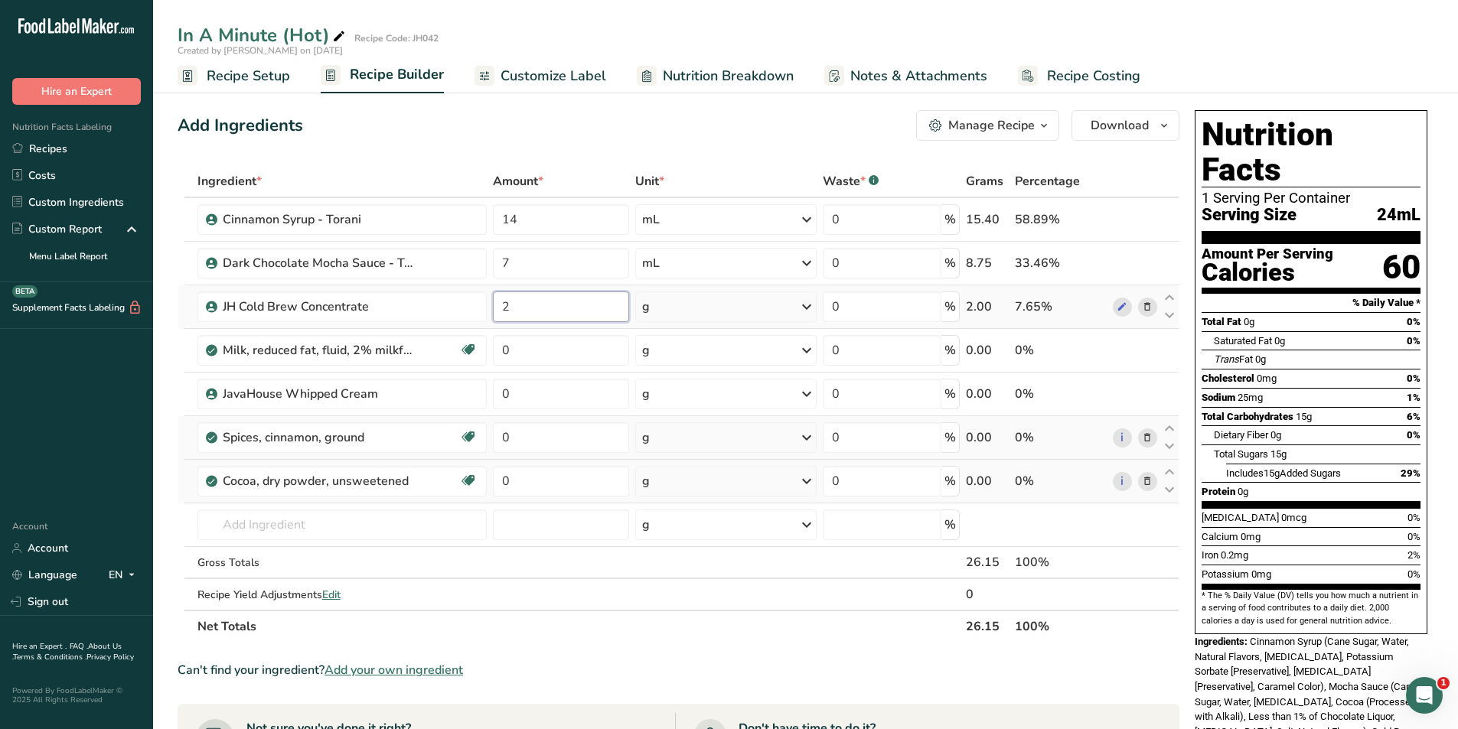
type input "2"
click at [791, 308] on div "Ingredient * Amount * Unit * Waste * .a-a{fill:#347362;}.b-a{fill:#fff;} Grams …" at bounding box center [679, 404] width 1002 height 478
click at [804, 308] on icon at bounding box center [806, 307] width 18 height 28
click at [670, 525] on div "fl oz" at bounding box center [709, 522] width 116 height 16
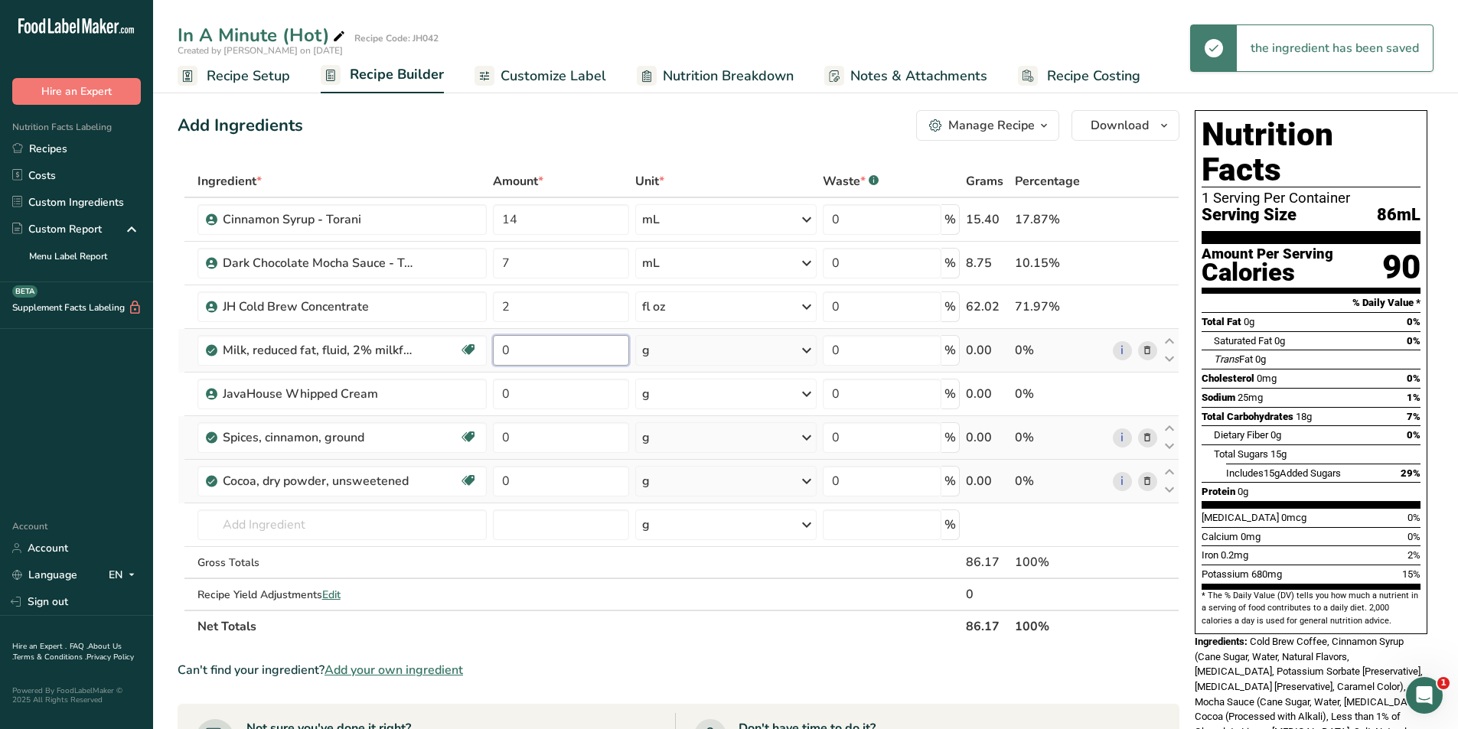
drag, startPoint x: 525, startPoint y: 348, endPoint x: 494, endPoint y: 349, distance: 30.6
click at [494, 349] on input "0" at bounding box center [561, 350] width 136 height 31
type input "10"
click at [769, 354] on div "Ingredient * Amount * Unit * Waste * .a-a{fill:#347362;}.b-a{fill:#fff;} Grams …" at bounding box center [679, 404] width 1002 height 478
click at [801, 348] on icon at bounding box center [806, 351] width 18 height 28
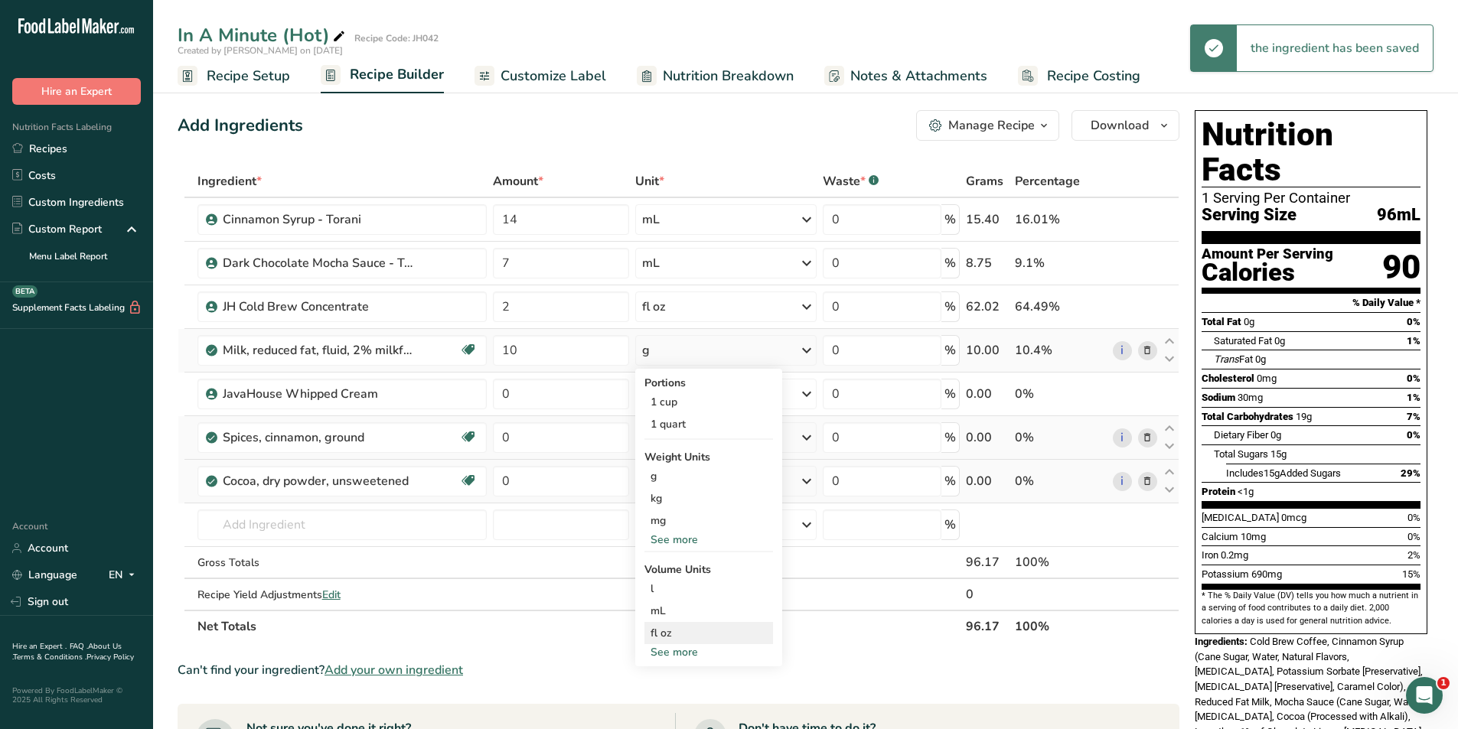
click at [671, 631] on div "fl oz" at bounding box center [709, 633] width 116 height 16
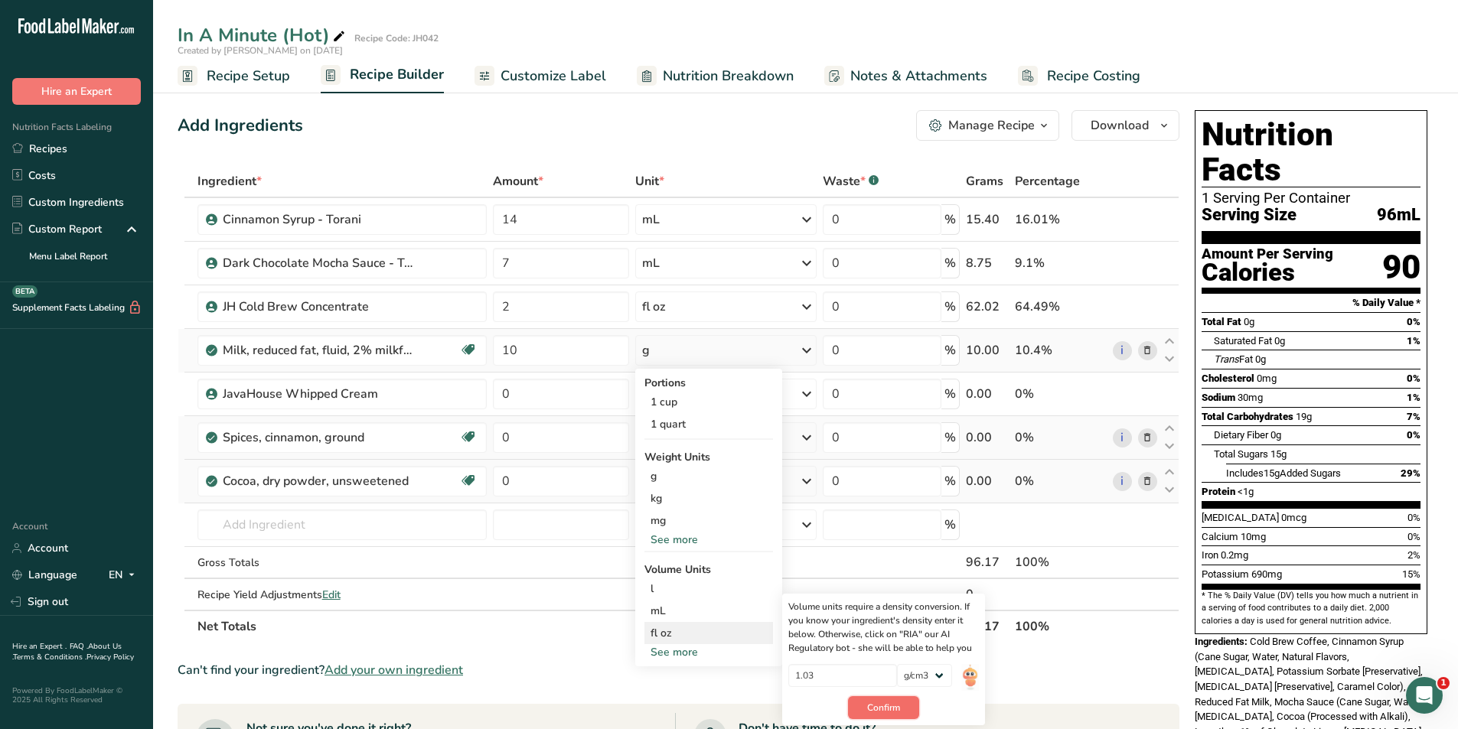
click at [884, 700] on button "Confirm" at bounding box center [883, 707] width 71 height 23
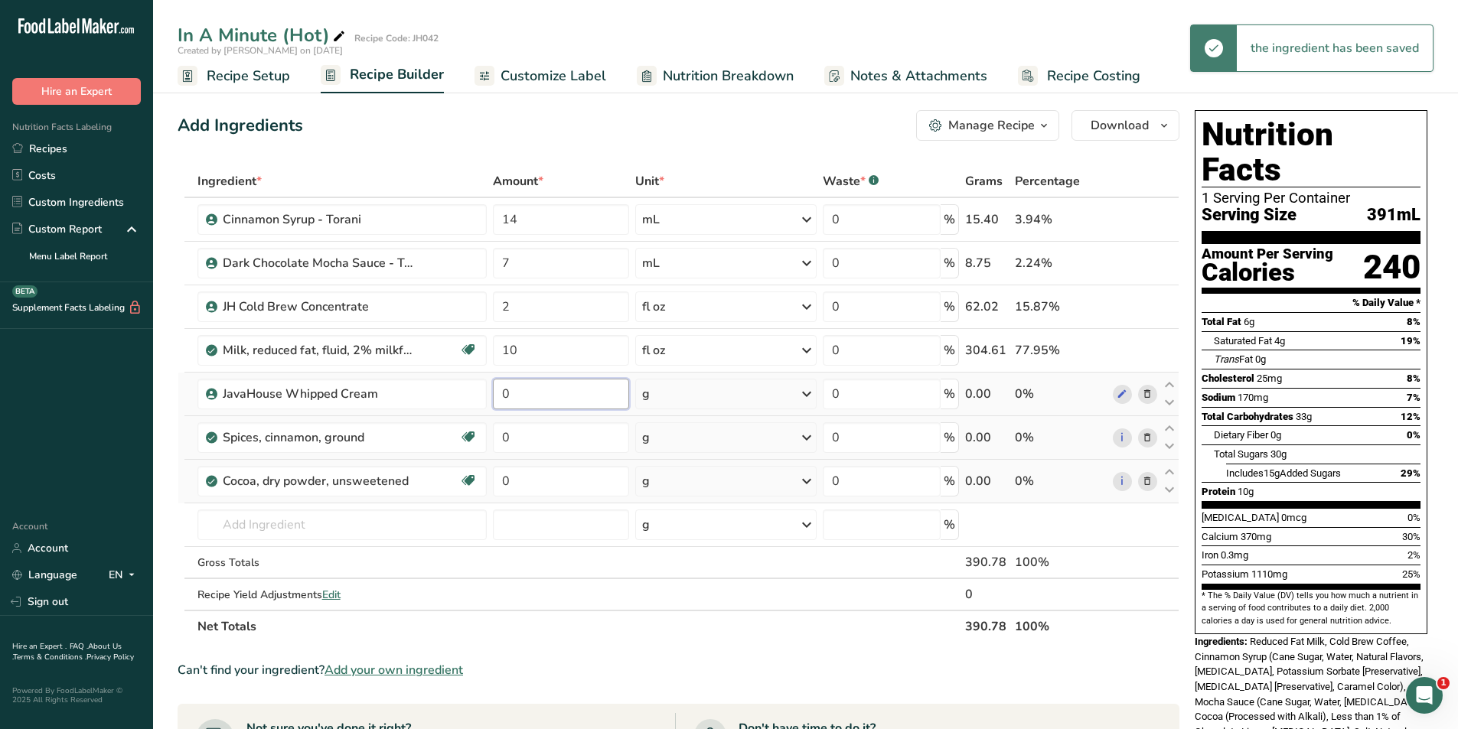
drag, startPoint x: 529, startPoint y: 396, endPoint x: 504, endPoint y: 395, distance: 25.3
click at [504, 395] on input "0" at bounding box center [561, 394] width 136 height 31
type input "28"
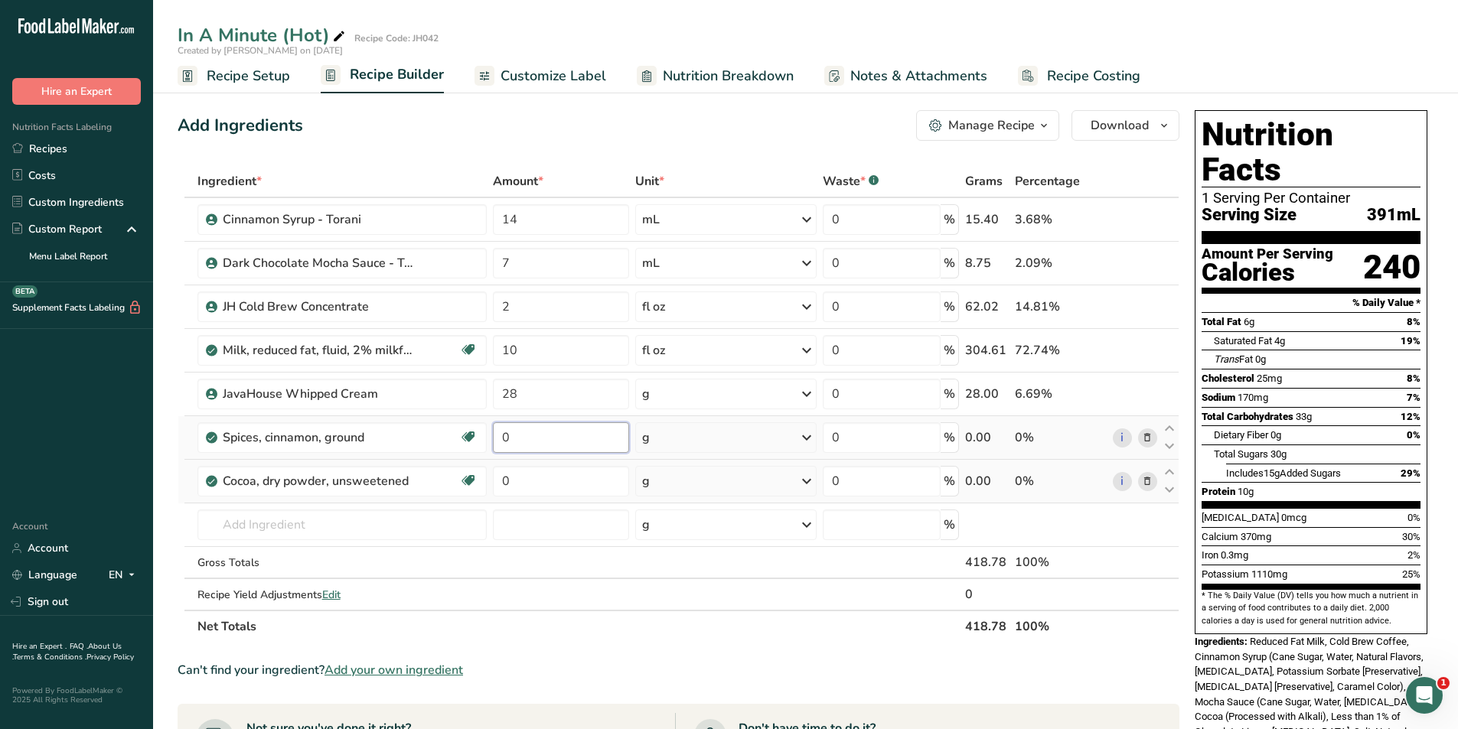
click at [518, 445] on div "Ingredient * Amount * Unit * Waste * .a-a{fill:#347362;}.b-a{fill:#fff;} Grams …" at bounding box center [679, 404] width 1002 height 478
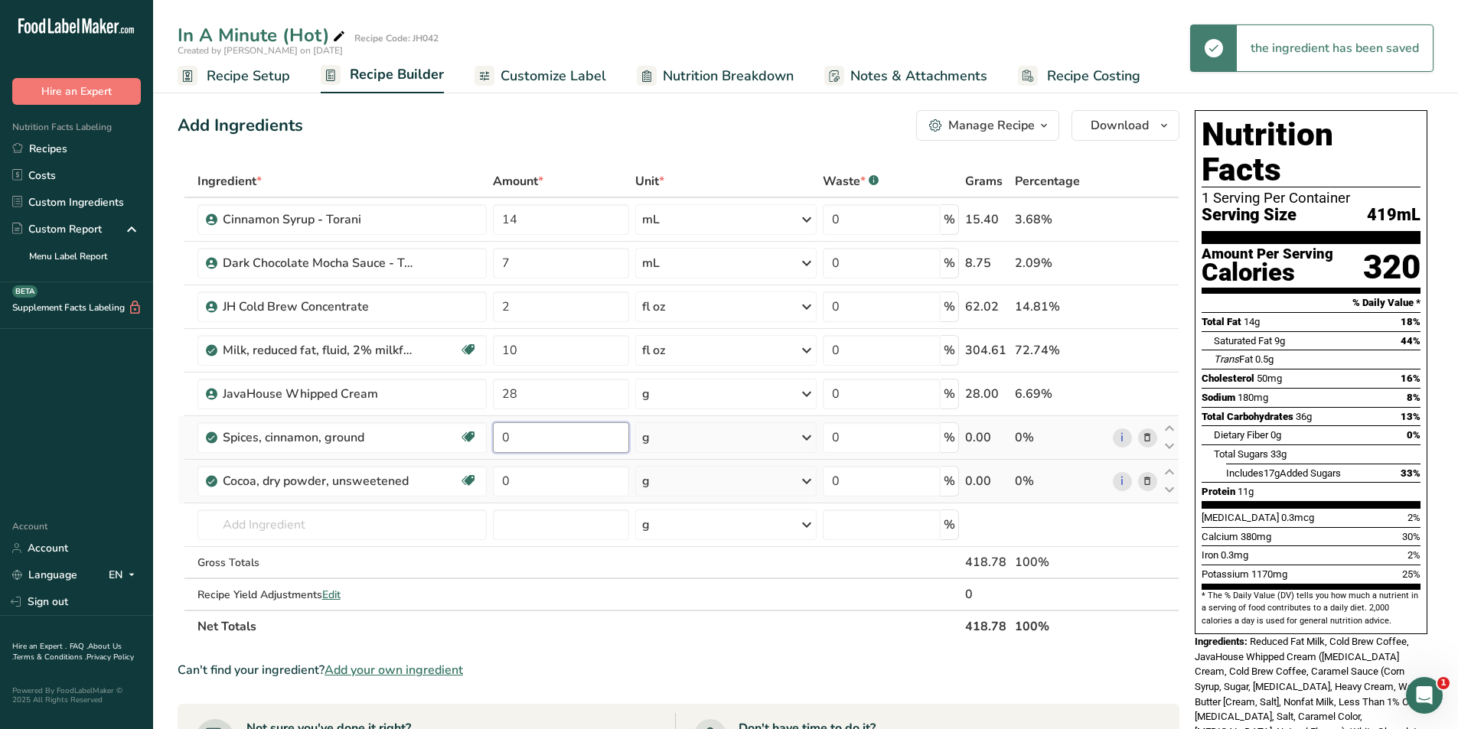
drag, startPoint x: 538, startPoint y: 439, endPoint x: 501, endPoint y: 440, distance: 36.8
click at [501, 440] on input "0" at bounding box center [561, 437] width 136 height 31
type input "1"
click at [523, 481] on div "Ingredient * Amount * Unit * Waste * .a-a{fill:#347362;}.b-a{fill:#fff;} Grams …" at bounding box center [679, 404] width 1002 height 478
drag, startPoint x: 514, startPoint y: 482, endPoint x: 502, endPoint y: 481, distance: 12.3
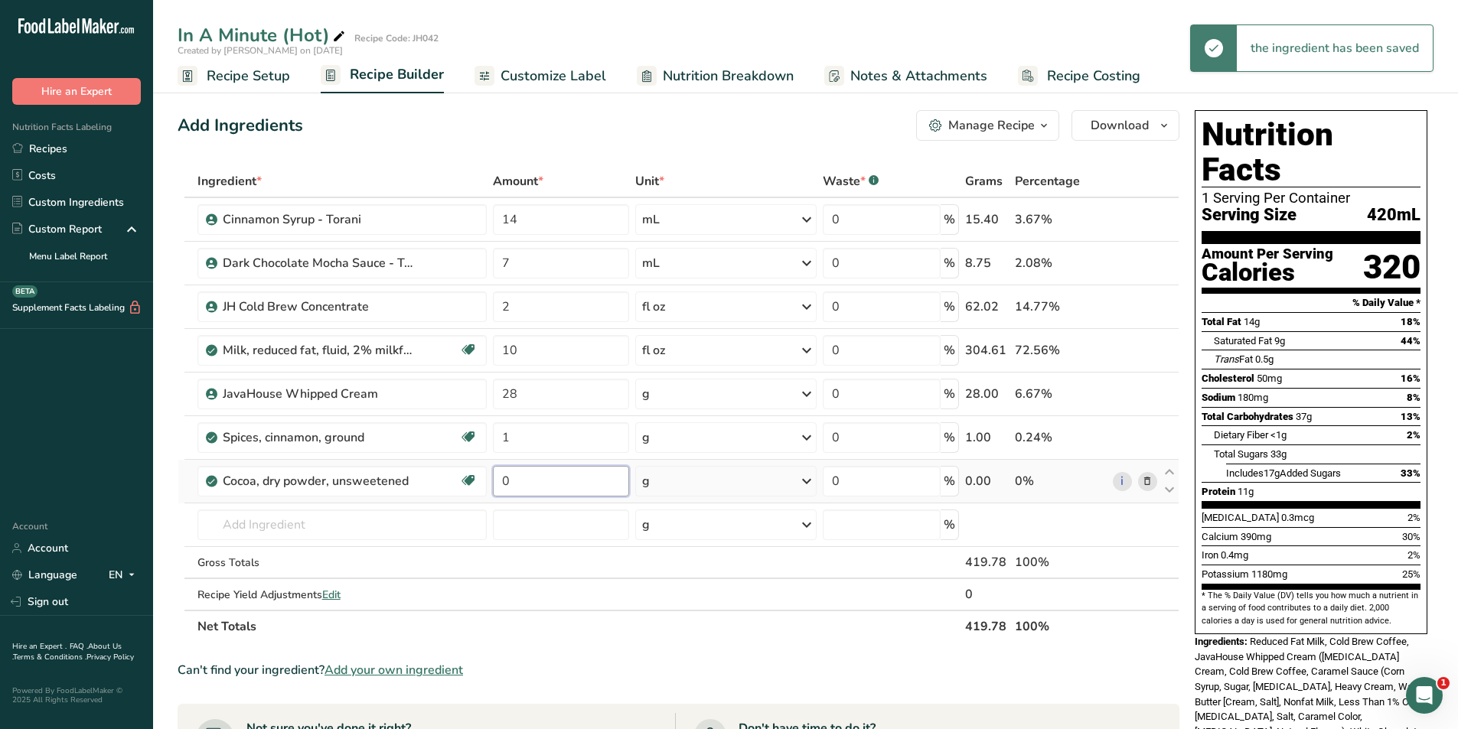
click at [502, 481] on input "0" at bounding box center [561, 481] width 136 height 31
type input "1"
click at [593, 651] on section "Ingredient * Amount * Unit * Waste * .a-a{fill:#347362;}.b-a{fill:#fff;} Grams …" at bounding box center [679, 655] width 1002 height 981
click at [528, 59] on link "Customize Label" at bounding box center [541, 76] width 132 height 34
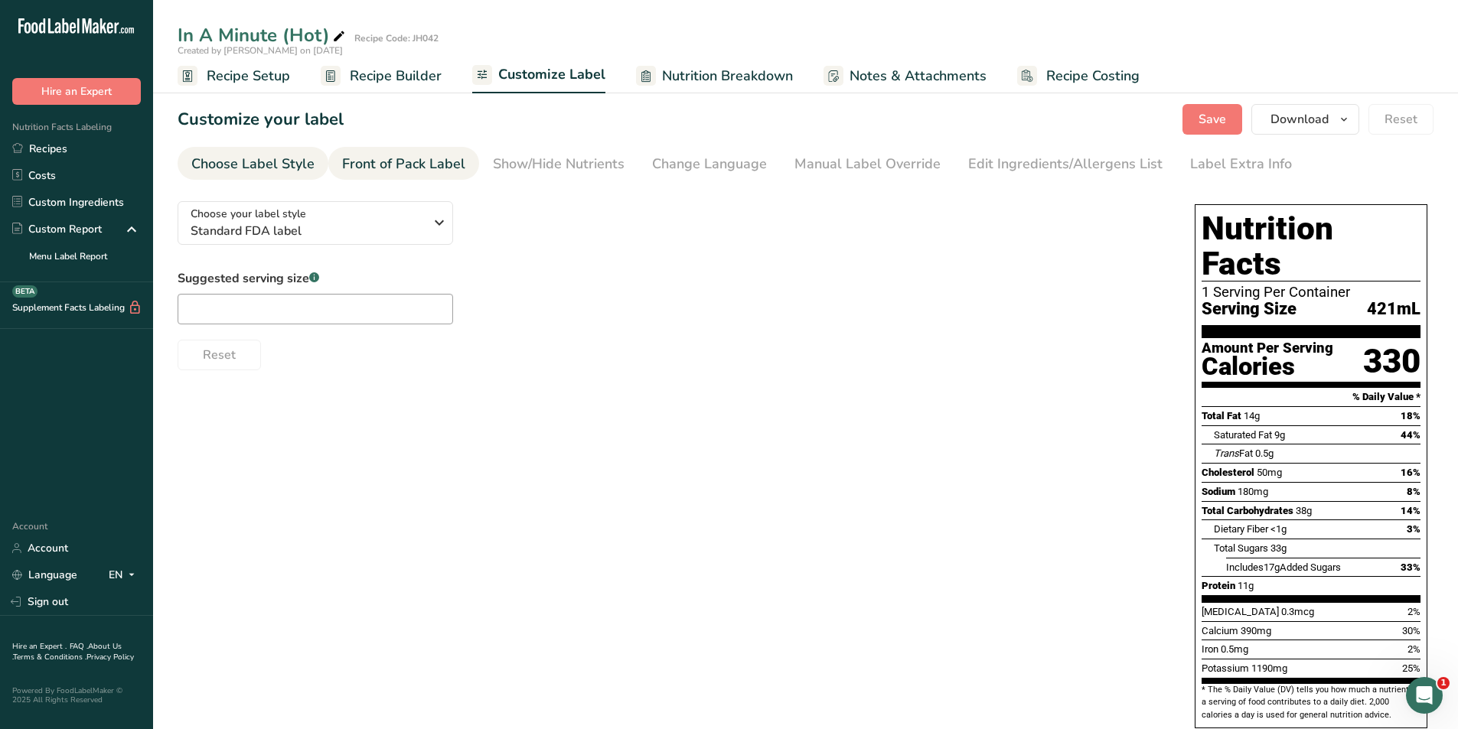
click at [419, 165] on div "Front of Pack Label" at bounding box center [403, 164] width 123 height 21
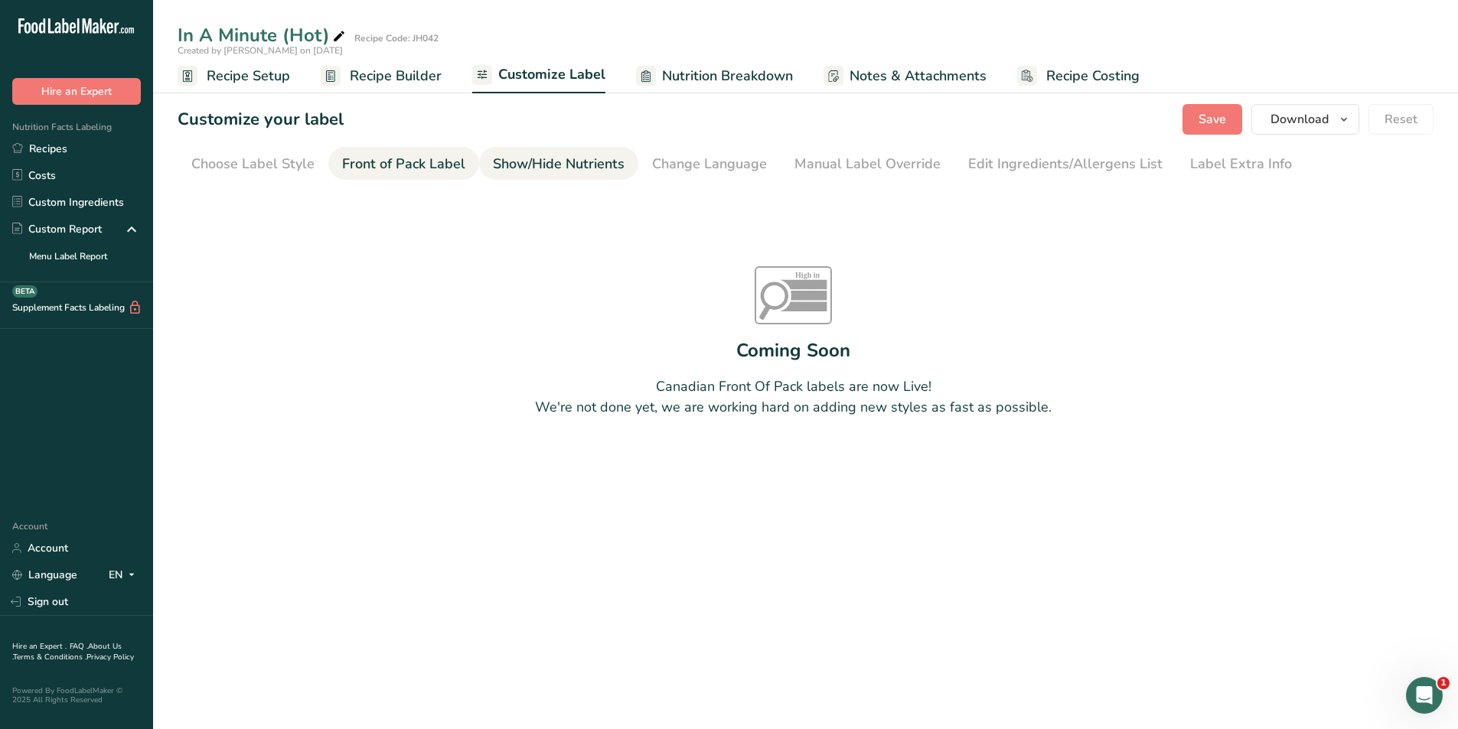
click at [520, 158] on div "Show/Hide Nutrients" at bounding box center [559, 164] width 132 height 21
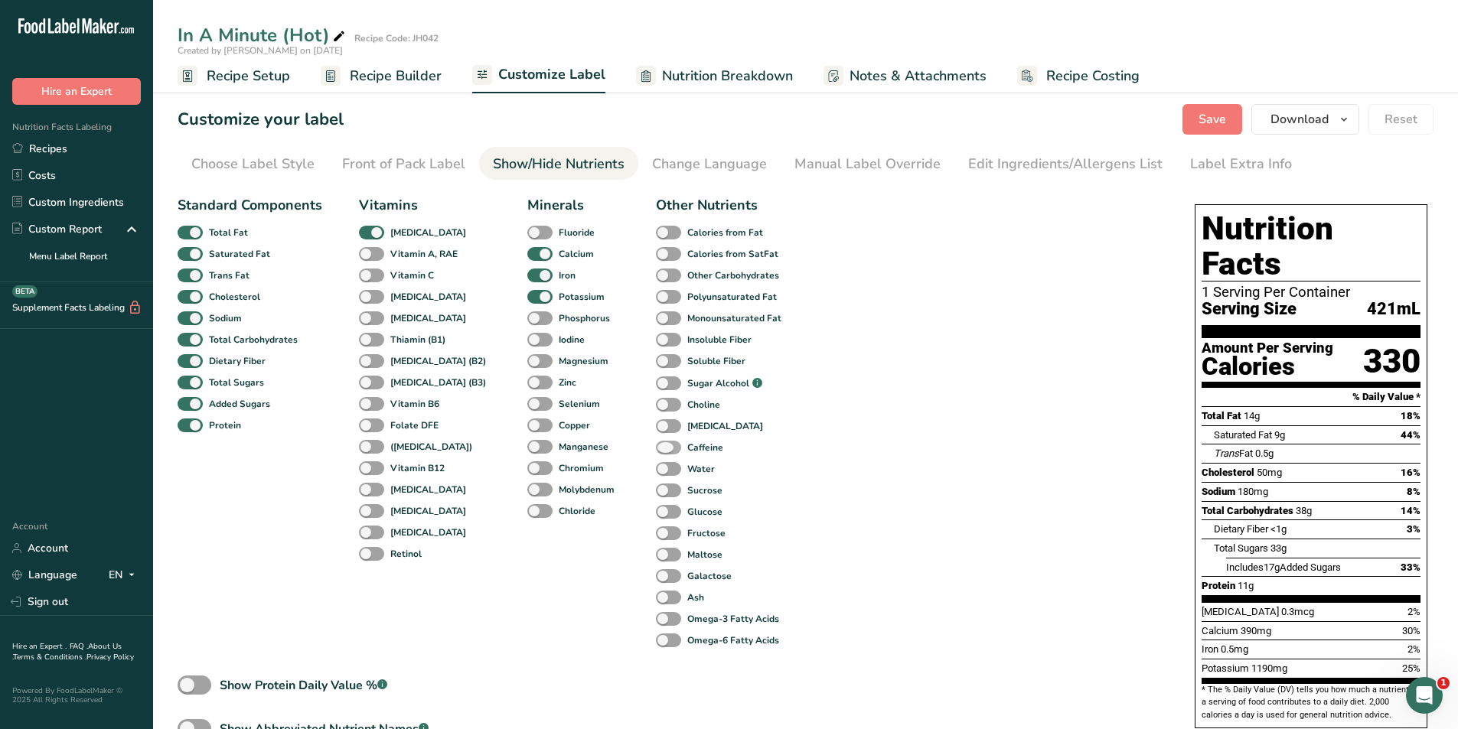
click at [656, 448] on span at bounding box center [668, 448] width 25 height 15
click at [656, 448] on input "Caffeine" at bounding box center [661, 447] width 10 height 10
checkbox input "true"
click at [292, 167] on div "Choose Label Style" at bounding box center [252, 164] width 123 height 21
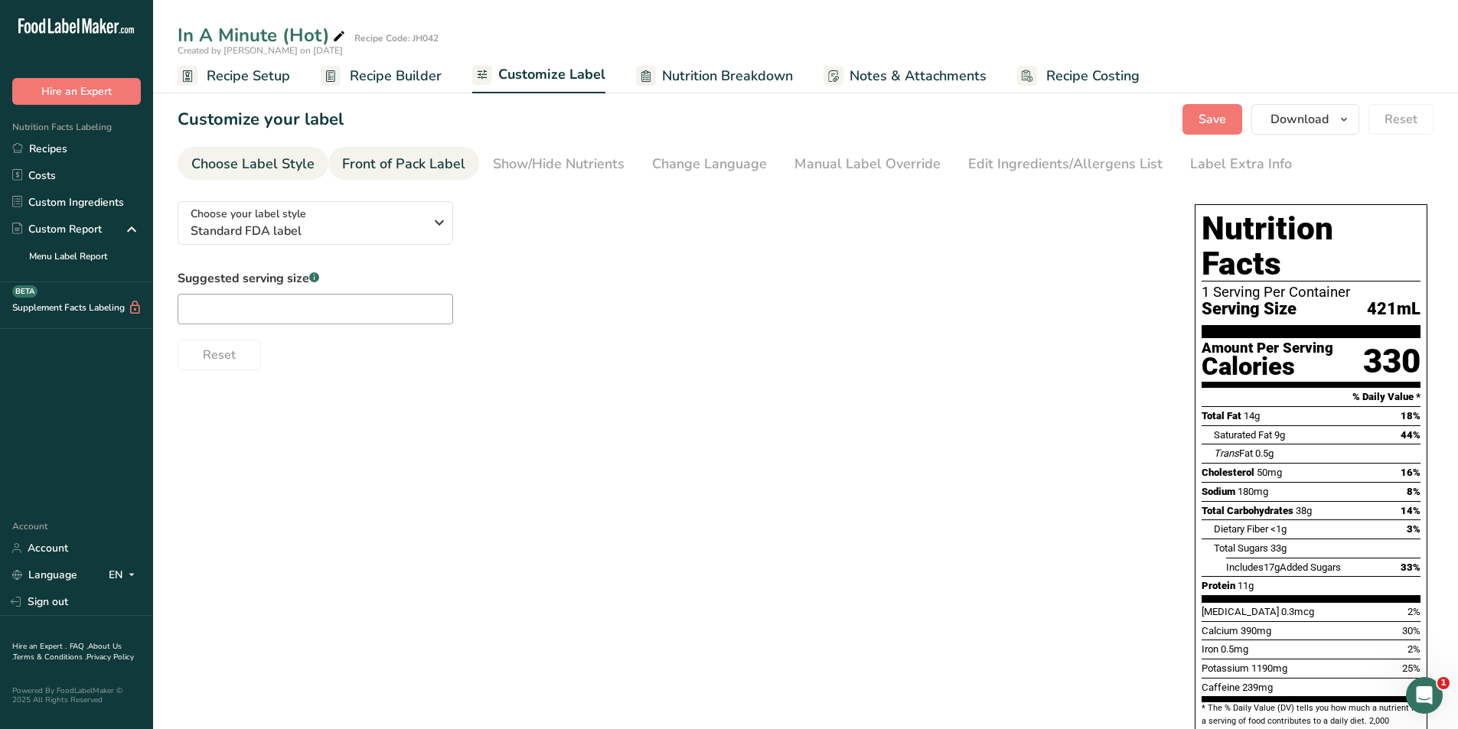
click at [370, 169] on div "Front of Pack Label" at bounding box center [403, 164] width 123 height 21
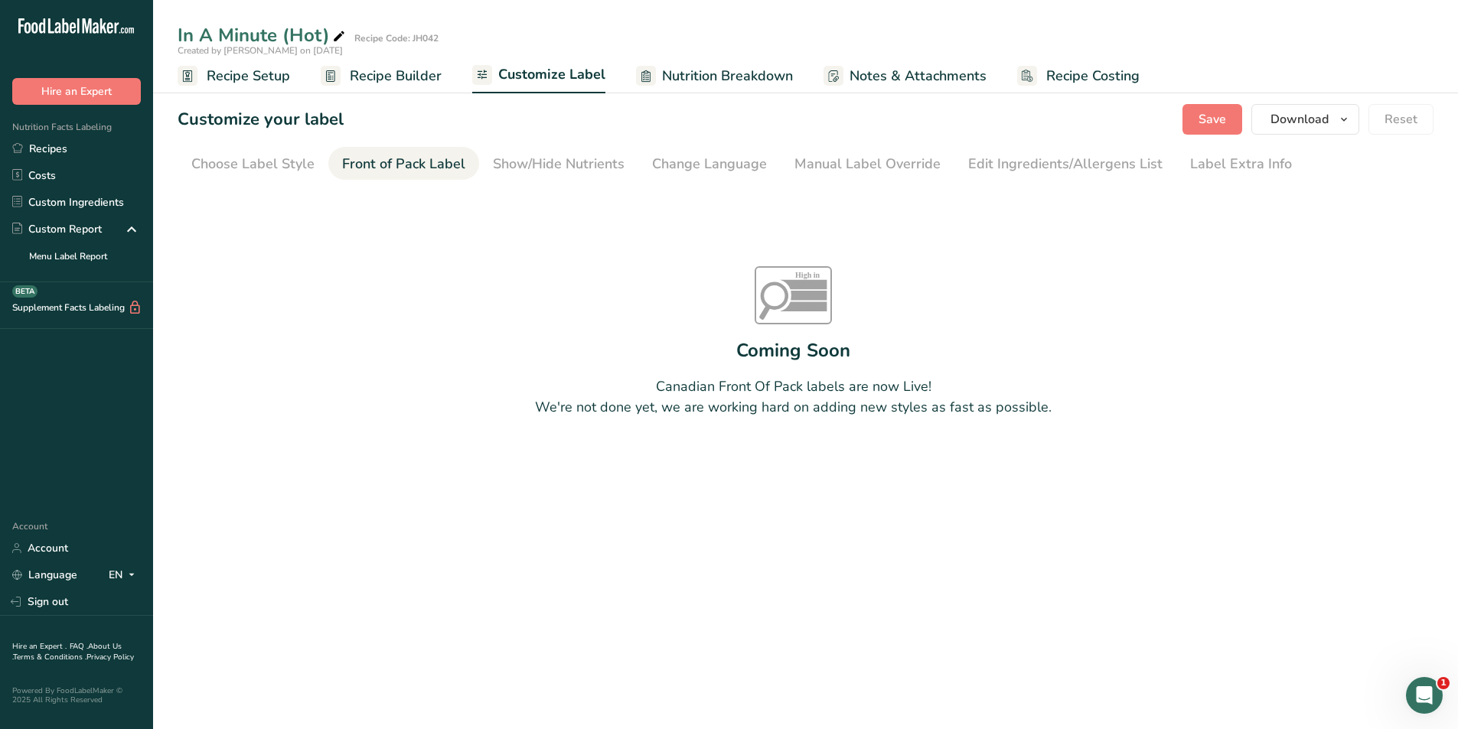
click at [288, 172] on div "Choose Label Style" at bounding box center [252, 164] width 123 height 21
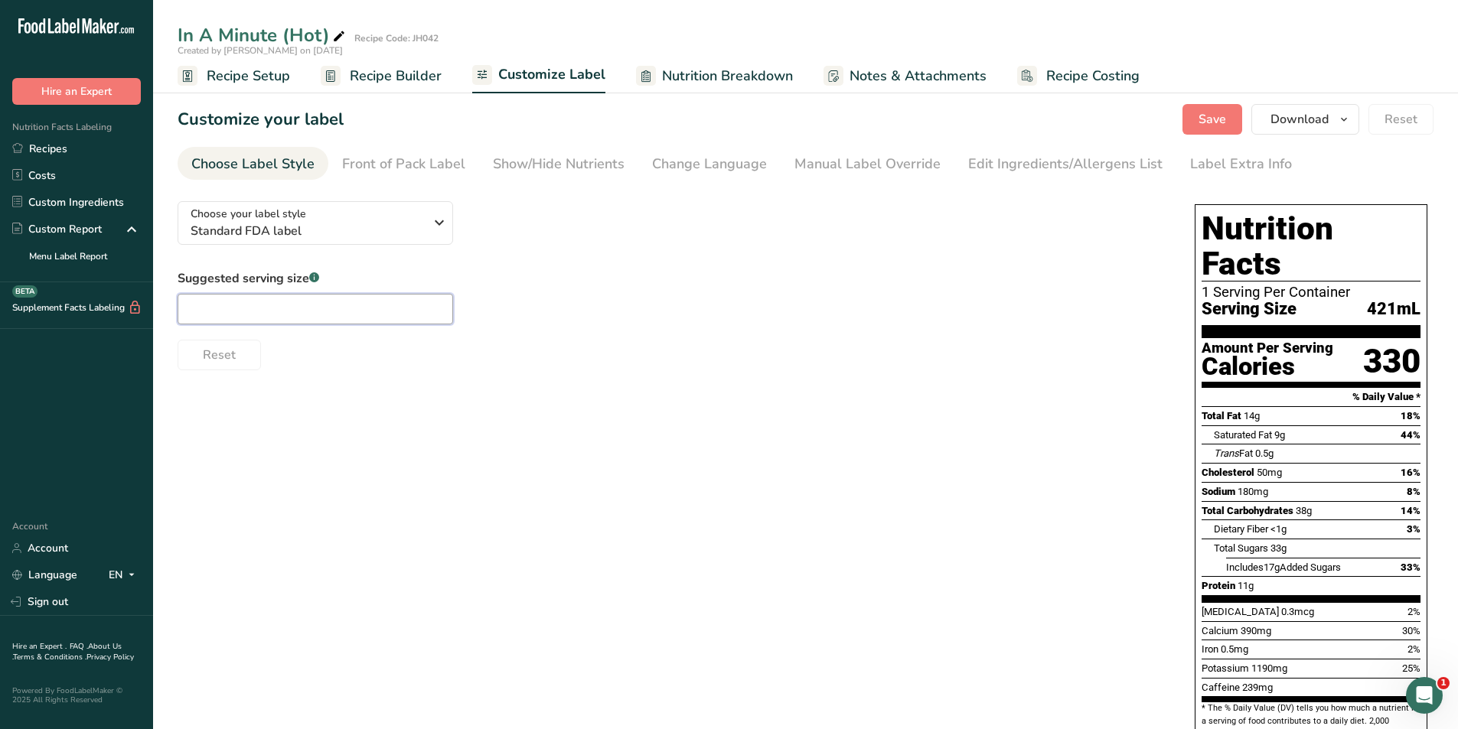
click at [256, 310] on input "text" at bounding box center [316, 309] width 276 height 31
type input "16oz"
click at [428, 168] on div "Front of Pack Label" at bounding box center [403, 164] width 123 height 21
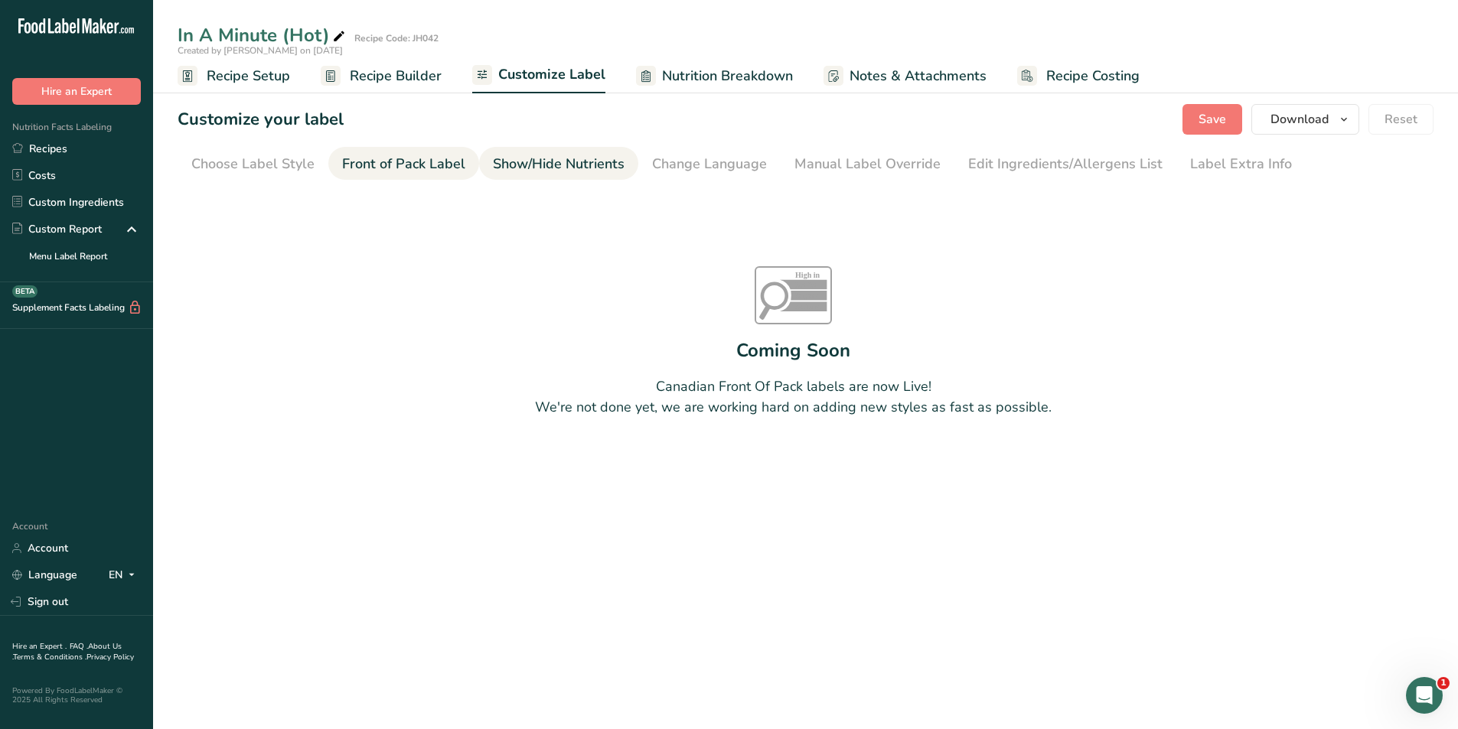
drag, startPoint x: 507, startPoint y: 161, endPoint x: 544, endPoint y: 161, distance: 36.7
click at [513, 161] on div "Show/Hide Nutrients" at bounding box center [559, 164] width 132 height 21
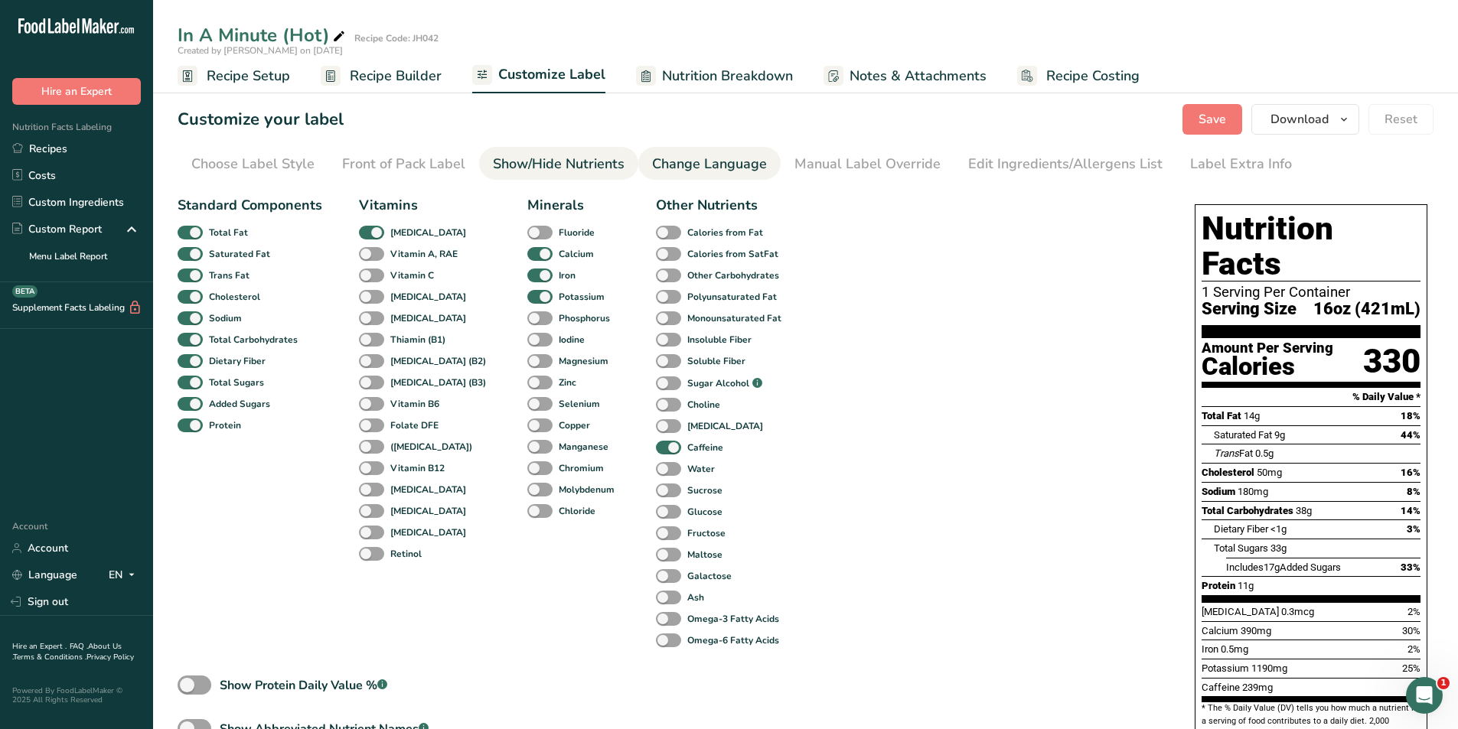
click at [676, 165] on div "Change Language" at bounding box center [709, 164] width 115 height 21
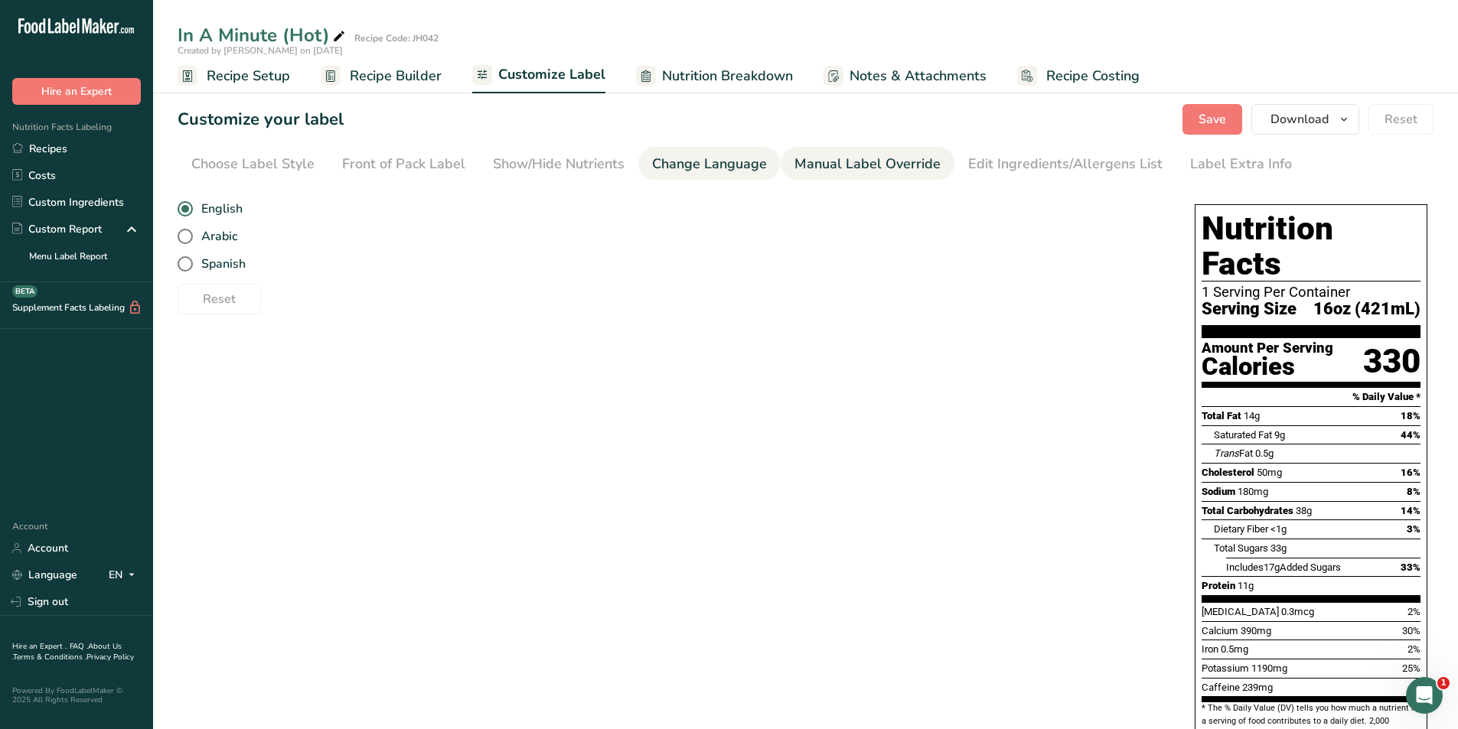
click at [833, 158] on div "Manual Label Override" at bounding box center [867, 164] width 146 height 21
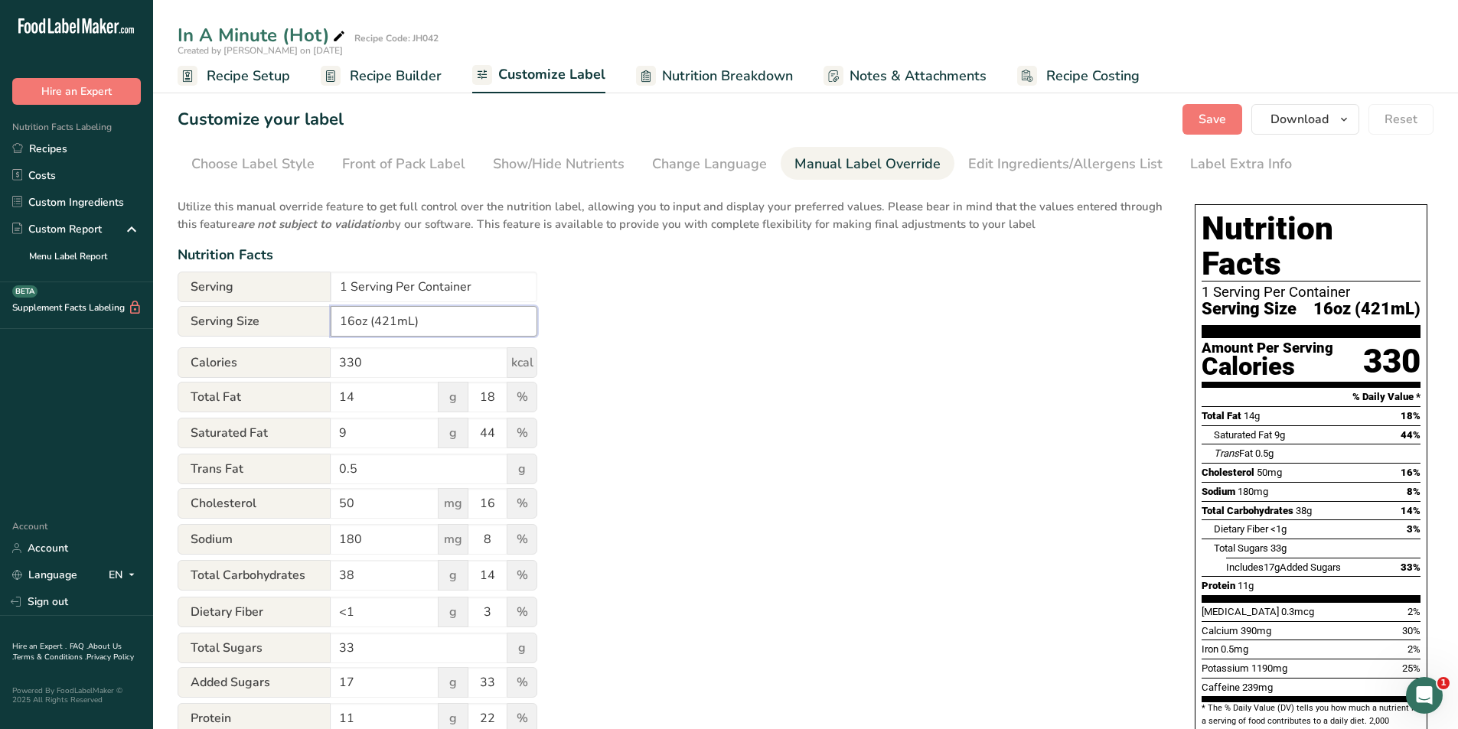
click at [390, 322] on input "16oz (421mL)" at bounding box center [434, 321] width 207 height 31
type input "16oz (473mL)"
click at [747, 317] on div "Utilize this manual override feature to get full control over the nutrition lab…" at bounding box center [671, 572] width 987 height 767
click at [1053, 167] on div "Edit Ingredients/Allergens List" at bounding box center [1065, 164] width 194 height 21
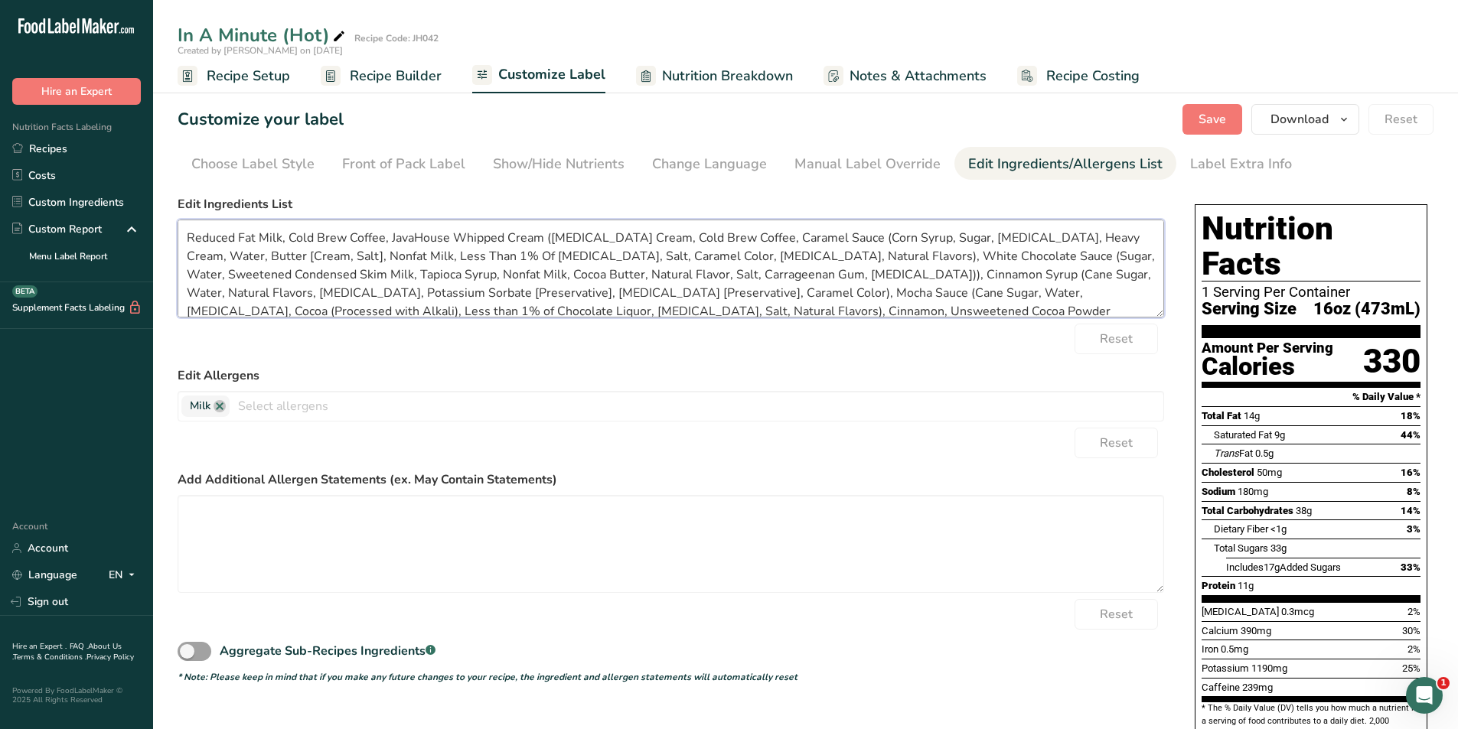
click at [292, 236] on textarea "Reduced Fat Milk, Cold Brew Coffee, JavaHouse Whipped Cream ([MEDICAL_DATA] Cre…" at bounding box center [671, 269] width 987 height 98
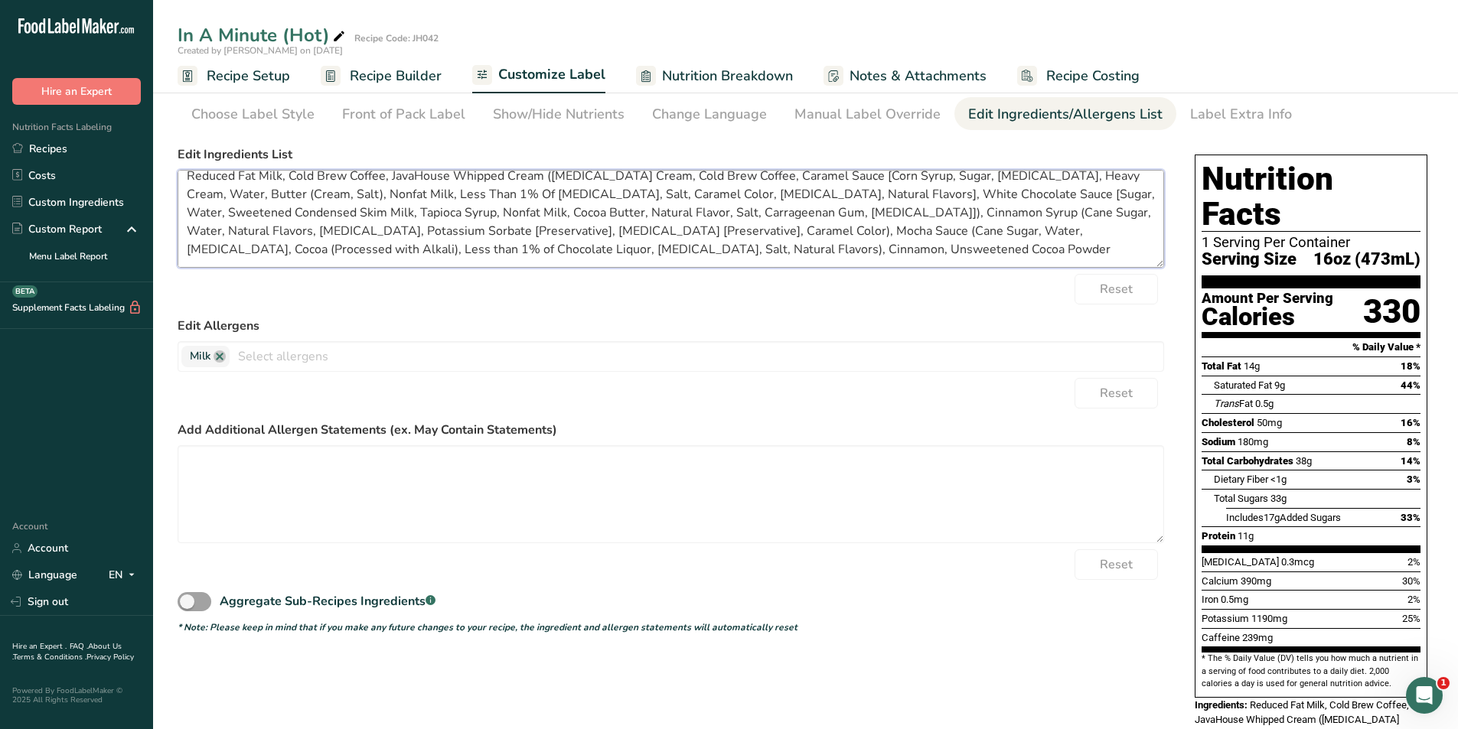
scroll to position [77, 0]
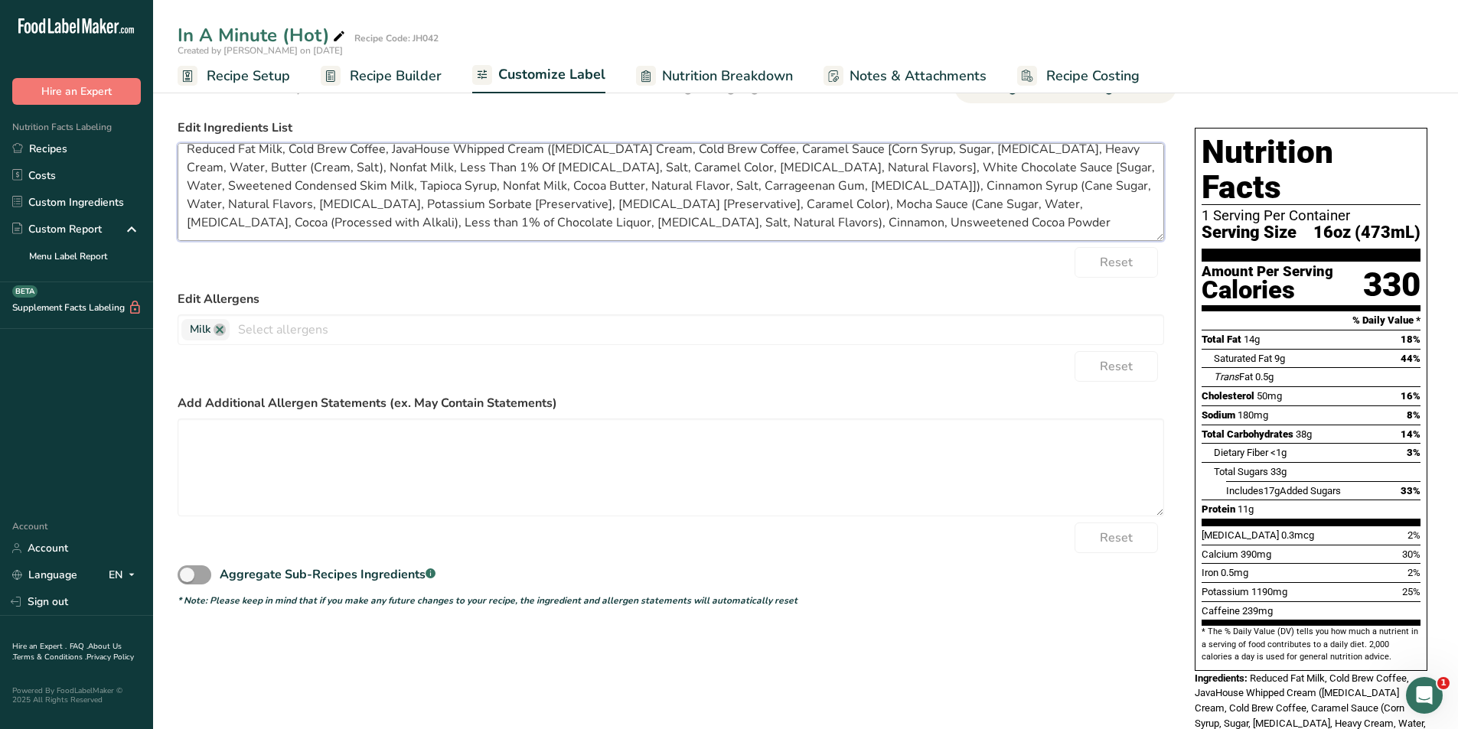
click at [970, 207] on textarea "Reduced Fat Milk, Cold Brew Coffee, JavaHouse Whipped Cream (Whipping Cream, Co…" at bounding box center [671, 192] width 987 height 98
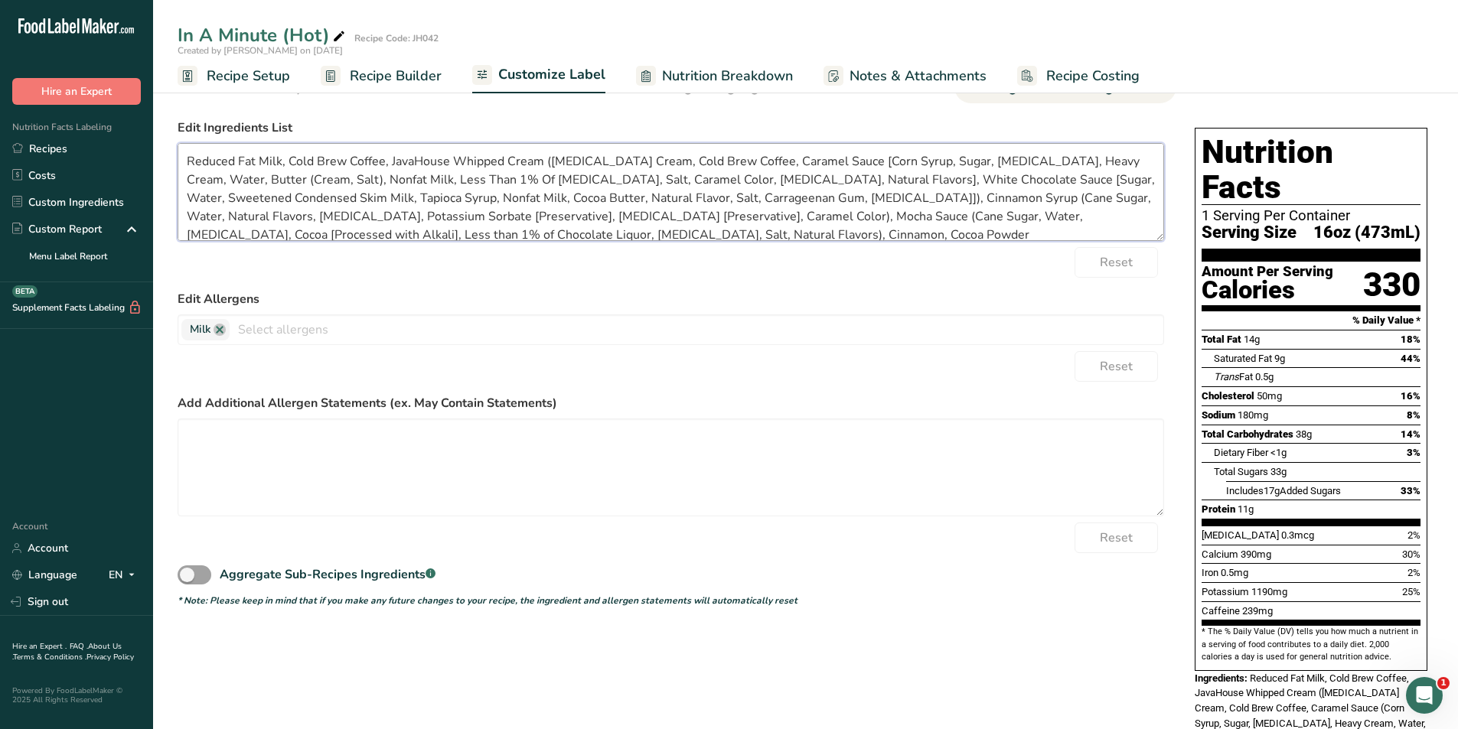
drag, startPoint x: 687, startPoint y: 223, endPoint x: 132, endPoint y: 113, distance: 565.9
click at [132, 113] on div ".a-20{fill:#fff;} Hire an Expert Nutrition Facts Labeling Recipes Costs Custom …" at bounding box center [729, 460] width 1458 height 1074
type textarea "Reduced Fat Milk, Cold Brew Coffee, JavaHouse Whipped Cream ([MEDICAL_DATA] Cre…"
click at [926, 273] on div "Reset" at bounding box center [671, 262] width 987 height 31
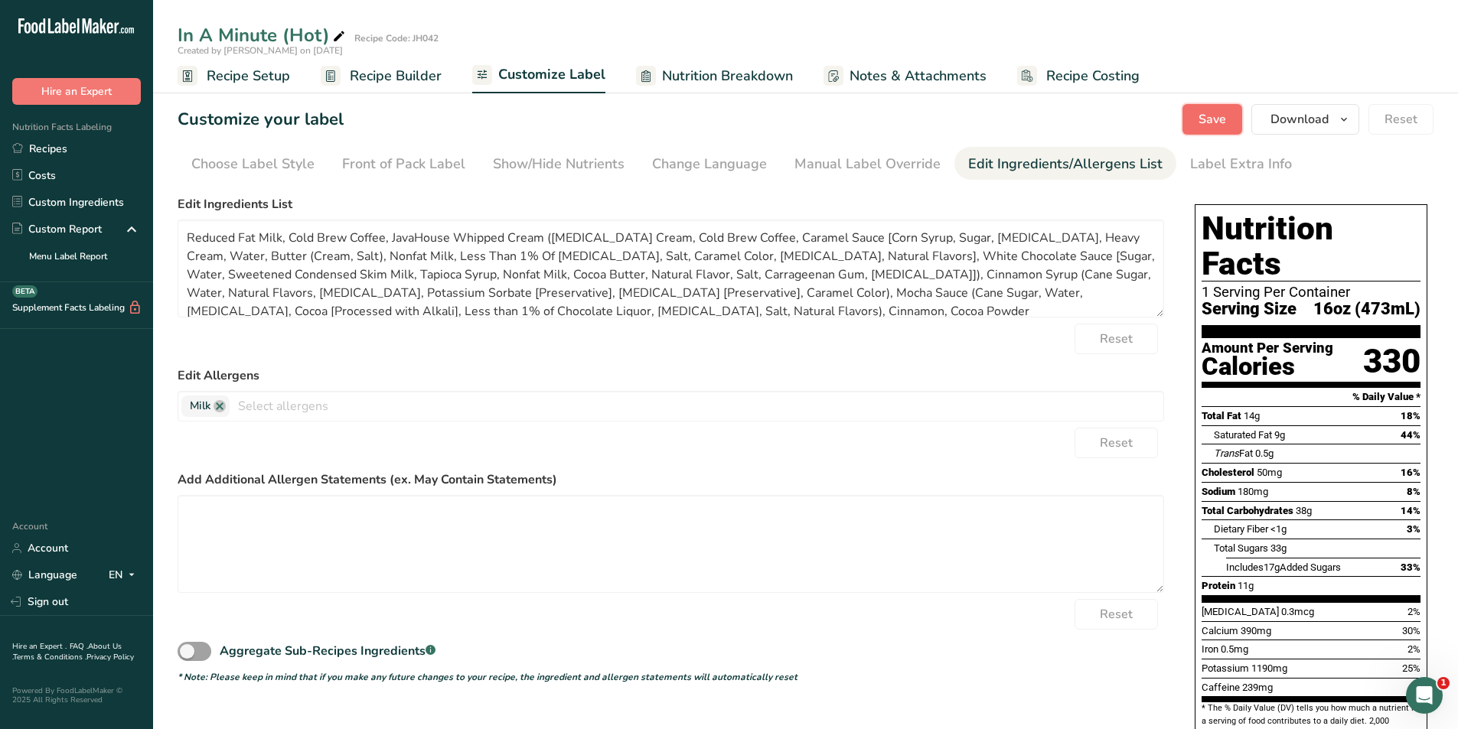
click at [1213, 120] on span "Save" at bounding box center [1213, 119] width 28 height 18
click at [1276, 117] on span "Download" at bounding box center [1299, 119] width 58 height 18
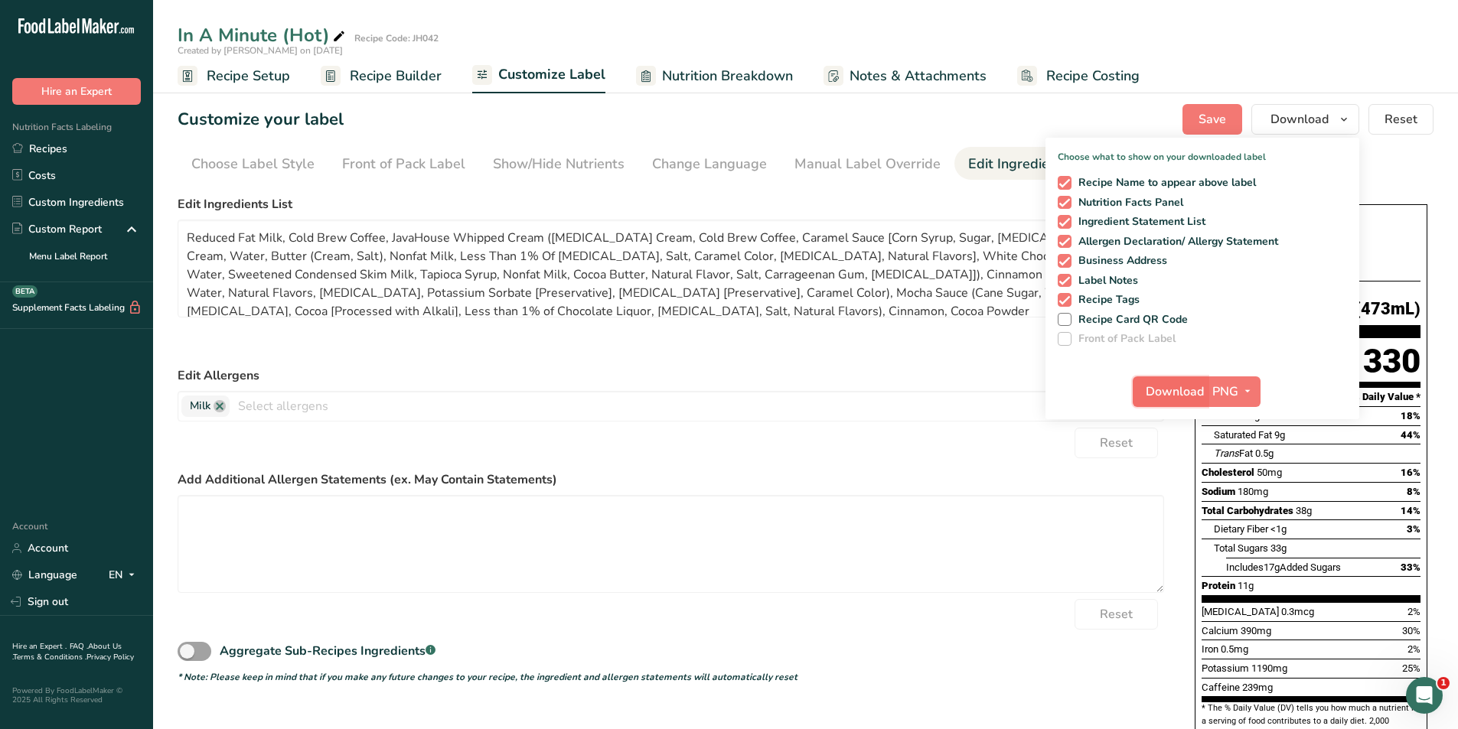
click at [1175, 390] on span "Download" at bounding box center [1175, 392] width 58 height 18
drag, startPoint x: 211, startPoint y: 81, endPoint x: 281, endPoint y: 160, distance: 105.2
click at [211, 81] on span "Recipe Setup" at bounding box center [248, 76] width 83 height 21
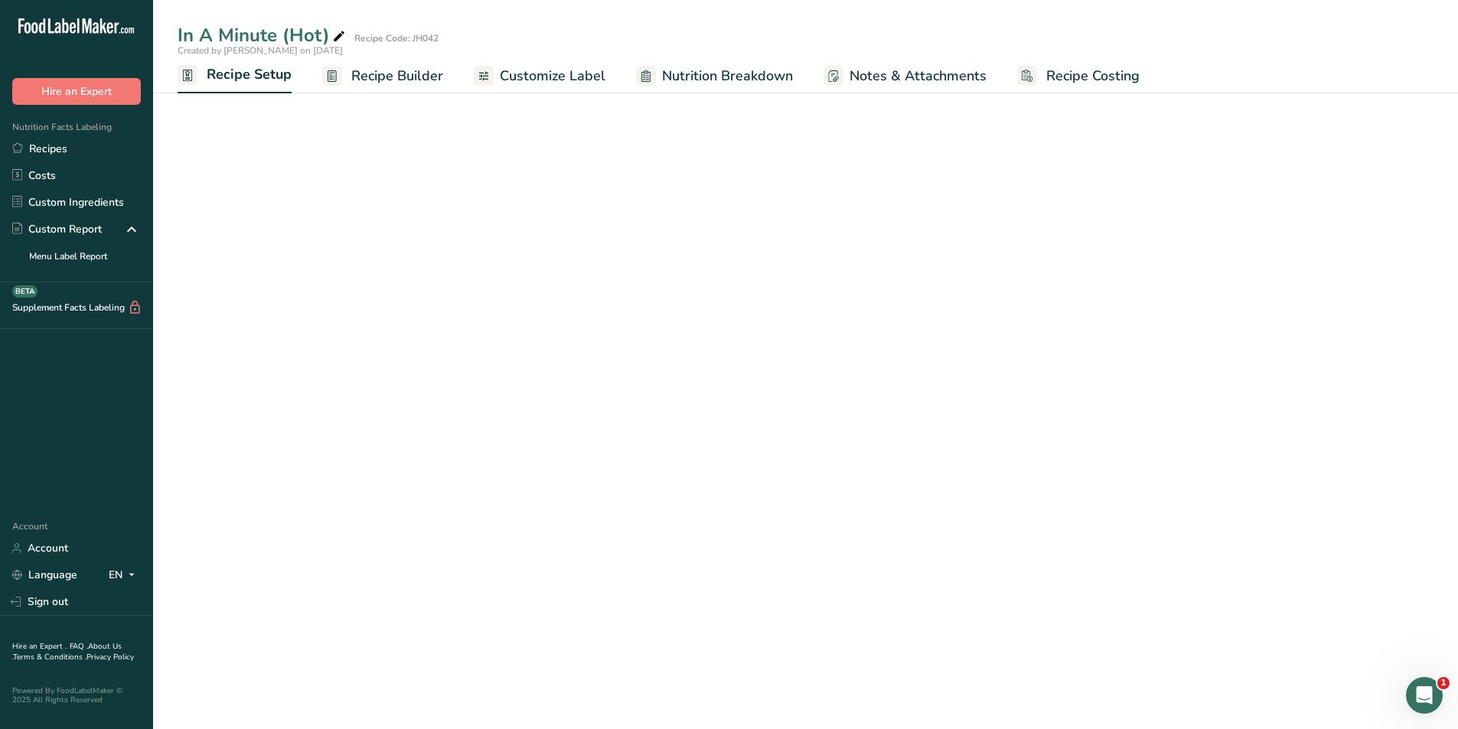
select select "22"
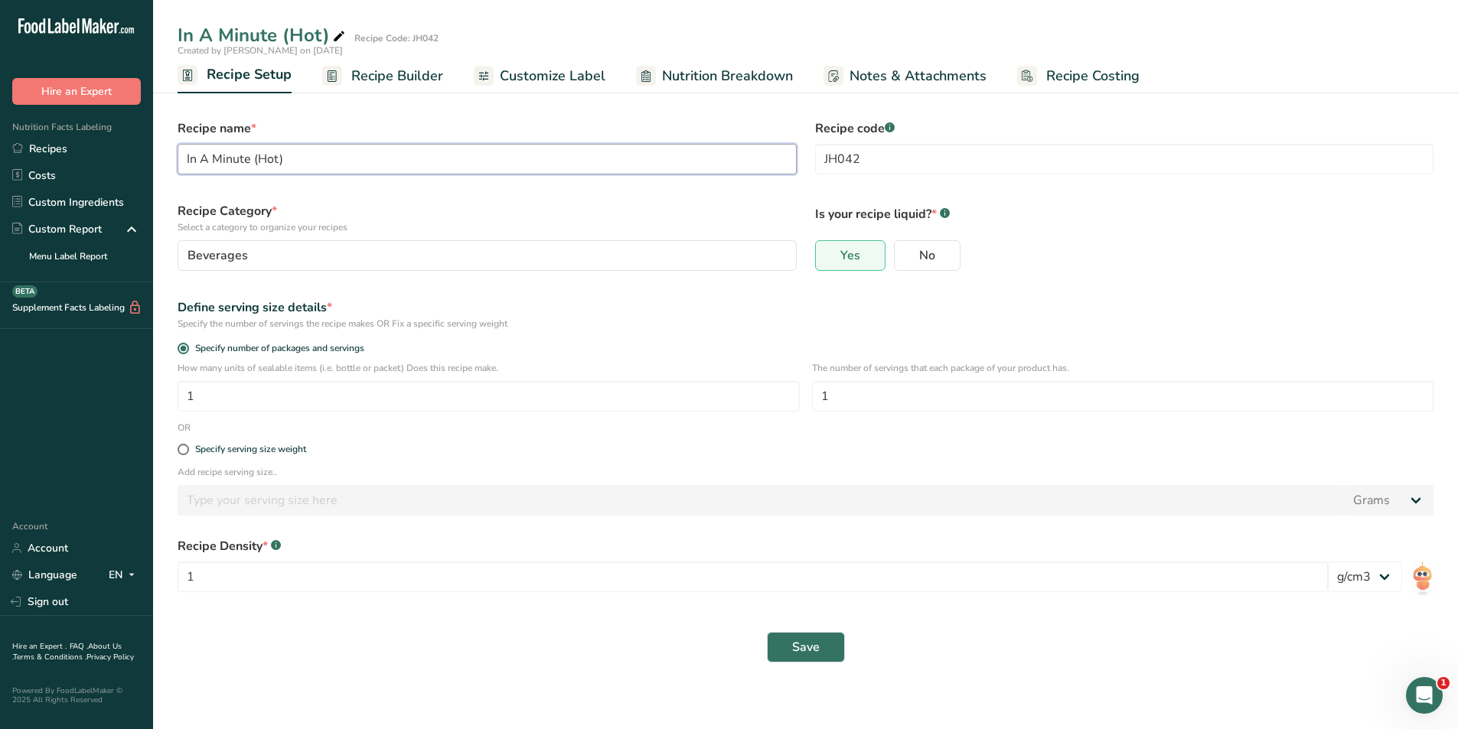
click at [275, 158] on input "In A Minute (Hot)" at bounding box center [487, 159] width 619 height 31
type input "In A Minute (Ice)"
select select "22"
type input "In A Minute (Iced)"
click at [439, 204] on label "Recipe Category * Select a category to organize your recipes" at bounding box center [487, 218] width 619 height 32
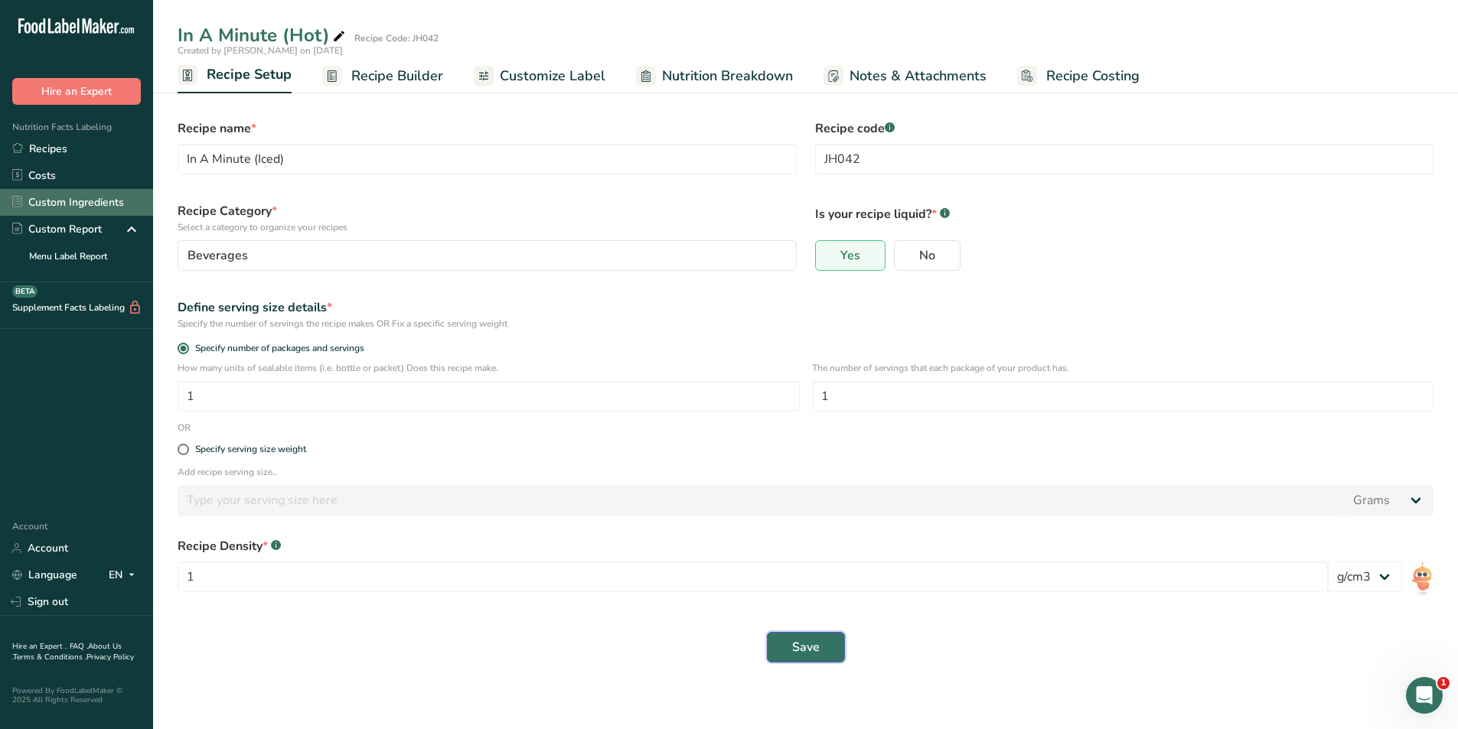
drag, startPoint x: 804, startPoint y: 651, endPoint x: 31, endPoint y: 194, distance: 896.9
click at [804, 651] on span "Save" at bounding box center [806, 647] width 28 height 18
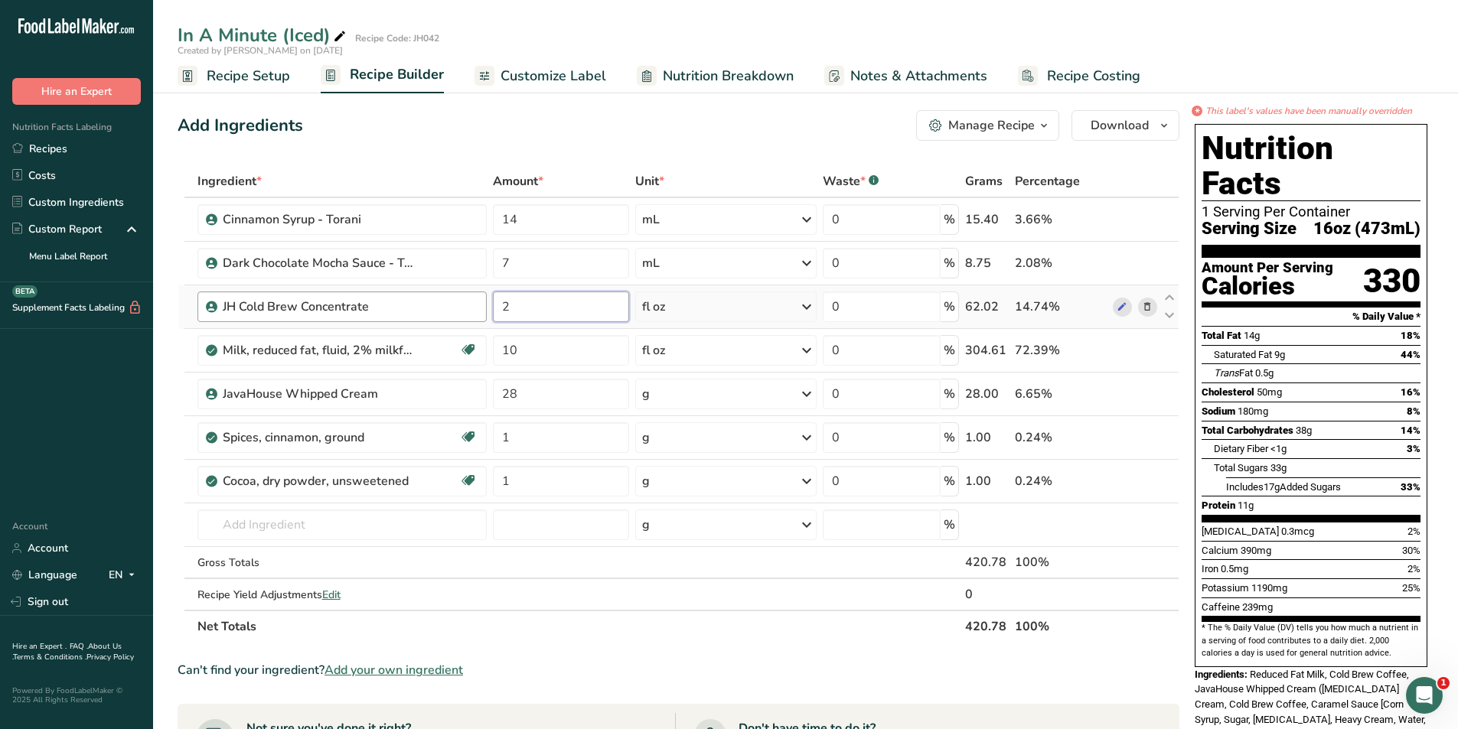
drag, startPoint x: 520, startPoint y: 308, endPoint x: 480, endPoint y: 302, distance: 41.0
click at [480, 302] on tr "JH Cold Brew Concentrate 2 fl oz Weight Units g kg mg See more Volume Units l m…" at bounding box center [678, 307] width 1000 height 44
type input "1.5"
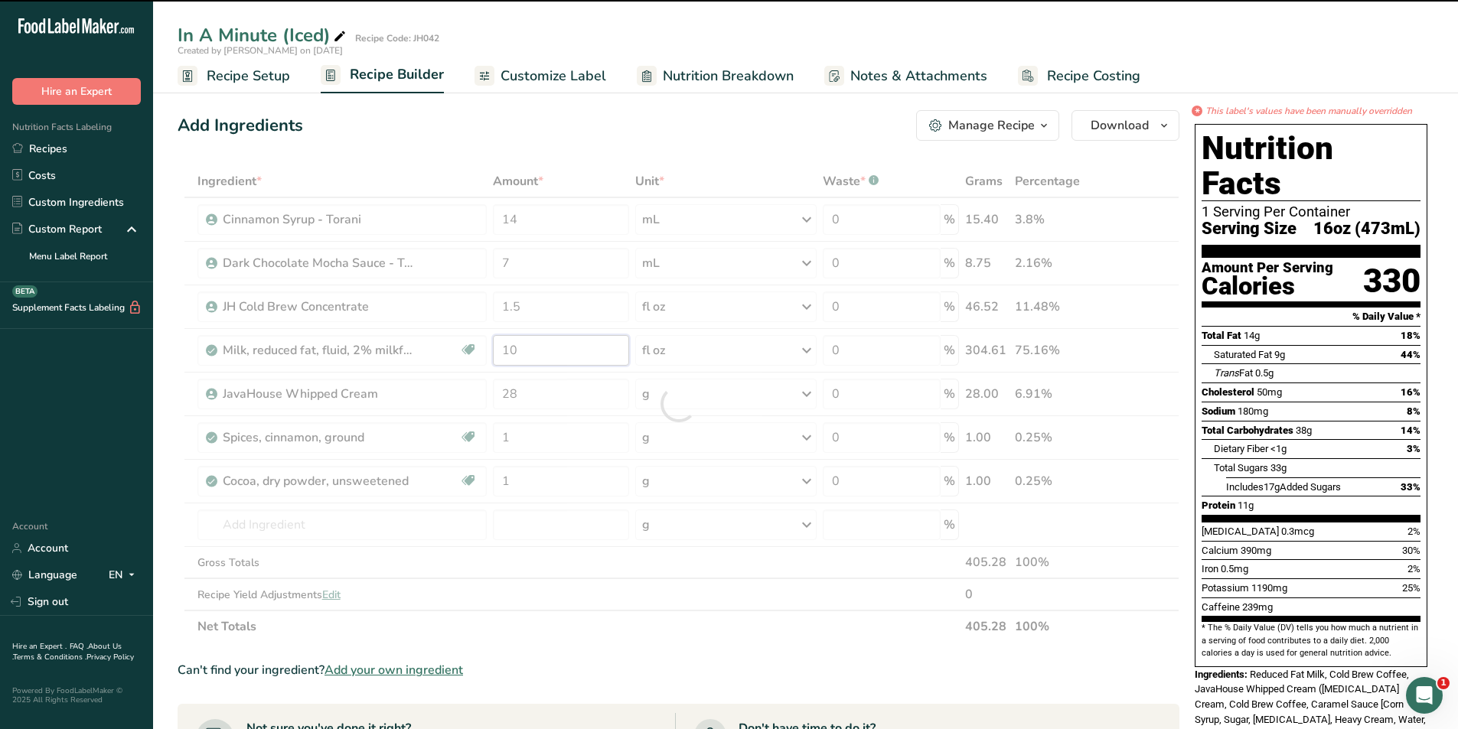
drag, startPoint x: 533, startPoint y: 347, endPoint x: 500, endPoint y: 347, distance: 32.9
click at [500, 347] on div "Ingredient * Amount * Unit * Waste * .a-a{fill:#347362;}.b-a{fill:#fff;} Grams …" at bounding box center [679, 404] width 1002 height 478
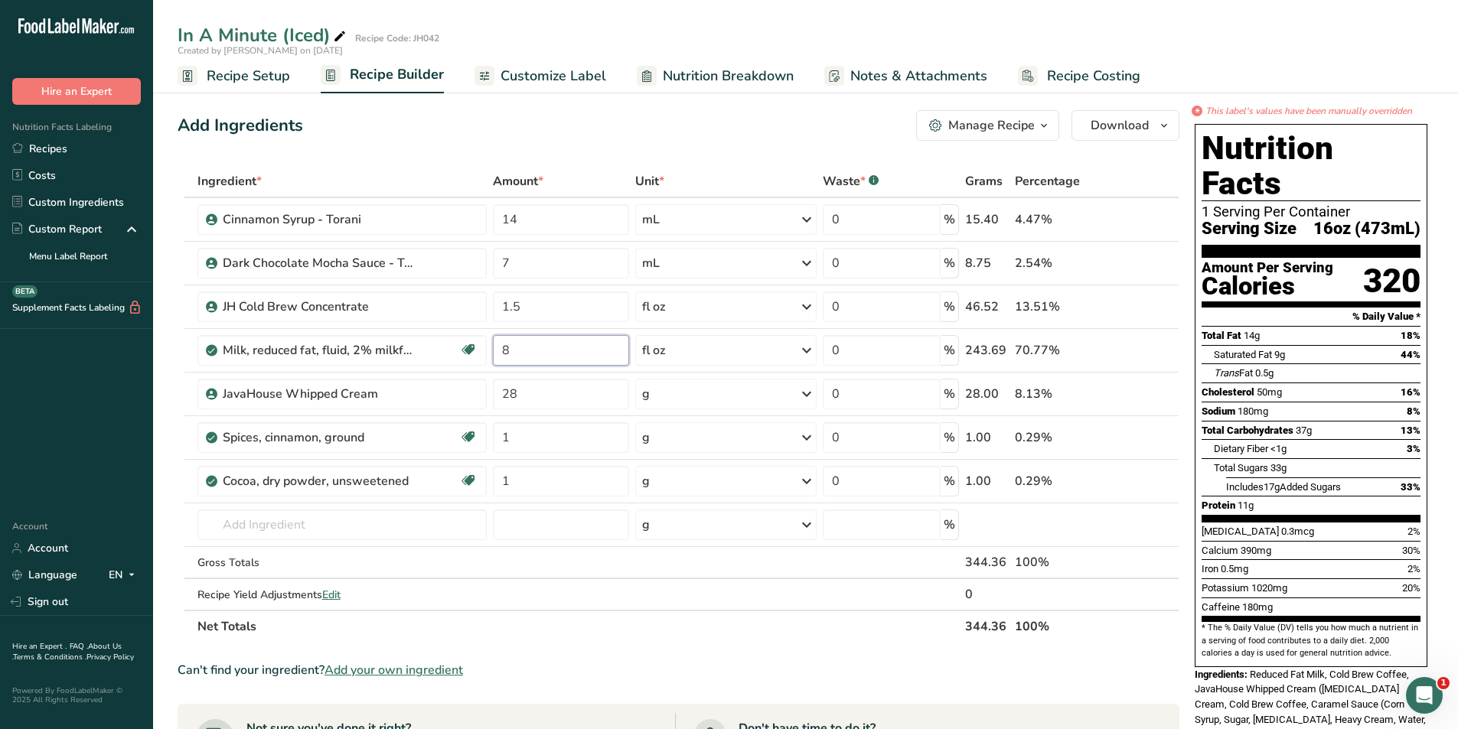
type input "8"
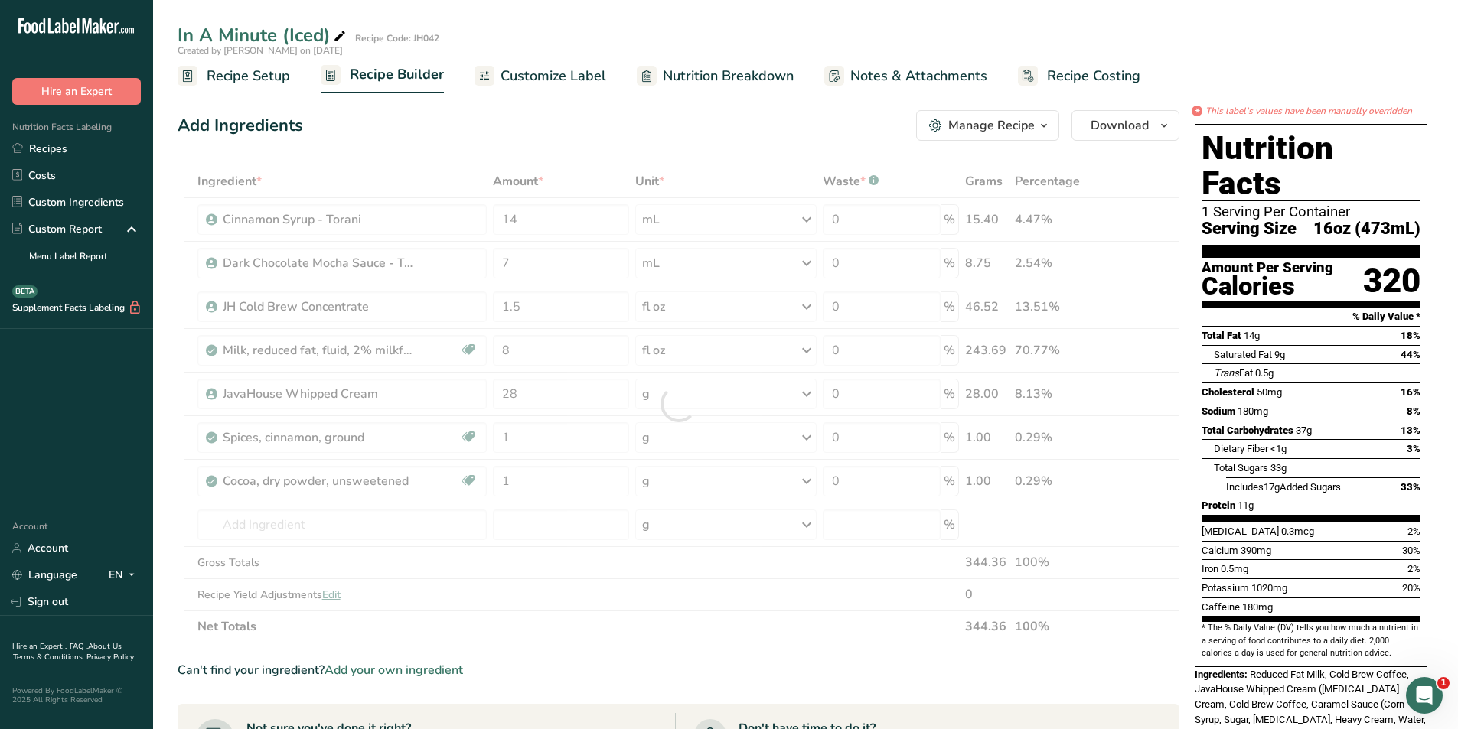
click at [590, 661] on div "Can't find your ingredient? Add your own ingredient" at bounding box center [679, 670] width 1002 height 18
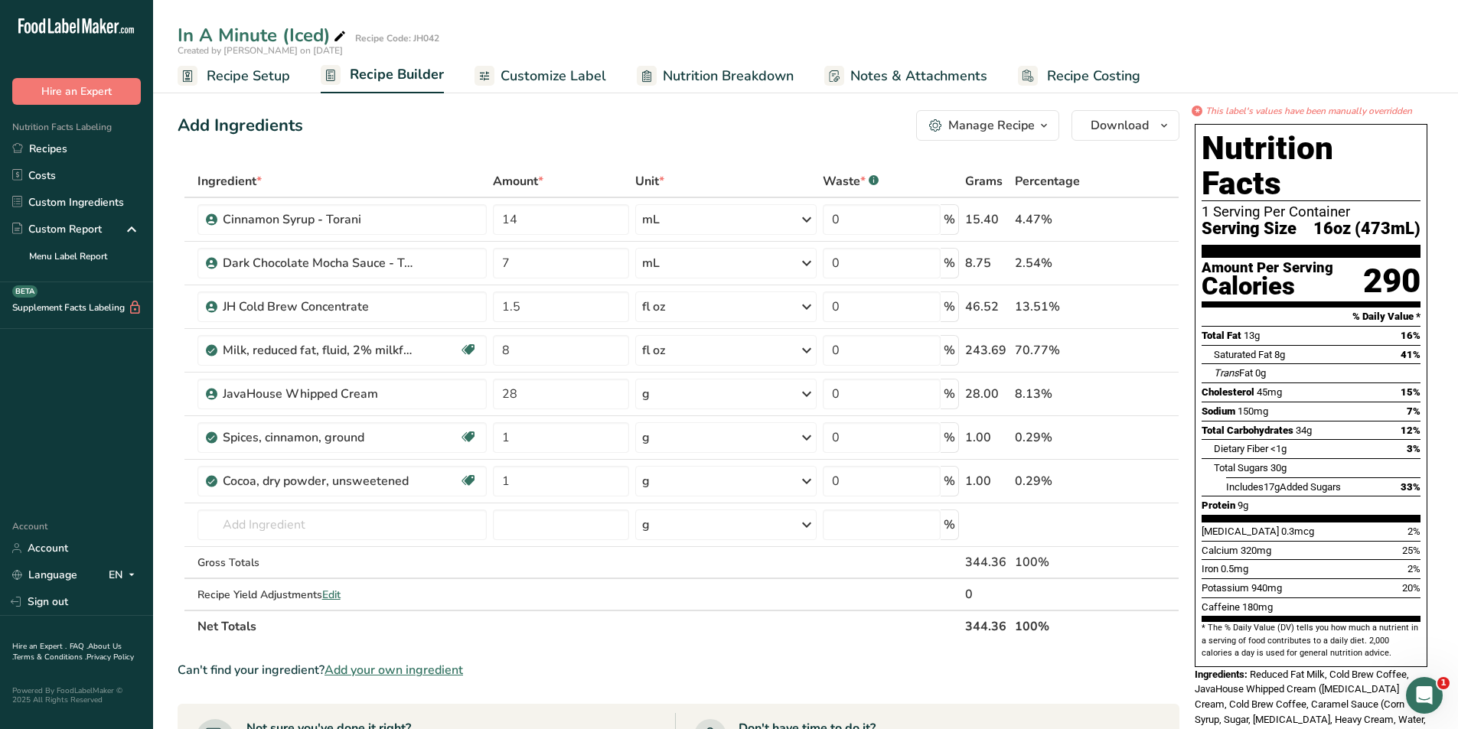
click at [552, 68] on span "Customize Label" at bounding box center [554, 76] width 106 height 21
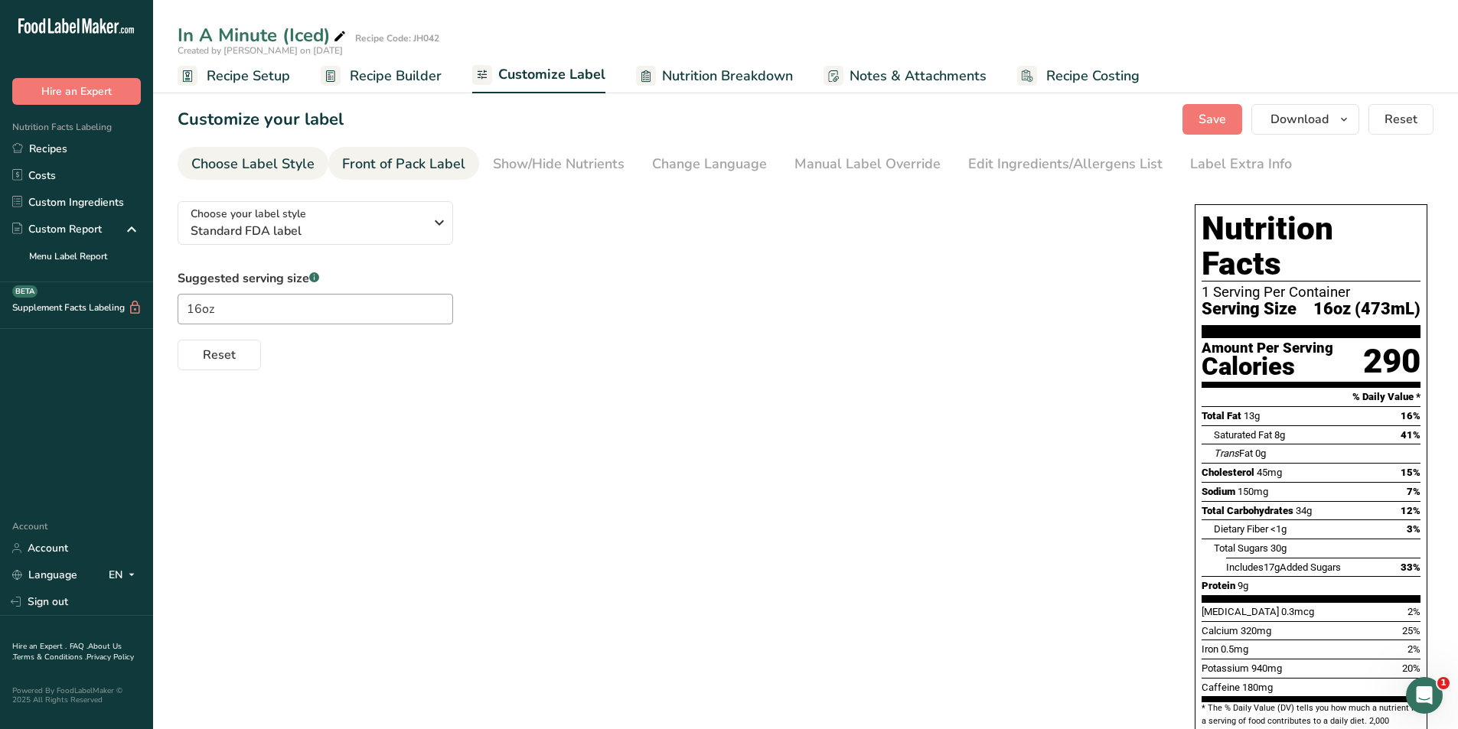
click at [417, 160] on div "Front of Pack Label" at bounding box center [403, 164] width 123 height 21
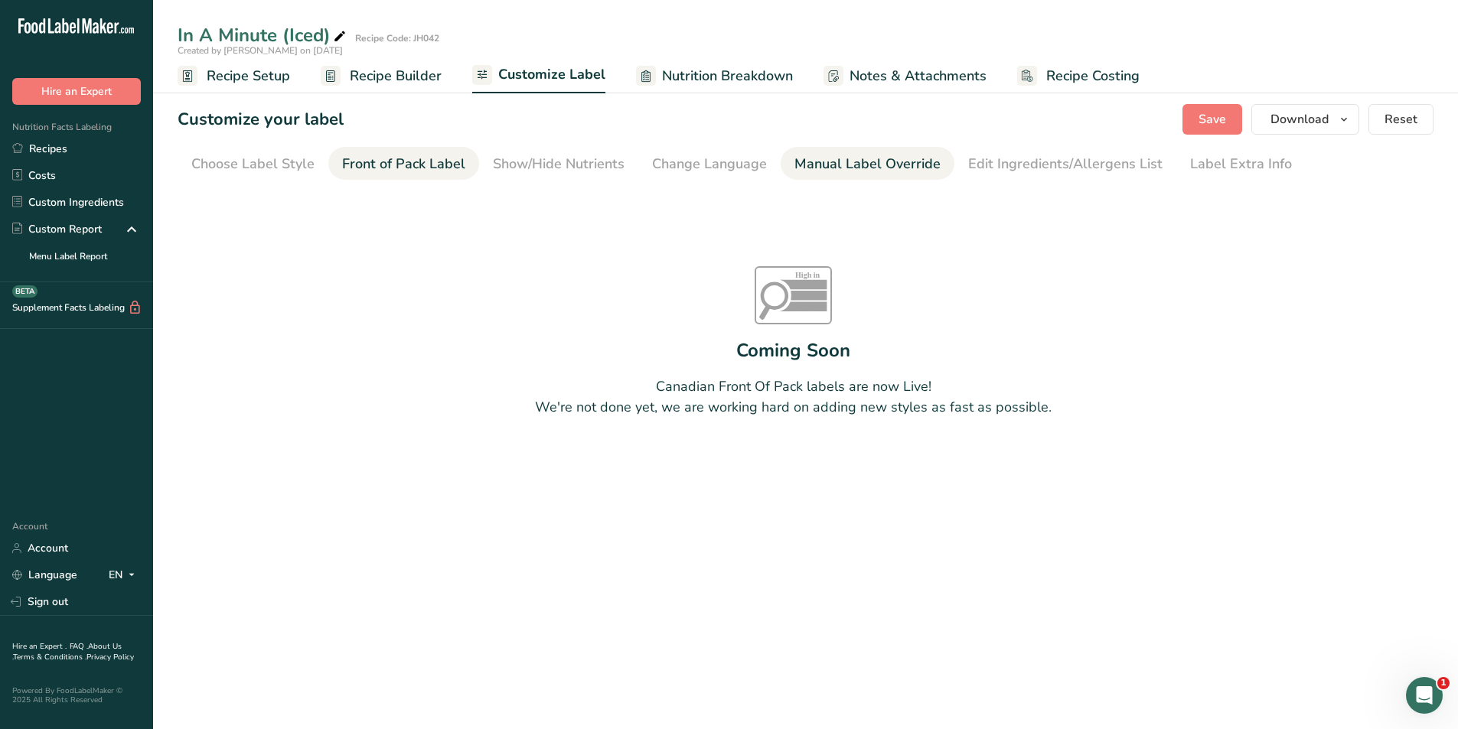
click at [855, 165] on div "Manual Label Override" at bounding box center [867, 164] width 146 height 21
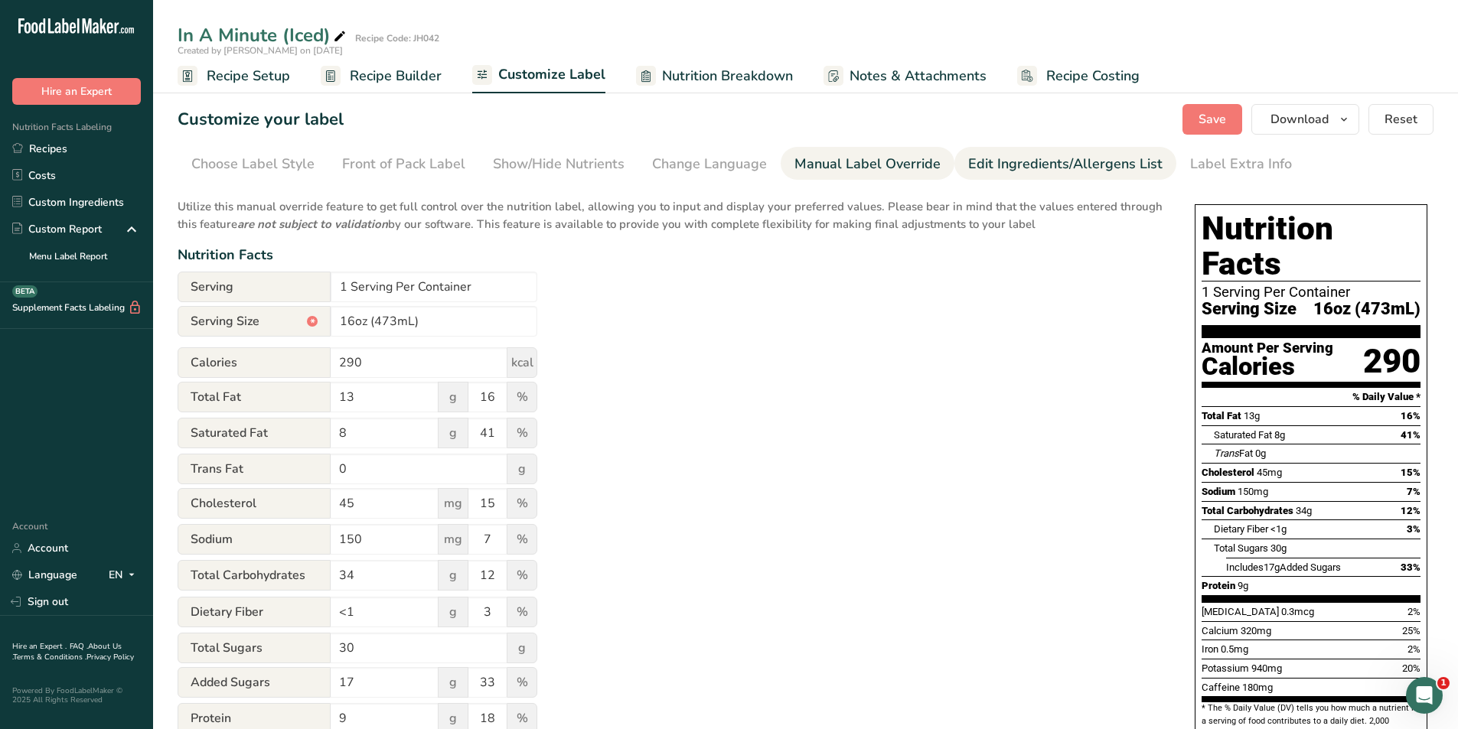
click at [973, 161] on div "Edit Ingredients/Allergens List" at bounding box center [1065, 164] width 194 height 21
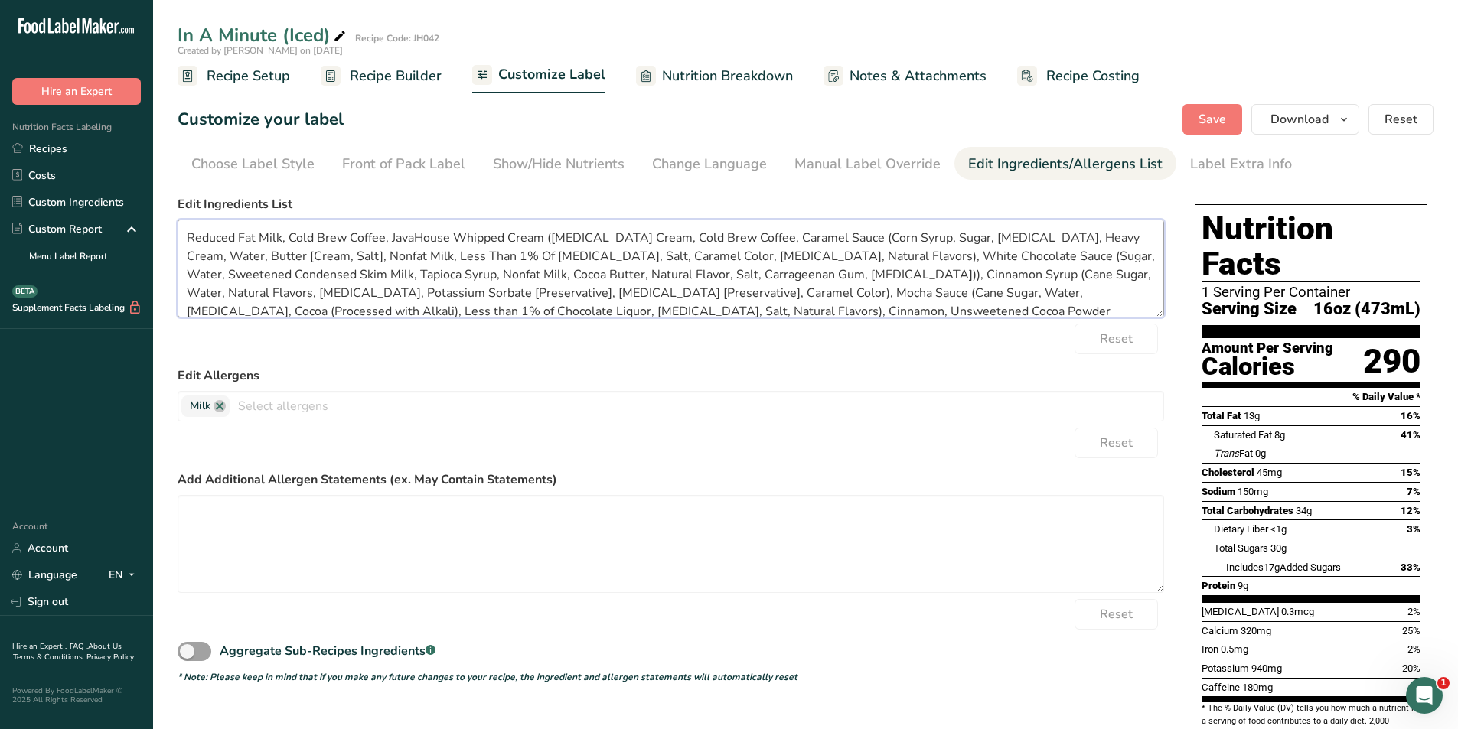
drag, startPoint x: 784, startPoint y: 301, endPoint x: 161, endPoint y: 218, distance: 628.4
click at [161, 218] on section "Customize your label Save Download Choose what to show on your downloaded label…" at bounding box center [805, 577] width 1305 height 994
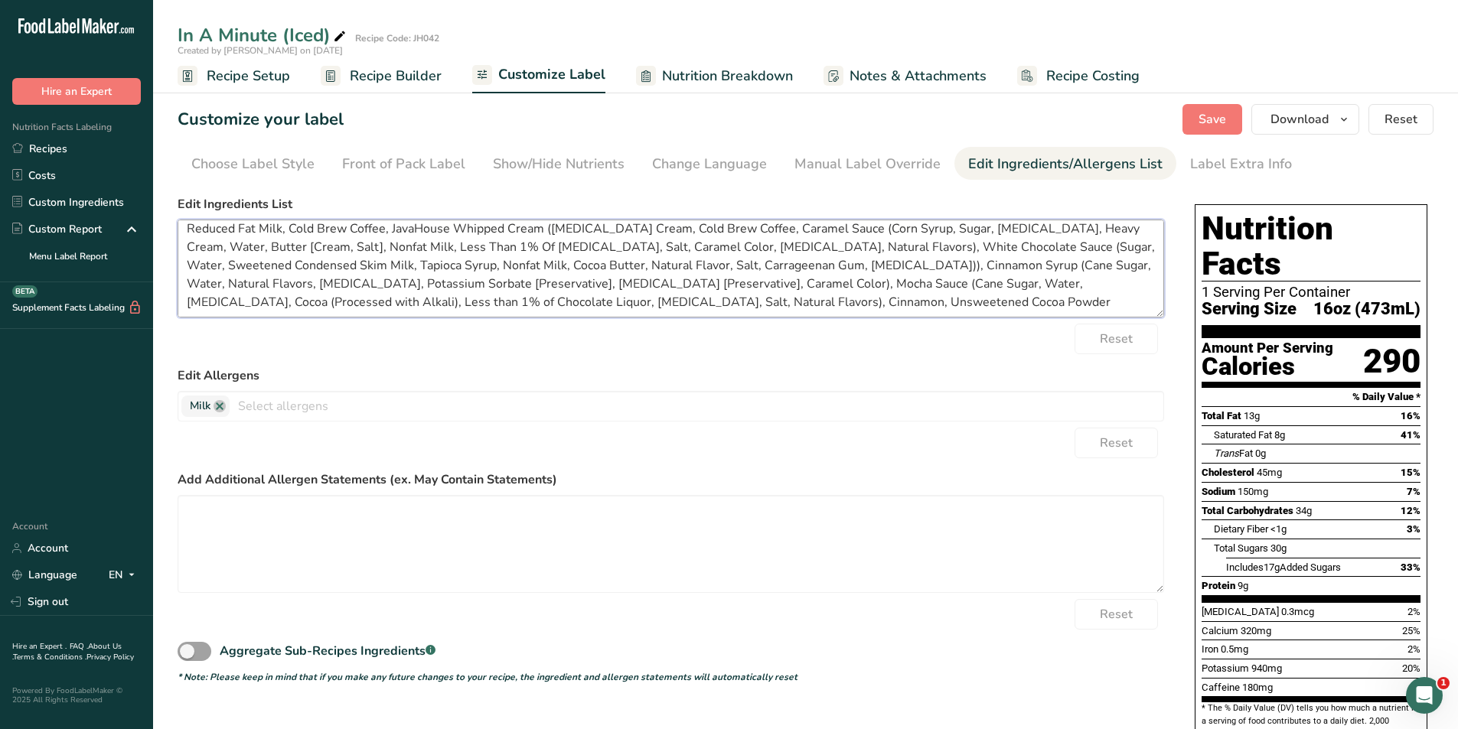
scroll to position [12, 0]
paste textarea "[Corn Syrup, Sugar, [MEDICAL_DATA], Heavy Cream, Water, Butter (Cream, Salt), N…"
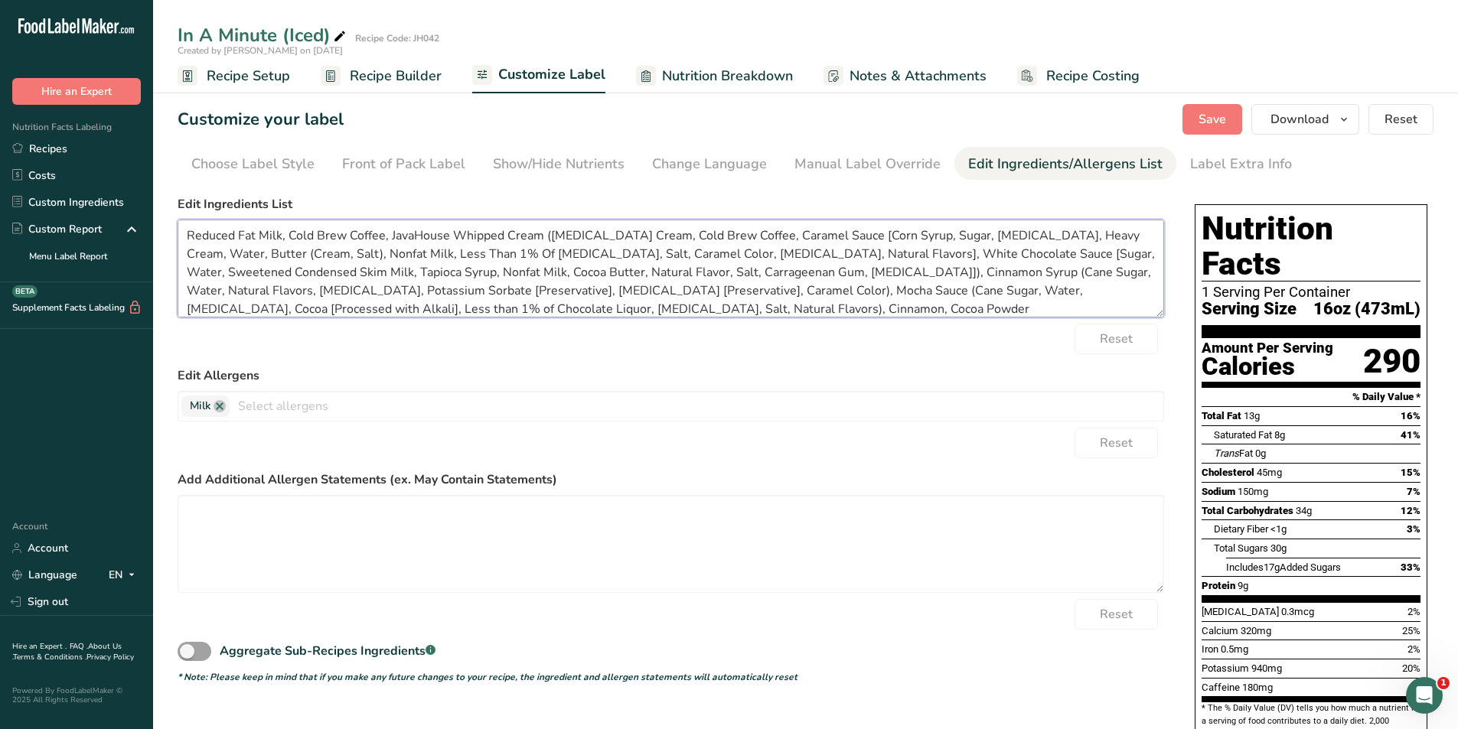
scroll to position [0, 0]
type textarea "Reduced Fat Milk, Cold Brew Coffee, JavaHouse Whipped Cream ([MEDICAL_DATA] Cre…"
click at [1205, 120] on span "Save" at bounding box center [1213, 119] width 28 height 18
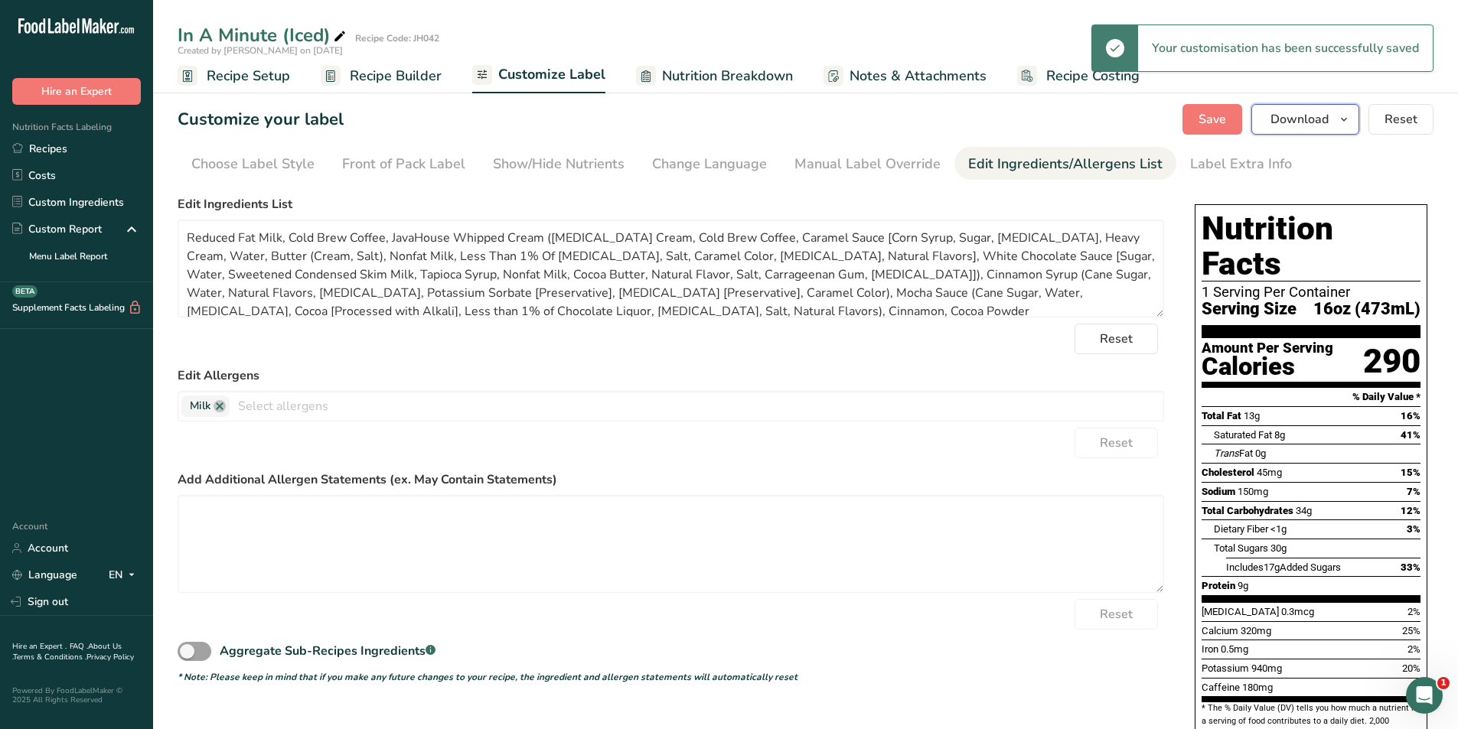
click at [1283, 125] on span "Download" at bounding box center [1299, 119] width 58 height 18
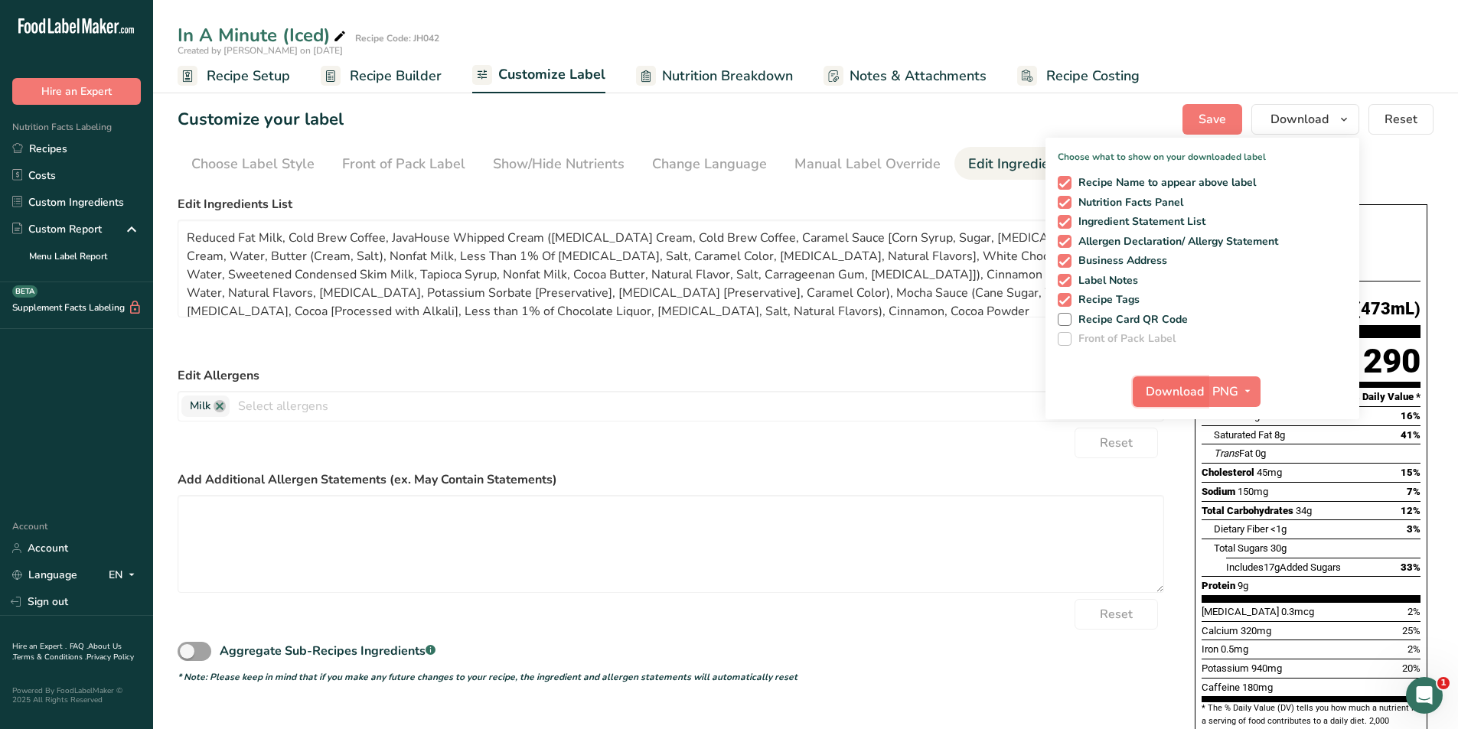
click at [1173, 391] on span "Download" at bounding box center [1175, 392] width 58 height 18
click at [510, 360] on form "Edit Ingredients List Reduced Fat Milk, Cold Brew Coffee, JavaHouse Whipped Cre…" at bounding box center [671, 439] width 987 height 489
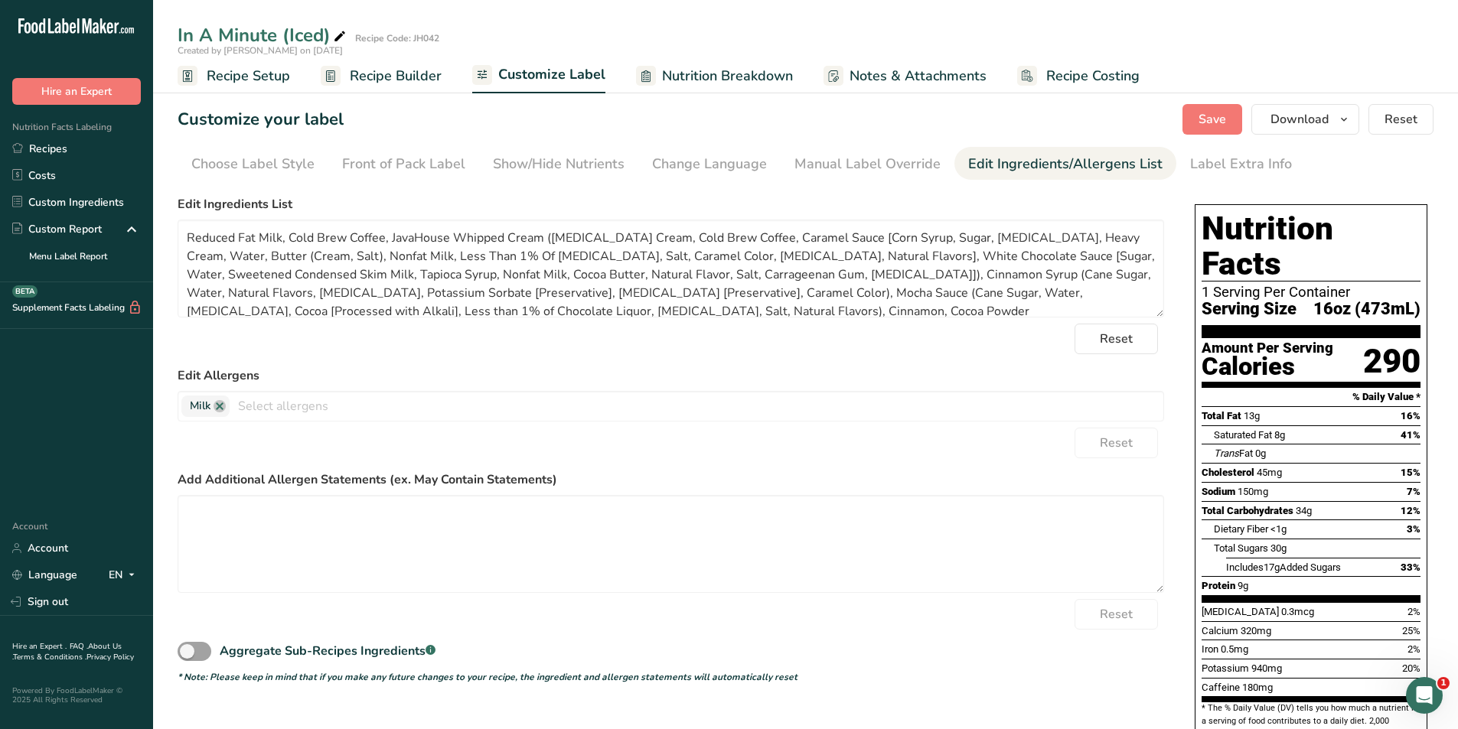
click at [266, 73] on span "Recipe Setup" at bounding box center [248, 76] width 83 height 21
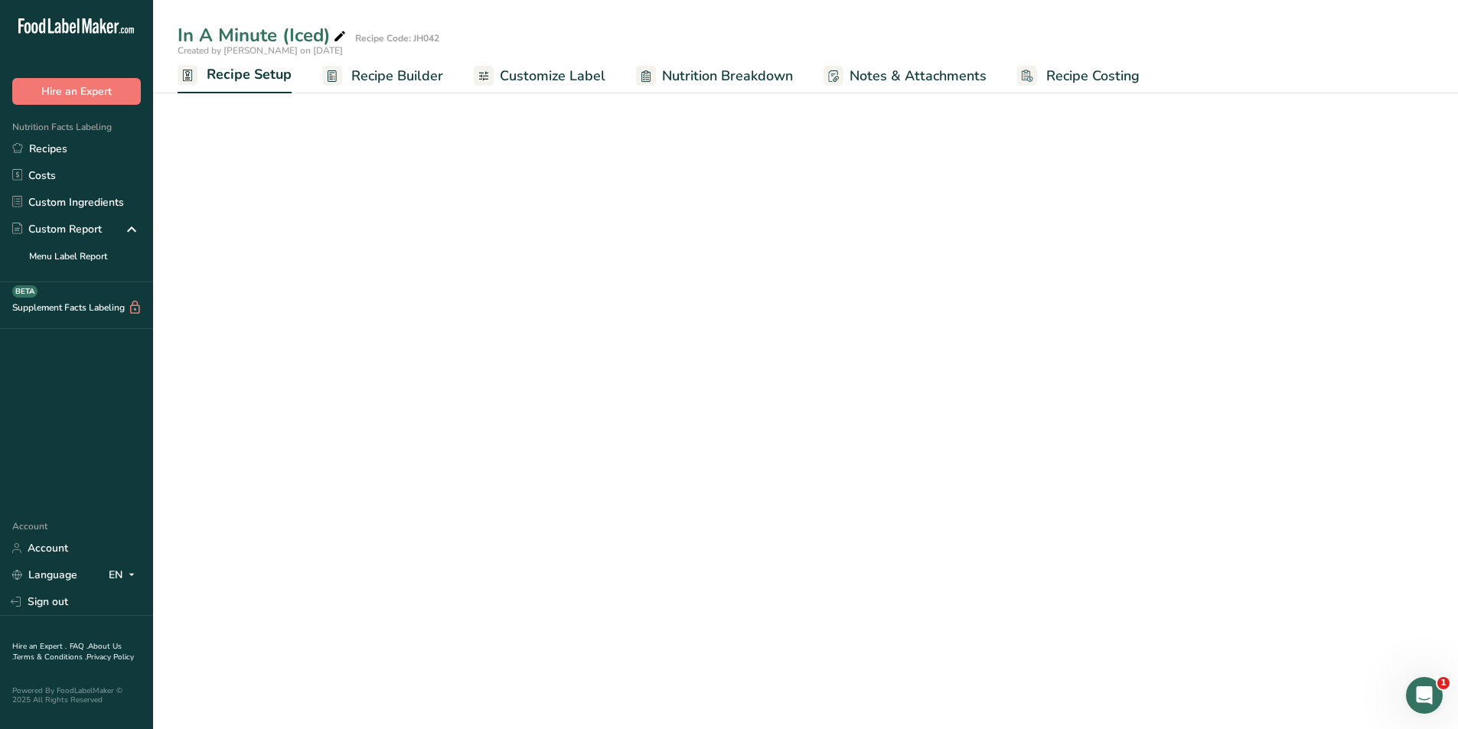
select select "22"
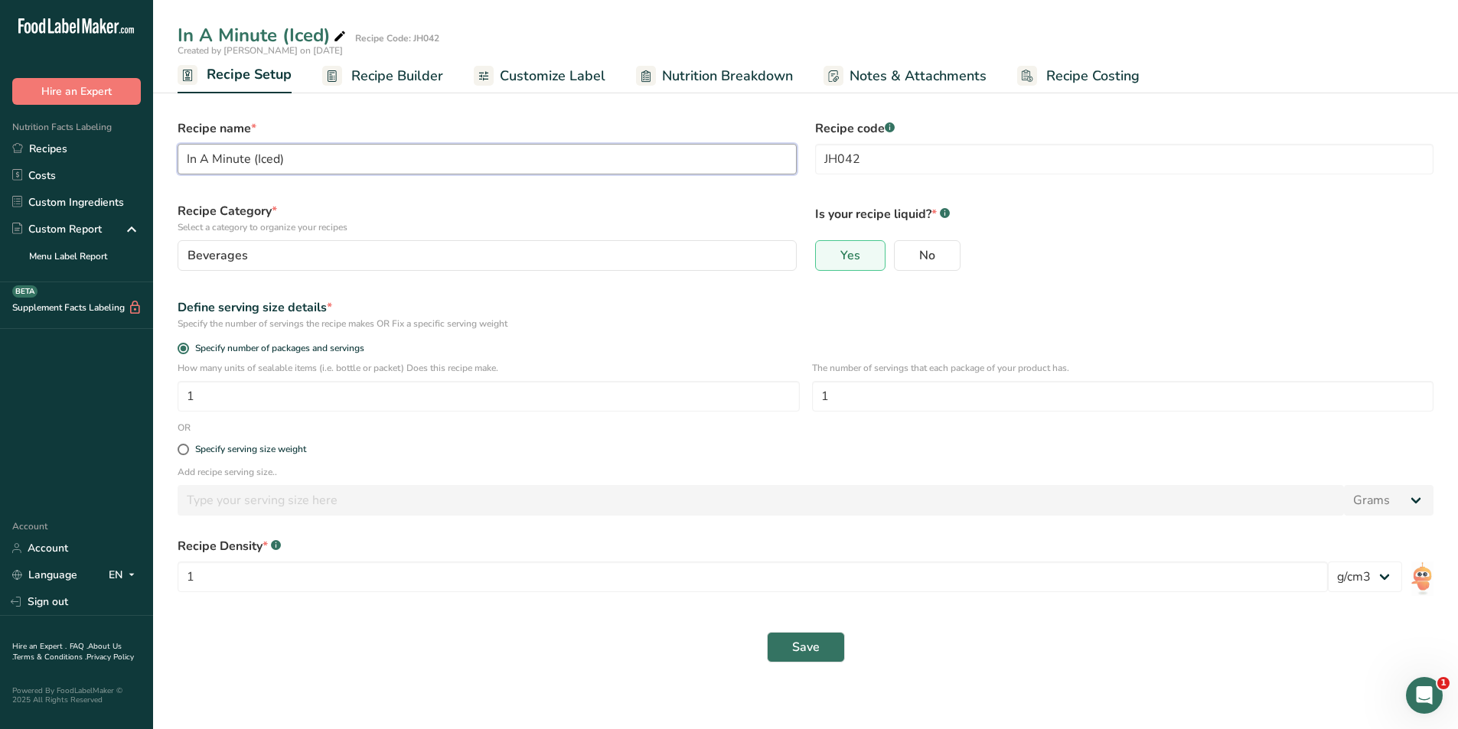
click at [277, 159] on input "In A Minute (Iced)" at bounding box center [487, 159] width 619 height 31
type input "In A Minute (Frappe)"
click at [802, 652] on span "Save" at bounding box center [806, 647] width 28 height 18
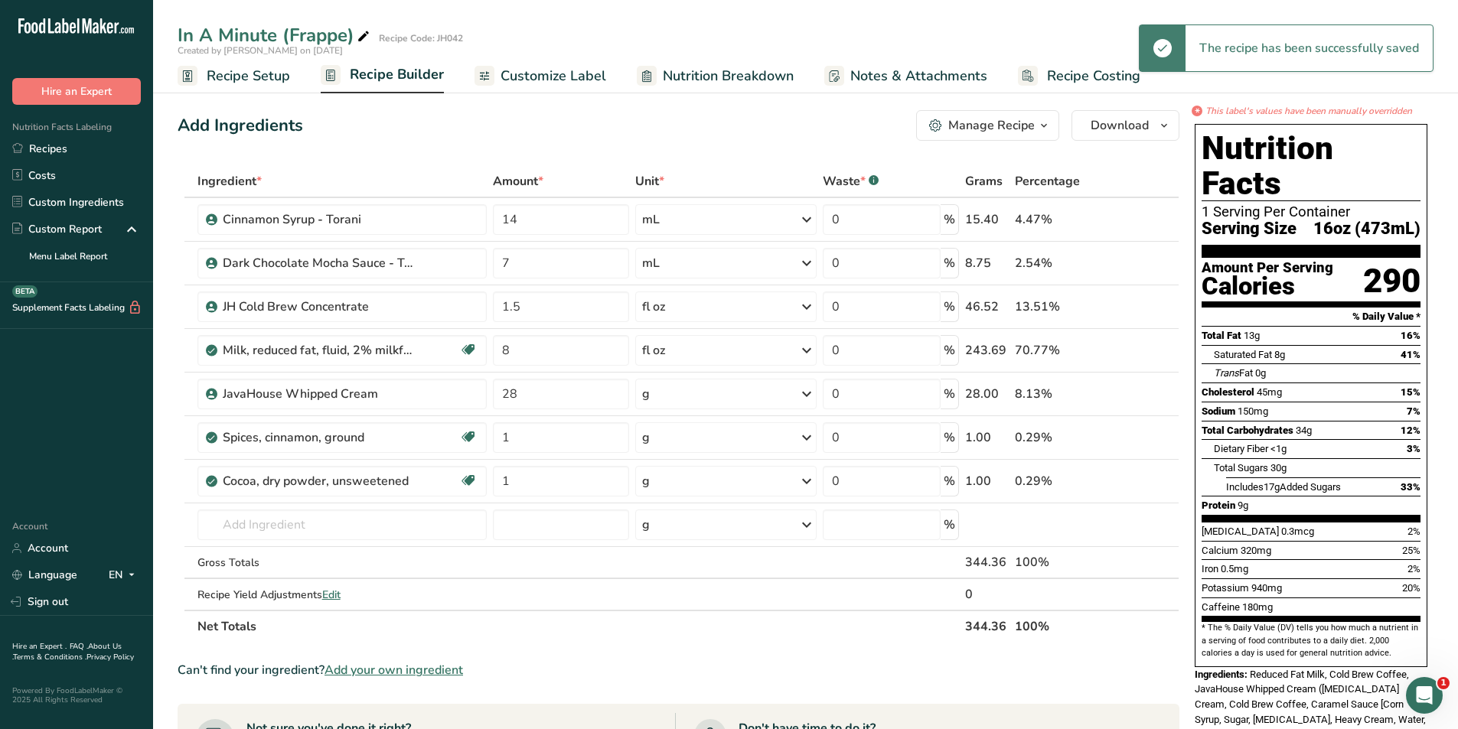
click at [370, 76] on span "Recipe Builder" at bounding box center [397, 74] width 94 height 21
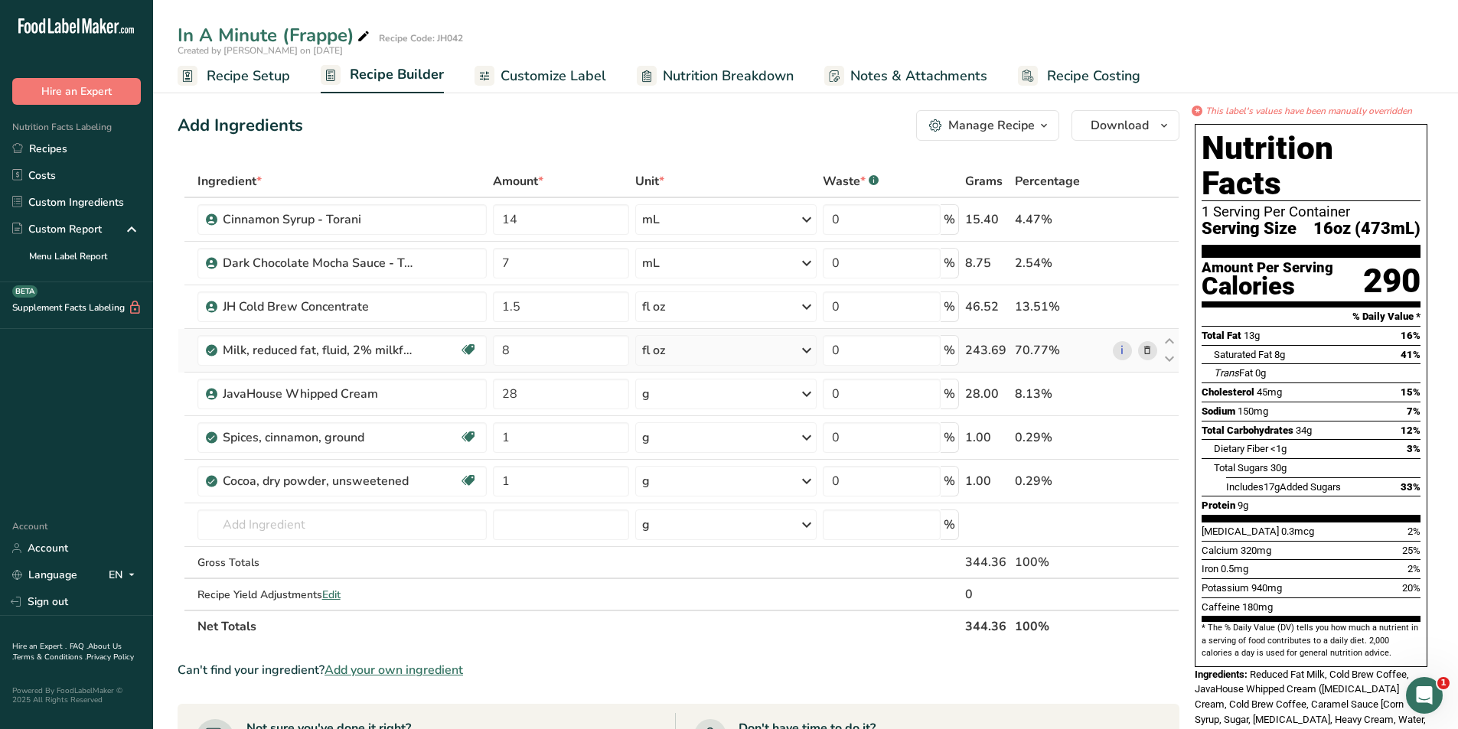
click at [1146, 355] on icon at bounding box center [1147, 351] width 11 height 16
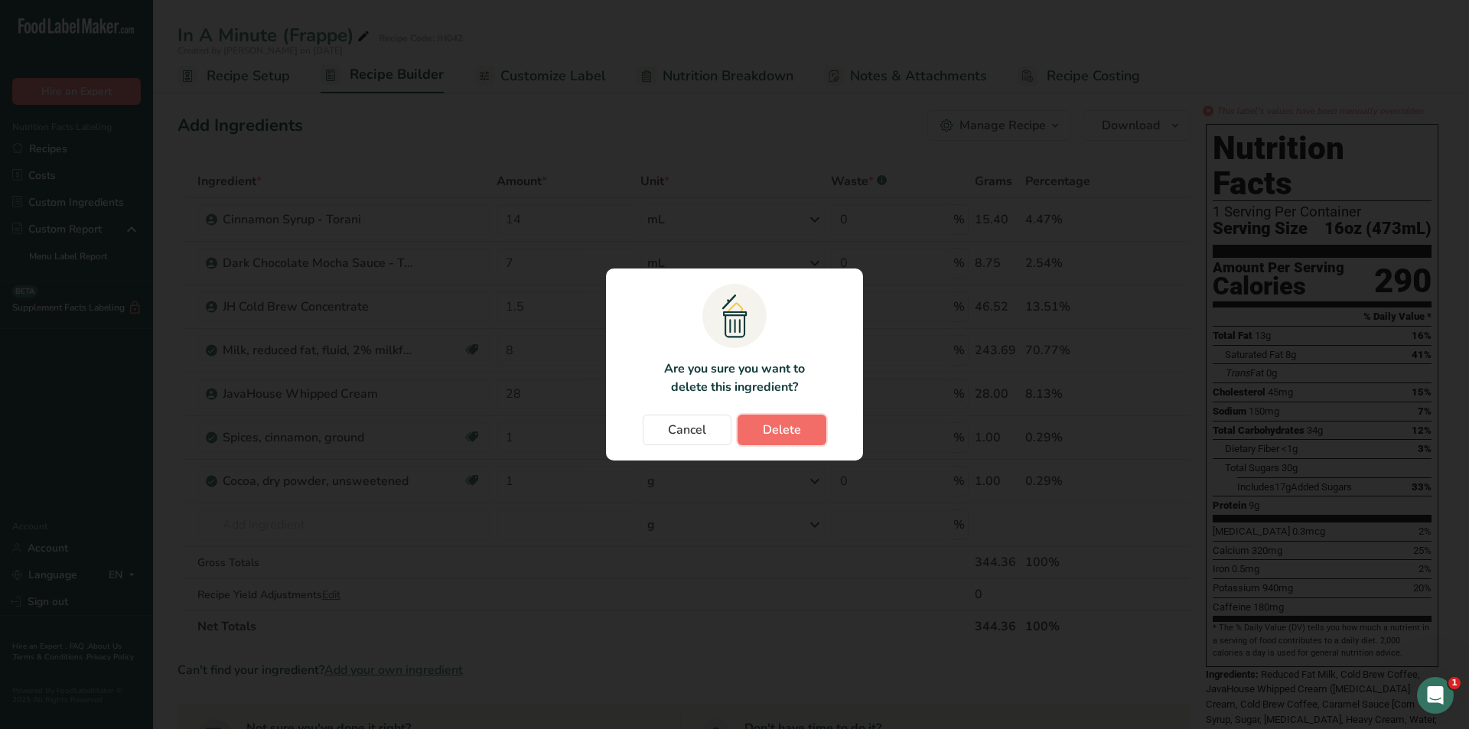
click at [769, 426] on span "Delete" at bounding box center [782, 430] width 38 height 18
type input "28"
type input "1"
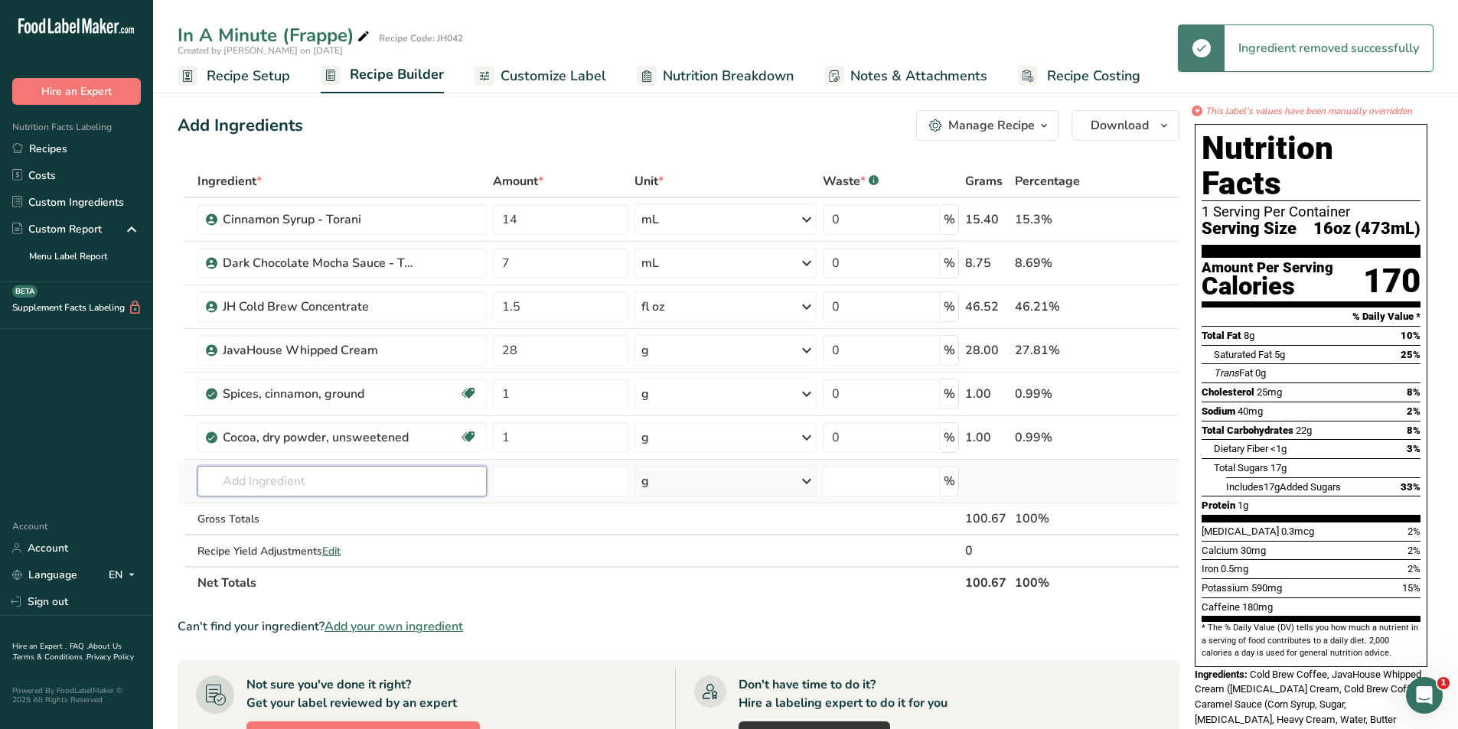
click at [274, 493] on input "text" at bounding box center [341, 481] width 289 height 31
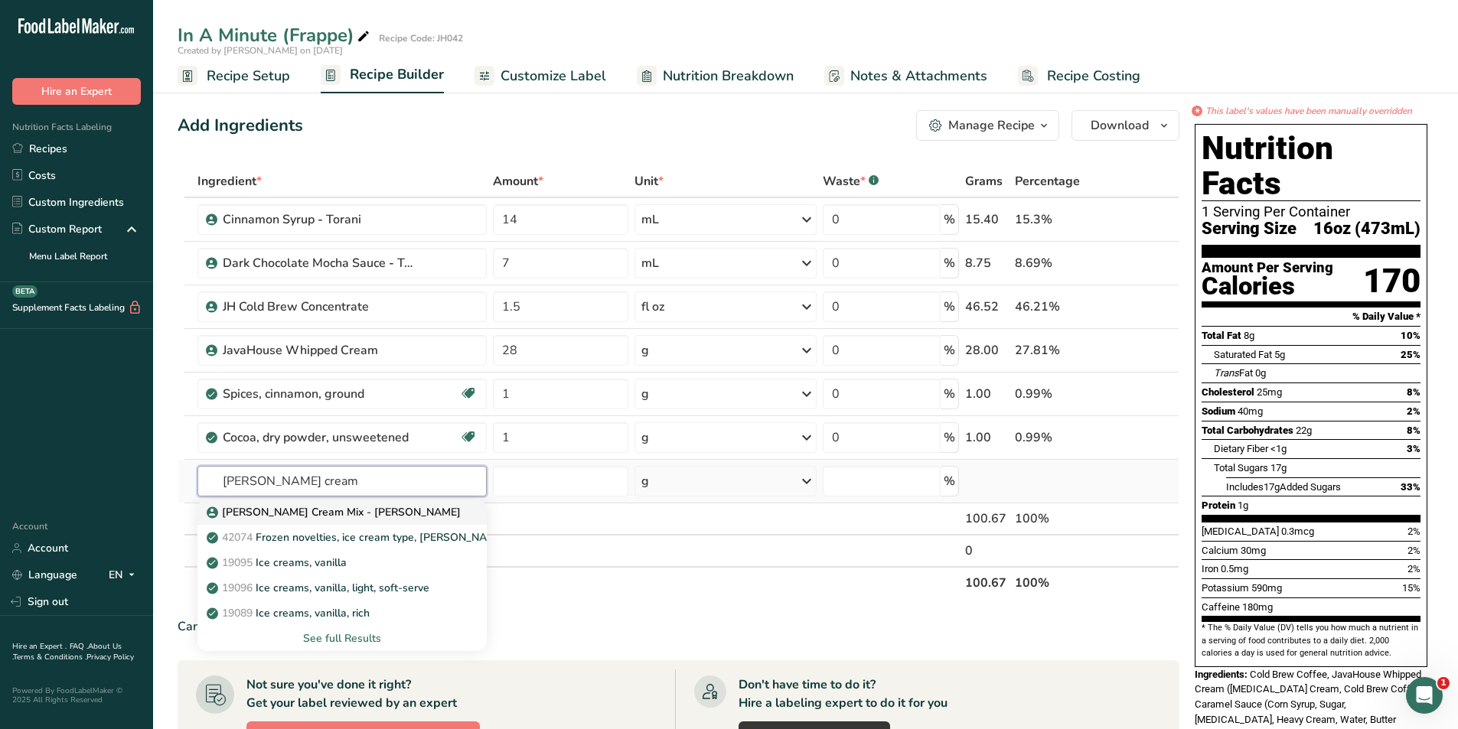
type input "[PERSON_NAME] cream"
click at [285, 511] on p "[PERSON_NAME] Cream Mix - [PERSON_NAME]" at bounding box center [335, 512] width 251 height 16
type input "[PERSON_NAME] Cream Mix - [PERSON_NAME]"
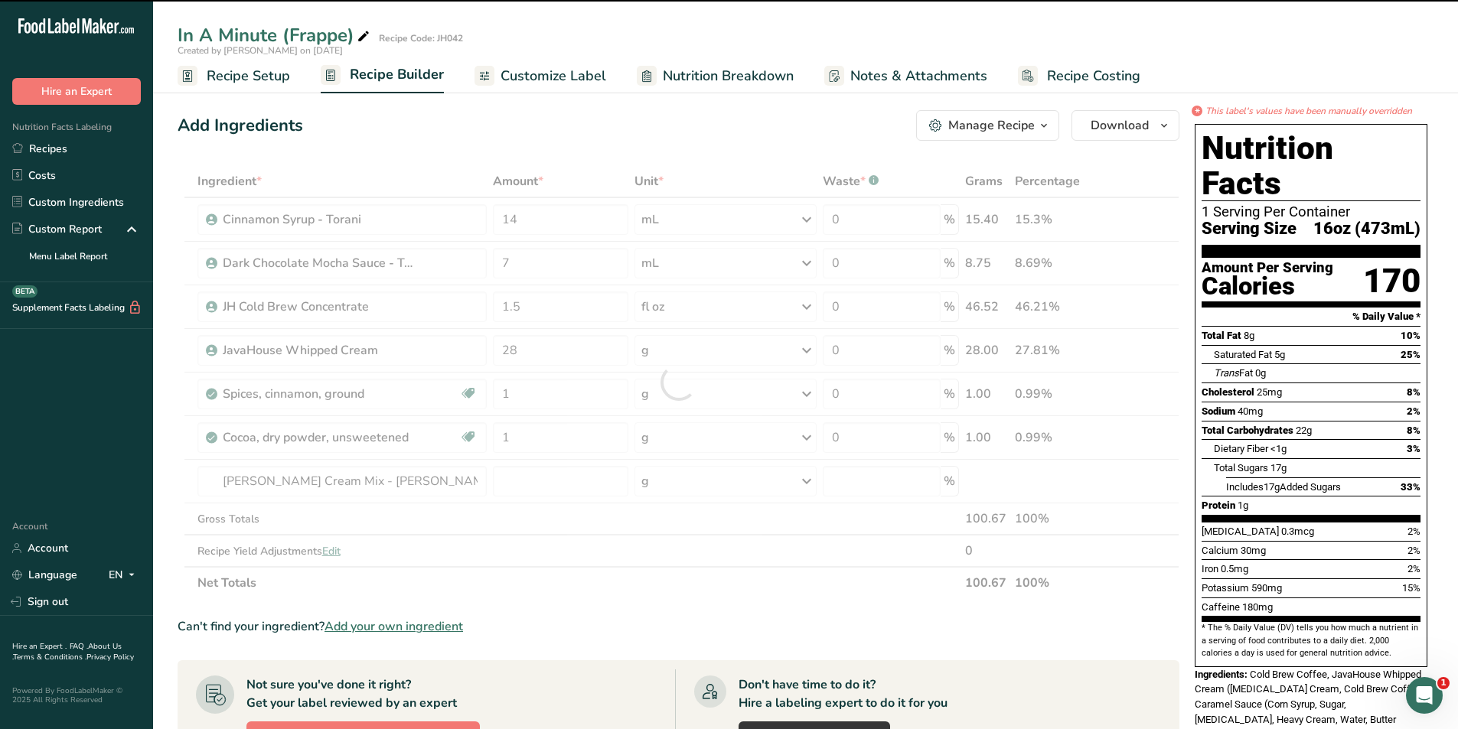
type input "0"
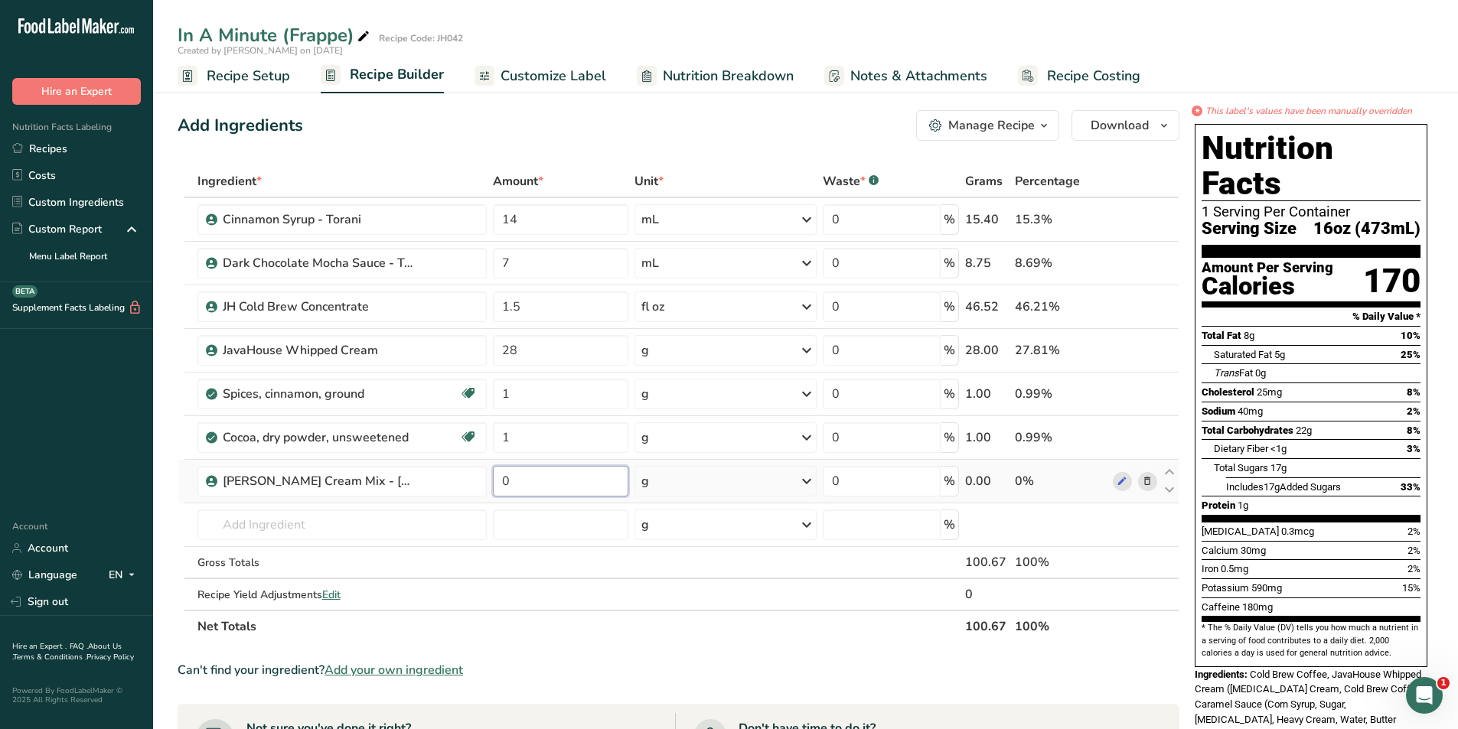
drag, startPoint x: 509, startPoint y: 482, endPoint x: 497, endPoint y: 486, distance: 12.8
click at [497, 486] on input "0" at bounding box center [561, 481] width 136 height 31
type input "5"
click at [813, 487] on div "Ingredient * Amount * Unit * Waste * .a-a{fill:#347362;}.b-a{fill:#fff;} Grams …" at bounding box center [679, 404] width 1002 height 478
click at [799, 479] on icon at bounding box center [806, 482] width 18 height 28
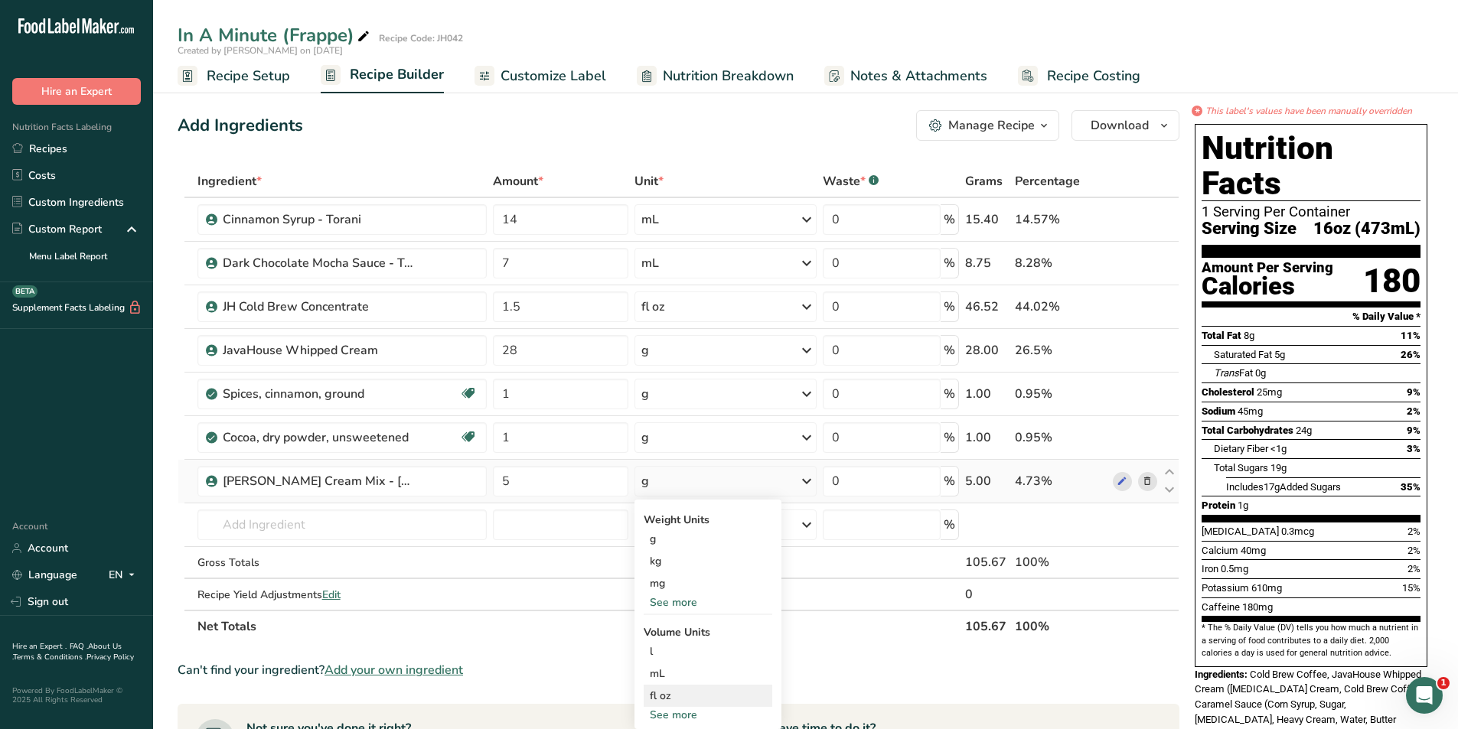
click at [667, 692] on div "fl oz" at bounding box center [708, 696] width 116 height 16
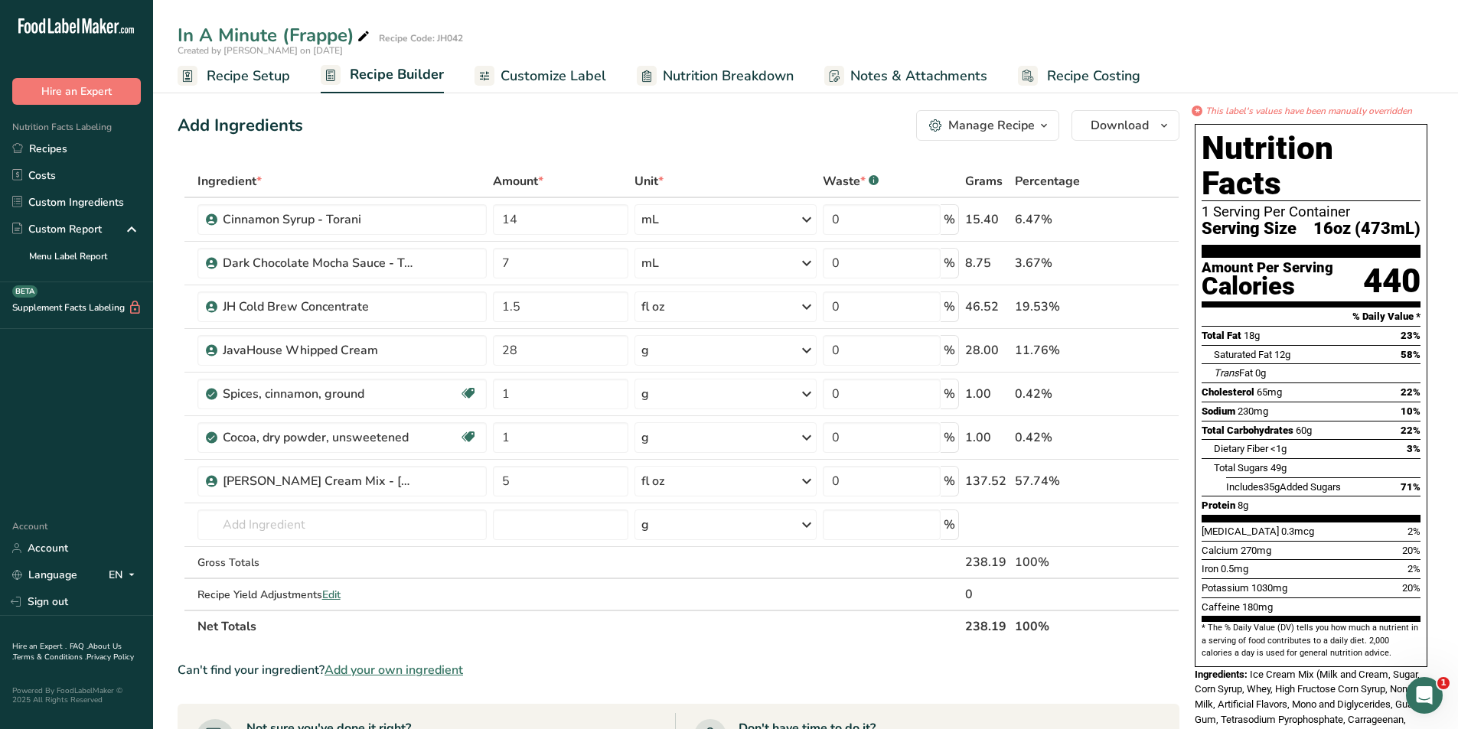
click at [531, 71] on span "Customize Label" at bounding box center [554, 76] width 106 height 21
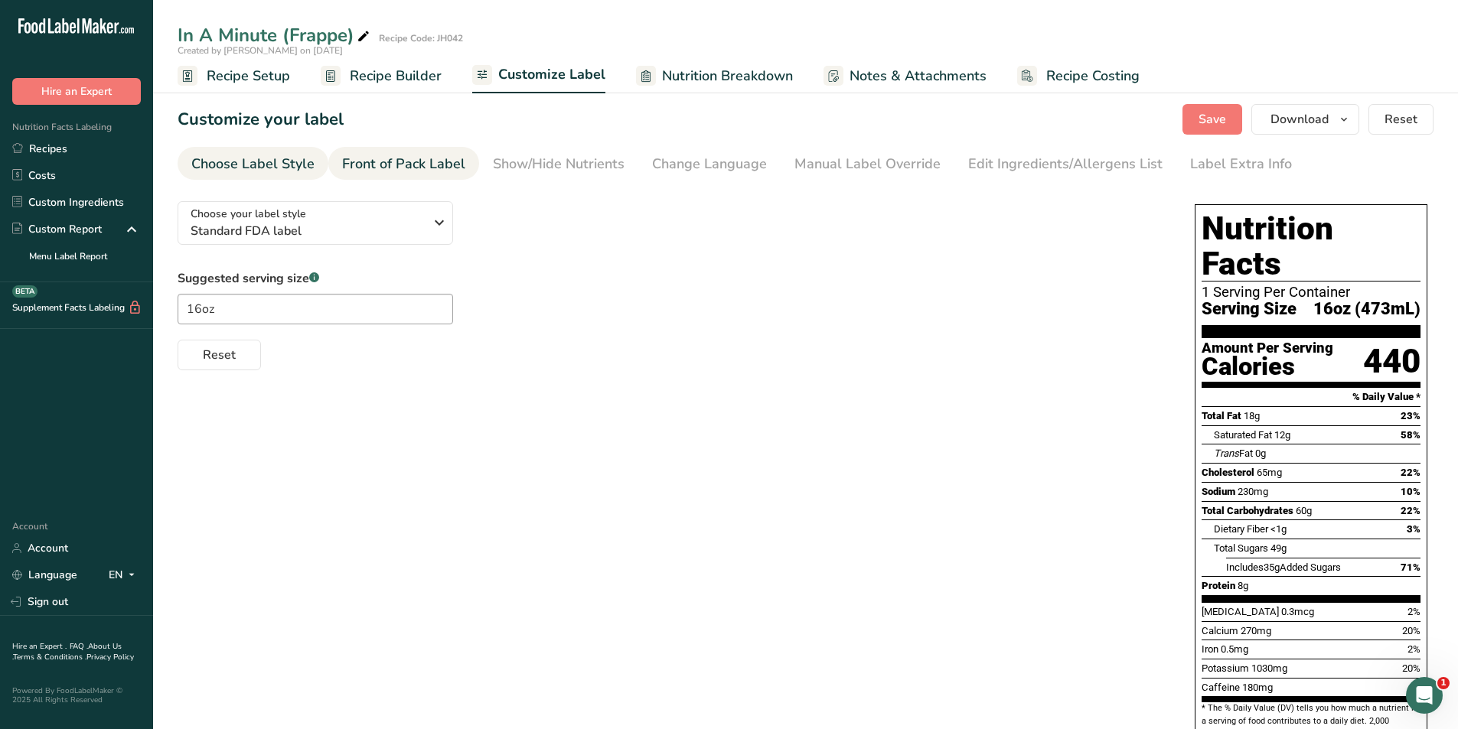
click at [415, 170] on div "Front of Pack Label" at bounding box center [403, 164] width 123 height 21
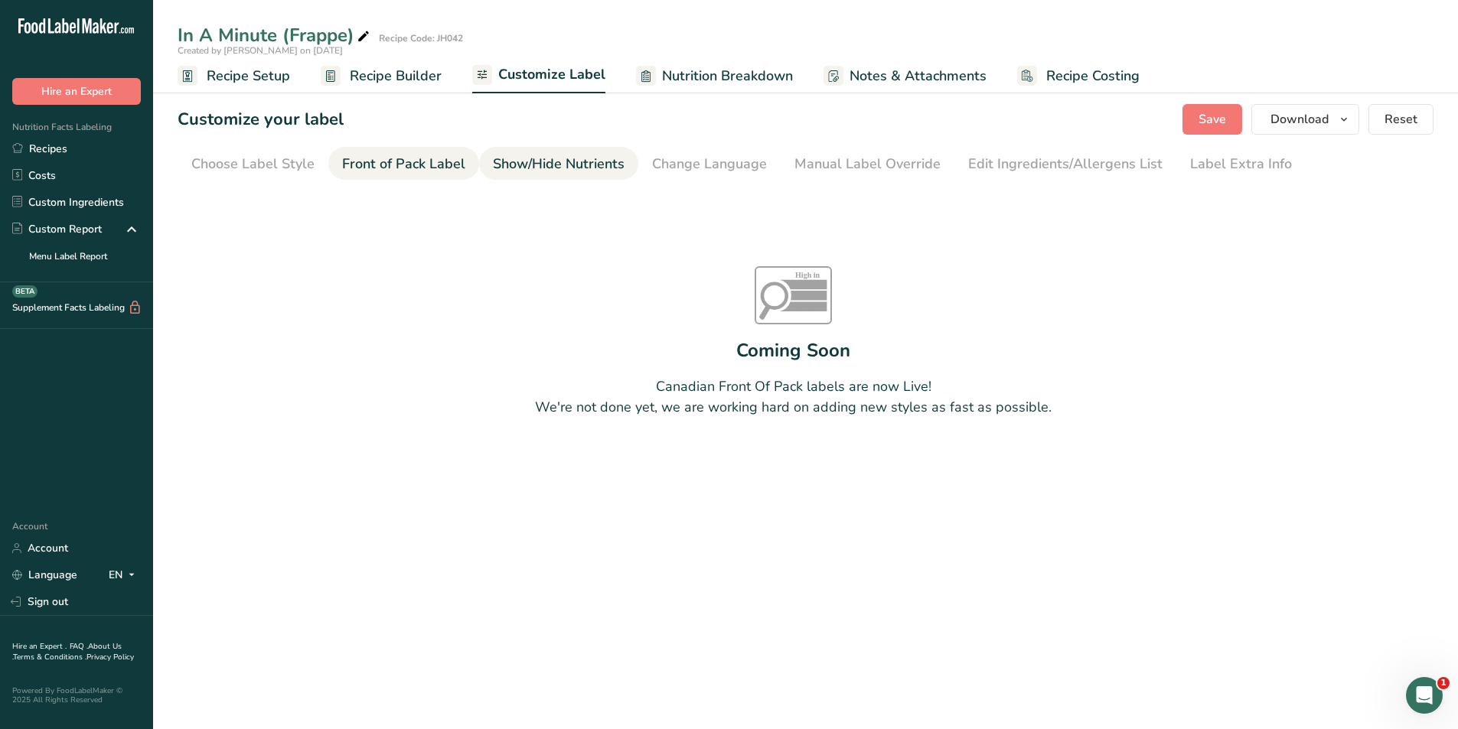
click at [552, 161] on div "Show/Hide Nutrients" at bounding box center [559, 164] width 132 height 21
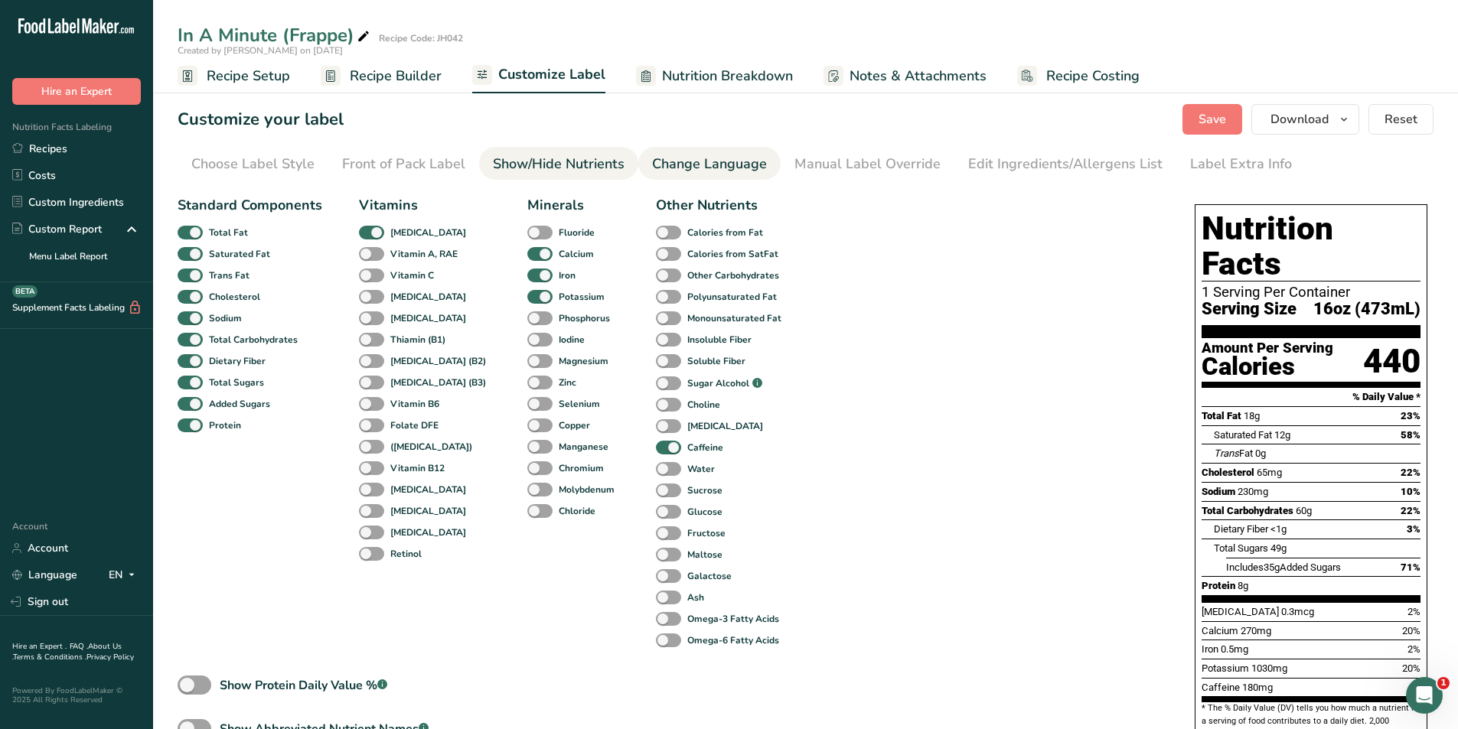
click at [688, 164] on div "Change Language" at bounding box center [709, 164] width 115 height 21
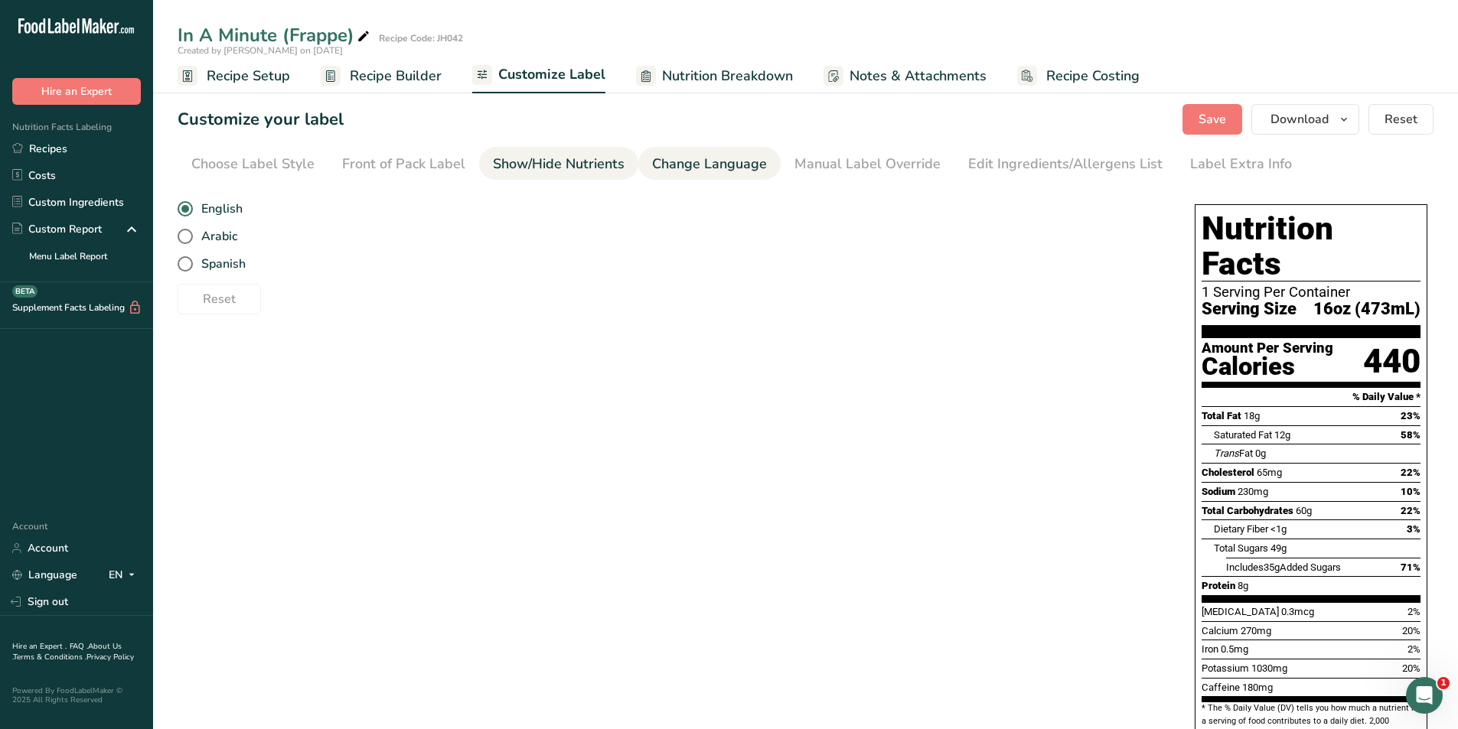
click at [556, 157] on div "Show/Hide Nutrients" at bounding box center [559, 164] width 132 height 21
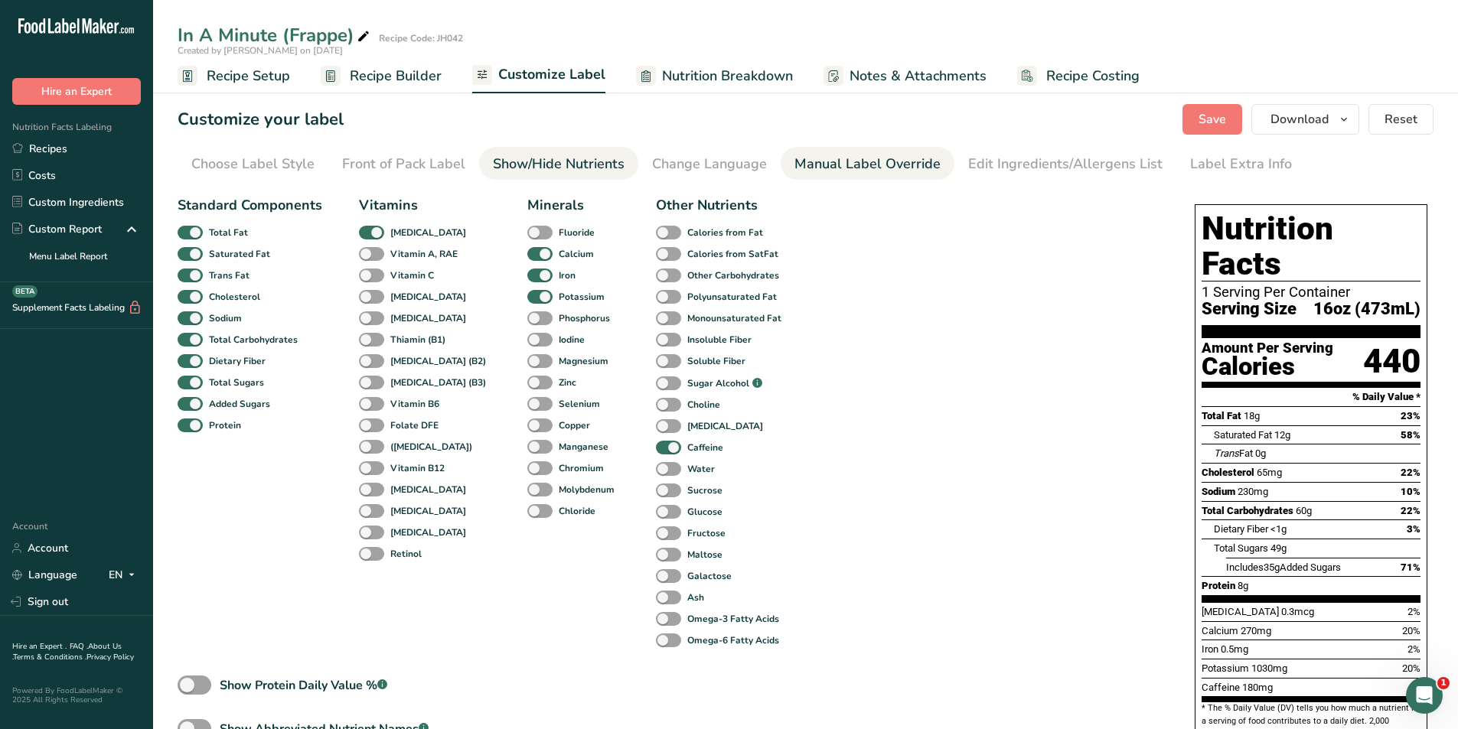
click at [863, 171] on div "Manual Label Override" at bounding box center [867, 164] width 146 height 21
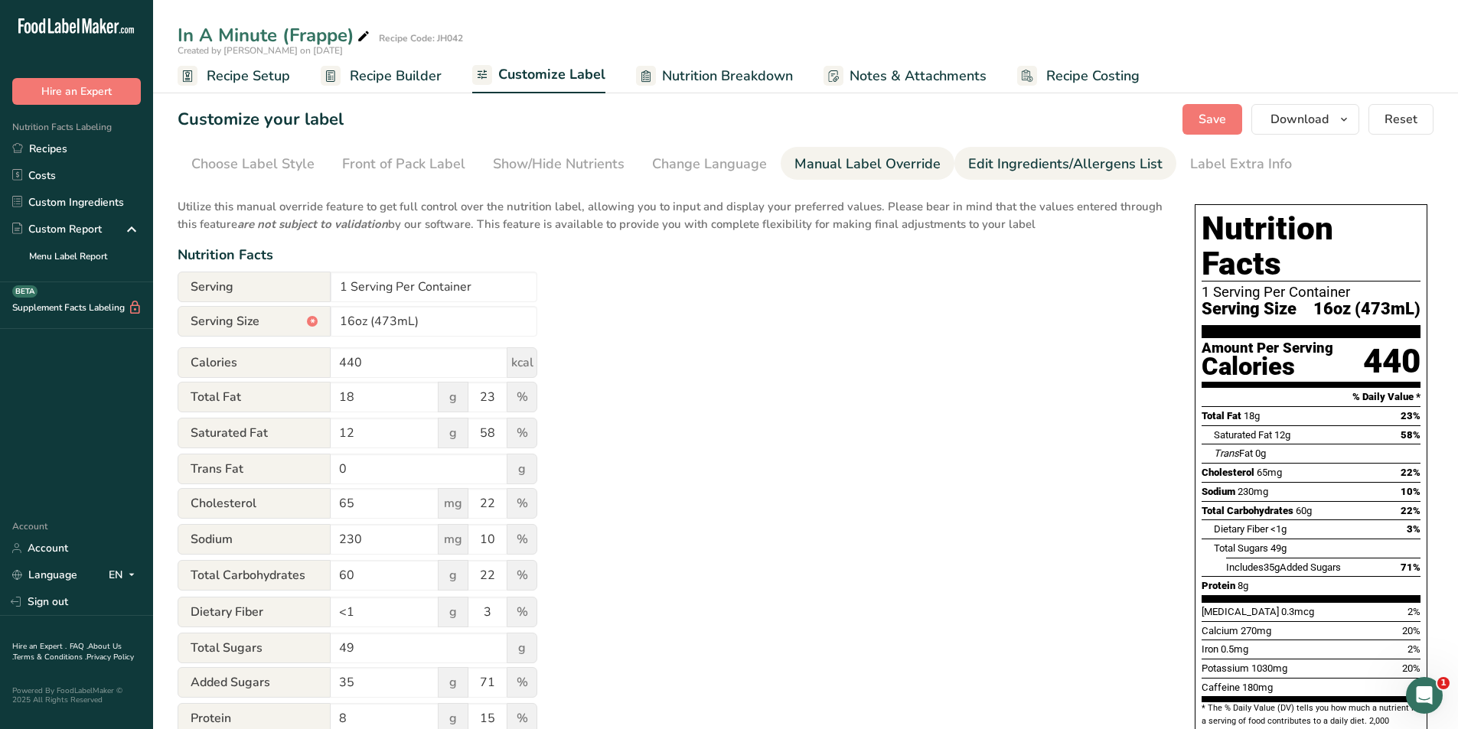
click at [978, 167] on div "Edit Ingredients/Allergens List" at bounding box center [1065, 164] width 194 height 21
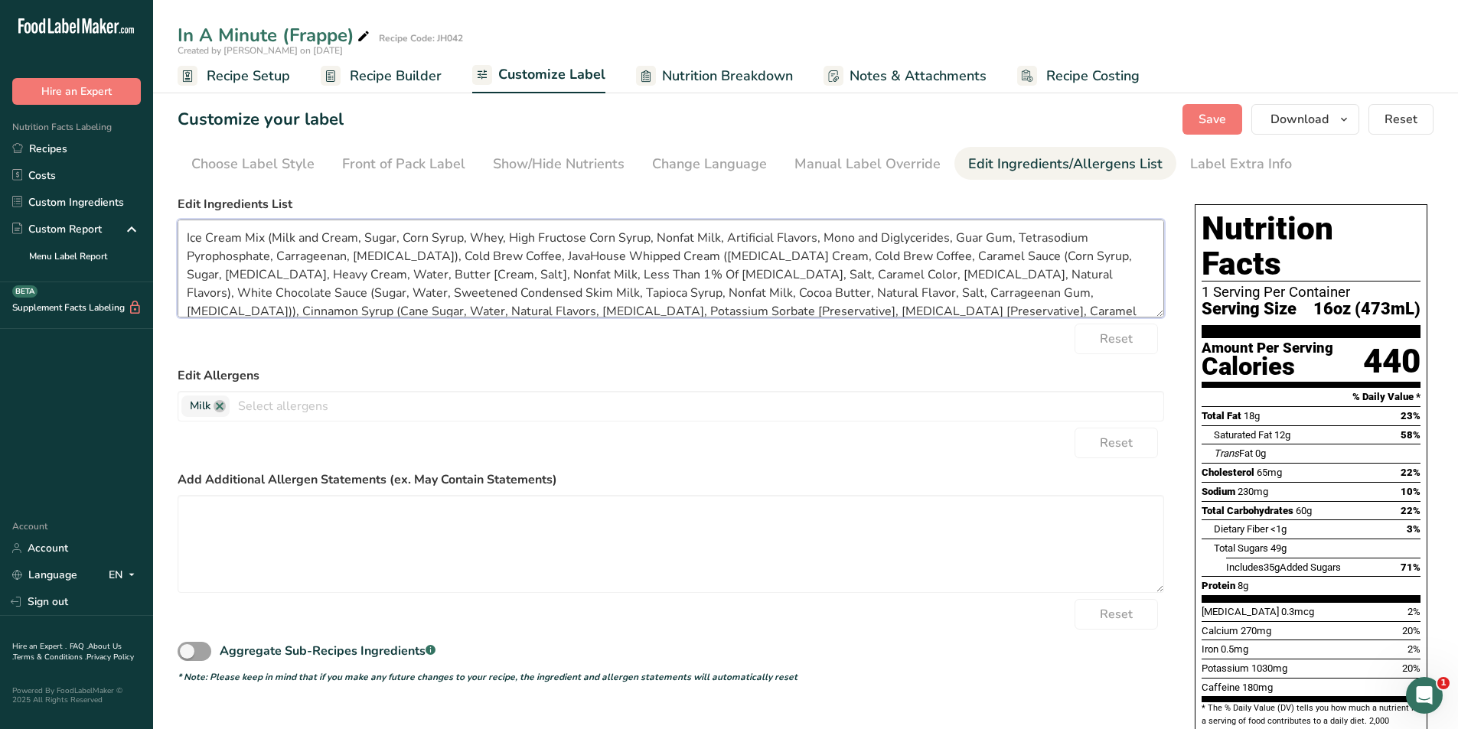
click at [1022, 256] on textarea "Ice Cream Mix (Milk and Cream, Sugar, Corn Syrup, Whey, High Fructose Corn Syru…" at bounding box center [671, 269] width 987 height 98
type textarea "Ice Cream Mix (Milk and Cream, Sugar, Corn Syrup, Whey, High Fructose Corn Syru…"
click at [1218, 121] on span "Save" at bounding box center [1213, 119] width 28 height 18
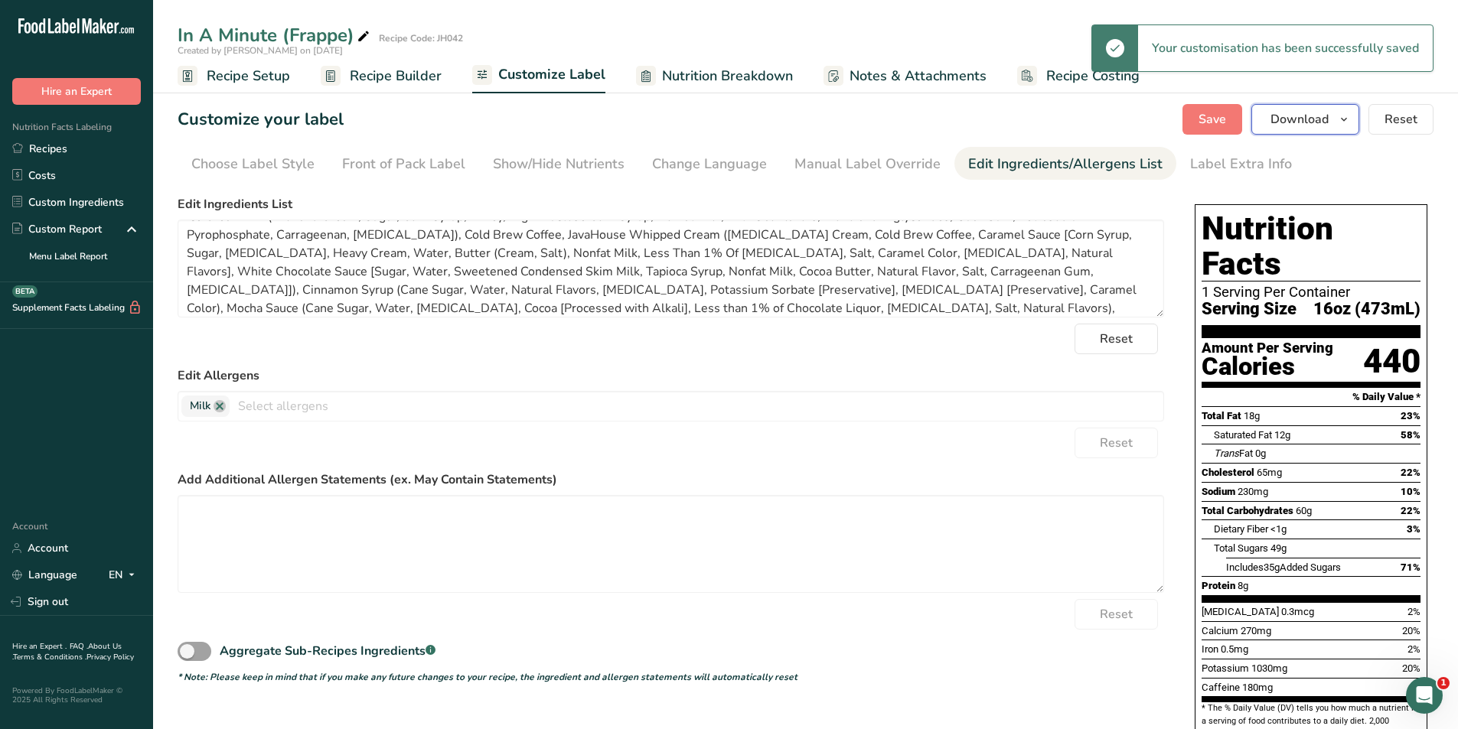
click at [1300, 104] on button "Download" at bounding box center [1305, 119] width 108 height 31
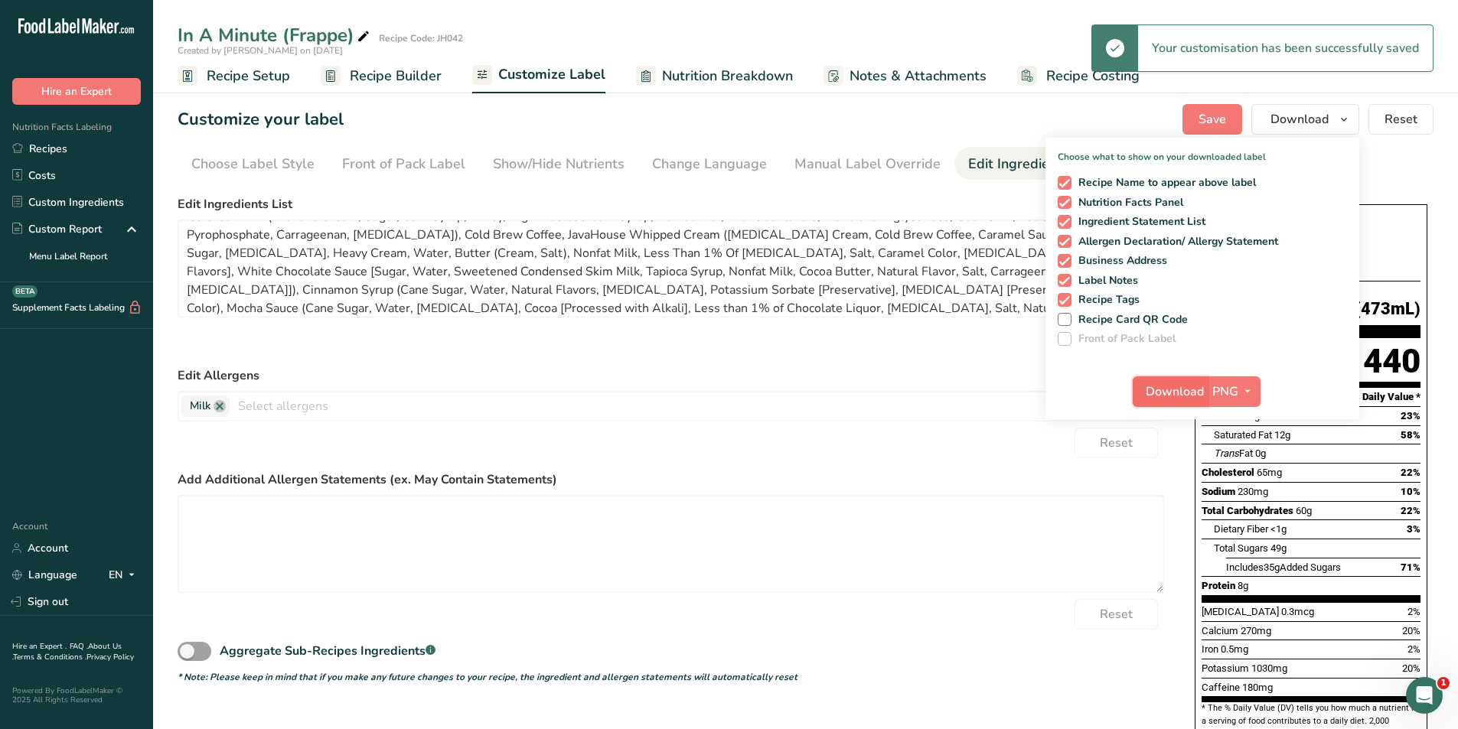
click at [1166, 391] on span "Download" at bounding box center [1175, 392] width 58 height 18
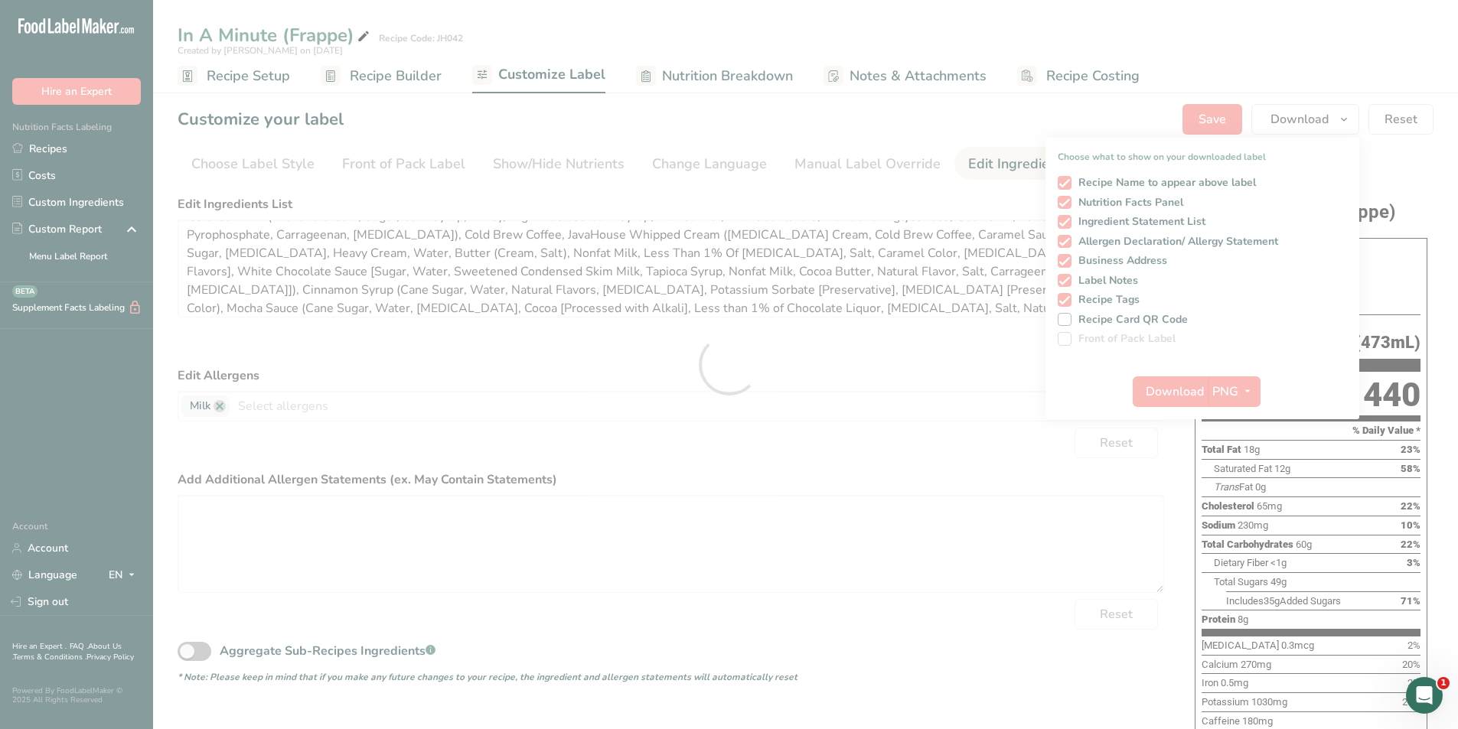
scroll to position [0, 0]
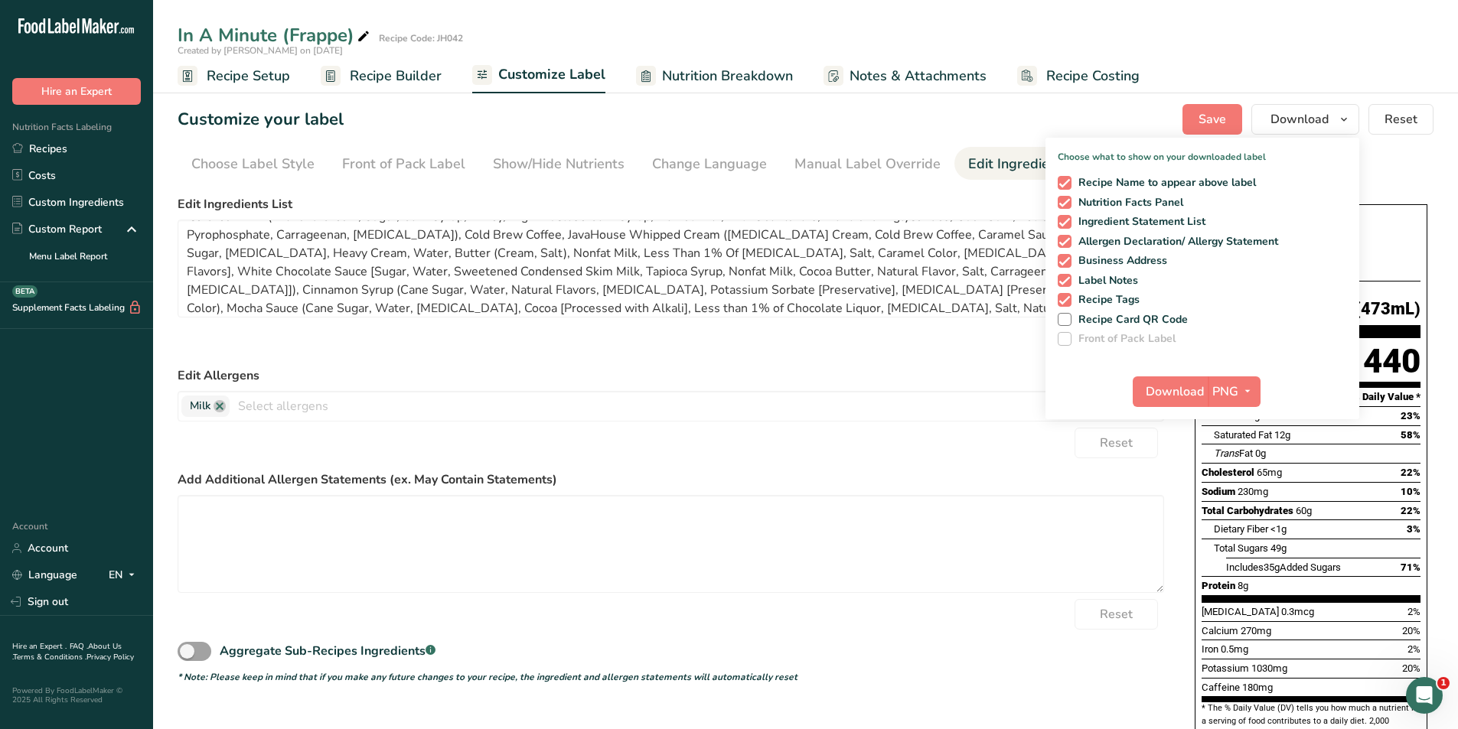
click at [807, 348] on div "Reset" at bounding box center [671, 339] width 987 height 31
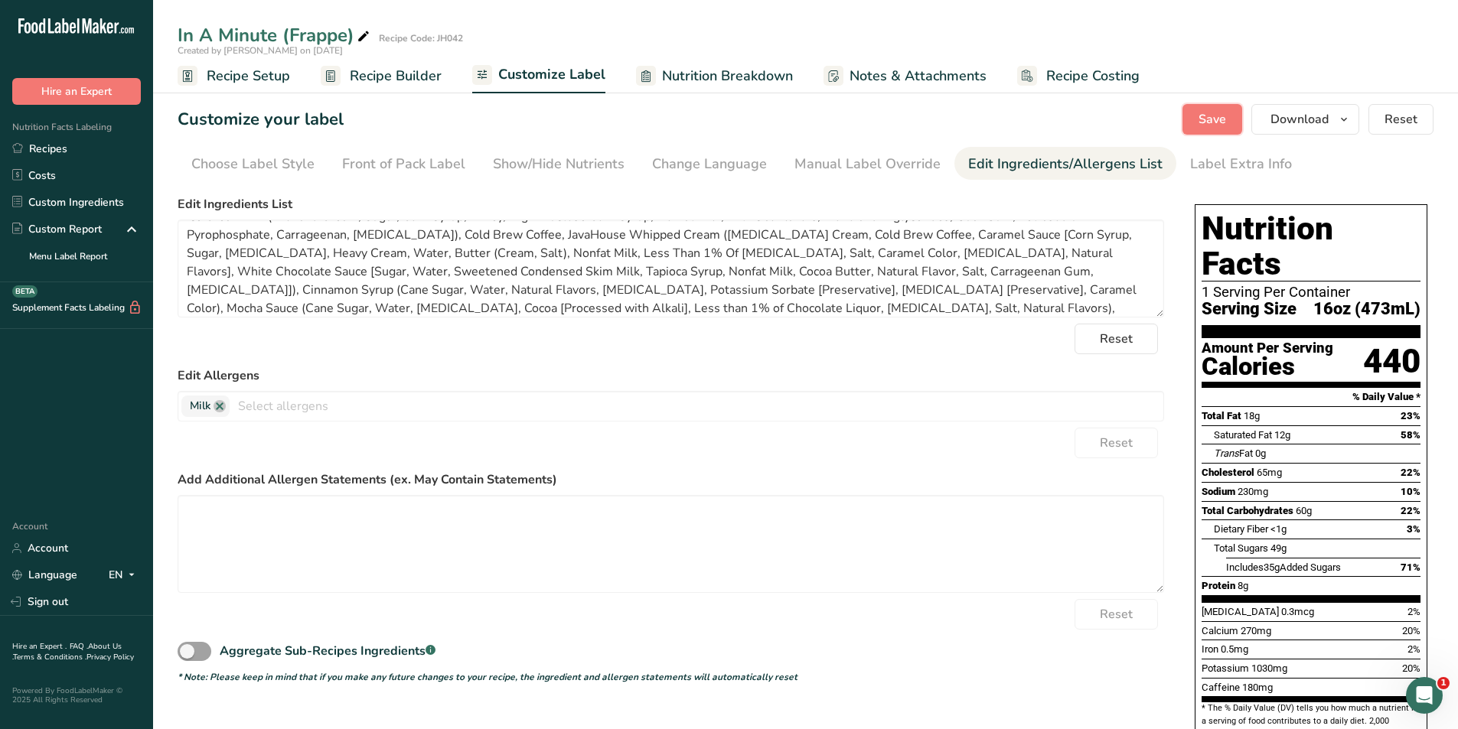
click at [1214, 120] on span "Save" at bounding box center [1213, 119] width 28 height 18
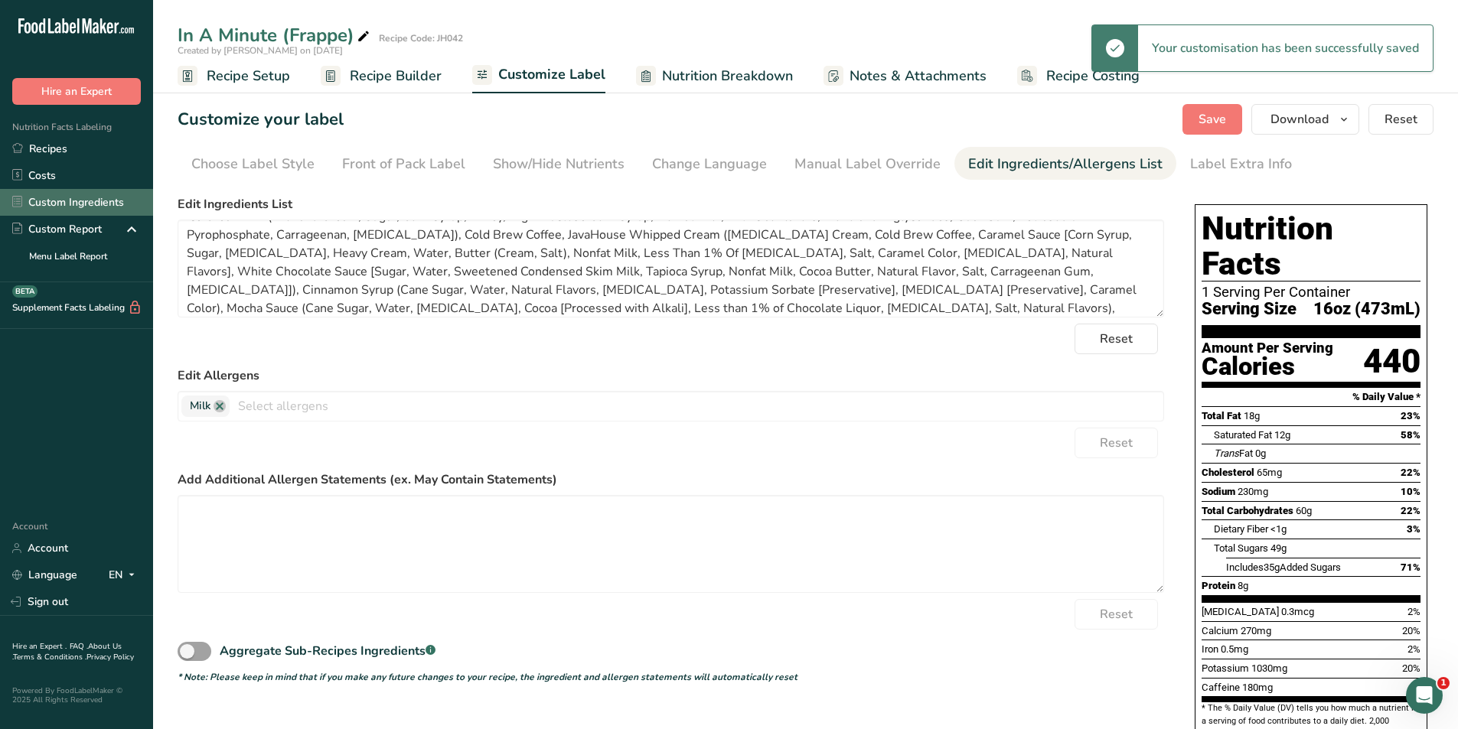
click at [80, 196] on link "Custom Ingredients" at bounding box center [76, 202] width 153 height 27
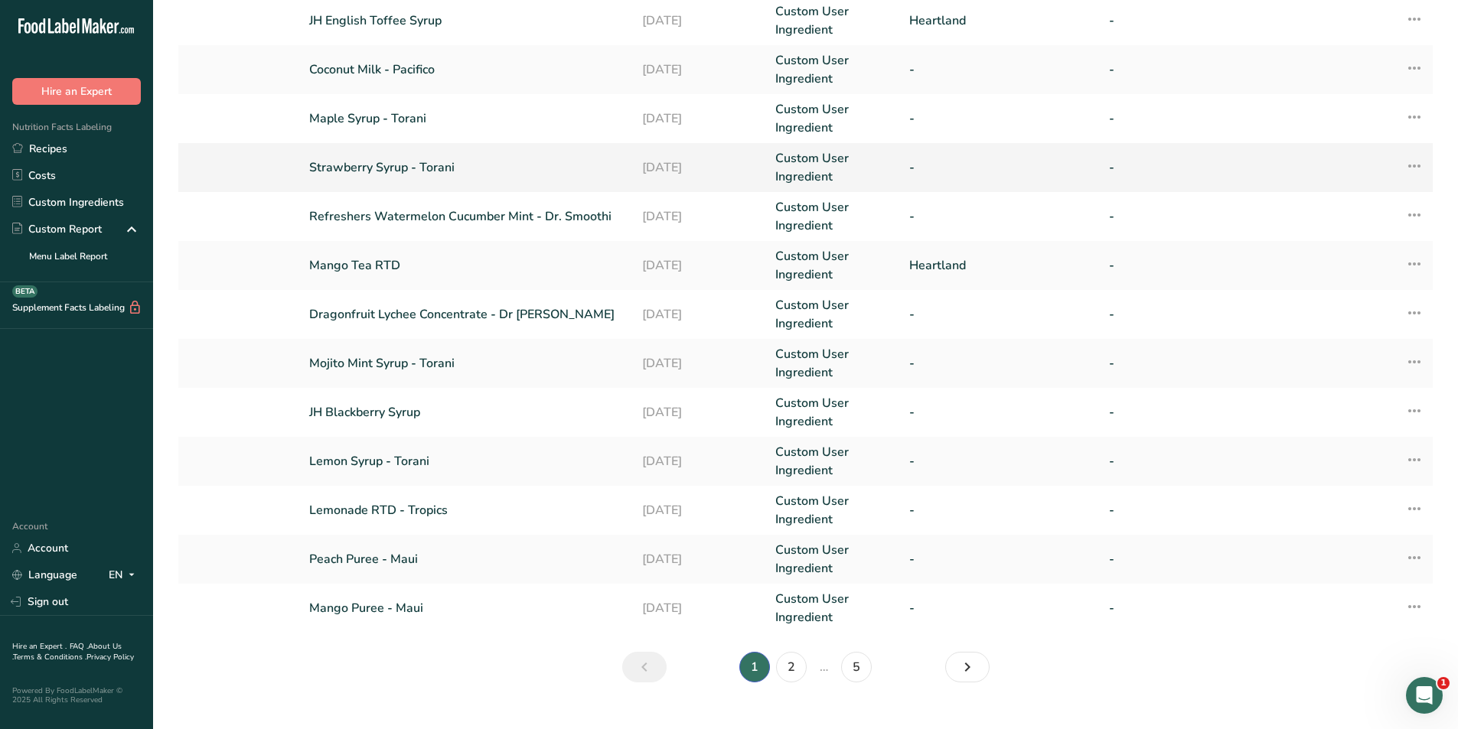
scroll to position [266, 0]
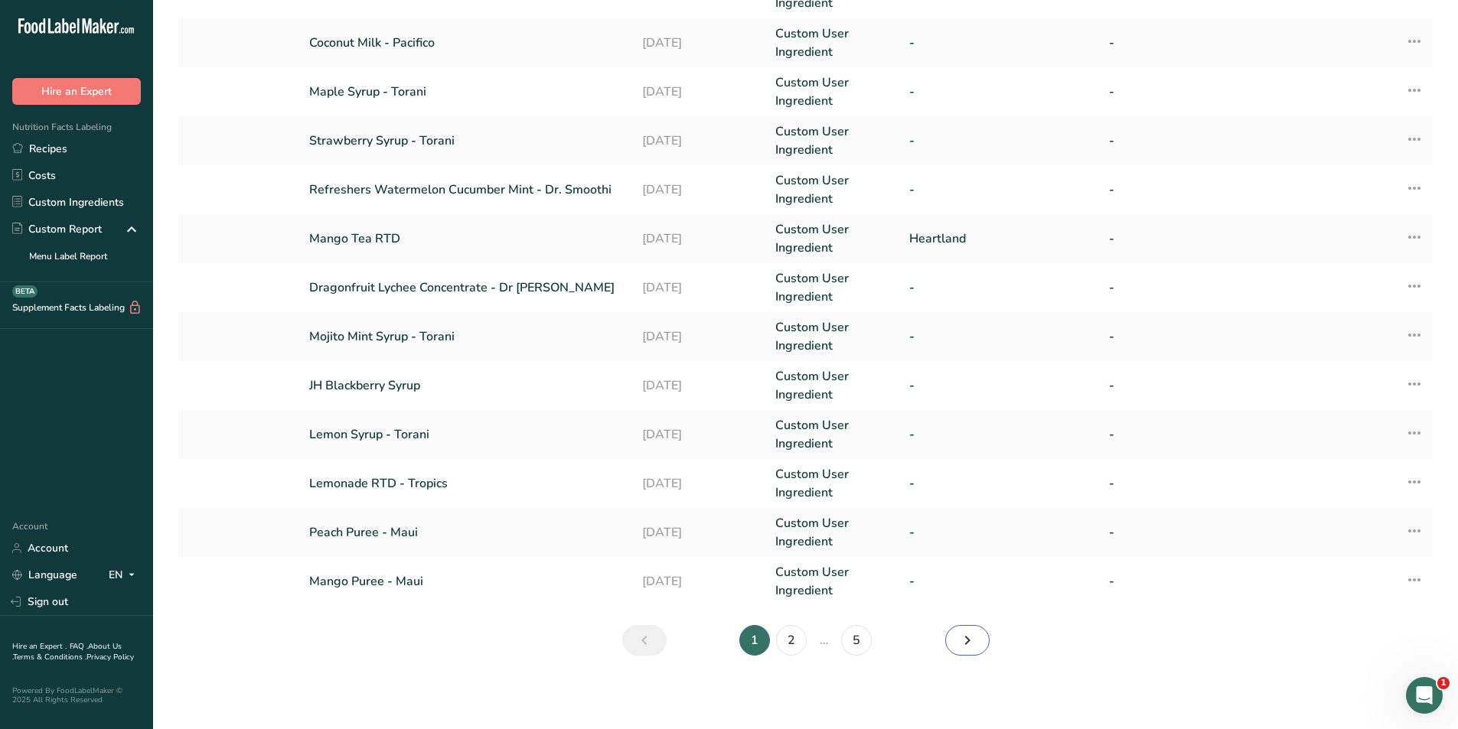
click at [962, 646] on icon "Next" at bounding box center [967, 641] width 18 height 28
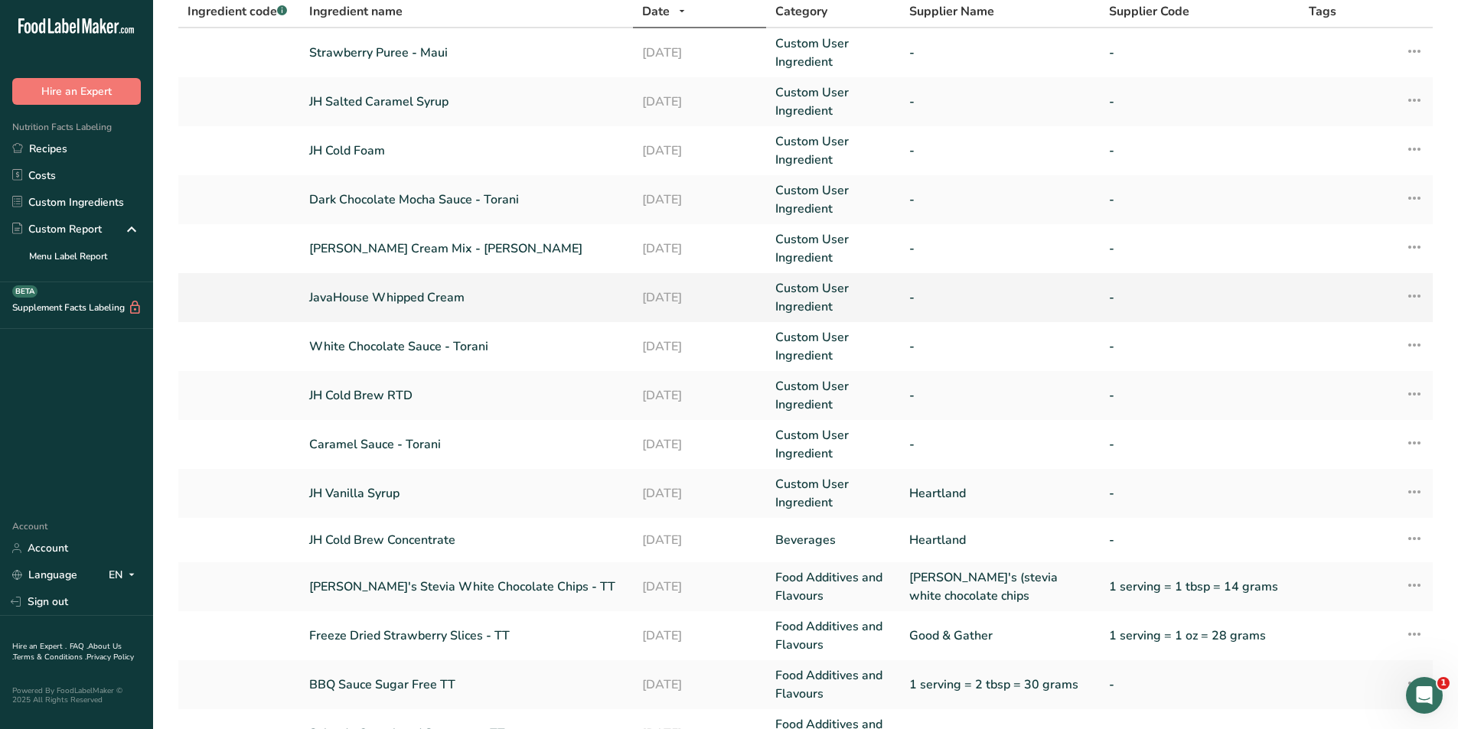
scroll to position [109, 0]
click at [398, 300] on link "JavaHouse Whipped Cream" at bounding box center [466, 298] width 315 height 18
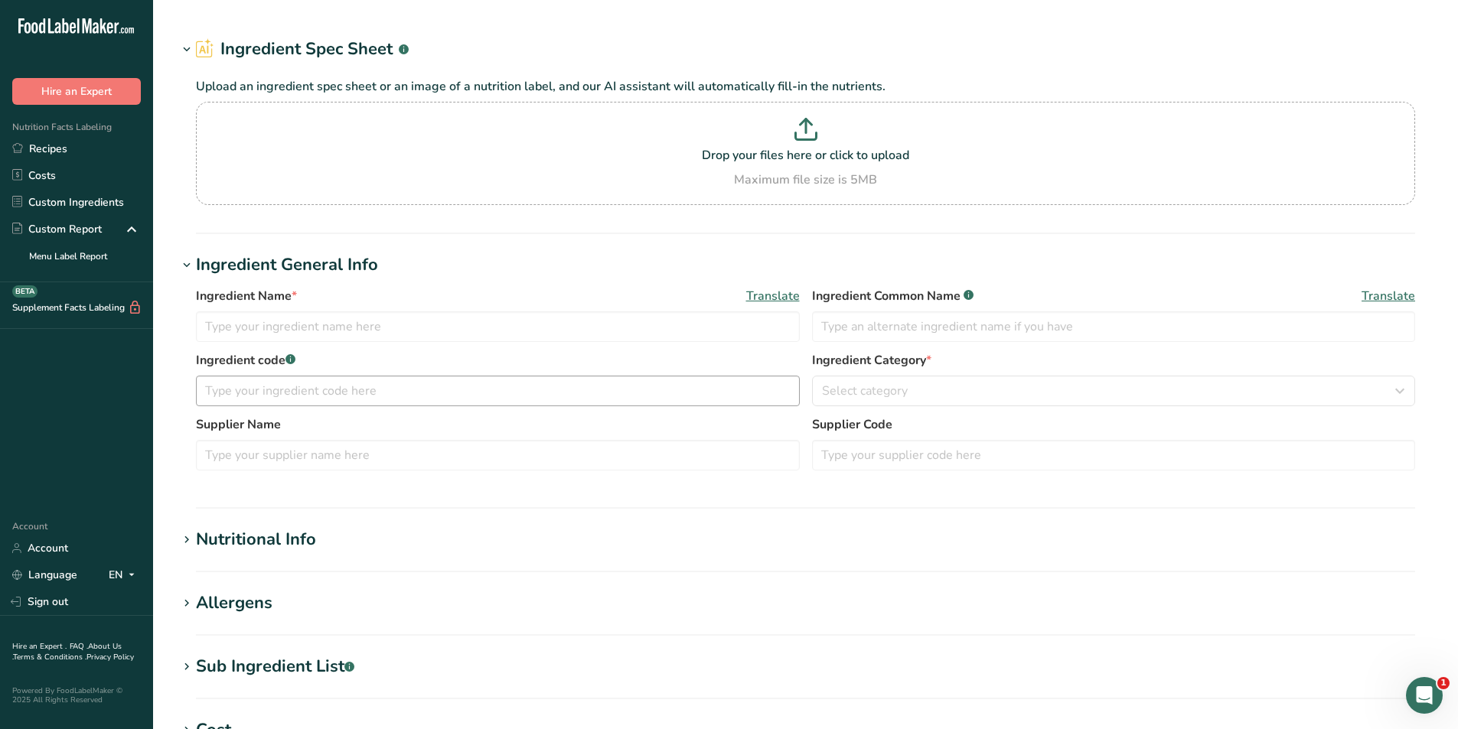
type input "JavaHouse Whipped Cream"
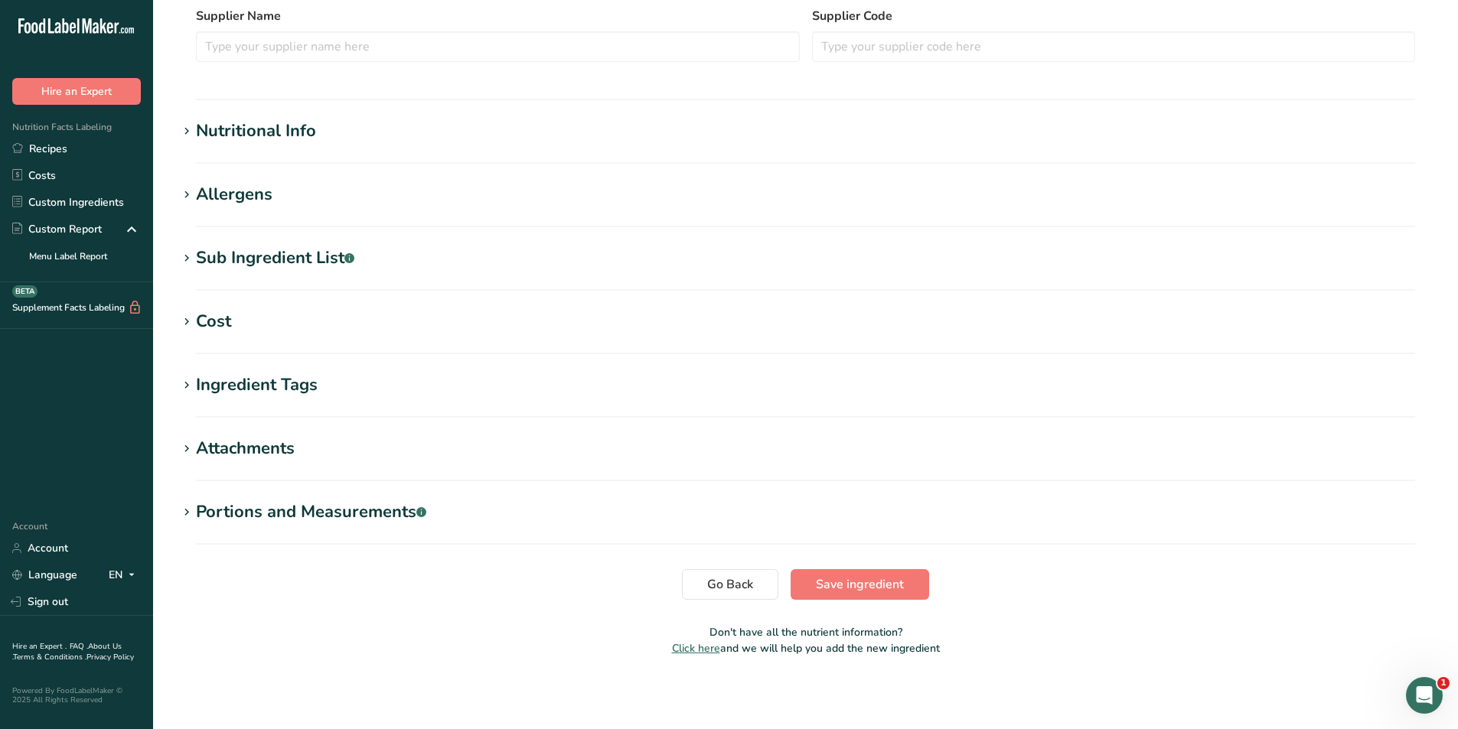
scroll to position [370, 0]
click at [234, 187] on div "Allergens" at bounding box center [234, 193] width 77 height 25
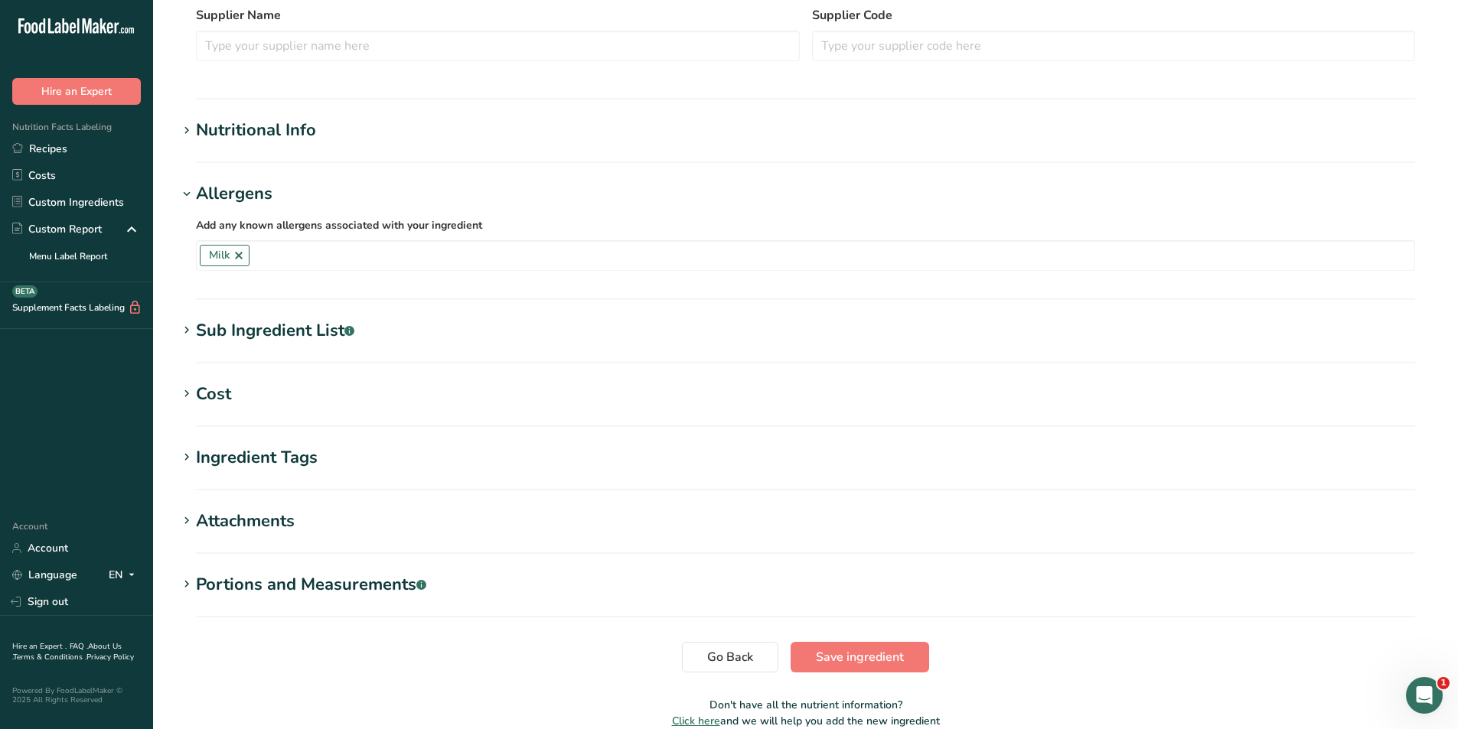
click at [251, 334] on div "Sub Ingredient List .a-a{fill:#347362;}.b-a{fill:#fff;}" at bounding box center [275, 330] width 158 height 25
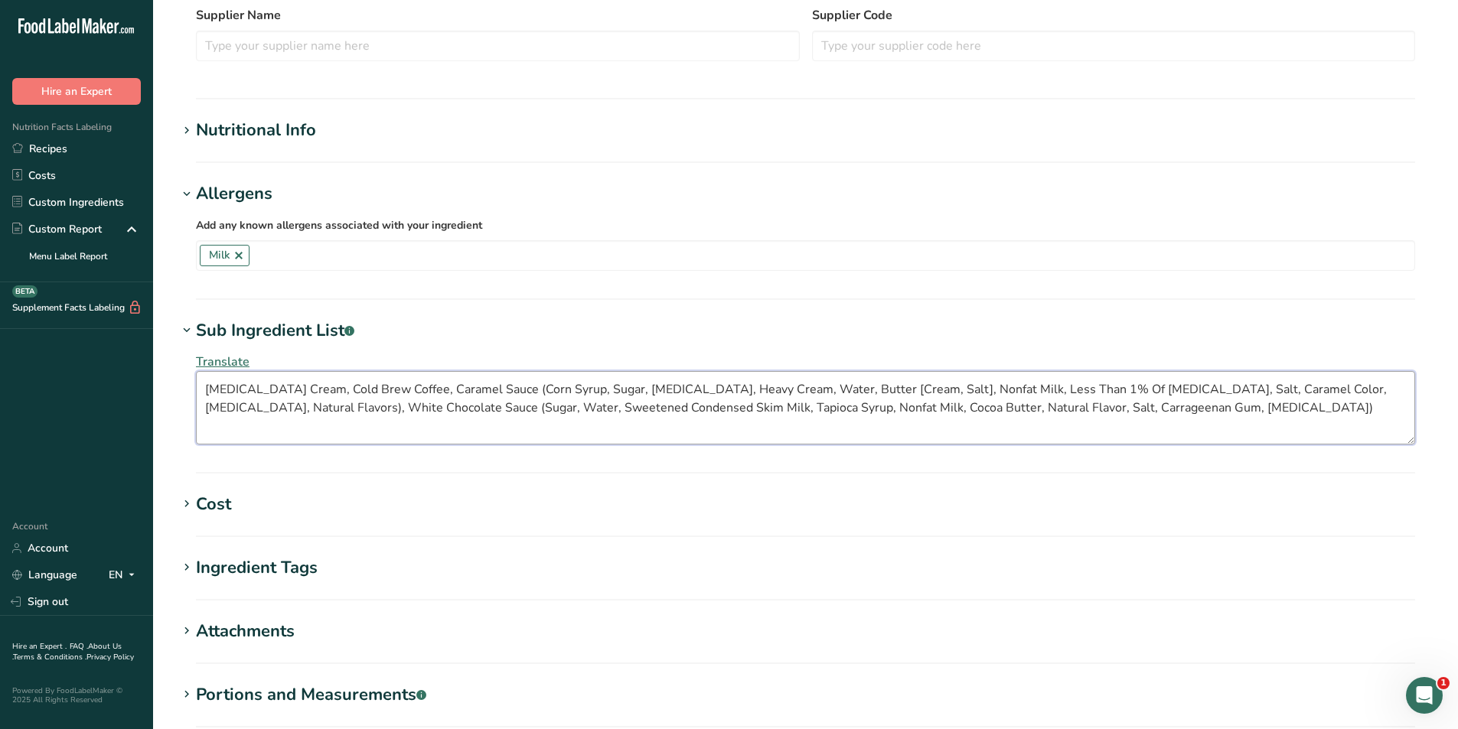
click at [834, 393] on textarea "[MEDICAL_DATA] Cream, Cold Brew Coffee, Caramel Sauce (Corn Syrup, Sugar, [MEDI…" at bounding box center [805, 407] width 1219 height 73
click at [491, 391] on textarea "[MEDICAL_DATA] Cream, Cold Brew Coffee, Caramel Sauce (Corn Syrup, Sugar, [MEDI…" at bounding box center [805, 407] width 1219 height 73
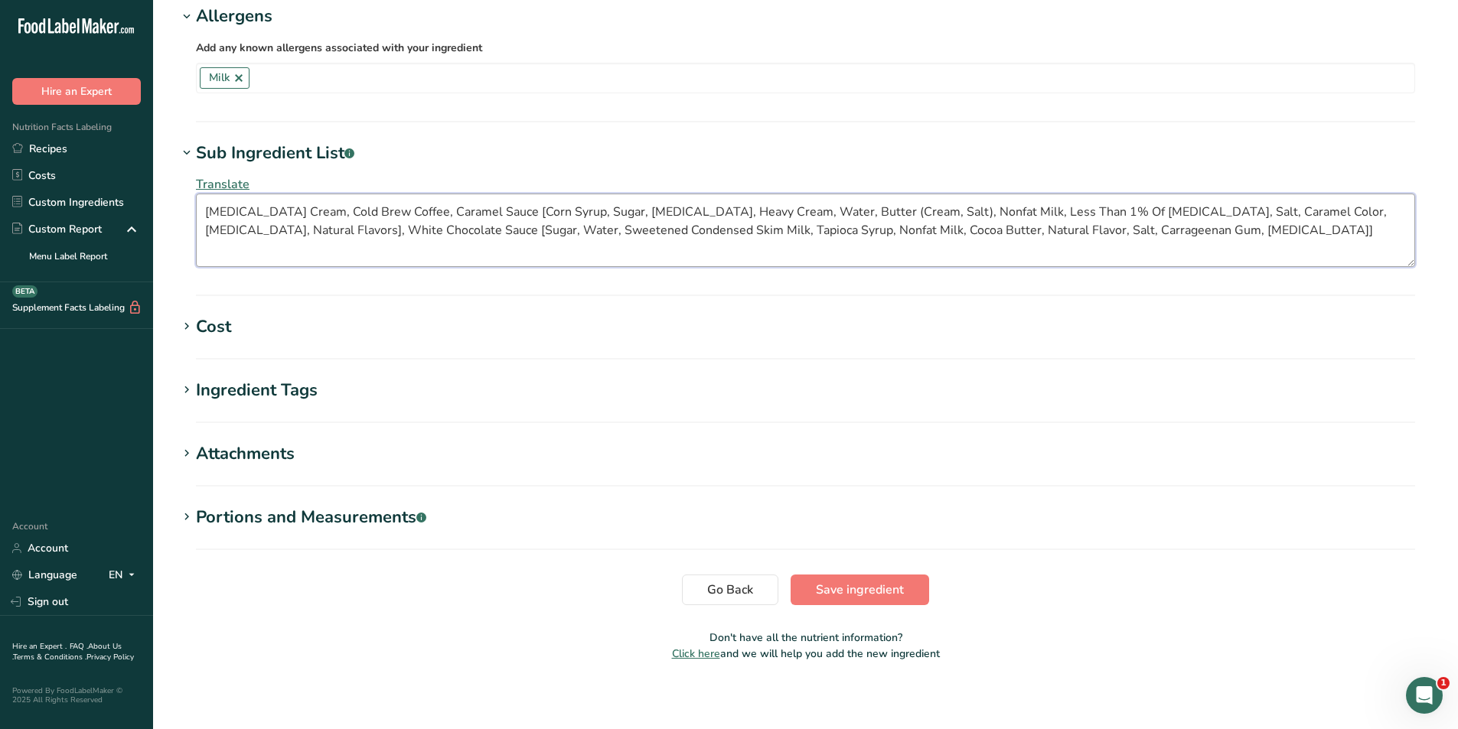
scroll to position [553, 0]
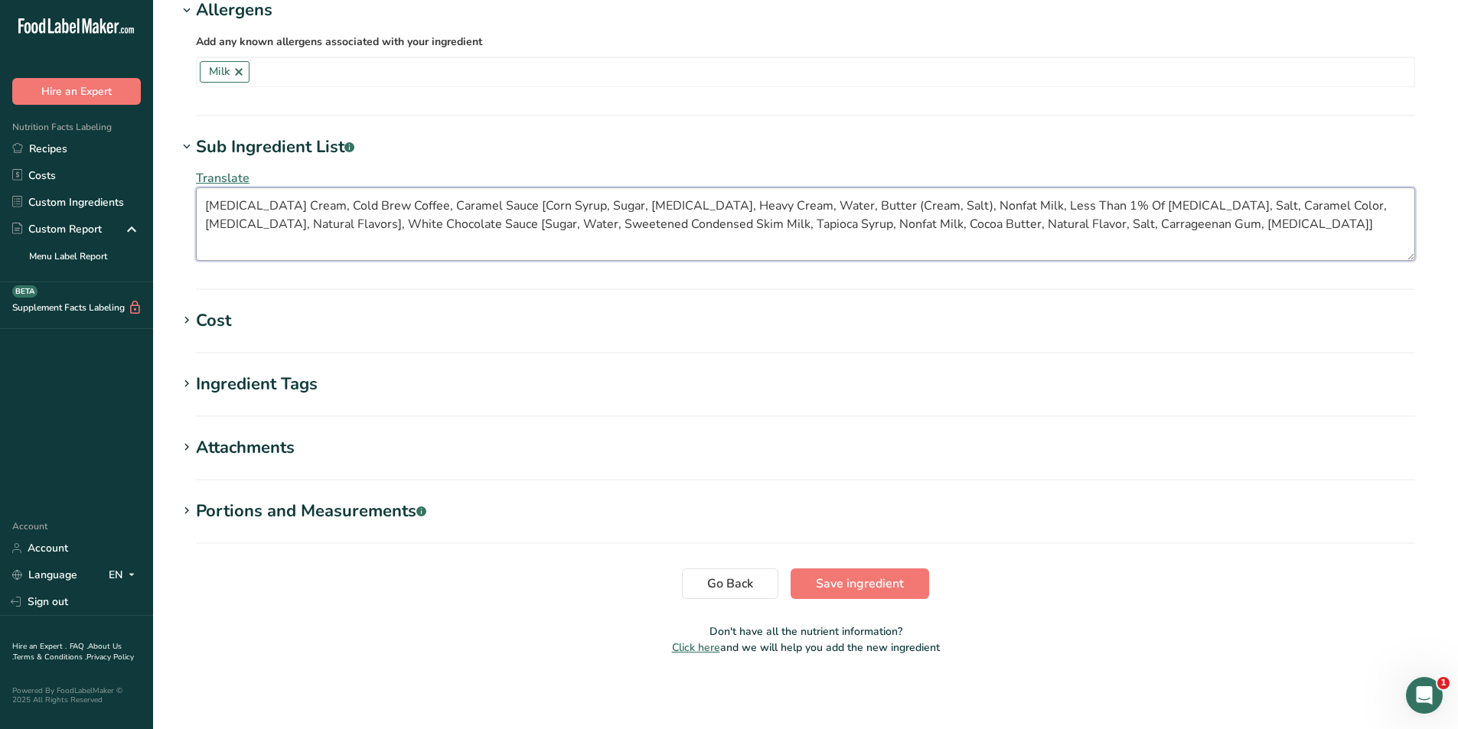
type textarea "[MEDICAL_DATA] Cream, Cold Brew Coffee, Caramel Sauce [Corn Syrup, Sugar, [MEDI…"
click at [818, 579] on span "Save ingredient" at bounding box center [860, 584] width 88 height 18
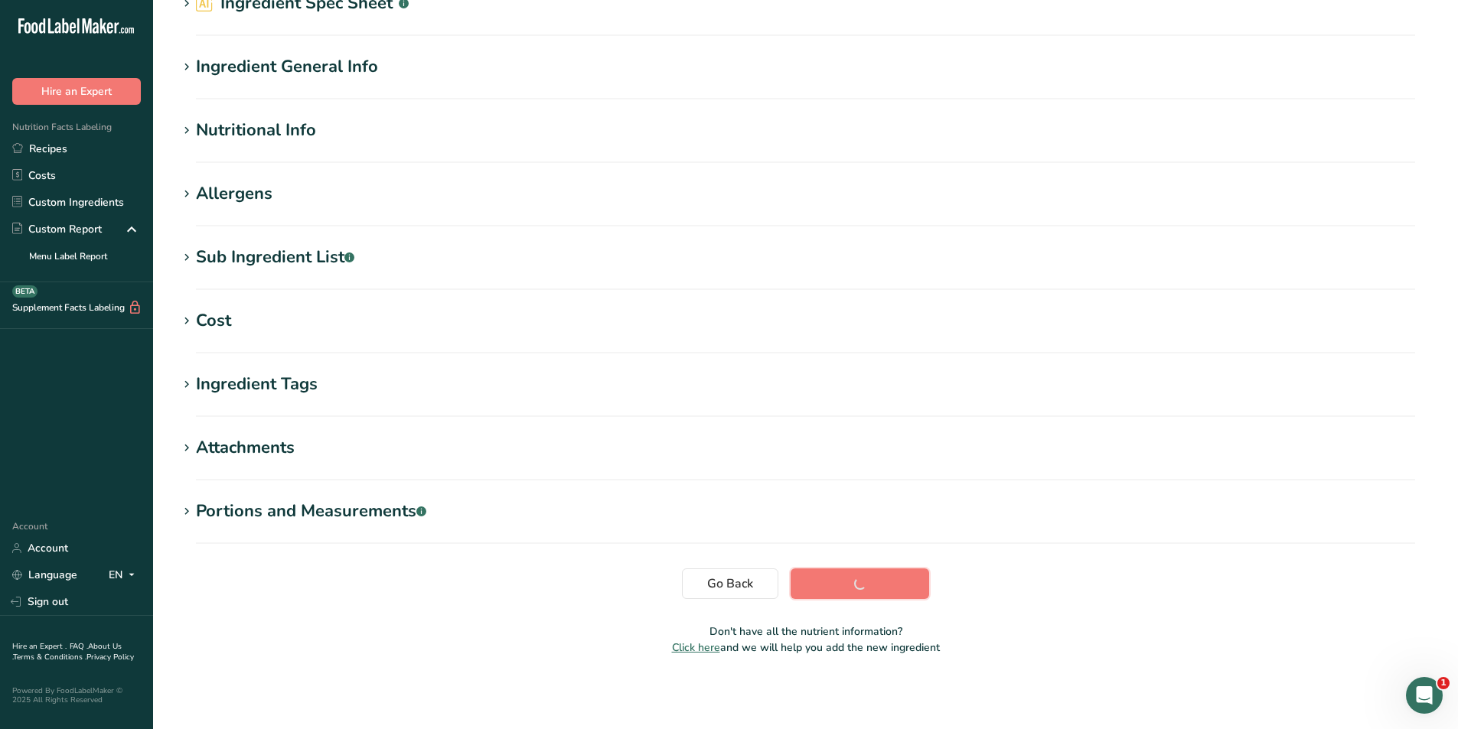
scroll to position [80, 0]
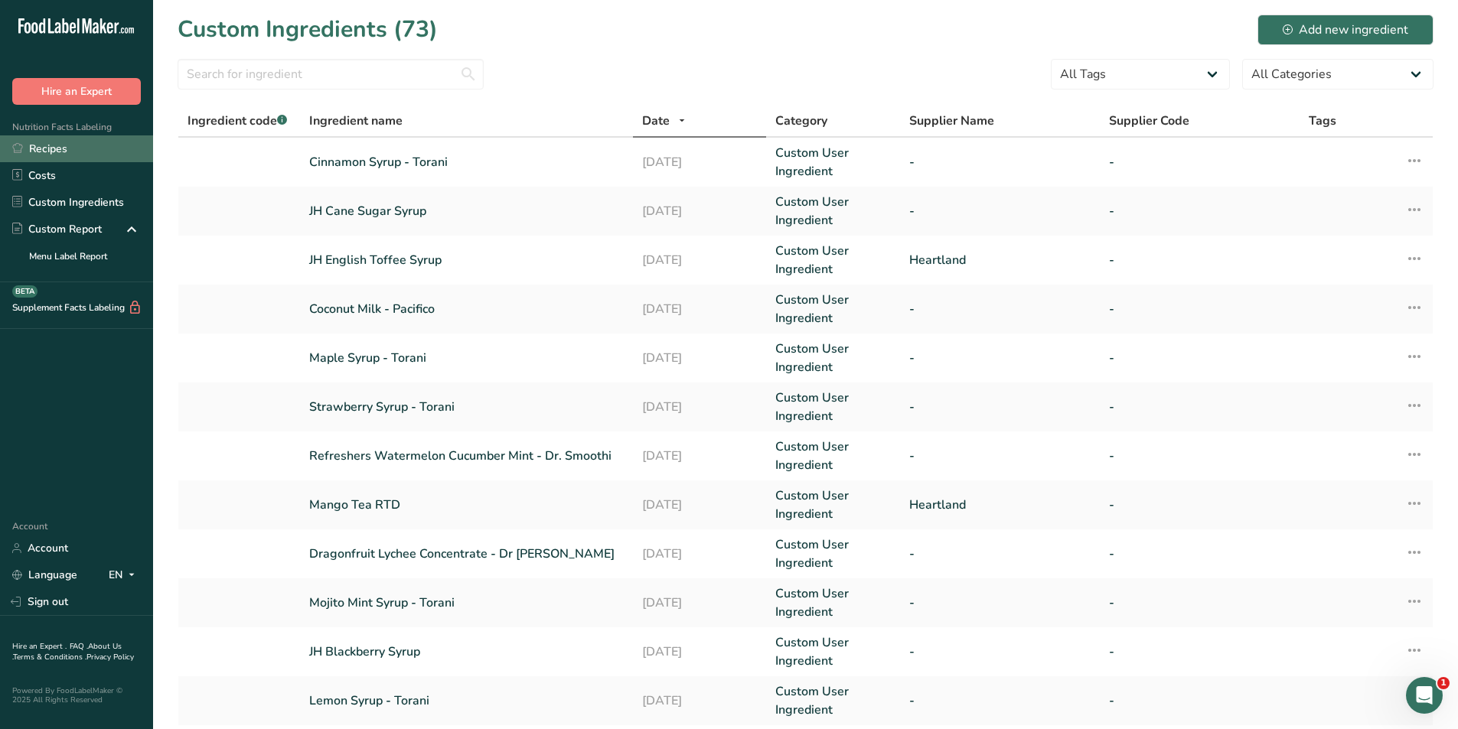
click at [41, 145] on link "Recipes" at bounding box center [76, 148] width 153 height 27
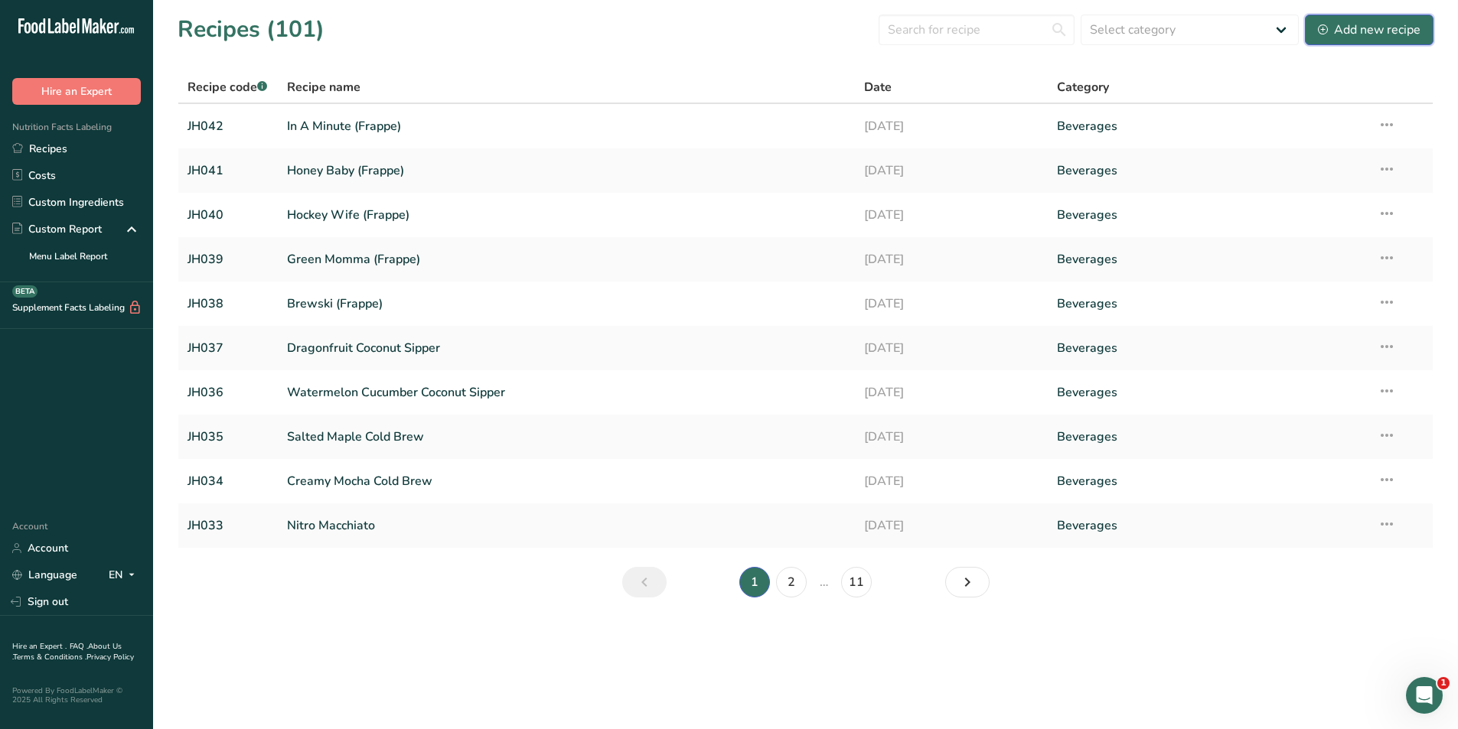
click at [1368, 37] on div "Add new recipe" at bounding box center [1369, 30] width 103 height 18
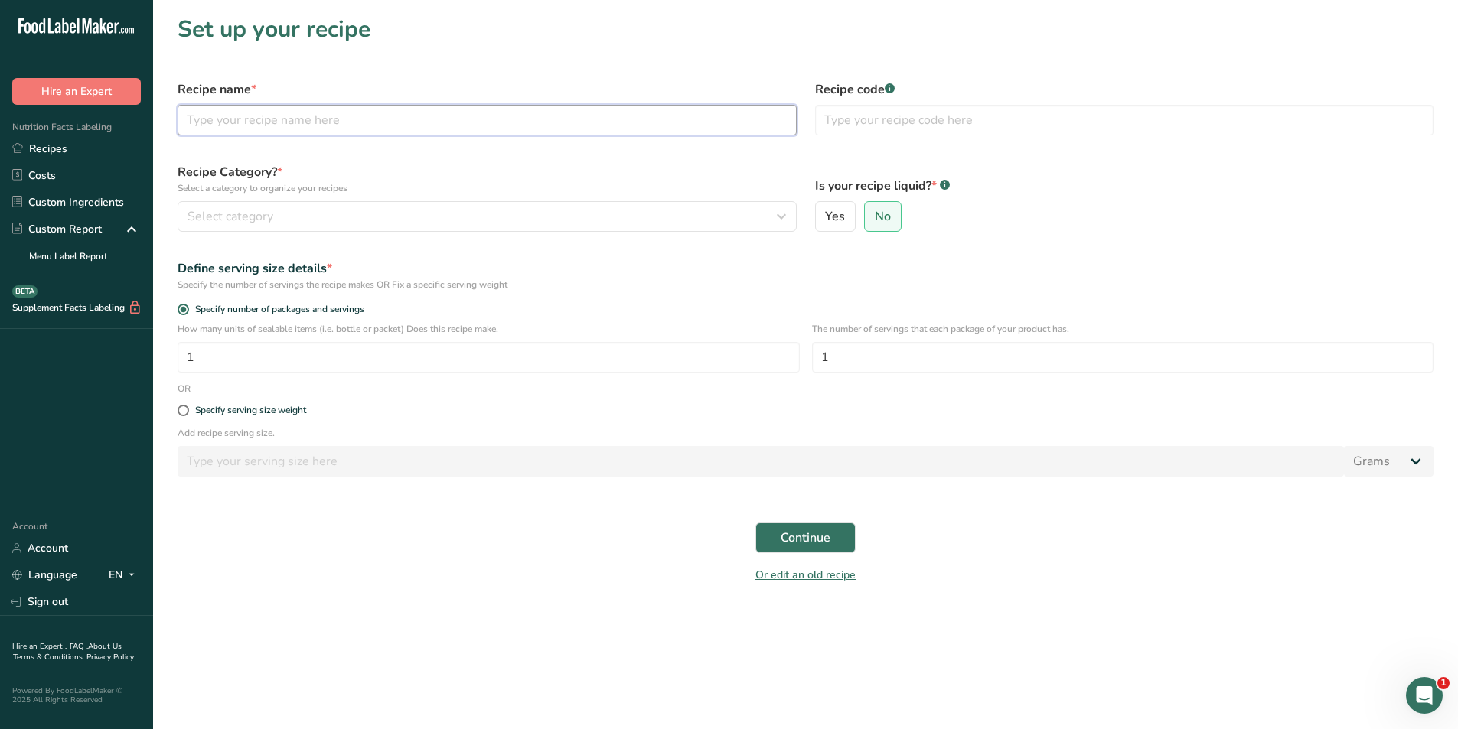
click at [310, 126] on input "text" at bounding box center [487, 120] width 619 height 31
type input "Maho (Hot)"
click at [944, 120] on input "text" at bounding box center [1124, 120] width 619 height 31
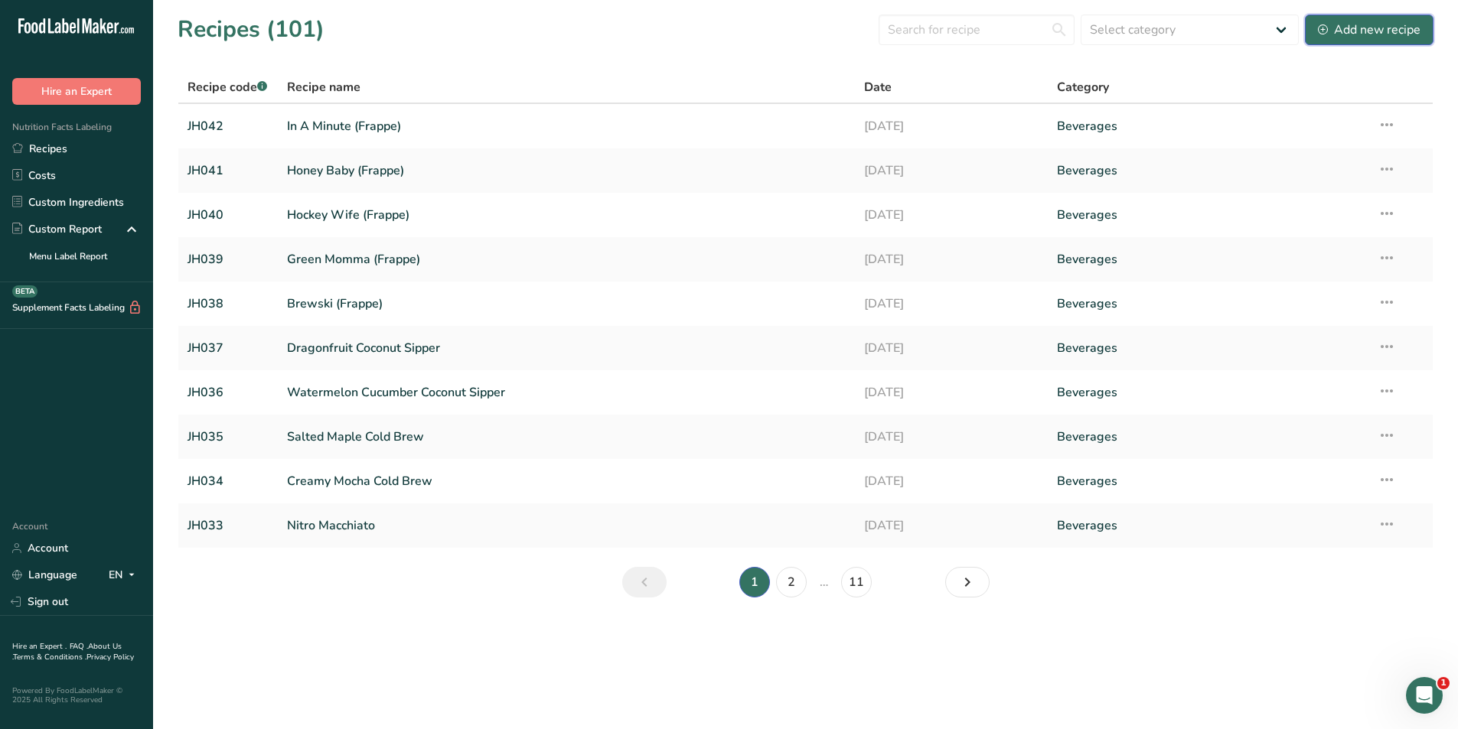
click at [1360, 32] on div "Add new recipe" at bounding box center [1369, 30] width 103 height 18
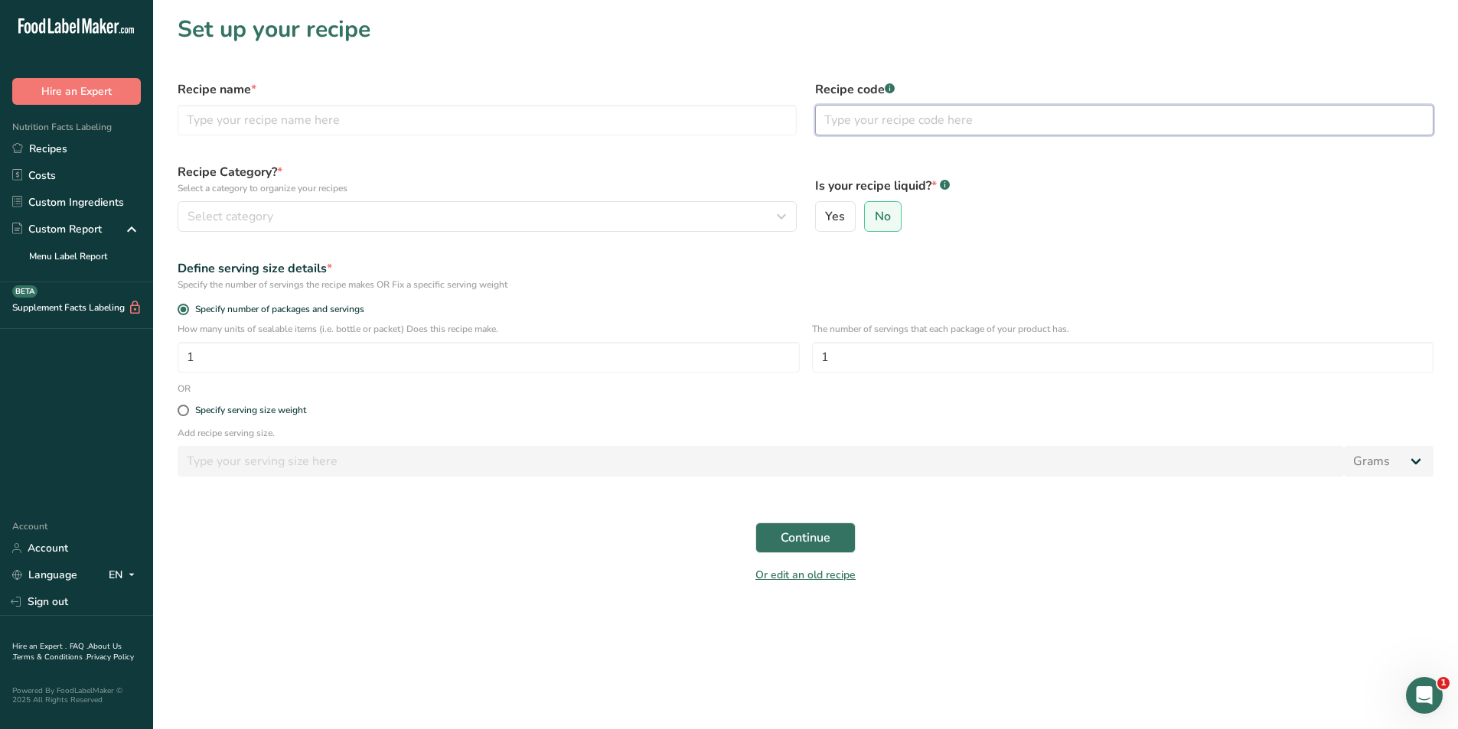
click at [905, 127] on input "text" at bounding box center [1124, 120] width 619 height 31
type input "JH043"
click at [314, 119] on input "text" at bounding box center [487, 120] width 619 height 31
type input "Maho (Hot)"
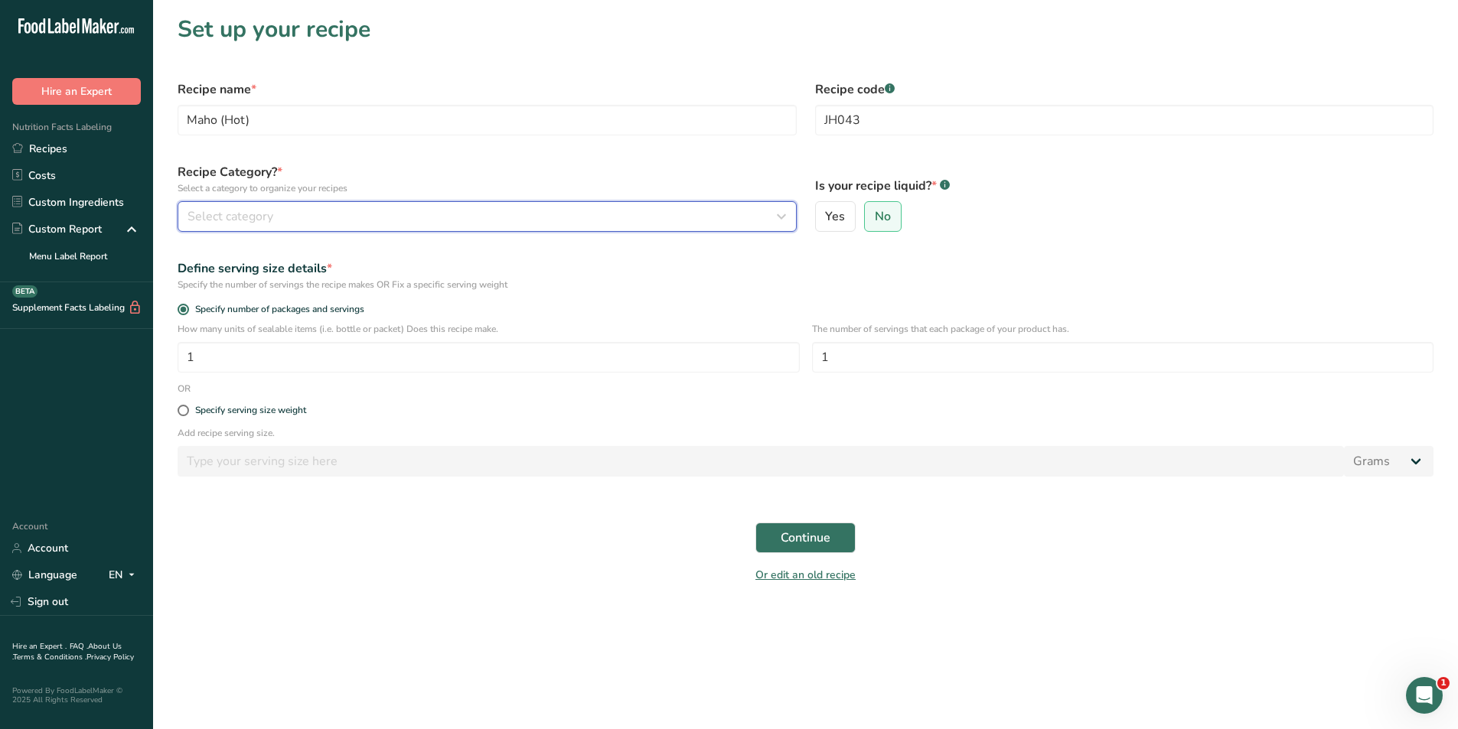
click at [400, 216] on div "Select category" at bounding box center [483, 216] width 590 height 18
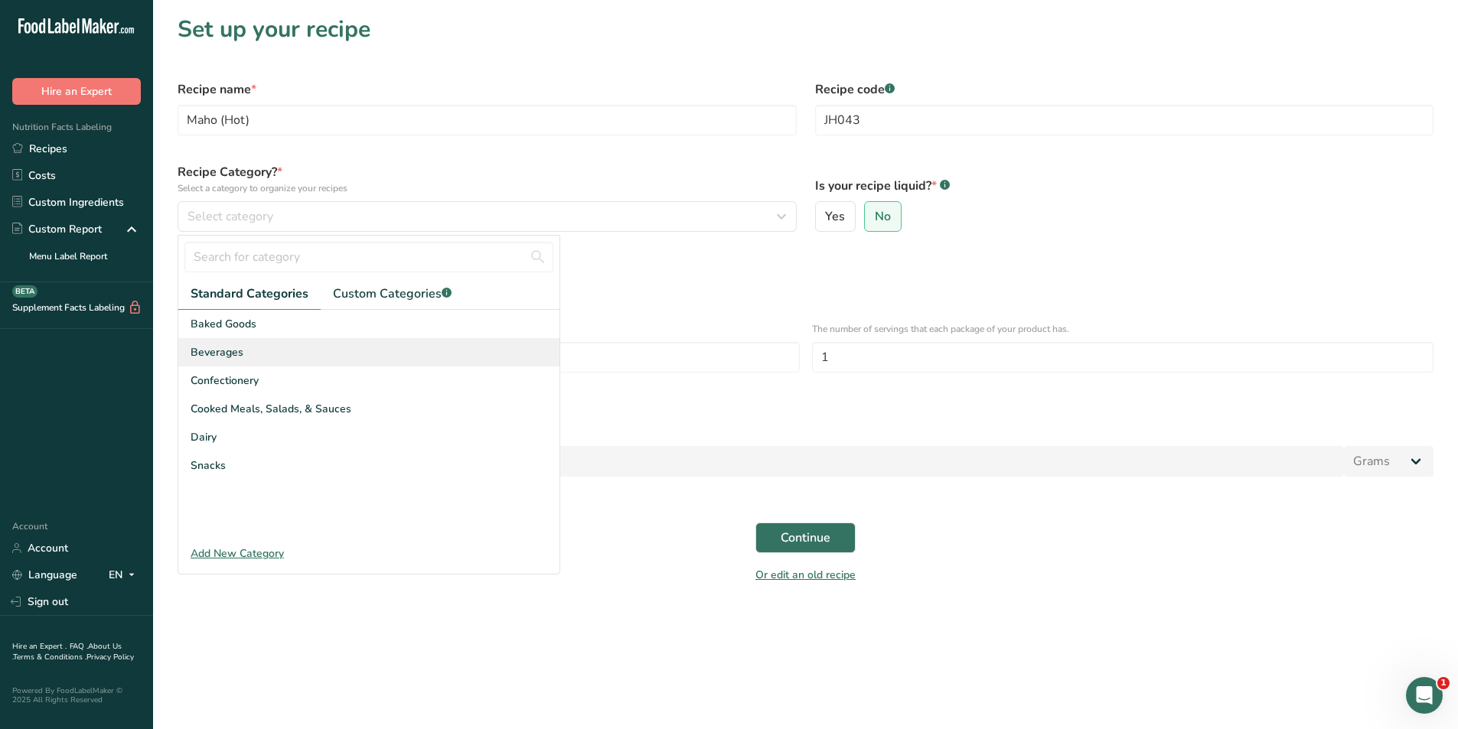
click at [263, 357] on div "Beverages" at bounding box center [368, 352] width 381 height 28
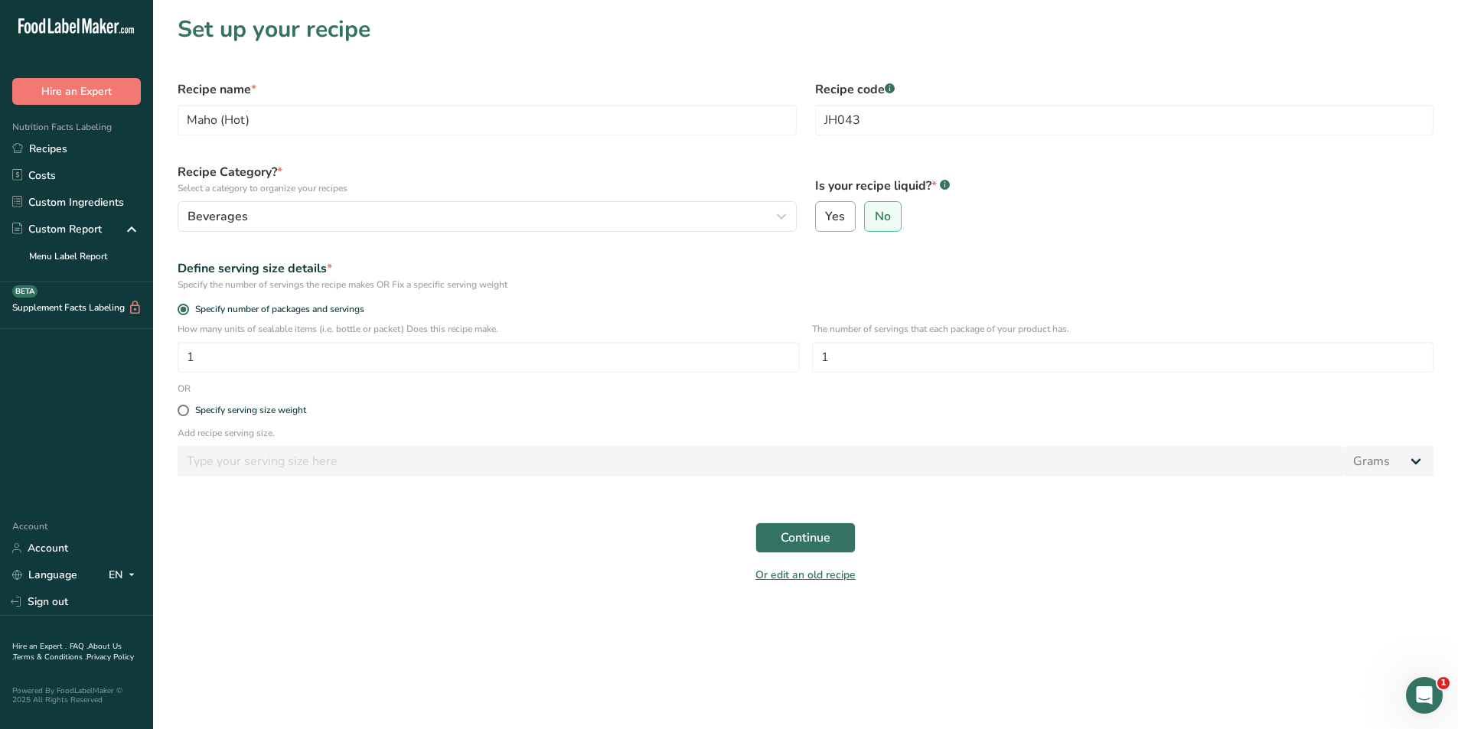
click at [838, 225] on label "Yes" at bounding box center [835, 216] width 41 height 31
click at [826, 222] on input "Yes" at bounding box center [821, 217] width 10 height 10
radio input "true"
radio input "false"
select select "22"
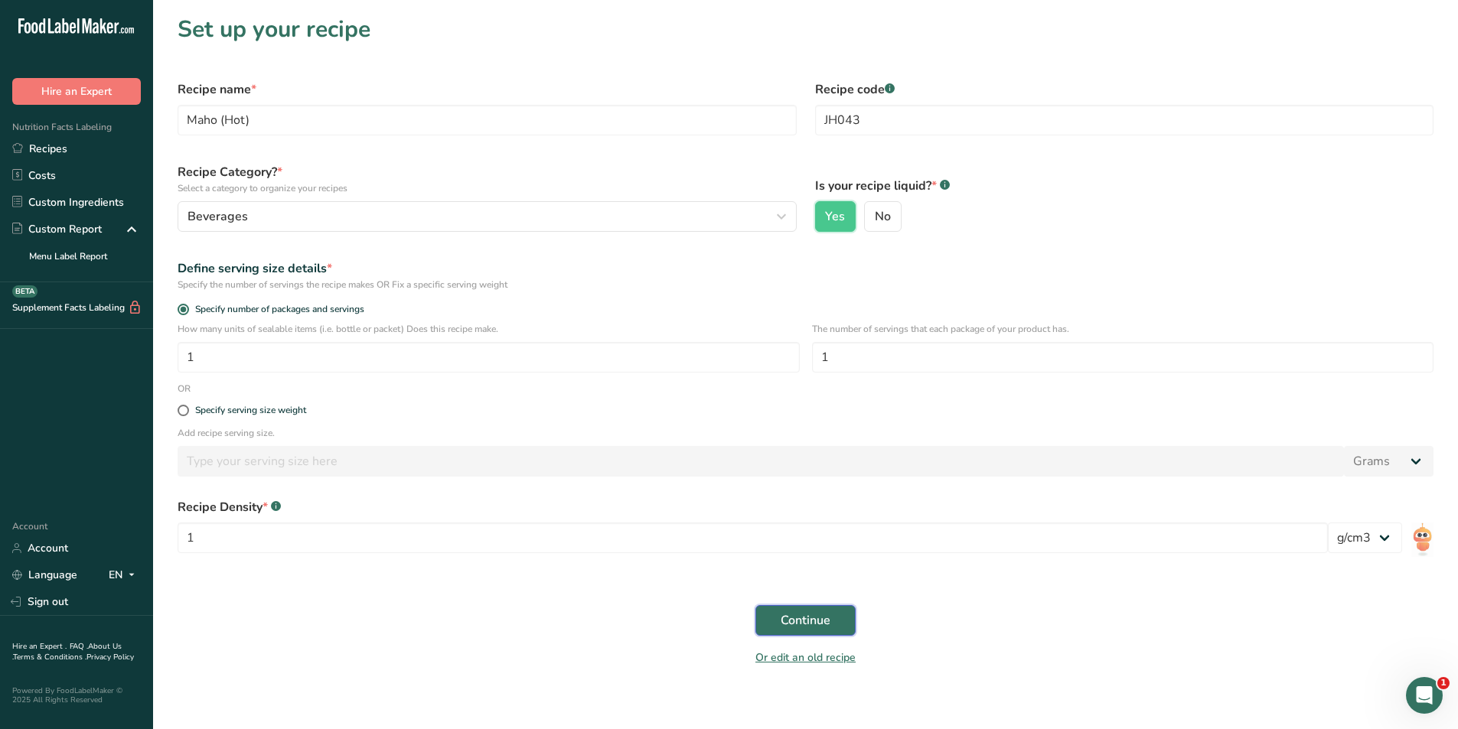
click at [811, 617] on span "Continue" at bounding box center [806, 621] width 50 height 18
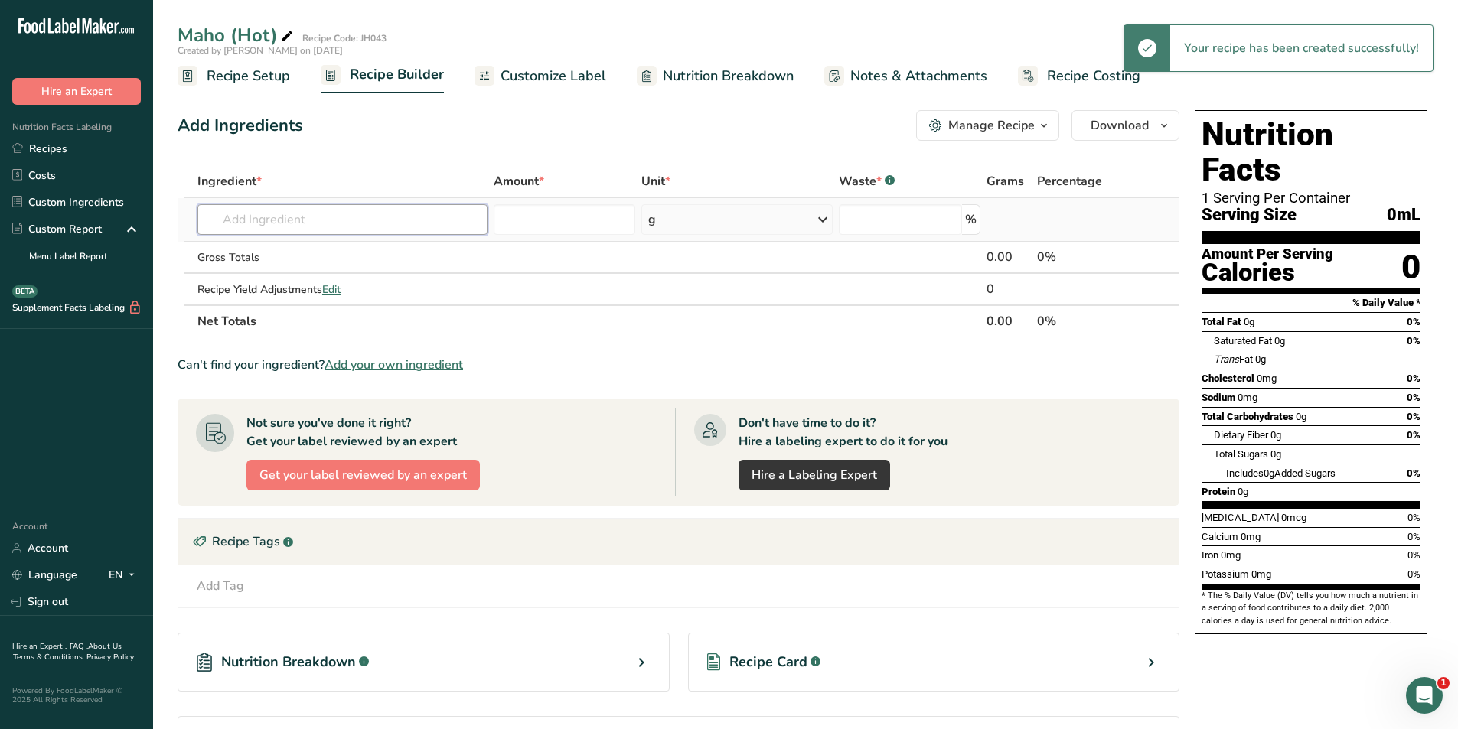
click at [247, 224] on input "text" at bounding box center [342, 219] width 290 height 31
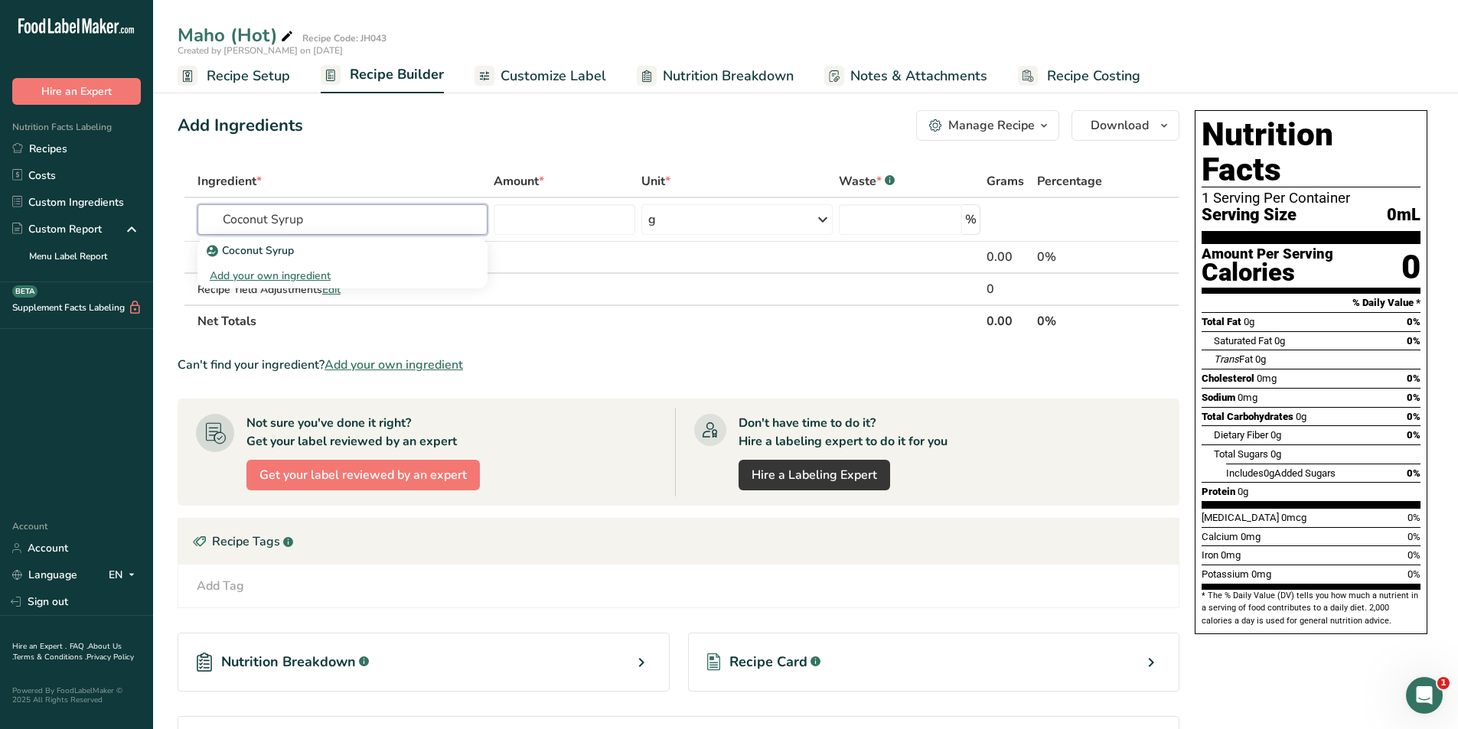
type input "Coconut Syrup"
click at [343, 158] on div "Add Ingredients Manage Recipe Delete Recipe Duplicate Recipe Scale Recipe Save …" at bounding box center [683, 485] width 1011 height 762
